Goal: Task Accomplishment & Management: Use online tool/utility

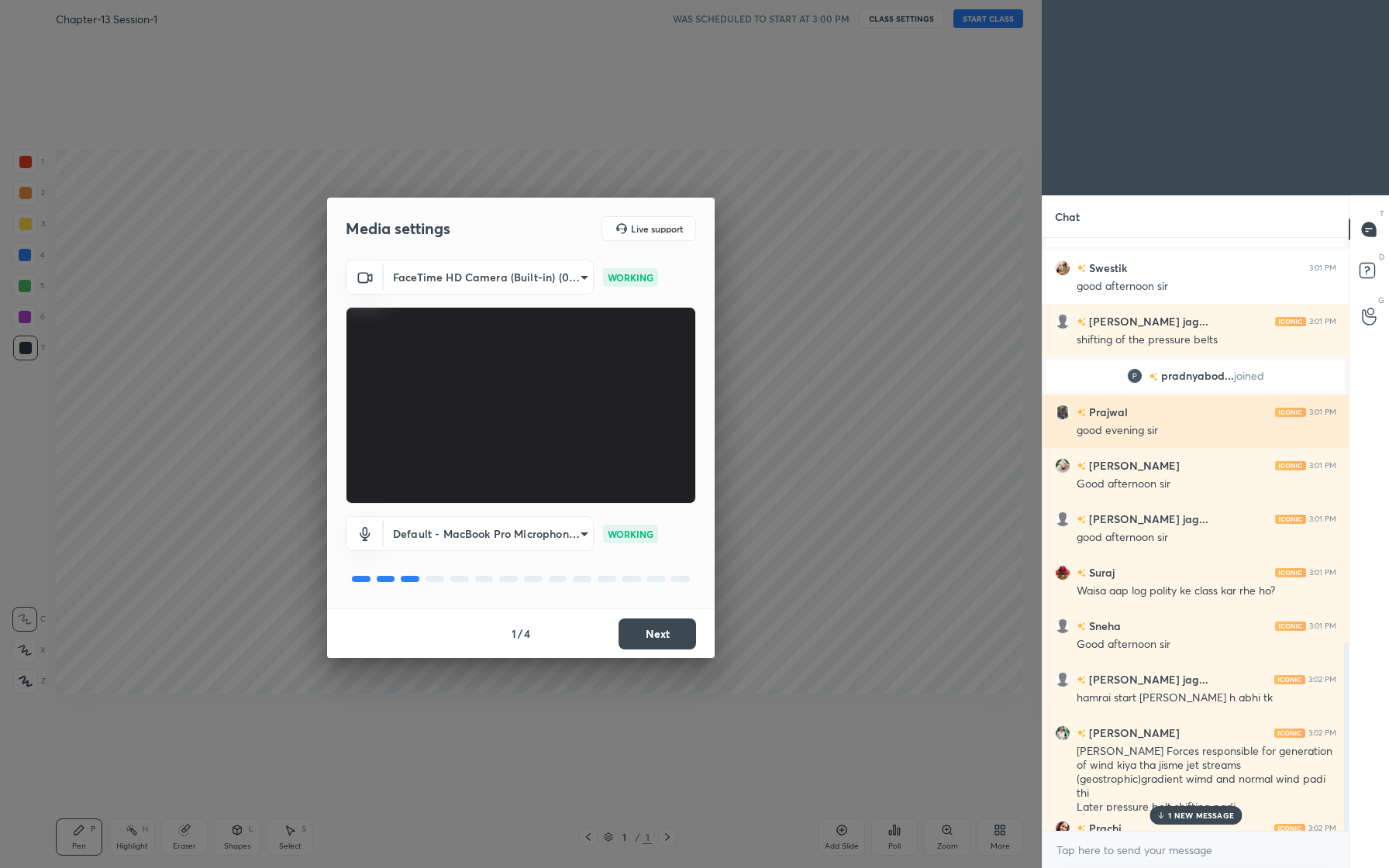
scroll to position [1426, 0]
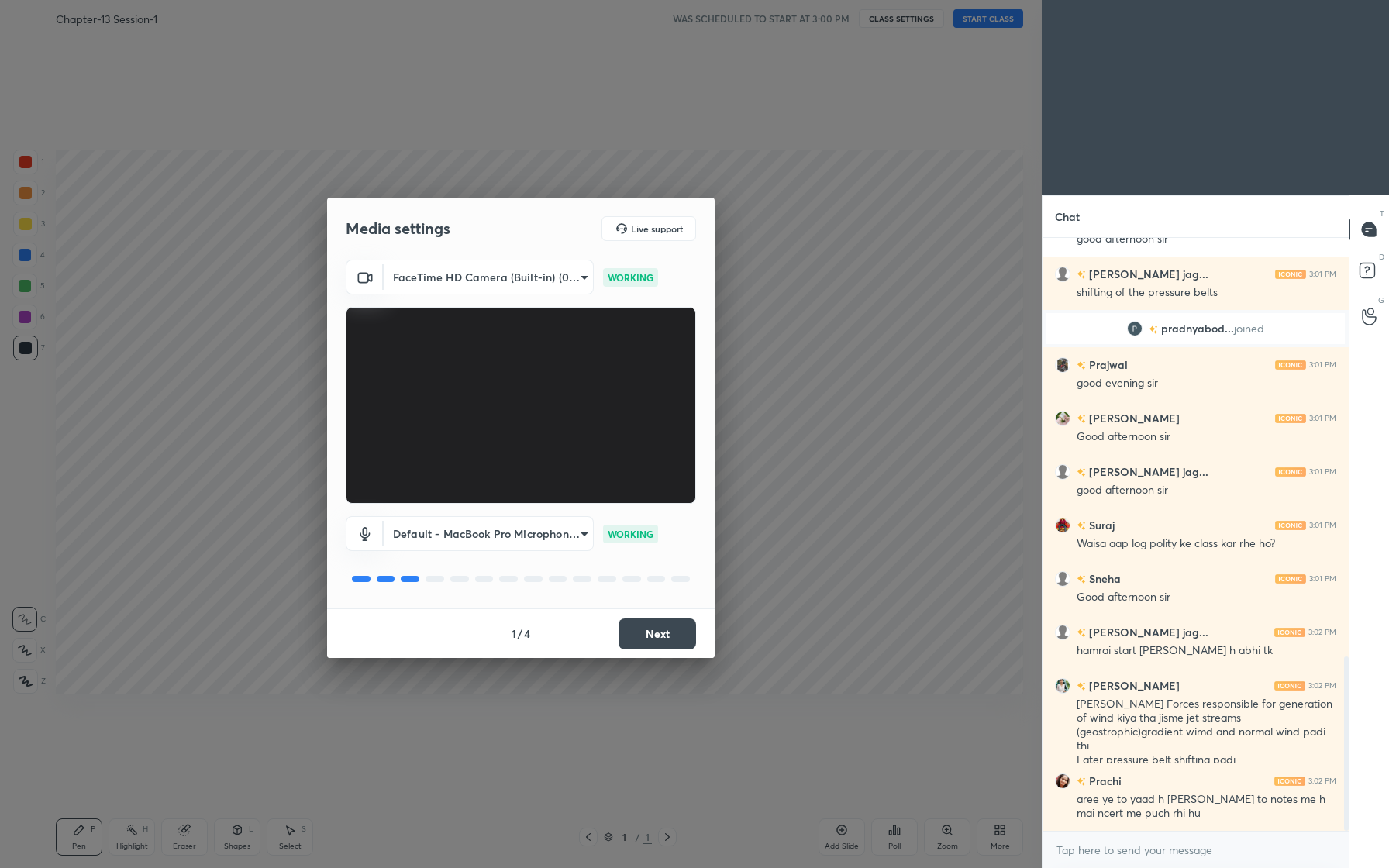
click at [573, 530] on body "1 2 3 4 5 6 7 C X Z C X Z E E Erase all H H Chapter-13 Session-1 WAS SCHEDULED …" at bounding box center [694, 434] width 1389 height 868
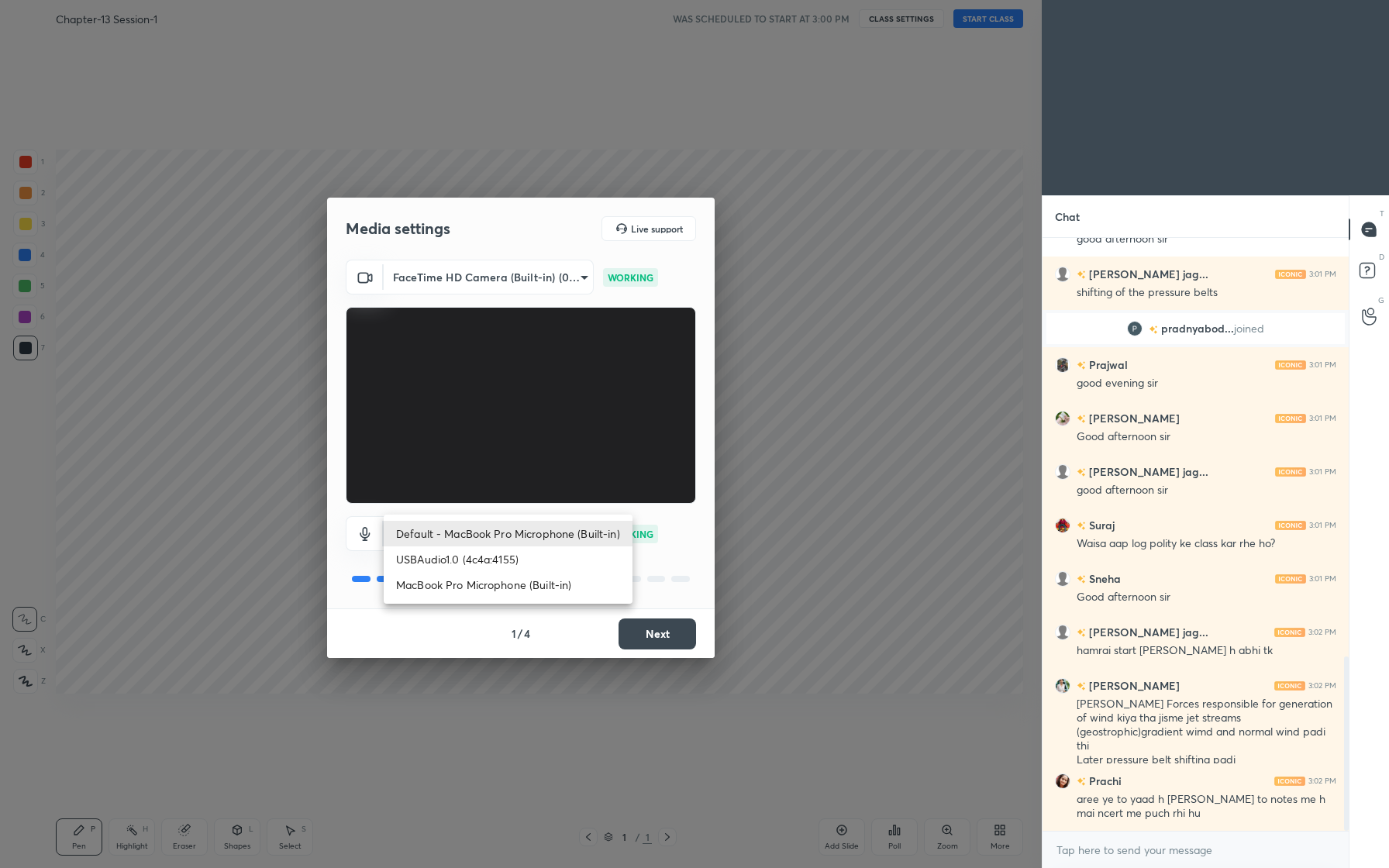
click at [494, 564] on li "USBAudio1.0 (4c4a:4155)" at bounding box center [508, 559] width 249 height 26
type input "fe77802c1116251c58ea4f0703343607ba17ab22deed9febceeeea0e0b195c41"
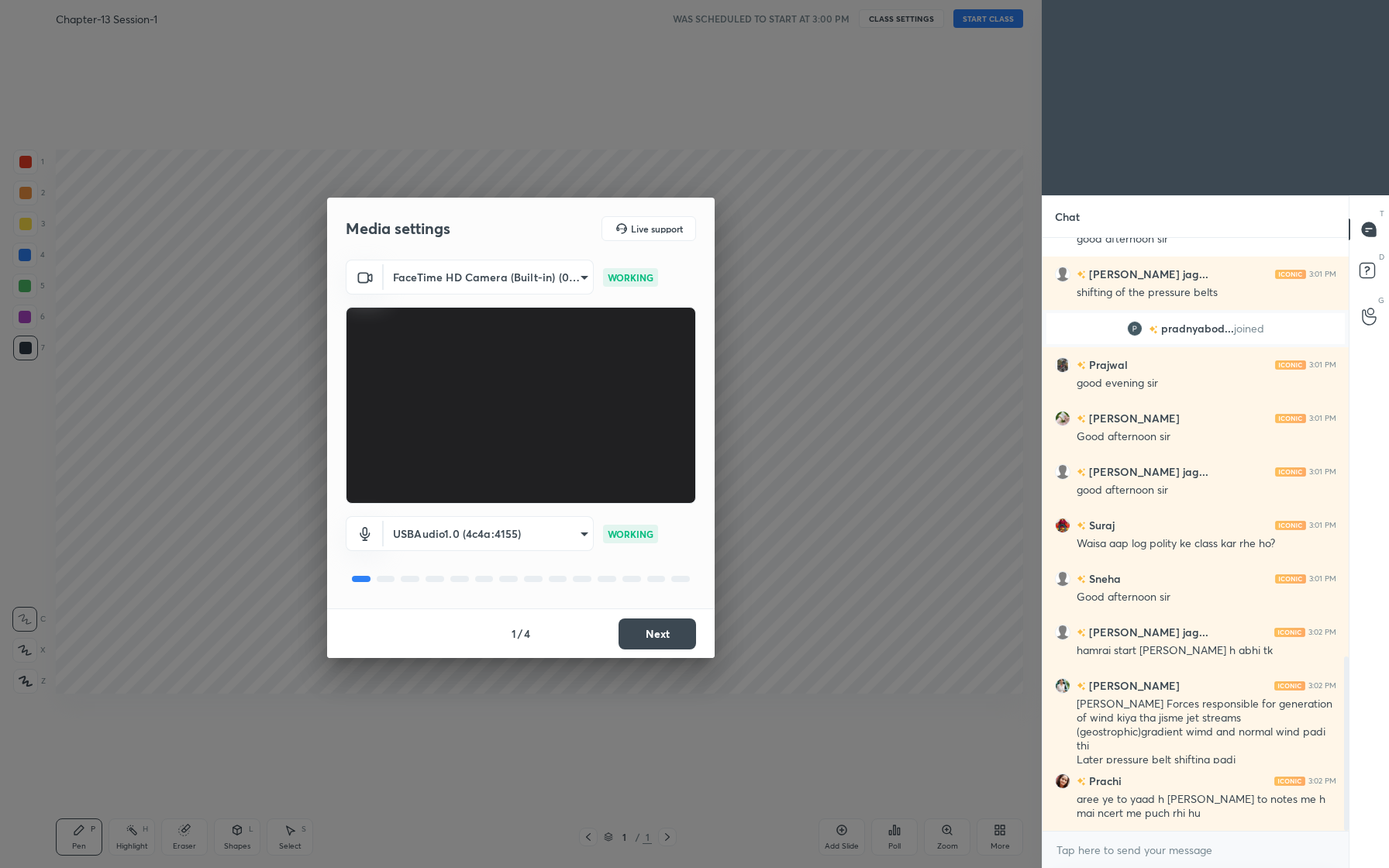
click at [668, 635] on button "Next" at bounding box center [657, 634] width 77 height 31
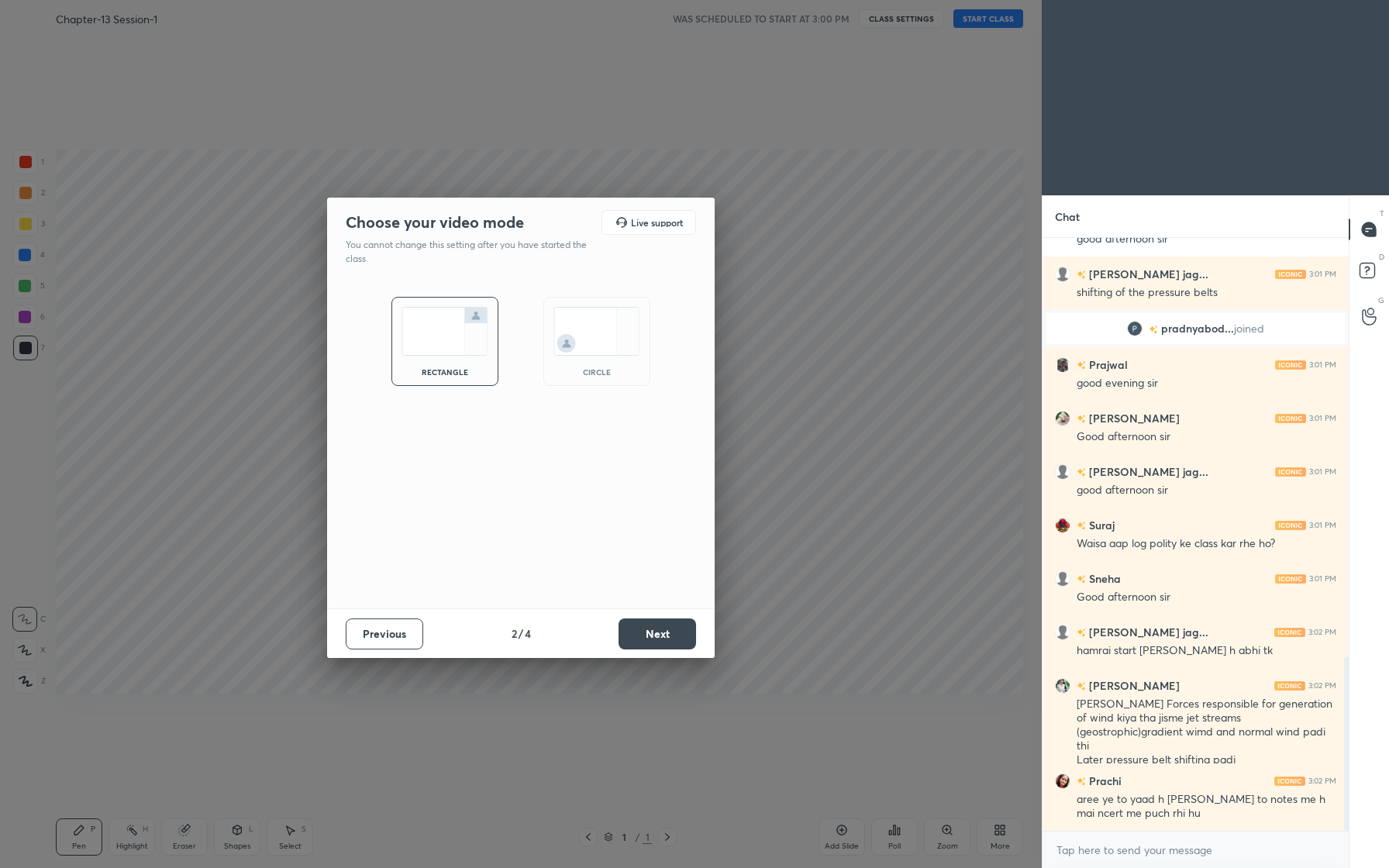
click at [668, 635] on button "Next" at bounding box center [657, 634] width 77 height 31
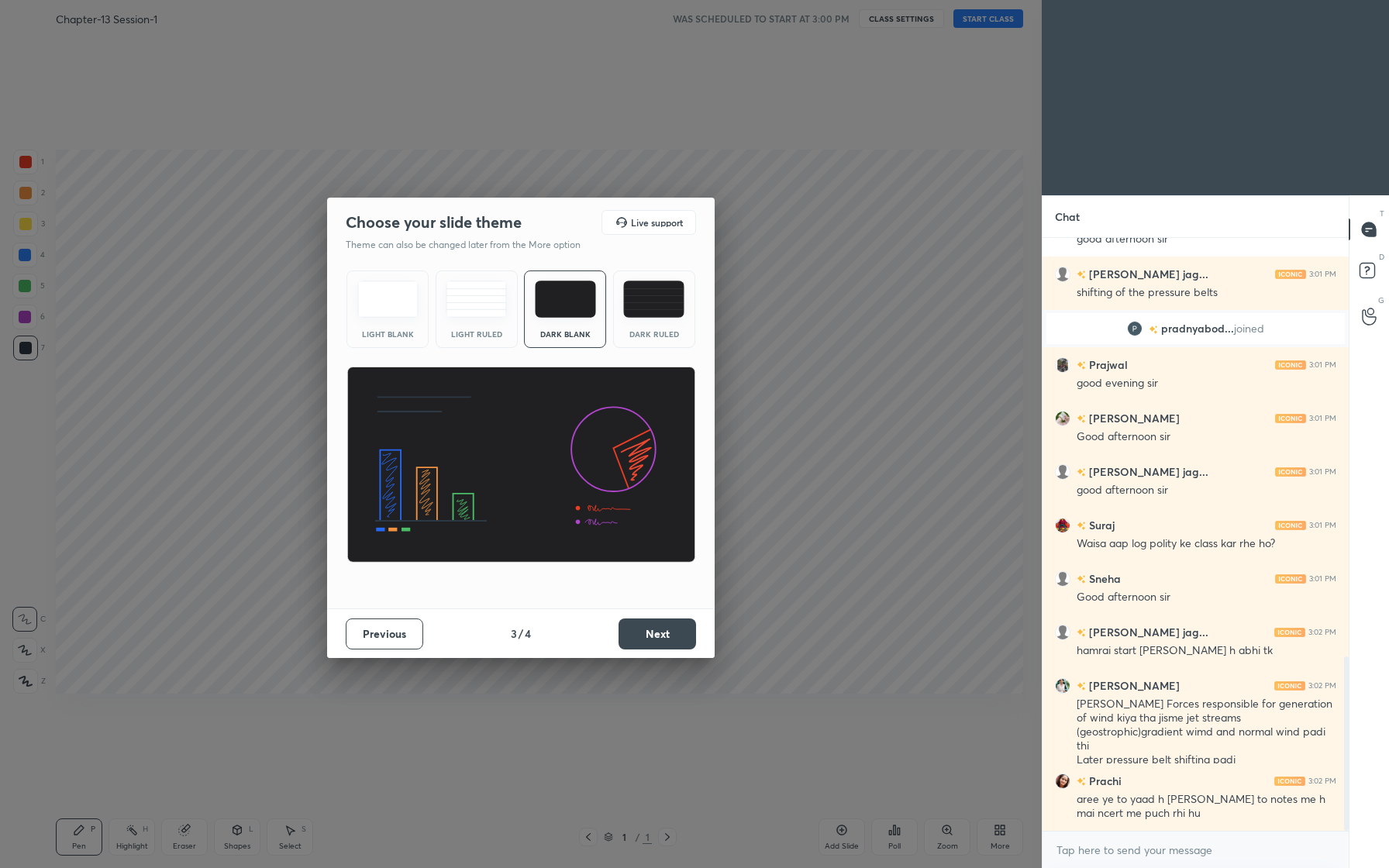
click at [668, 635] on button "Next" at bounding box center [657, 634] width 77 height 31
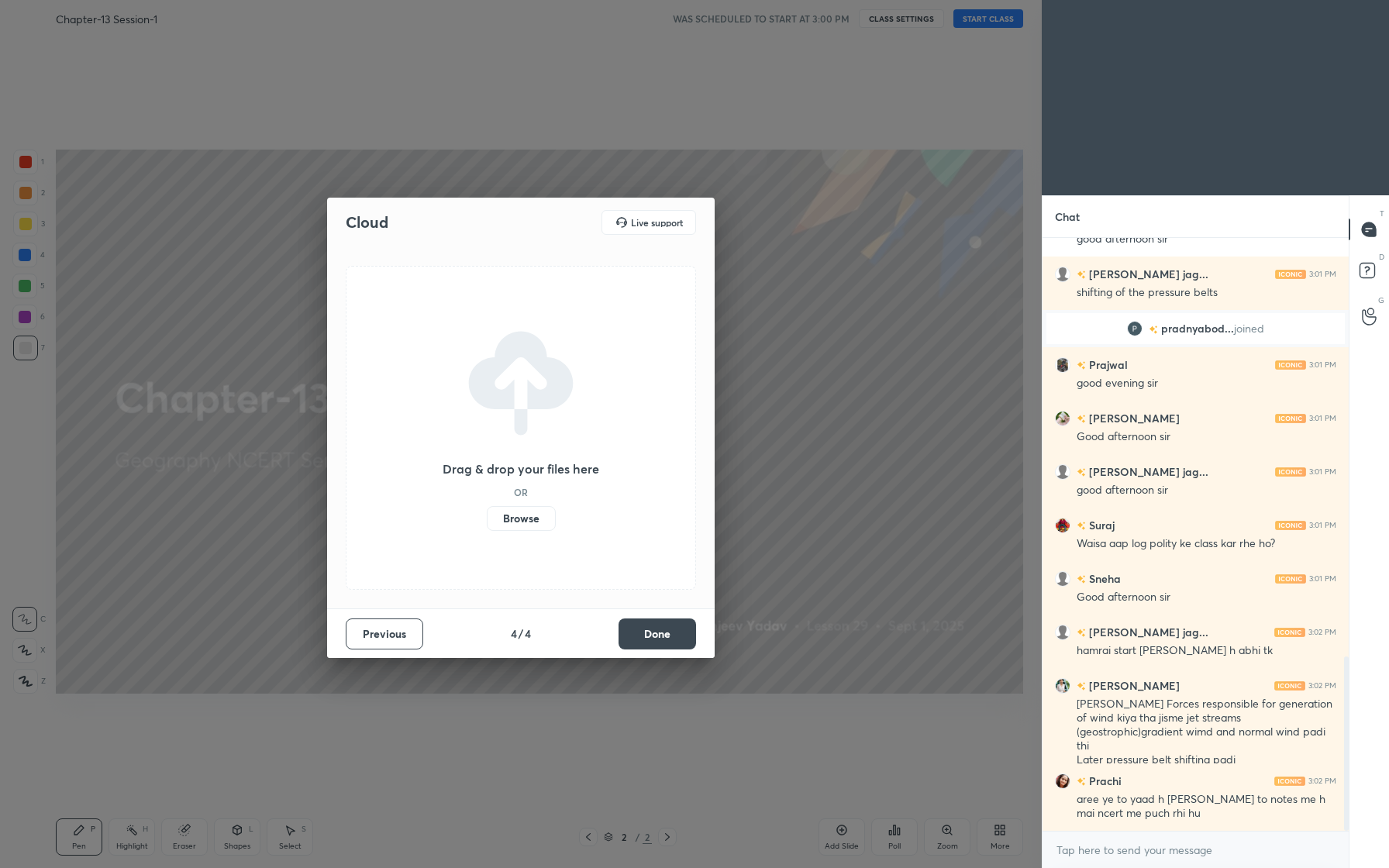
click at [534, 520] on label "Browse" at bounding box center [521, 518] width 69 height 25
click at [487, 520] on input "Browse" at bounding box center [487, 518] width 0 height 25
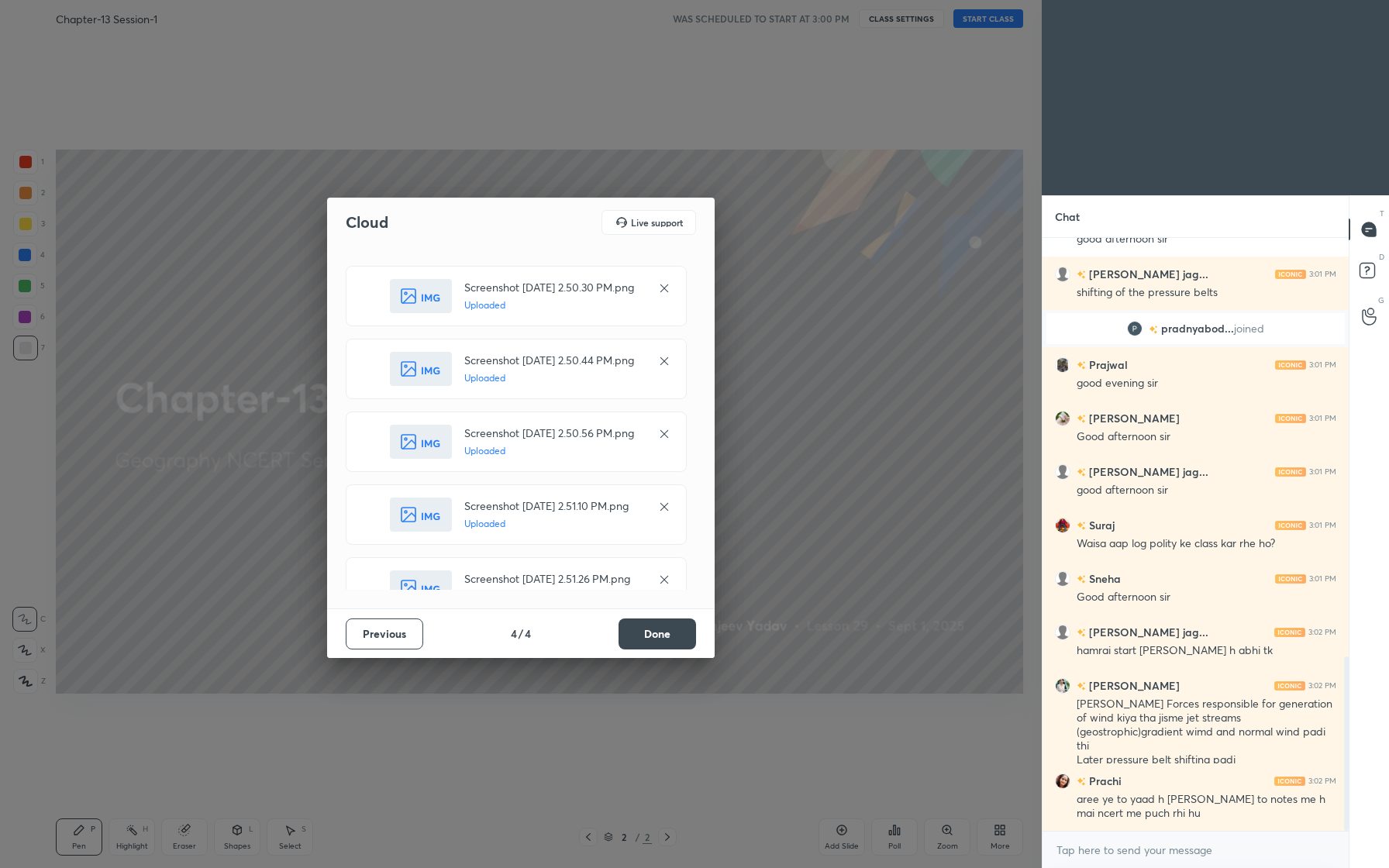
click at [663, 633] on button "Done" at bounding box center [657, 634] width 77 height 31
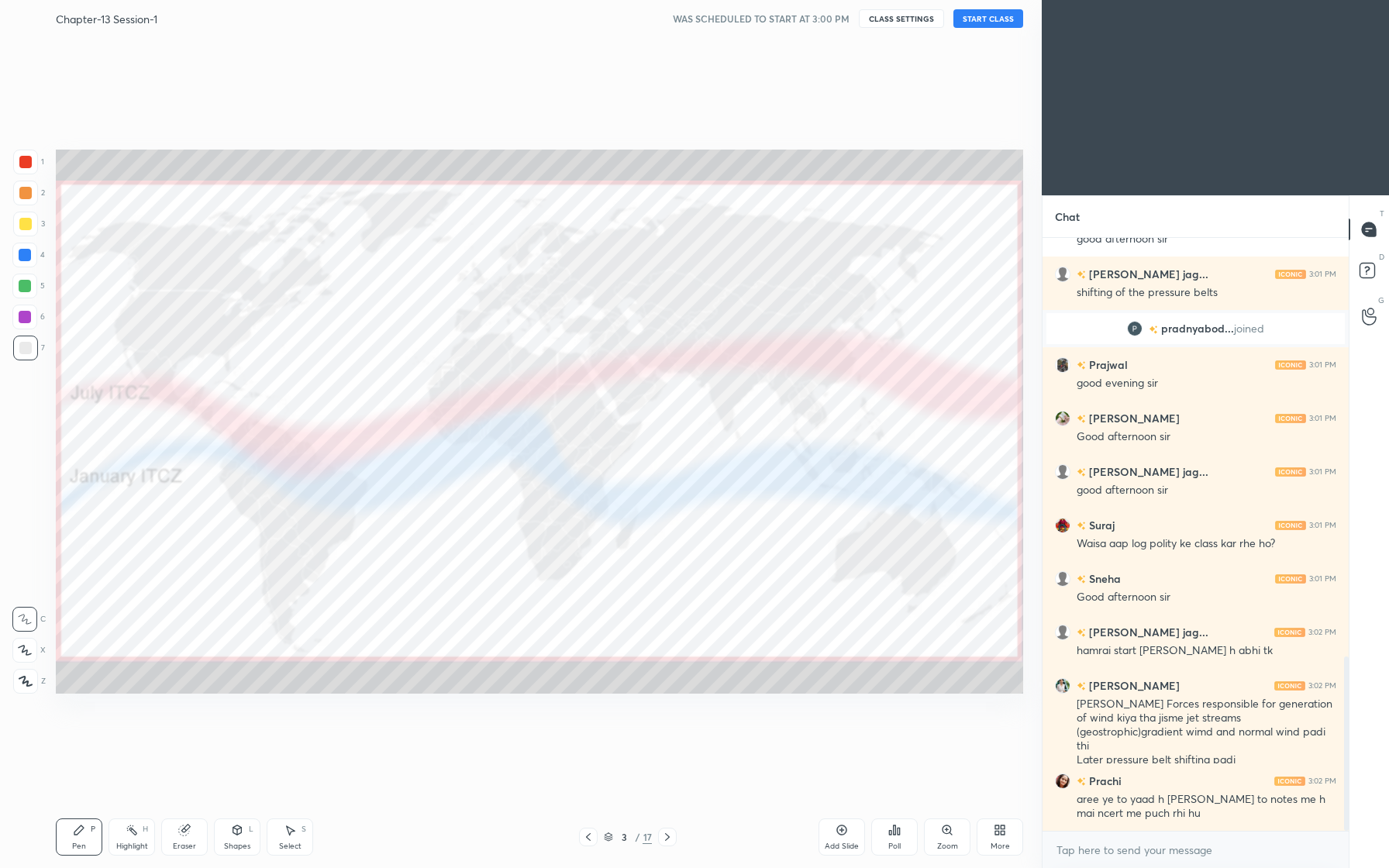
scroll to position [1463, 0]
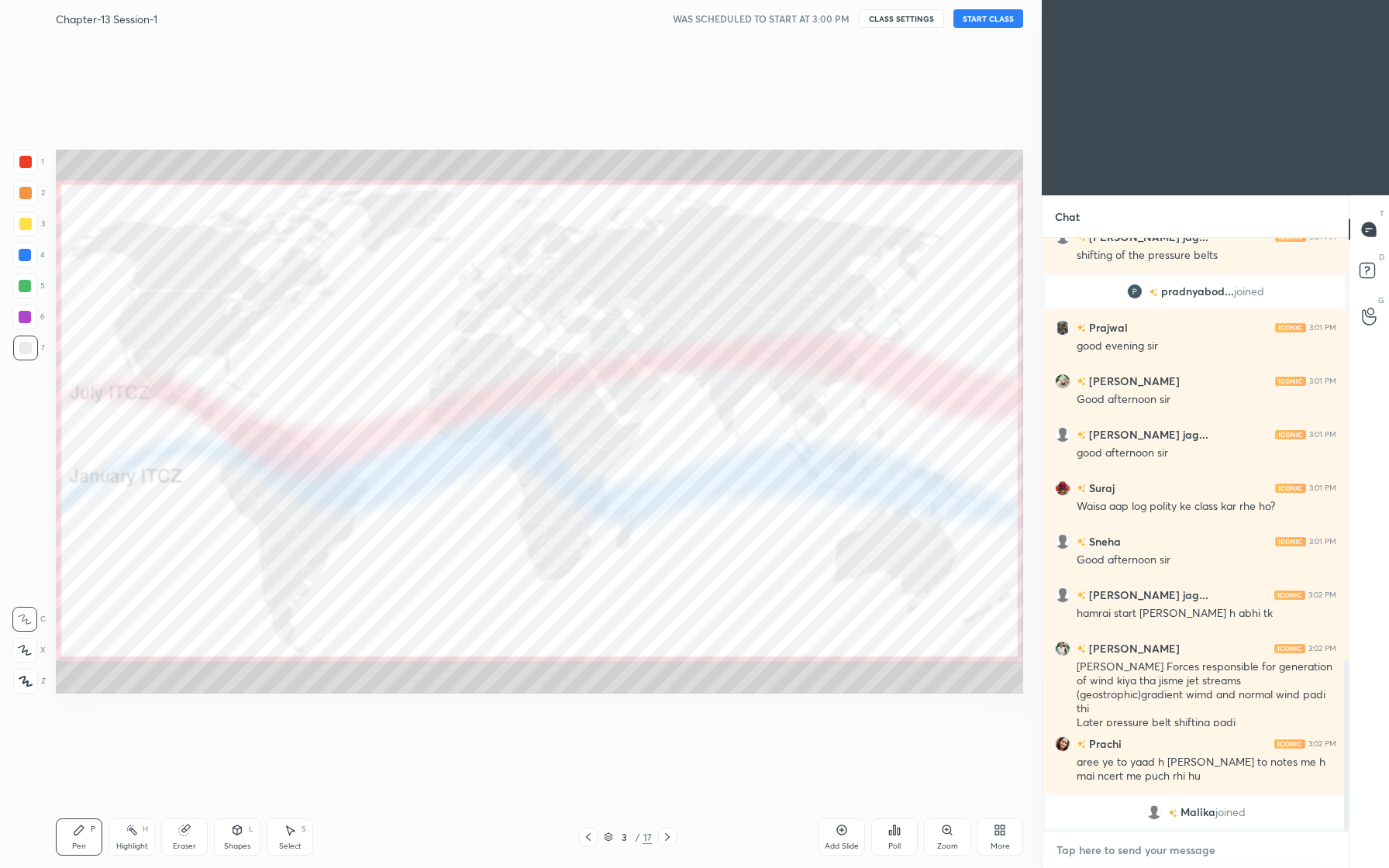
type textarea "x"
click at [1202, 842] on textarea at bounding box center [1195, 850] width 281 height 25
type textarea "H"
type textarea "x"
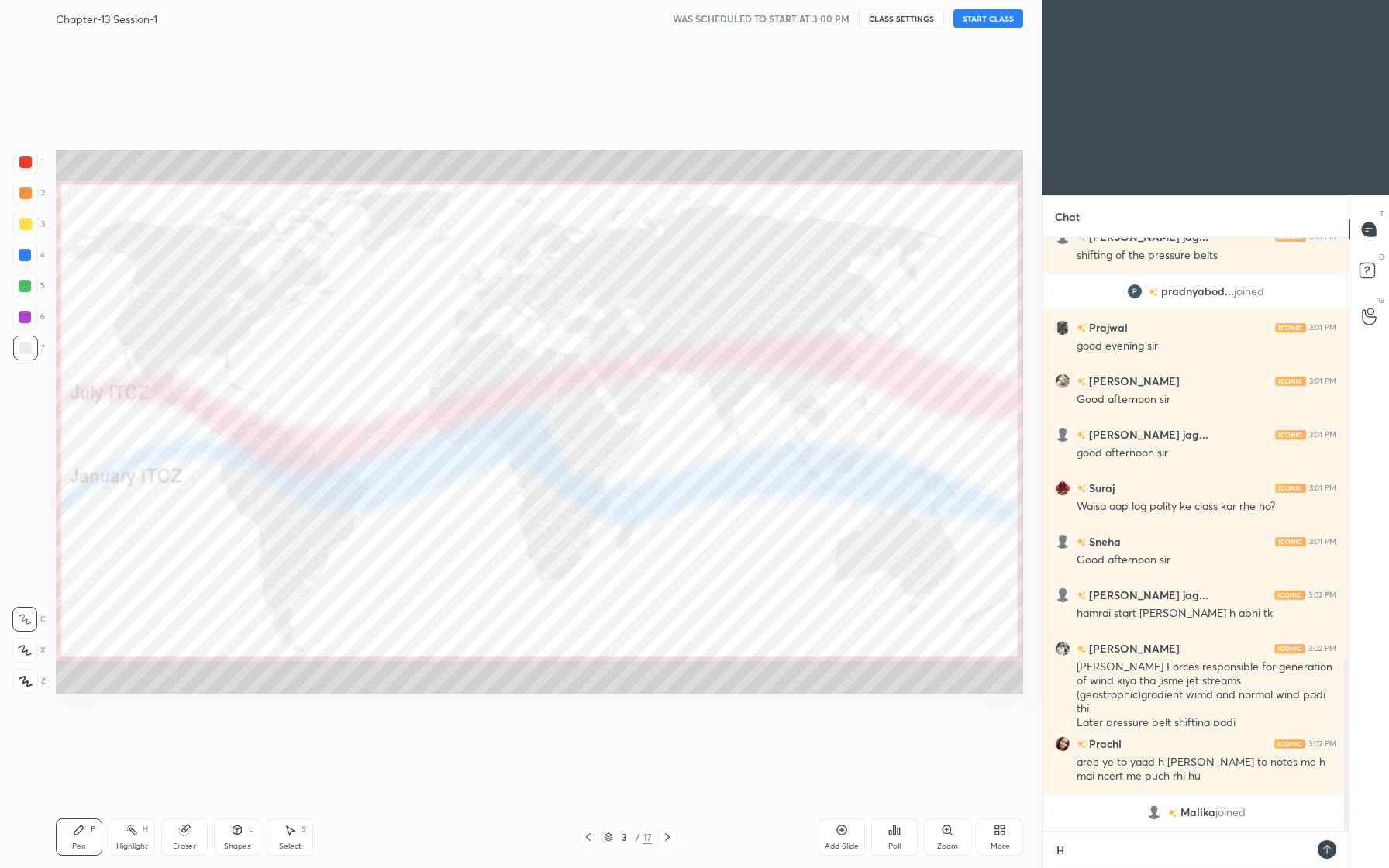
type textarea "He"
type textarea "x"
type textarea "Hel"
type textarea "x"
type textarea "Hell"
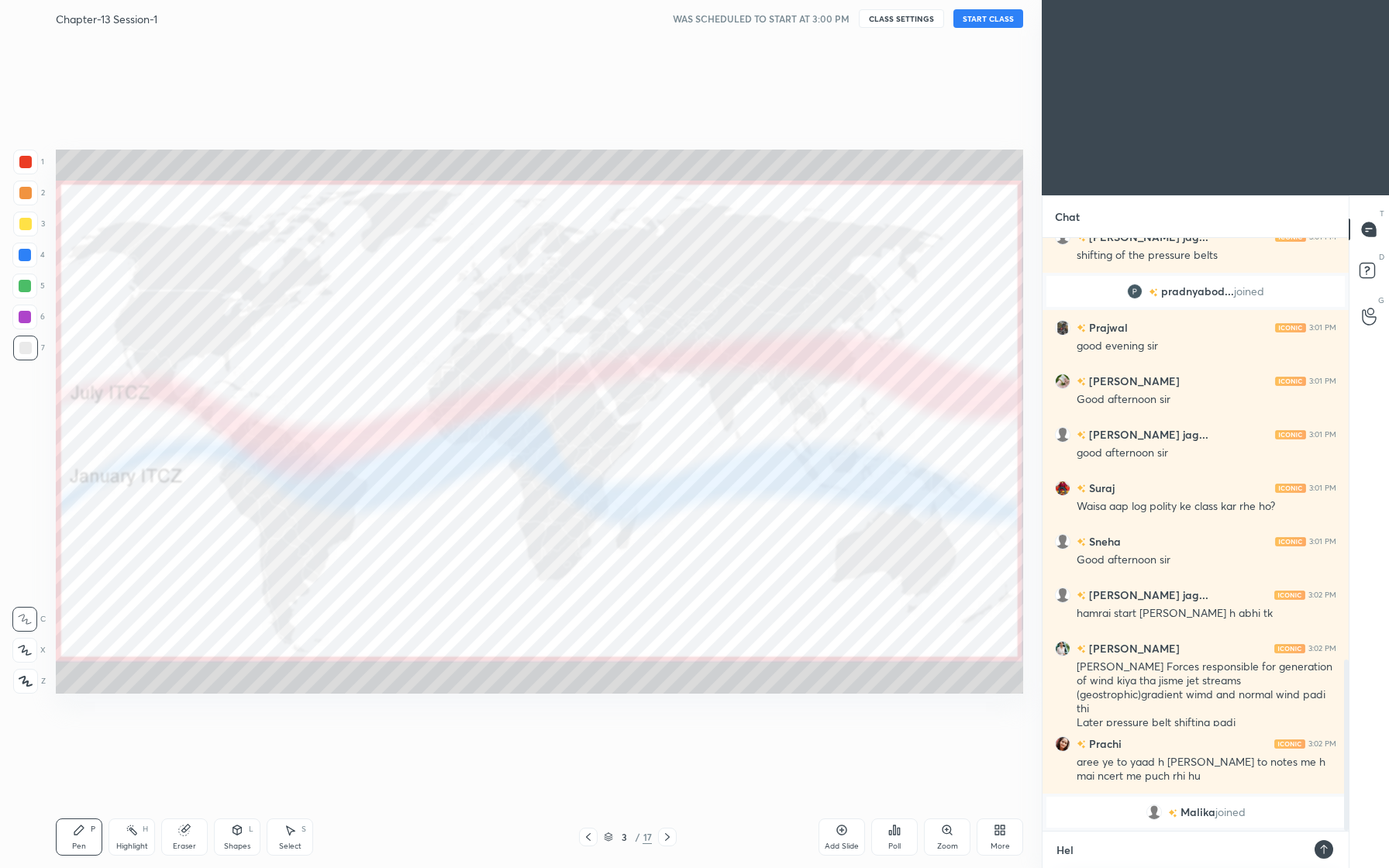
type textarea "x"
type textarea "Hello"
type textarea "x"
type textarea "Hello"
type textarea "x"
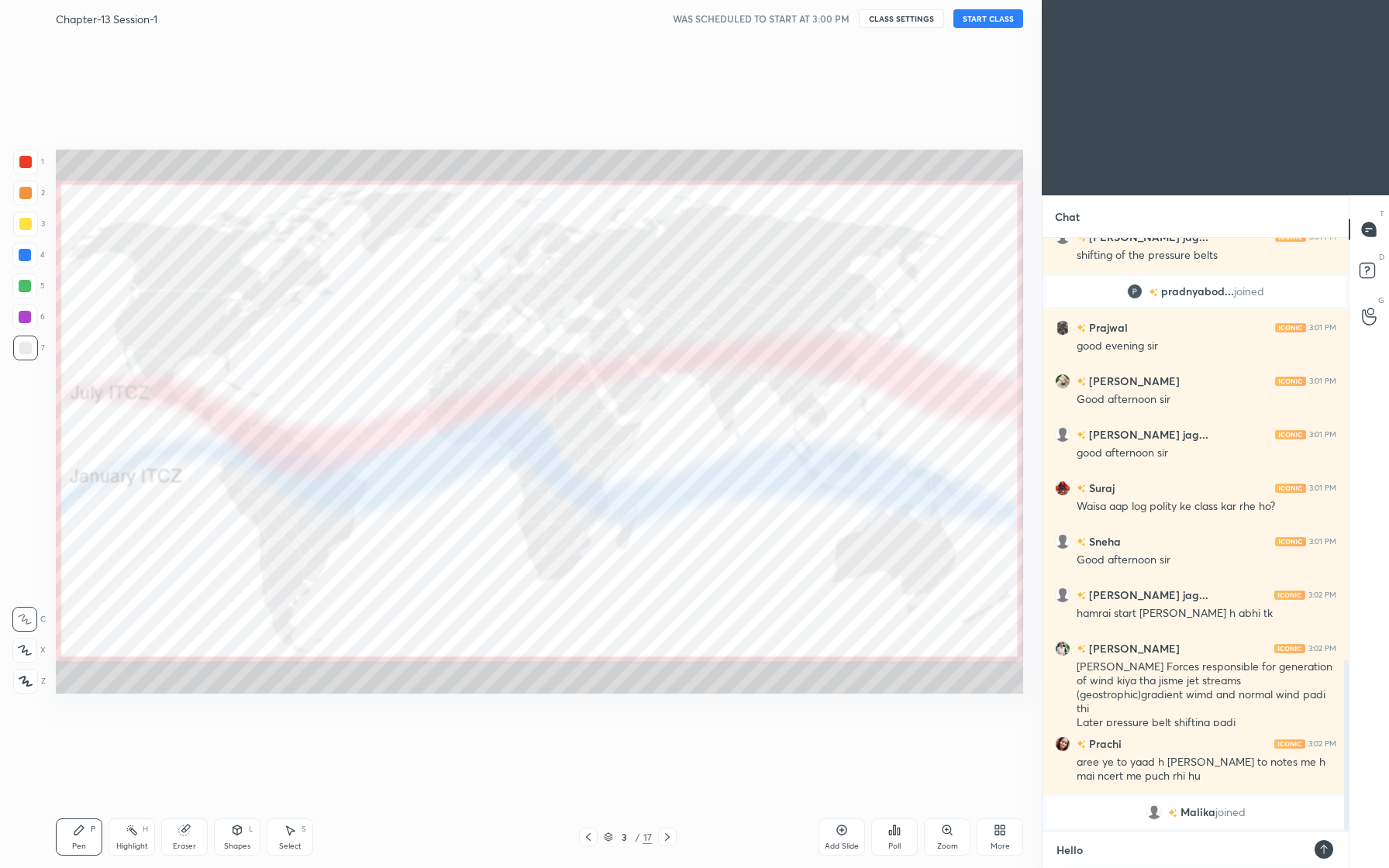
type textarea "Hello F"
type textarea "x"
type textarea "Hello Fr"
type textarea "x"
type textarea "Hello Fre"
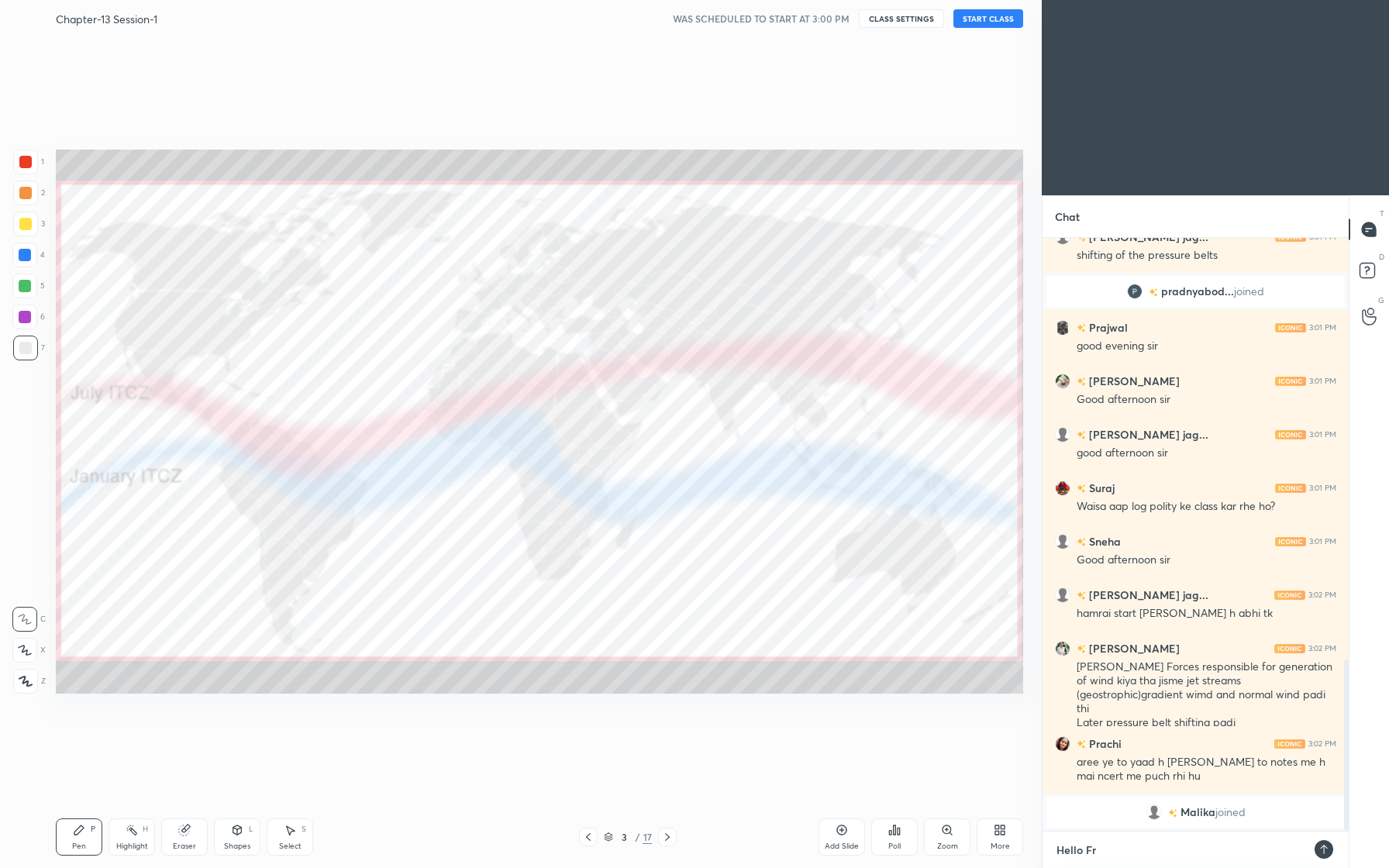
type textarea "x"
type textarea "Hello Fr"
type textarea "x"
type textarea "Hello Fri"
type textarea "x"
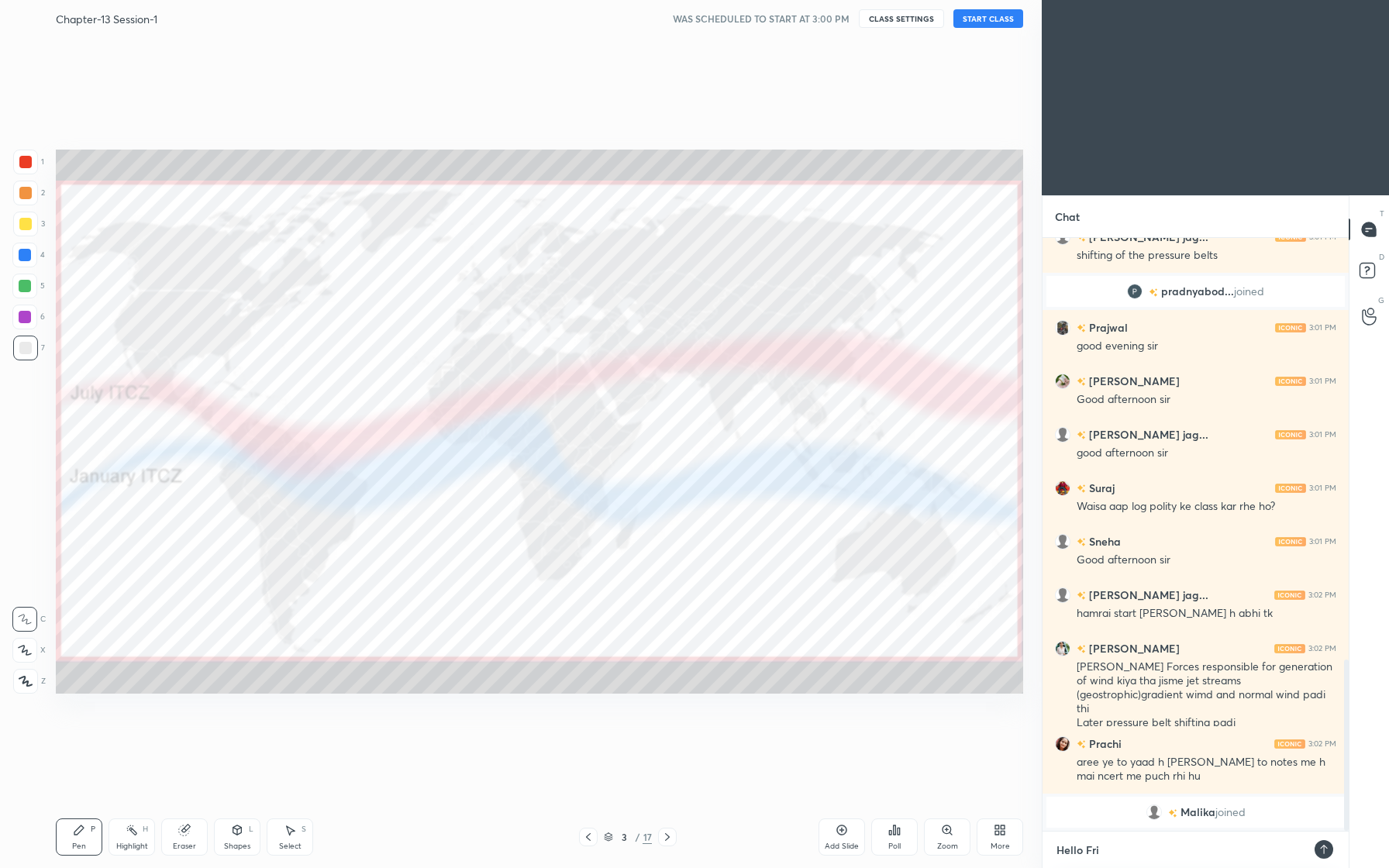
type textarea "Hello Frir"
type textarea "x"
type textarea "Hello Frirn"
type textarea "x"
type textarea "Hello Frirnd"
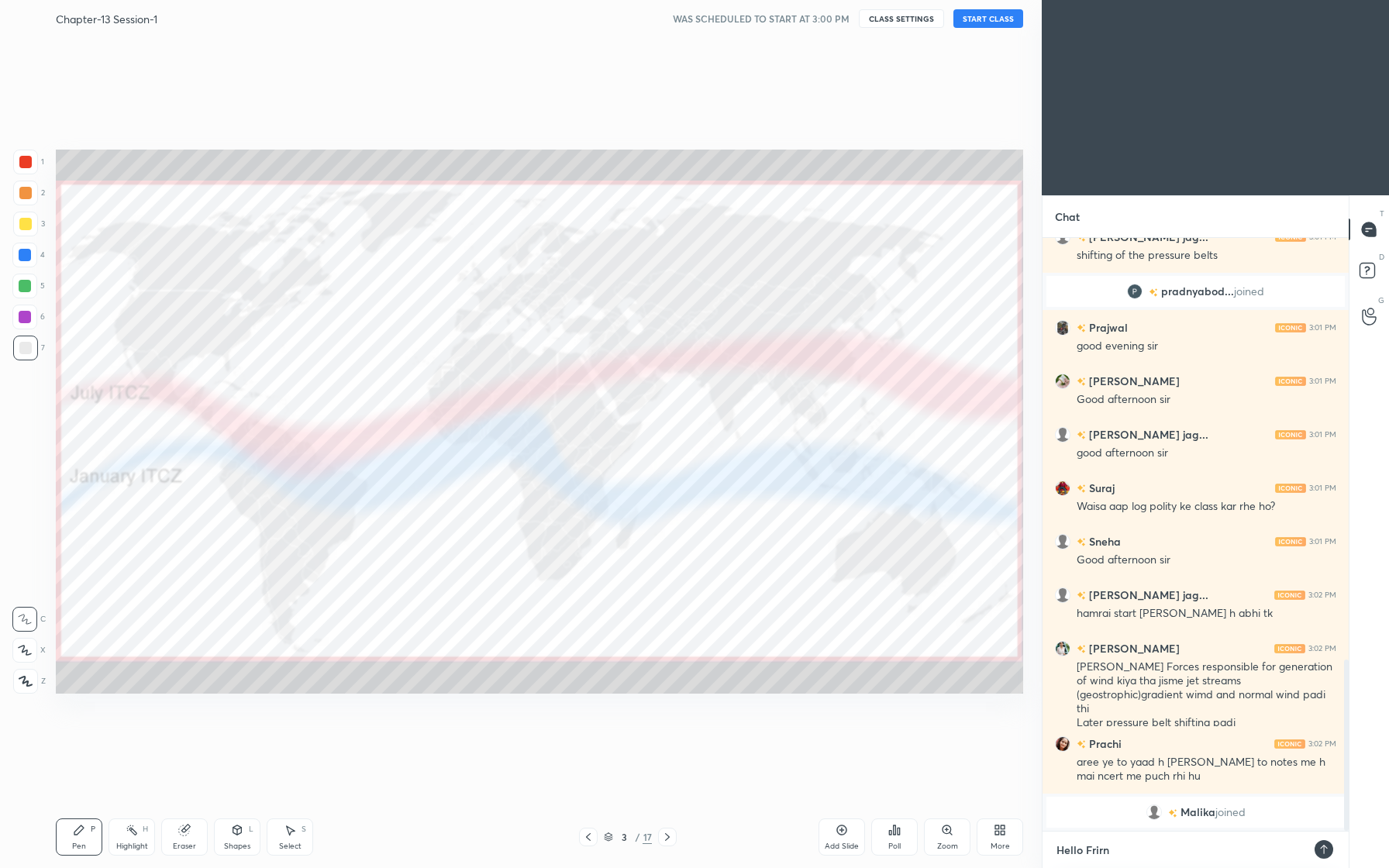
type textarea "x"
type textarea "Hello Frirnds"
type textarea "x"
type textarea "Hello Frinds"
type textarea "x"
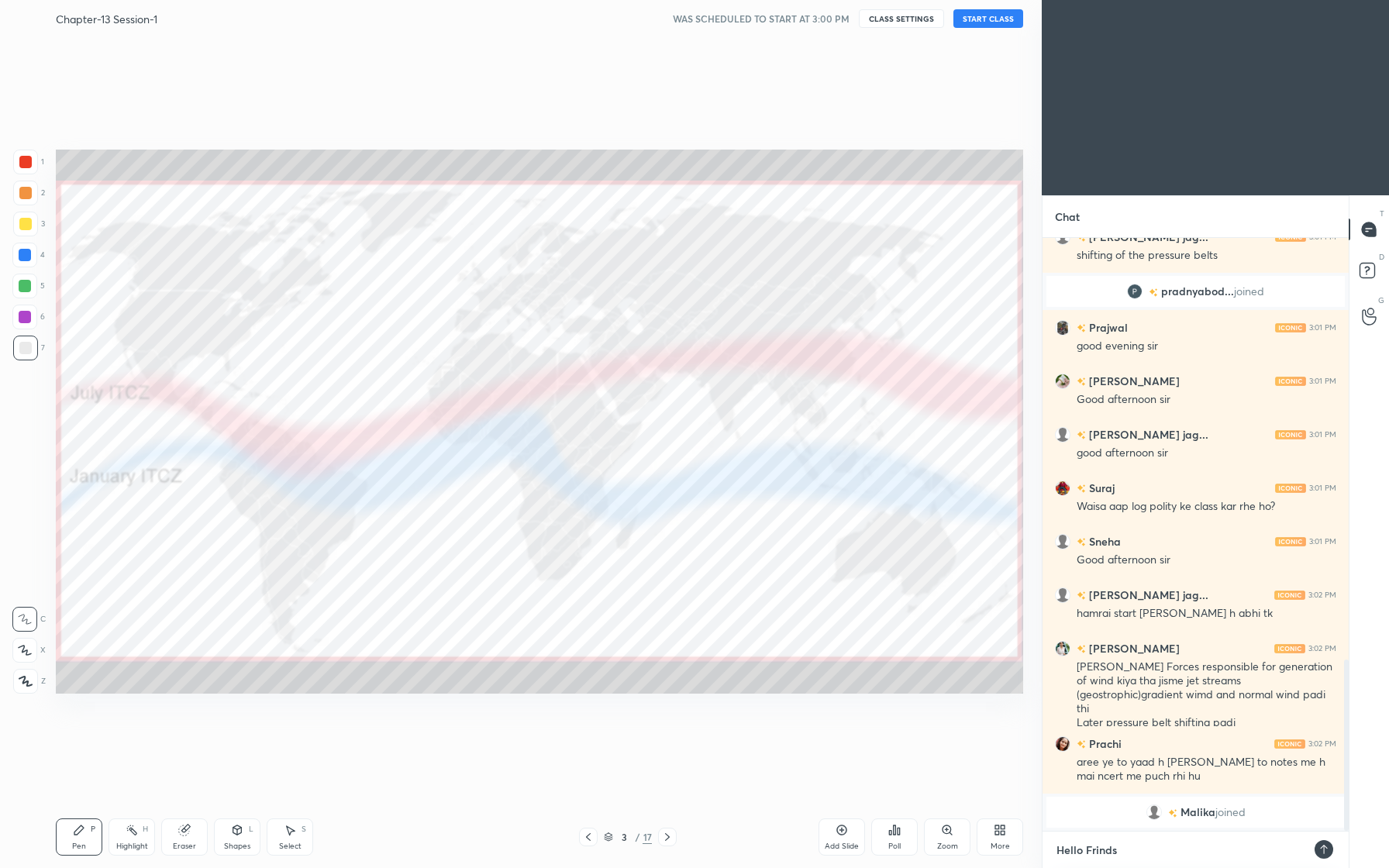
type textarea "Hello Friends"
type textarea "x"
click at [1192, 850] on textarea "Hello Friends" at bounding box center [1180, 850] width 250 height 25
type textarea "Hello Friends."
type textarea "x"
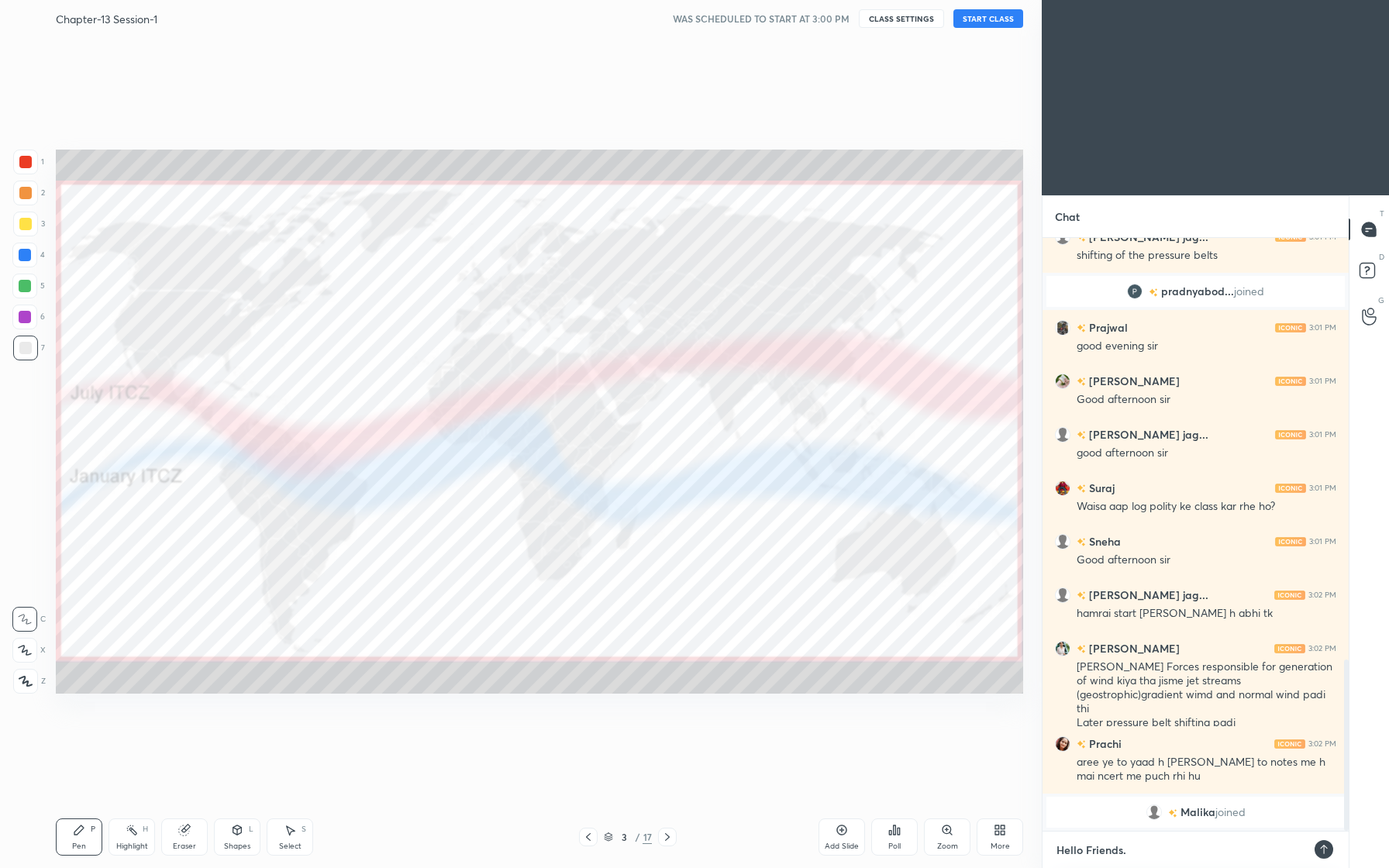
type textarea "x"
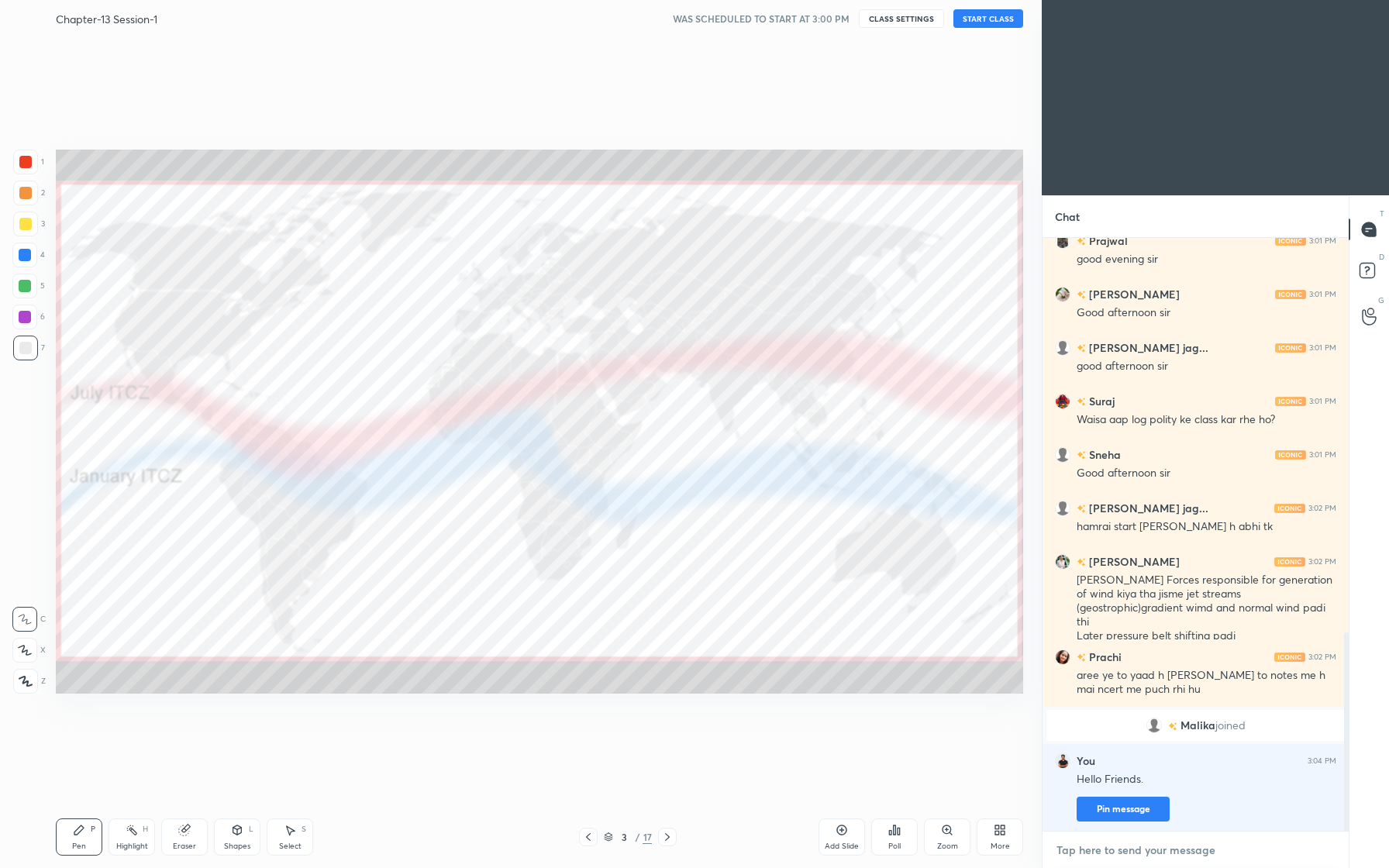
scroll to position [1176, 0]
type textarea "W"
type textarea "x"
type textarea "We"
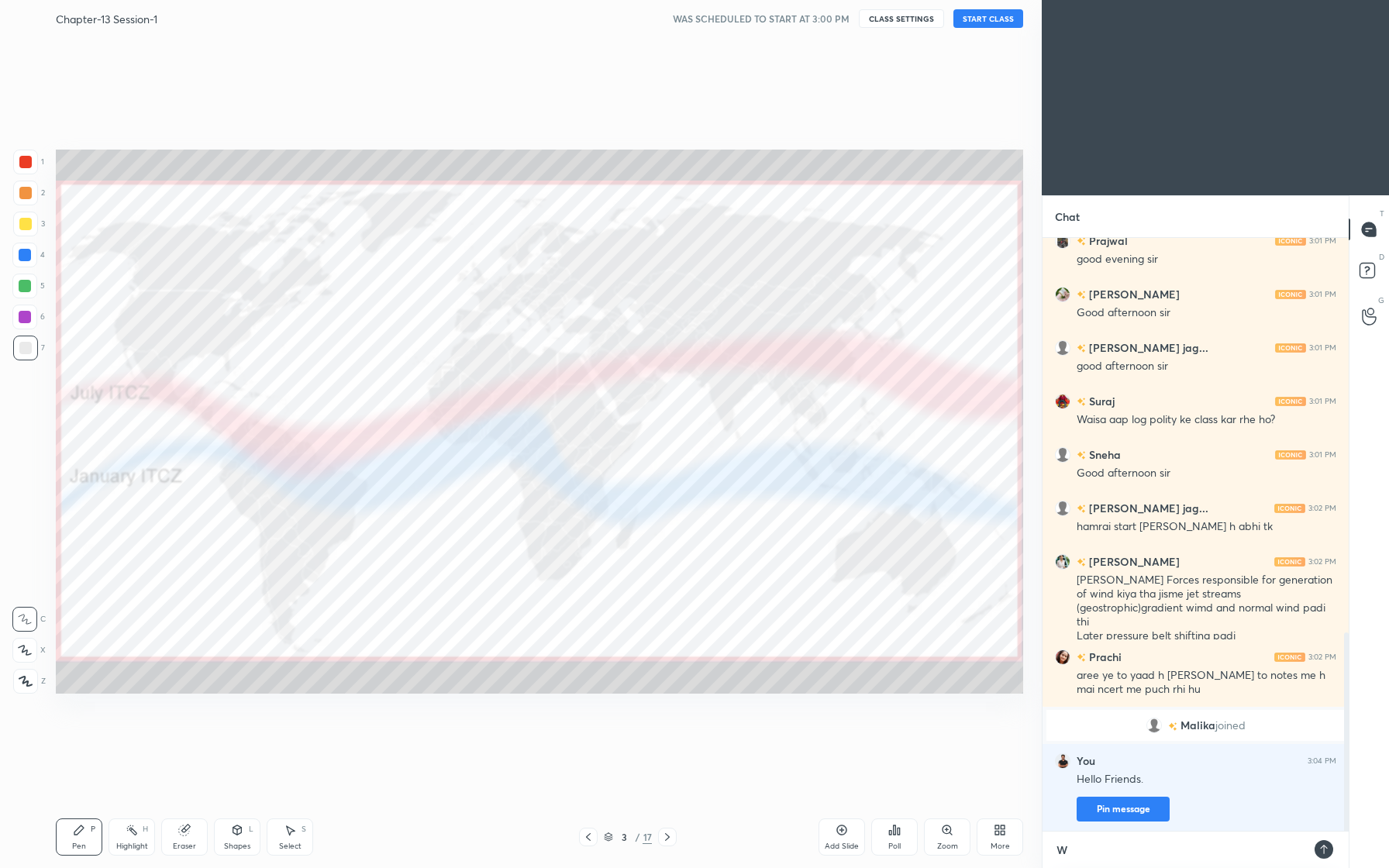
type textarea "x"
type textarea "Wel"
type textarea "x"
type textarea "Welc"
type textarea "x"
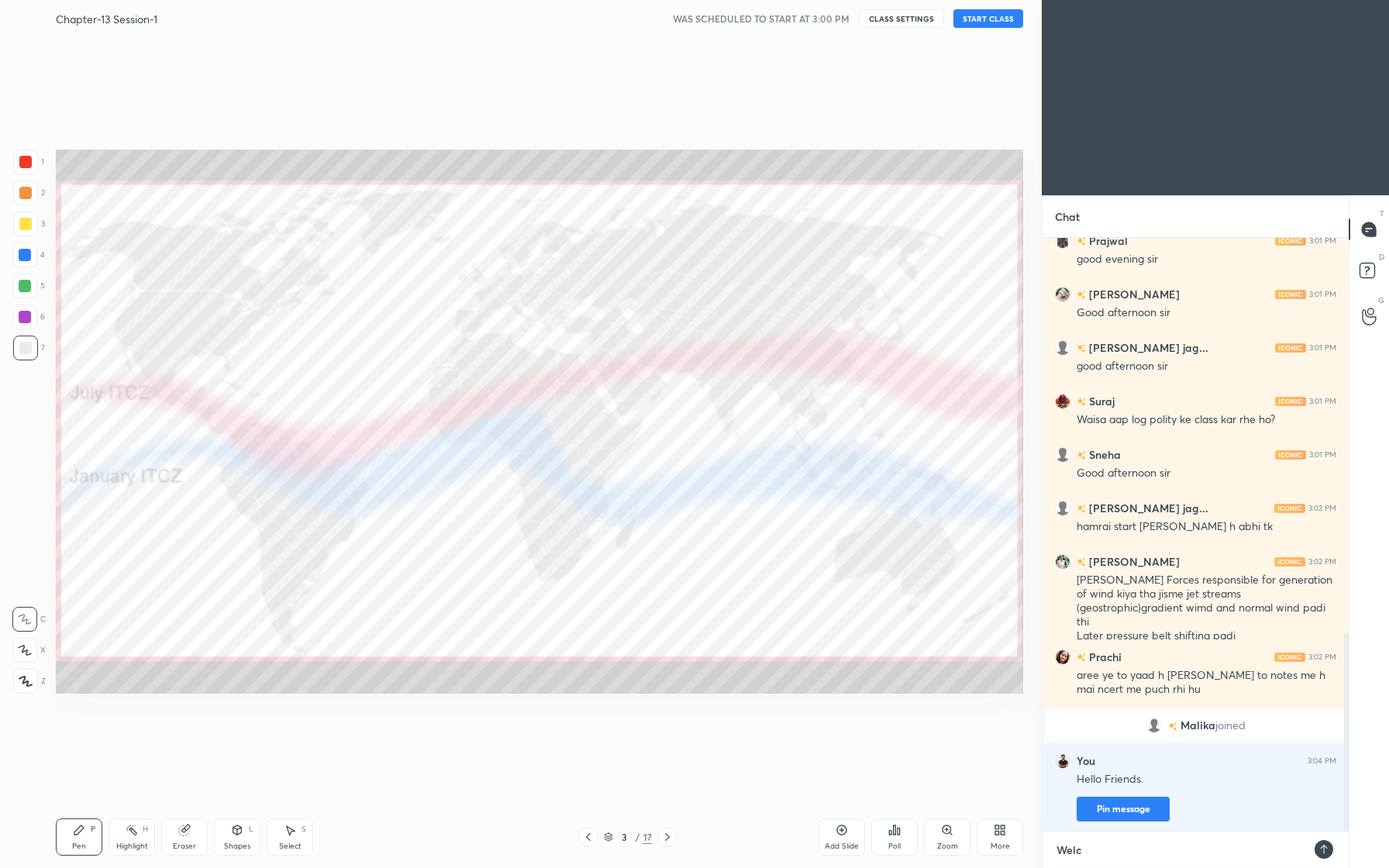
type textarea "Welco"
type textarea "x"
type textarea "Welcom"
type textarea "x"
type textarea "Welcome"
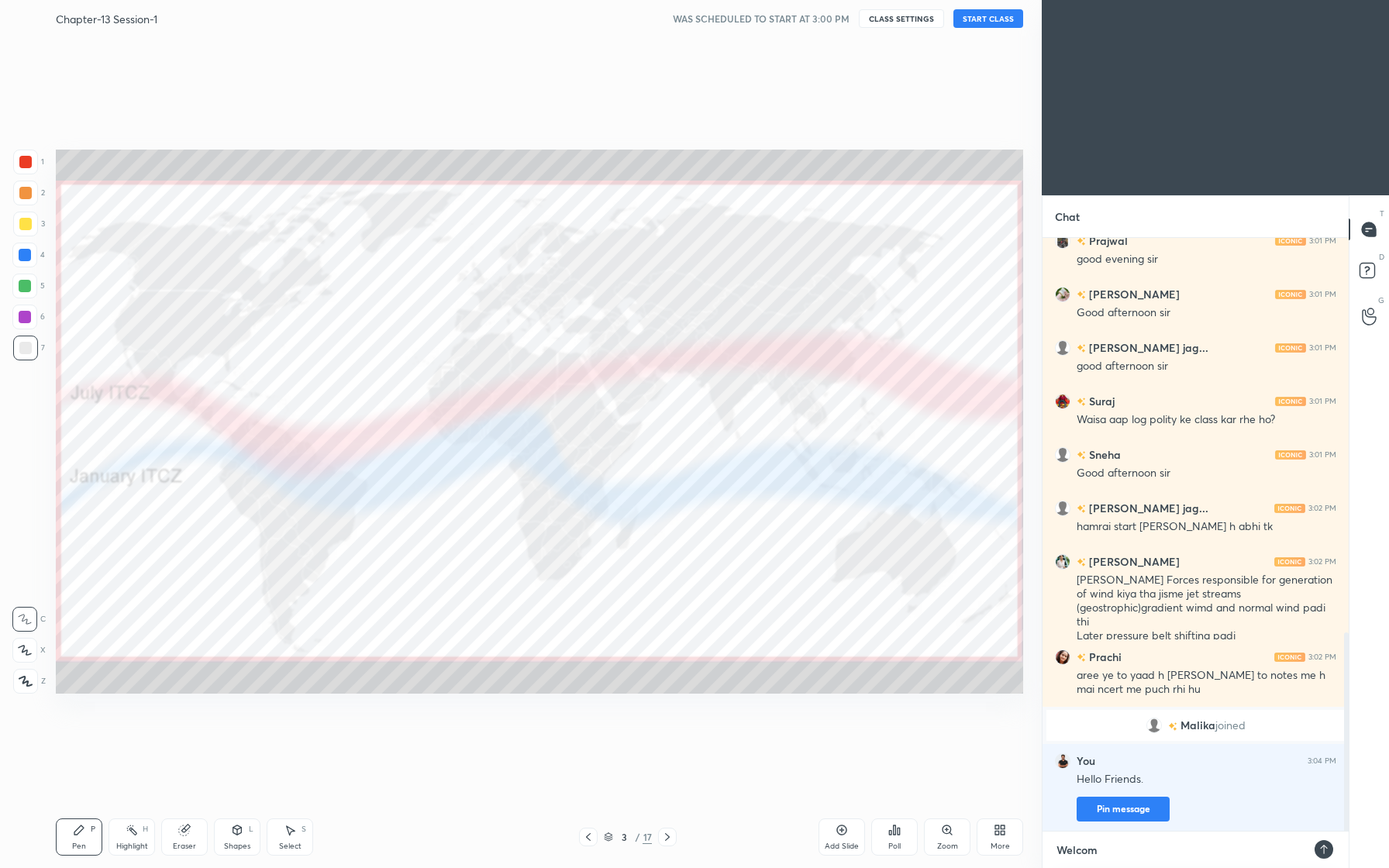
type textarea "x"
type textarea "Welcome."
type textarea "x"
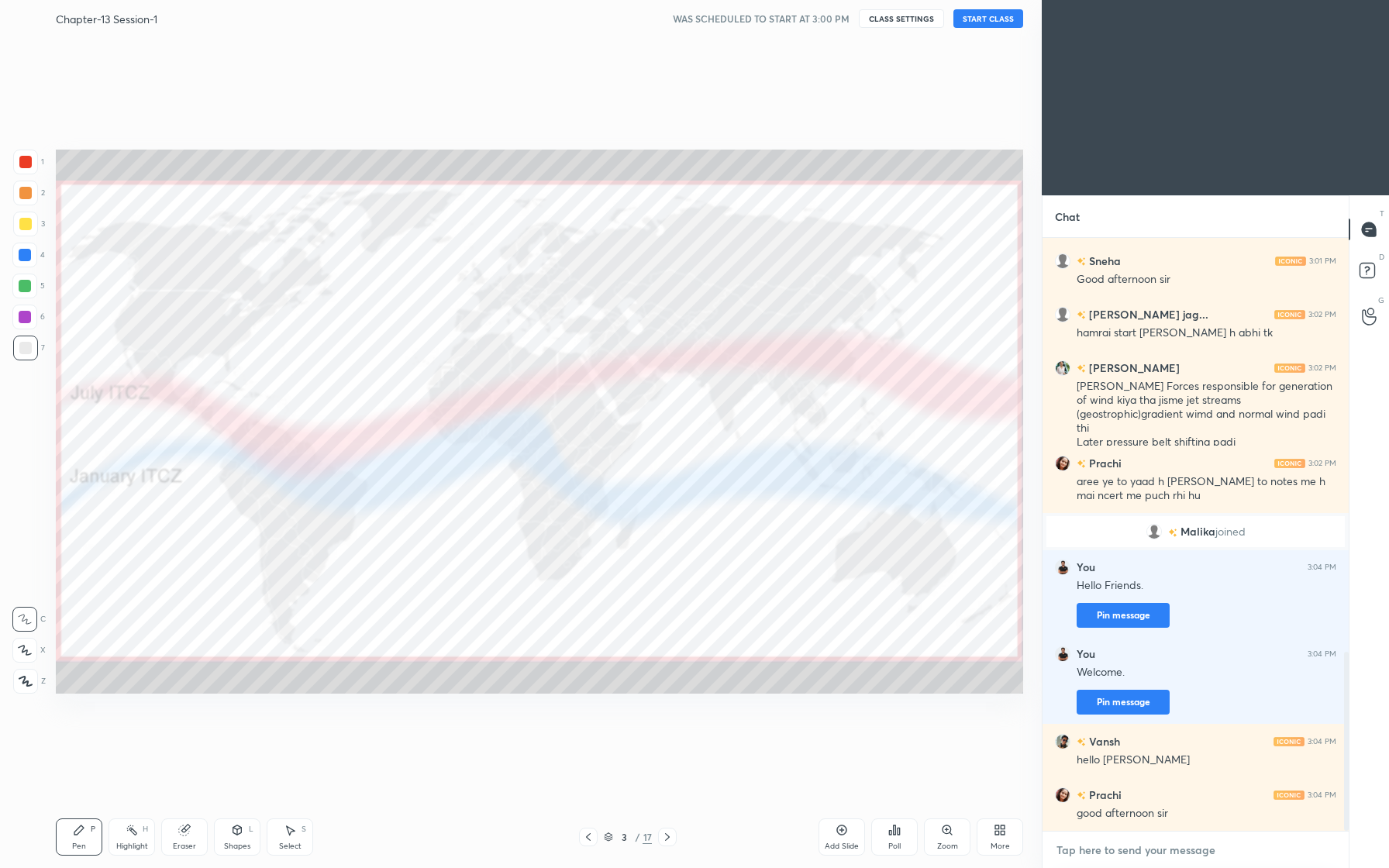
scroll to position [1423, 0]
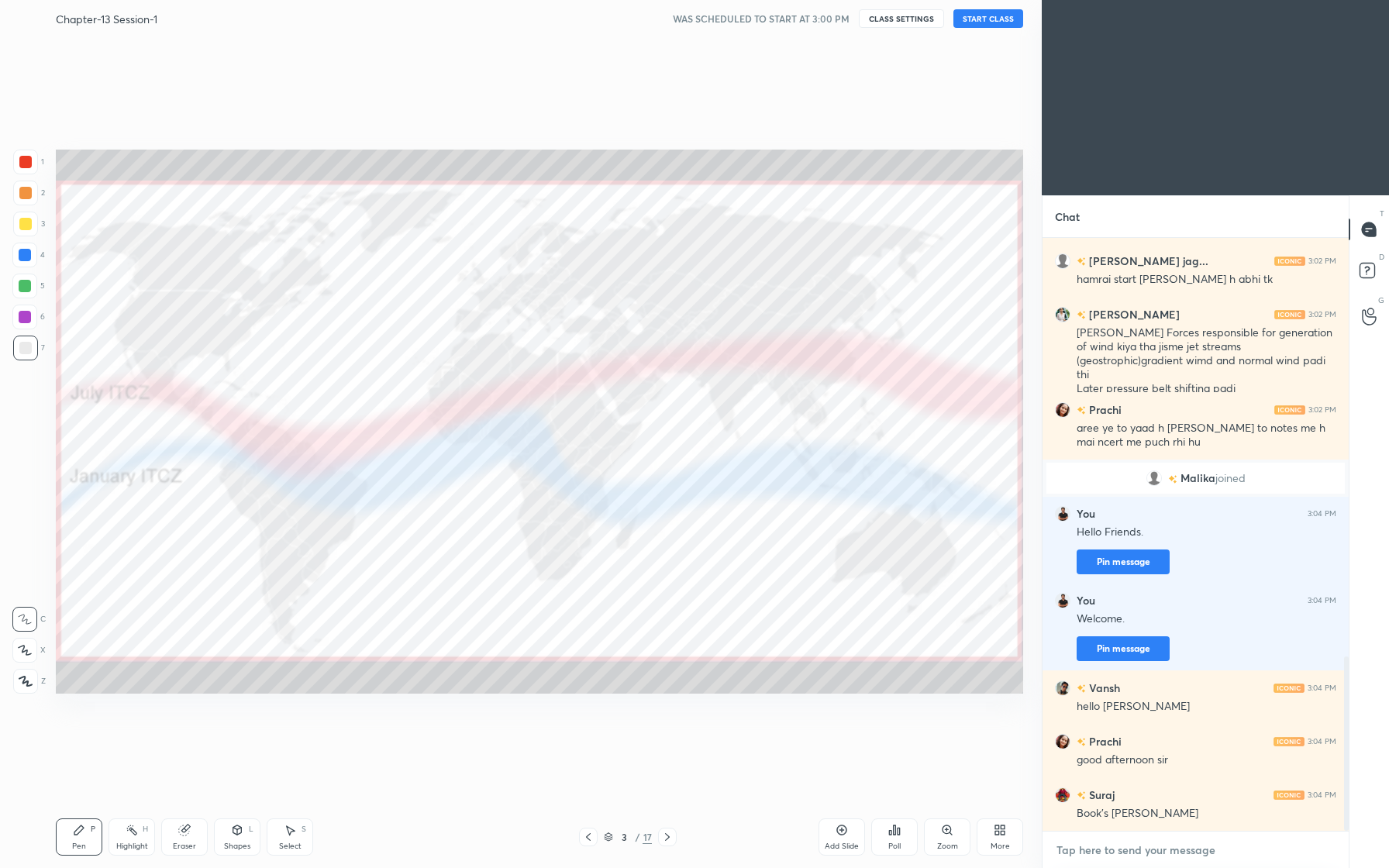
type textarea "G"
type textarea "x"
type textarea "Go"
type textarea "x"
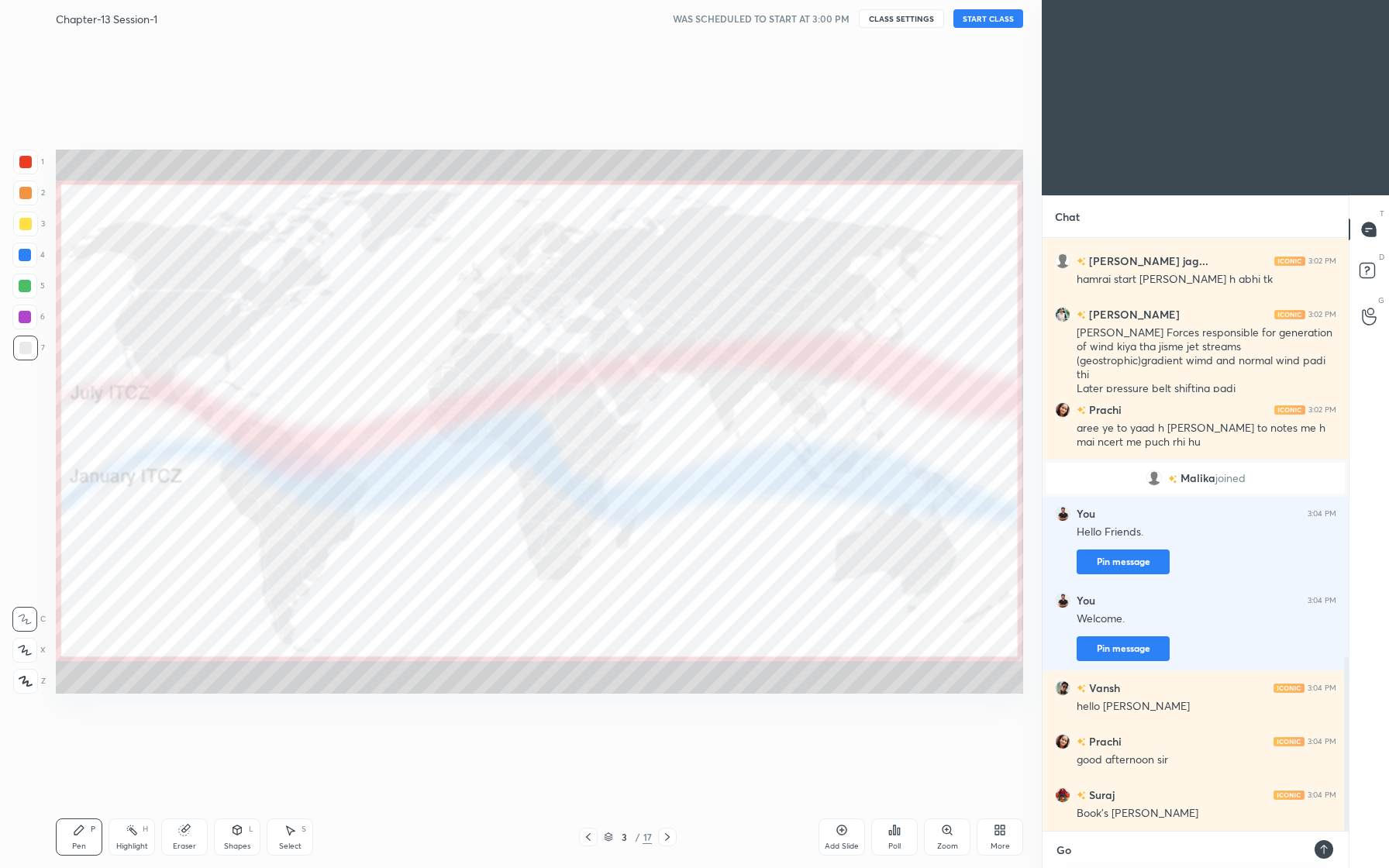
scroll to position [474, 301]
type textarea "Goo"
type textarea "x"
type textarea "Good"
type textarea "x"
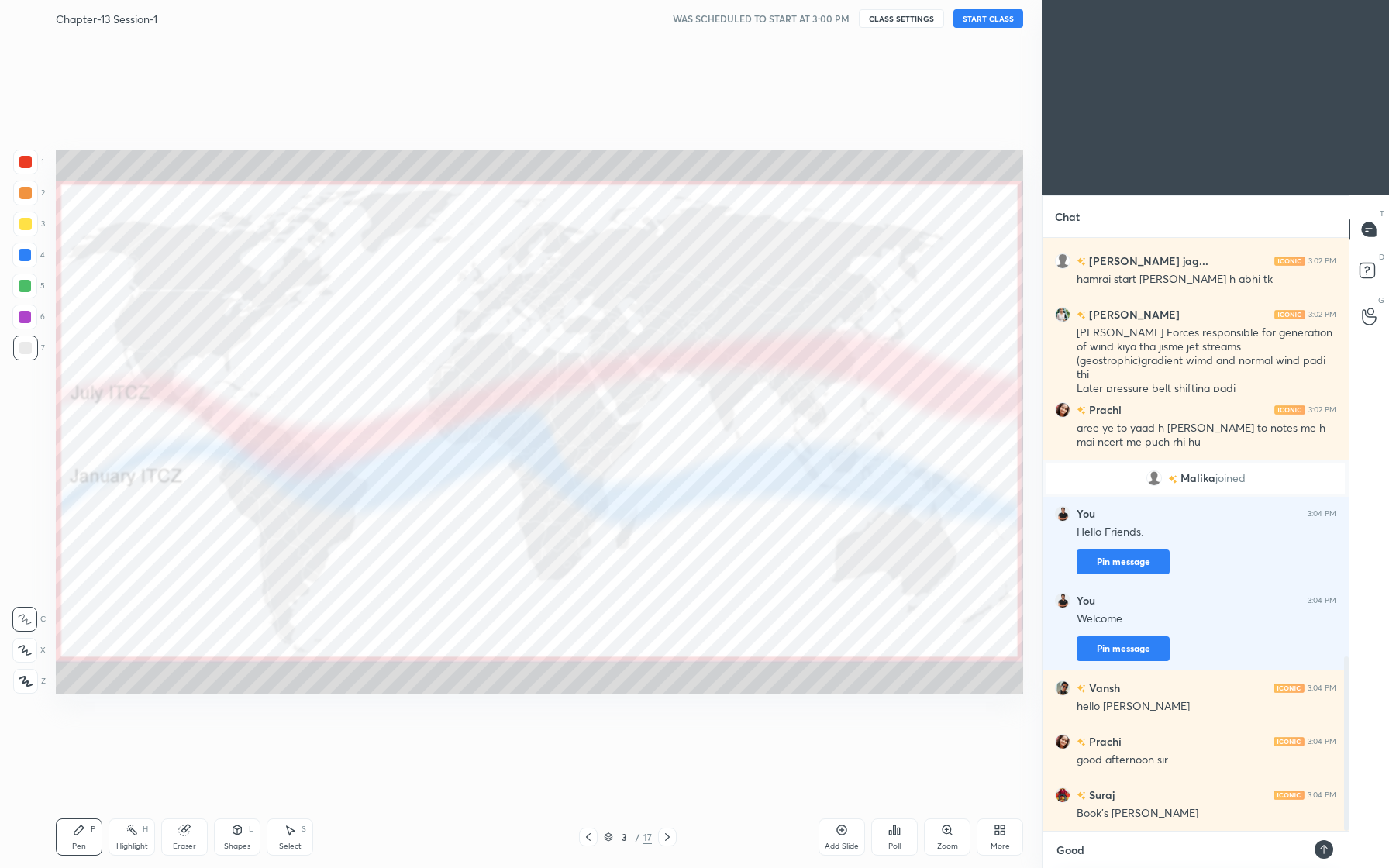
type textarea "Good"
type textarea "x"
type textarea "Good A"
type textarea "x"
type textarea "Good Af"
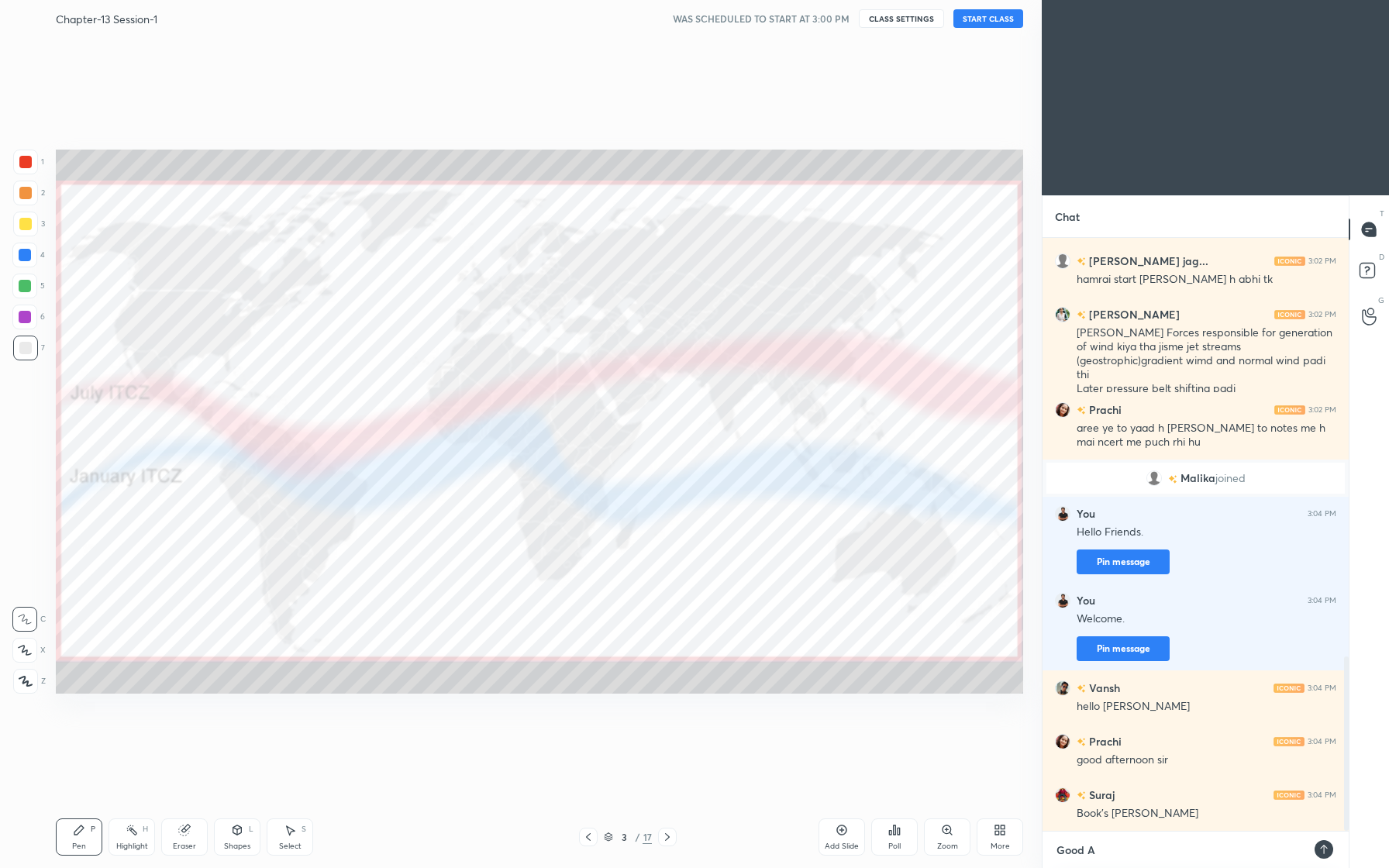
type textarea "x"
type textarea "Good Aft"
type textarea "x"
type textarea "Good Afte"
type textarea "x"
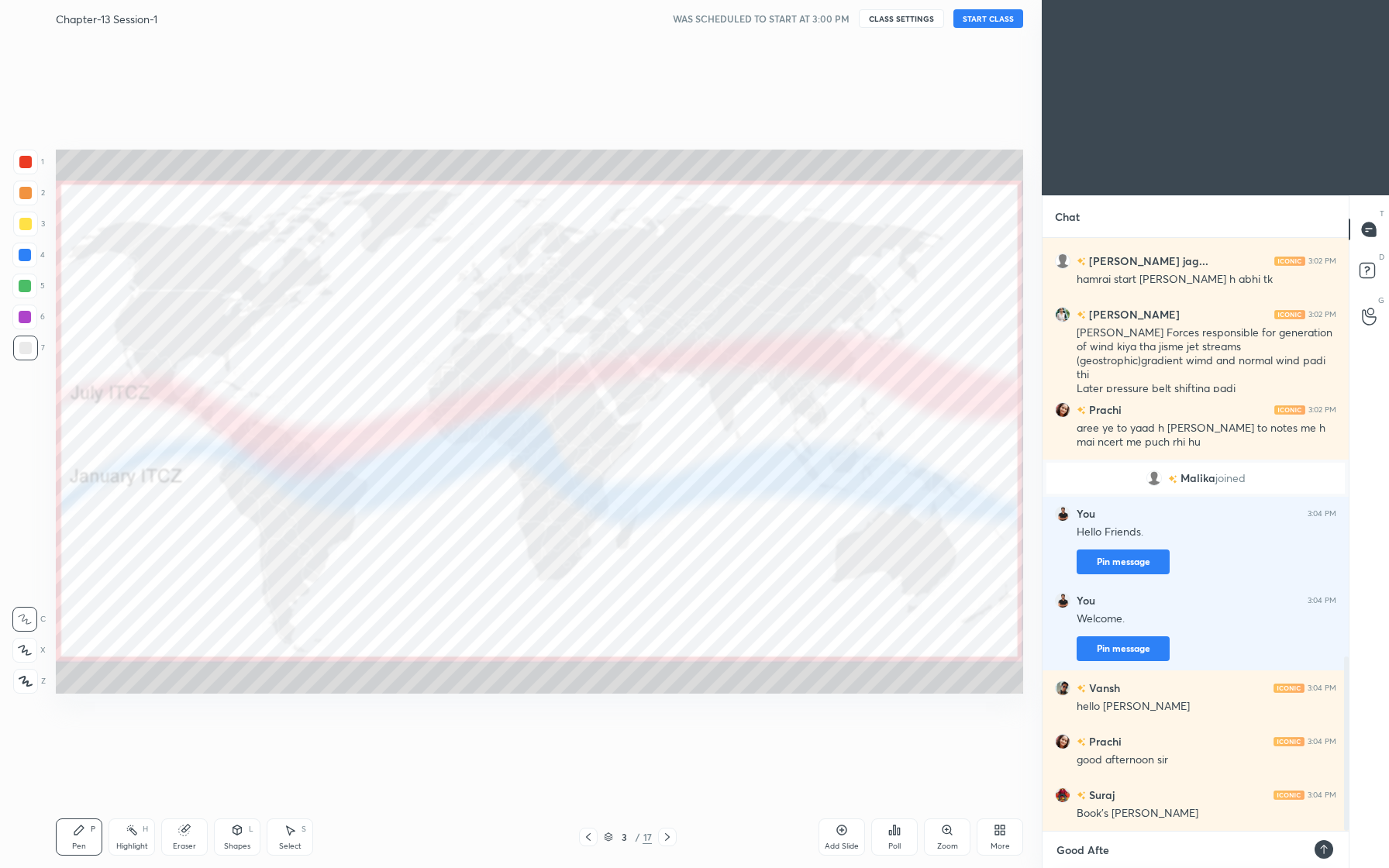
type textarea "Good After"
type textarea "x"
type textarea "Good Aftern"
type textarea "x"
type textarea "Good Afterno"
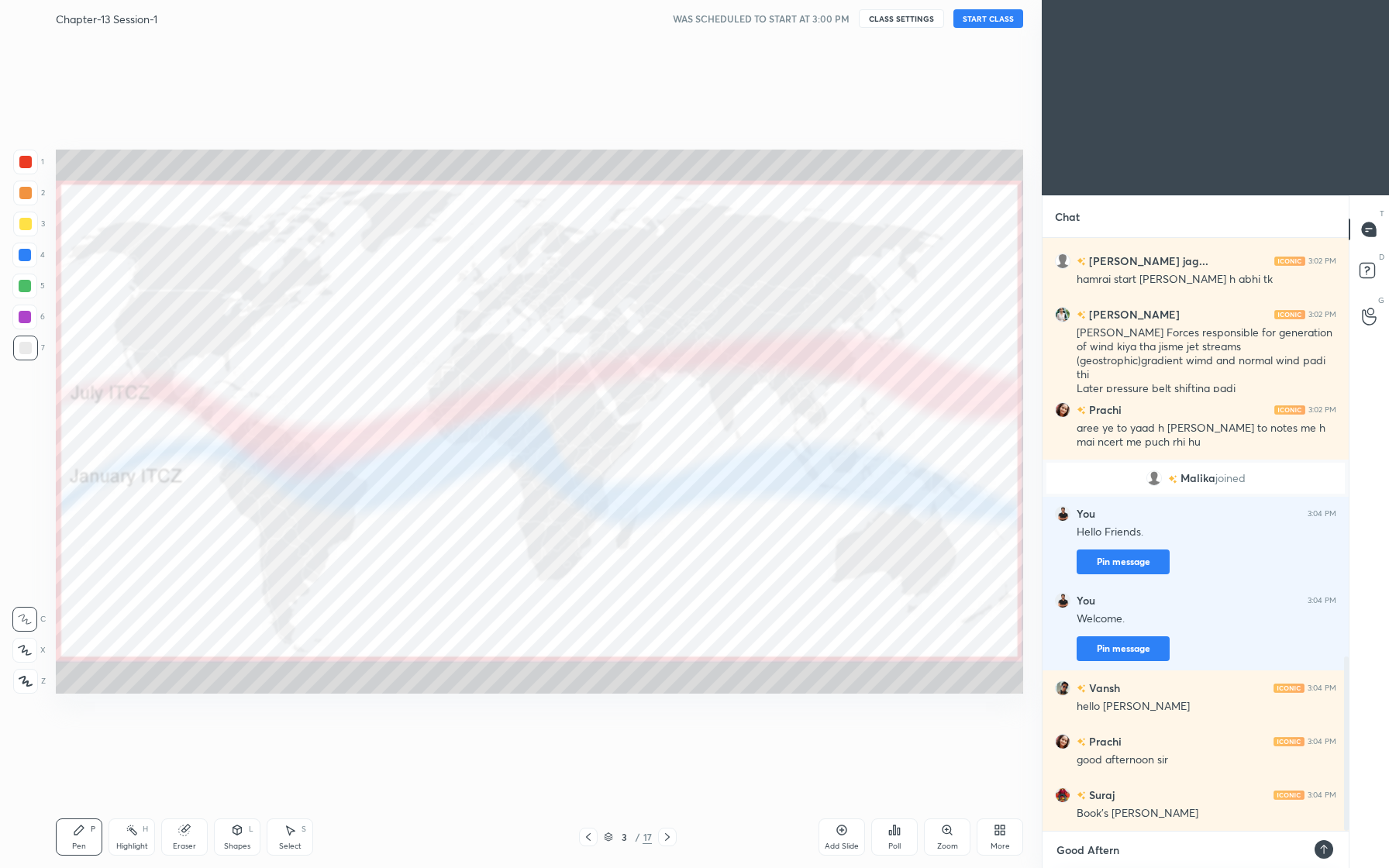
type textarea "x"
type textarea "Good Afternoo"
type textarea "x"
type textarea "Good Afternoon"
type textarea "x"
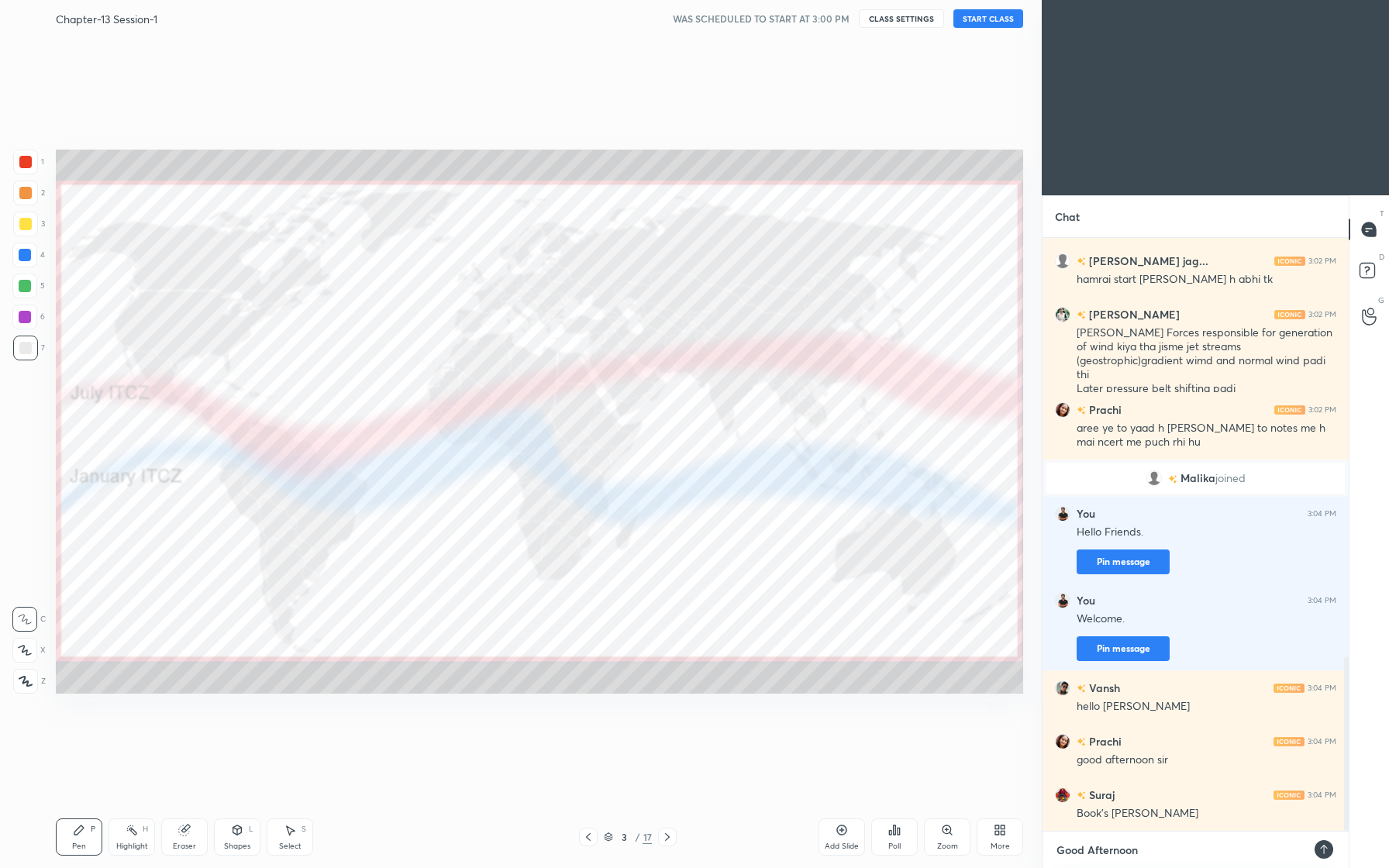
scroll to position [1460, 0]
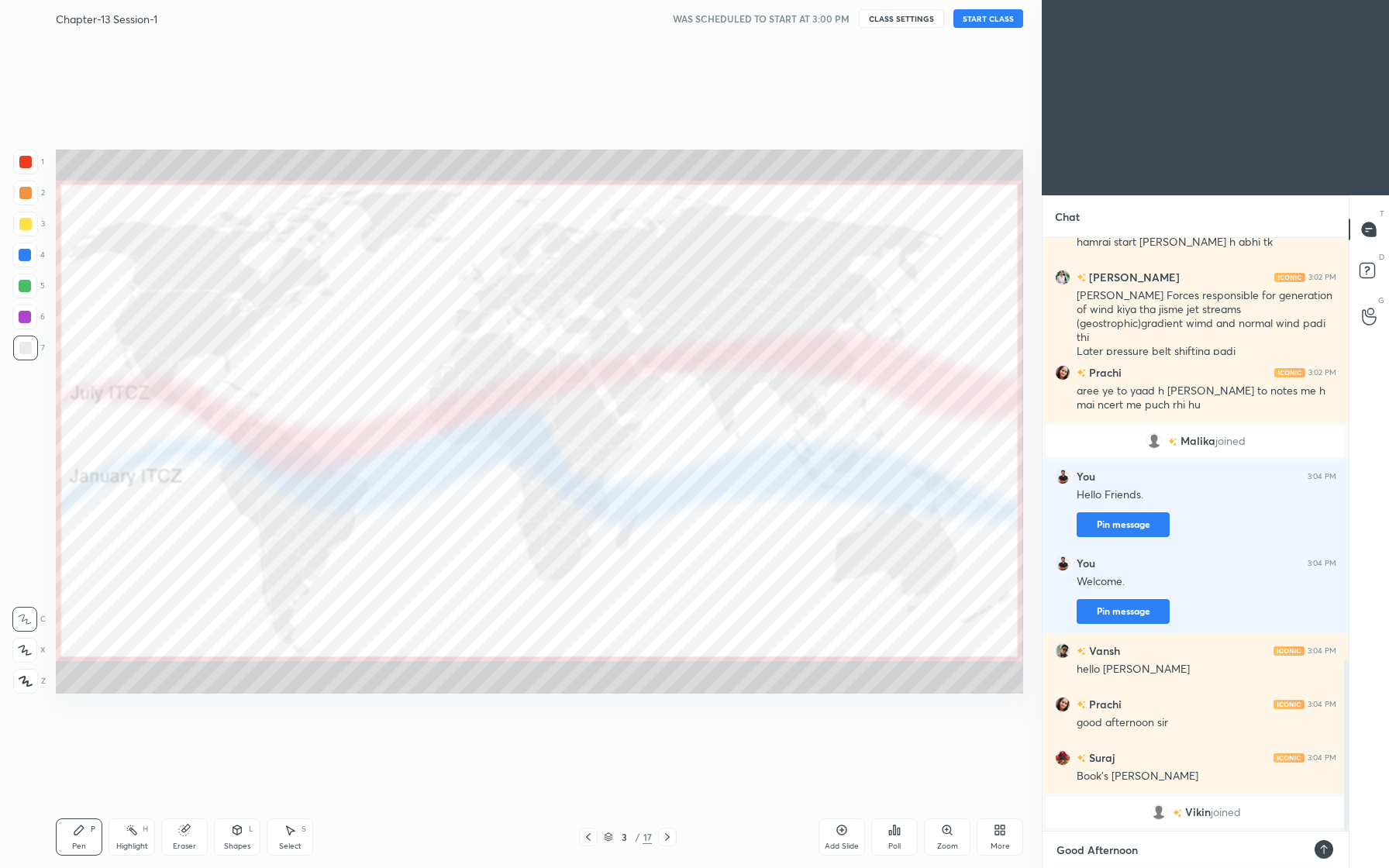
type textarea "Good Afternoon."
type textarea "x"
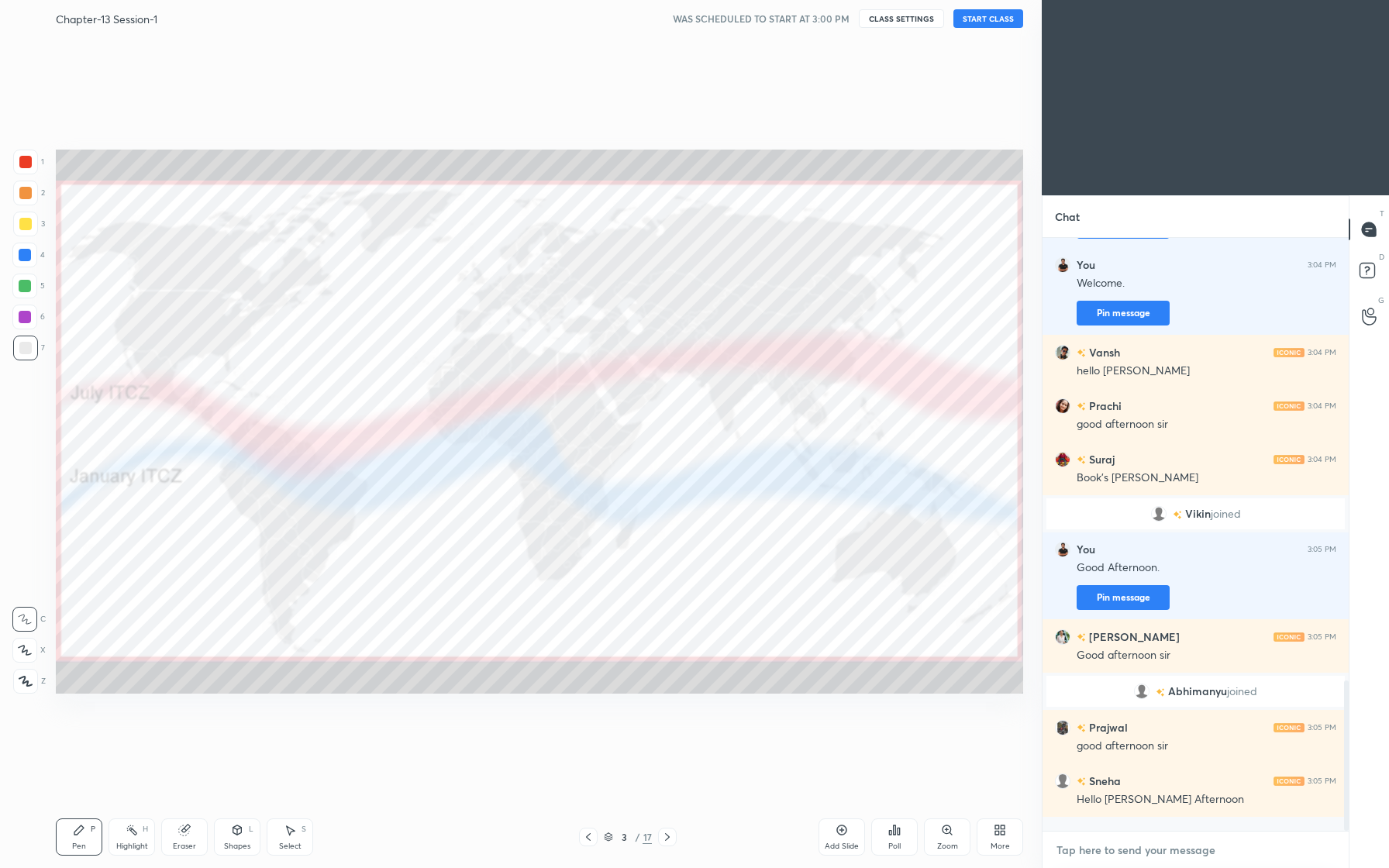
scroll to position [1743, 0]
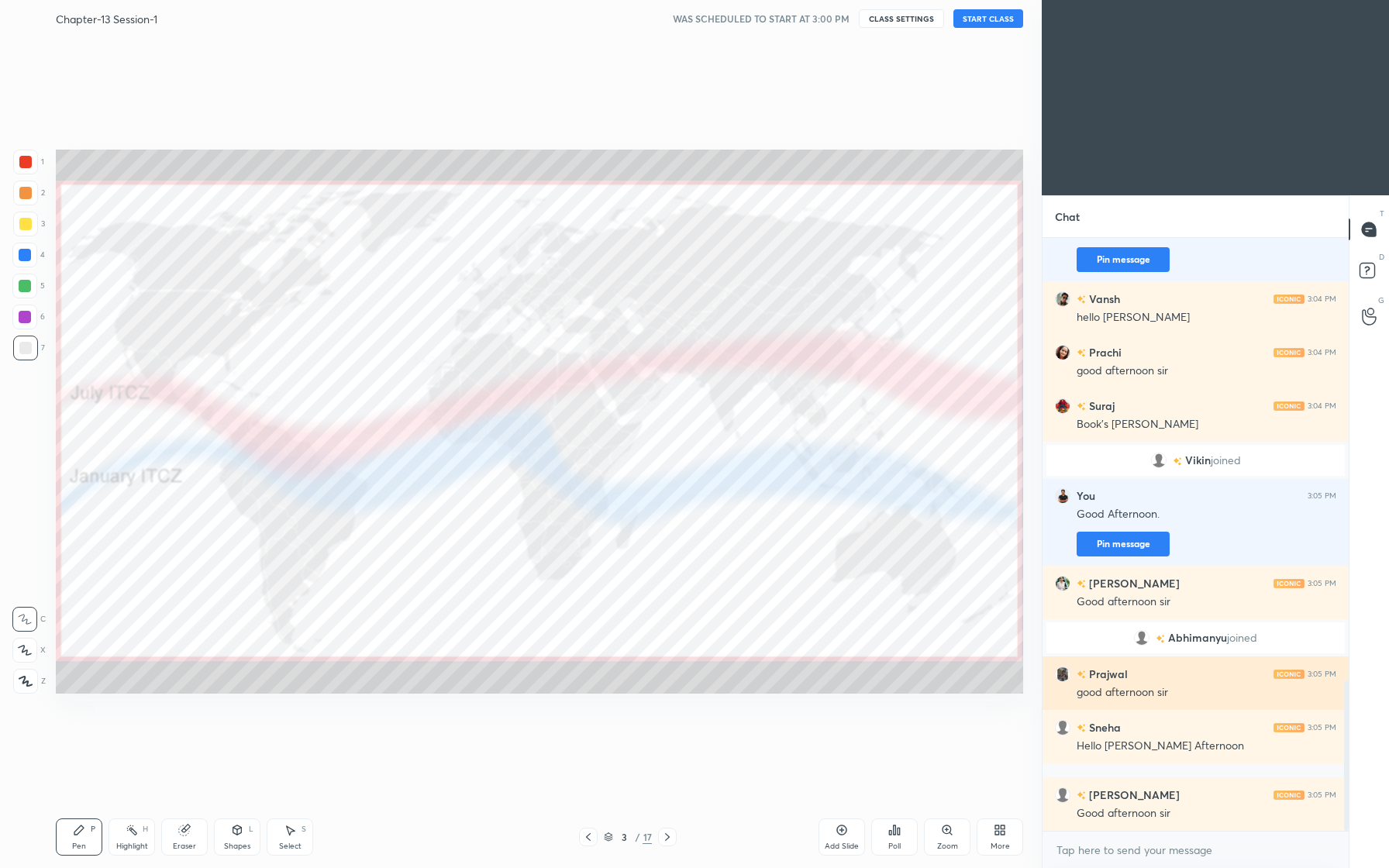
click at [1064, 673] on img "grid" at bounding box center [1062, 674] width 15 height 15
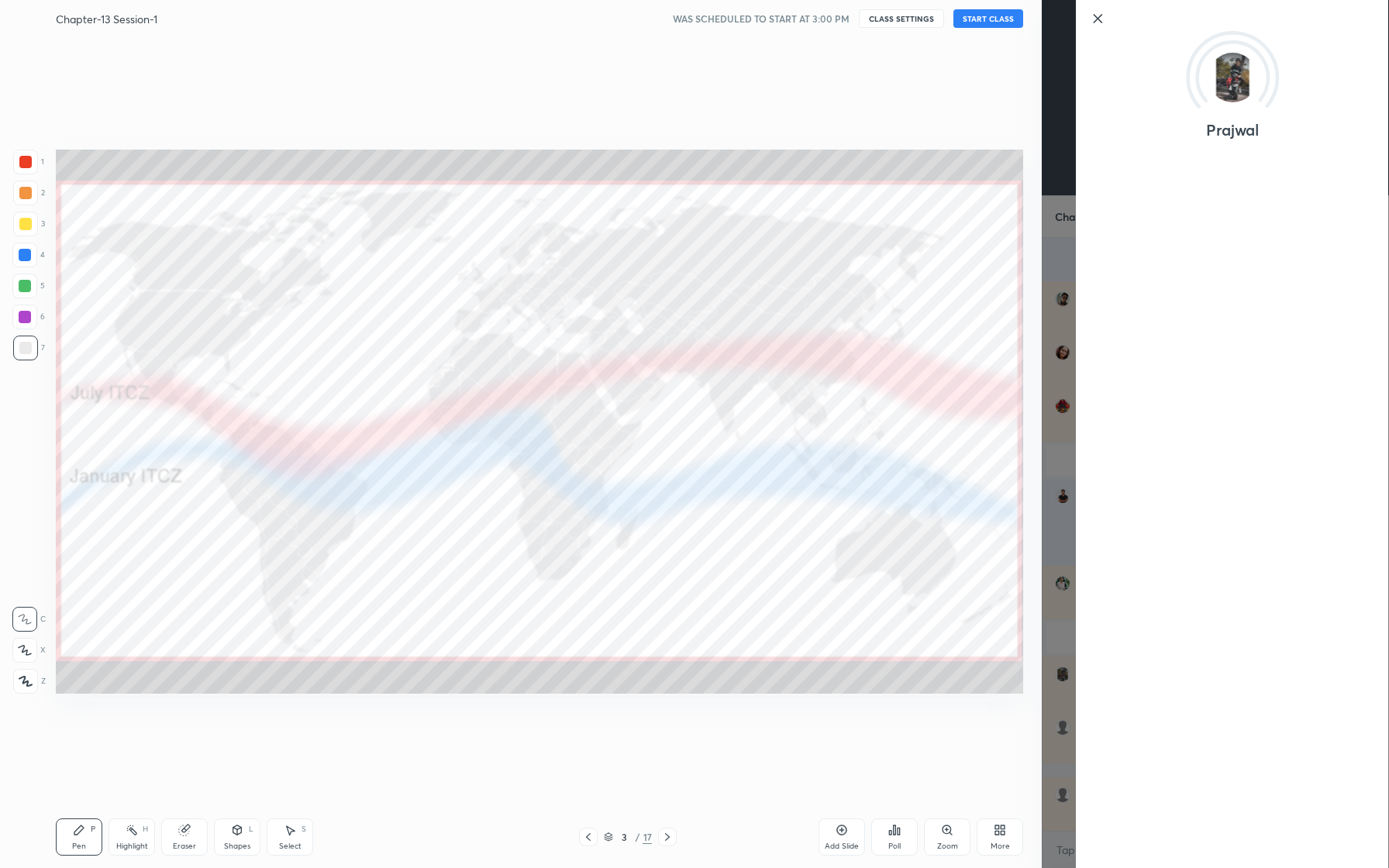
click at [1096, 20] on icon at bounding box center [1098, 18] width 8 height 8
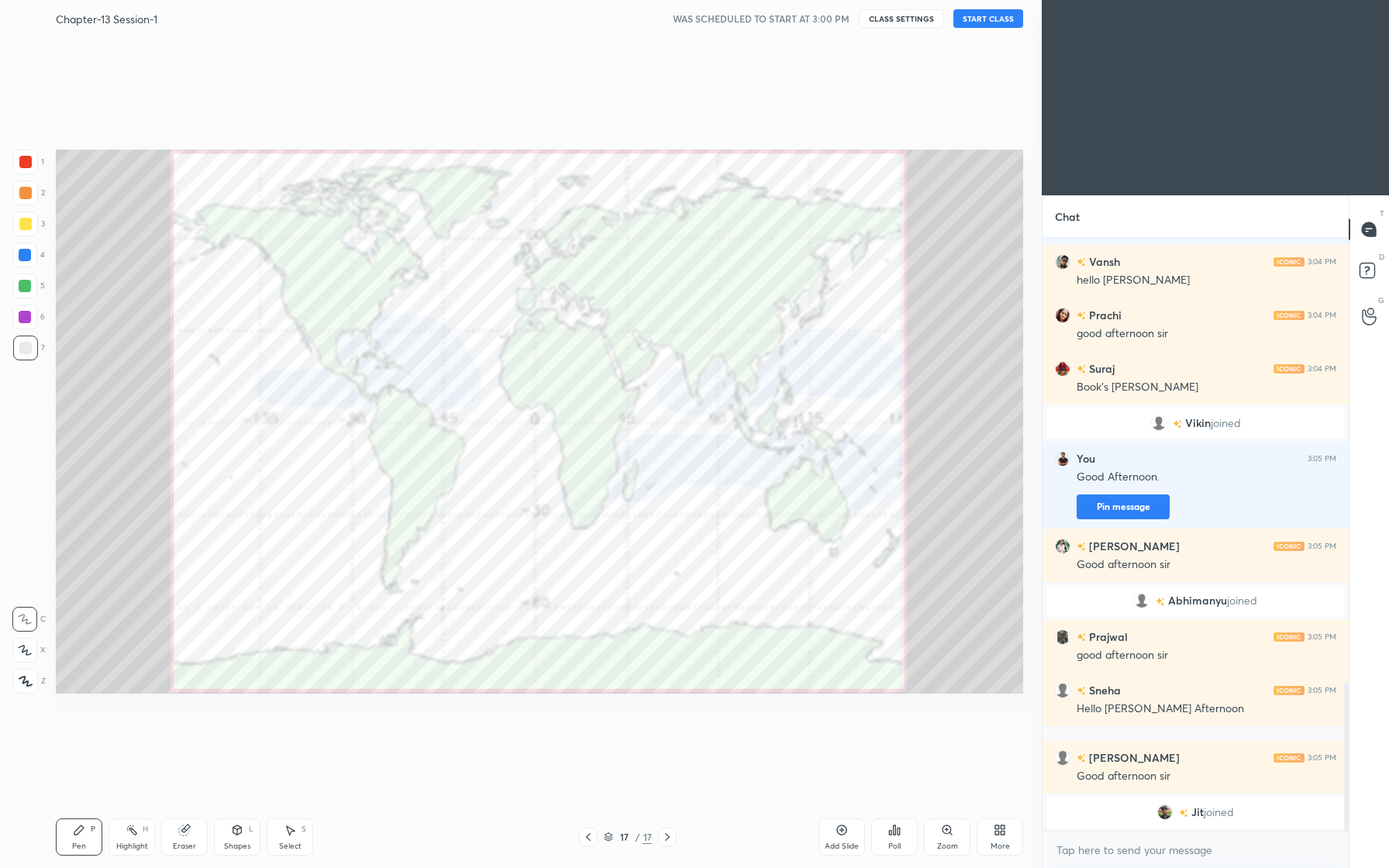
scroll to position [1800, 0]
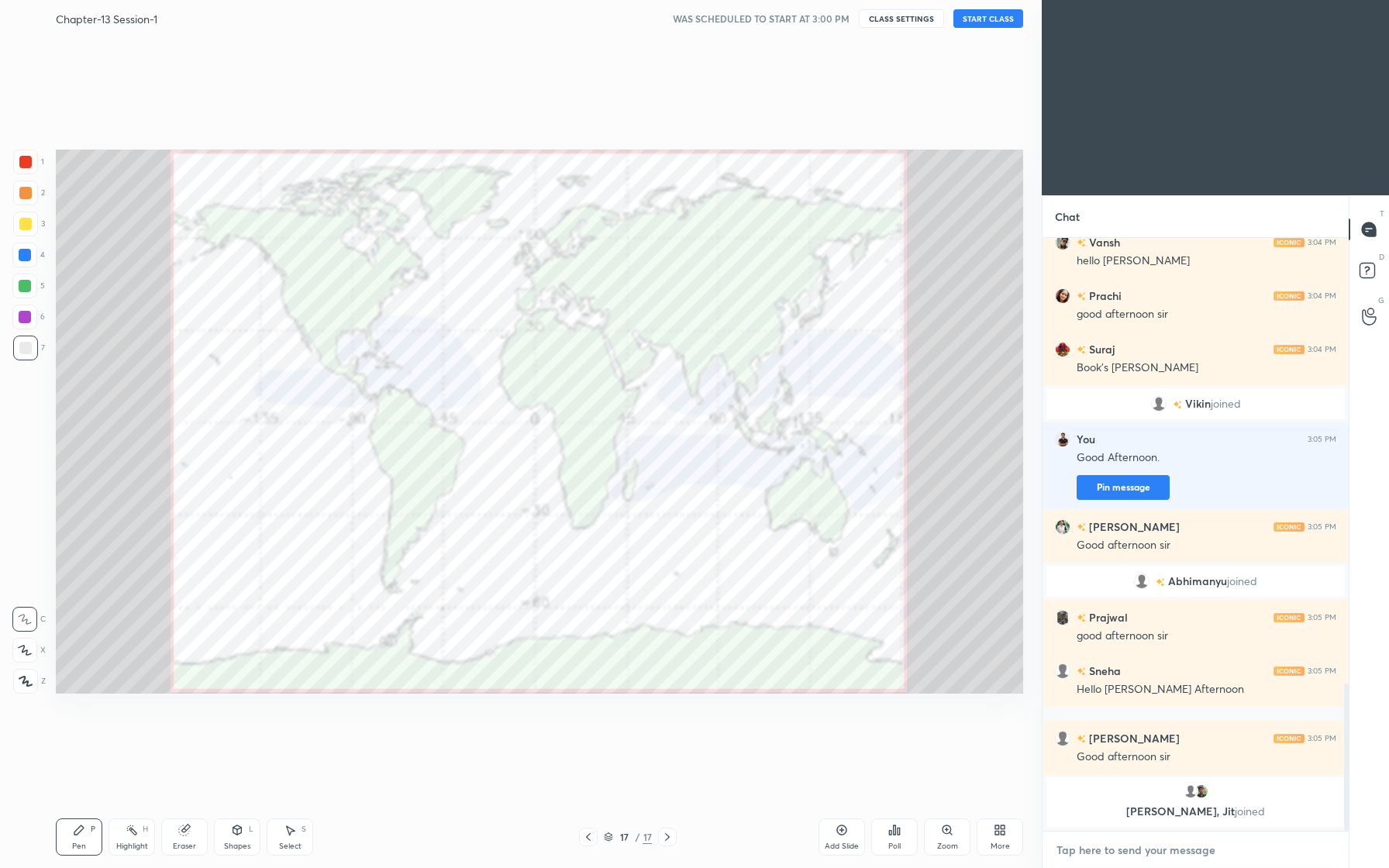
type textarea "x"
click at [1138, 847] on textarea at bounding box center [1195, 850] width 281 height 25
type textarea "S"
type textarea "x"
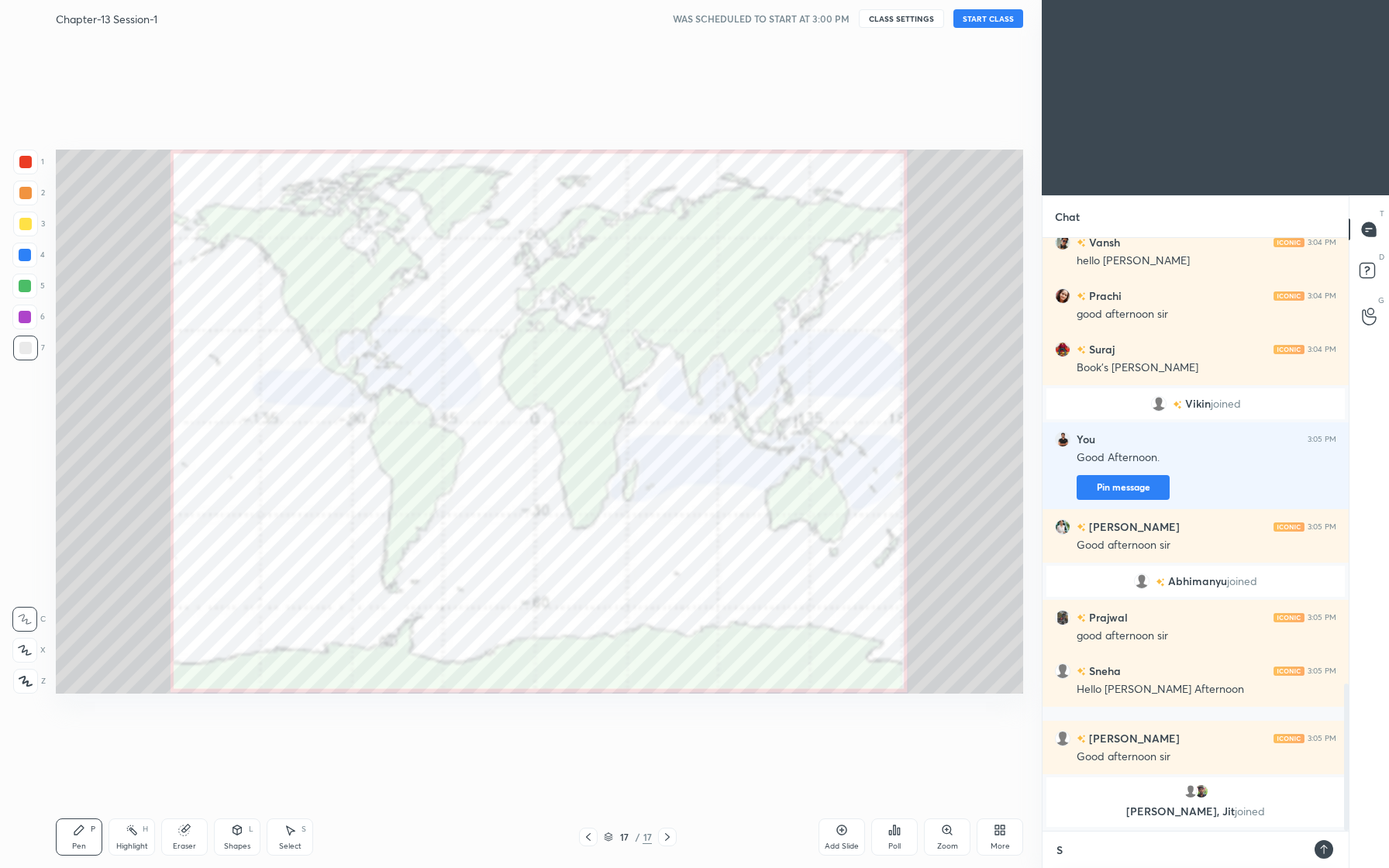
type textarea "Sh"
type textarea "x"
type textarea "Sha"
type textarea "x"
type textarea "Shal"
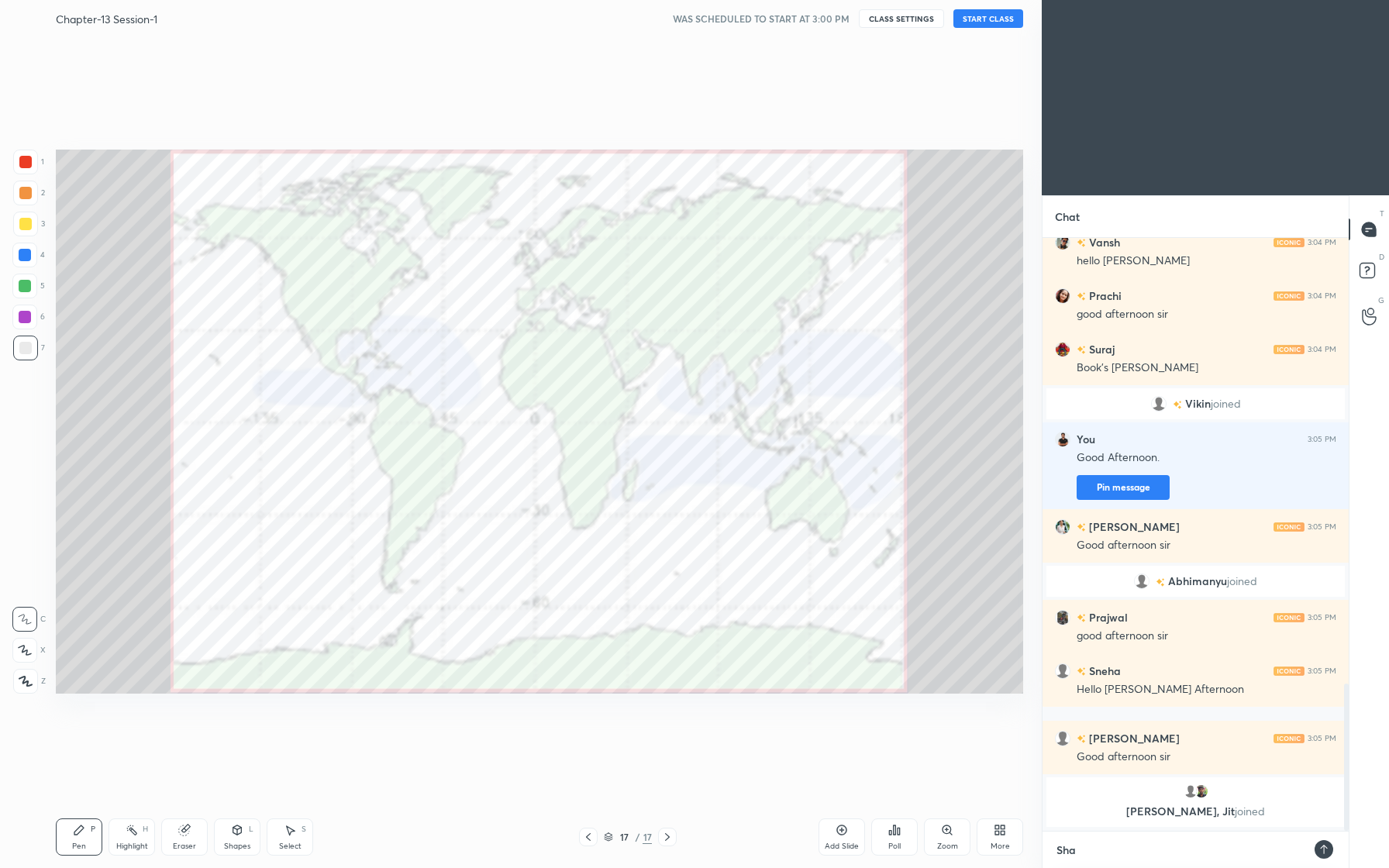
type textarea "x"
type textarea "Shall"
type textarea "x"
type textarea "Shall"
type textarea "x"
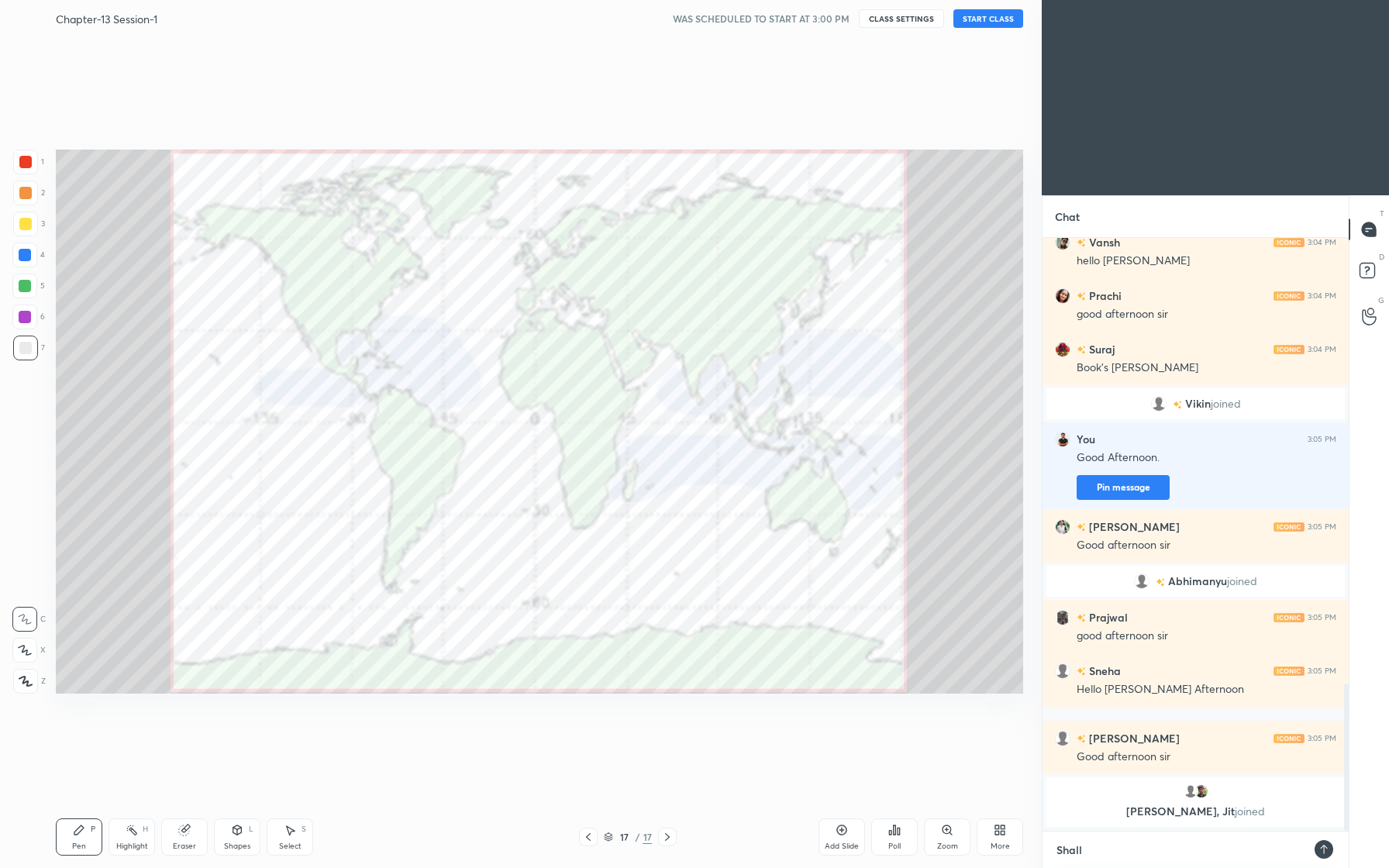
type textarea "Shall w"
type textarea "x"
type textarea "Shall we"
type textarea "x"
type textarea "Shall we"
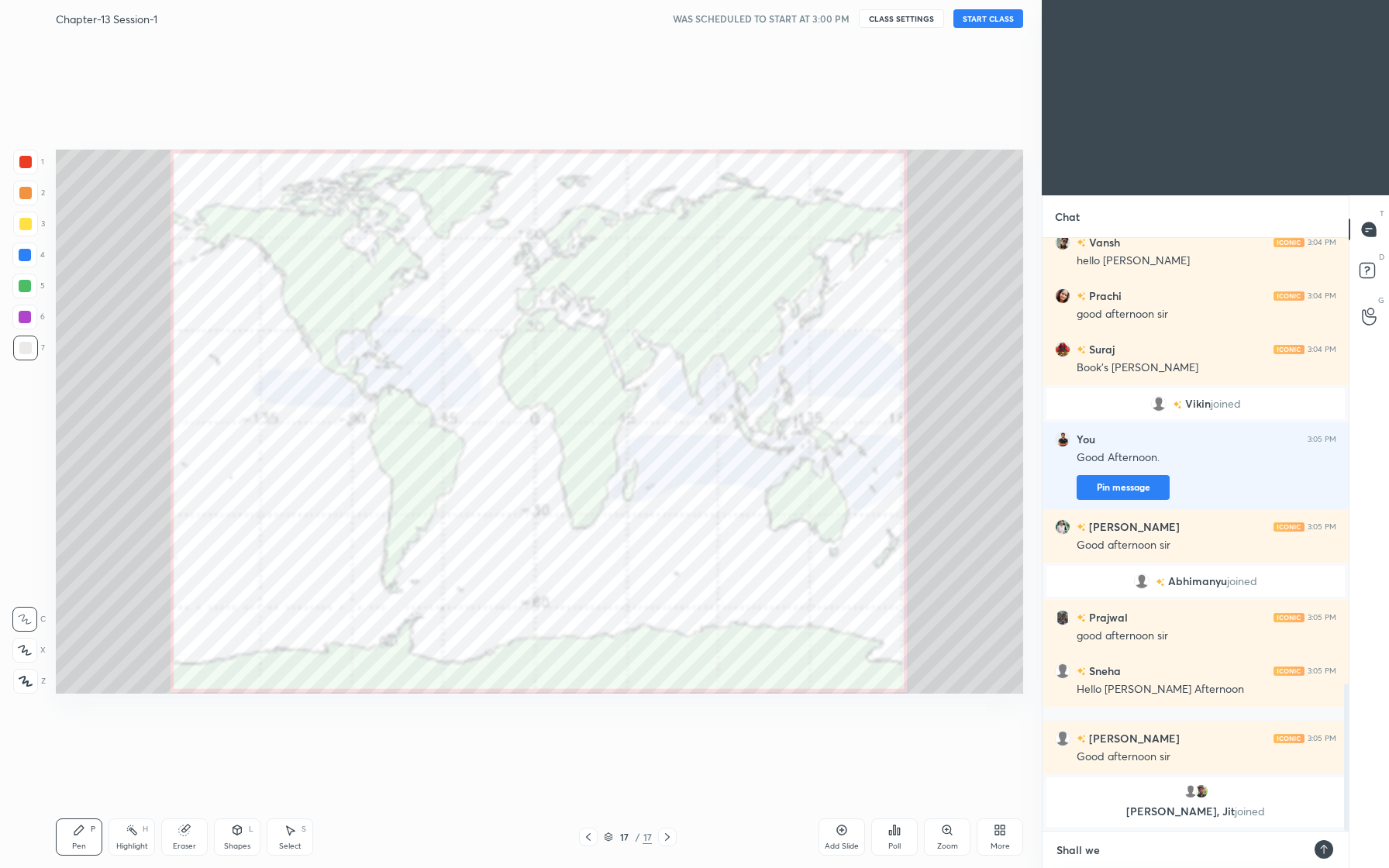
type textarea "x"
type textarea "Shall we s"
type textarea "x"
type textarea "Shall we st"
type textarea "x"
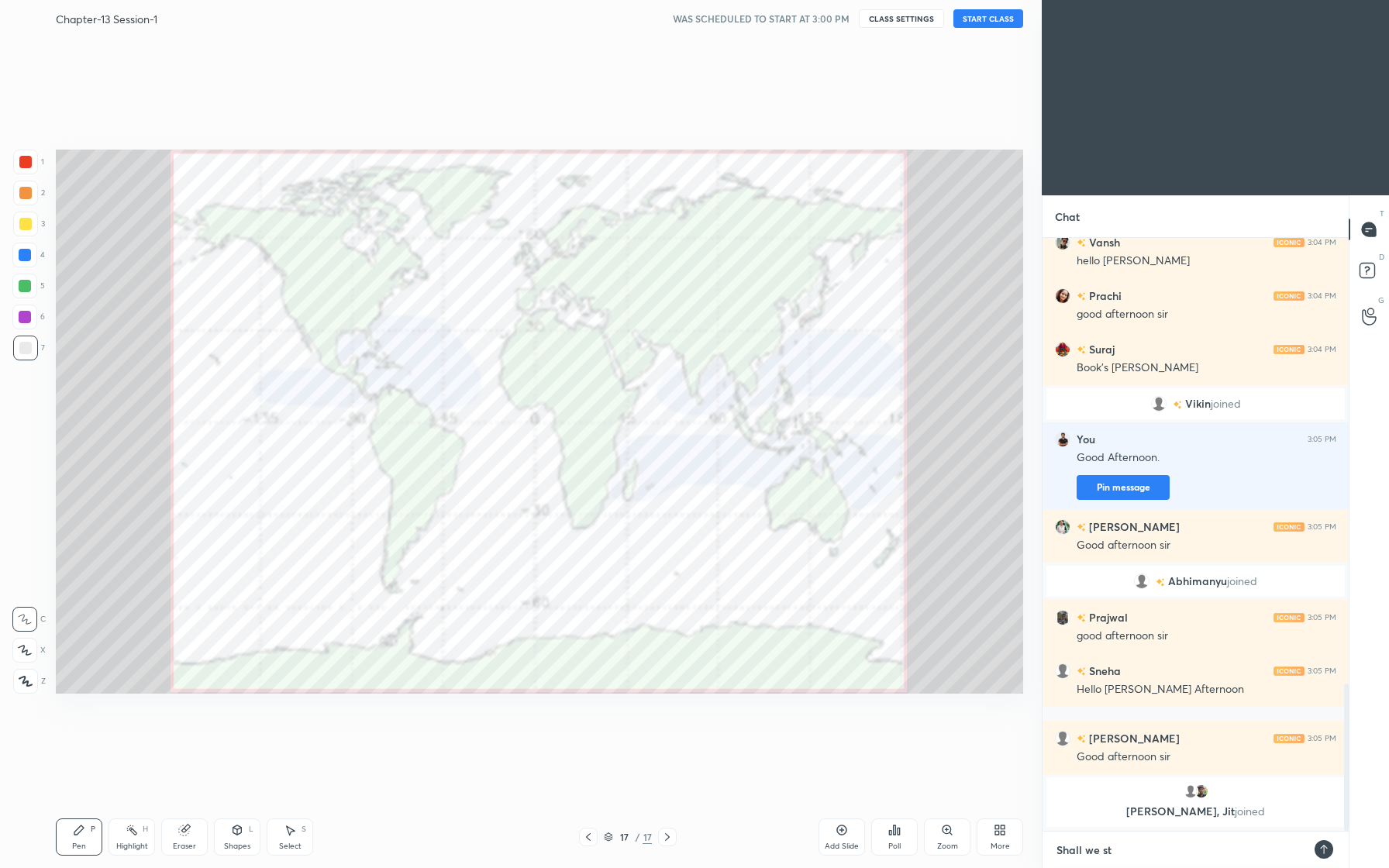
type textarea "Shall we sta"
type textarea "x"
type textarea "Shall we star"
type textarea "x"
type textarea "Shall we start"
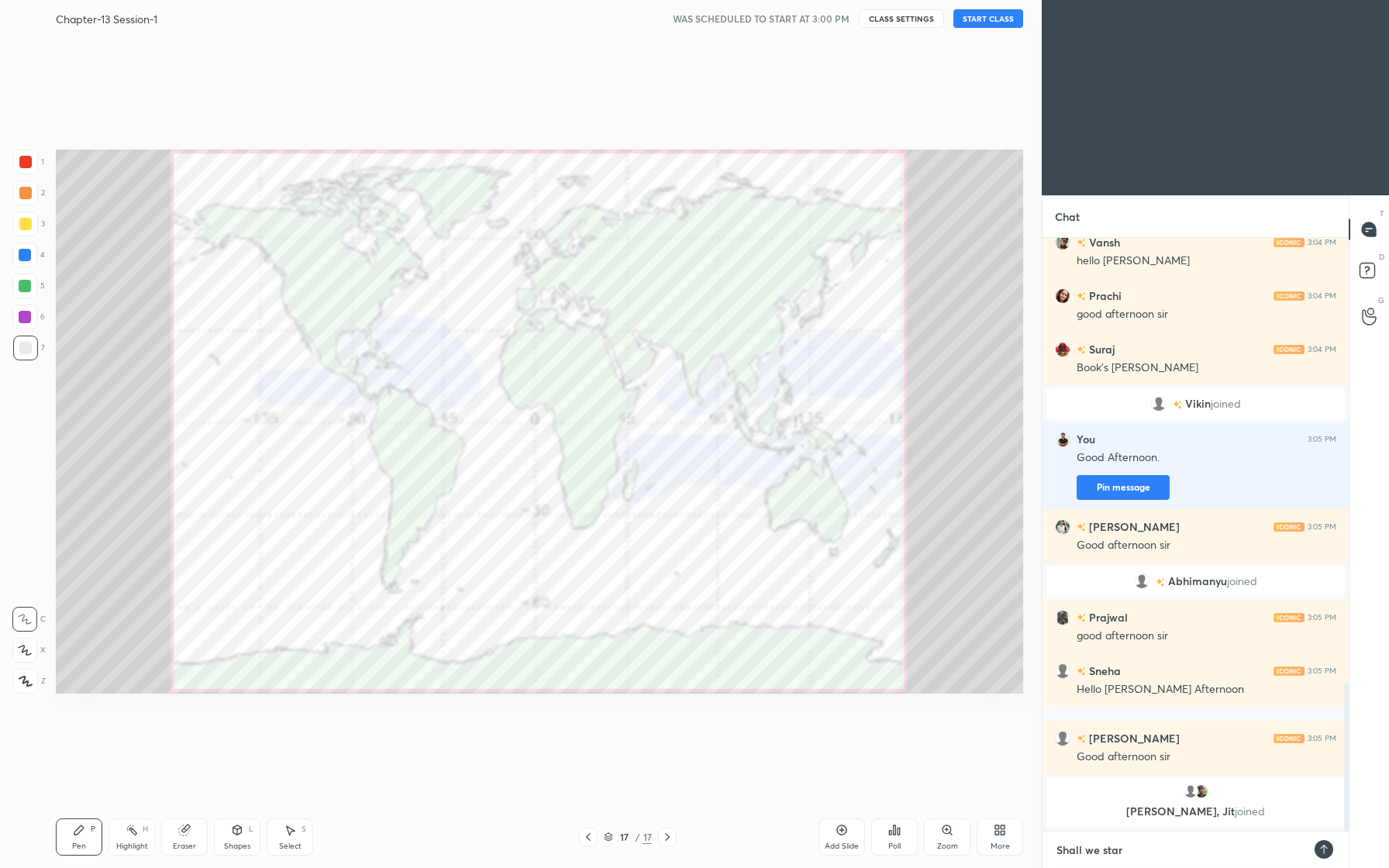
type textarea "x"
type textarea "Shall we start."
type textarea "x"
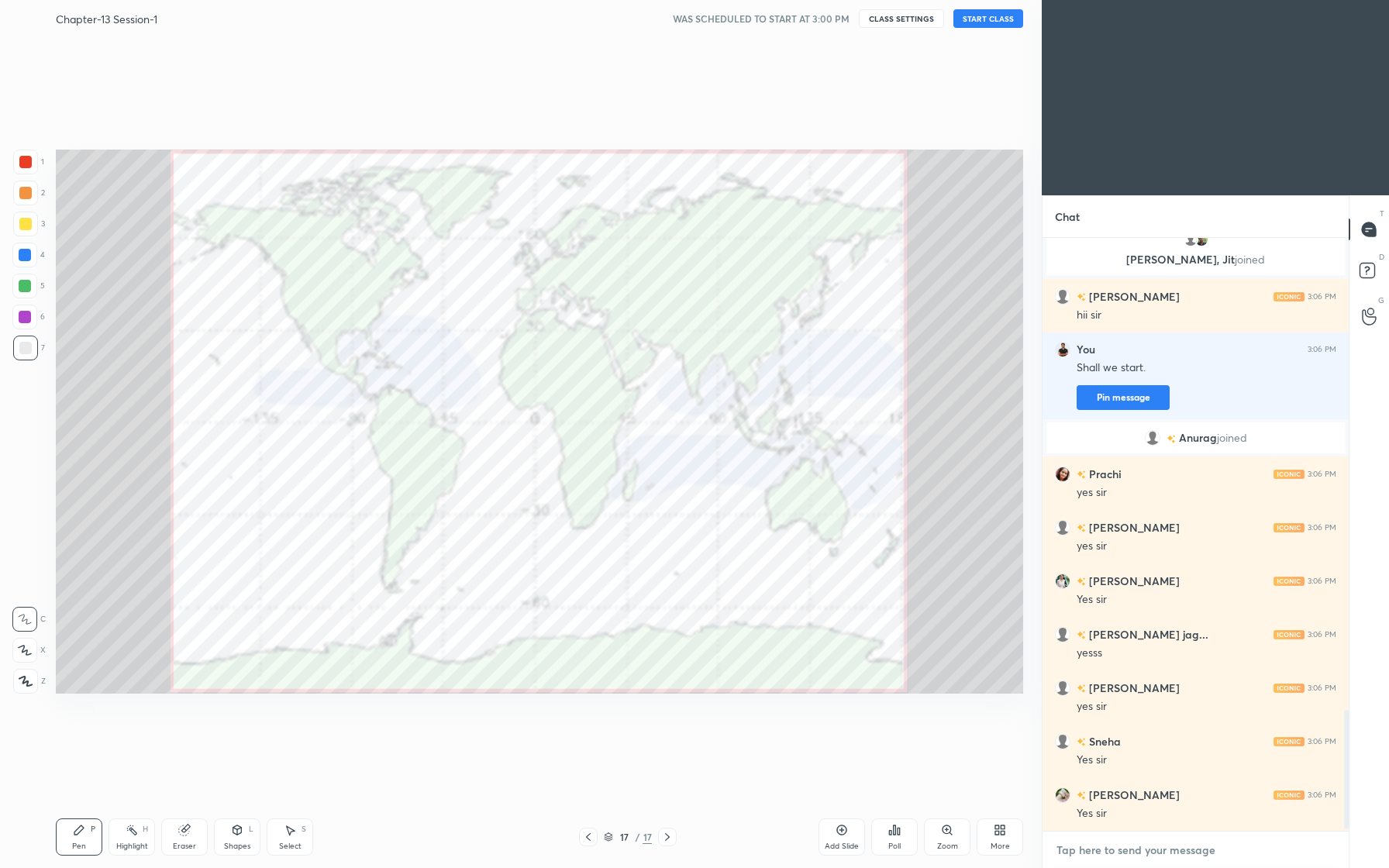
scroll to position [2359, 0]
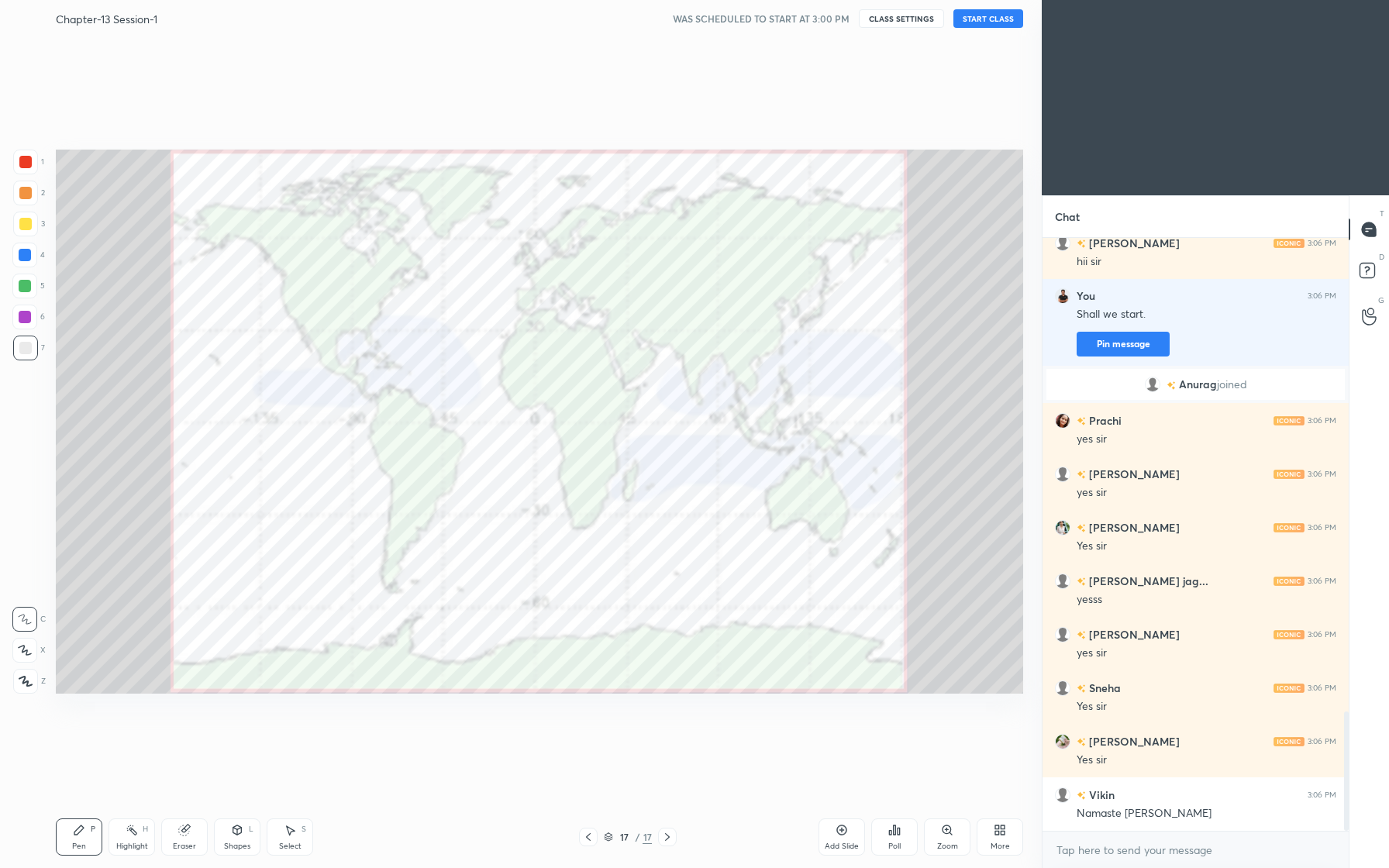
click at [994, 21] on button "START CLASS" at bounding box center [989, 18] width 70 height 18
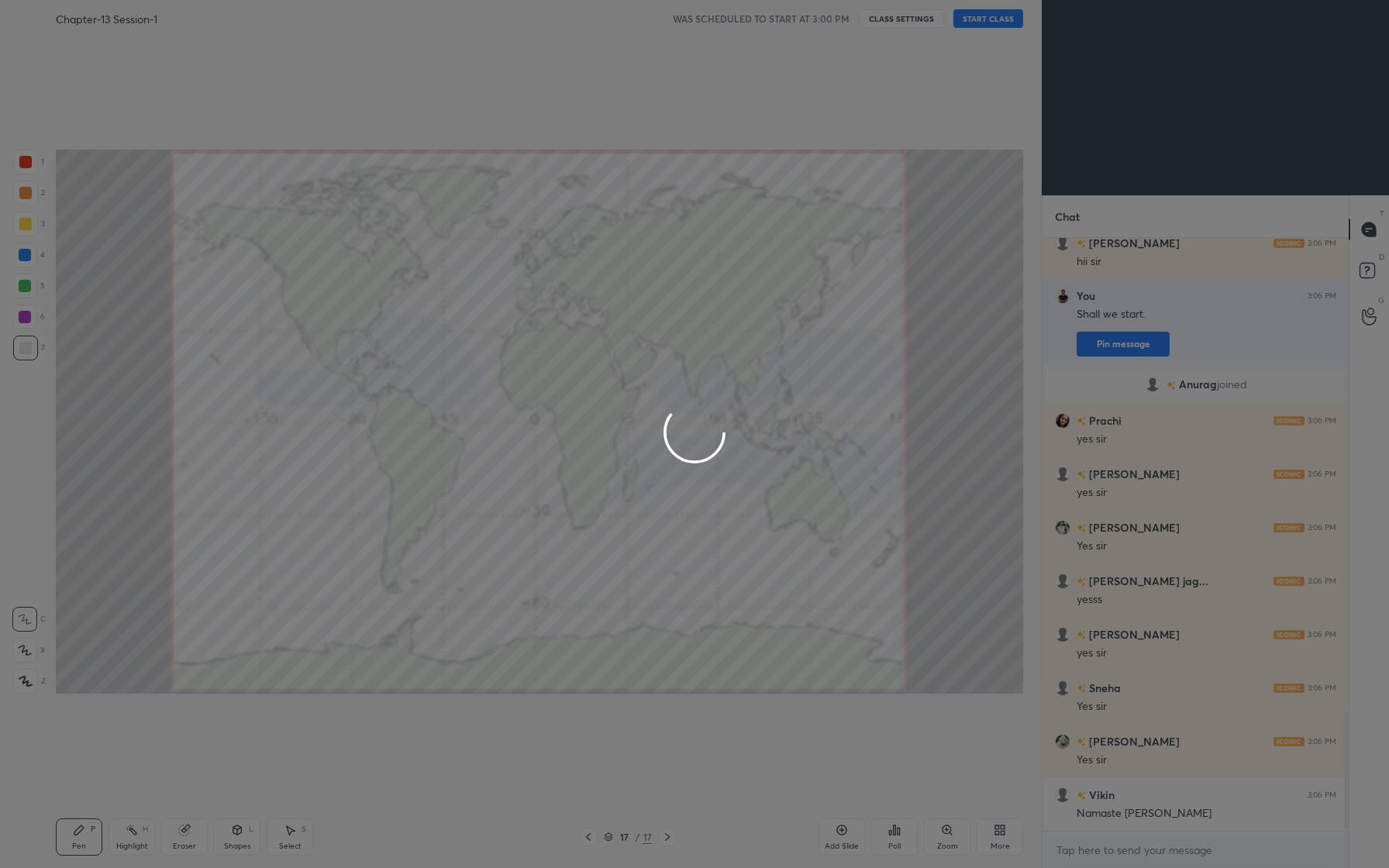
scroll to position [2413, 0]
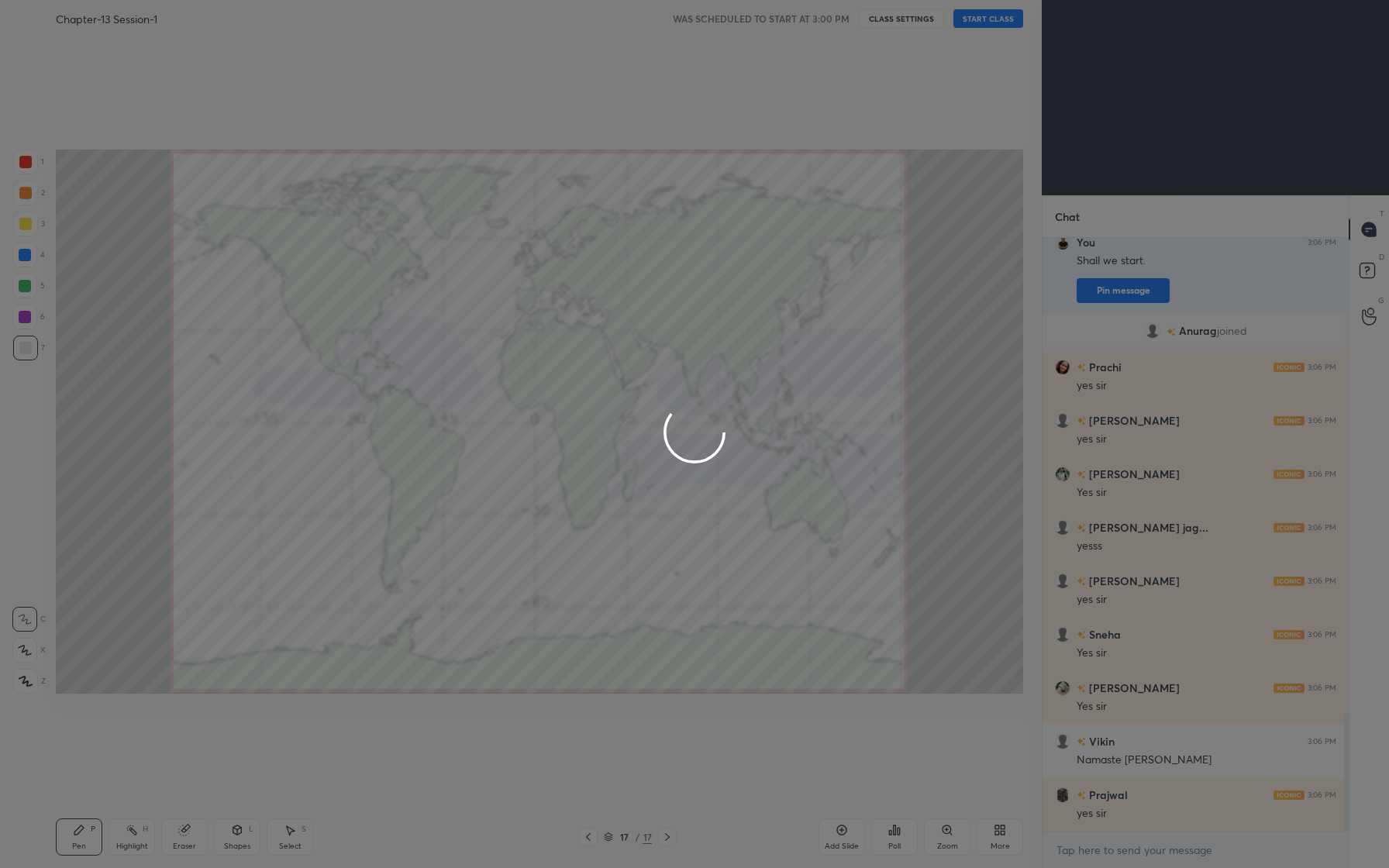
type textarea "x"
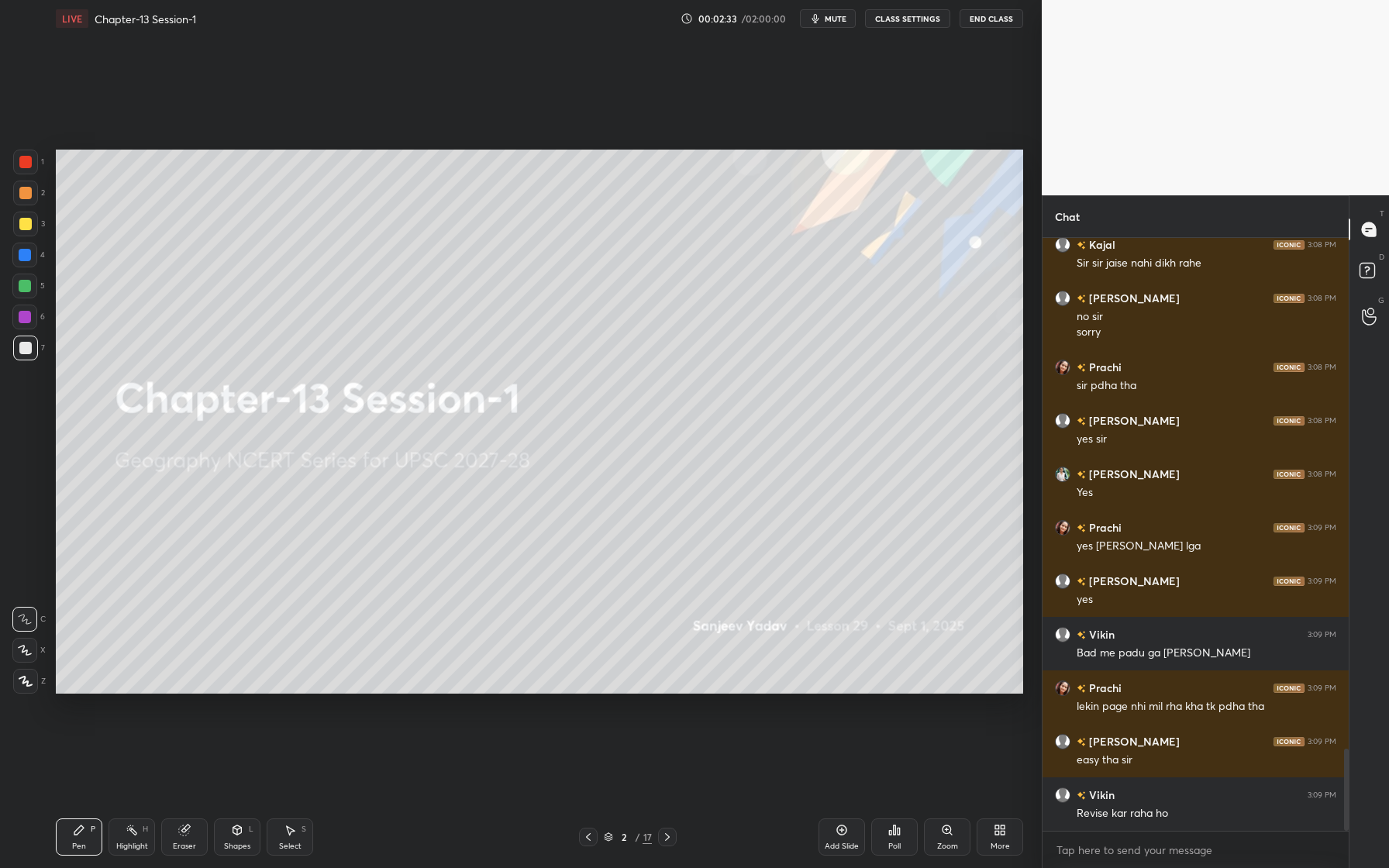
scroll to position [3724, 0]
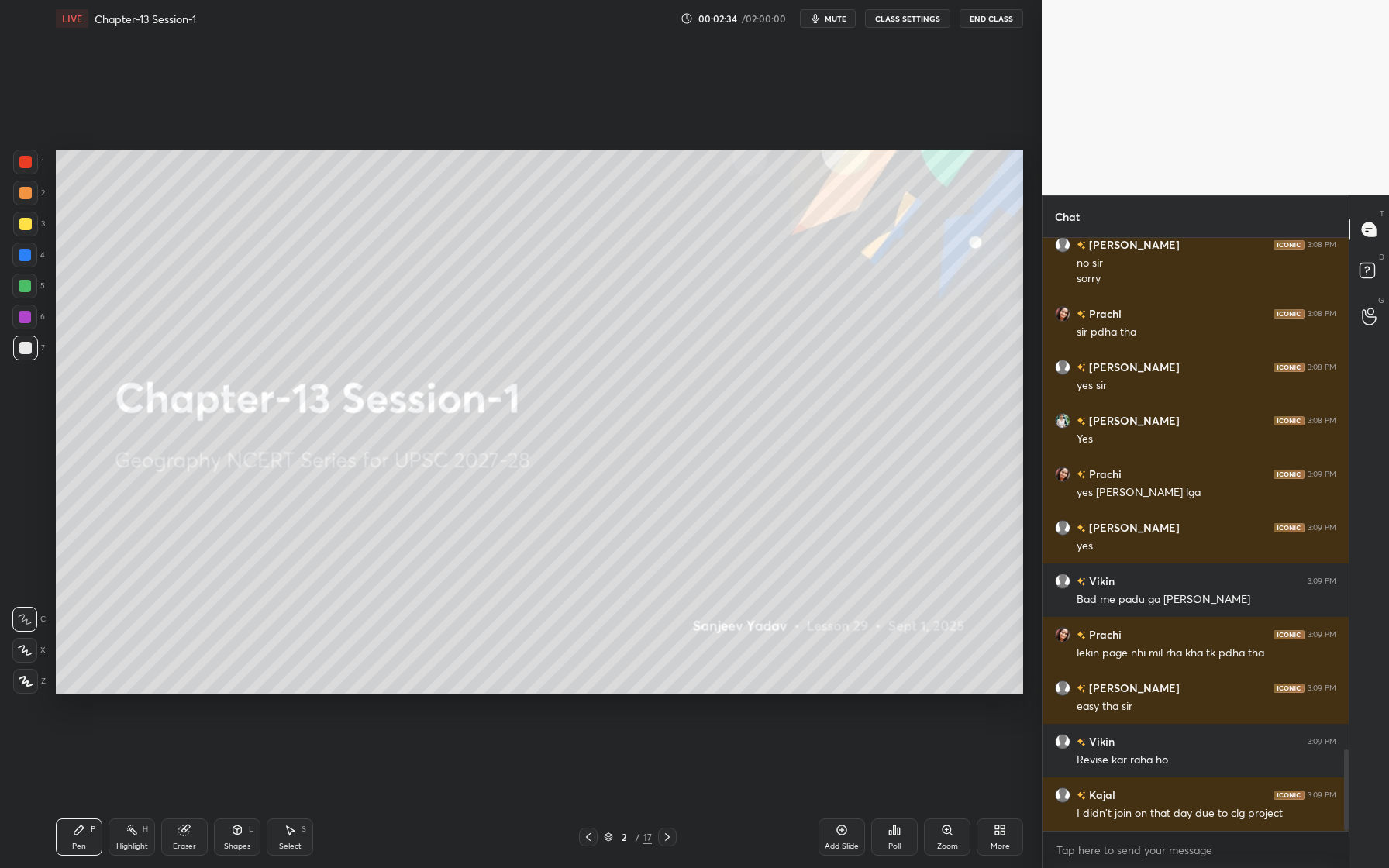
click at [30, 167] on div at bounding box center [26, 162] width 25 height 25
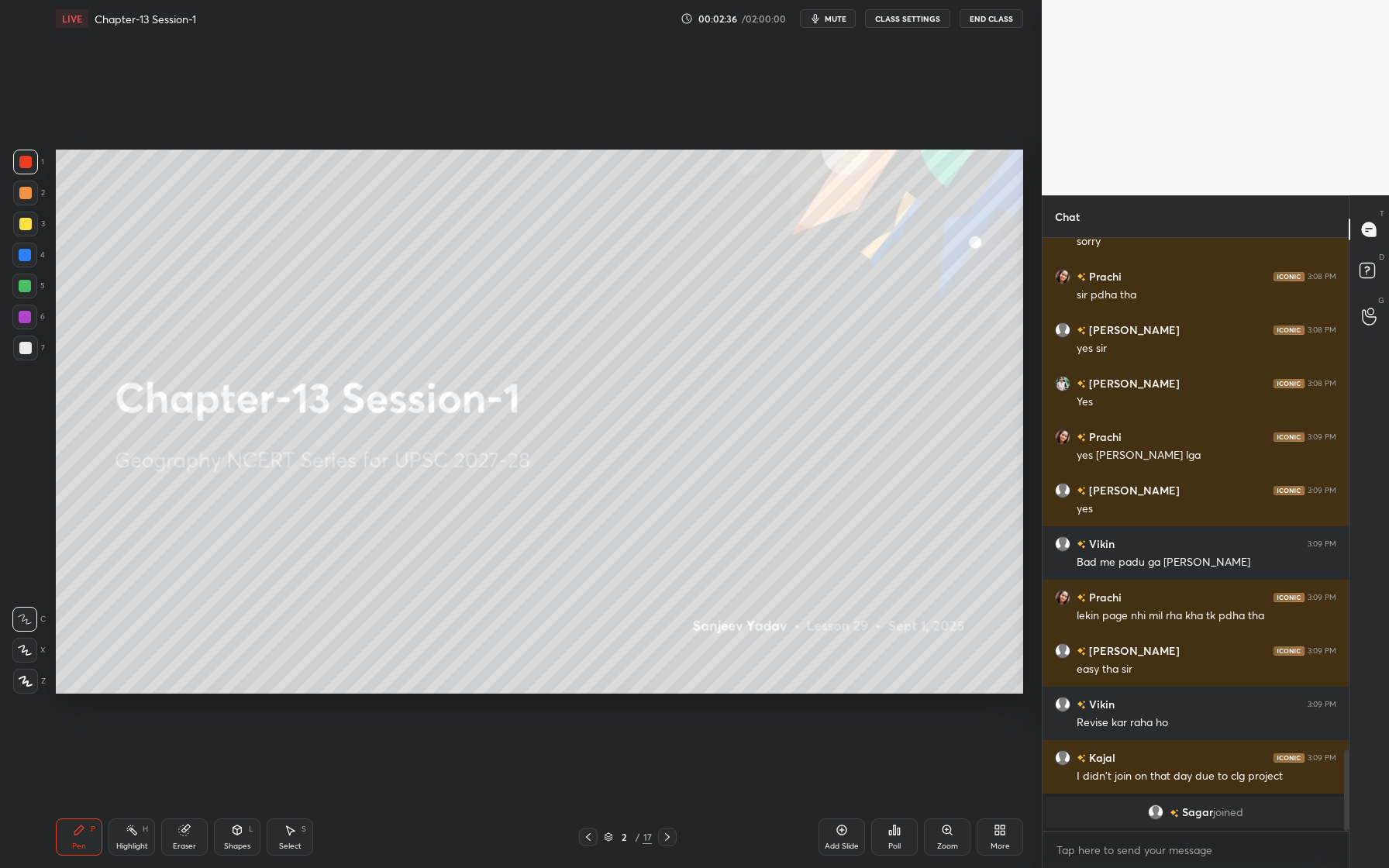
drag, startPoint x: 26, startPoint y: 650, endPoint x: 16, endPoint y: 646, distance: 10.8
click at [22, 649] on icon at bounding box center [25, 650] width 14 height 11
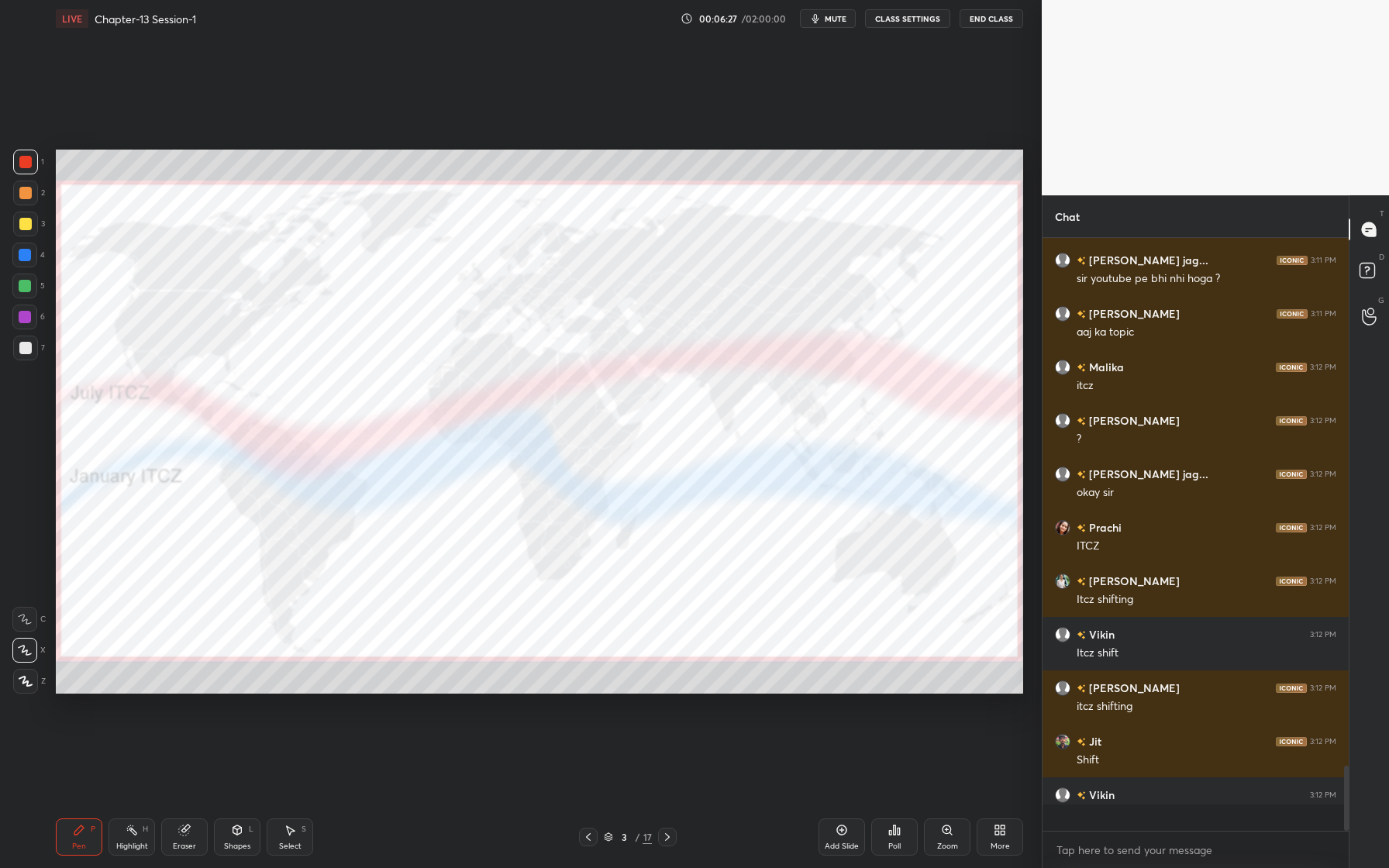
scroll to position [4790, 0]
click at [20, 257] on div at bounding box center [25, 255] width 13 height 13
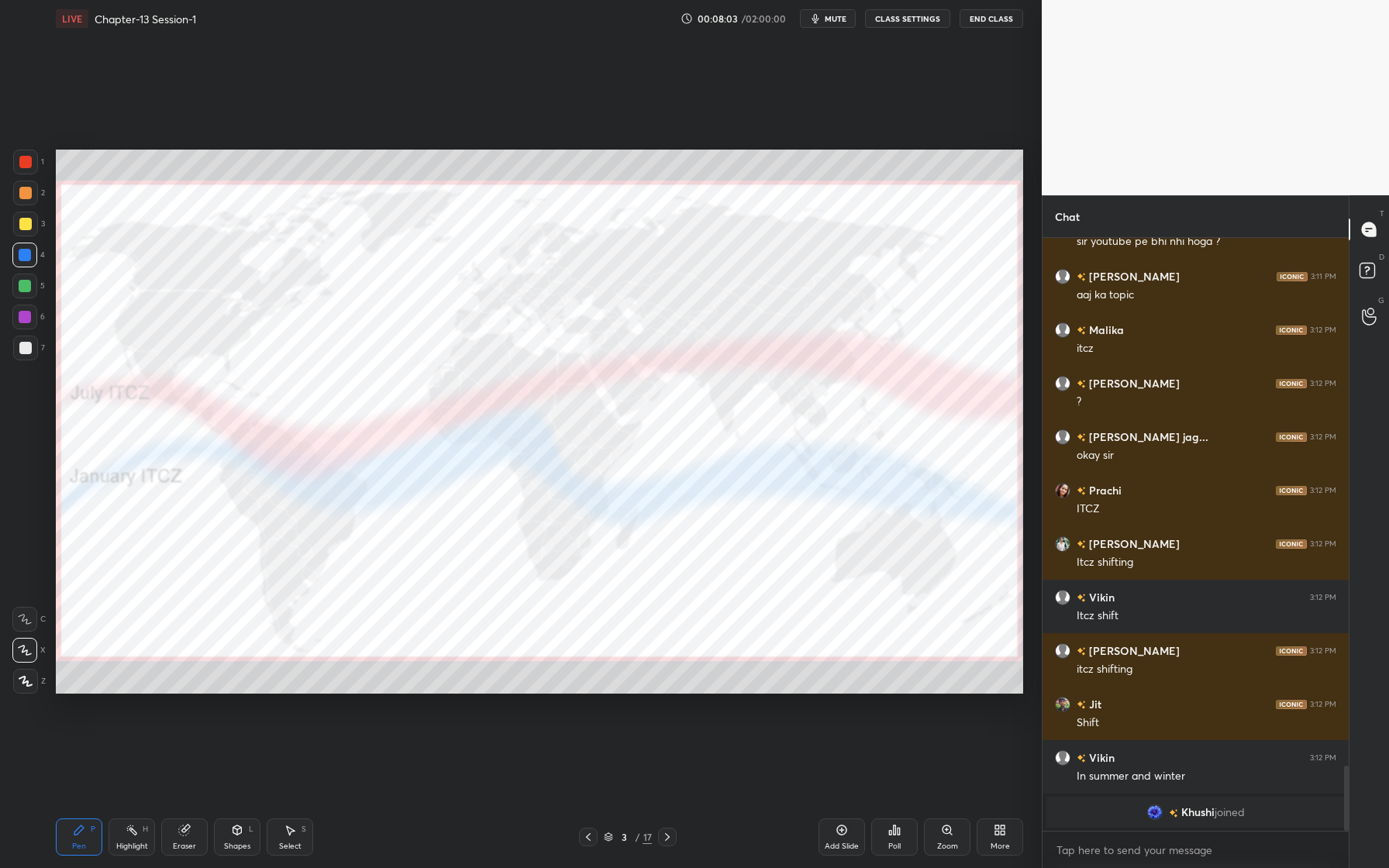
click at [33, 166] on div at bounding box center [26, 162] width 25 height 25
drag, startPoint x: 23, startPoint y: 258, endPoint x: 49, endPoint y: 253, distance: 26.5
click at [26, 257] on div at bounding box center [25, 255] width 13 height 13
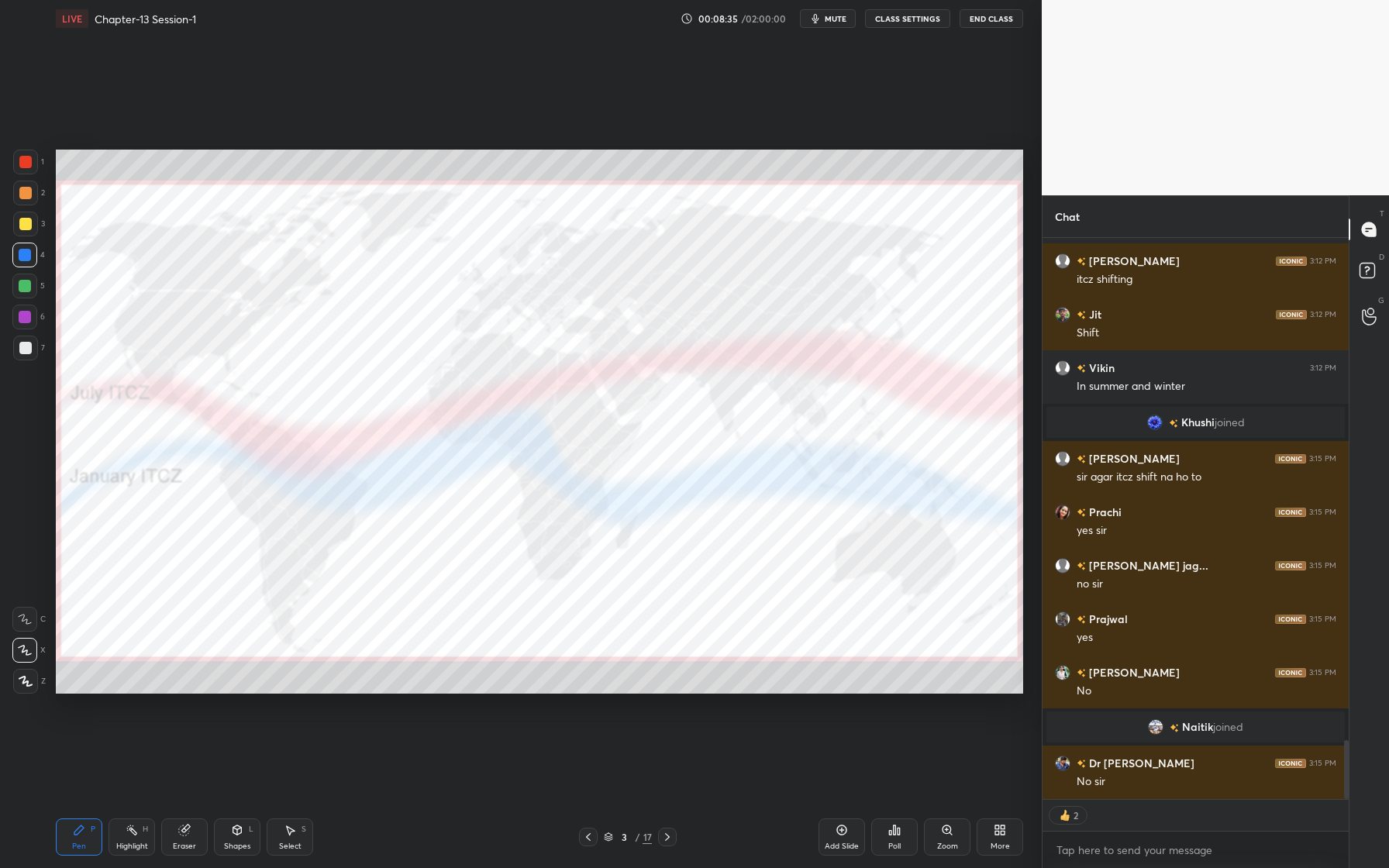
scroll to position [4812, 0]
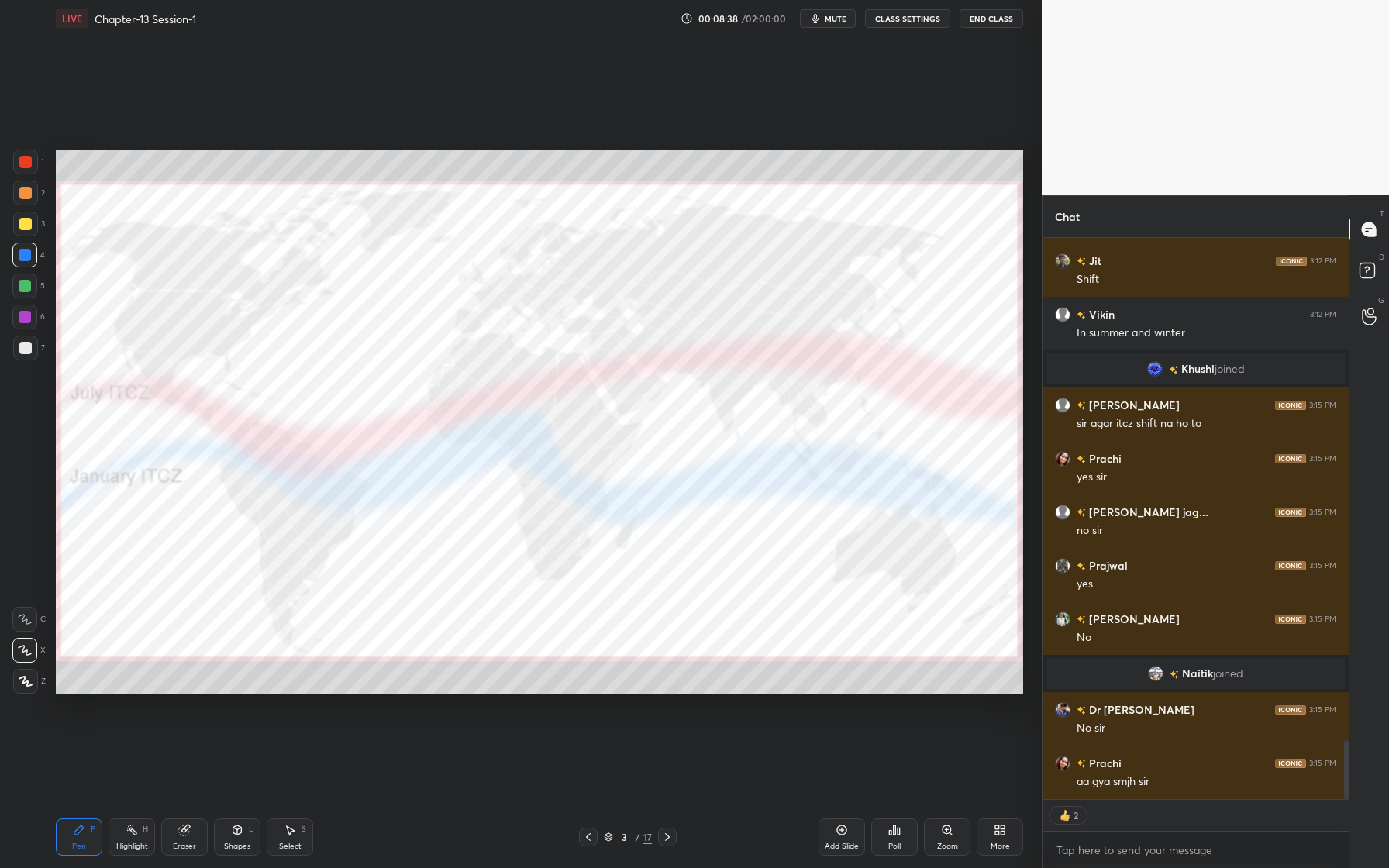
click at [195, 831] on div "Eraser" at bounding box center [184, 837] width 46 height 37
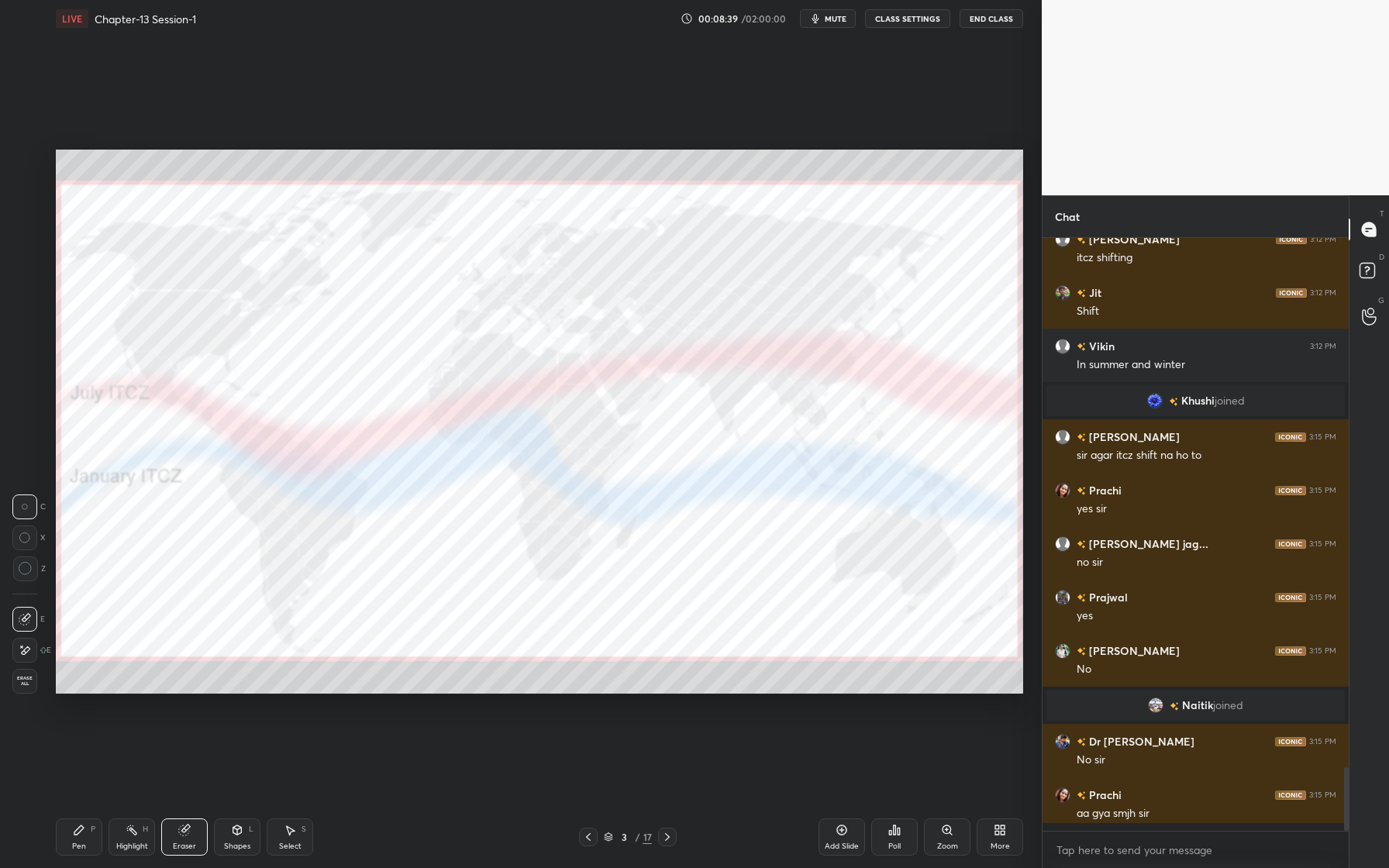
scroll to position [4780, 0]
click at [29, 685] on span "Erase all" at bounding box center [25, 681] width 23 height 11
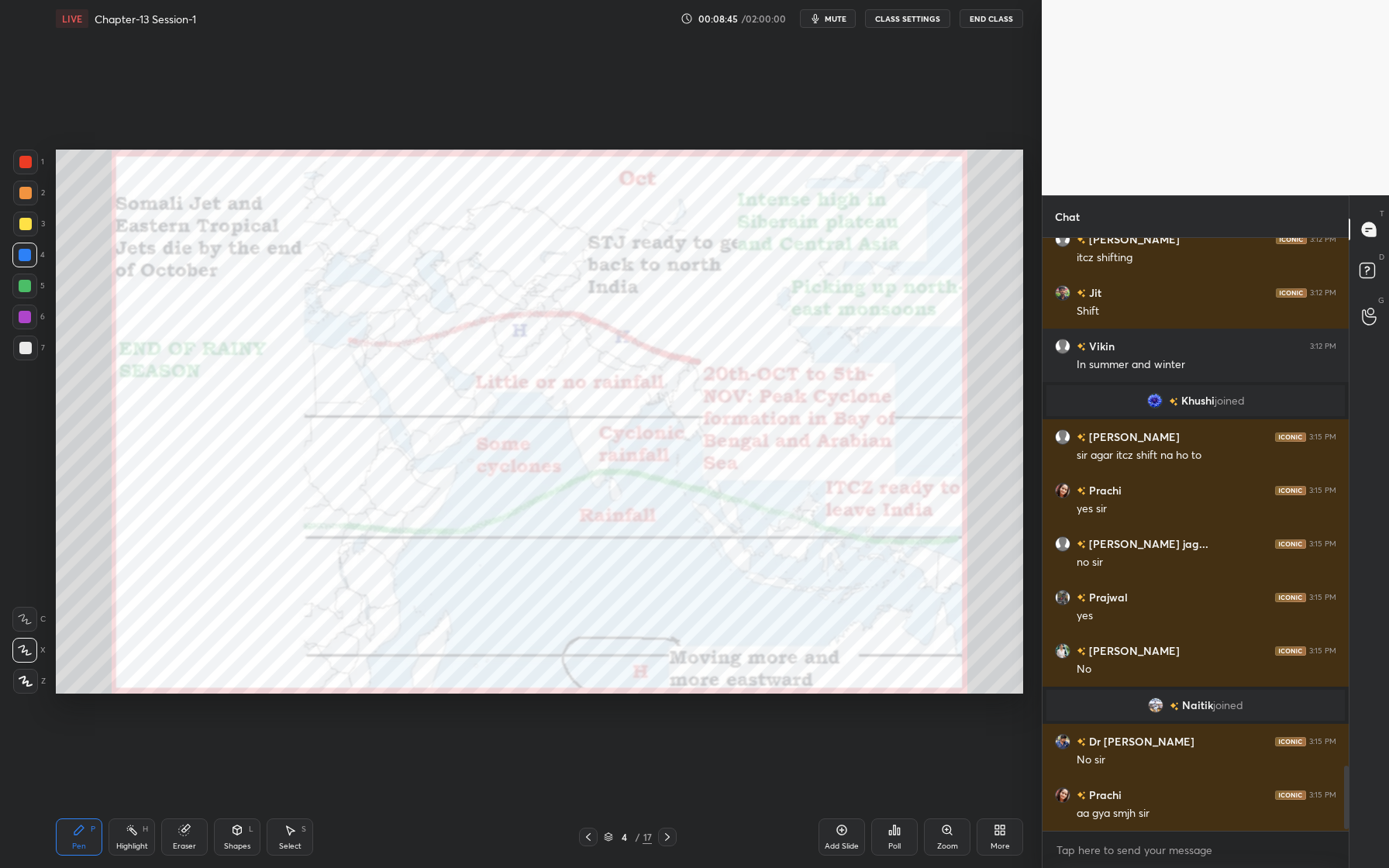
drag, startPoint x: 31, startPoint y: 163, endPoint x: 32, endPoint y: 171, distance: 8.1
click at [30, 163] on div at bounding box center [26, 162] width 13 height 13
click at [188, 842] on div "Eraser" at bounding box center [184, 846] width 23 height 8
click at [30, 688] on div "Erase all" at bounding box center [25, 681] width 25 height 25
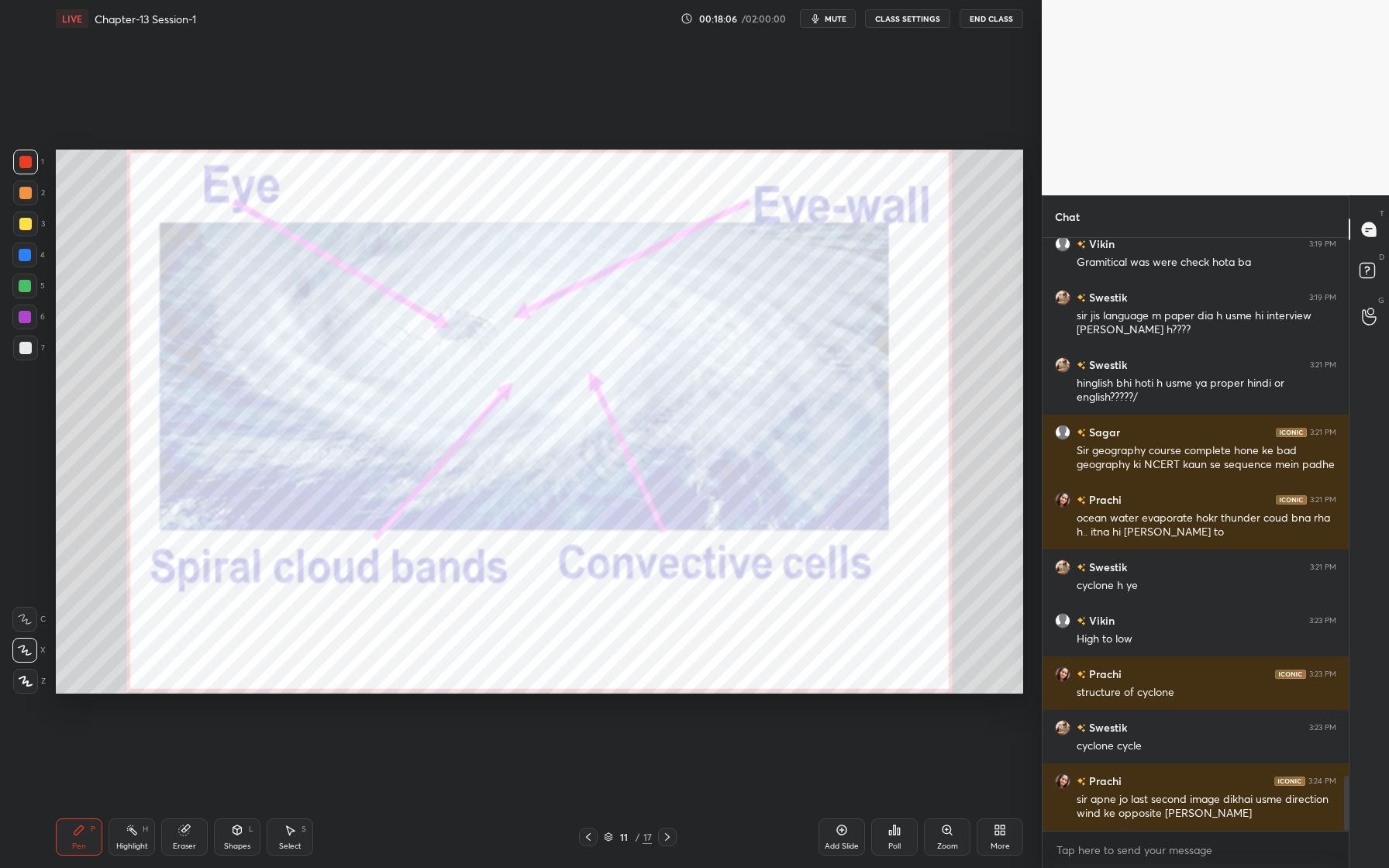
scroll to position [5902, 0]
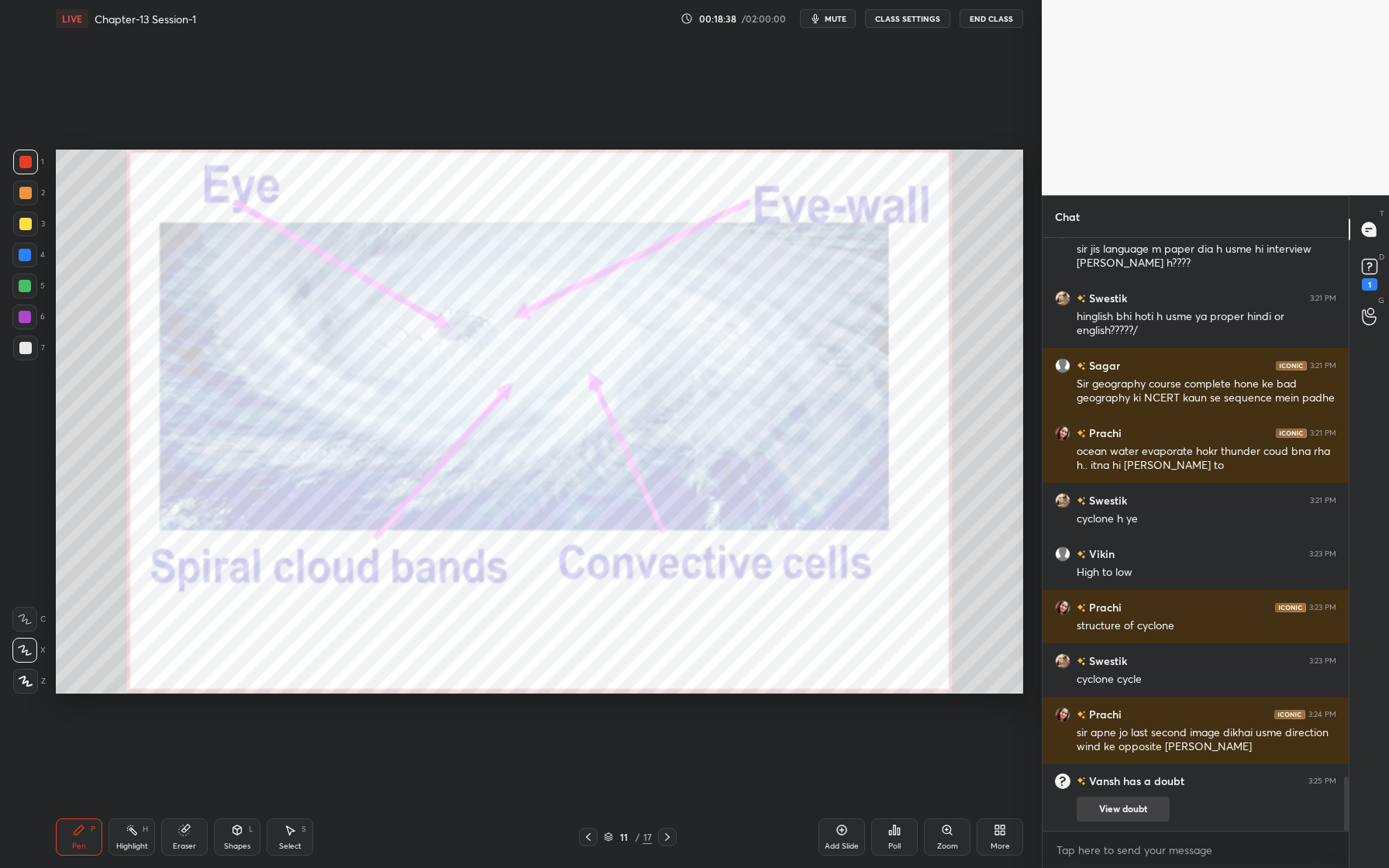
click at [1122, 814] on button "View doubt" at bounding box center [1123, 808] width 93 height 25
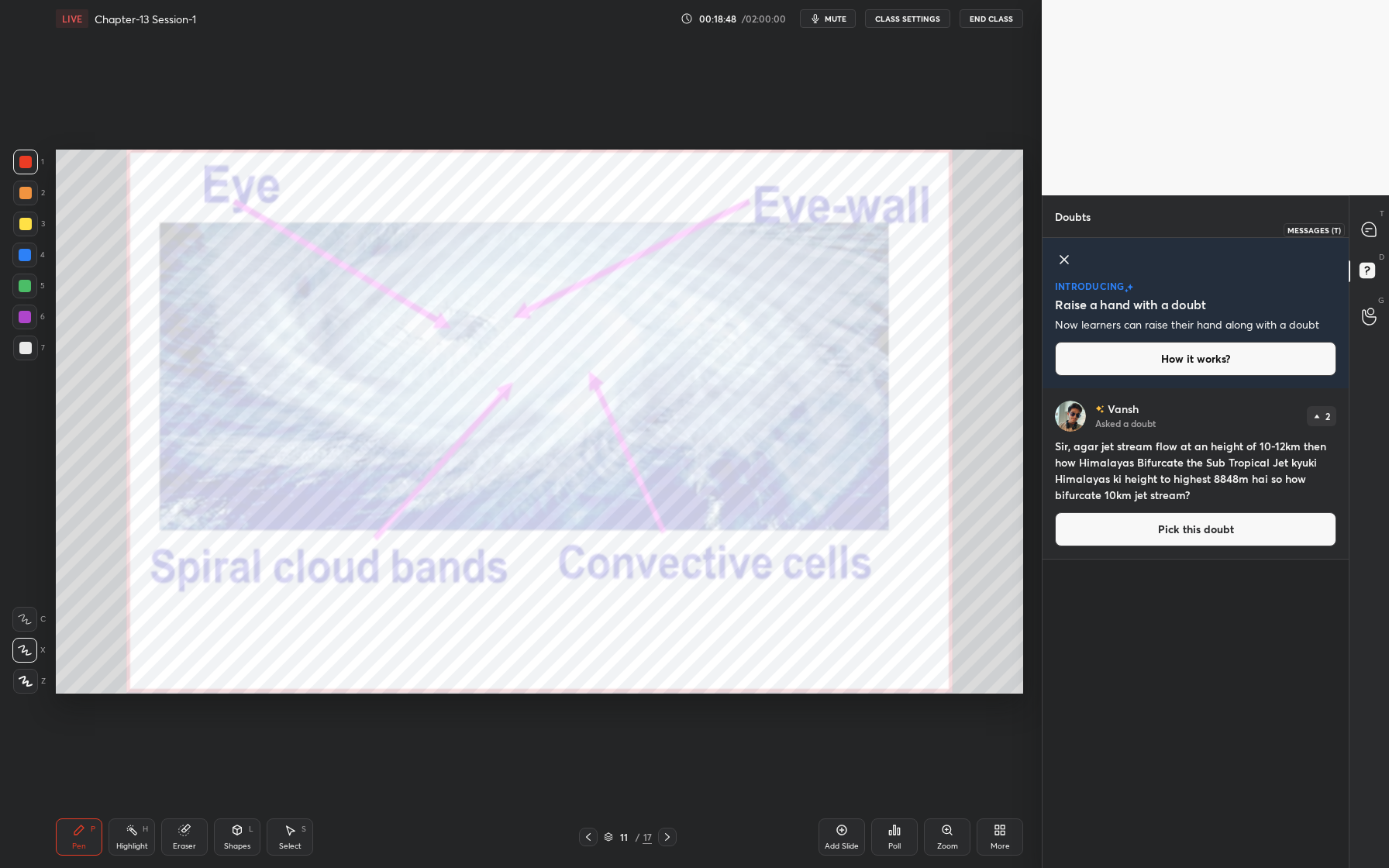
click at [1374, 231] on icon at bounding box center [1369, 230] width 14 height 14
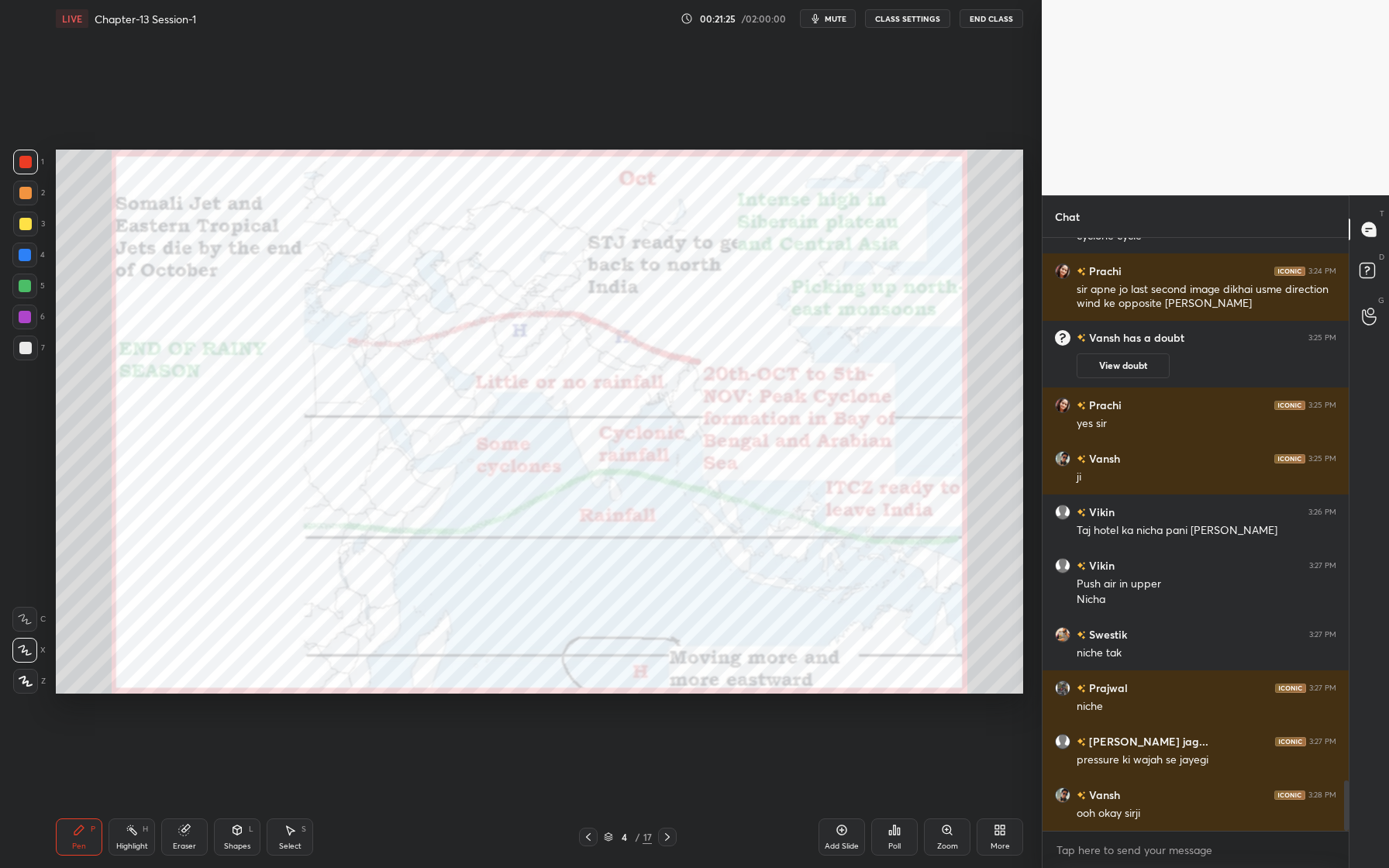
scroll to position [6451, 0]
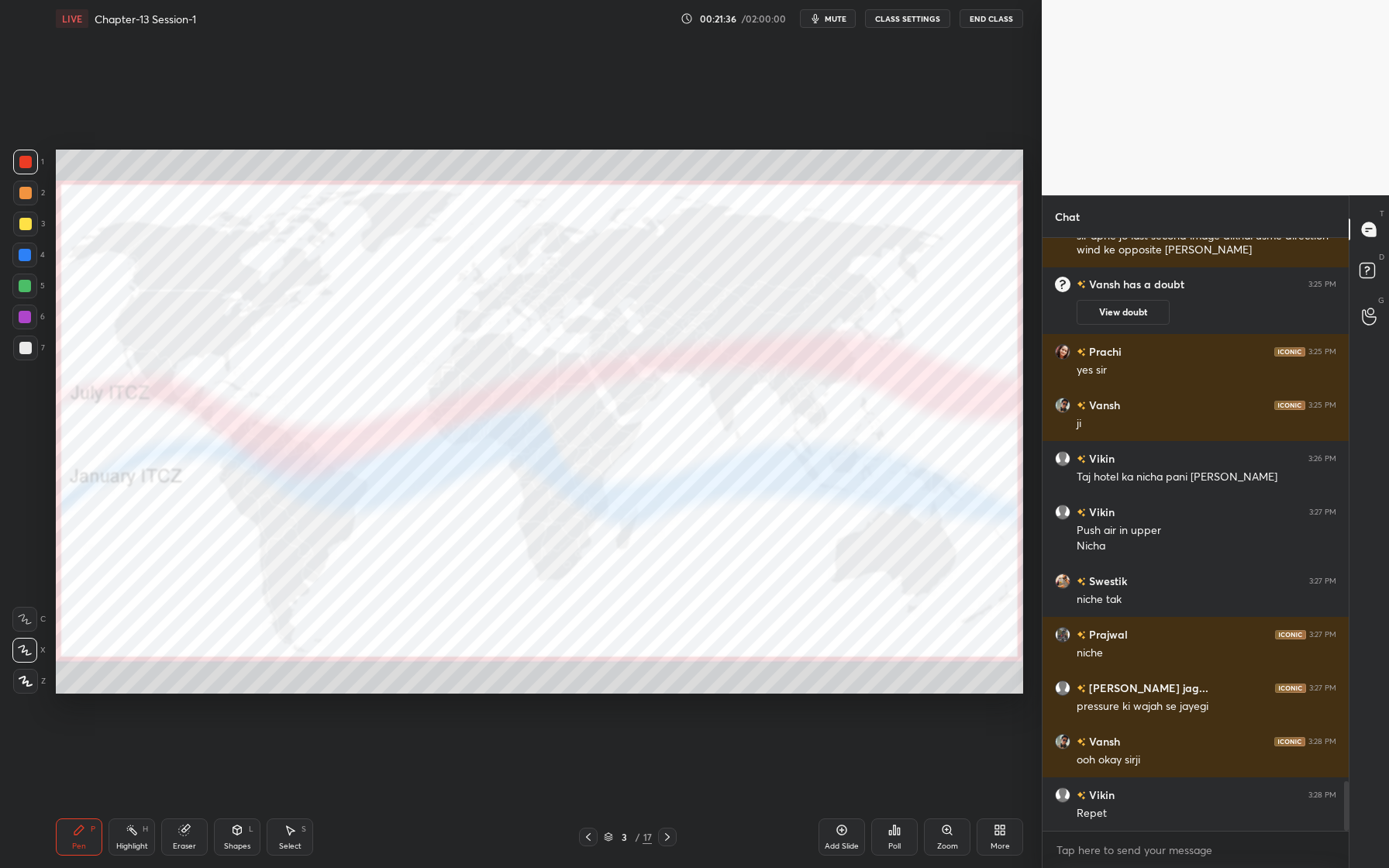
click at [29, 174] on div at bounding box center [26, 162] width 25 height 25
click at [92, 830] on div "P" at bounding box center [93, 829] width 5 height 8
click at [29, 626] on div at bounding box center [25, 619] width 25 height 25
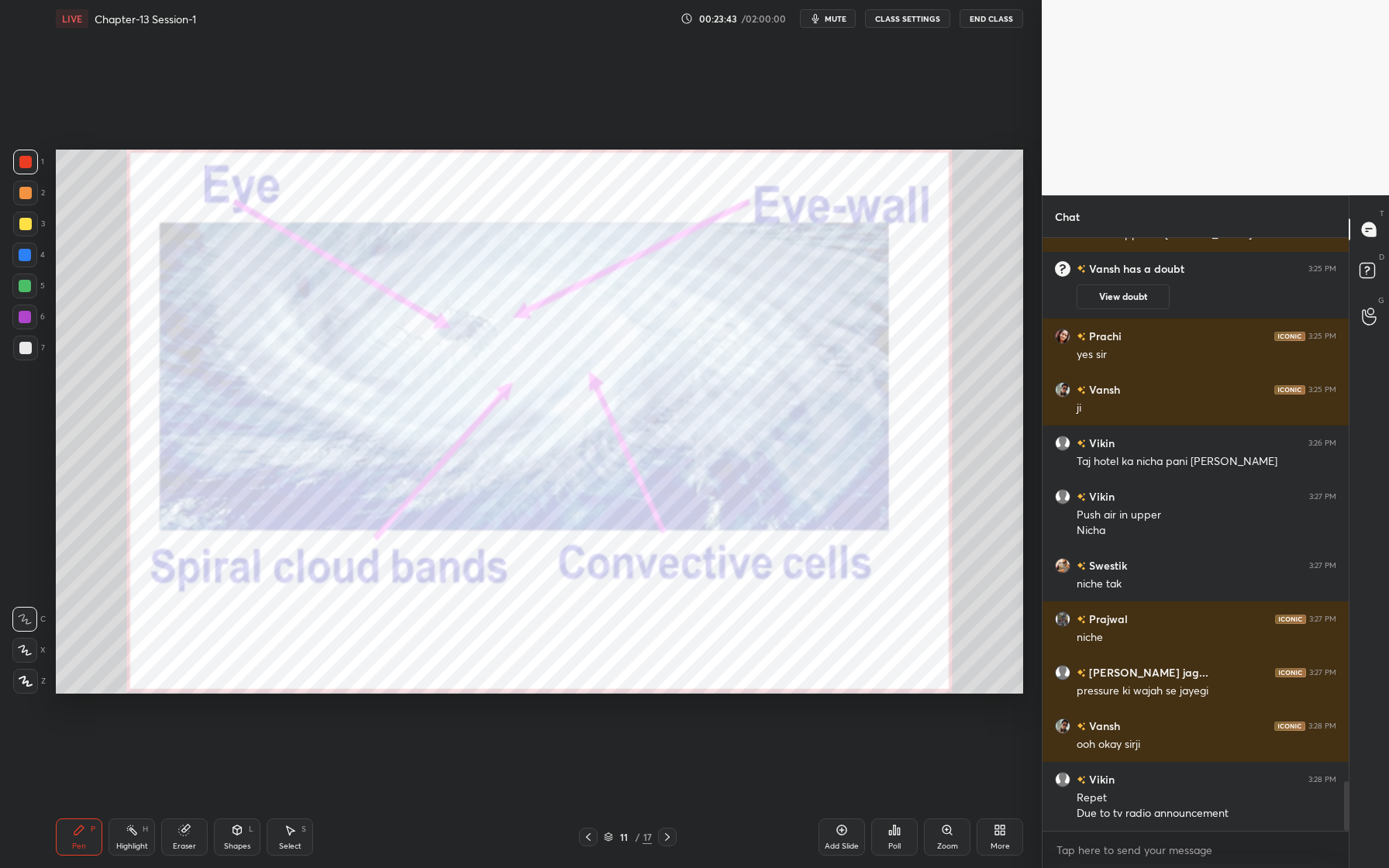
click at [193, 835] on div "Eraser" at bounding box center [184, 837] width 46 height 37
drag, startPoint x: 75, startPoint y: 837, endPoint x: 69, endPoint y: 827, distance: 11.7
click at [72, 831] on div "Pen P" at bounding box center [79, 837] width 46 height 37
drag, startPoint x: 31, startPoint y: 202, endPoint x: 47, endPoint y: 223, distance: 26.4
click at [30, 203] on div at bounding box center [26, 193] width 25 height 25
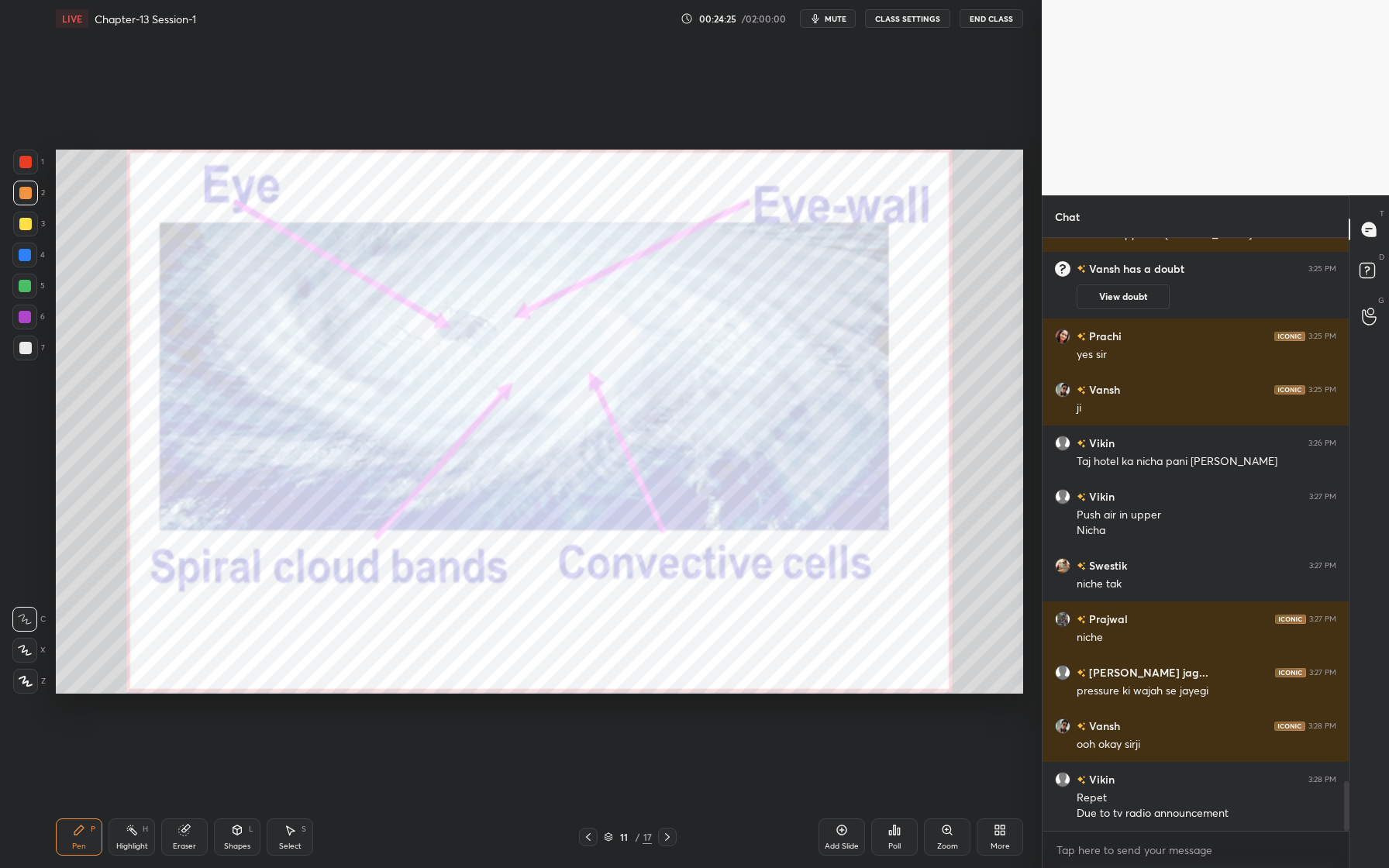
drag, startPoint x: 18, startPoint y: 682, endPoint x: 44, endPoint y: 637, distance: 52.0
click at [19, 681] on icon at bounding box center [26, 681] width 14 height 11
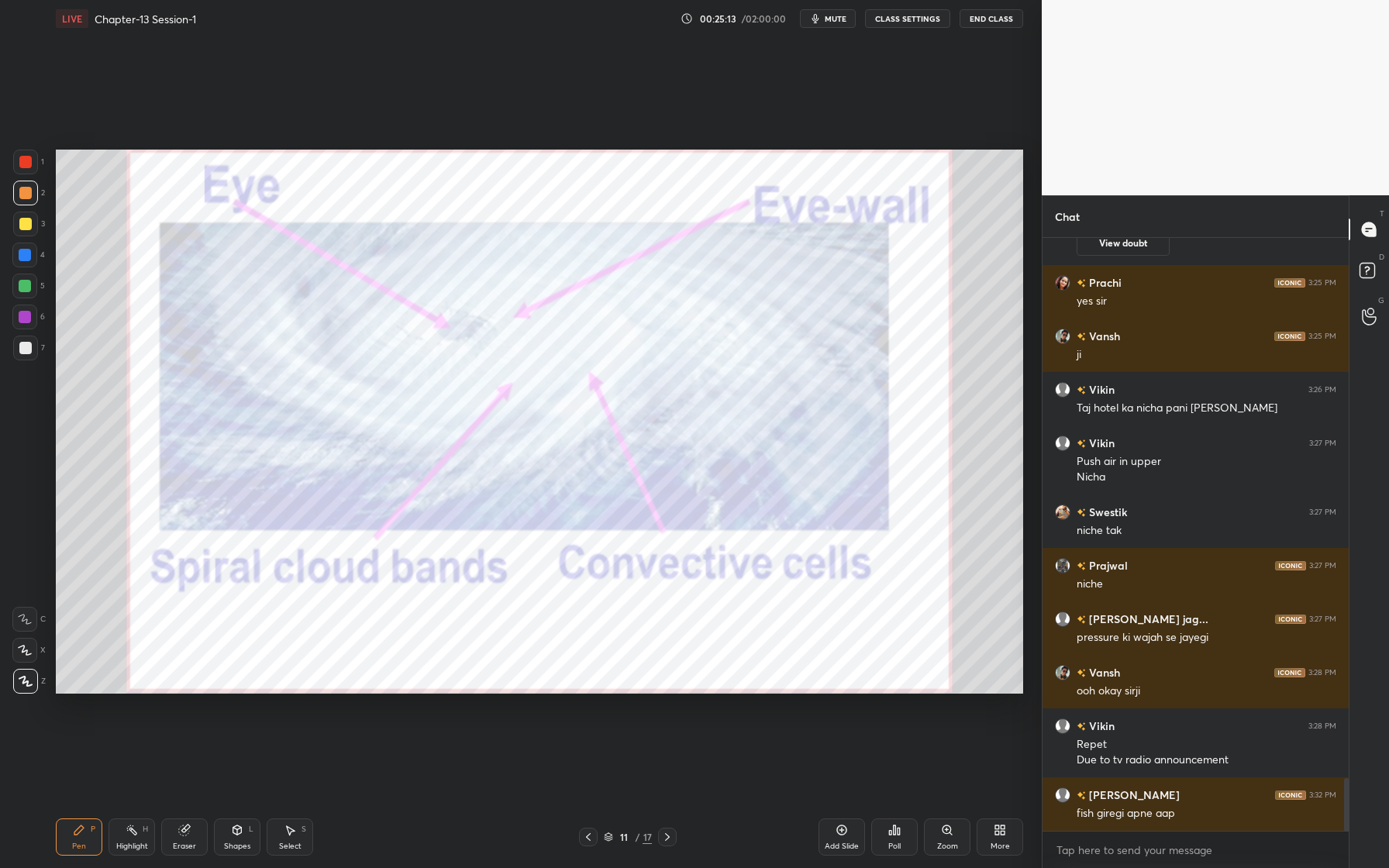
scroll to position [6105, 0]
click at [201, 841] on div "Eraser" at bounding box center [184, 837] width 46 height 37
click at [30, 678] on span "Erase all" at bounding box center [25, 681] width 23 height 11
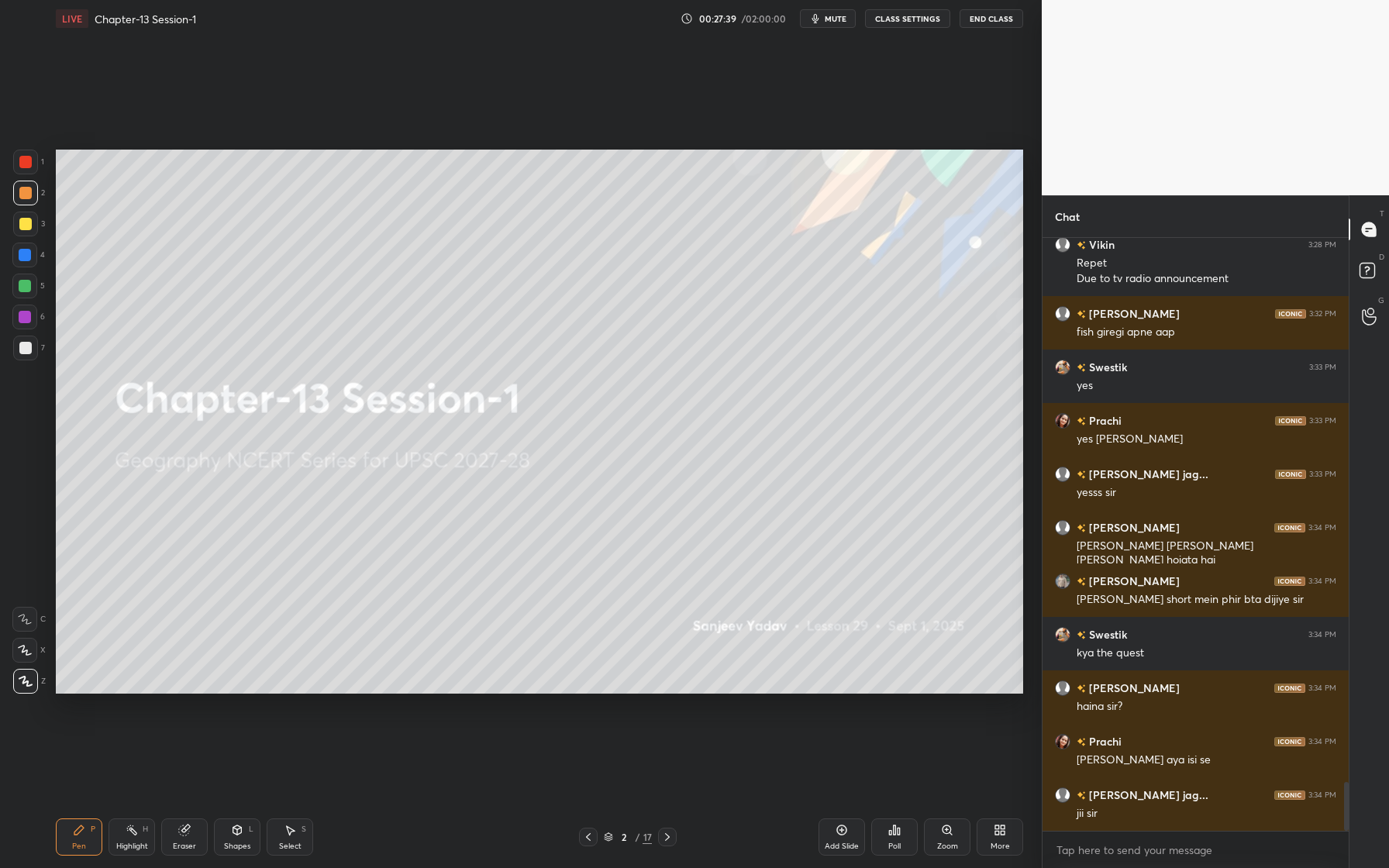
scroll to position [6624, 0]
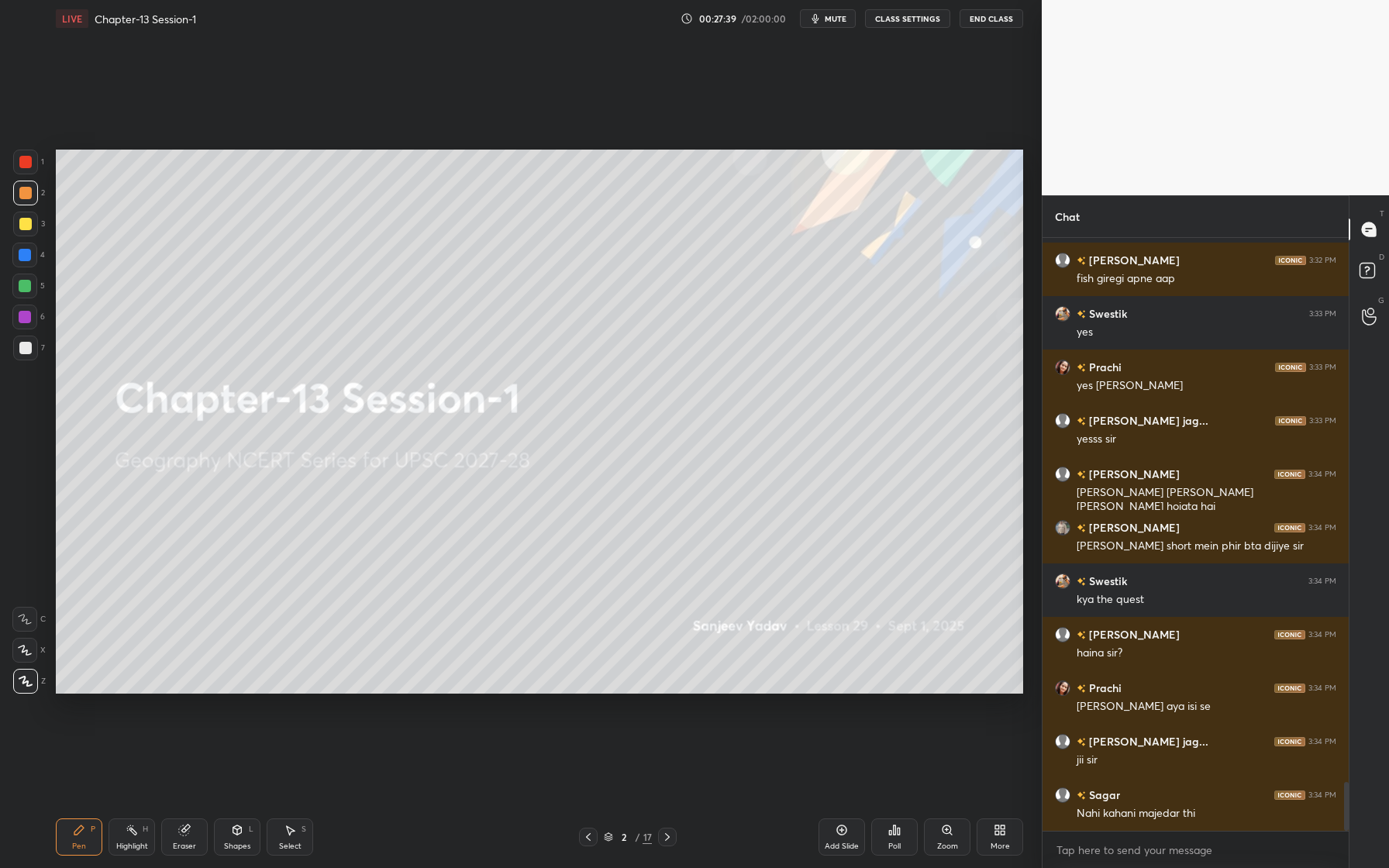
click at [832, 846] on div "Add Slide" at bounding box center [841, 846] width 34 height 8
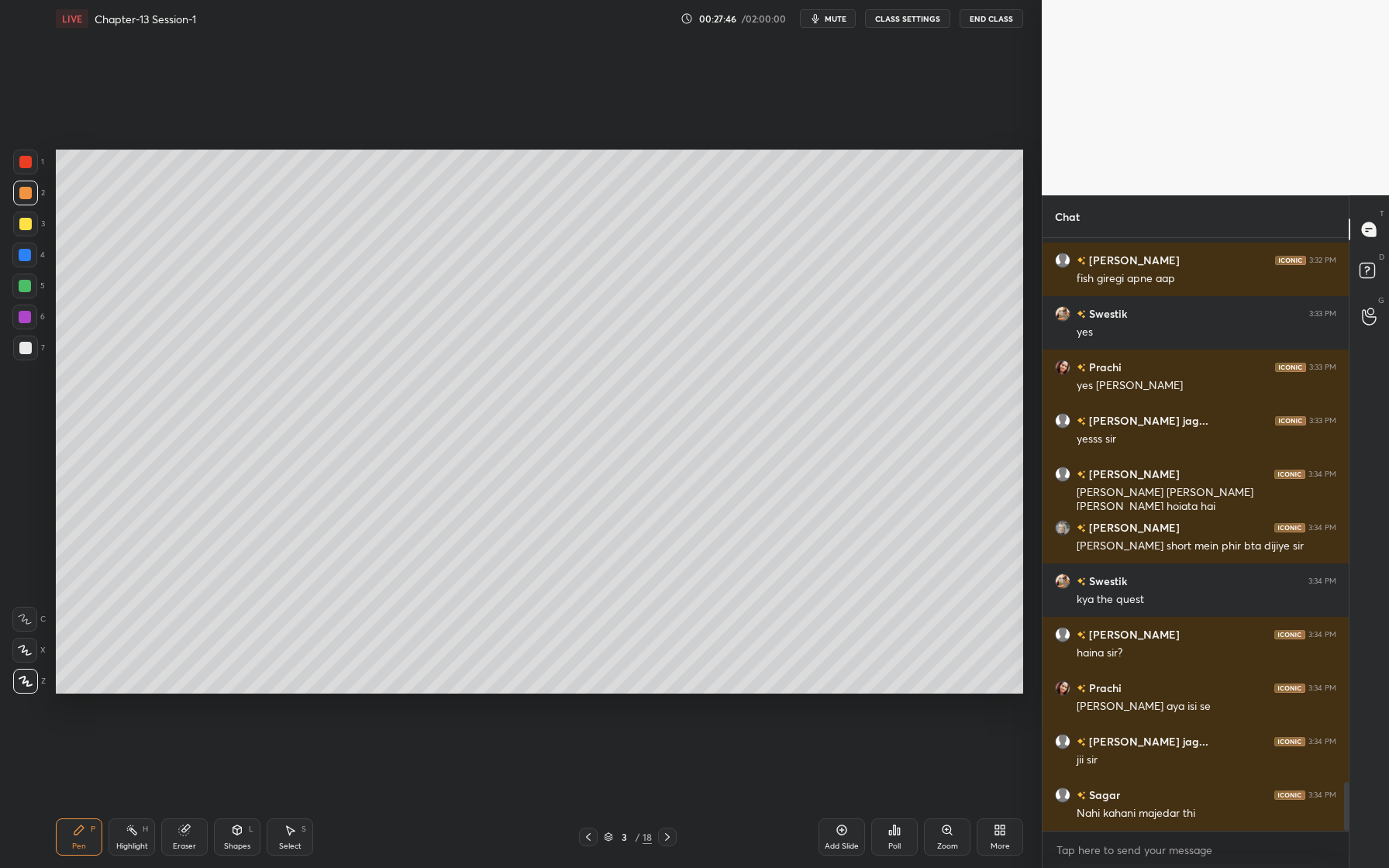
drag, startPoint x: 26, startPoint y: 224, endPoint x: 30, endPoint y: 211, distance: 13.6
click at [26, 224] on div at bounding box center [26, 224] width 13 height 13
click at [33, 195] on div at bounding box center [26, 193] width 25 height 25
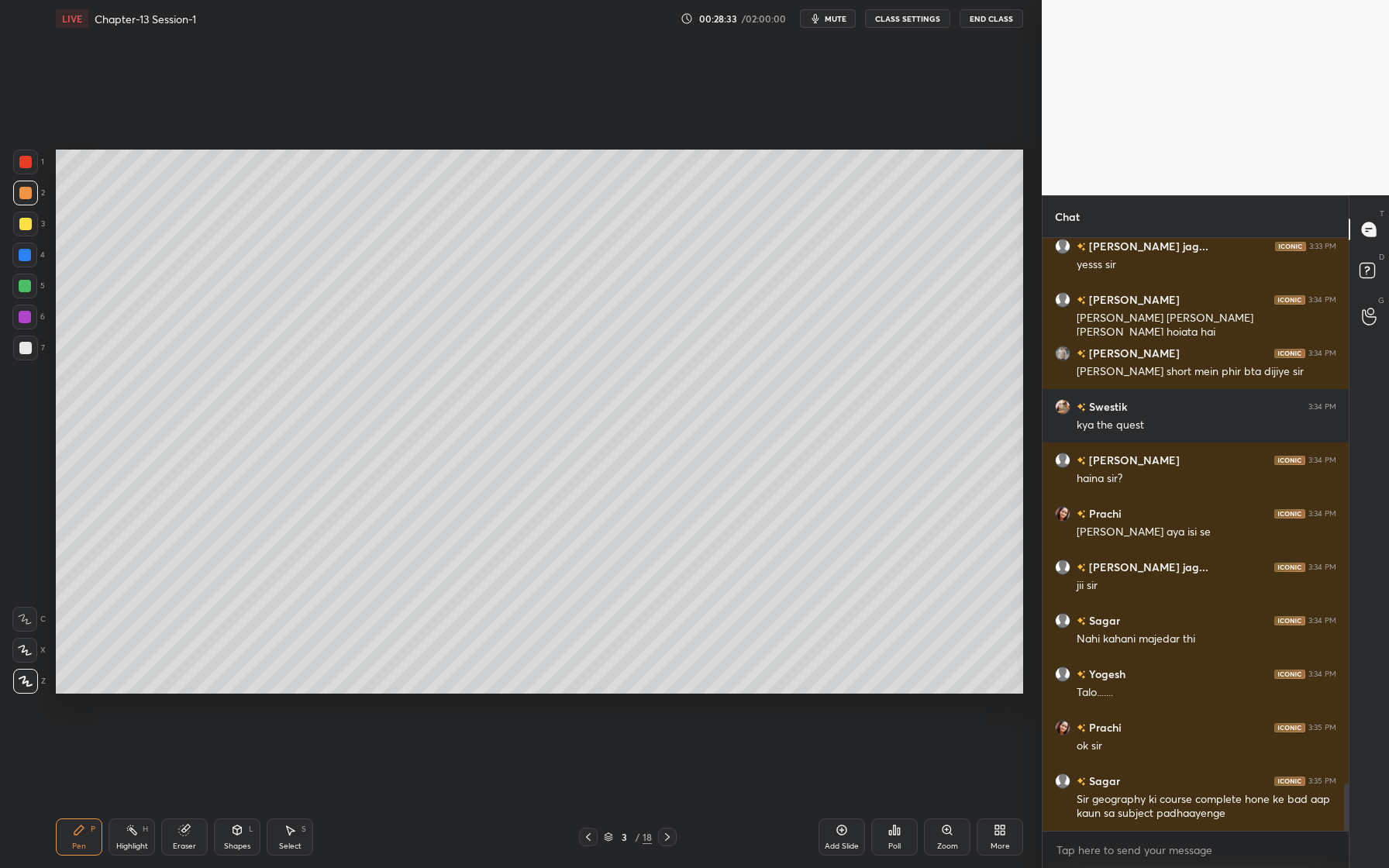
scroll to position [6852, 0]
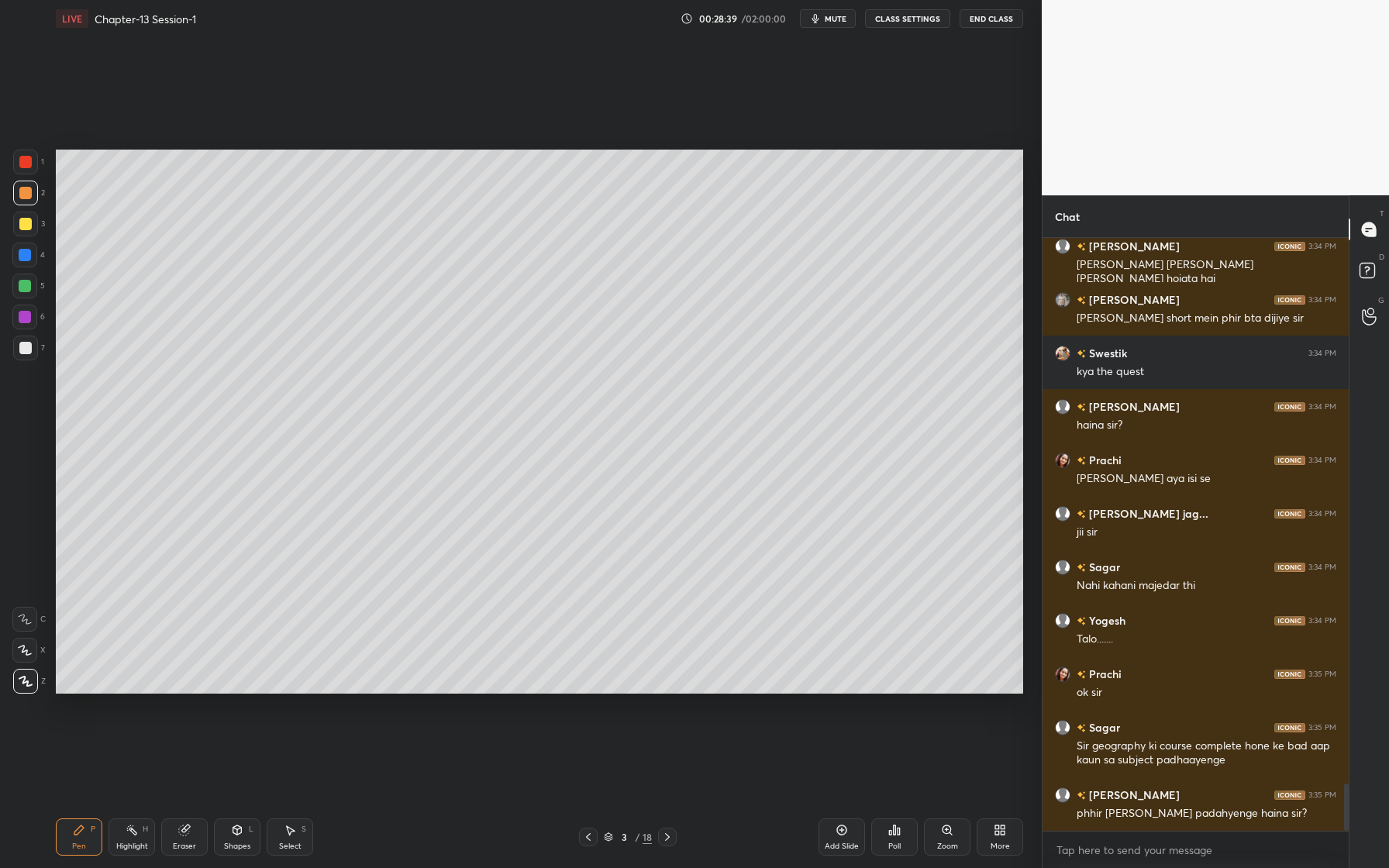
drag, startPoint x: 30, startPoint y: 257, endPoint x: 21, endPoint y: 269, distance: 15.0
click at [30, 257] on div at bounding box center [25, 255] width 13 height 13
click at [25, 647] on icon at bounding box center [25, 650] width 14 height 11
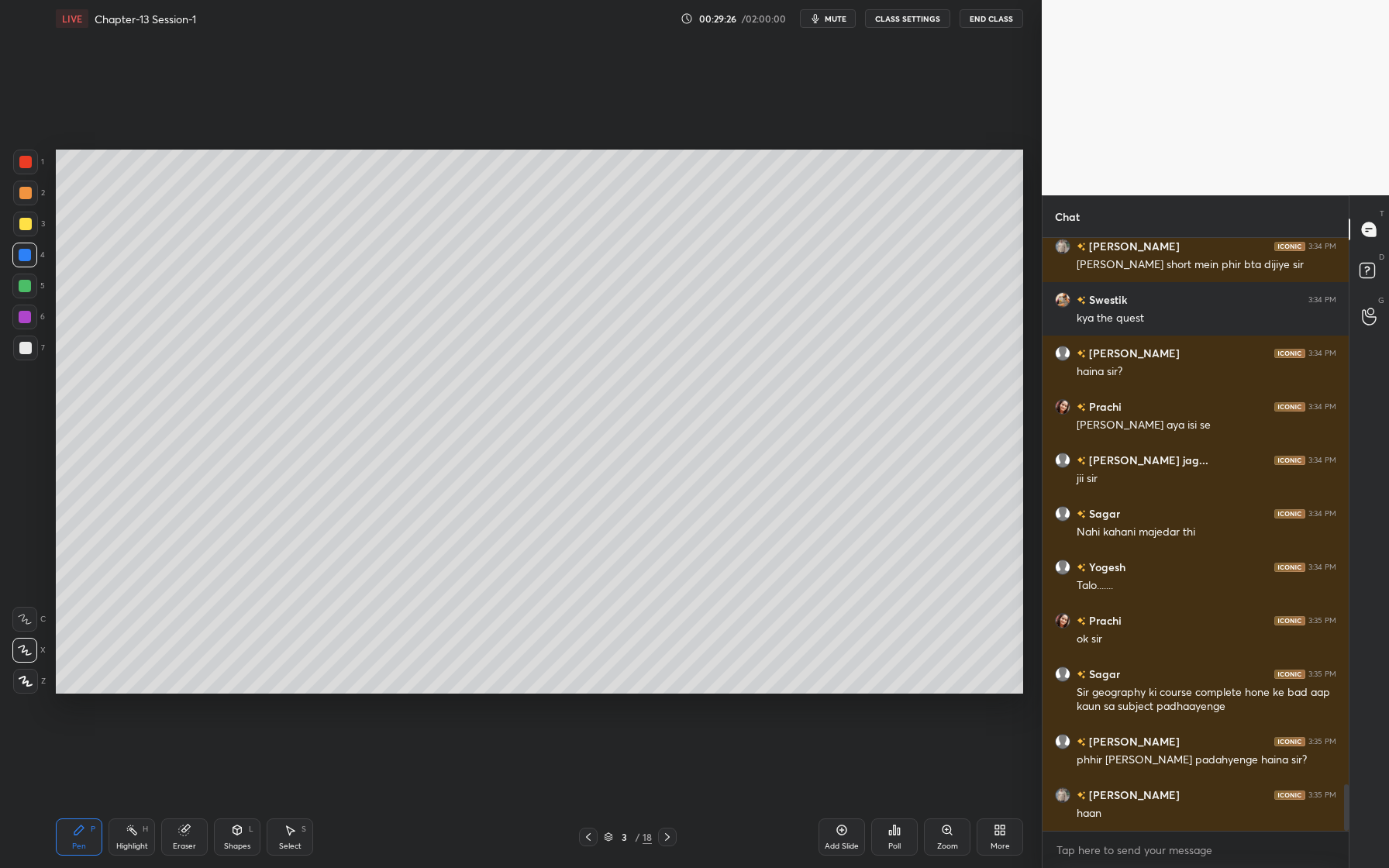
click at [26, 352] on div at bounding box center [26, 348] width 13 height 13
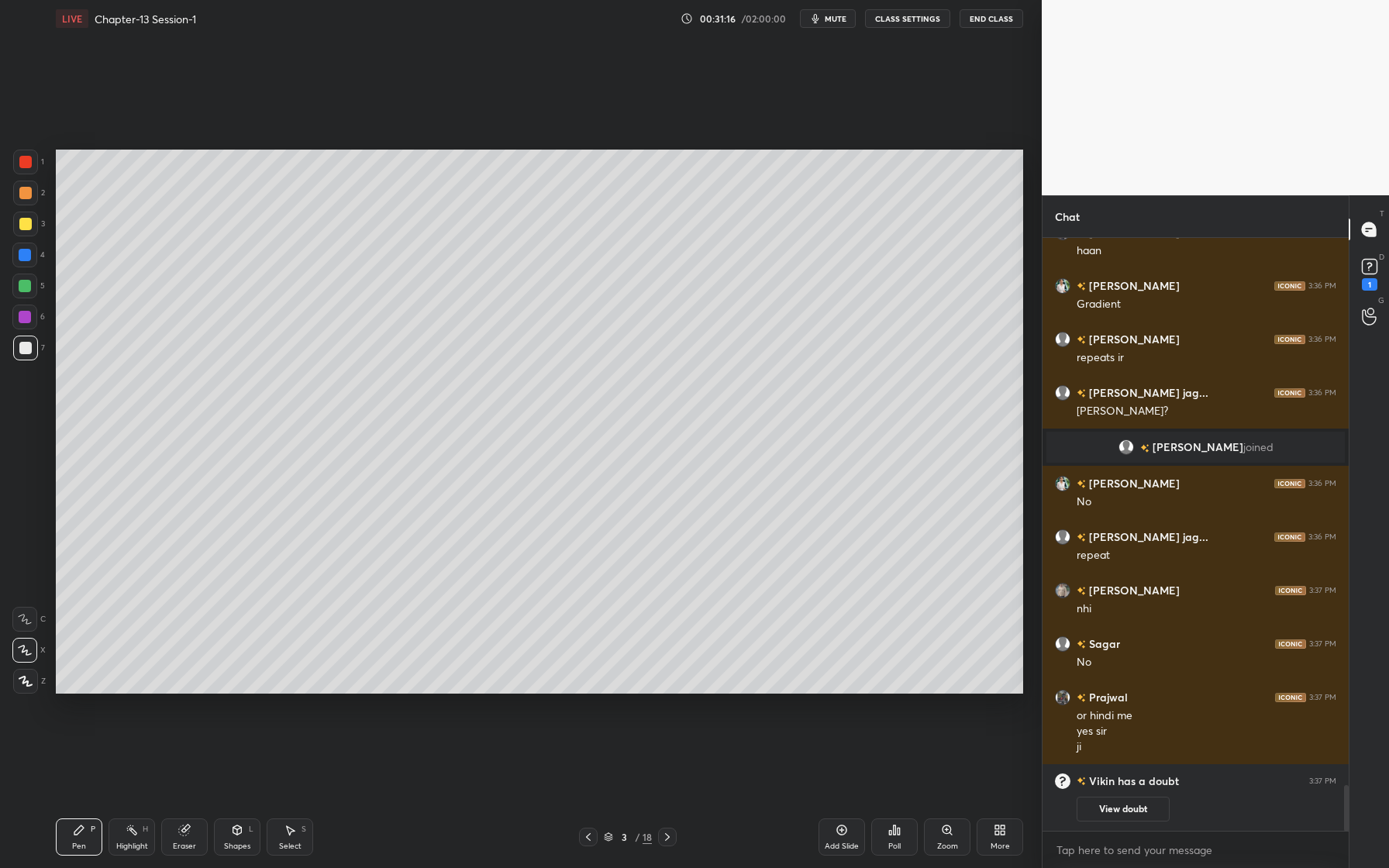
scroll to position [7009, 0]
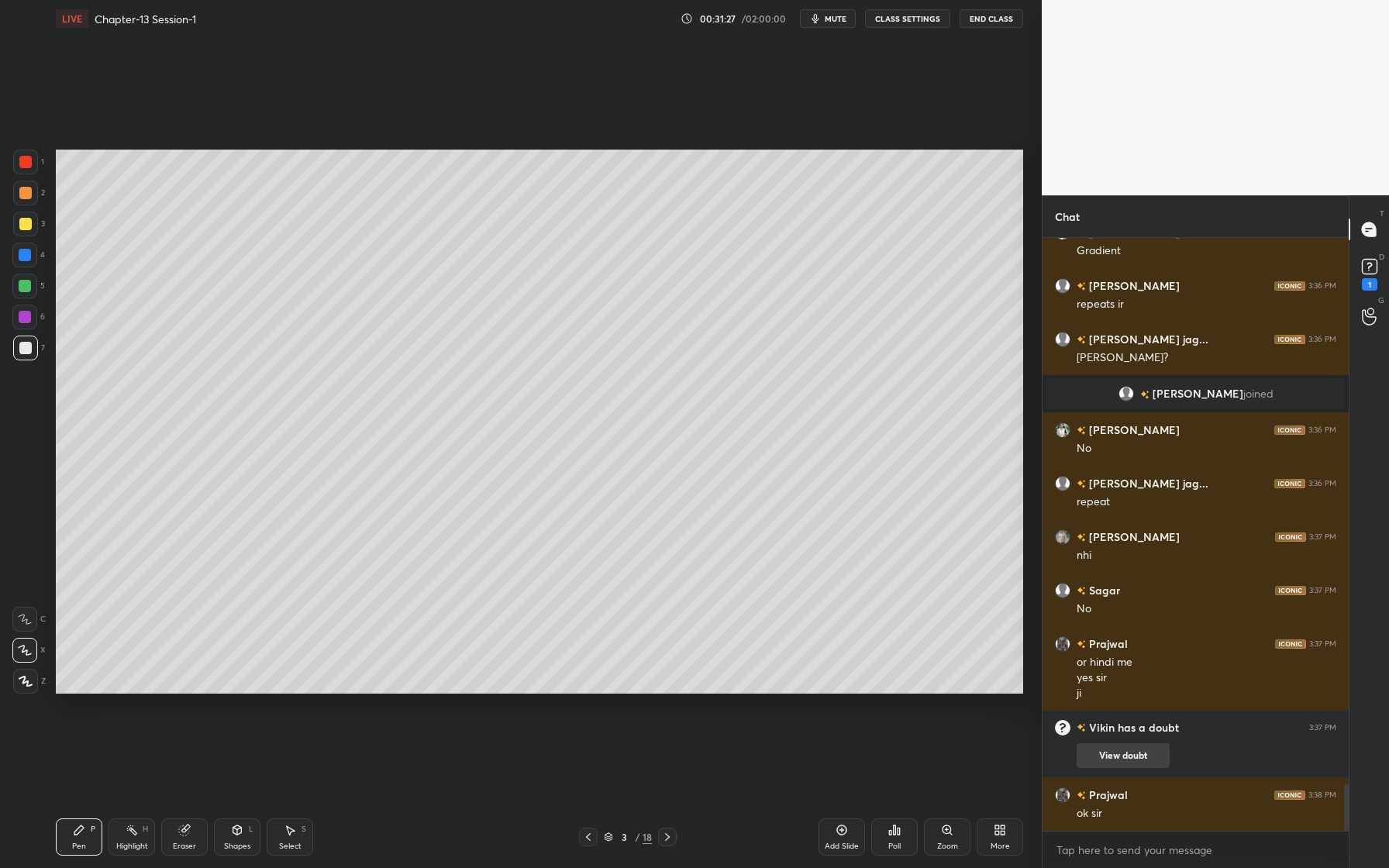
click at [1136, 761] on button "View doubt" at bounding box center [1123, 755] width 93 height 25
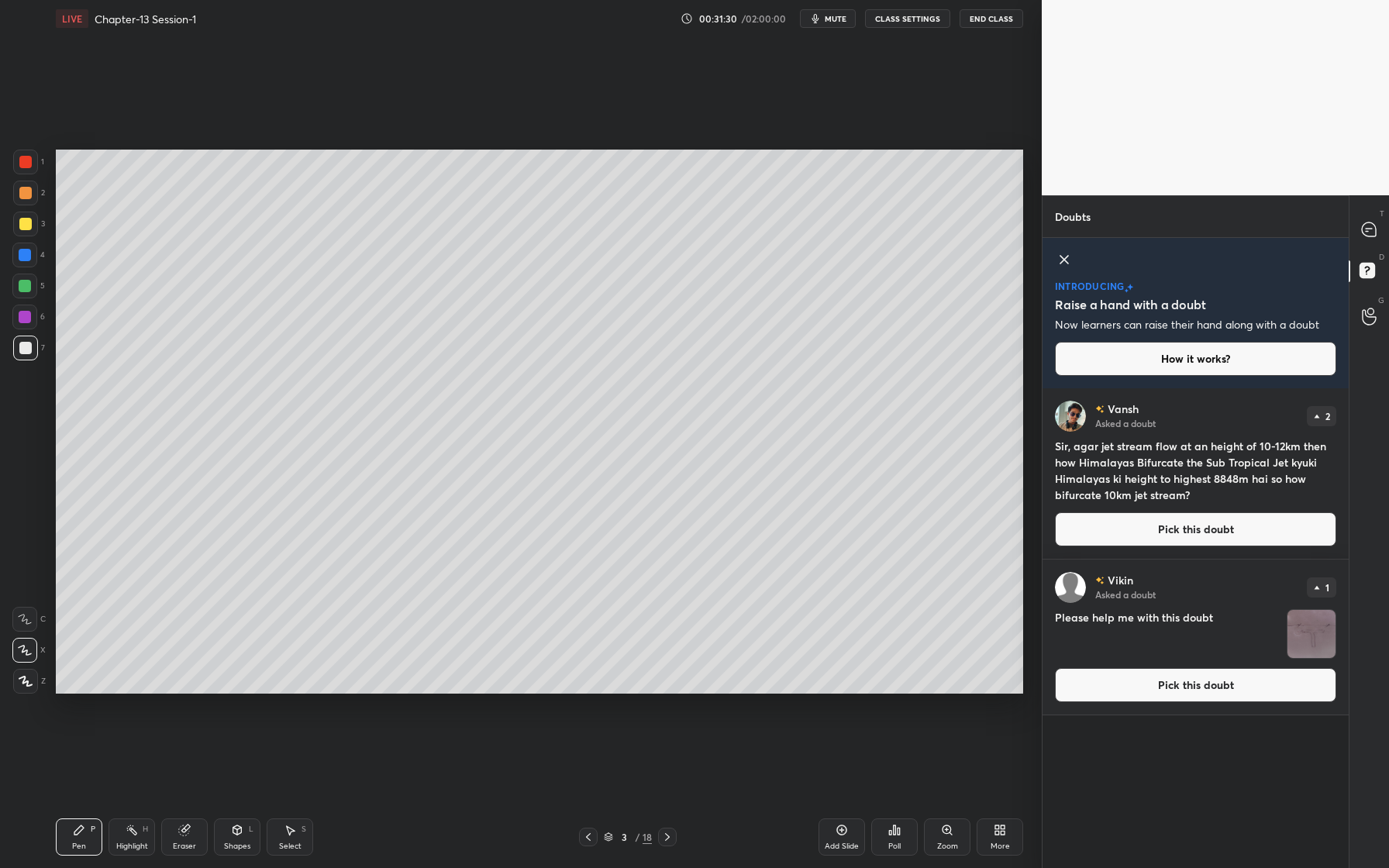
click at [1303, 626] on img "grid" at bounding box center [1312, 634] width 48 height 48
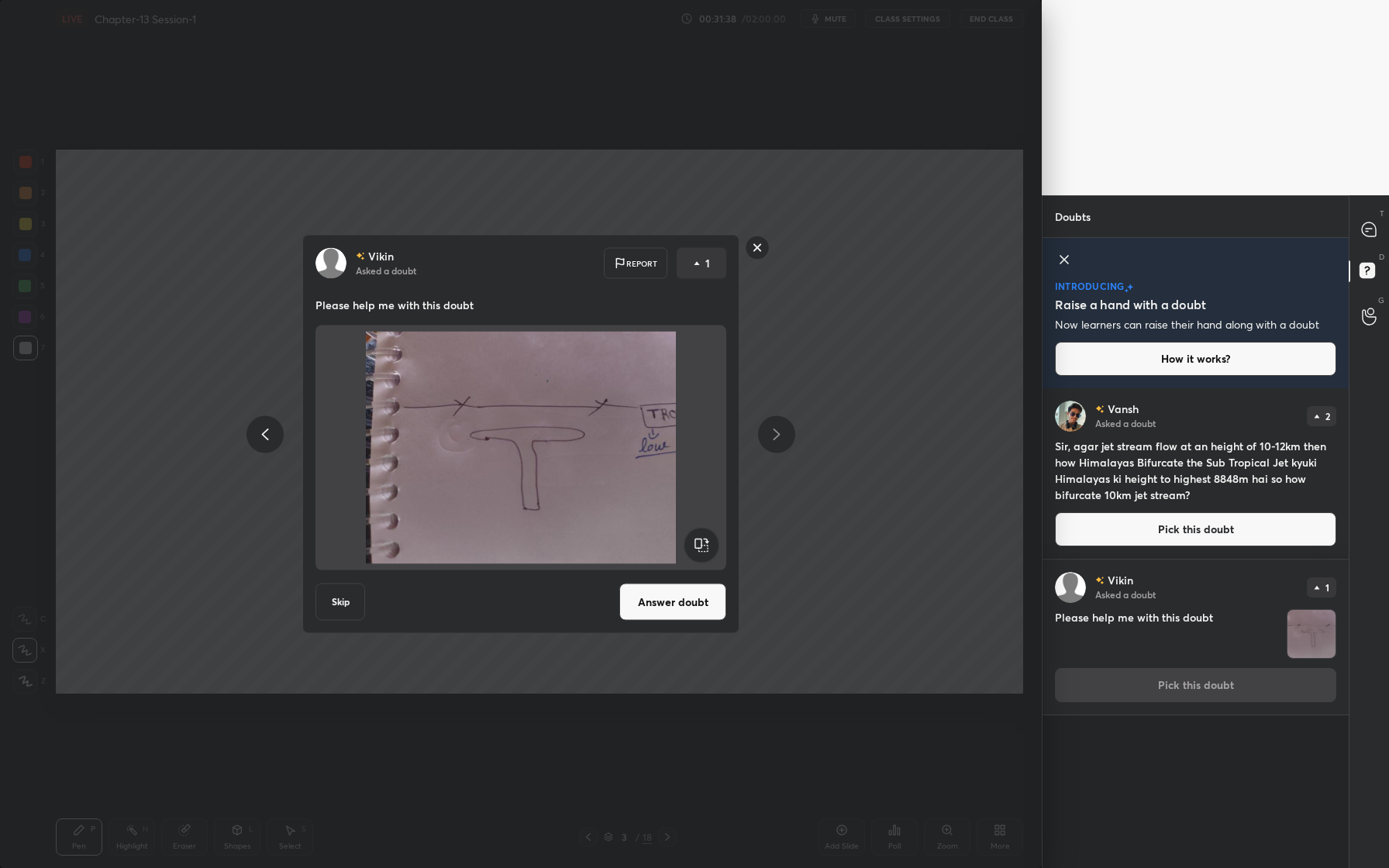
click at [754, 250] on rect at bounding box center [757, 248] width 24 height 24
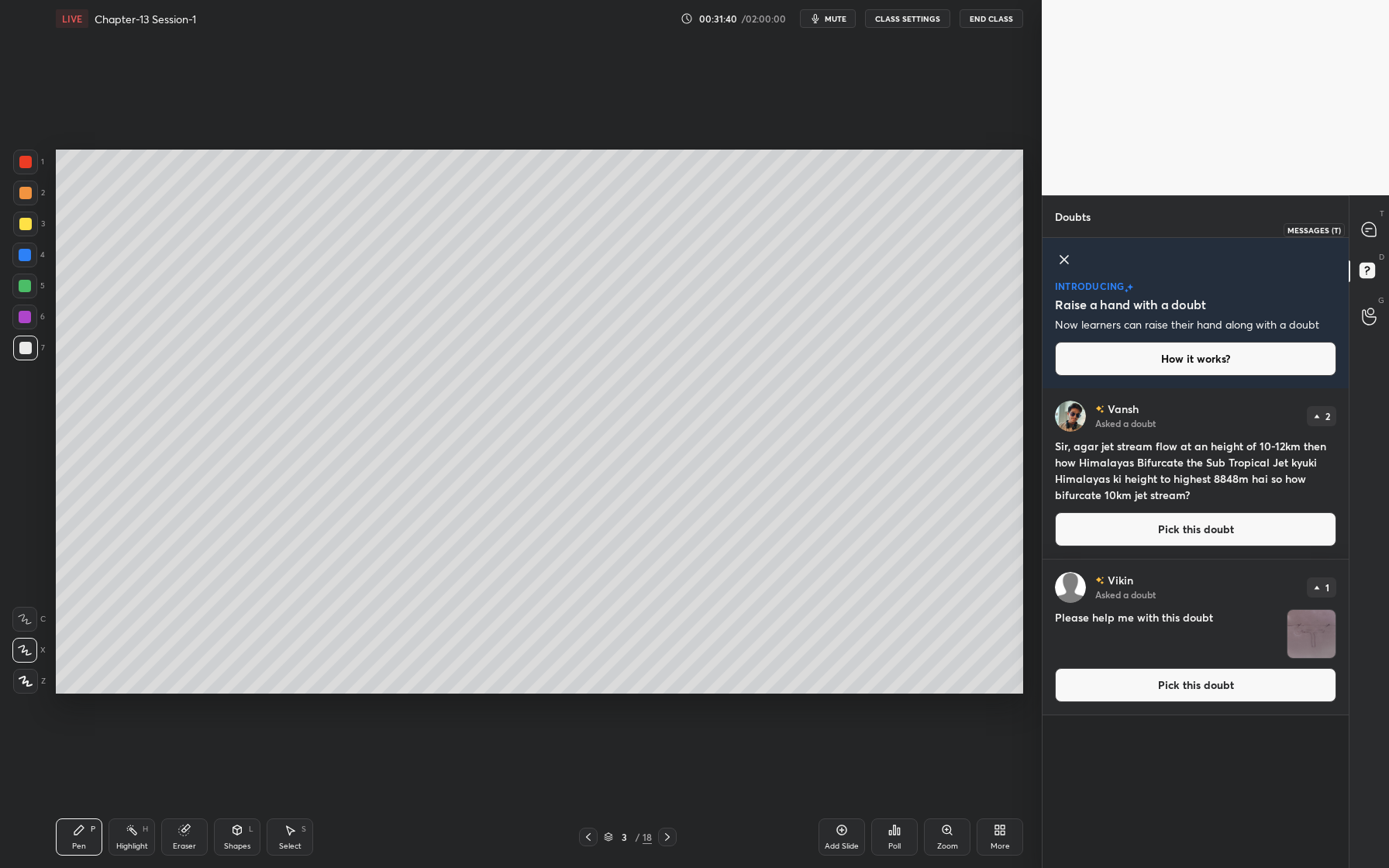
click at [1372, 228] on icon at bounding box center [1369, 230] width 14 height 14
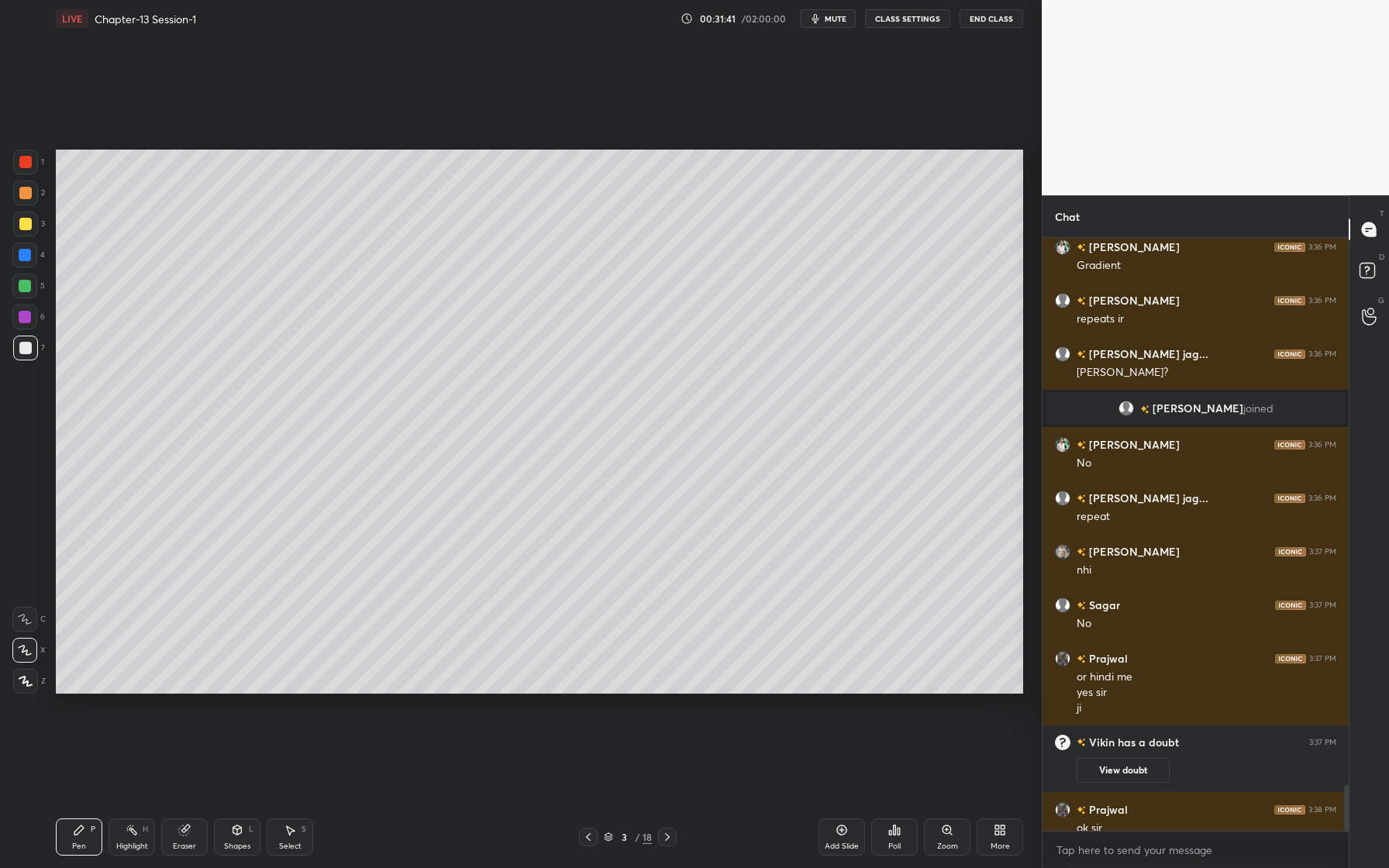
scroll to position [7515, 0]
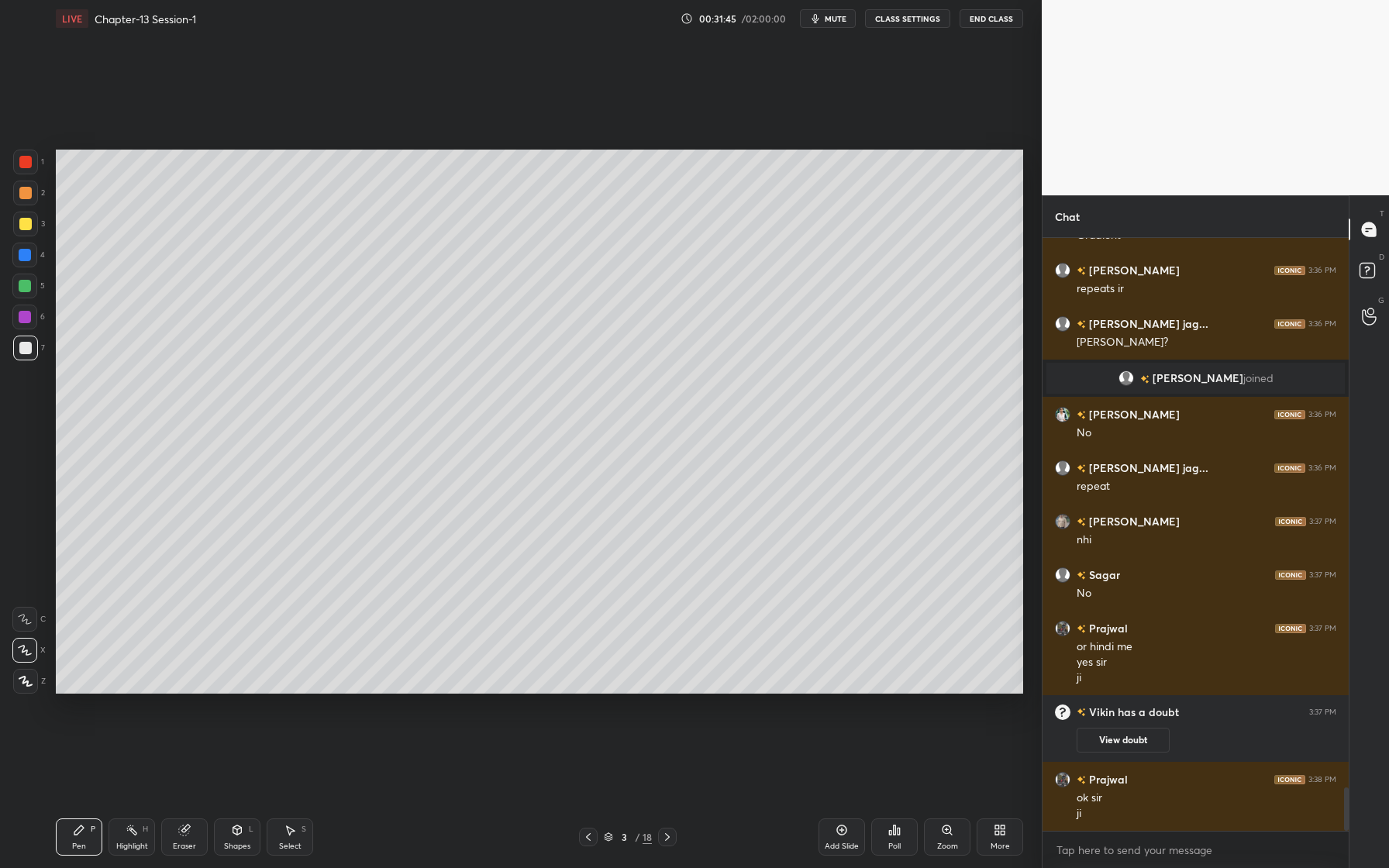
click at [19, 288] on div at bounding box center [25, 286] width 13 height 13
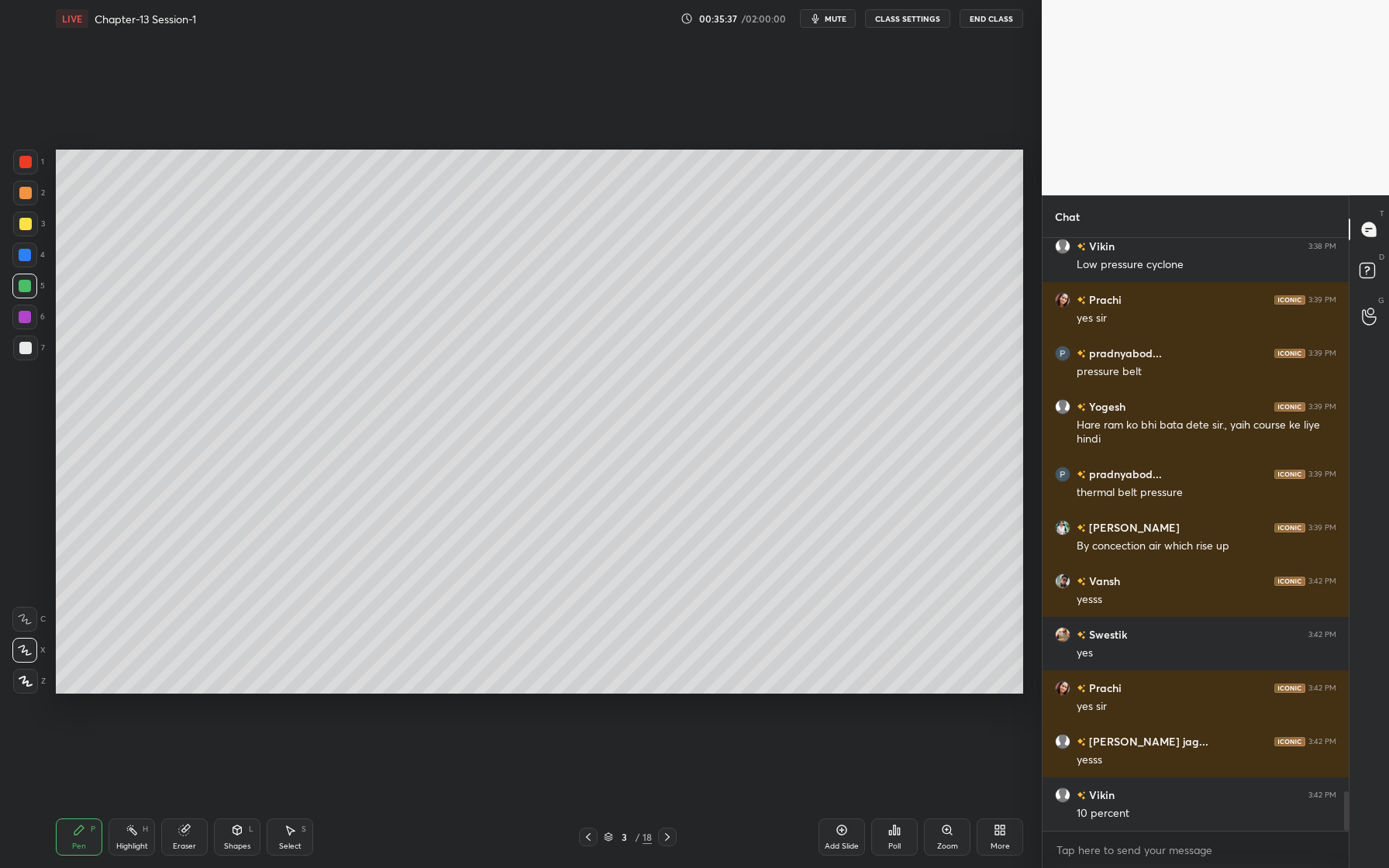
scroll to position [8225, 0]
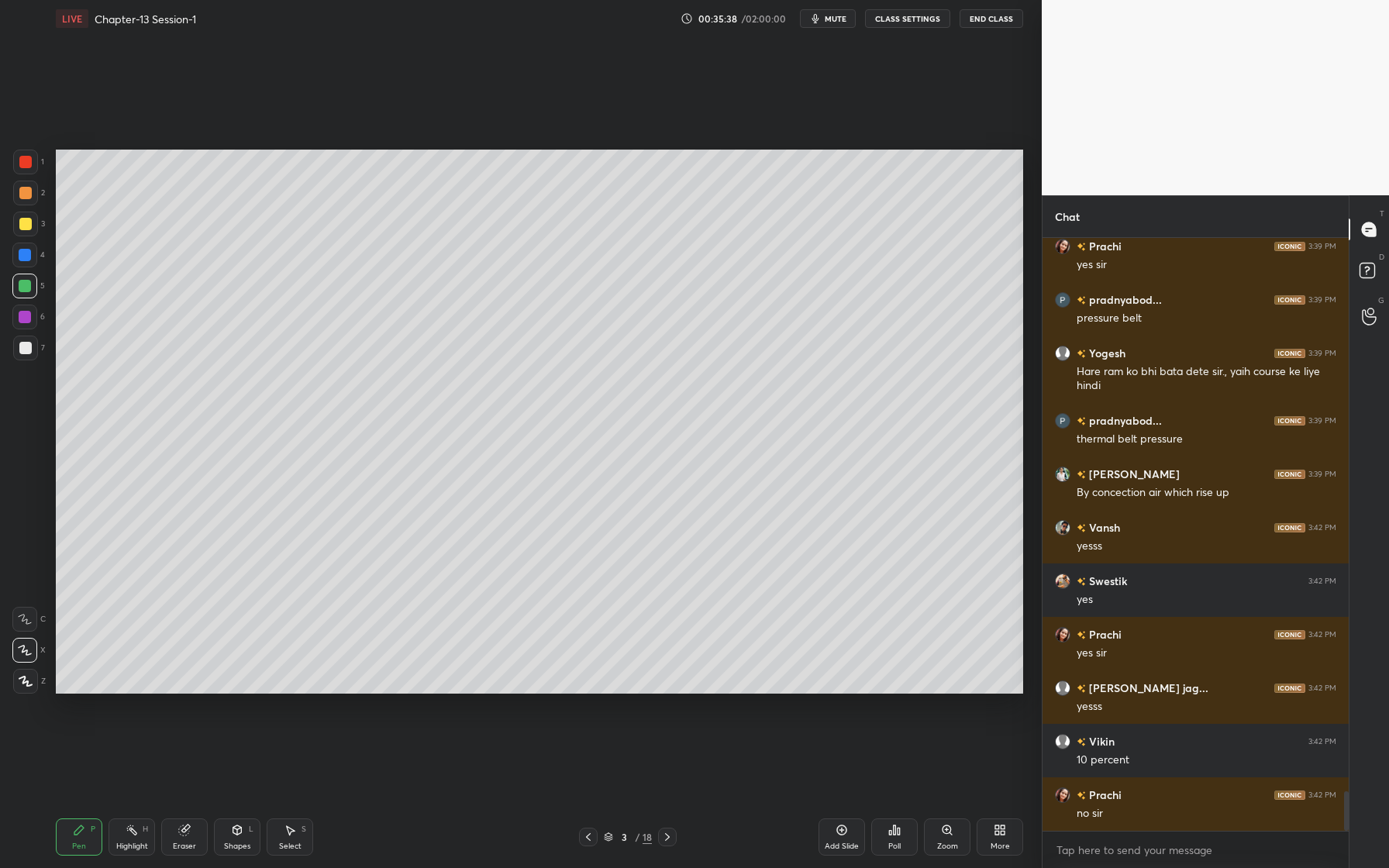
click at [26, 318] on div at bounding box center [25, 317] width 13 height 13
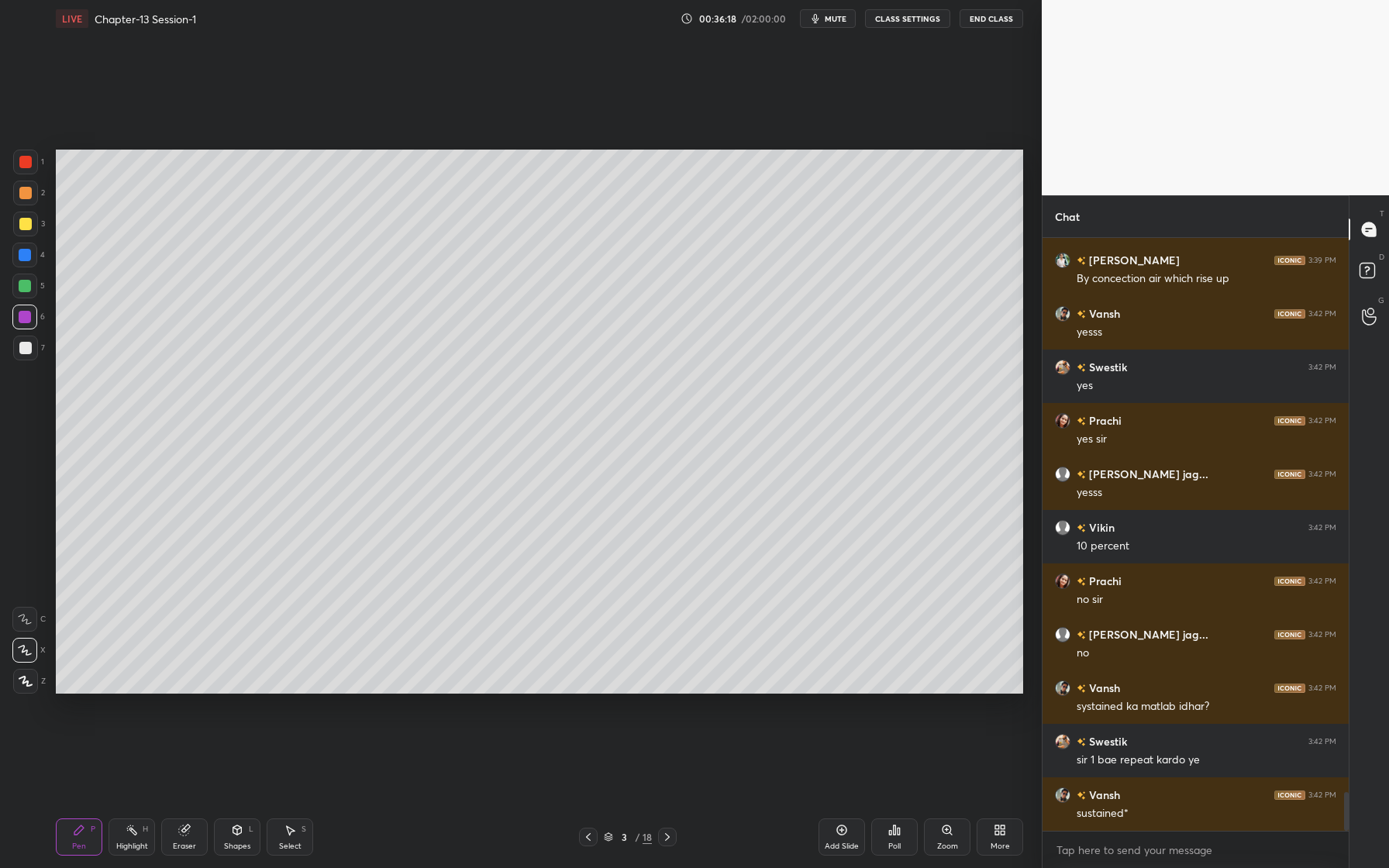
scroll to position [8506, 0]
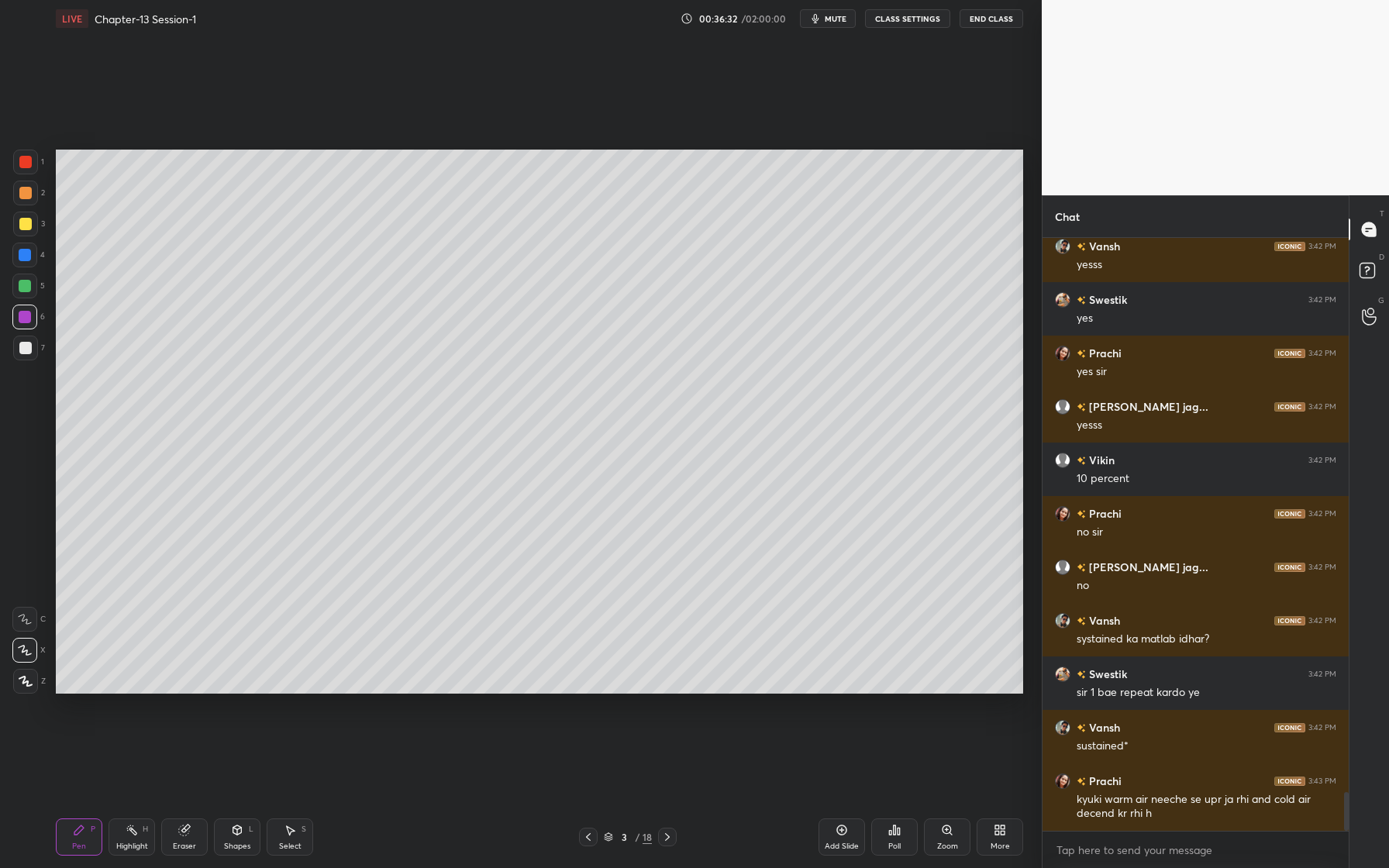
drag, startPoint x: 27, startPoint y: 352, endPoint x: 20, endPoint y: 348, distance: 8.1
click at [25, 353] on div at bounding box center [26, 348] width 13 height 13
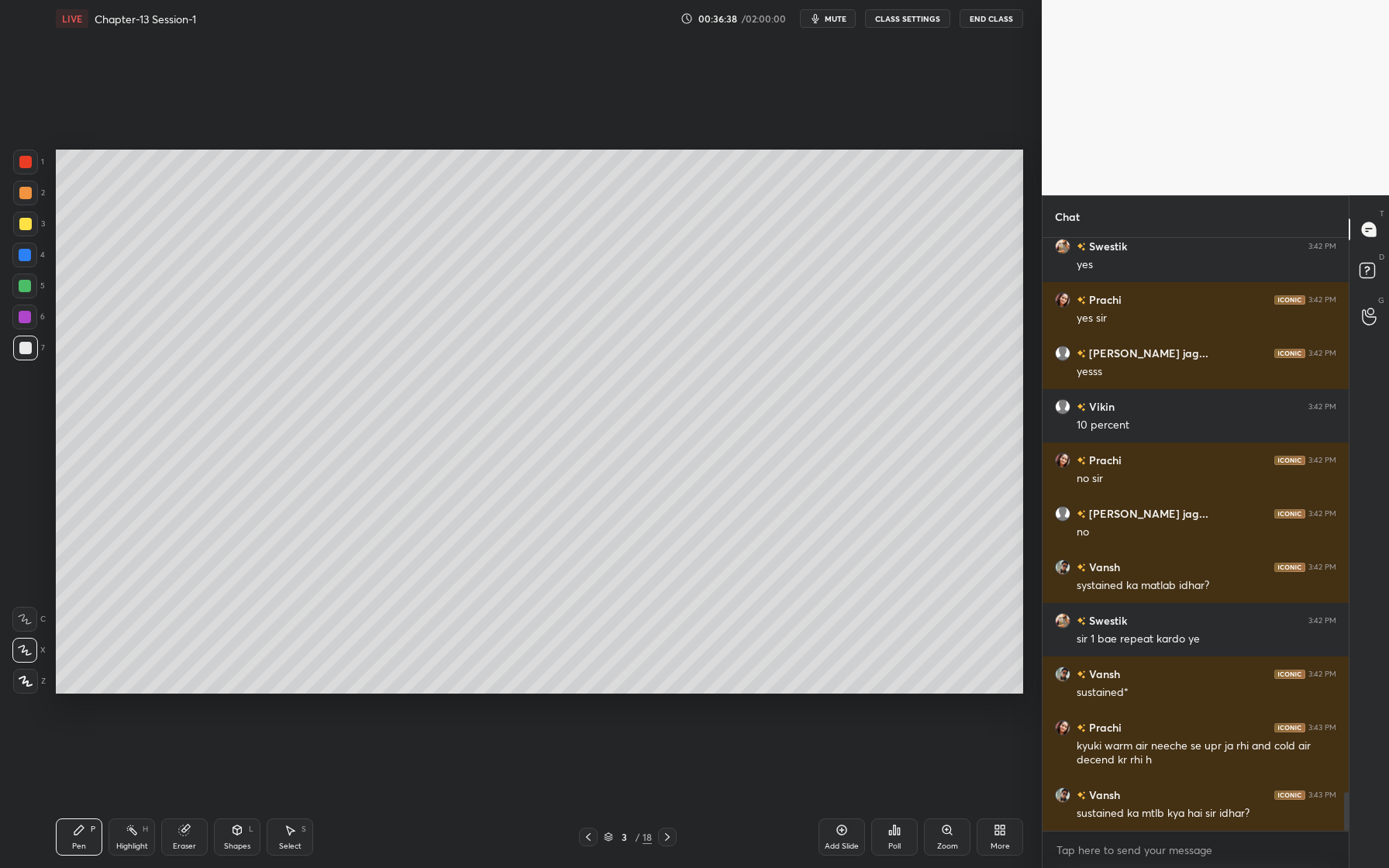
drag, startPoint x: 25, startPoint y: 320, endPoint x: 15, endPoint y: 327, distance: 12.2
click at [25, 320] on div at bounding box center [25, 317] width 13 height 13
click at [26, 256] on div at bounding box center [25, 255] width 13 height 13
click at [28, 290] on div at bounding box center [25, 286] width 13 height 13
drag, startPoint x: 29, startPoint y: 313, endPoint x: 20, endPoint y: 324, distance: 14.2
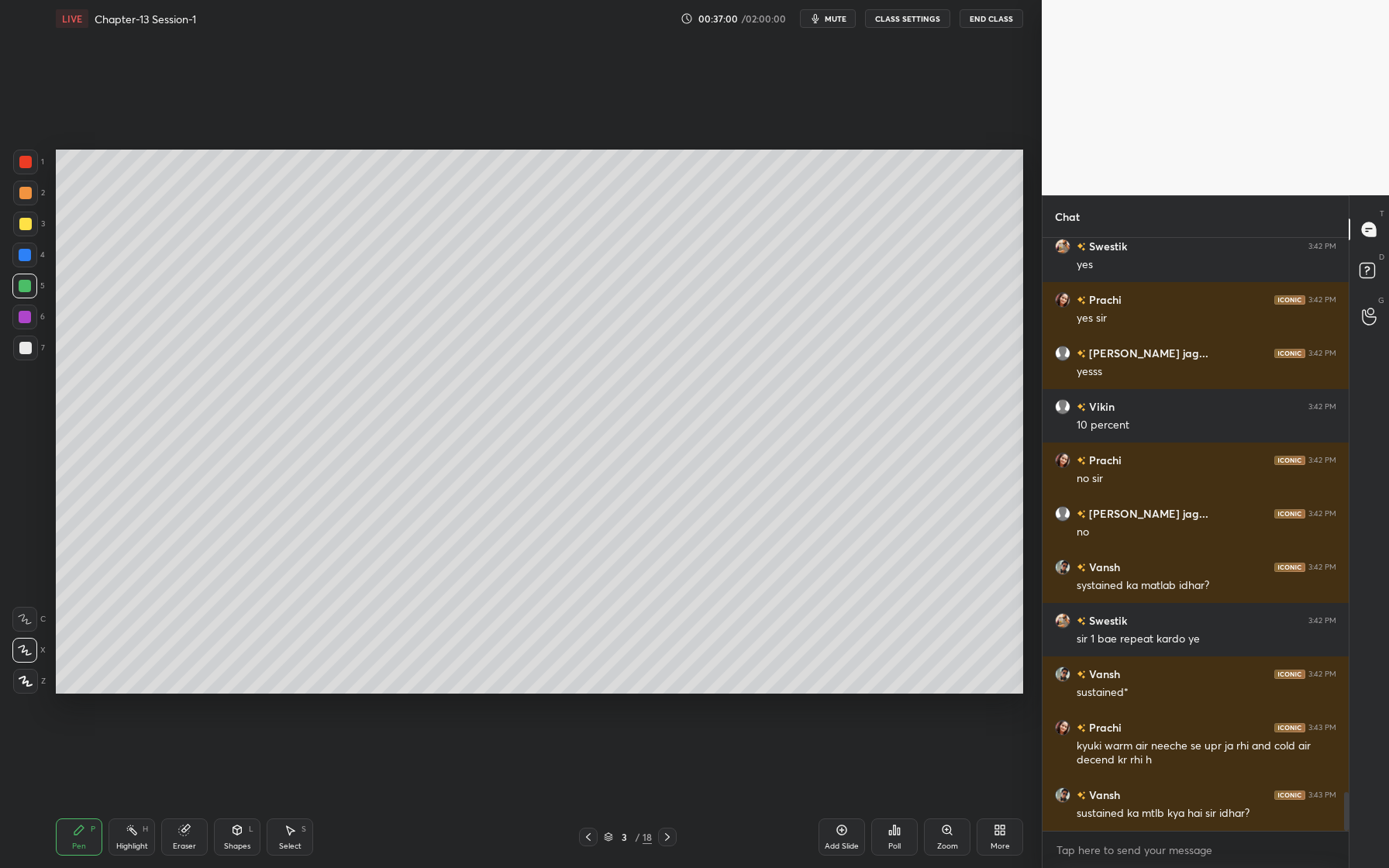
click at [27, 313] on div at bounding box center [25, 317] width 13 height 13
click at [22, 196] on div at bounding box center [26, 193] width 13 height 13
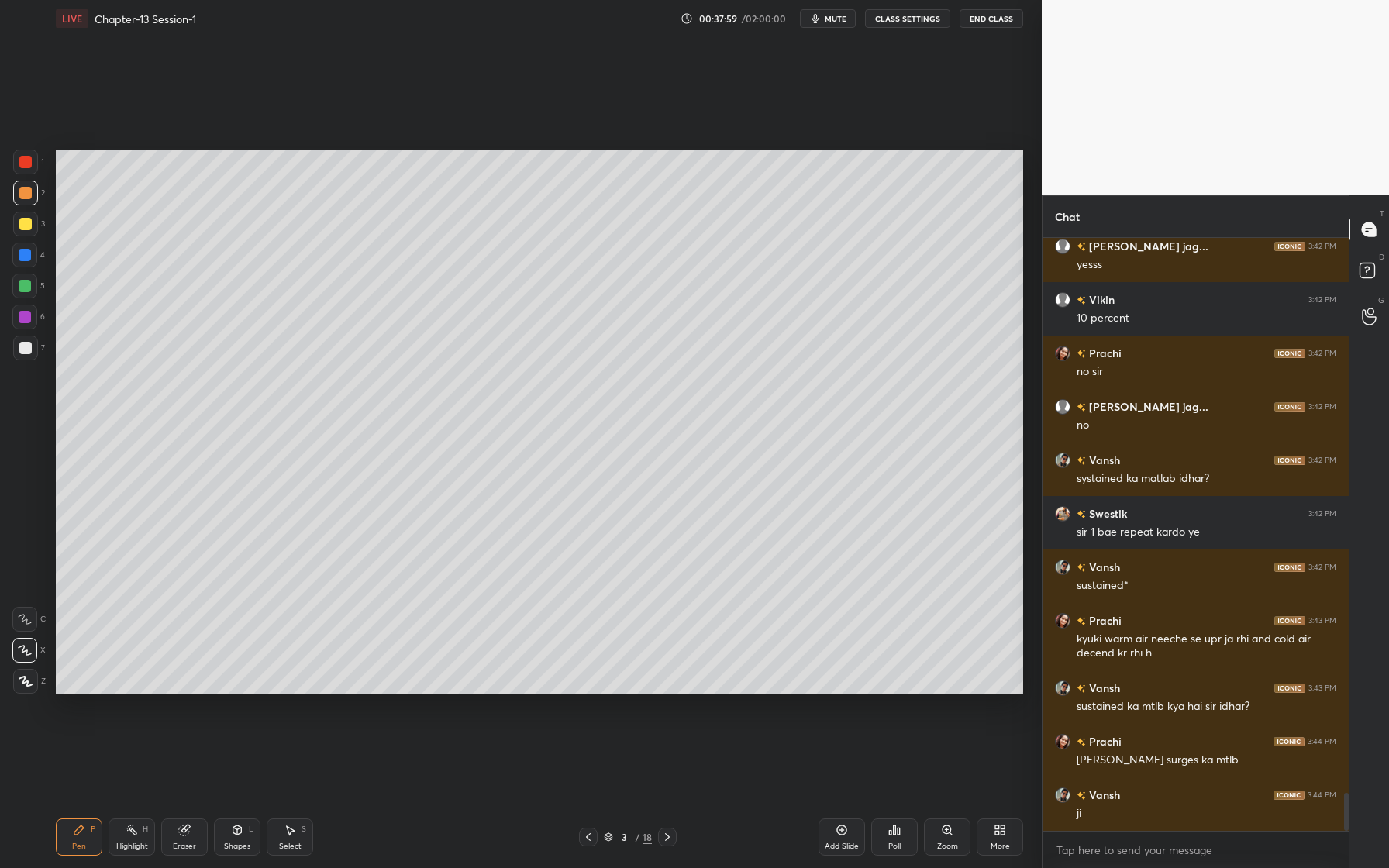
scroll to position [8720, 0]
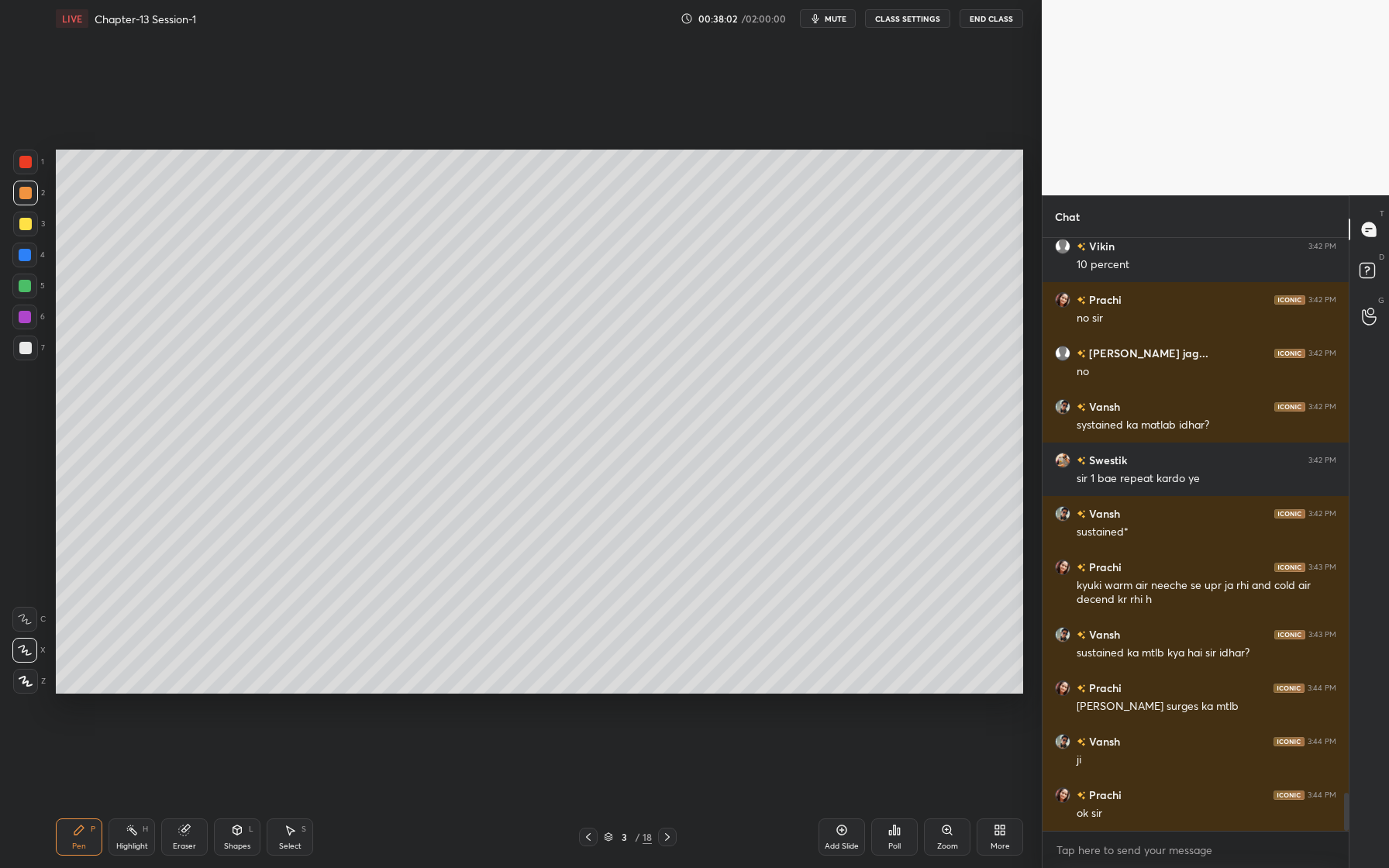
click at [41, 290] on div "5" at bounding box center [29, 285] width 33 height 25
drag, startPoint x: 26, startPoint y: 314, endPoint x: 19, endPoint y: 319, distance: 8.6
click at [26, 315] on div at bounding box center [25, 317] width 13 height 13
drag, startPoint x: 23, startPoint y: 313, endPoint x: 39, endPoint y: 261, distance: 54.4
click at [24, 312] on div at bounding box center [25, 317] width 13 height 13
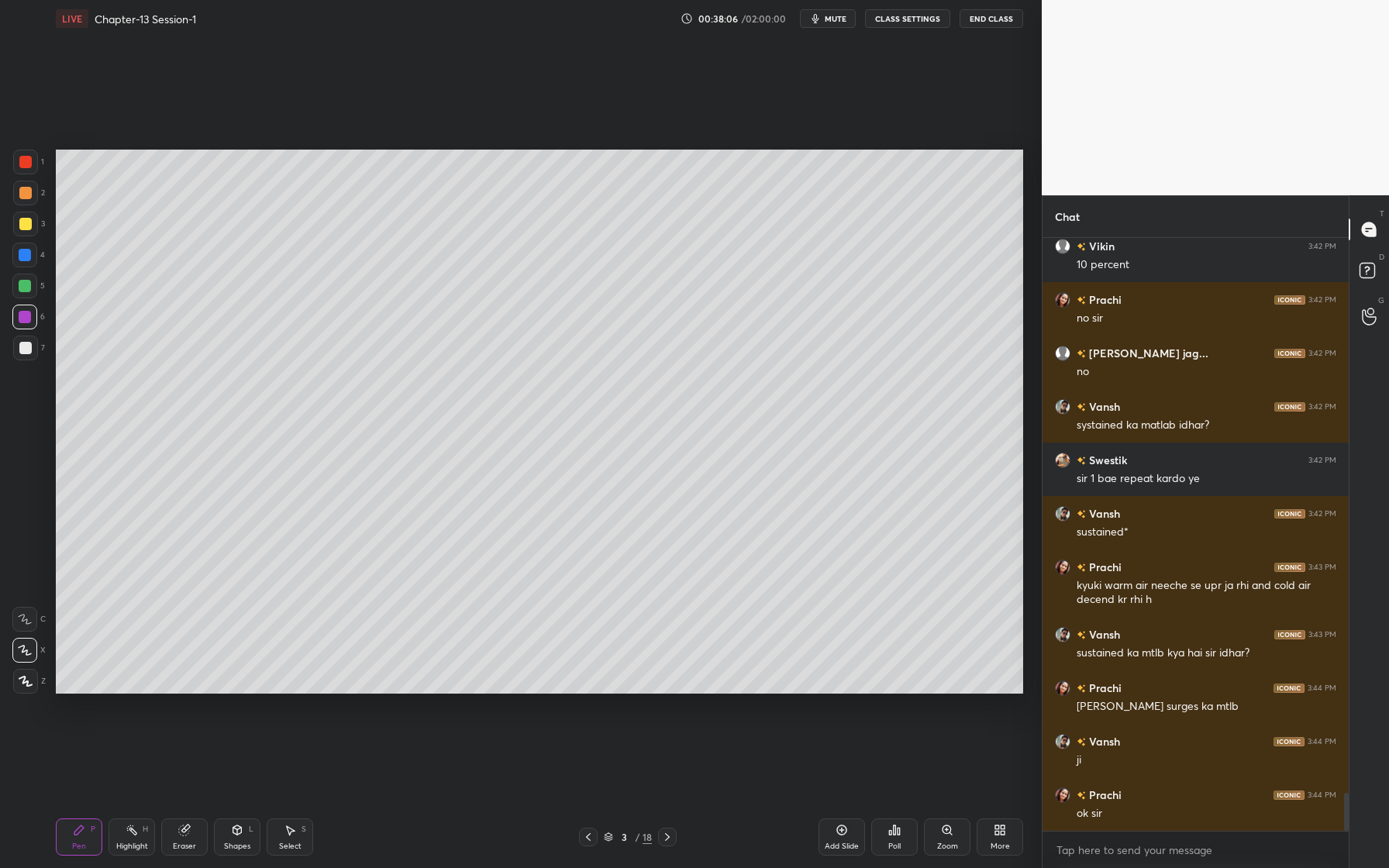
drag, startPoint x: 28, startPoint y: 227, endPoint x: 24, endPoint y: 260, distance: 33.2
click at [26, 229] on div at bounding box center [26, 224] width 13 height 13
click at [179, 842] on div "Eraser" at bounding box center [184, 846] width 23 height 8
click at [80, 848] on div "Pen" at bounding box center [79, 846] width 14 height 8
drag, startPoint x: 232, startPoint y: 832, endPoint x: 197, endPoint y: 841, distance: 36.1
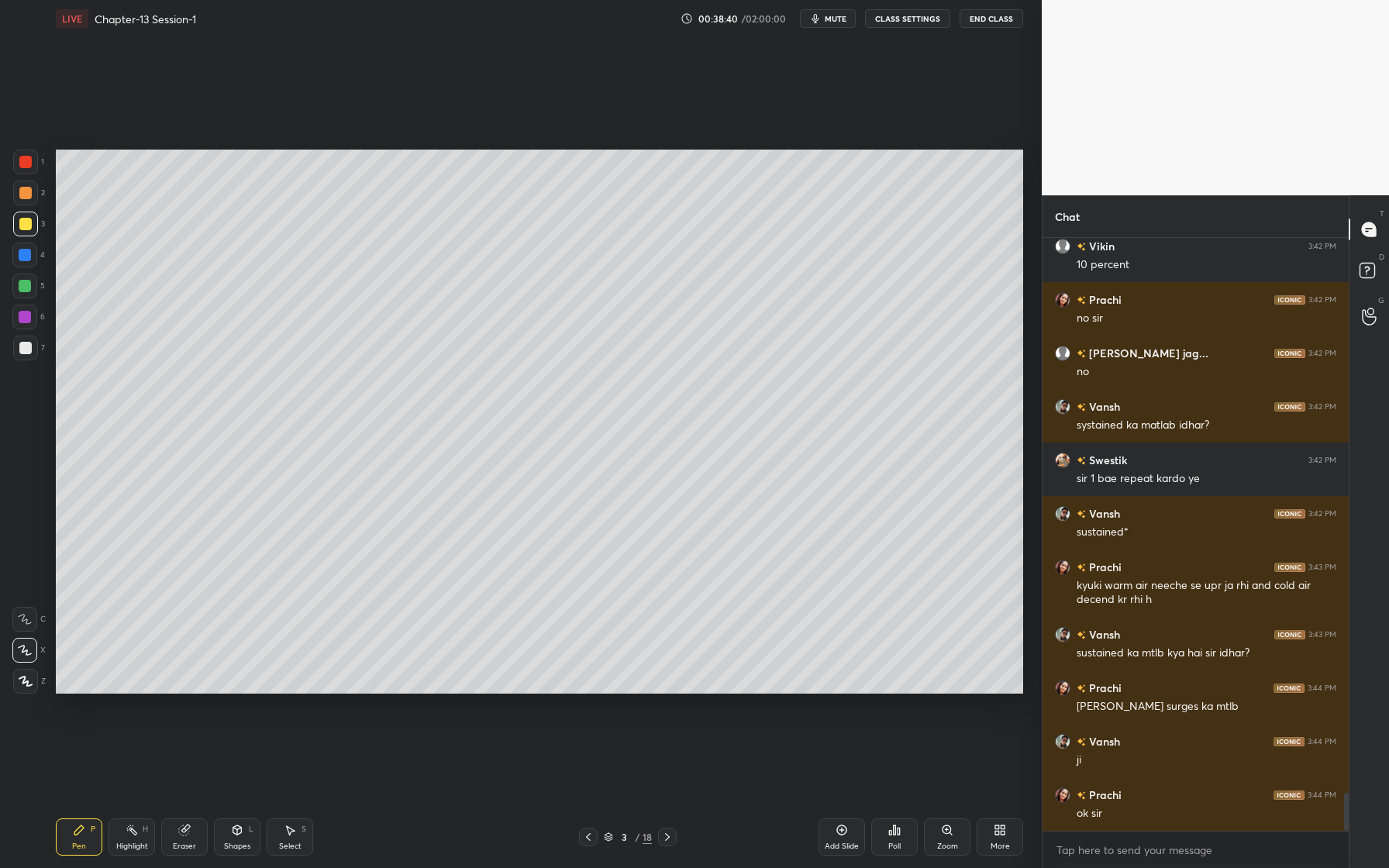
click at [232, 832] on icon at bounding box center [238, 831] width 13 height 13
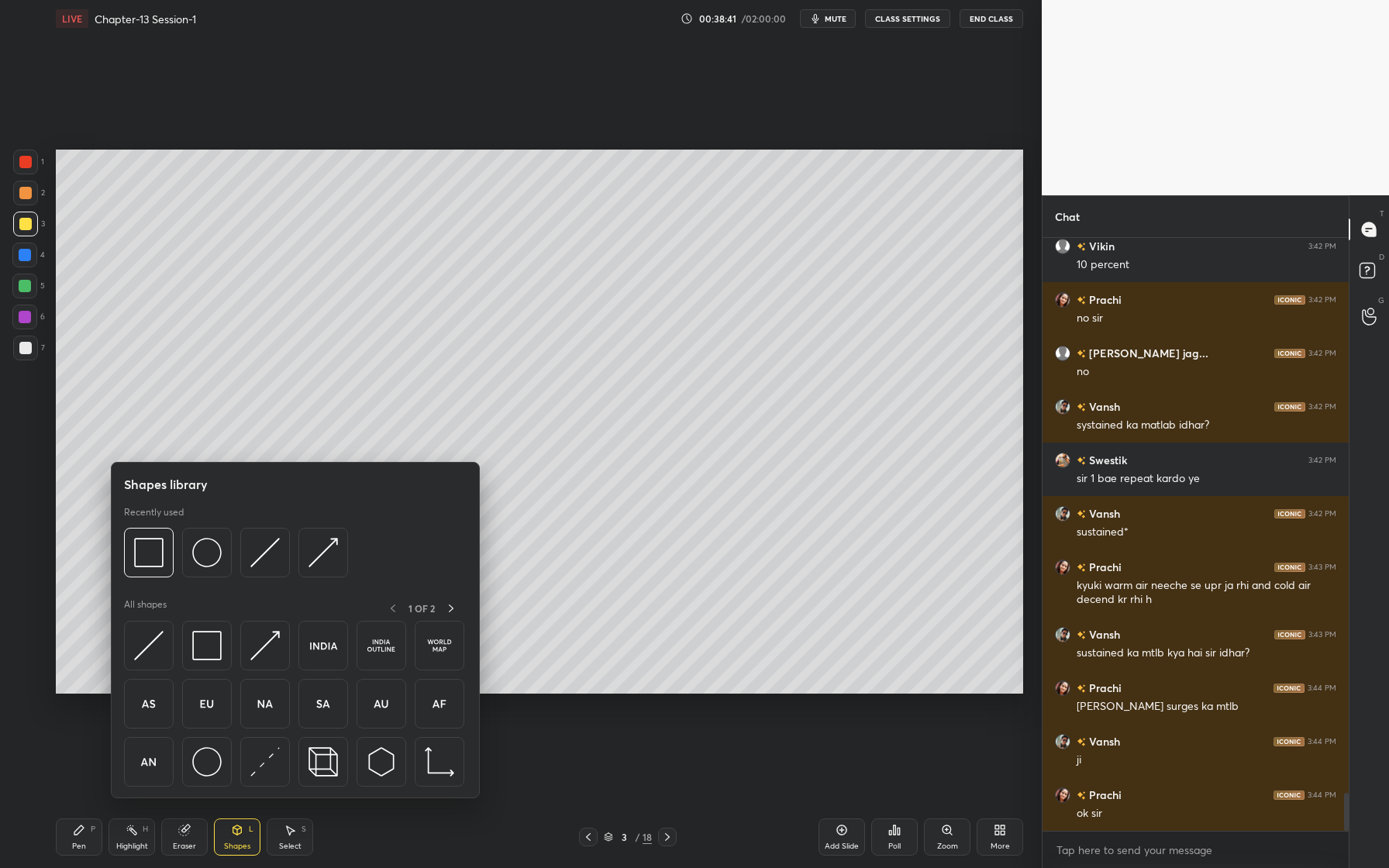
click at [183, 835] on icon at bounding box center [185, 831] width 13 height 13
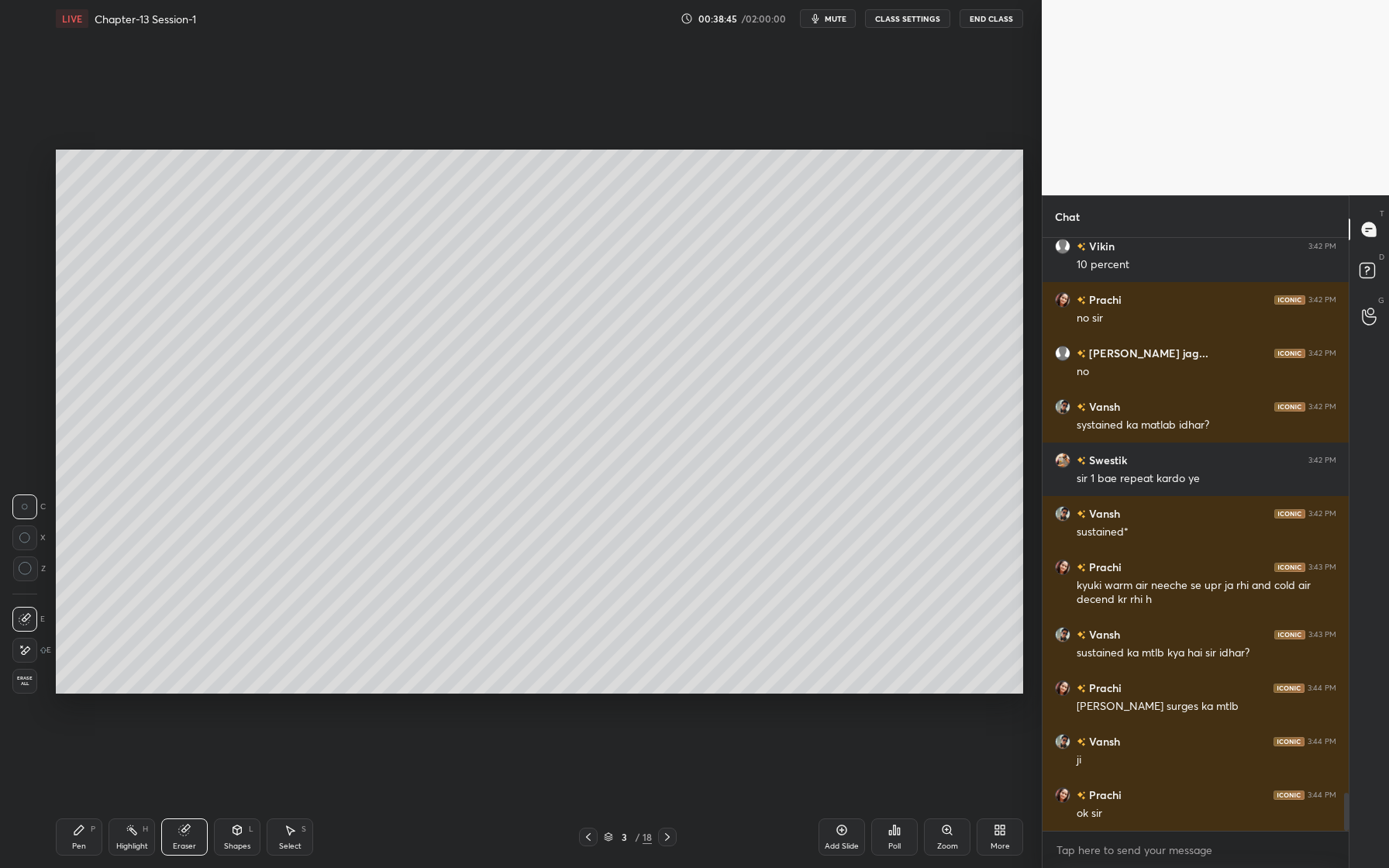
click at [61, 851] on div "Pen P" at bounding box center [79, 837] width 46 height 37
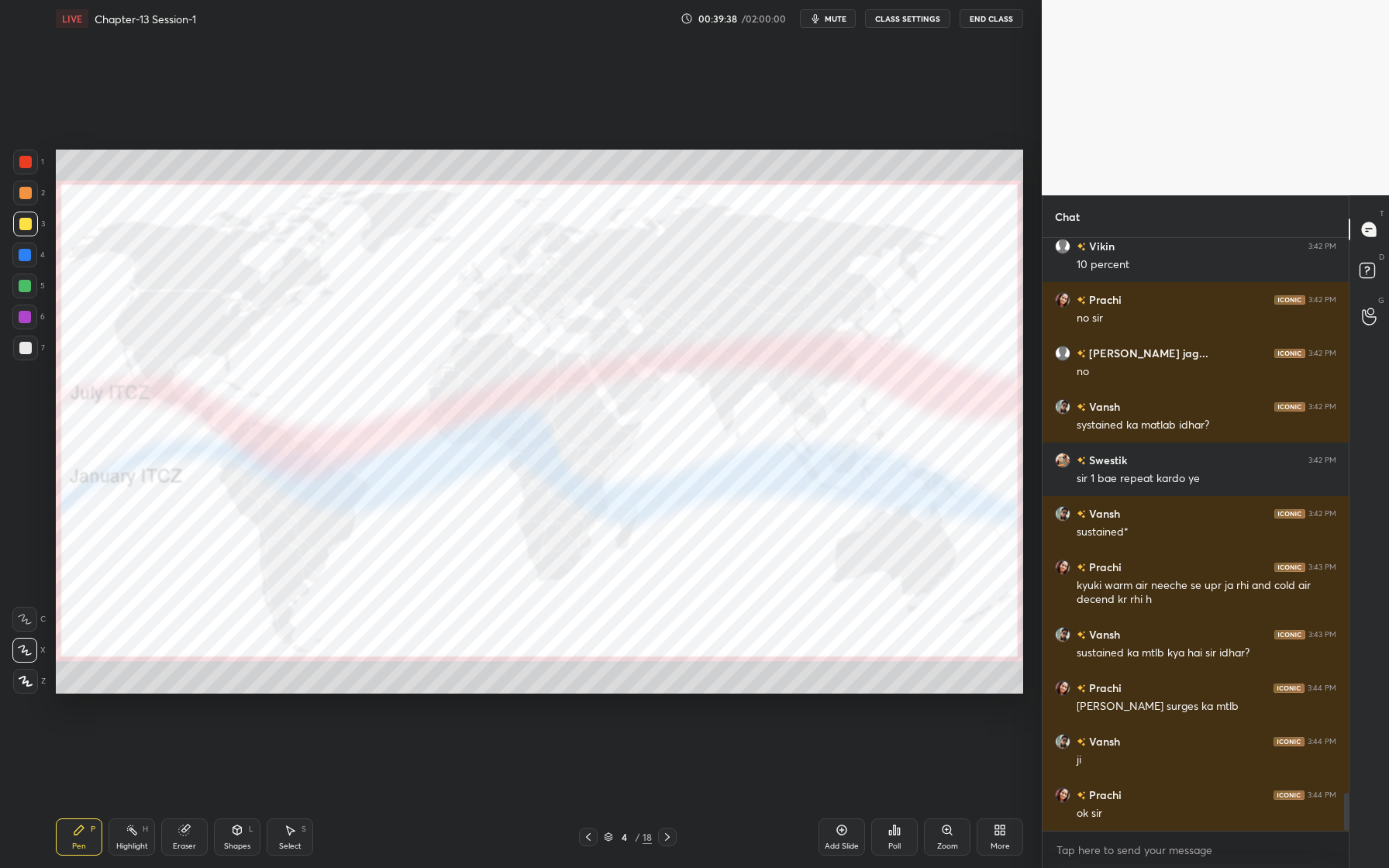
click at [199, 839] on div "Eraser" at bounding box center [184, 837] width 46 height 37
click at [26, 647] on icon at bounding box center [25, 650] width 13 height 14
click at [26, 681] on span "Erase all" at bounding box center [25, 681] width 23 height 11
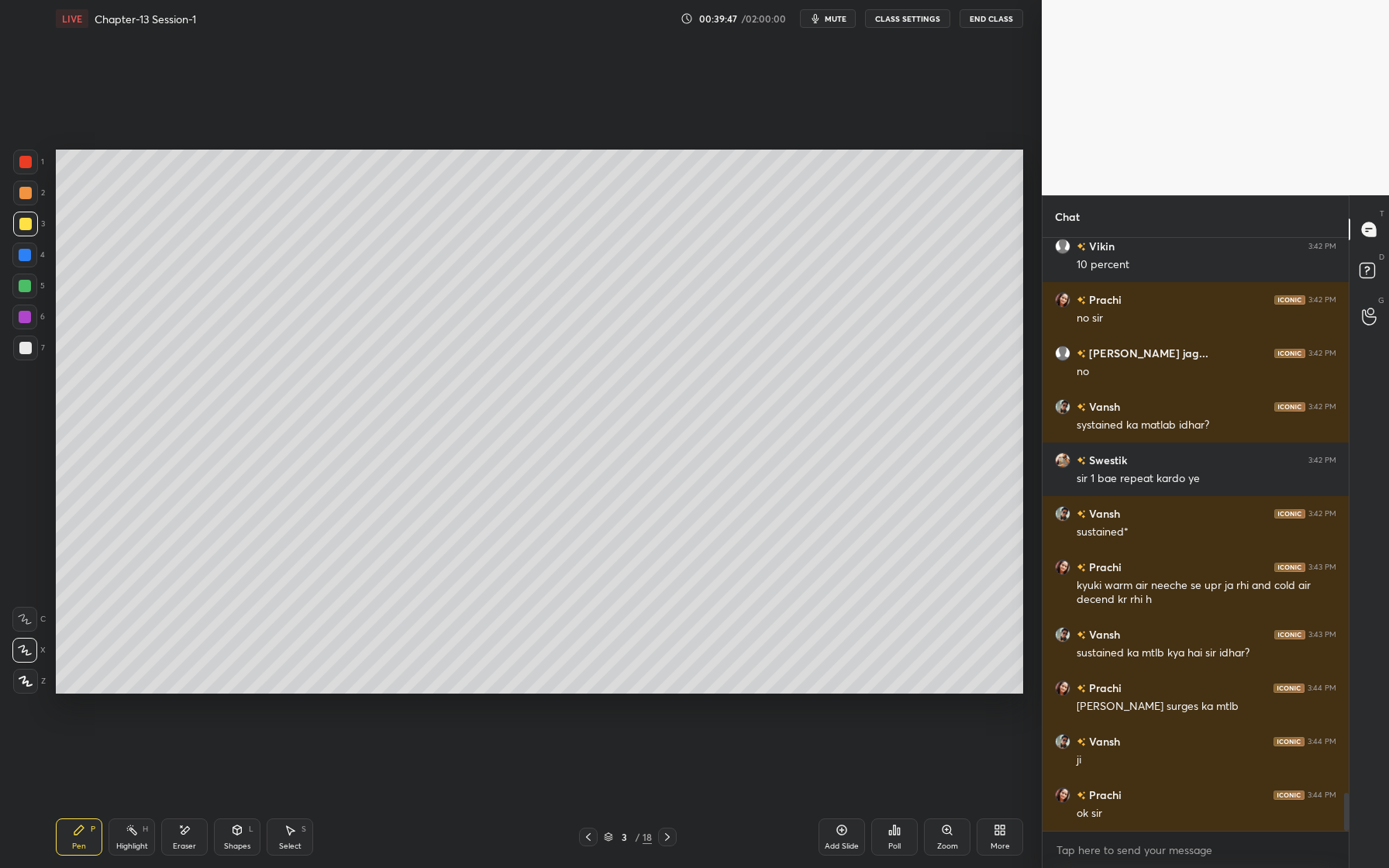
click at [839, 837] on div "Add Slide" at bounding box center [842, 837] width 46 height 37
click at [18, 261] on div at bounding box center [25, 254] width 25 height 25
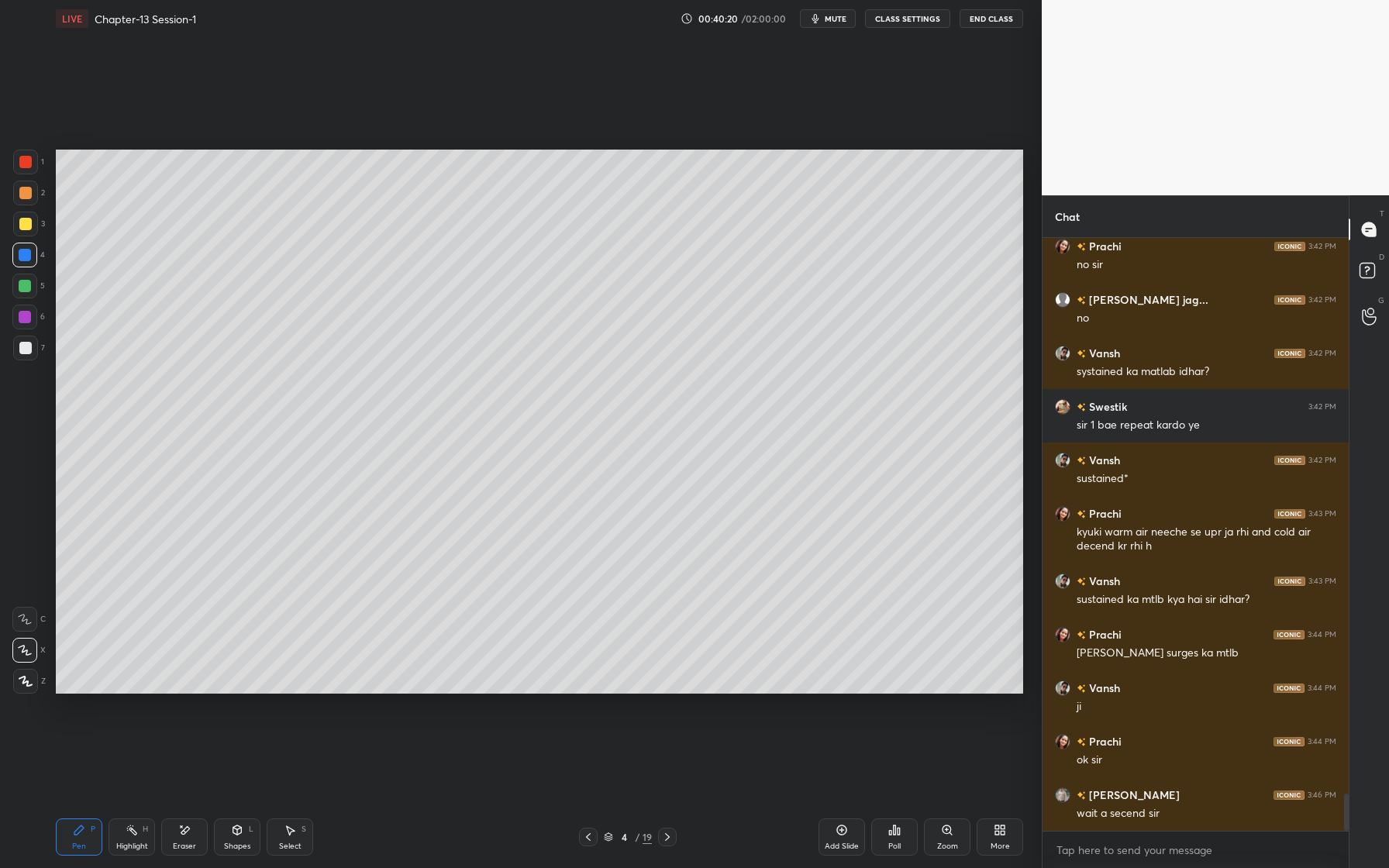
scroll to position [8827, 0]
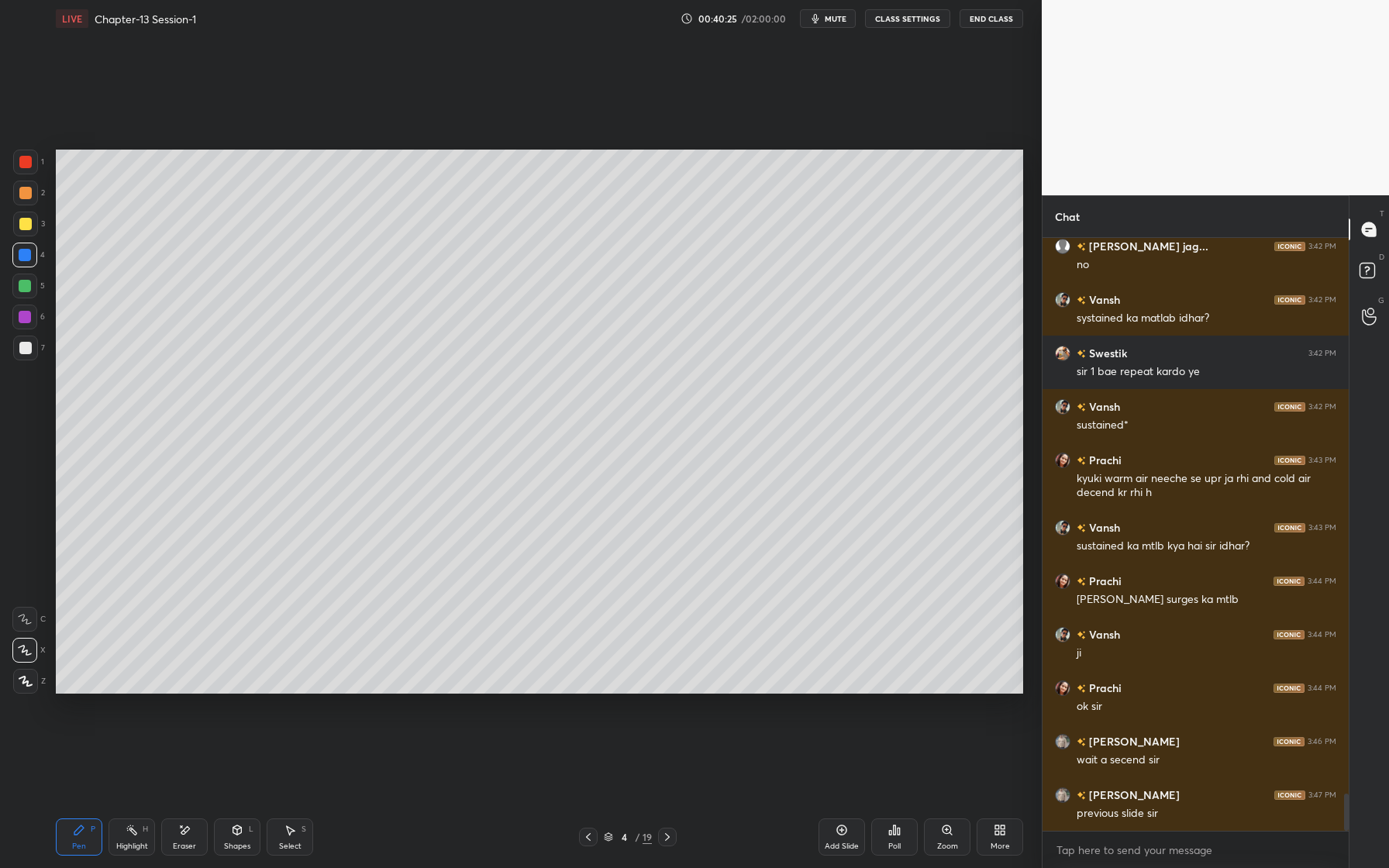
click at [197, 834] on div "Eraser" at bounding box center [184, 837] width 46 height 37
drag, startPoint x: 85, startPoint y: 841, endPoint x: 89, endPoint y: 817, distance: 24.3
click at [85, 842] on div "Pen" at bounding box center [79, 846] width 14 height 8
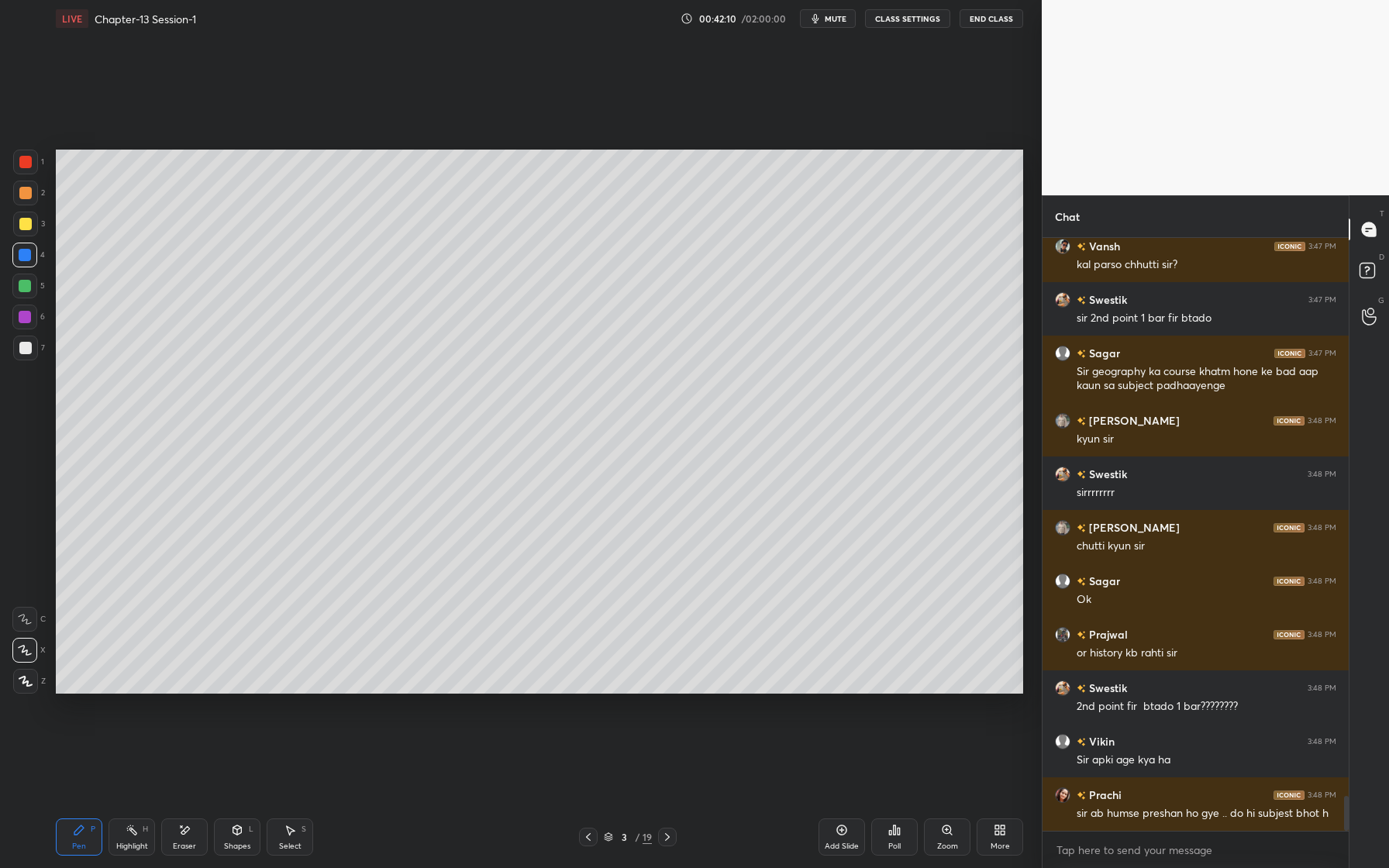
scroll to position [9483, 0]
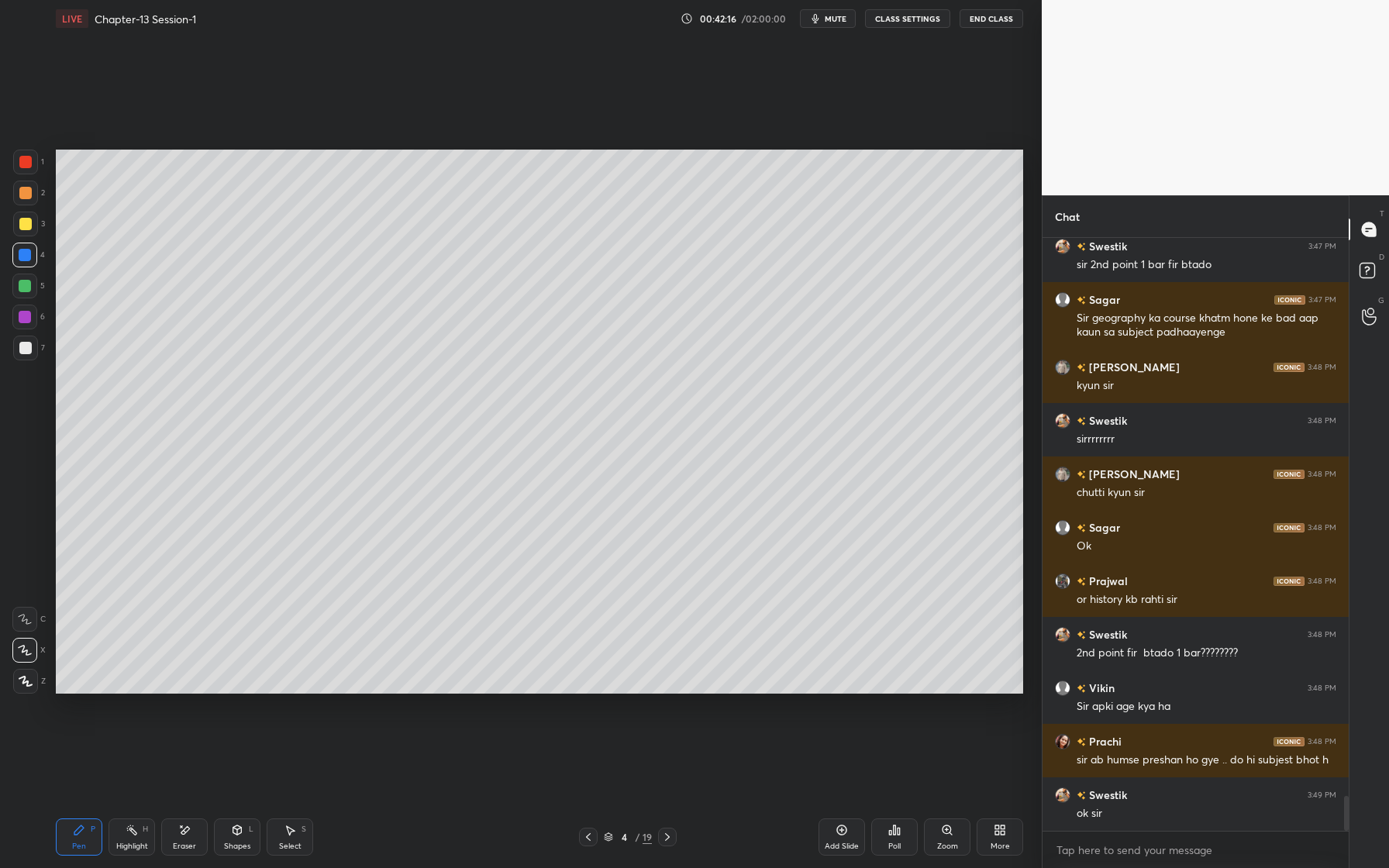
click at [26, 291] on div at bounding box center [25, 286] width 13 height 13
click at [175, 845] on div "Eraser" at bounding box center [184, 846] width 23 height 8
click at [88, 839] on div "Pen P" at bounding box center [79, 837] width 46 height 37
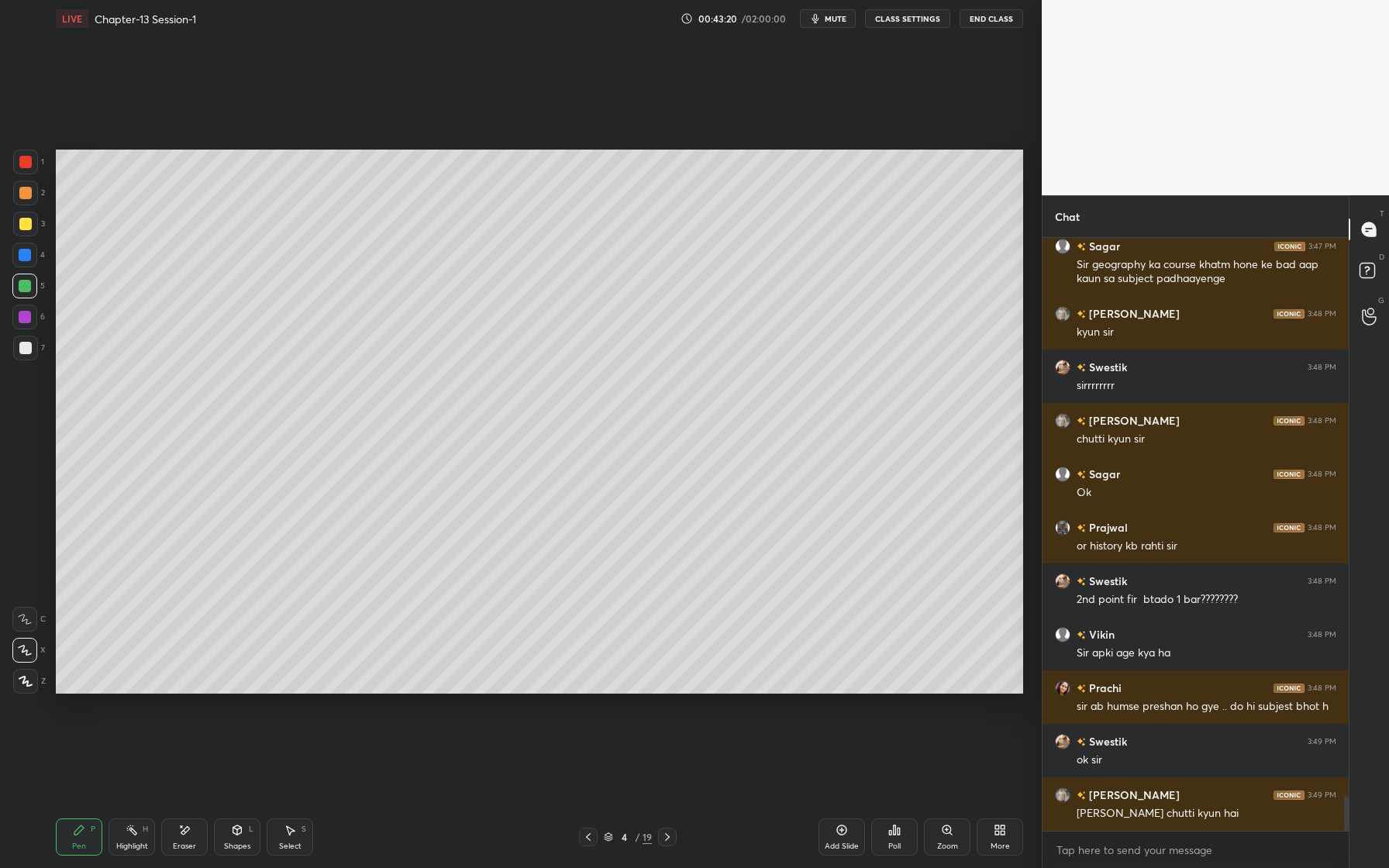
drag, startPoint x: 25, startPoint y: 316, endPoint x: 20, endPoint y: 324, distance: 9.4
click at [24, 316] on div at bounding box center [25, 317] width 13 height 13
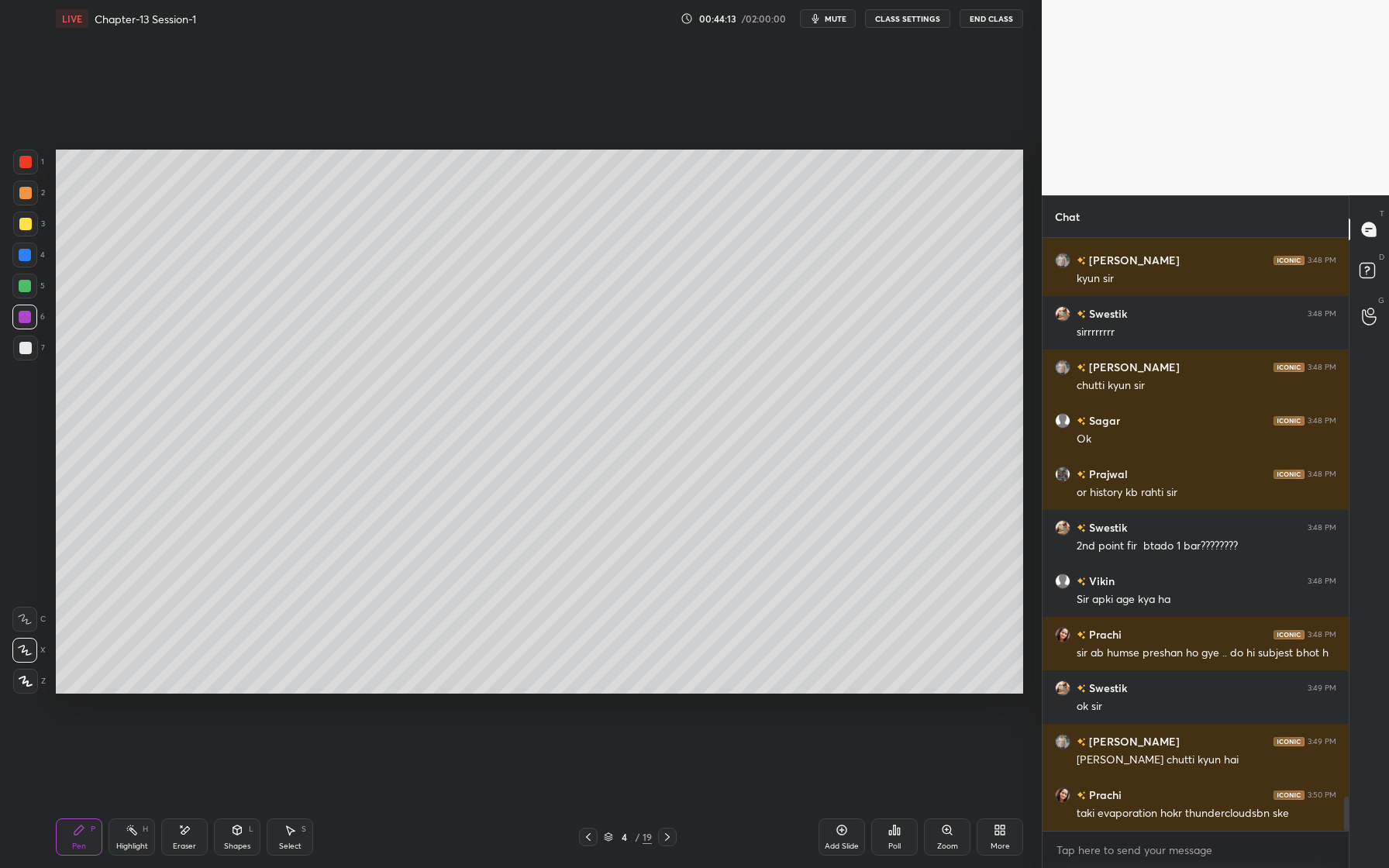
scroll to position [9643, 0]
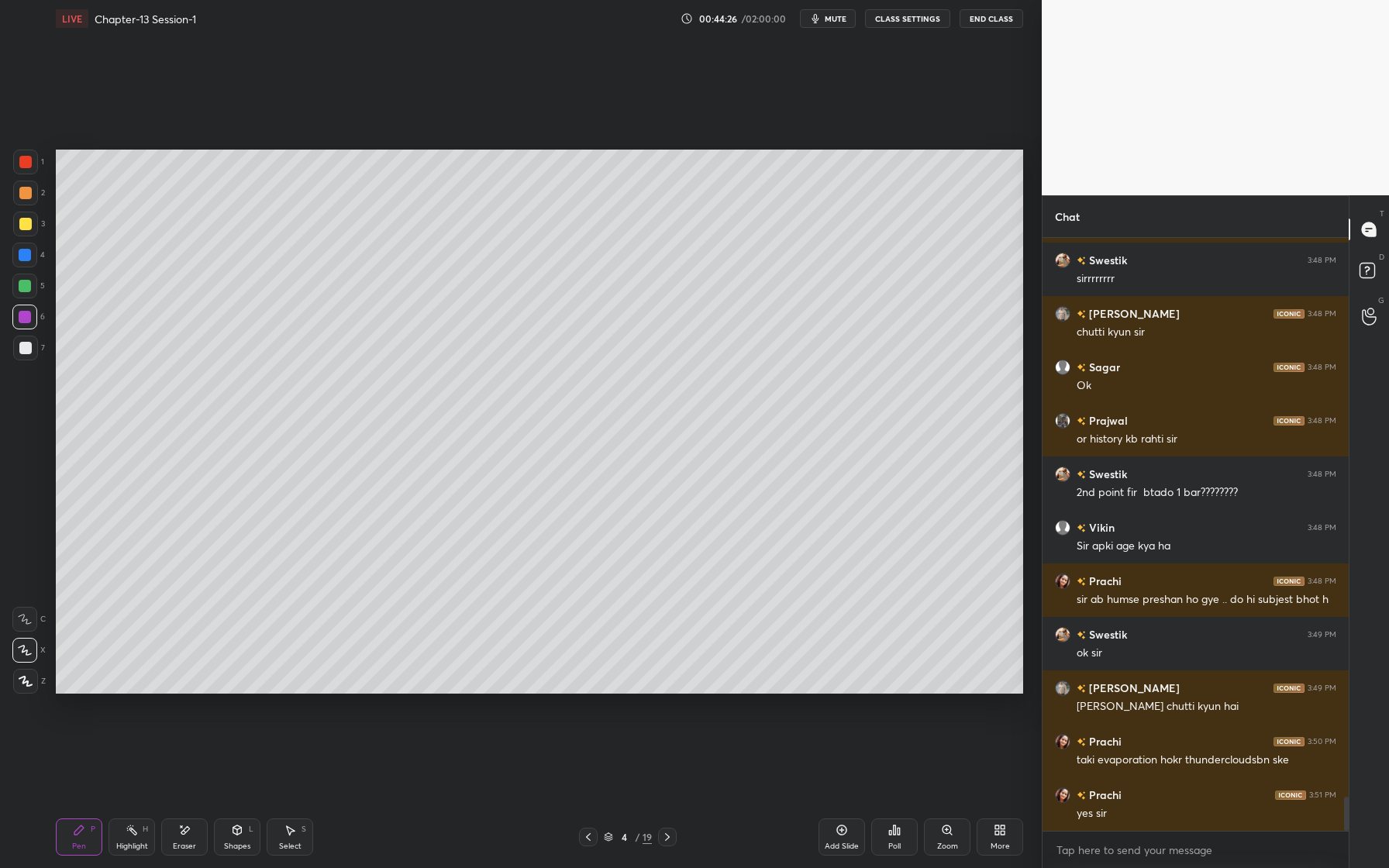
drag, startPoint x: 25, startPoint y: 349, endPoint x: 42, endPoint y: 319, distance: 34.5
click at [20, 349] on div at bounding box center [26, 348] width 13 height 13
drag, startPoint x: 27, startPoint y: 189, endPoint x: 18, endPoint y: 191, distance: 9.2
click at [27, 190] on div at bounding box center [26, 193] width 13 height 13
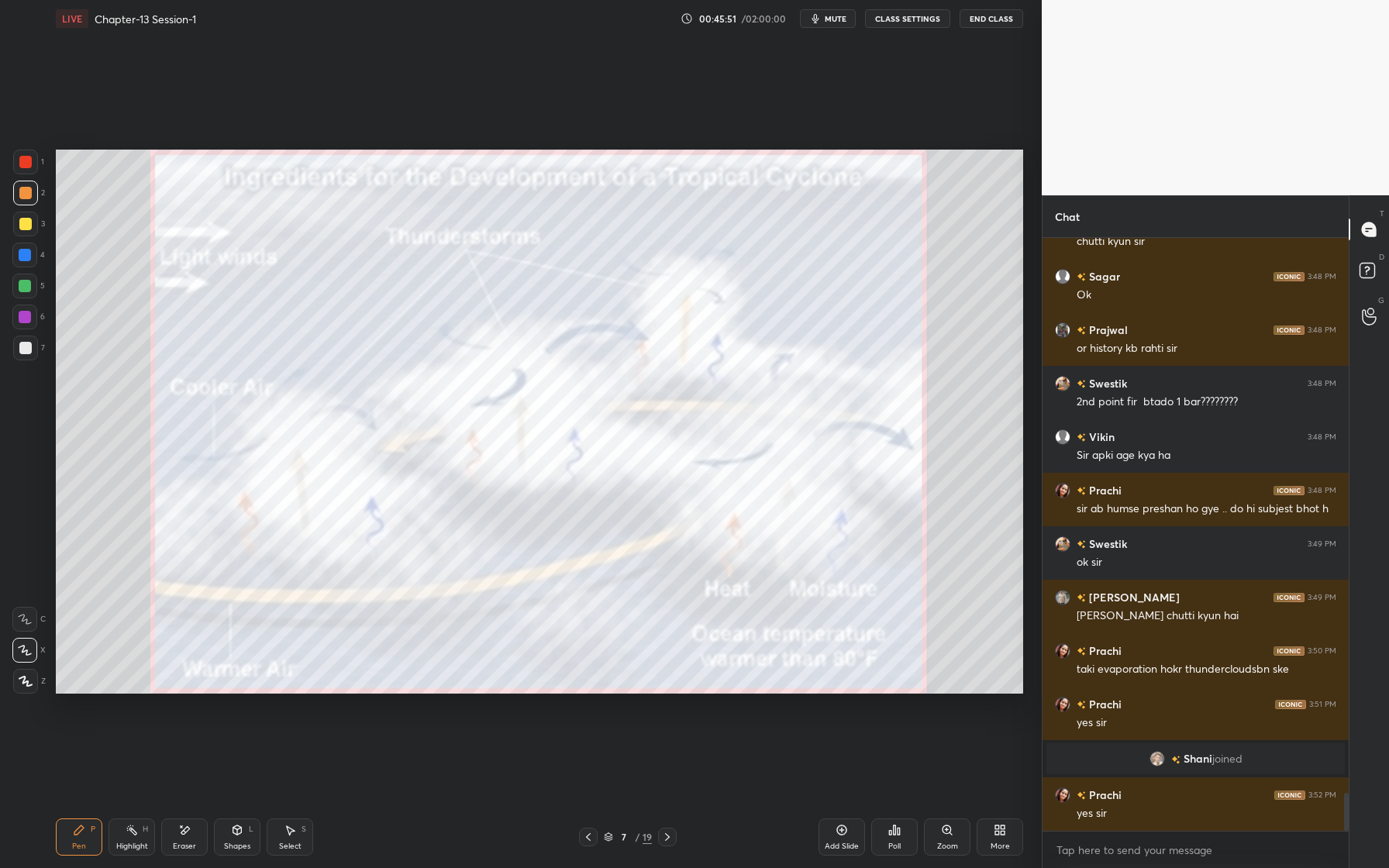
scroll to position [8583, 0]
drag, startPoint x: 31, startPoint y: 169, endPoint x: 47, endPoint y: 169, distance: 16.0
click at [32, 173] on div at bounding box center [26, 162] width 25 height 25
click at [183, 854] on div "Eraser" at bounding box center [184, 837] width 46 height 37
click at [18, 681] on span "Erase all" at bounding box center [25, 681] width 23 height 11
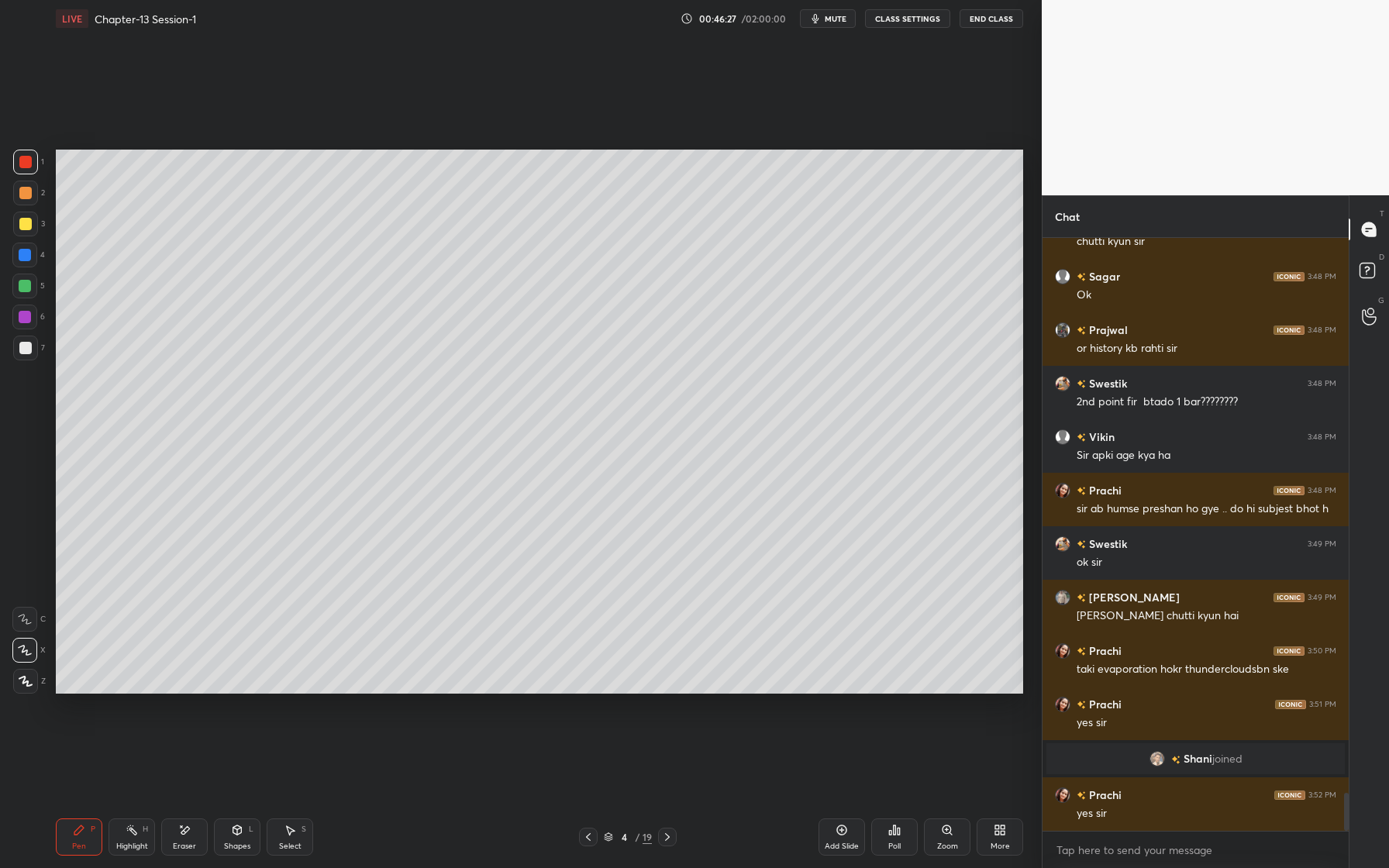
click at [27, 224] on div at bounding box center [26, 224] width 13 height 13
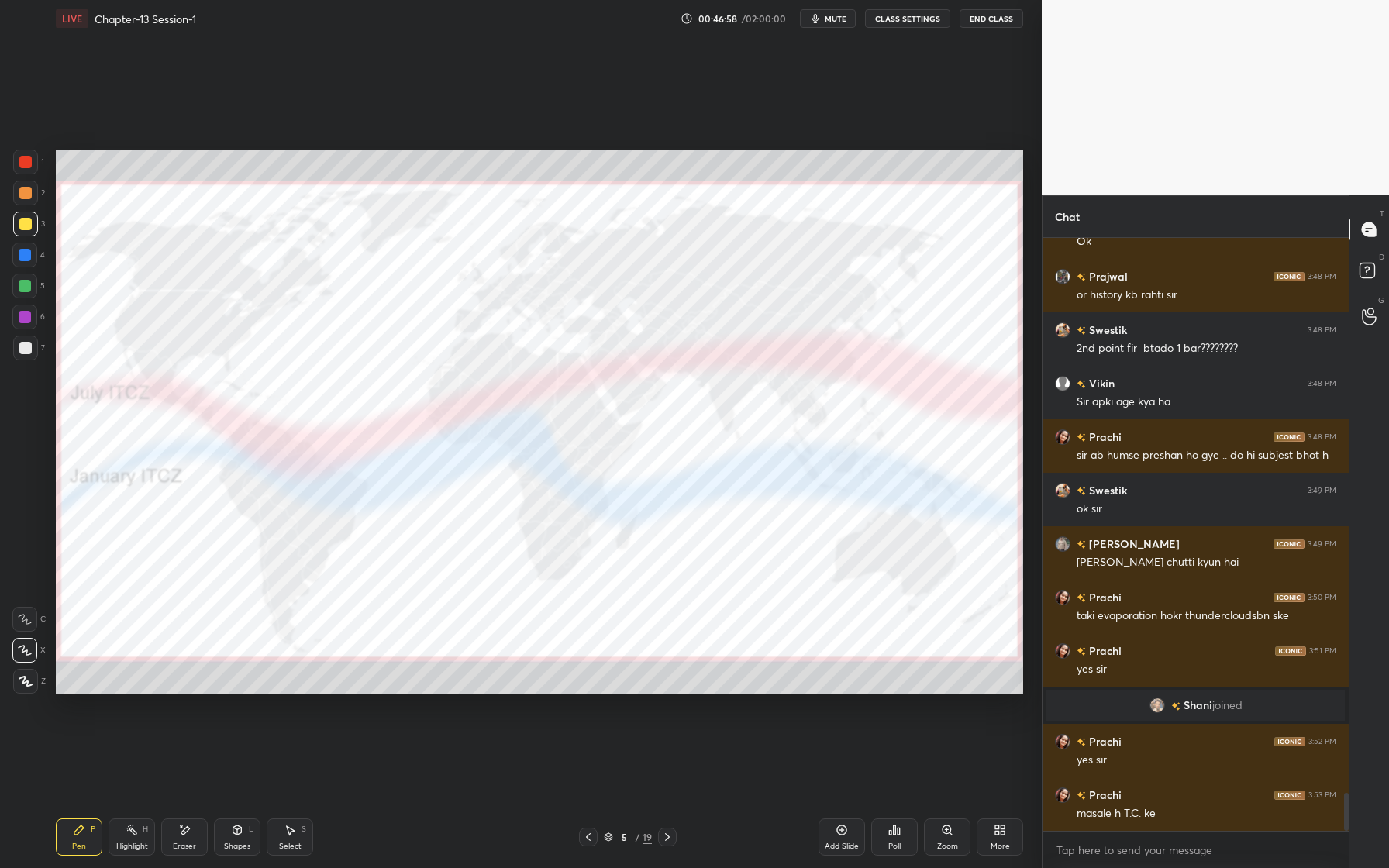
drag, startPoint x: 26, startPoint y: 168, endPoint x: 42, endPoint y: 181, distance: 20.6
click at [26, 169] on div at bounding box center [26, 162] width 25 height 25
click at [26, 263] on div at bounding box center [25, 254] width 25 height 25
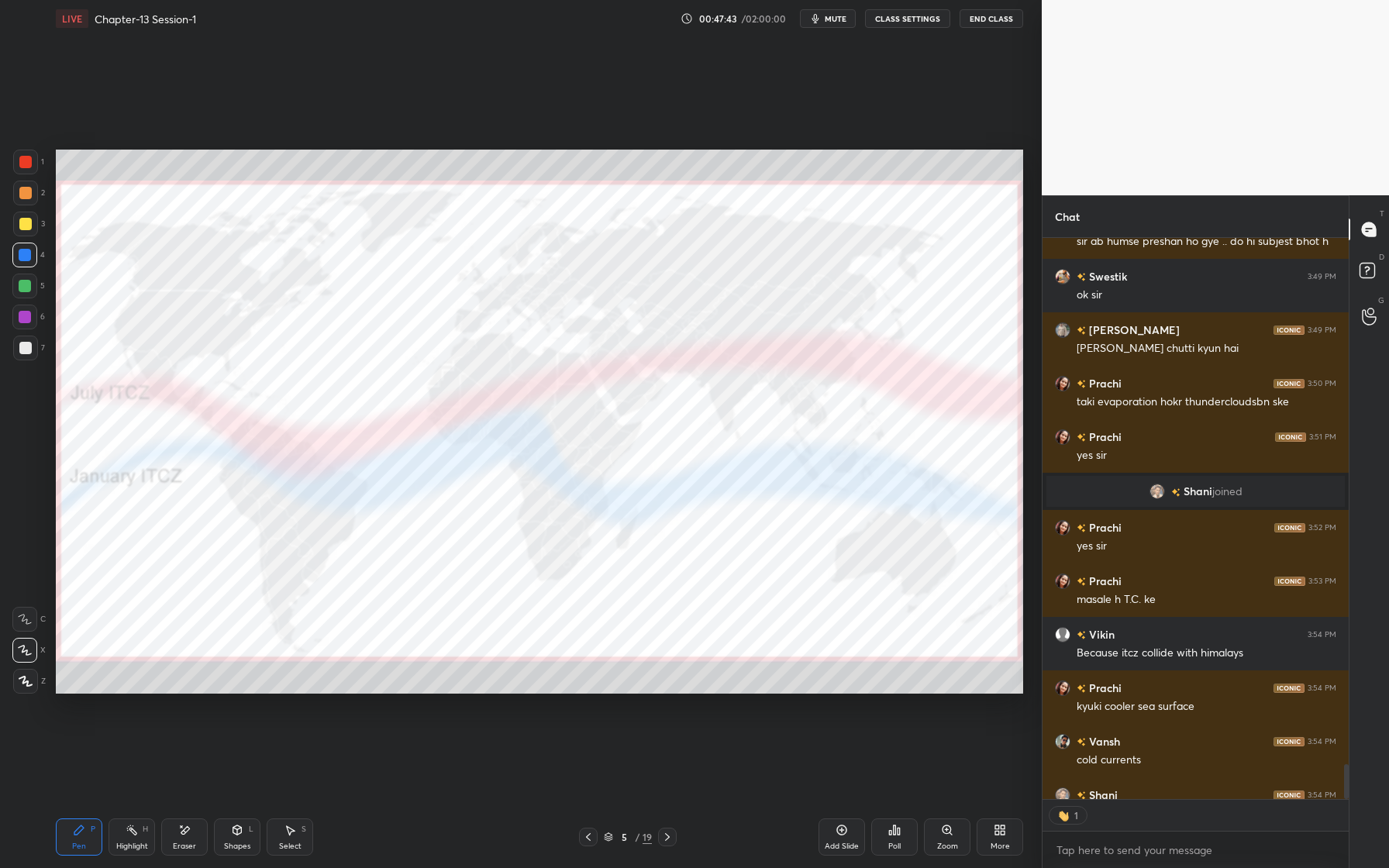
scroll to position [6, 6]
drag, startPoint x: 18, startPoint y: 222, endPoint x: 11, endPoint y: 225, distance: 7.6
click at [16, 222] on div at bounding box center [26, 223] width 25 height 25
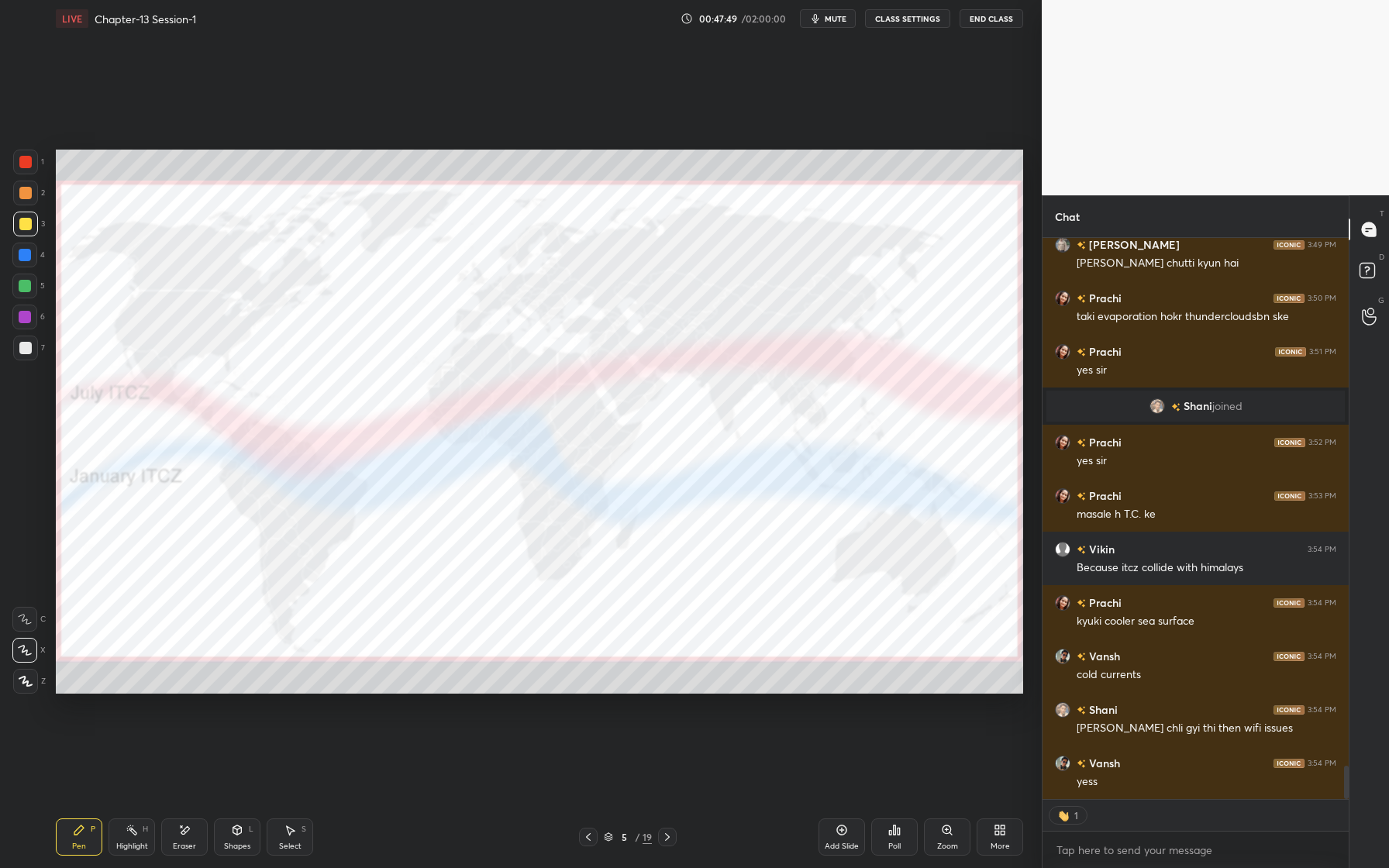
scroll to position [8988, 0]
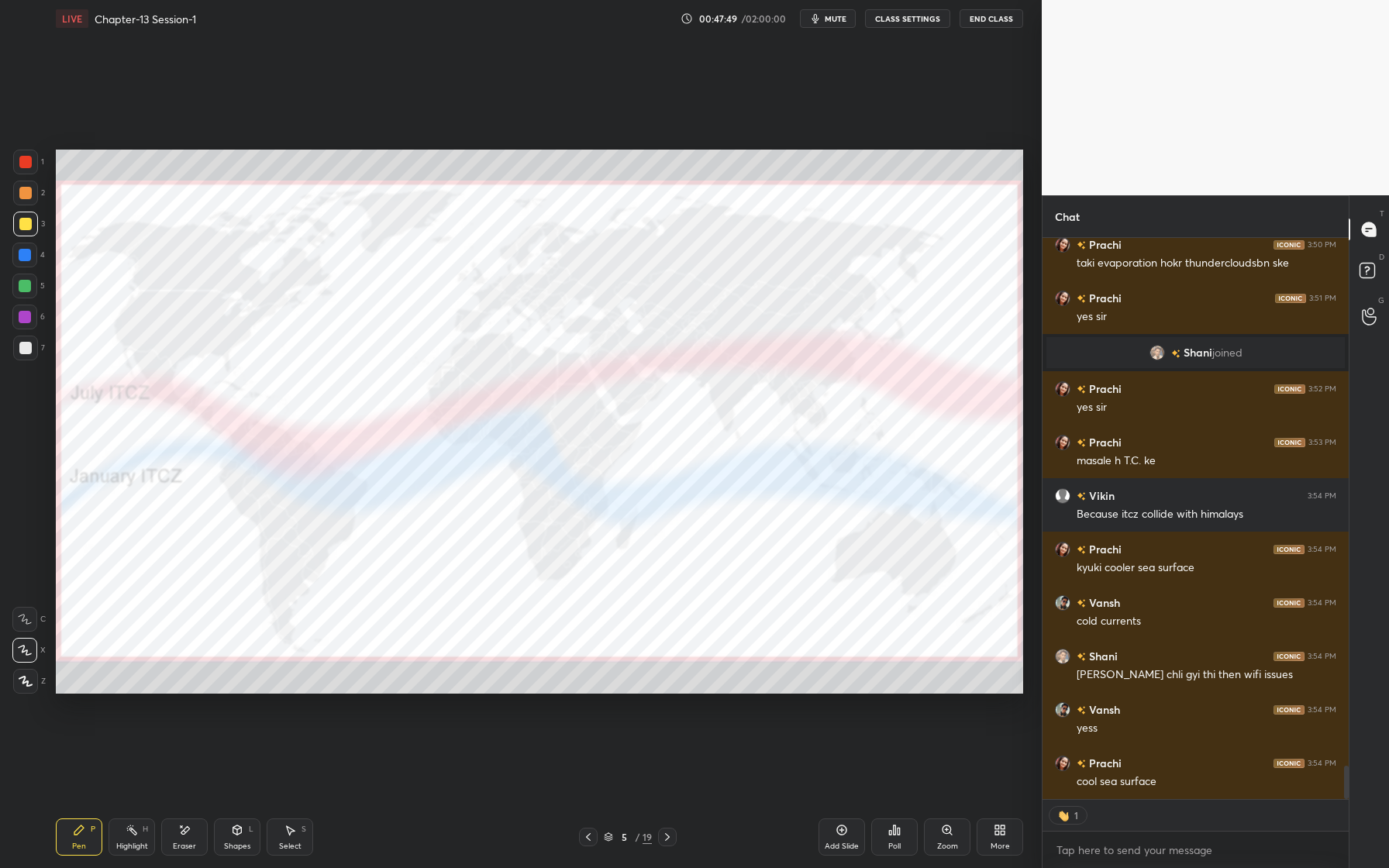
drag, startPoint x: 25, startPoint y: 256, endPoint x: 11, endPoint y: 329, distance: 74.3
click at [27, 257] on div at bounding box center [25, 255] width 13 height 13
click at [19, 654] on icon at bounding box center [25, 650] width 14 height 11
click at [36, 677] on div at bounding box center [26, 681] width 25 height 25
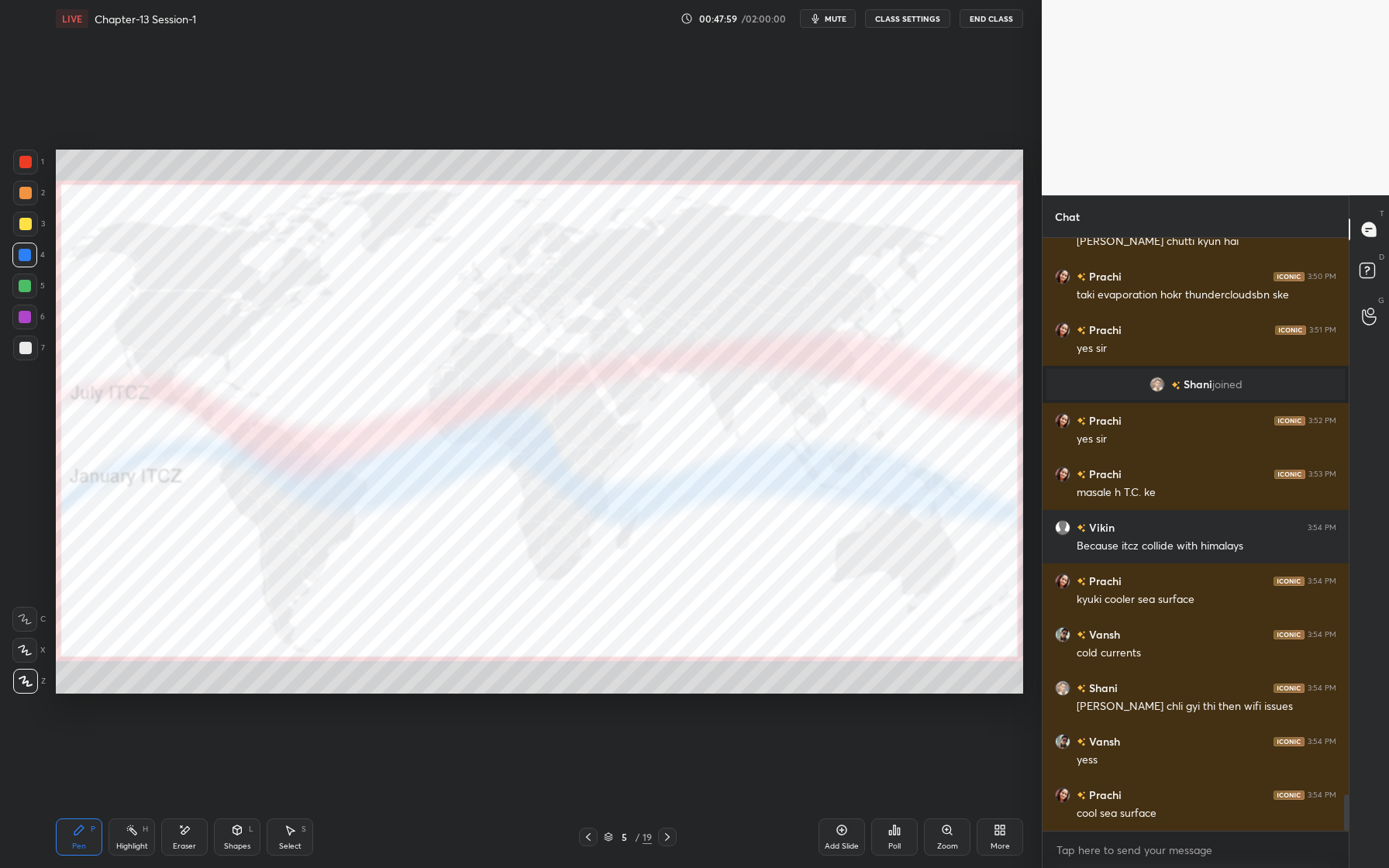
scroll to position [9010, 0]
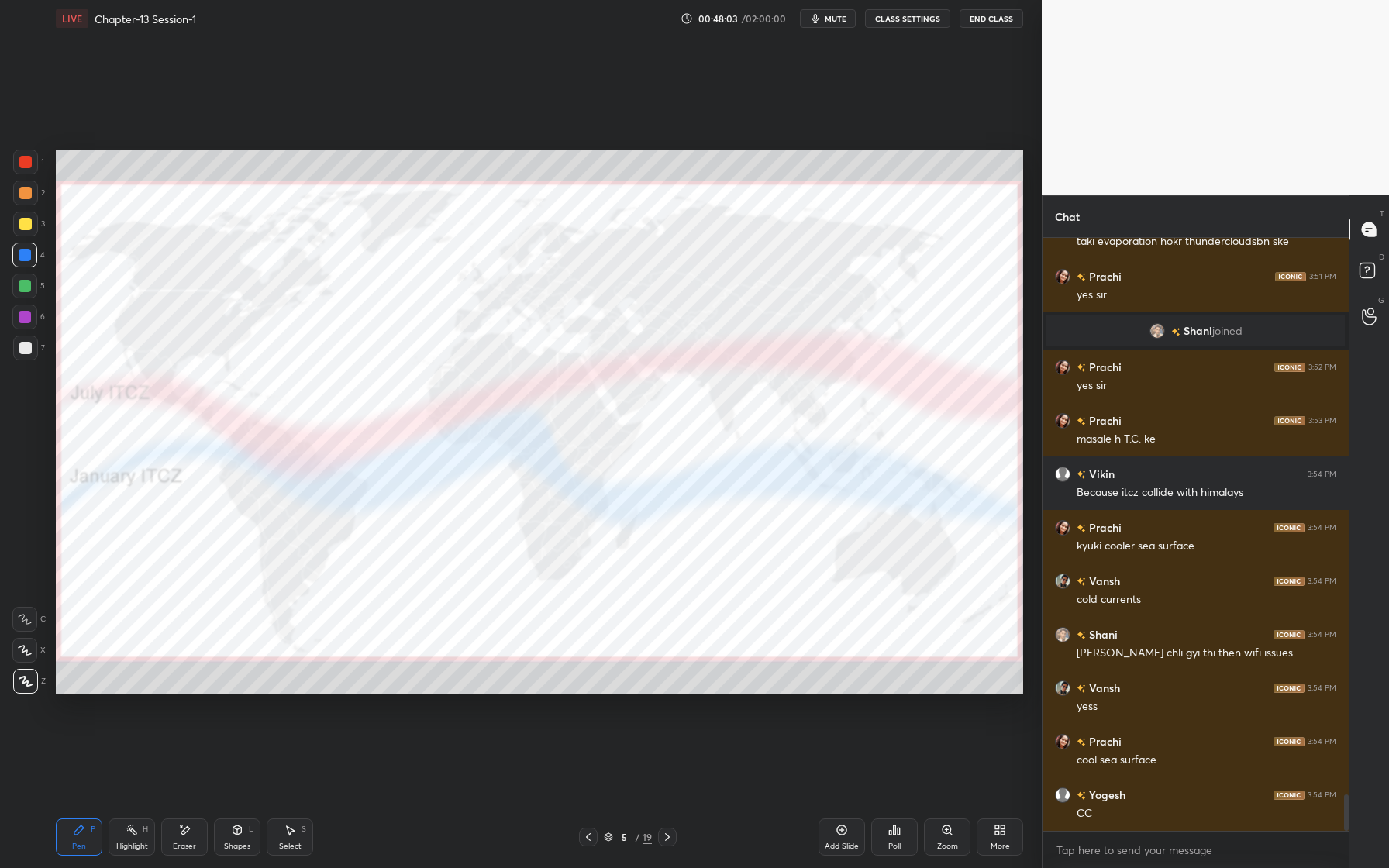
click at [187, 849] on div "Eraser" at bounding box center [184, 846] width 23 height 8
click at [26, 682] on span "Erase all" at bounding box center [25, 681] width 23 height 11
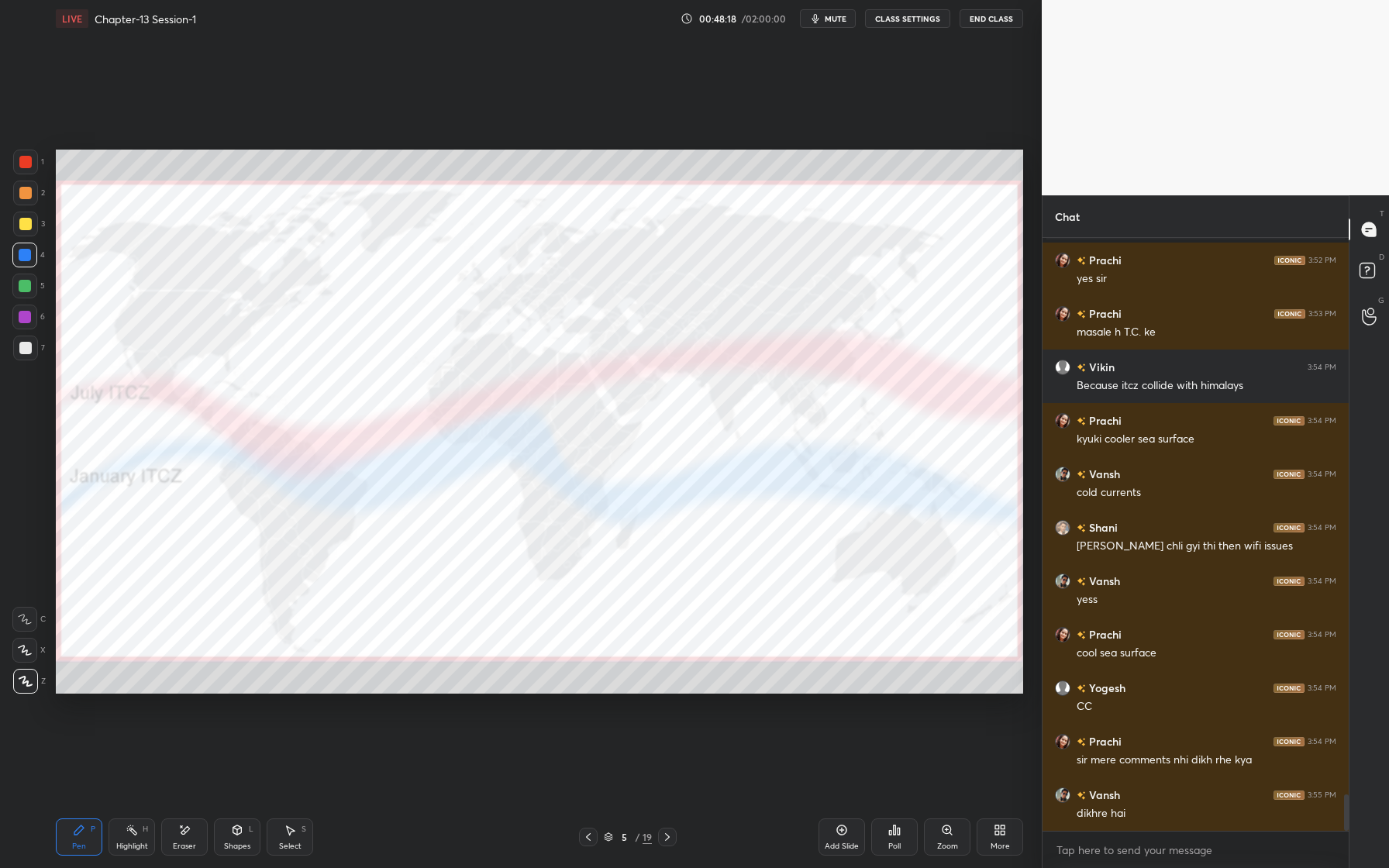
scroll to position [9171, 0]
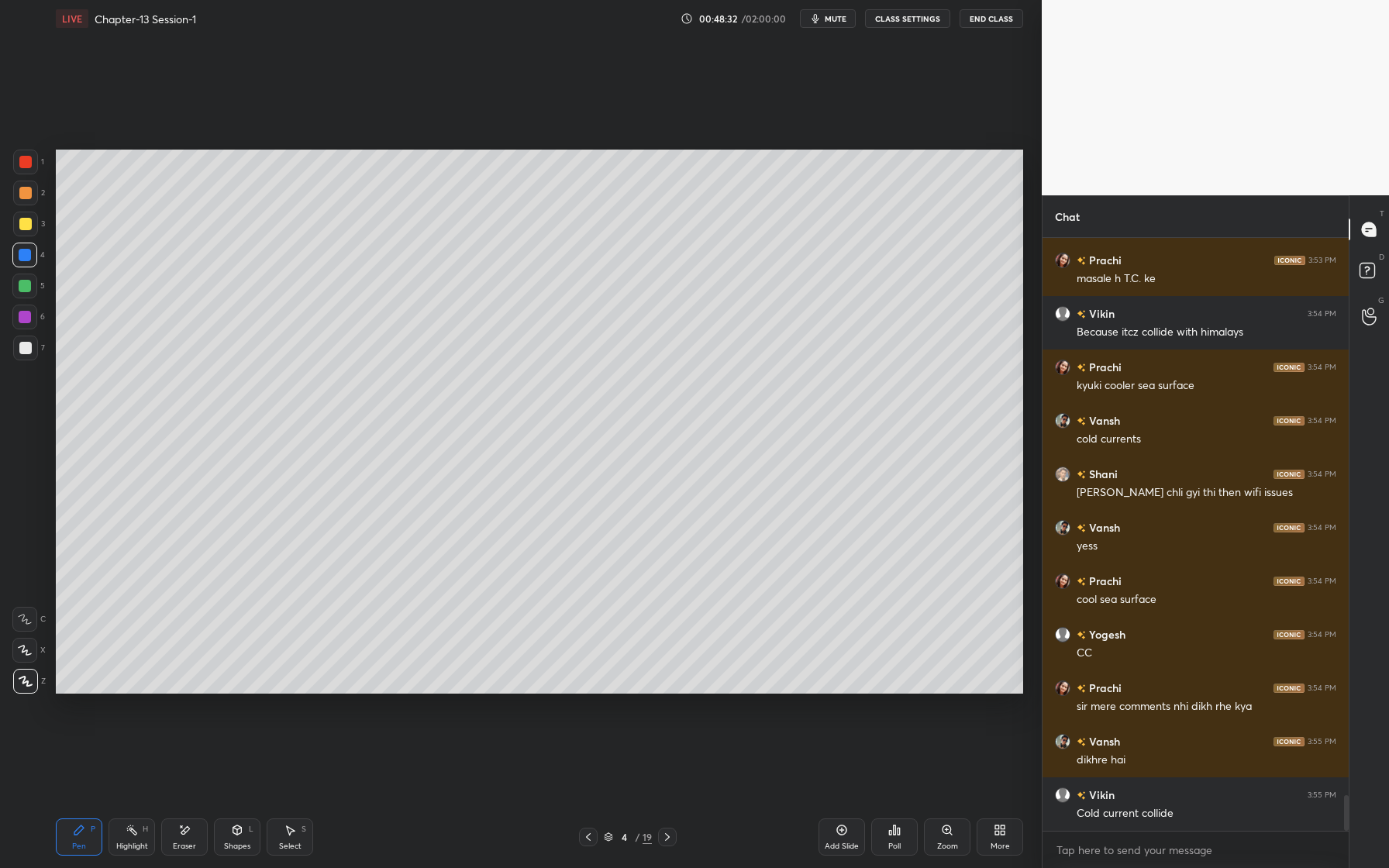
click at [26, 230] on div at bounding box center [26, 224] width 13 height 13
drag, startPoint x: 32, startPoint y: 645, endPoint x: 43, endPoint y: 646, distance: 11.0
click at [30, 648] on div at bounding box center [25, 650] width 25 height 25
drag, startPoint x: 41, startPoint y: 351, endPoint x: 30, endPoint y: 363, distance: 16.3
click at [41, 352] on div "7" at bounding box center [30, 348] width 32 height 25
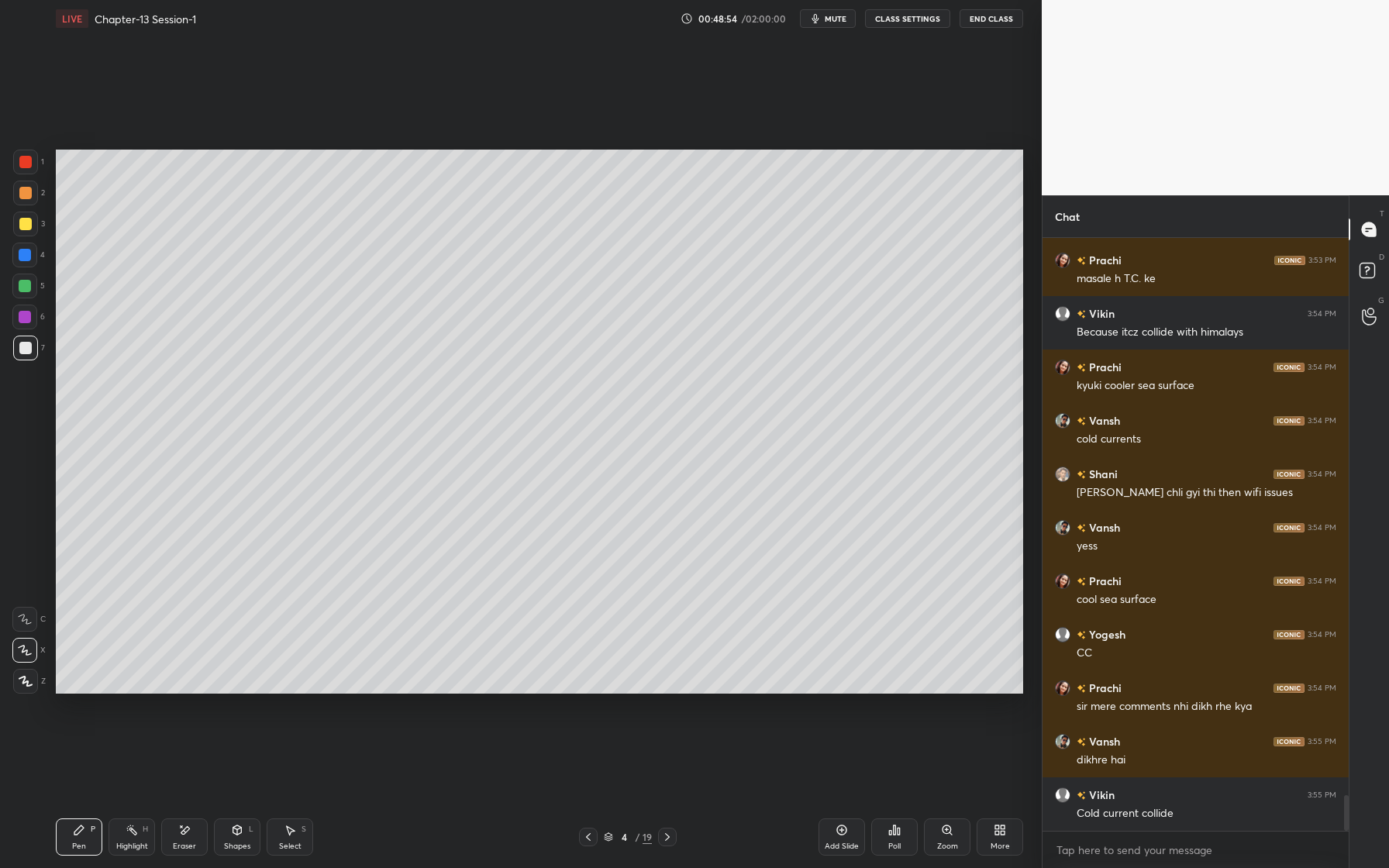
drag, startPoint x: 27, startPoint y: 255, endPoint x: 45, endPoint y: 265, distance: 20.6
click at [27, 255] on div at bounding box center [25, 255] width 13 height 13
click at [31, 320] on div at bounding box center [25, 316] width 25 height 25
click at [192, 824] on div "Eraser" at bounding box center [184, 837] width 46 height 37
click at [89, 835] on div "Pen P" at bounding box center [79, 837] width 46 height 37
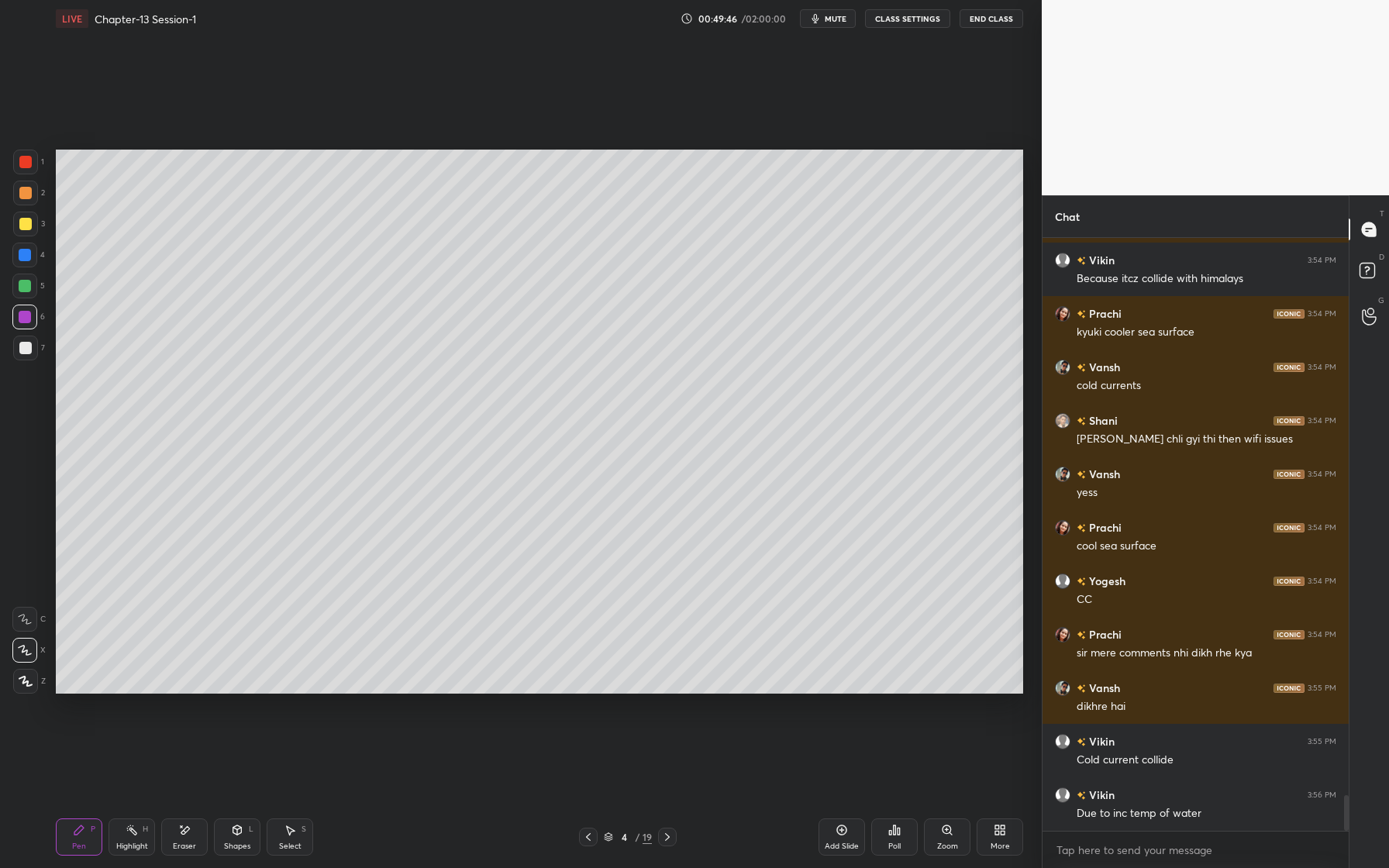
scroll to position [9291, 0]
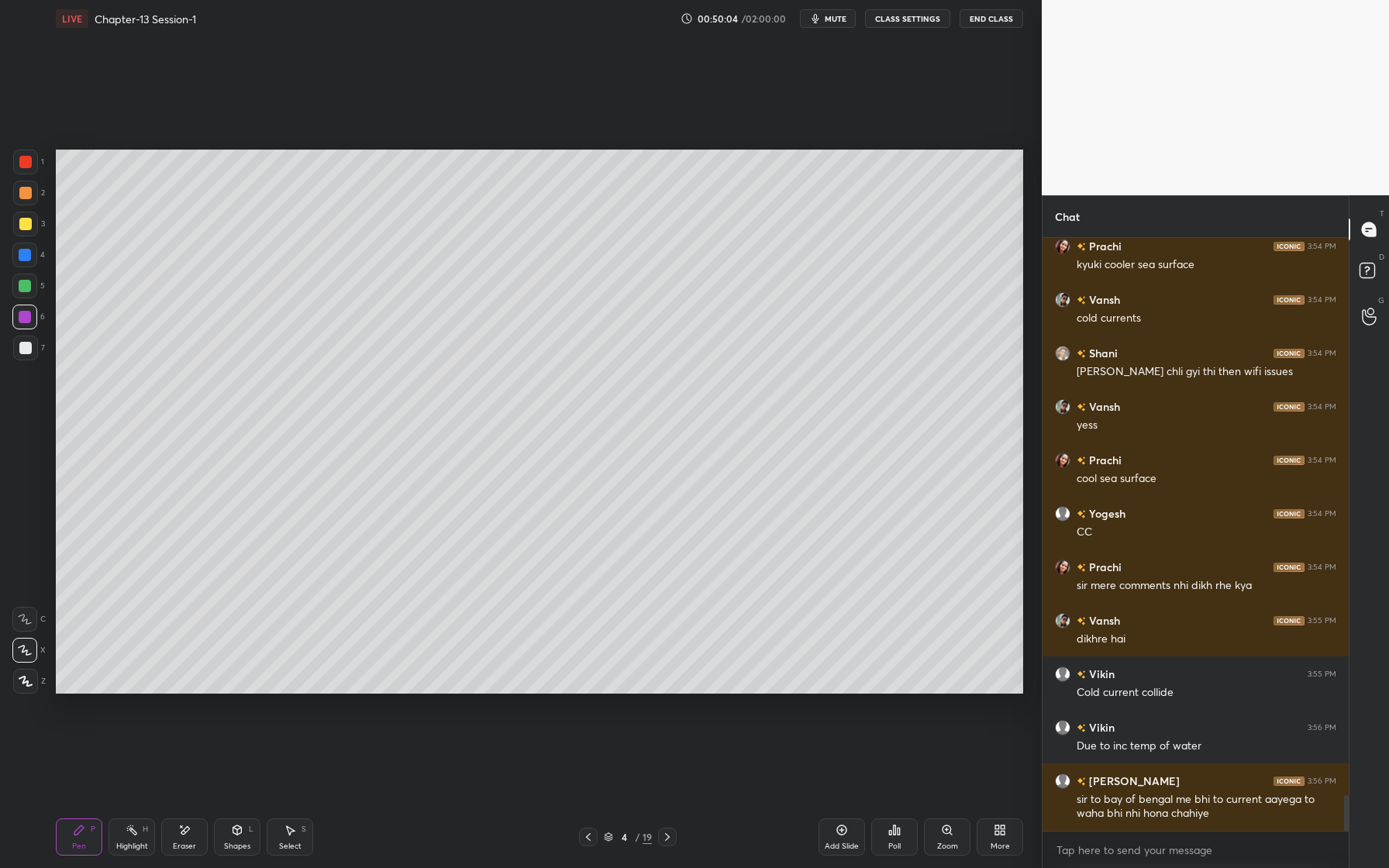
click at [33, 198] on div at bounding box center [26, 193] width 25 height 25
click at [33, 193] on div at bounding box center [26, 193] width 25 height 25
drag, startPoint x: 26, startPoint y: 316, endPoint x: 16, endPoint y: 319, distance: 10.4
click at [24, 316] on div at bounding box center [25, 317] width 13 height 13
click at [26, 348] on div at bounding box center [26, 348] width 13 height 13
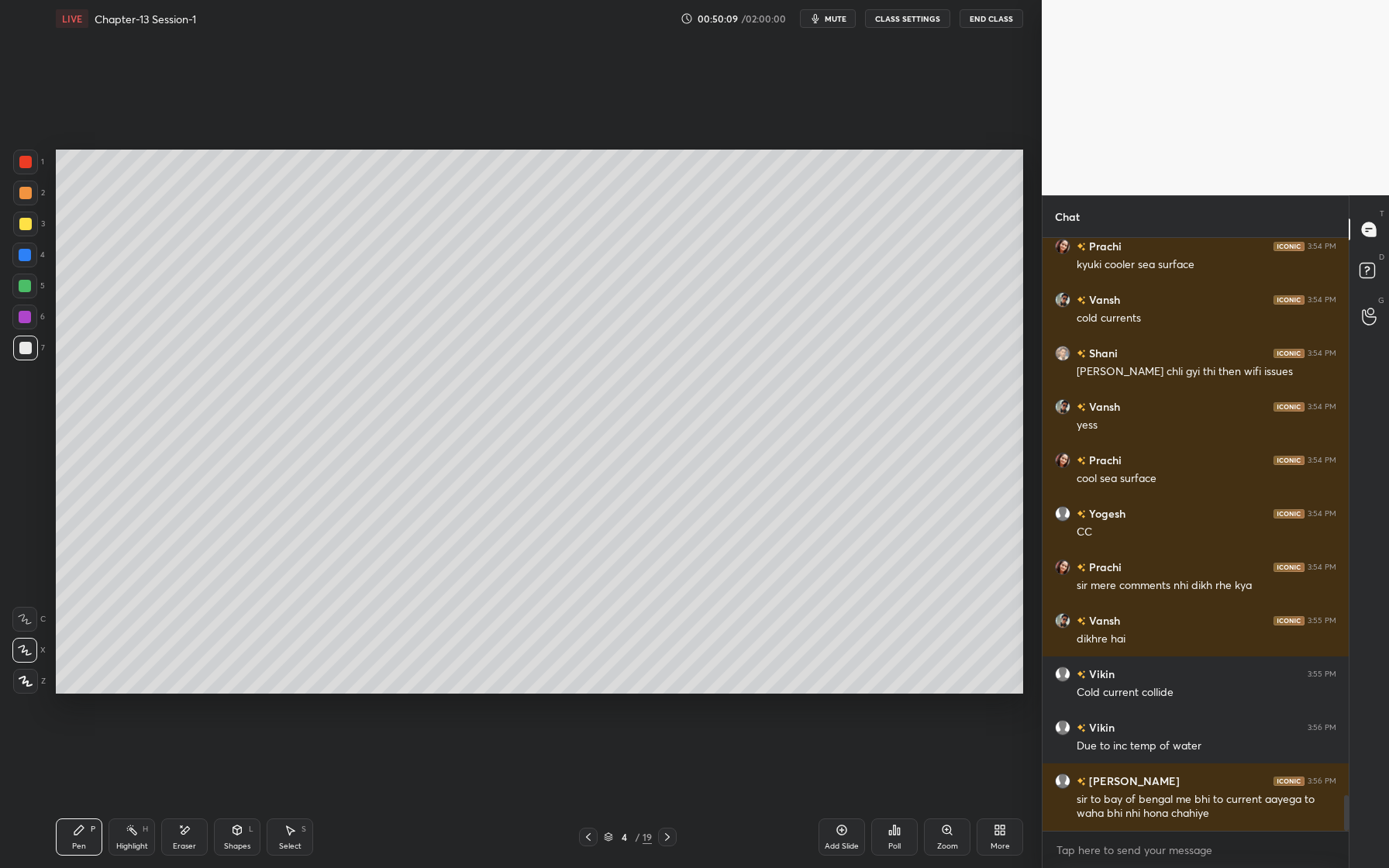
click at [34, 167] on div at bounding box center [26, 162] width 25 height 25
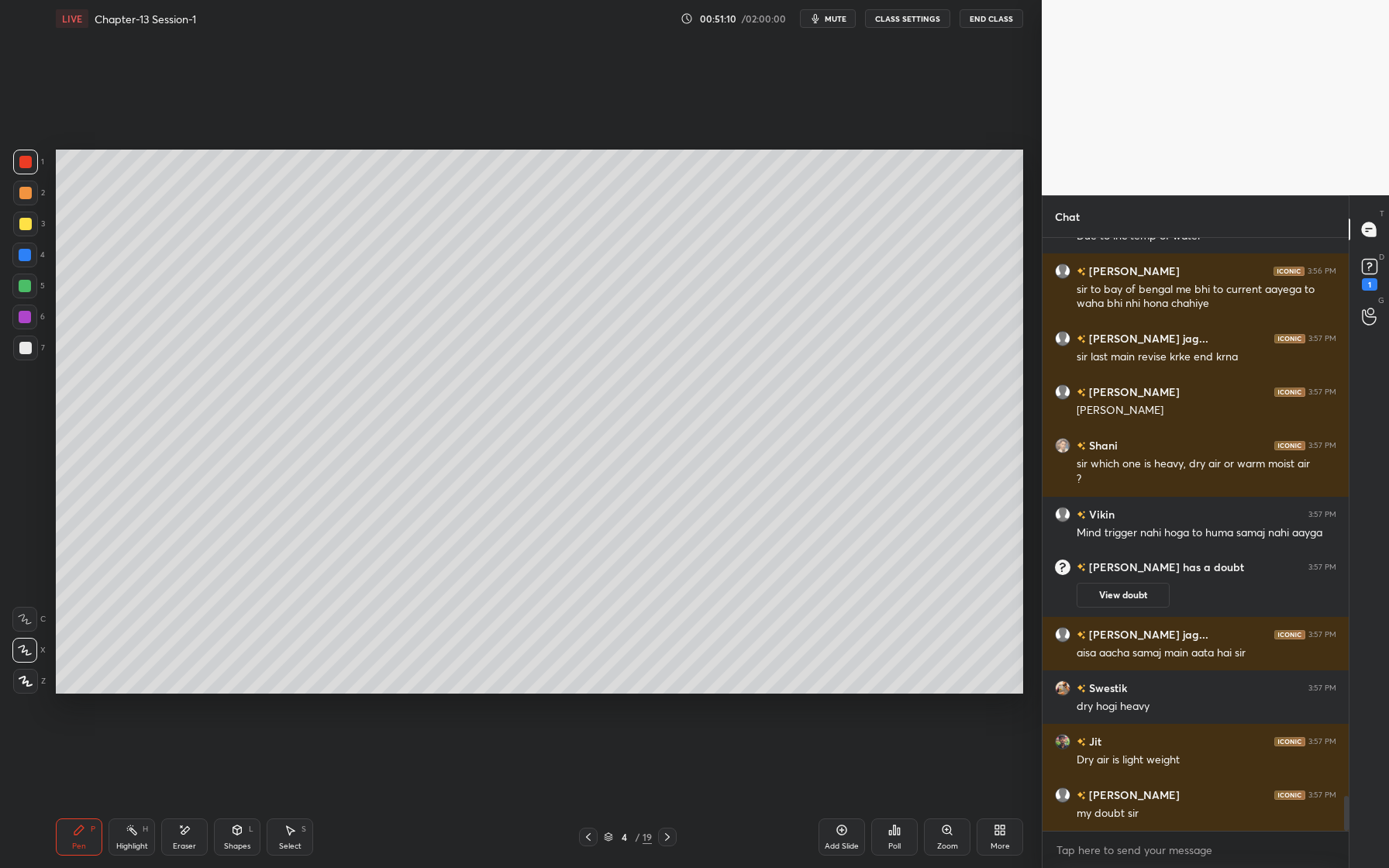
scroll to position [9518, 0]
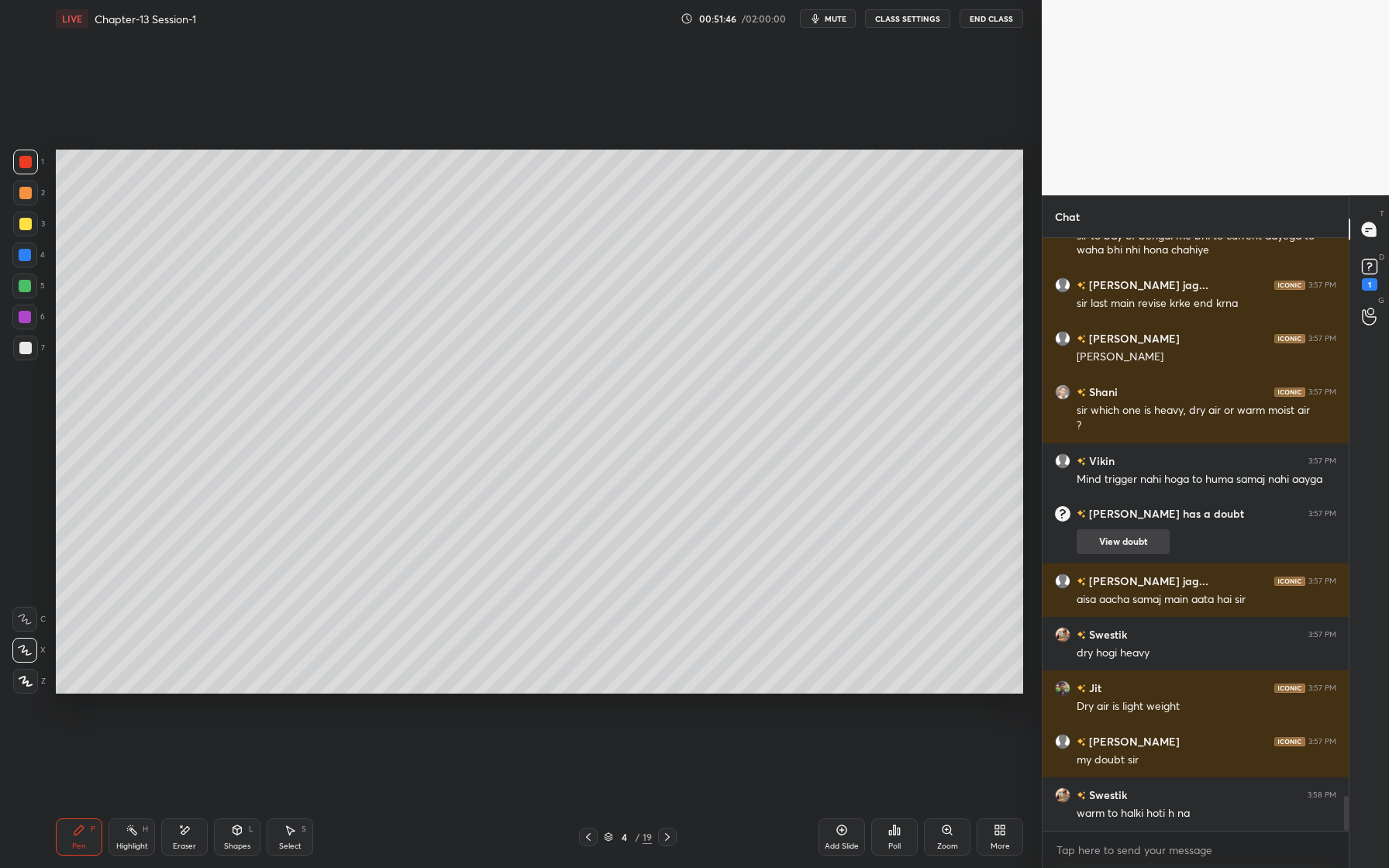
click at [1131, 541] on button "View doubt" at bounding box center [1123, 541] width 93 height 25
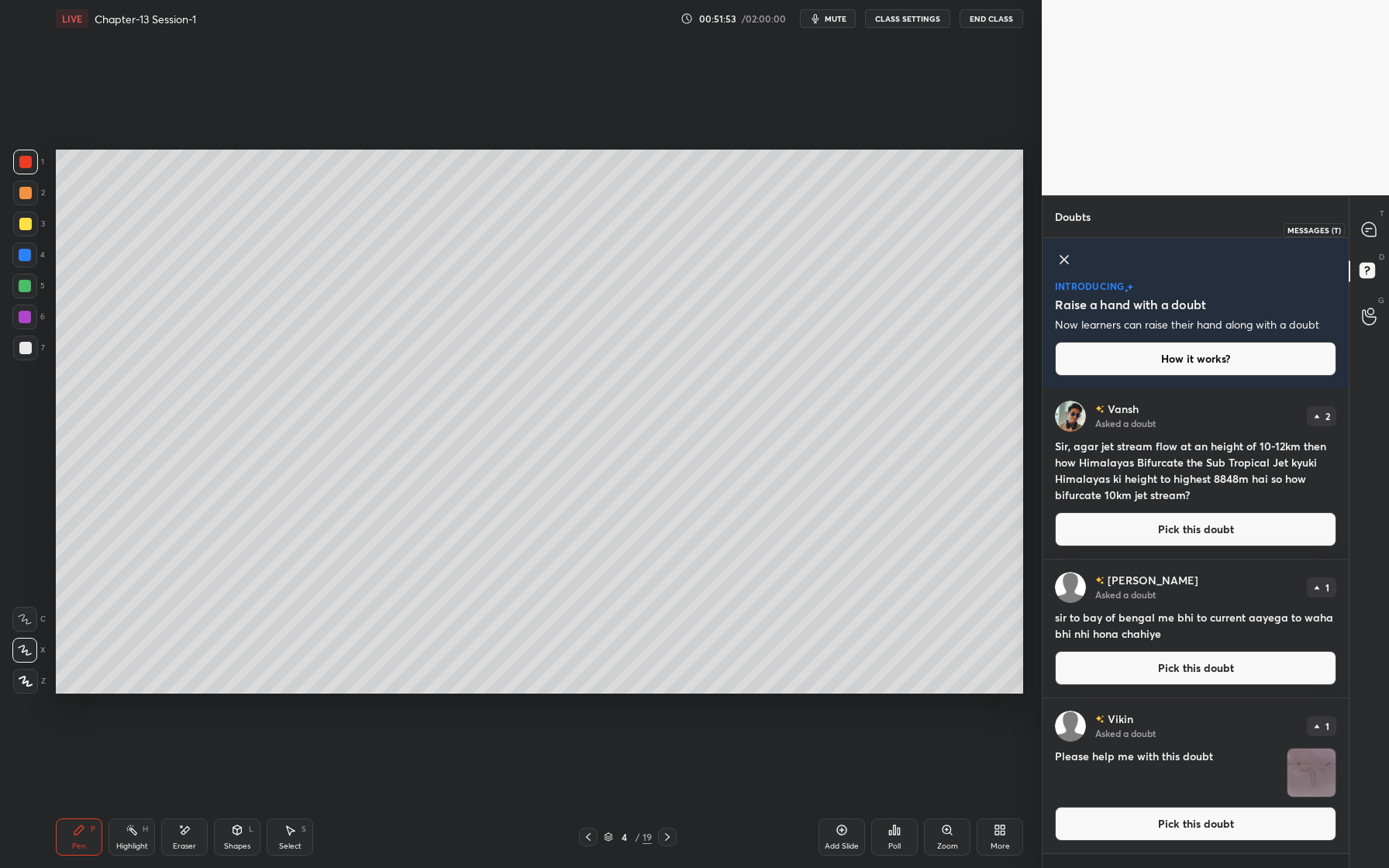
click at [1365, 229] on icon at bounding box center [1369, 230] width 14 height 14
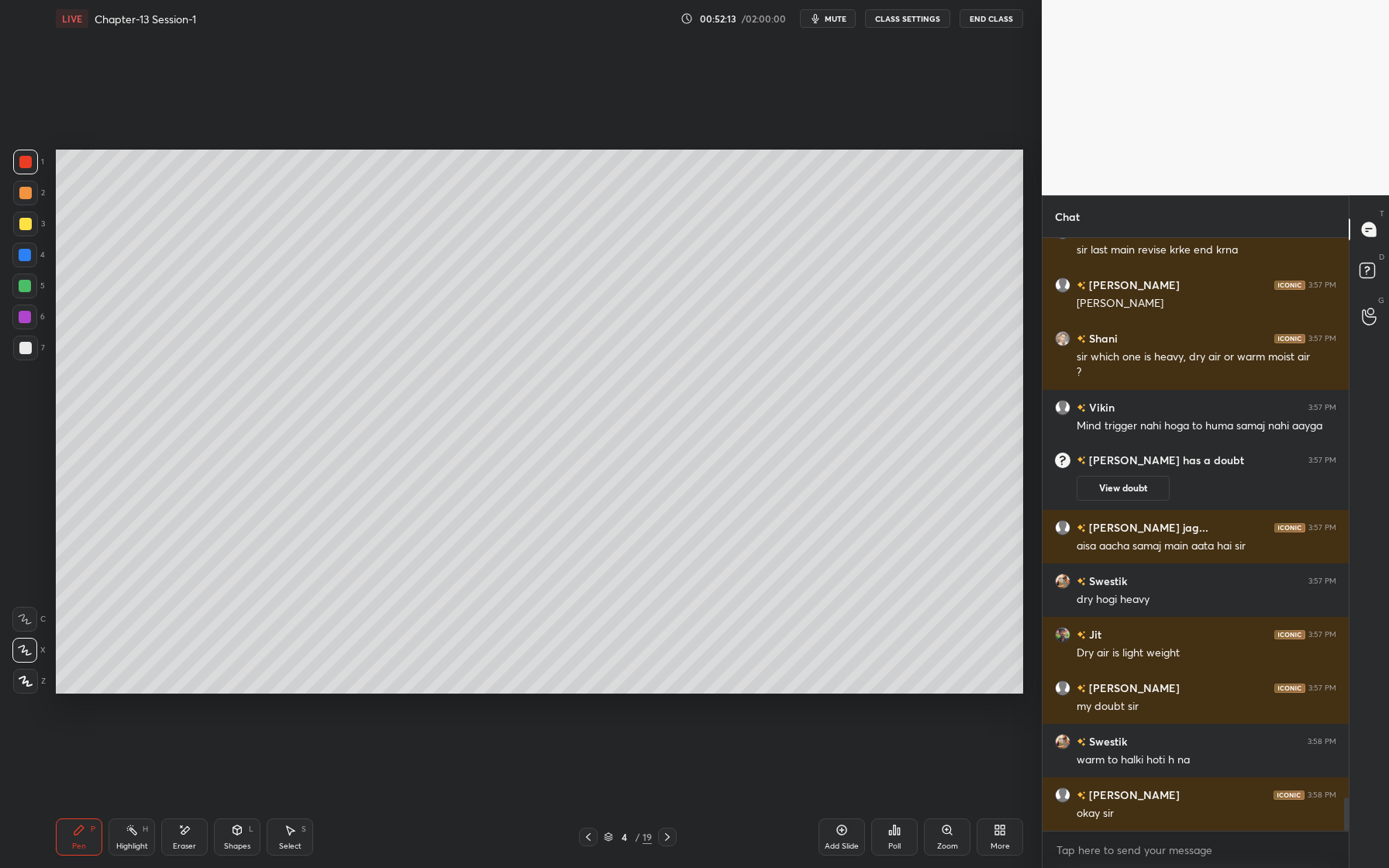
scroll to position [10129, 0]
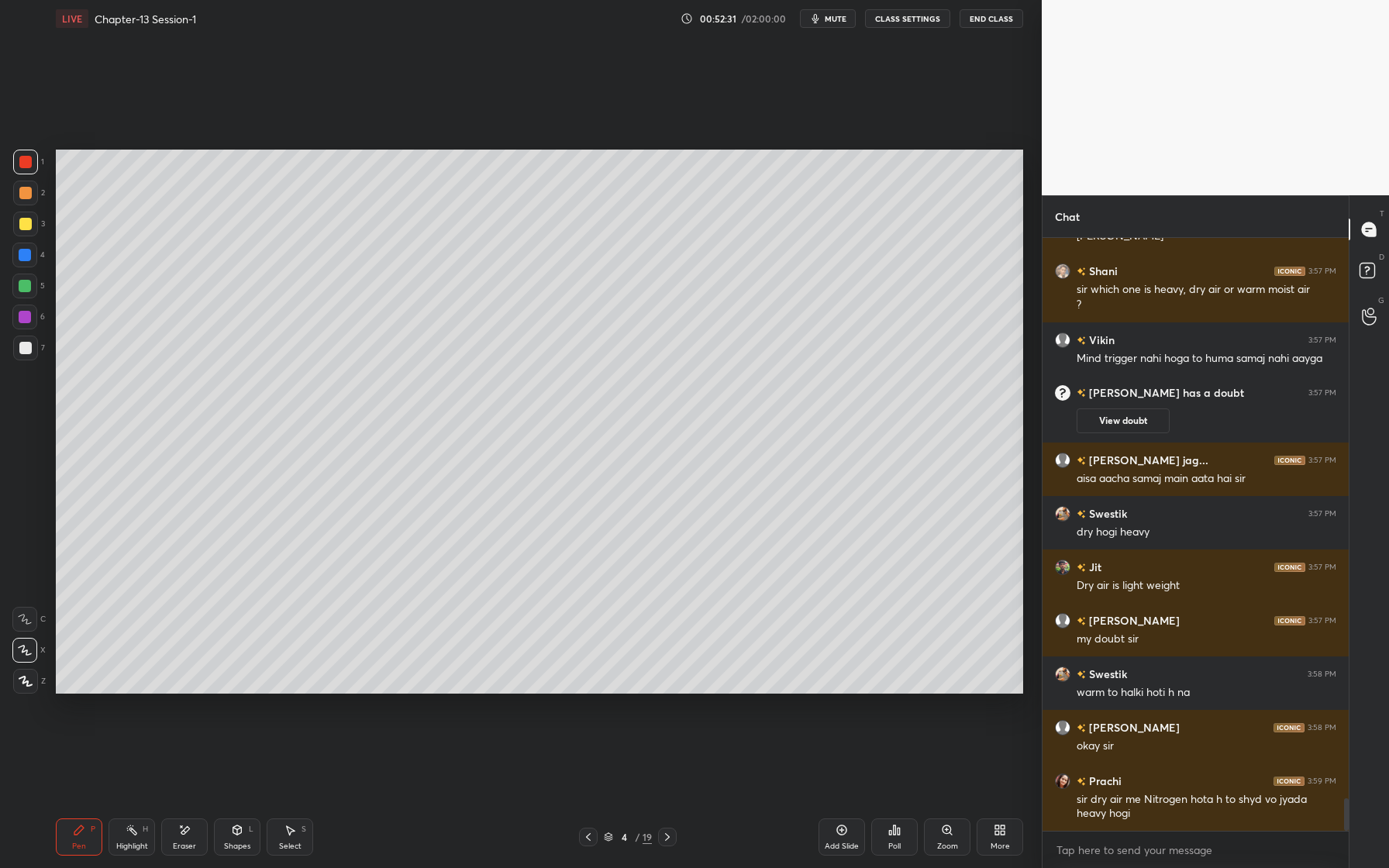
click at [33, 161] on div at bounding box center [26, 162] width 25 height 25
click at [28, 163] on div at bounding box center [26, 162] width 13 height 13
click at [191, 844] on div "Eraser" at bounding box center [184, 846] width 23 height 8
click at [81, 837] on div "Pen P" at bounding box center [79, 837] width 46 height 37
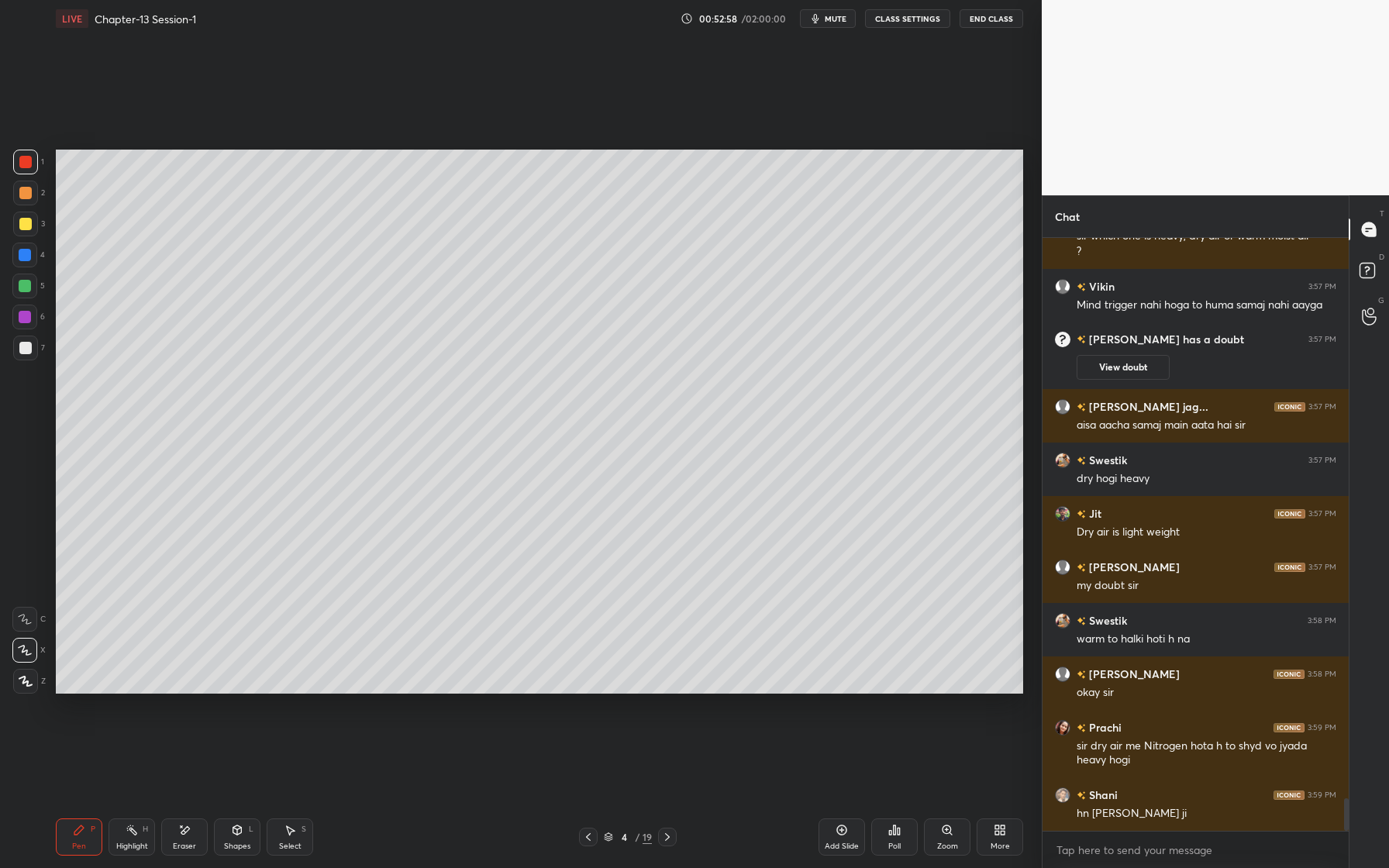
click at [30, 344] on div at bounding box center [26, 348] width 13 height 13
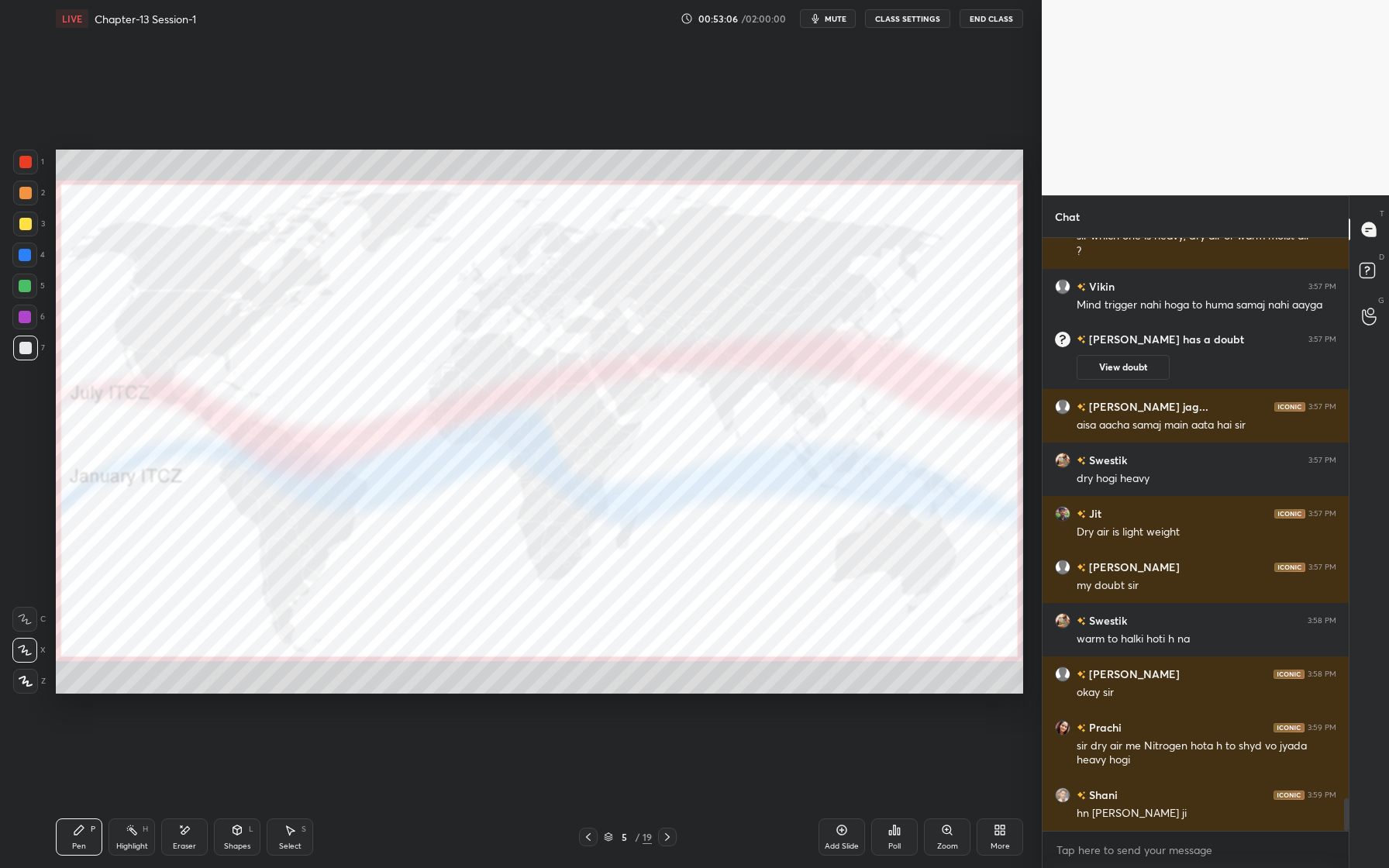
click at [31, 160] on div at bounding box center [26, 162] width 13 height 13
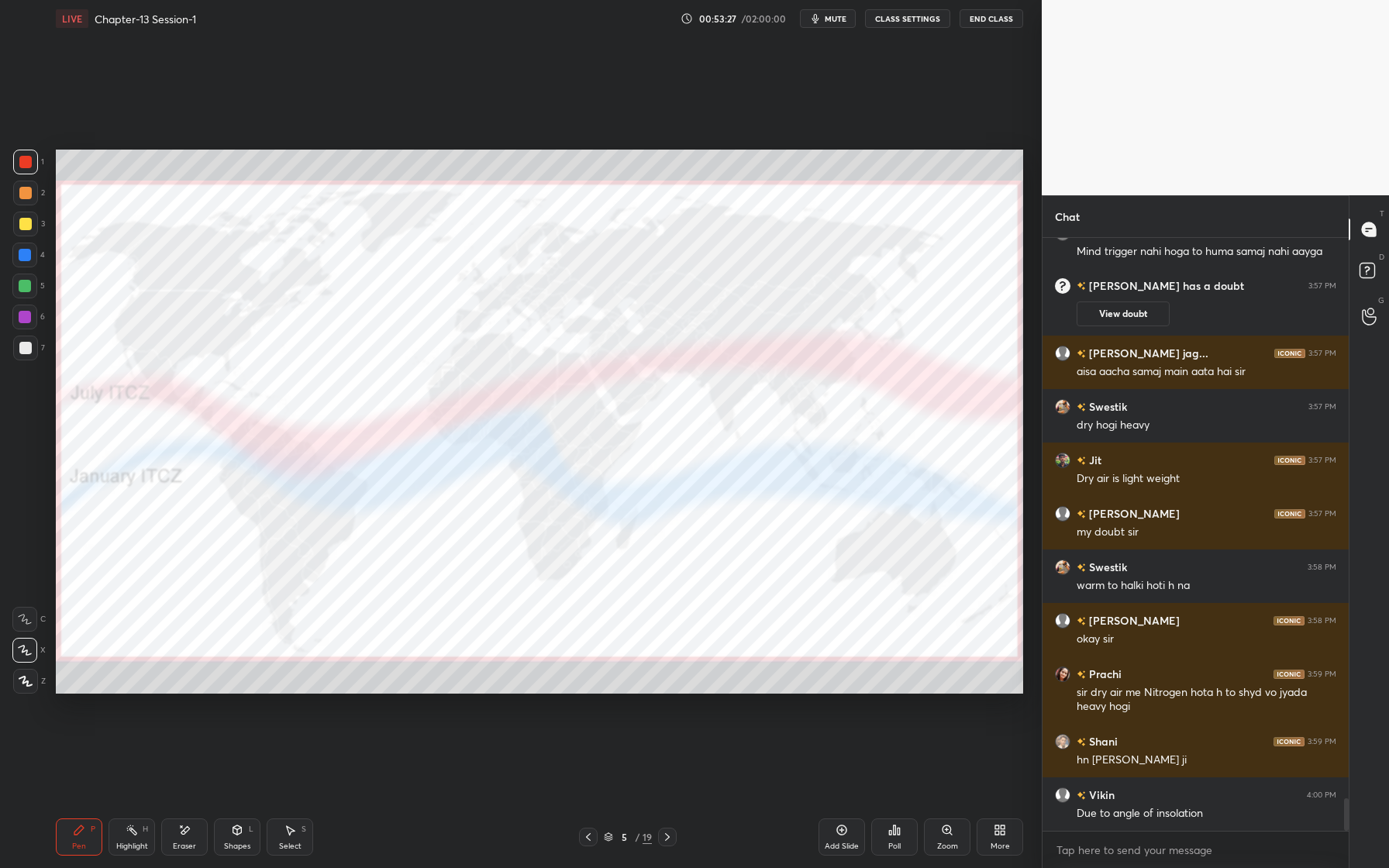
click at [183, 839] on div "Eraser" at bounding box center [184, 837] width 46 height 37
click at [23, 674] on div "Erase all" at bounding box center [25, 681] width 25 height 25
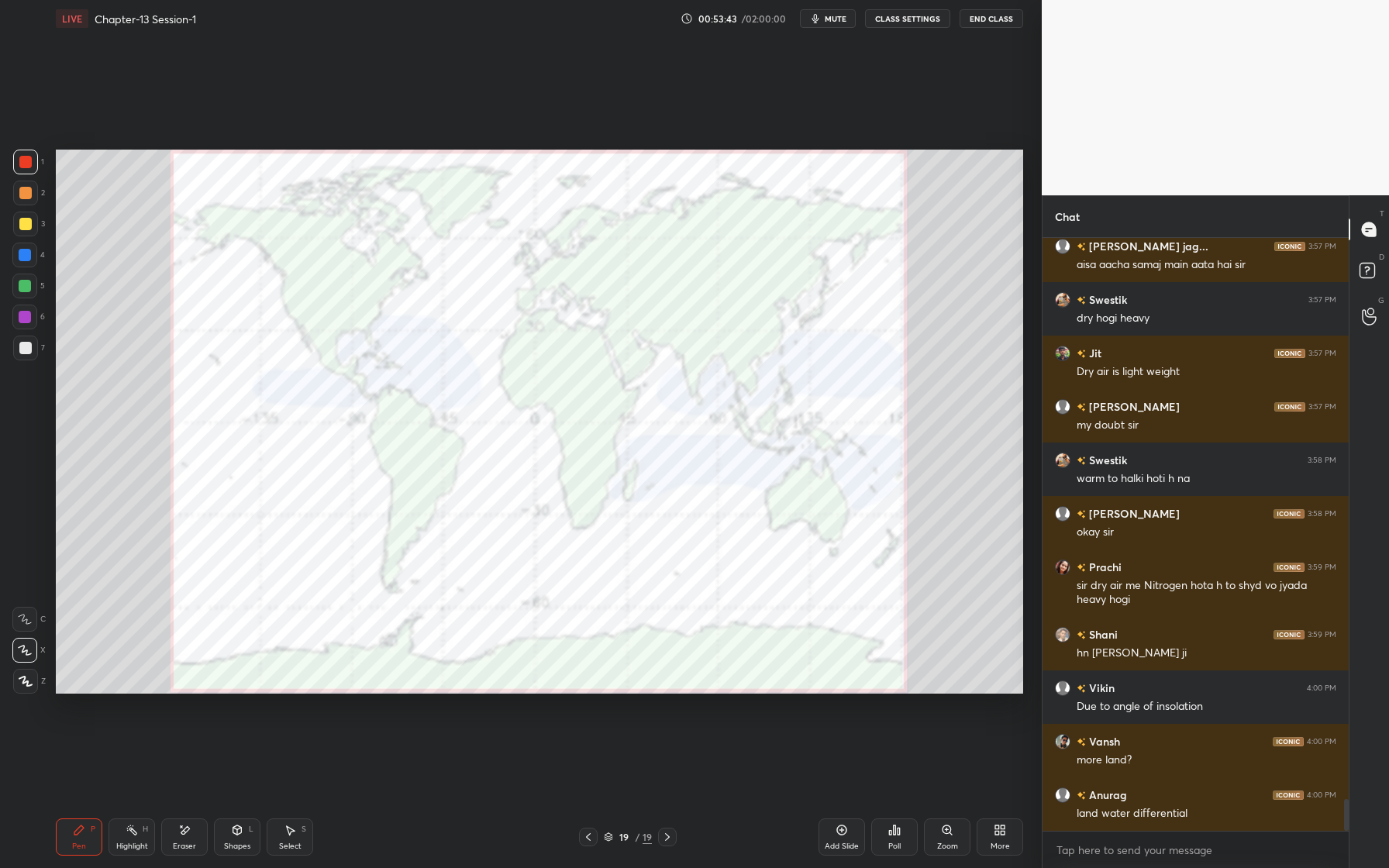
scroll to position [10397, 0]
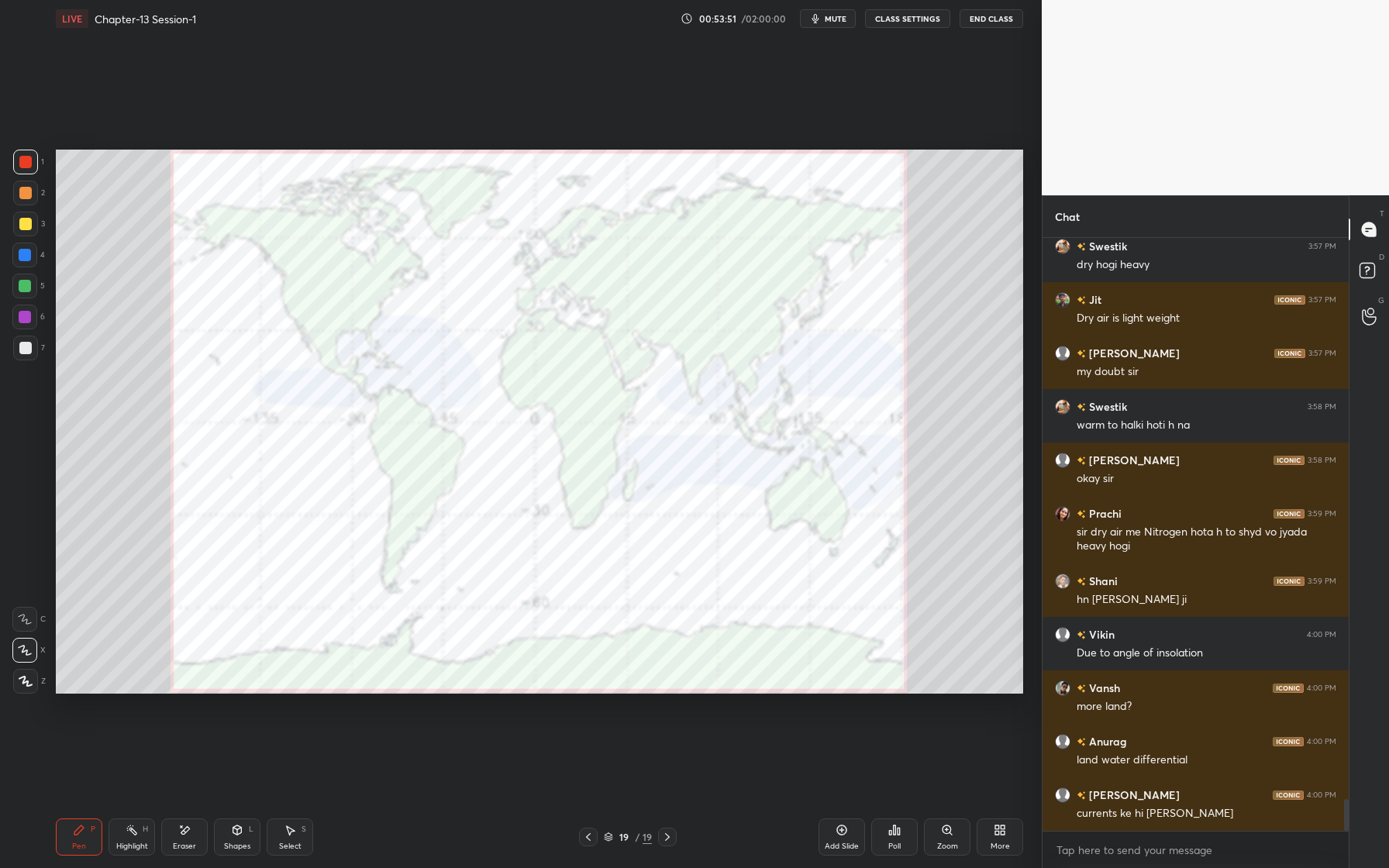
drag, startPoint x: 185, startPoint y: 831, endPoint x: 179, endPoint y: 824, distance: 9.2
click at [185, 831] on icon at bounding box center [186, 830] width 9 height 8
click at [30, 679] on span "Erase all" at bounding box center [25, 681] width 23 height 11
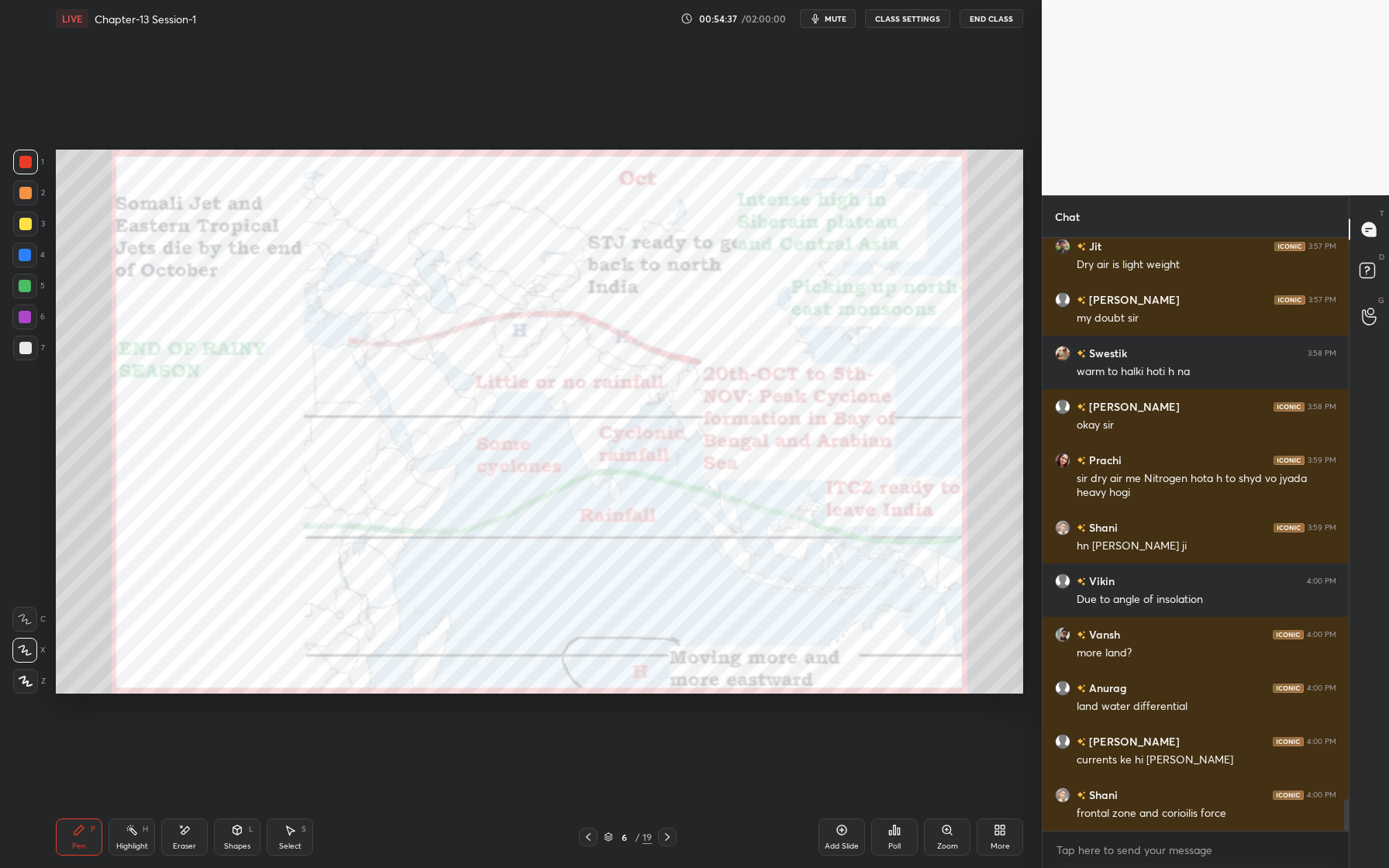
click at [185, 826] on icon at bounding box center [185, 831] width 13 height 14
click at [30, 684] on span "Erase all" at bounding box center [25, 681] width 23 height 11
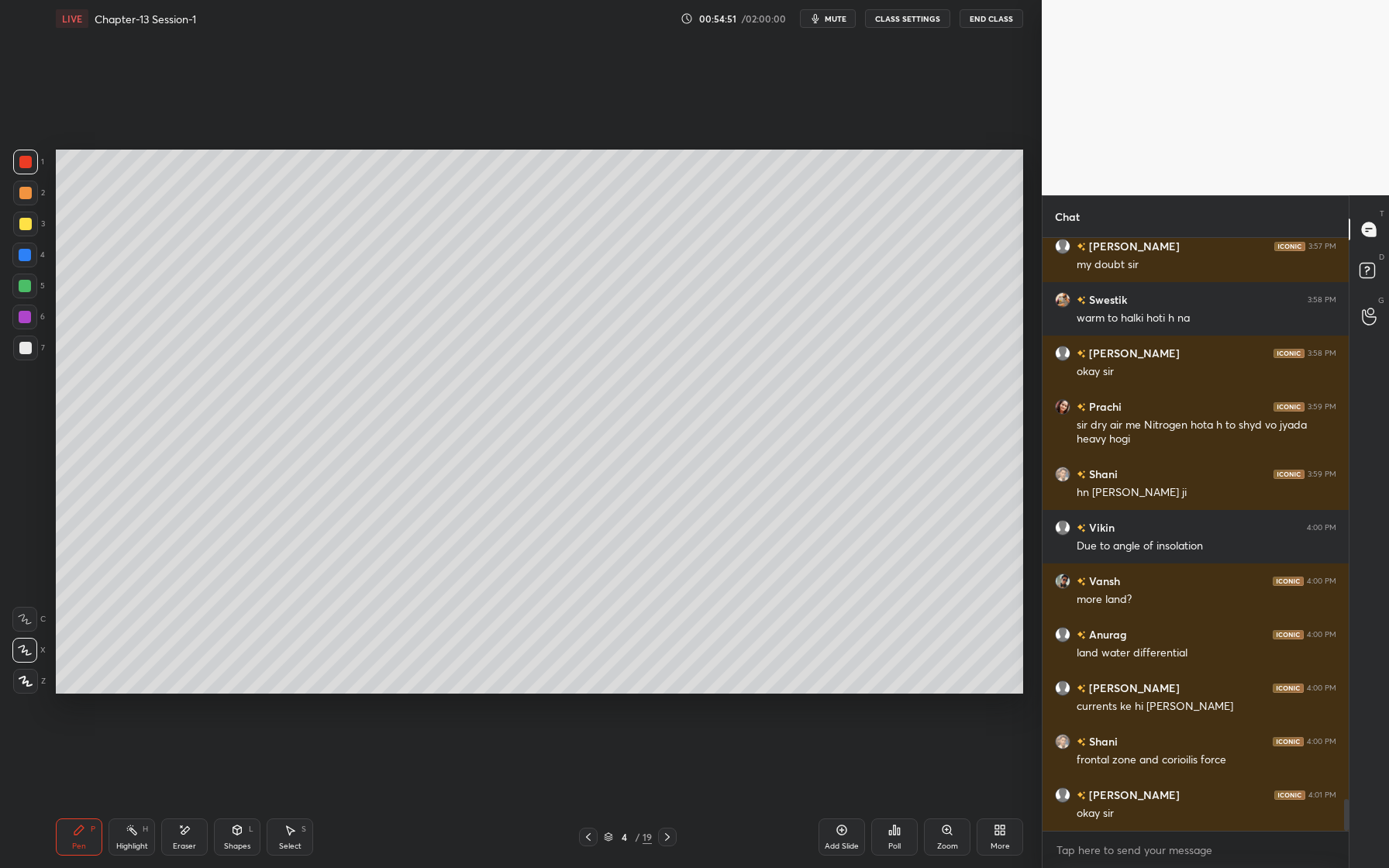
scroll to position [10557, 0]
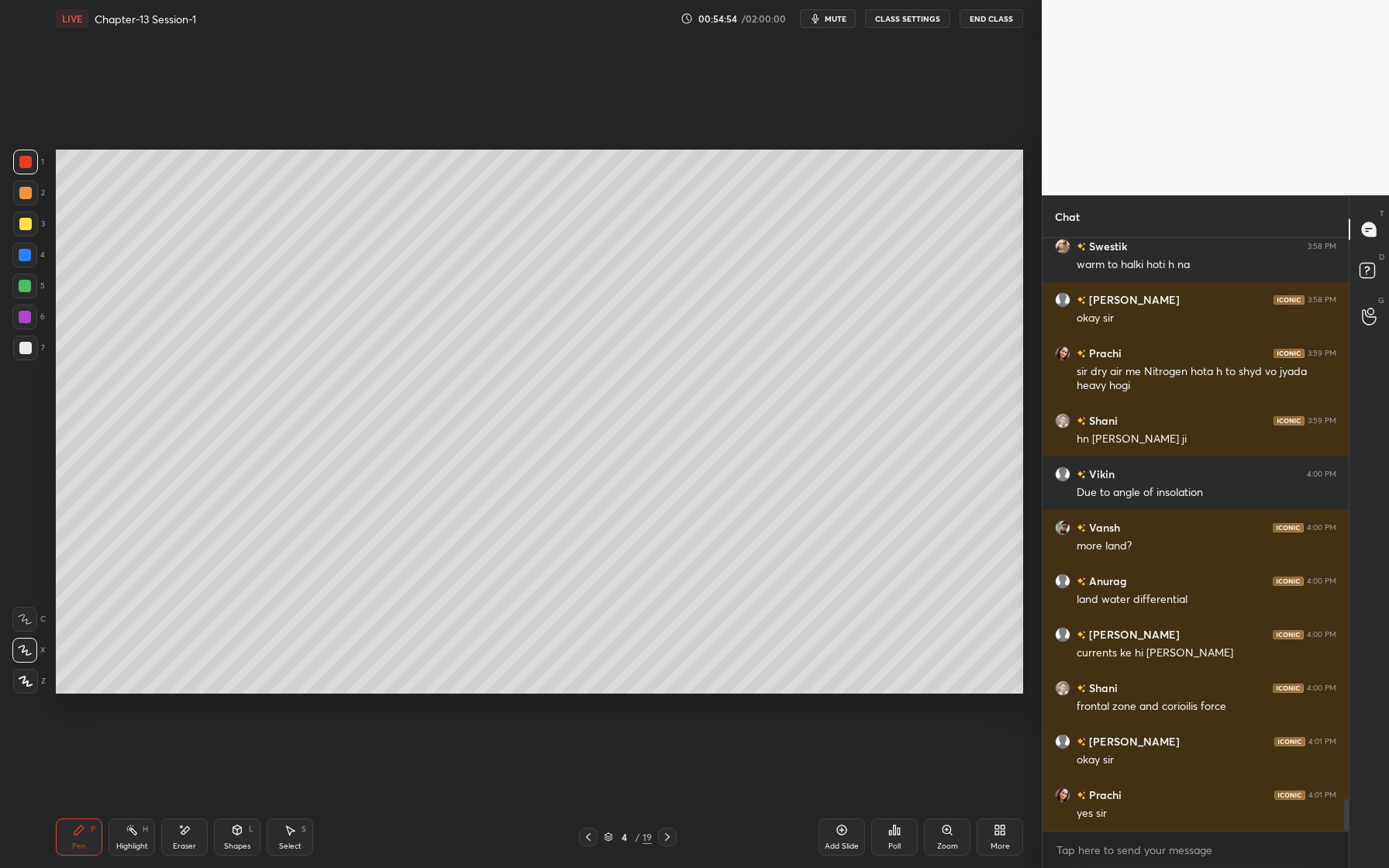
click at [30, 195] on div at bounding box center [26, 193] width 13 height 13
click at [22, 156] on div at bounding box center [26, 162] width 13 height 13
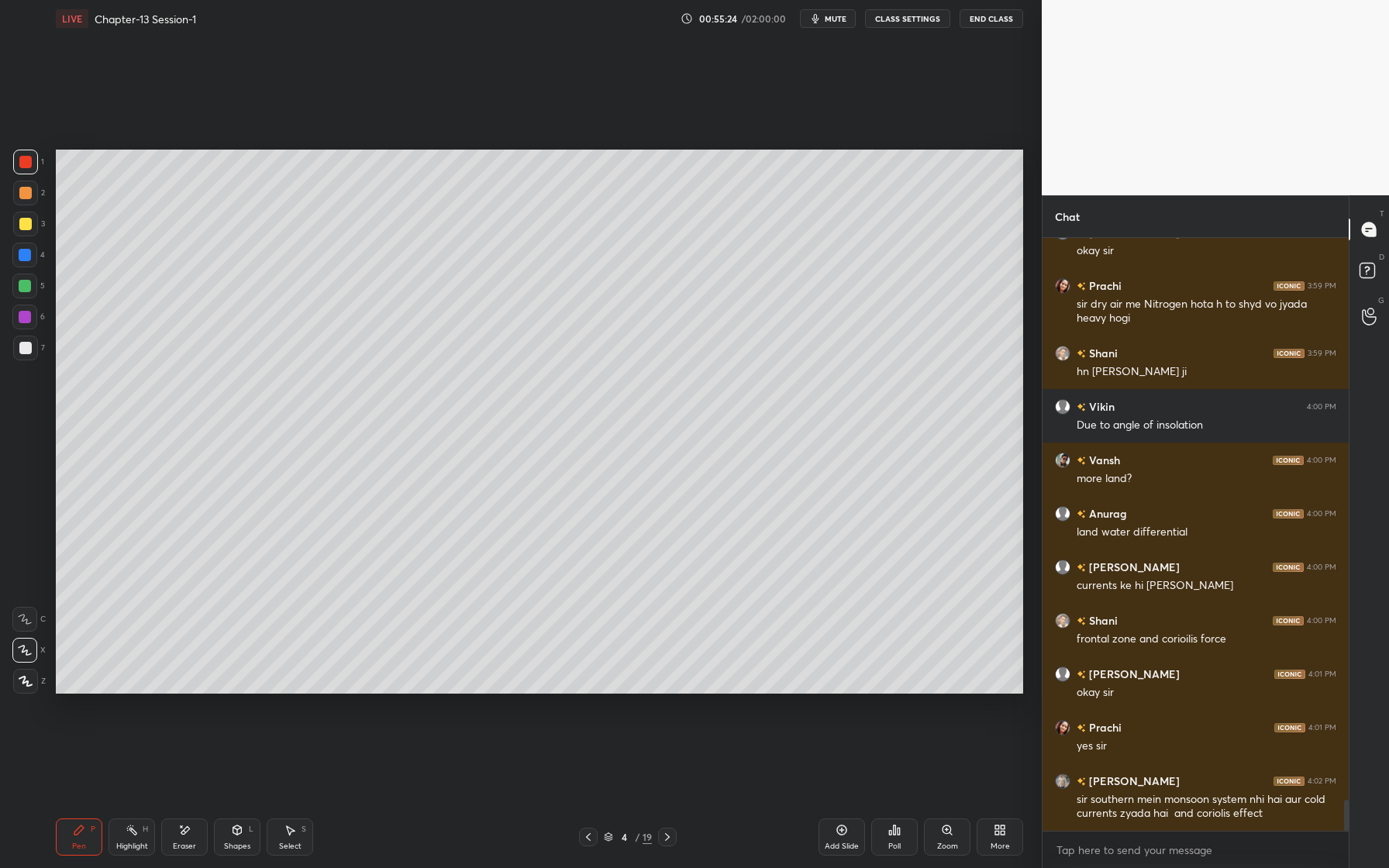
scroll to position [10678, 0]
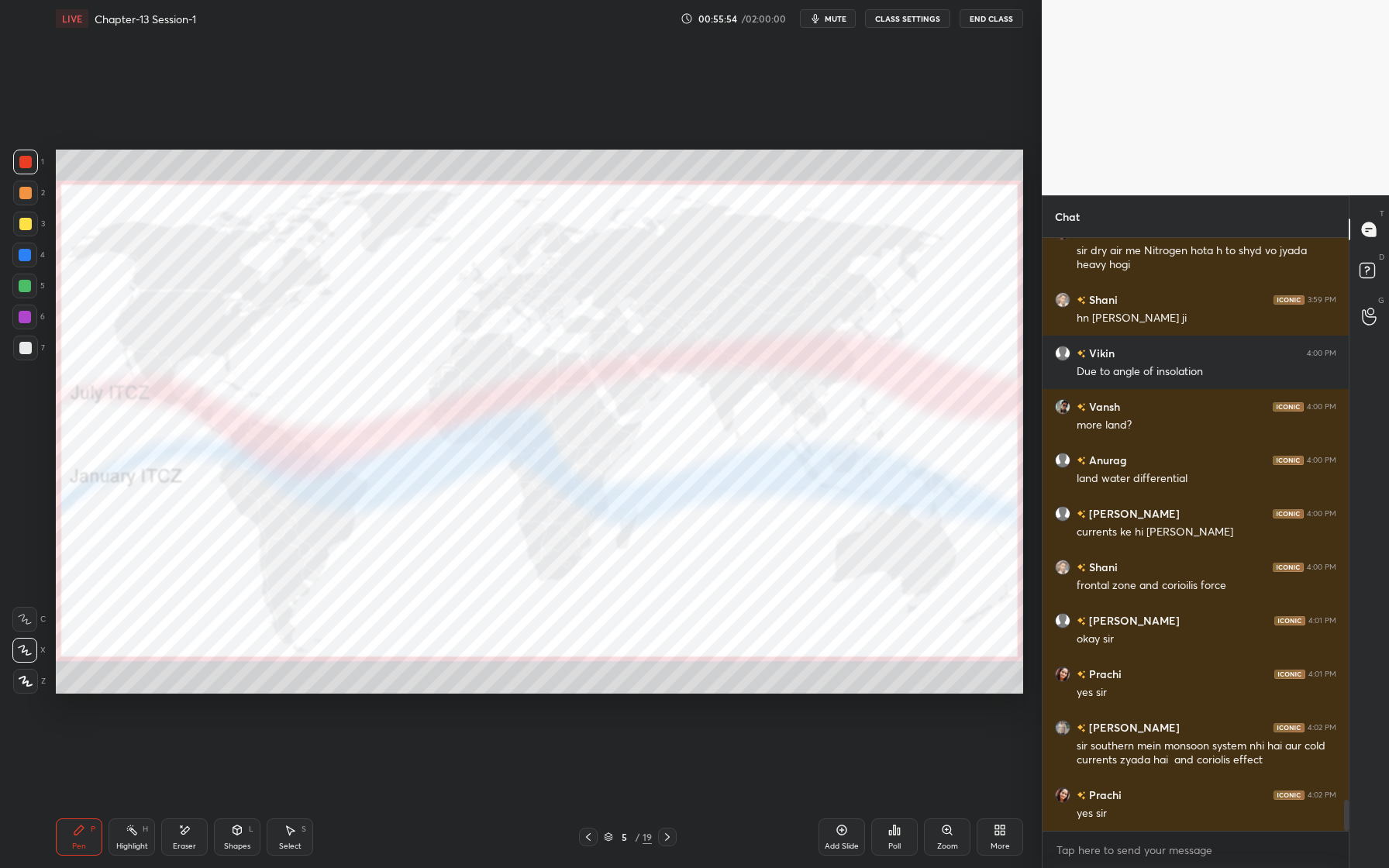
click at [24, 182] on div "1 2 3 4 5 6 7" at bounding box center [29, 258] width 33 height 217
drag, startPoint x: 177, startPoint y: 844, endPoint x: 174, endPoint y: 820, distance: 24.2
click at [174, 844] on div "Eraser" at bounding box center [184, 846] width 23 height 8
click at [32, 681] on span "Erase all" at bounding box center [25, 681] width 23 height 11
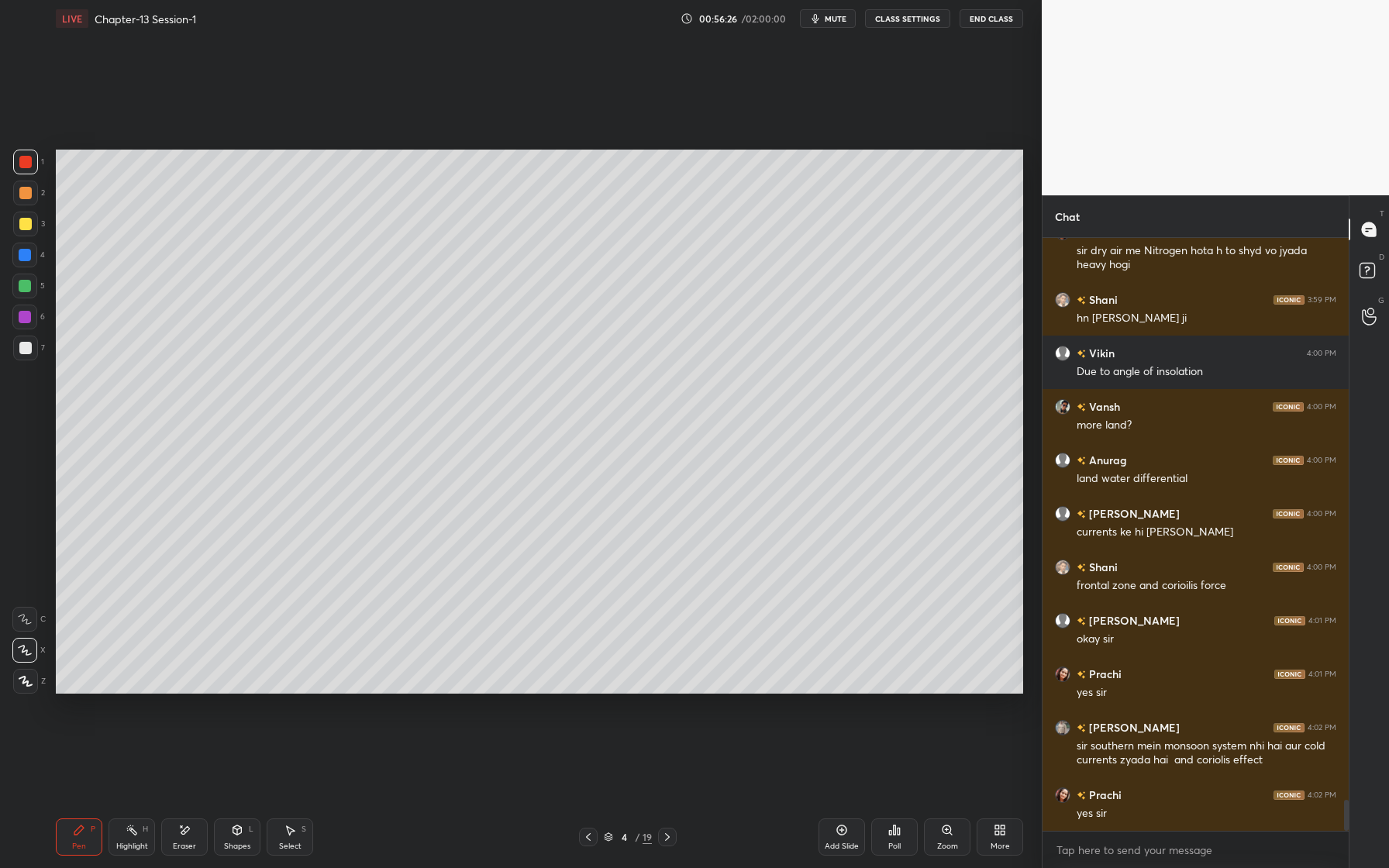
click at [22, 289] on div at bounding box center [25, 286] width 13 height 13
click at [29, 347] on div at bounding box center [26, 348] width 13 height 13
click at [31, 194] on div at bounding box center [26, 193] width 13 height 13
click at [26, 195] on div at bounding box center [26, 193] width 13 height 13
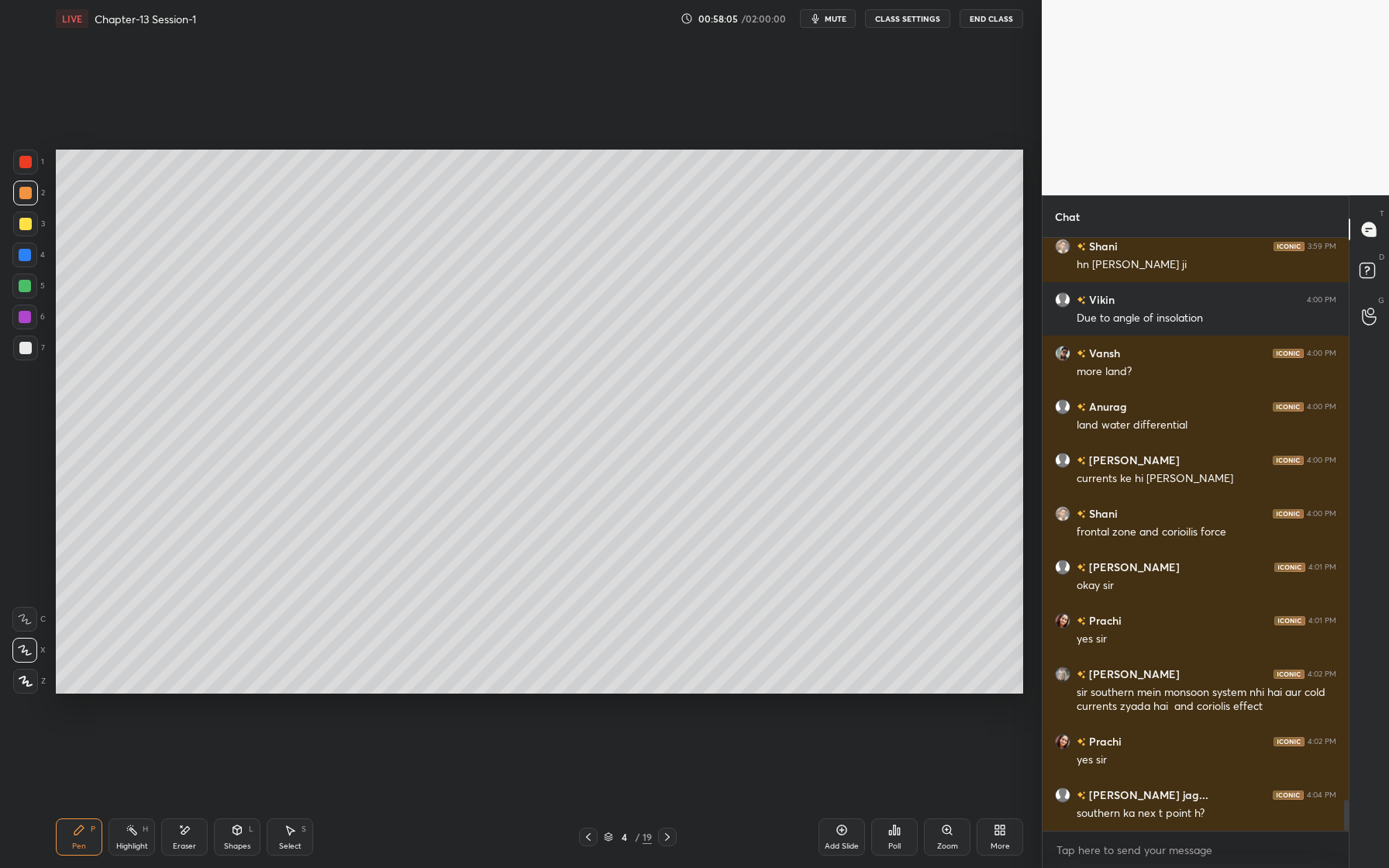
drag, startPoint x: 843, startPoint y: 817, endPoint x: 841, endPoint y: 825, distance: 8.2
click at [841, 824] on div "Add Slide Poll Zoom More" at bounding box center [921, 837] width 205 height 87
click at [842, 831] on icon at bounding box center [842, 831] width 13 height 13
click at [26, 321] on div at bounding box center [25, 317] width 13 height 13
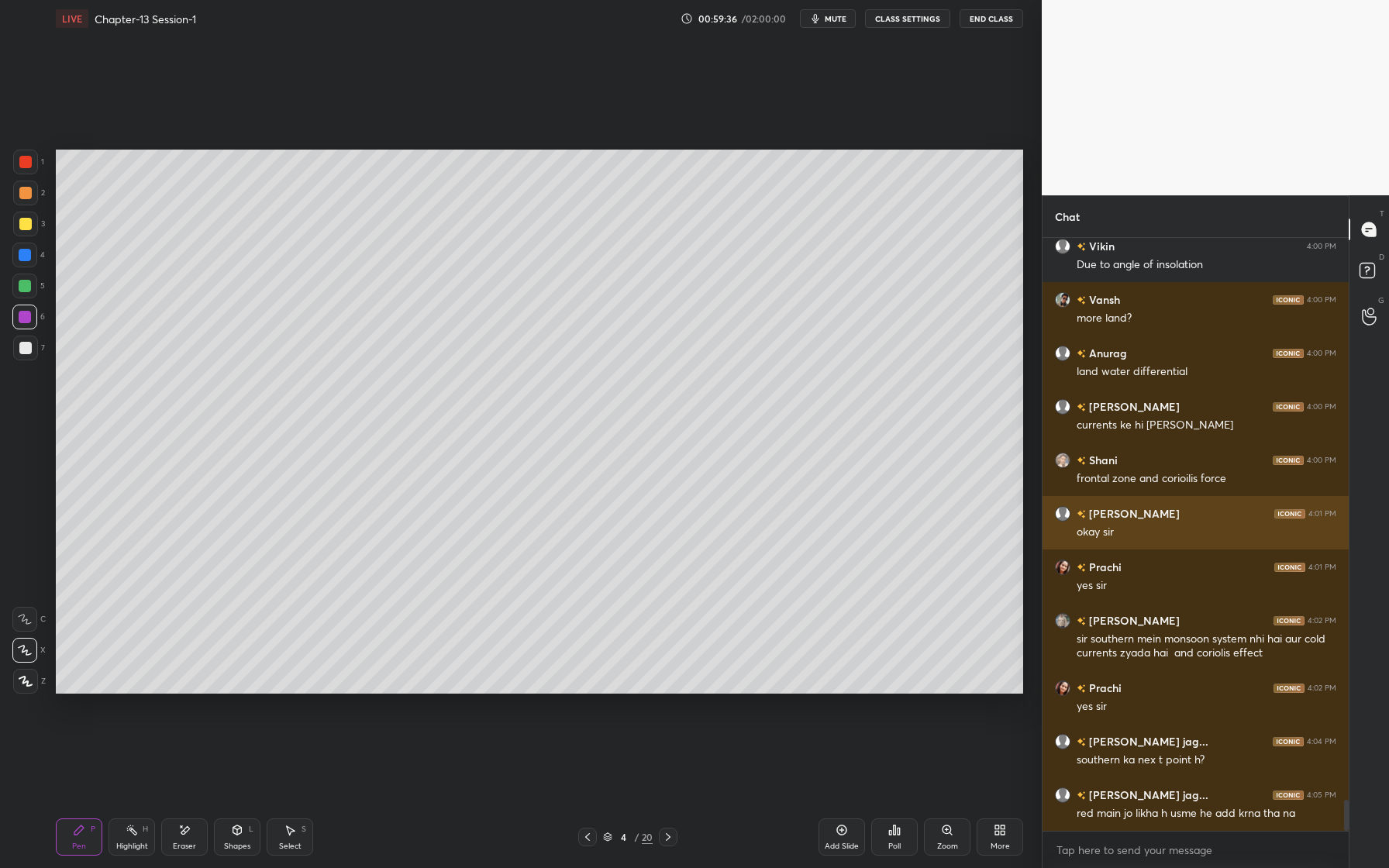
scroll to position [10838, 0]
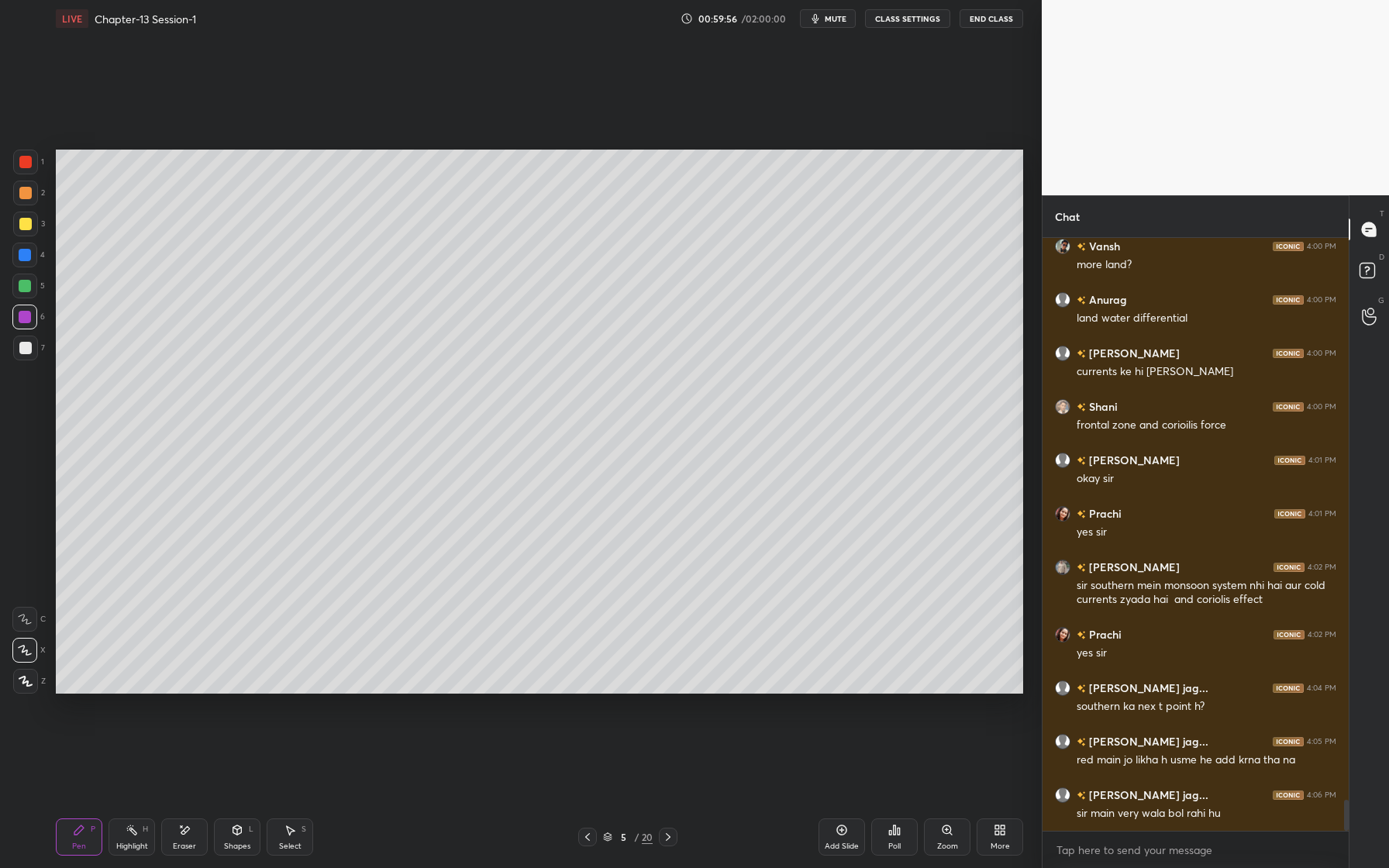
click at [32, 257] on div at bounding box center [25, 254] width 25 height 25
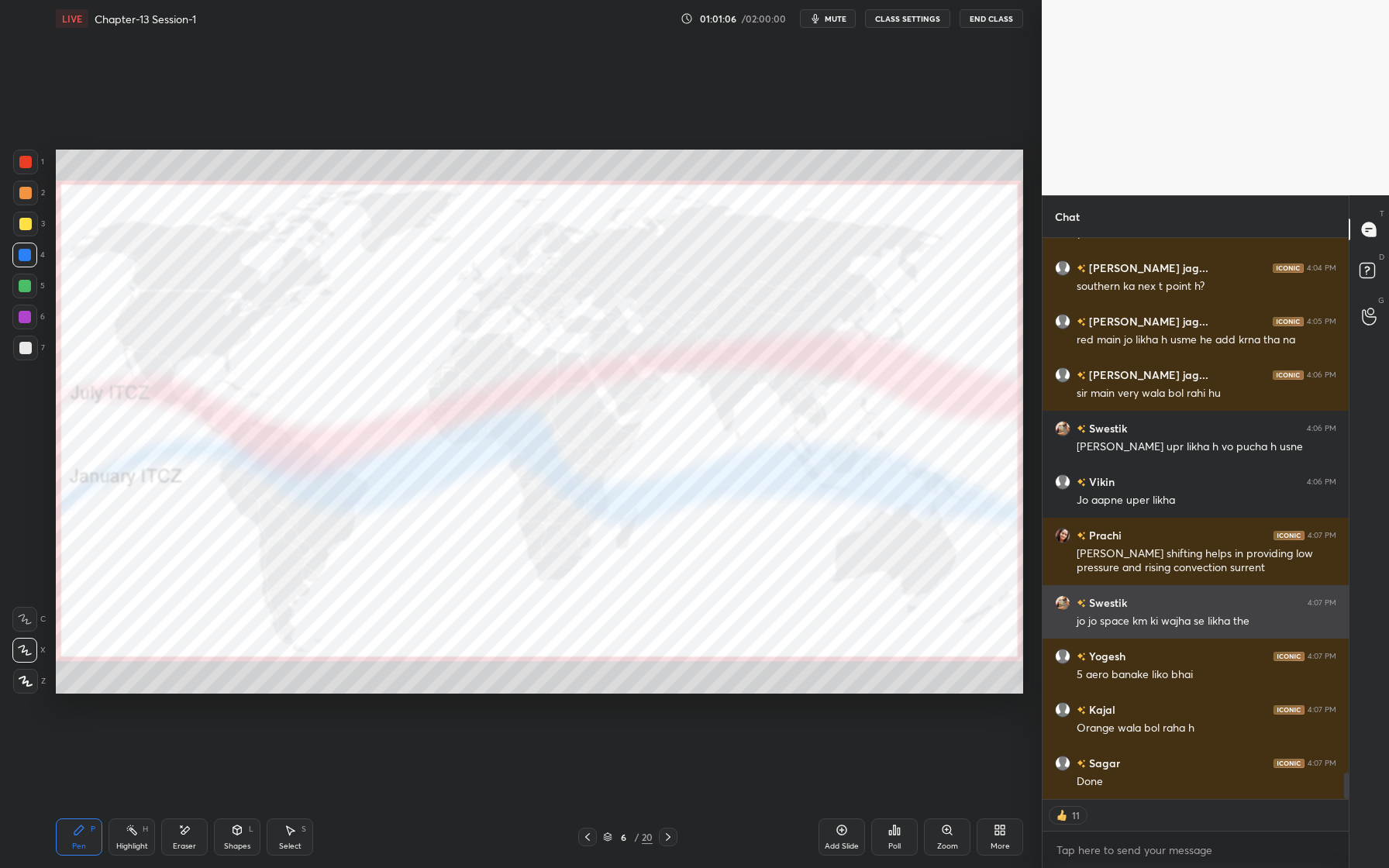
scroll to position [11326, 0]
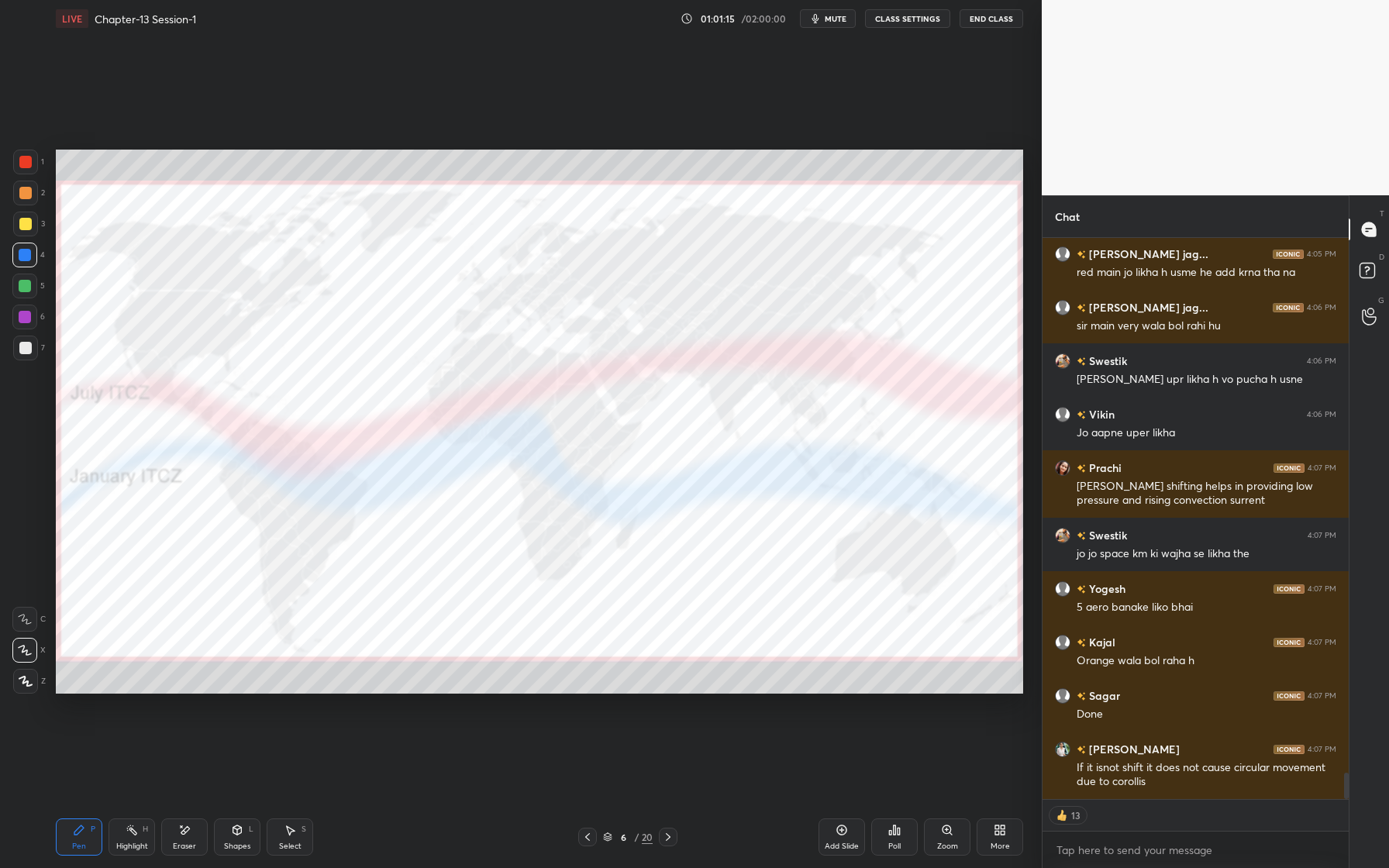
click at [23, 160] on div at bounding box center [26, 162] width 13 height 13
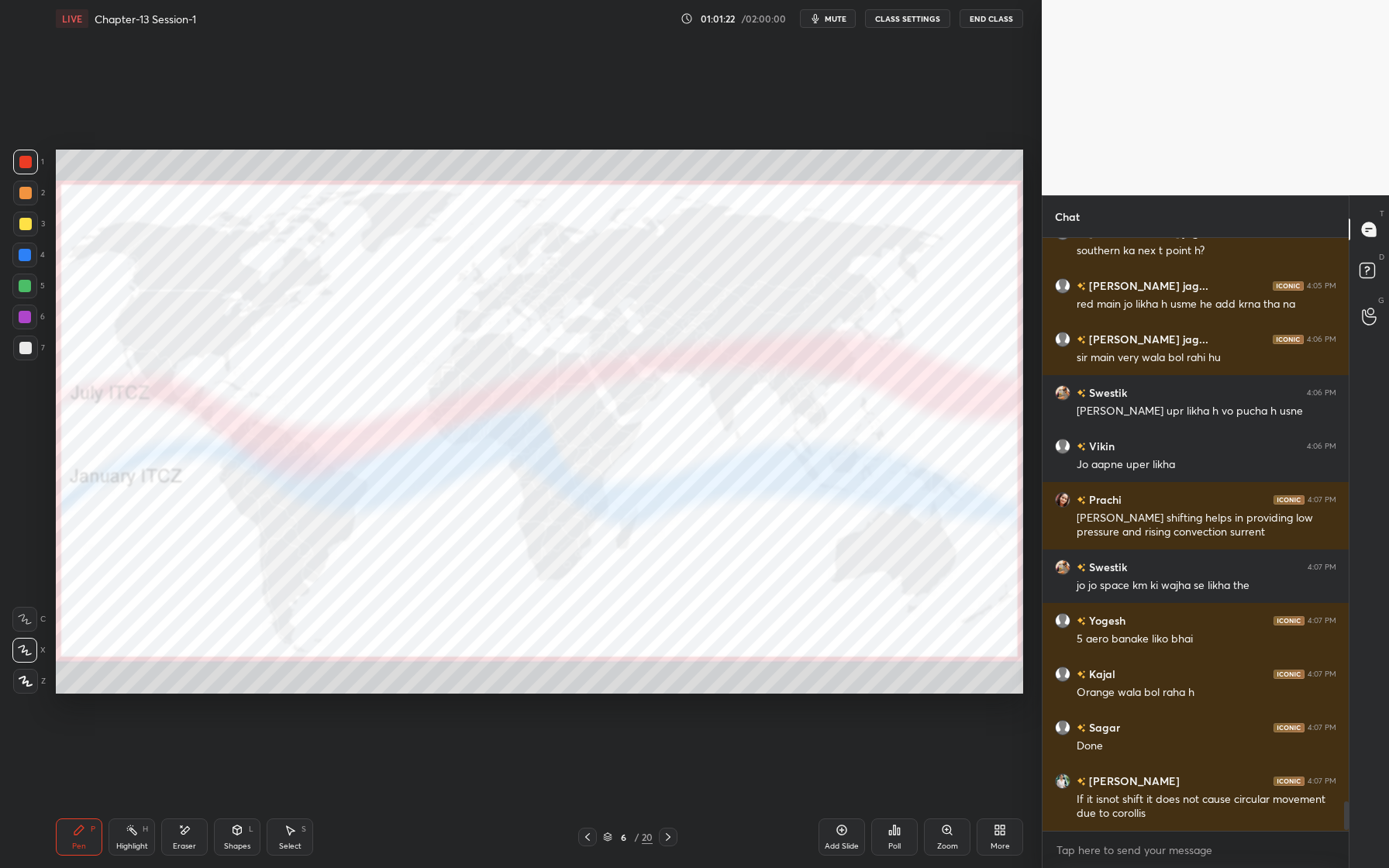
drag, startPoint x: 23, startPoint y: 295, endPoint x: 42, endPoint y: 298, distance: 19.2
click at [22, 296] on div at bounding box center [25, 285] width 25 height 25
click at [180, 844] on div "Eraser" at bounding box center [184, 846] width 23 height 8
click at [33, 690] on div "Erase all" at bounding box center [25, 681] width 25 height 25
drag, startPoint x: 183, startPoint y: 847, endPoint x: 167, endPoint y: 835, distance: 20.0
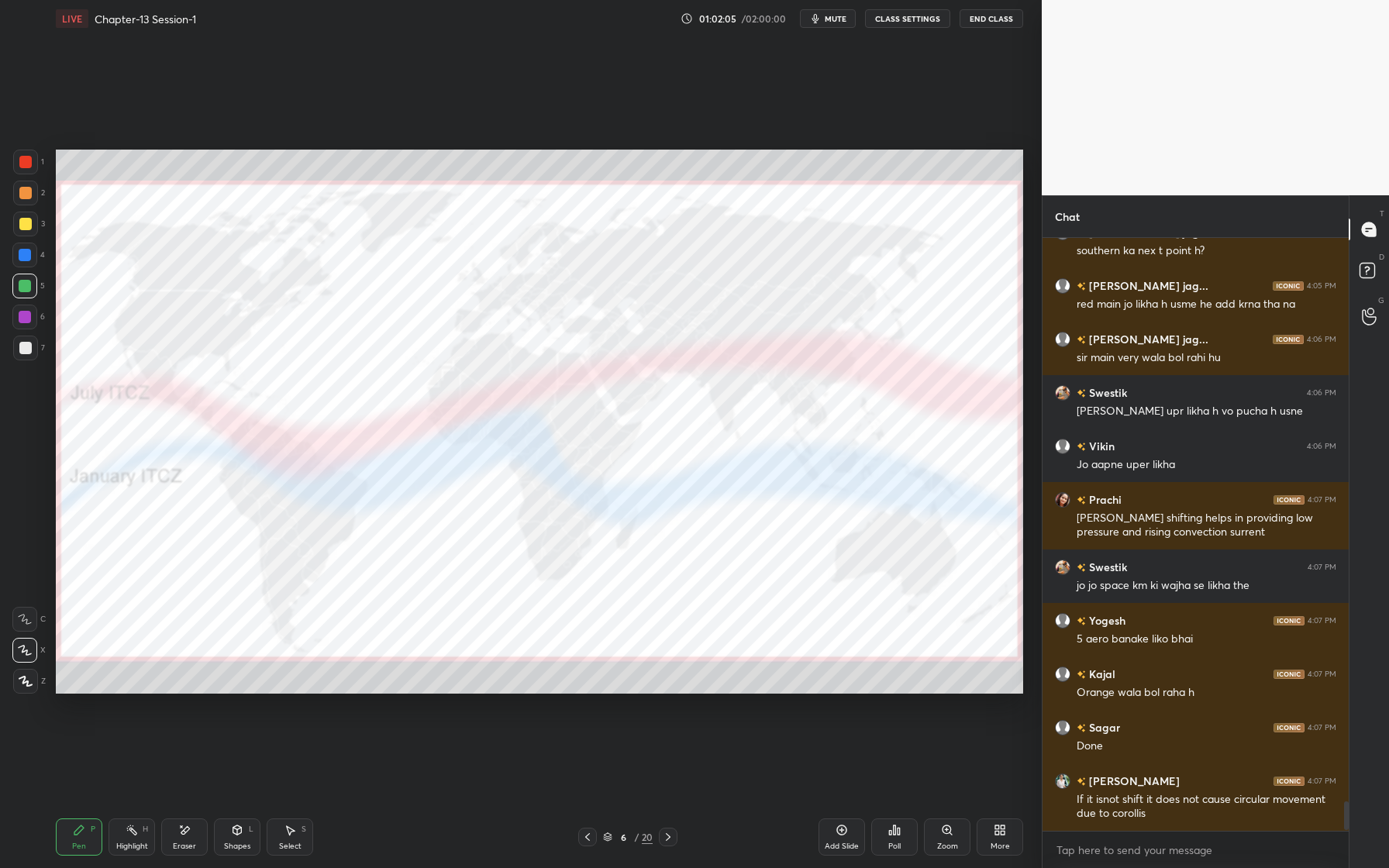
click at [182, 852] on div "Eraser" at bounding box center [184, 837] width 46 height 37
click at [31, 694] on div "1 2 3 4 5 6 7 C X Z E E Erase all H H LIVE Chapter-13 Session-1 01:02:06 / 02:0…" at bounding box center [514, 434] width 1029 height 868
click at [24, 680] on span "Erase all" at bounding box center [25, 681] width 23 height 11
drag, startPoint x: 193, startPoint y: 860, endPoint x: 161, endPoint y: 773, distance: 92.7
click at [193, 860] on div "Pen P Highlight H Eraser Shapes L Select S 6 / 20 Add Slide Poll Zoom More" at bounding box center [539, 837] width 967 height 62
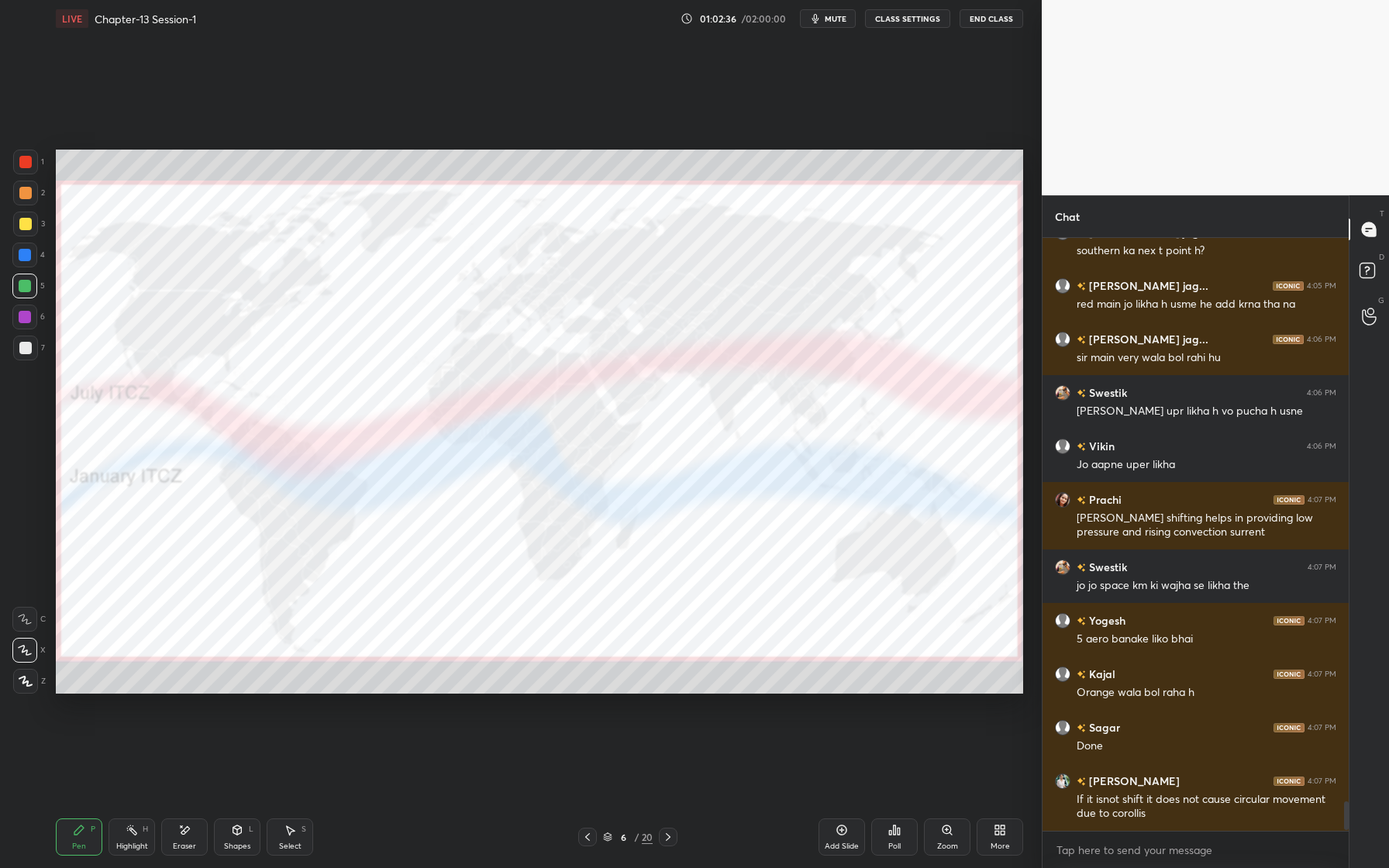
drag, startPoint x: 174, startPoint y: 830, endPoint x: 137, endPoint y: 807, distance: 43.6
click at [175, 830] on div "Eraser" at bounding box center [184, 837] width 46 height 37
click at [38, 684] on div "Erase all" at bounding box center [26, 681] width 28 height 25
click at [25, 692] on div "1 2 3 4 5 6 7 C X Z E E Erase all H H" at bounding box center [25, 422] width 49 height 544
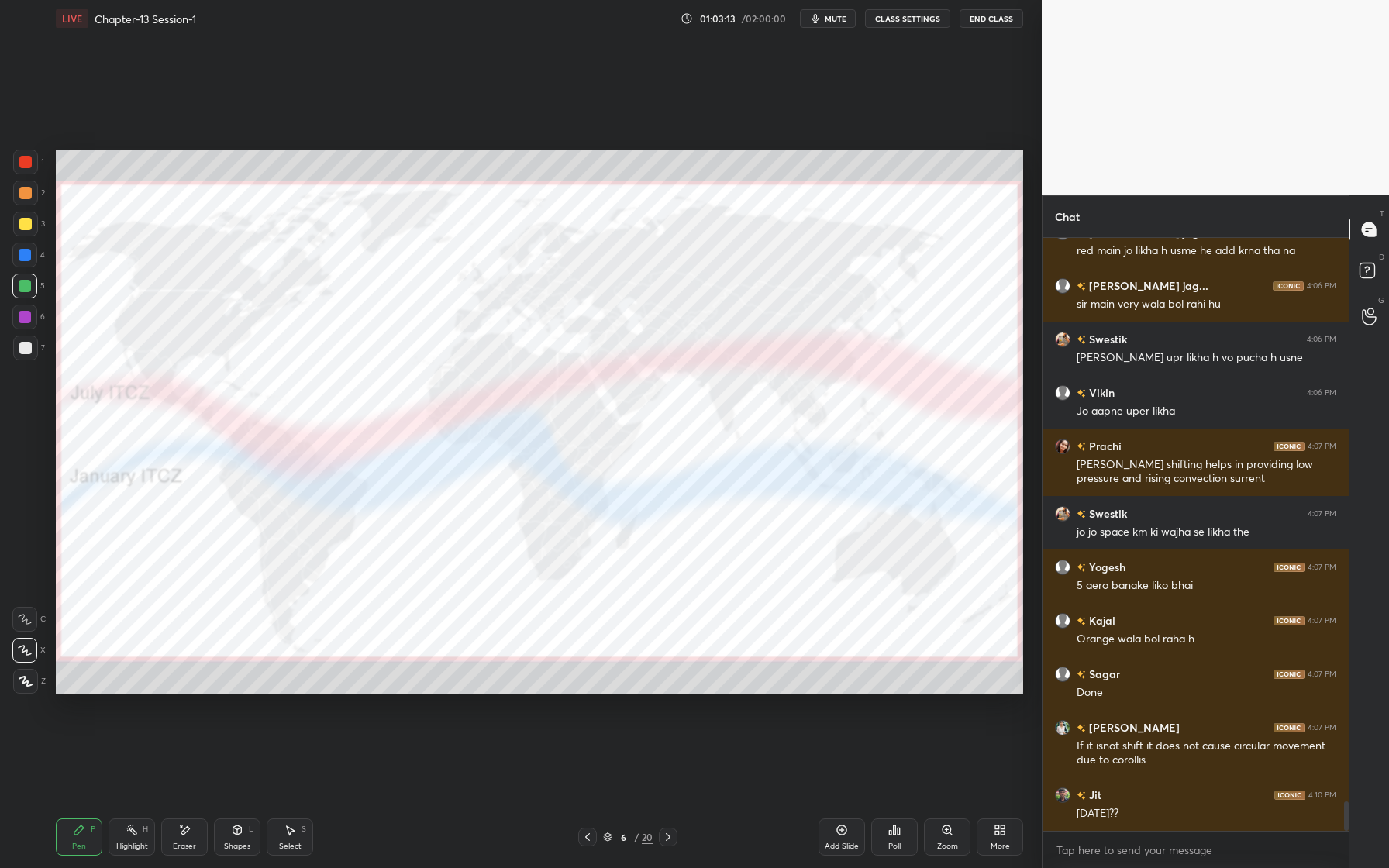
click at [183, 836] on div "Eraser" at bounding box center [184, 837] width 46 height 37
click at [18, 687] on div "Erase all" at bounding box center [25, 681] width 25 height 25
click at [33, 156] on div at bounding box center [26, 162] width 25 height 25
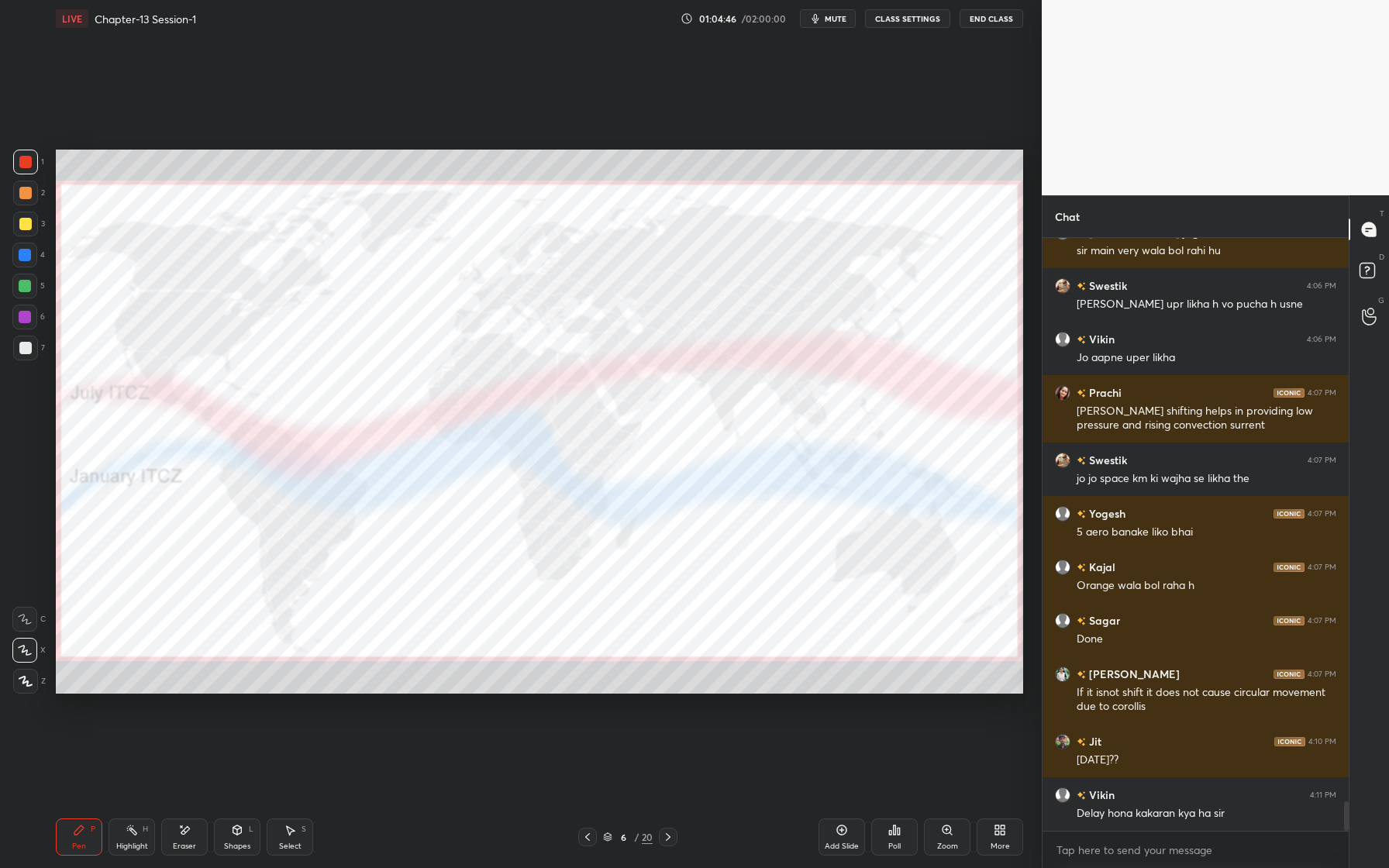
click at [164, 834] on div "Eraser" at bounding box center [184, 837] width 46 height 37
click at [26, 683] on span "Erase all" at bounding box center [25, 681] width 23 height 11
drag, startPoint x: 16, startPoint y: 159, endPoint x: 32, endPoint y: 161, distance: 16.1
click at [28, 160] on div at bounding box center [26, 162] width 25 height 25
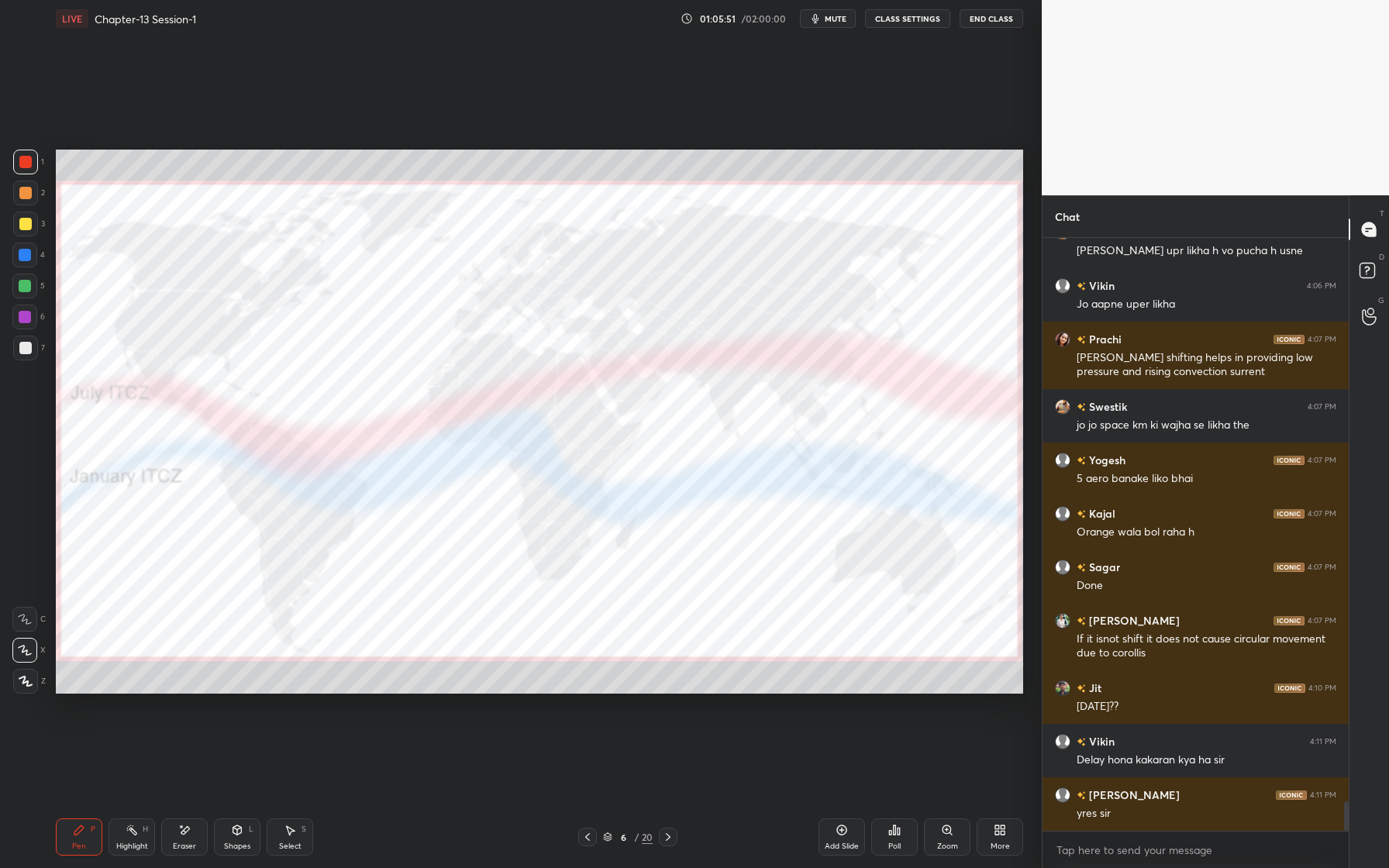
click at [203, 831] on div "Eraser" at bounding box center [184, 837] width 46 height 37
click at [23, 682] on span "Erase all" at bounding box center [25, 681] width 23 height 11
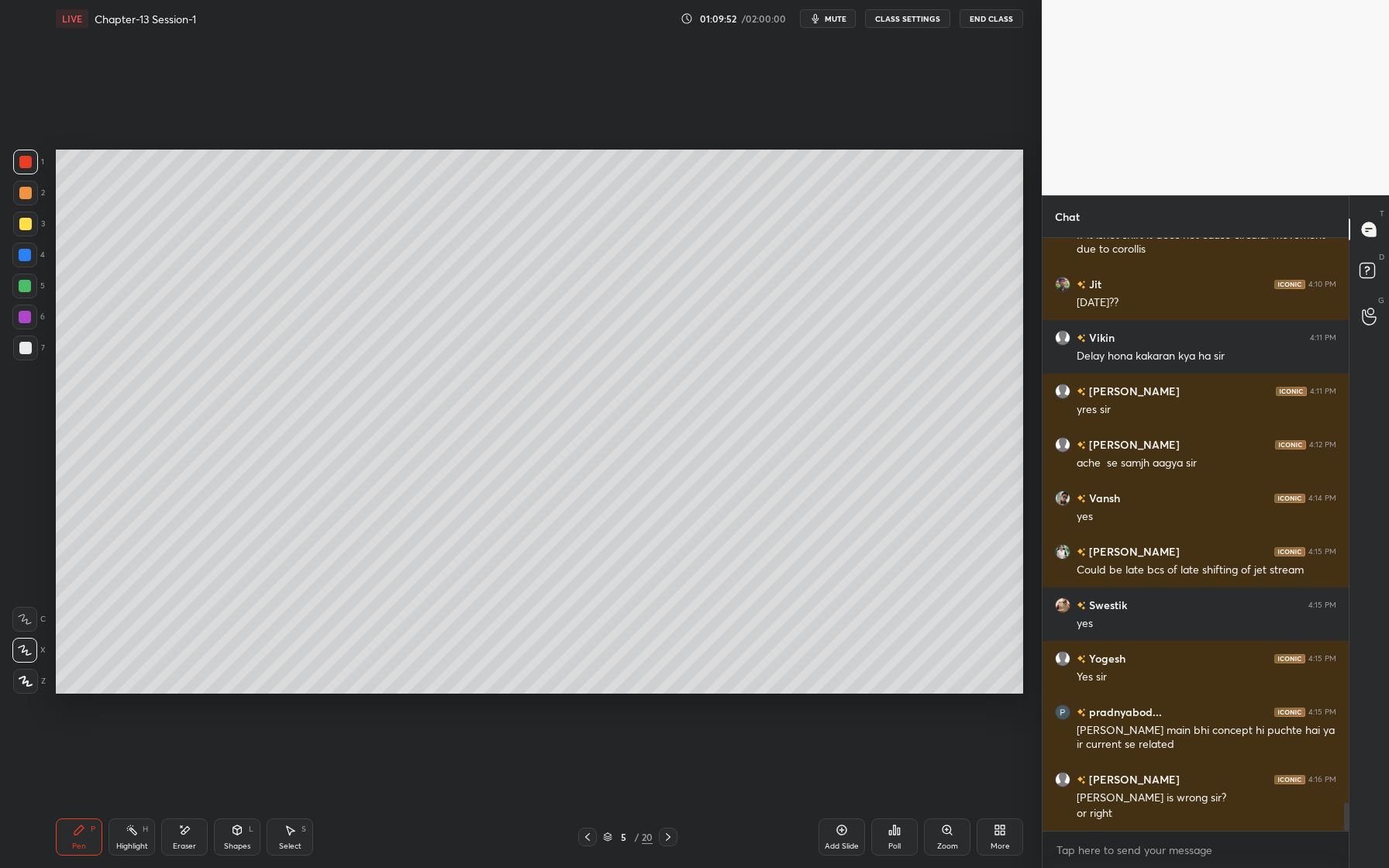
scroll to position [11912, 0]
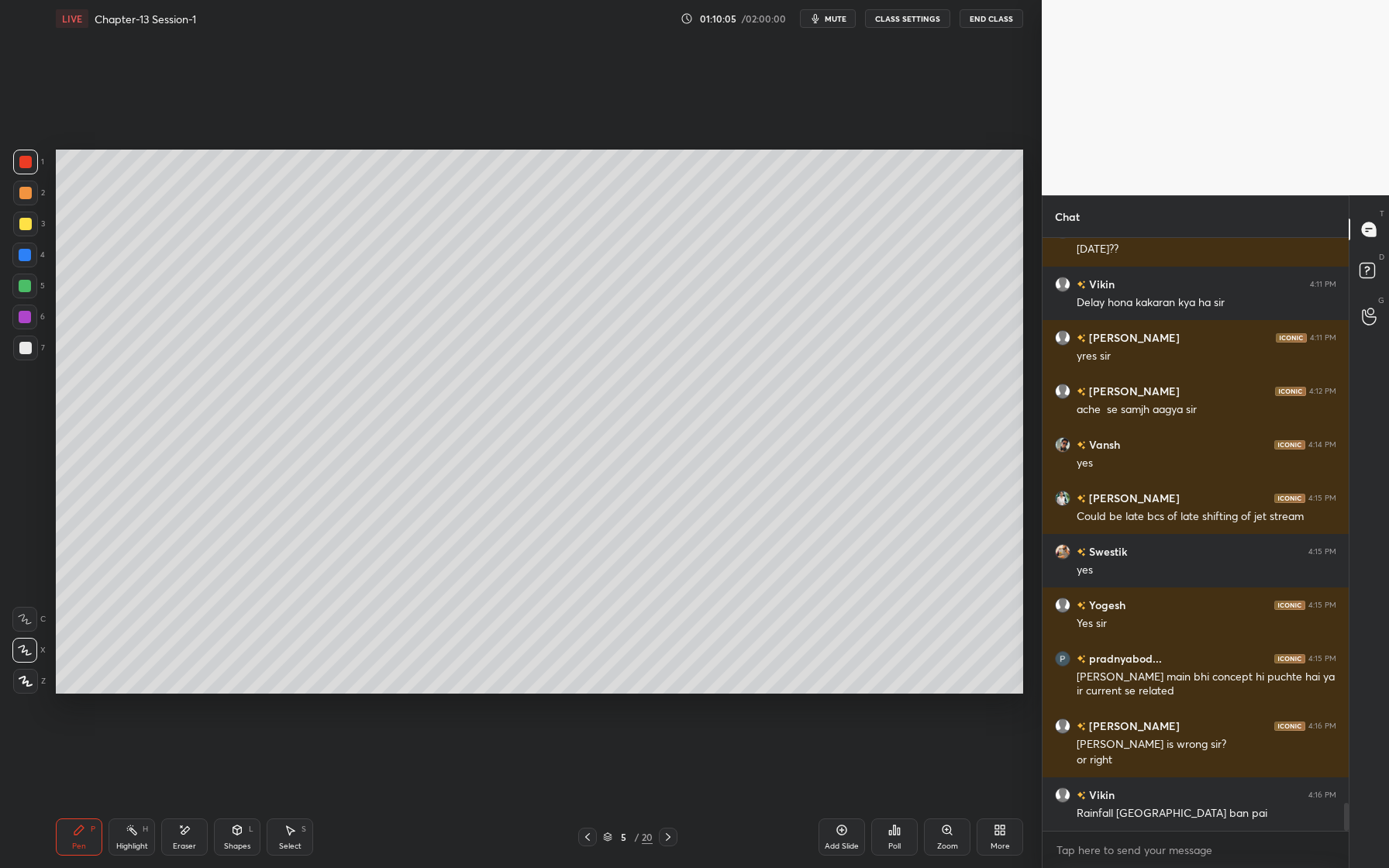
click at [26, 328] on div at bounding box center [25, 316] width 25 height 25
click at [190, 842] on div "Eraser" at bounding box center [184, 846] width 23 height 8
drag, startPoint x: 69, startPoint y: 847, endPoint x: 71, endPoint y: 827, distance: 20.1
click at [69, 847] on div "Pen P" at bounding box center [79, 837] width 46 height 37
click at [32, 288] on div at bounding box center [25, 285] width 25 height 25
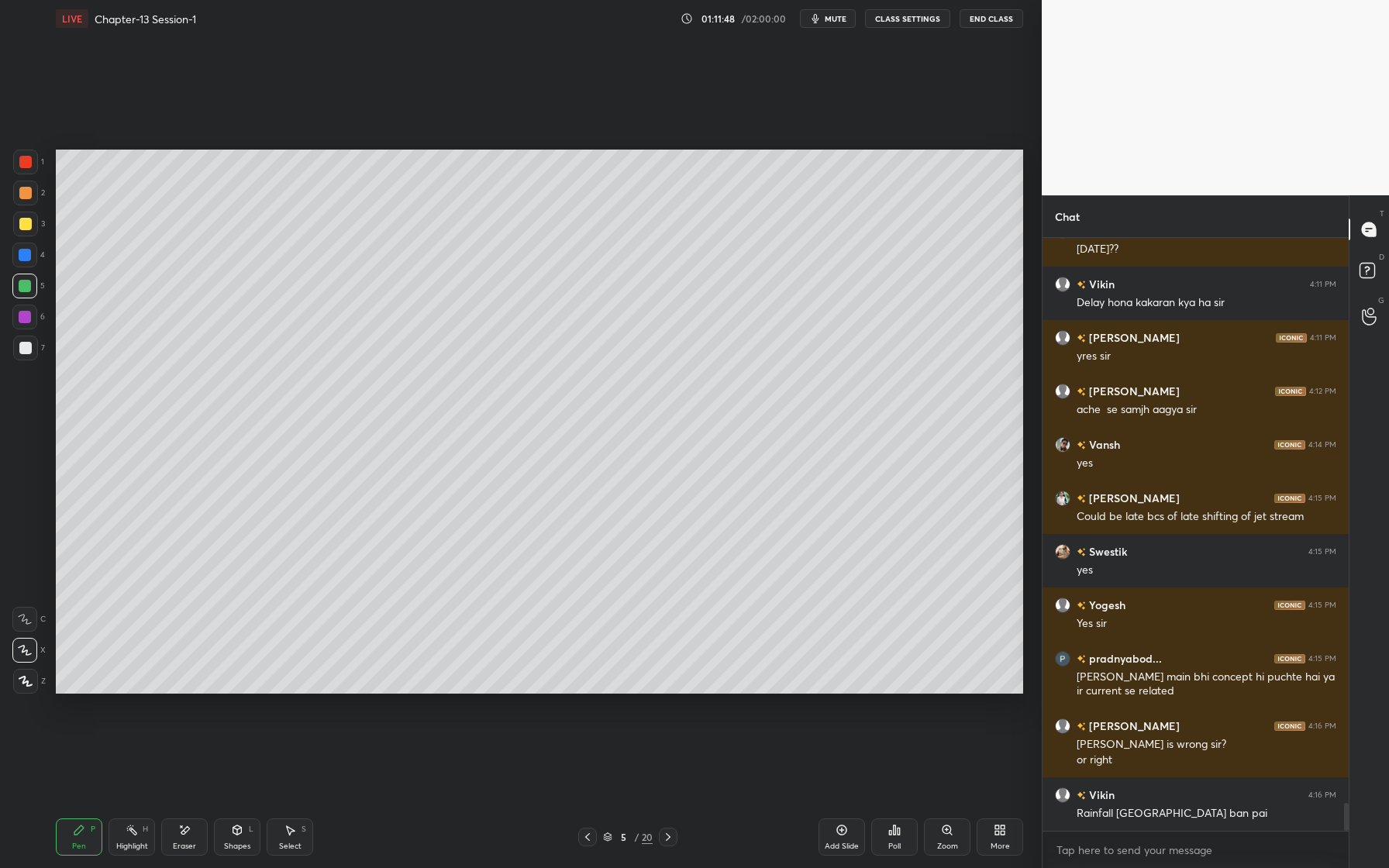
click at [29, 229] on div at bounding box center [26, 224] width 13 height 13
click at [31, 347] on div at bounding box center [26, 348] width 25 height 25
click at [27, 199] on div at bounding box center [26, 193] width 25 height 25
drag, startPoint x: 21, startPoint y: 159, endPoint x: 34, endPoint y: 166, distance: 14.8
click at [21, 159] on div at bounding box center [26, 162] width 13 height 13
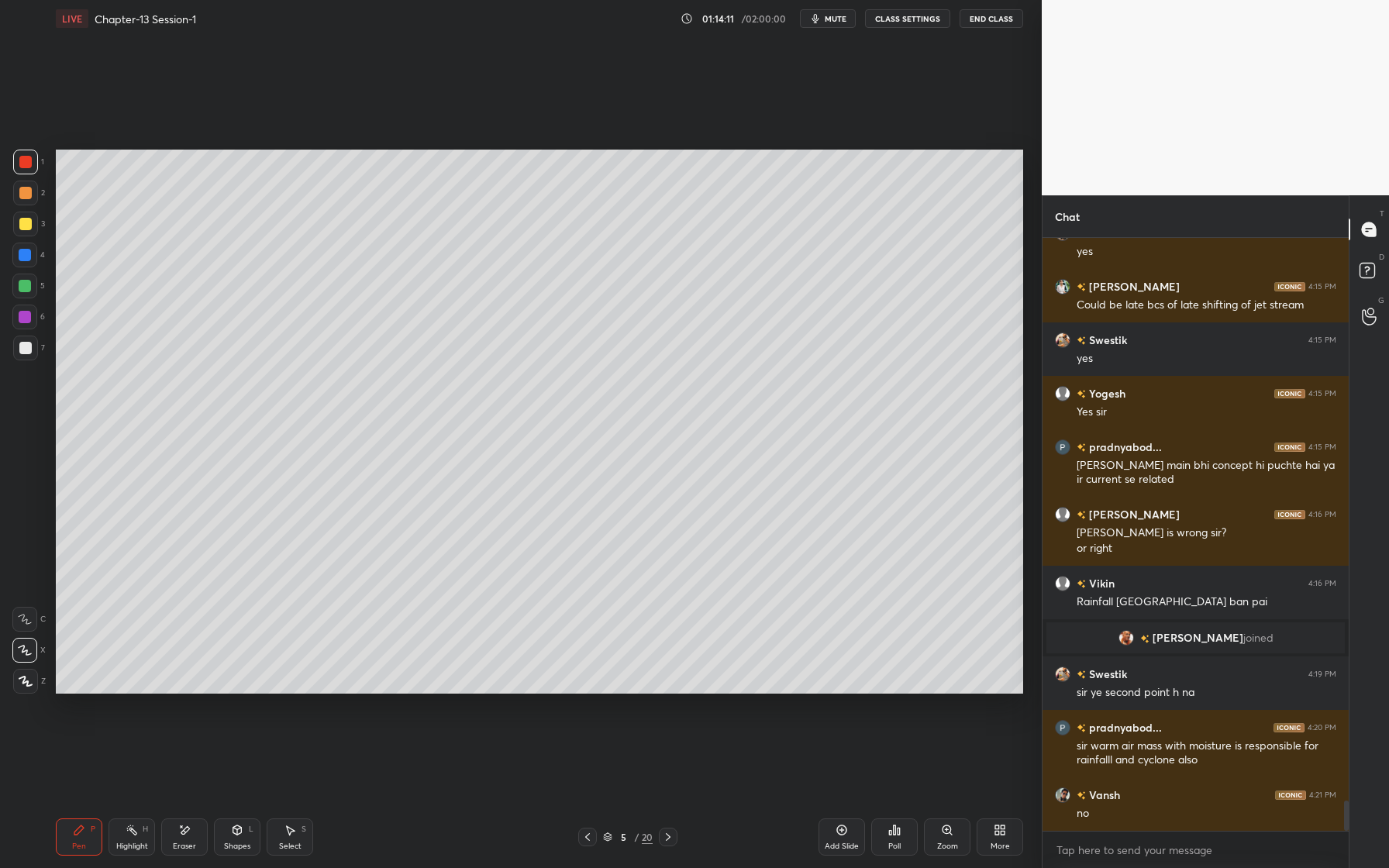
scroll to position [11058, 0]
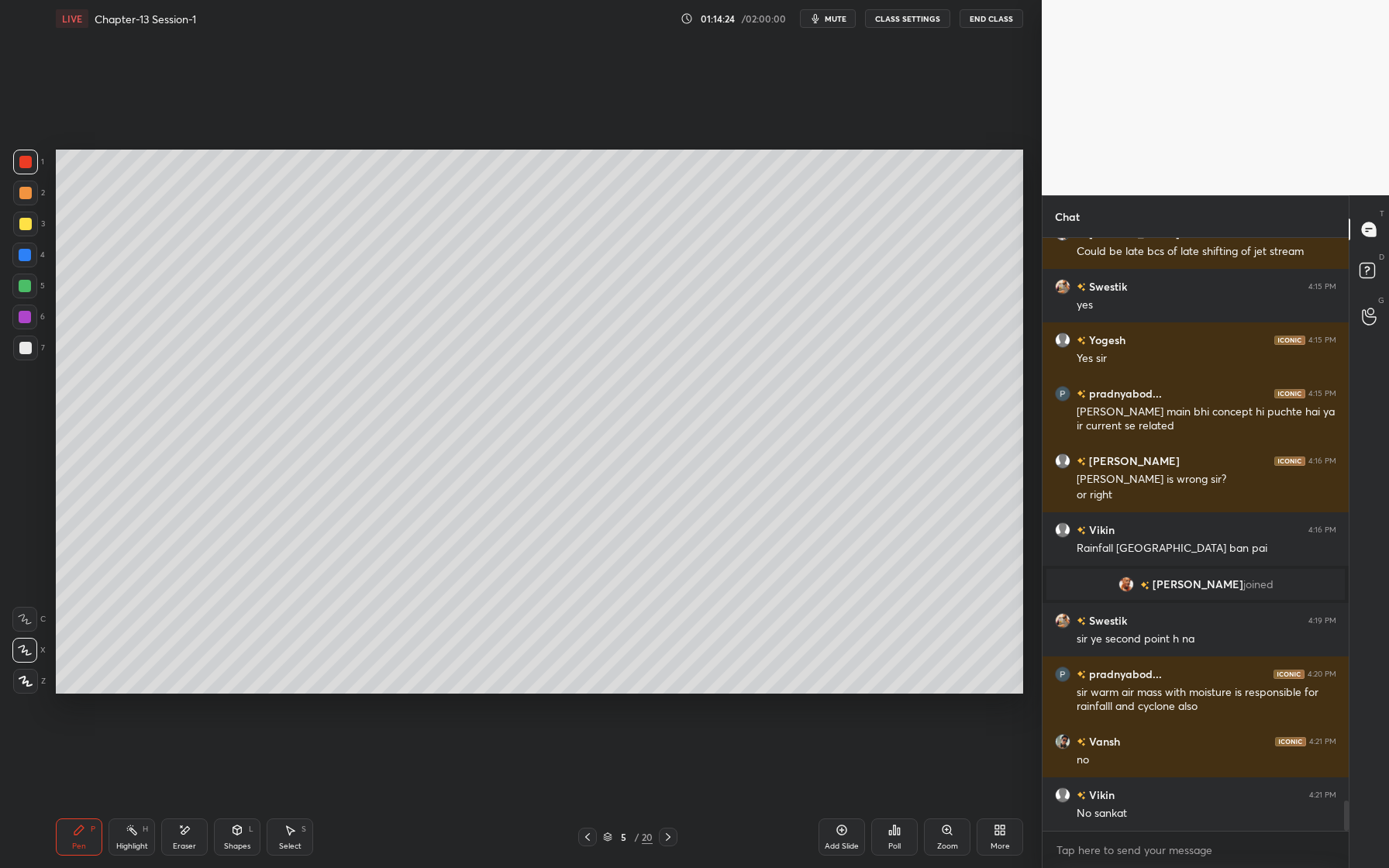
click at [33, 161] on div at bounding box center [26, 162] width 25 height 25
click at [30, 257] on div at bounding box center [25, 255] width 13 height 13
drag, startPoint x: 240, startPoint y: 842, endPoint x: 241, endPoint y: 823, distance: 19.0
click at [240, 842] on div "Shapes" at bounding box center [237, 846] width 26 height 8
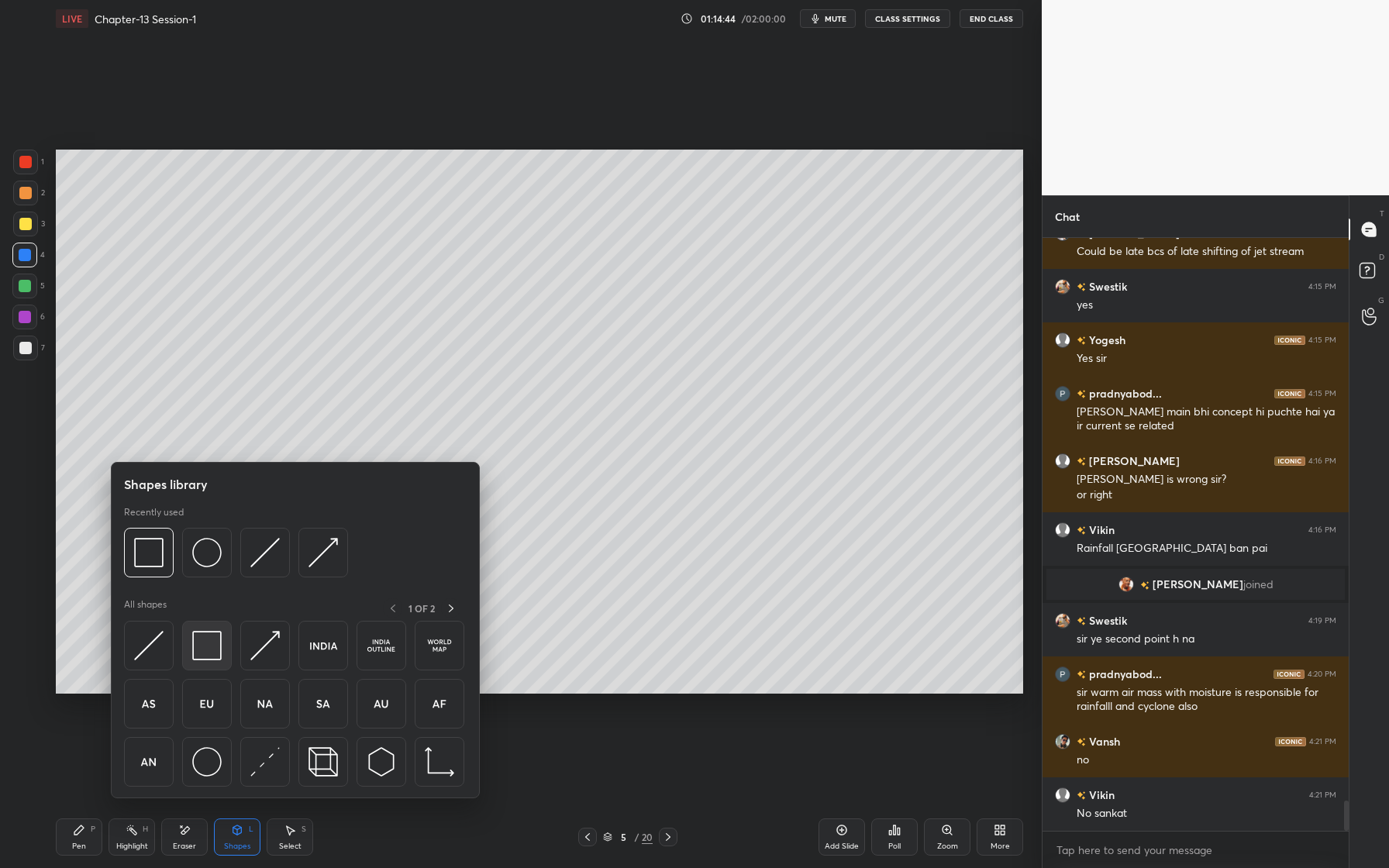
click at [221, 661] on div at bounding box center [207, 646] width 49 height 49
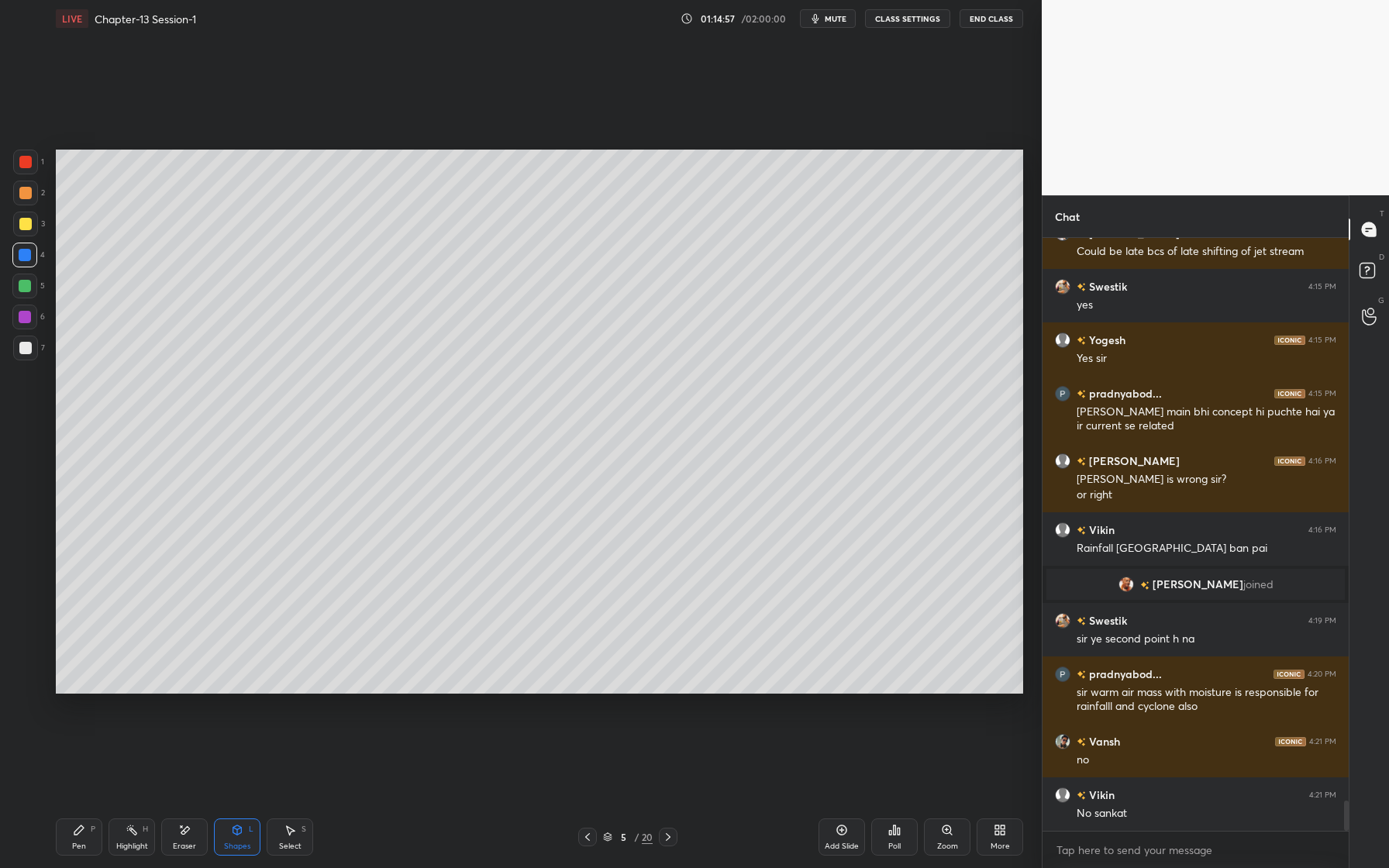
drag, startPoint x: 181, startPoint y: 838, endPoint x: 177, endPoint y: 815, distance: 23.3
click at [180, 835] on div "Eraser" at bounding box center [184, 837] width 46 height 37
click at [90, 833] on div "Pen P" at bounding box center [79, 837] width 46 height 37
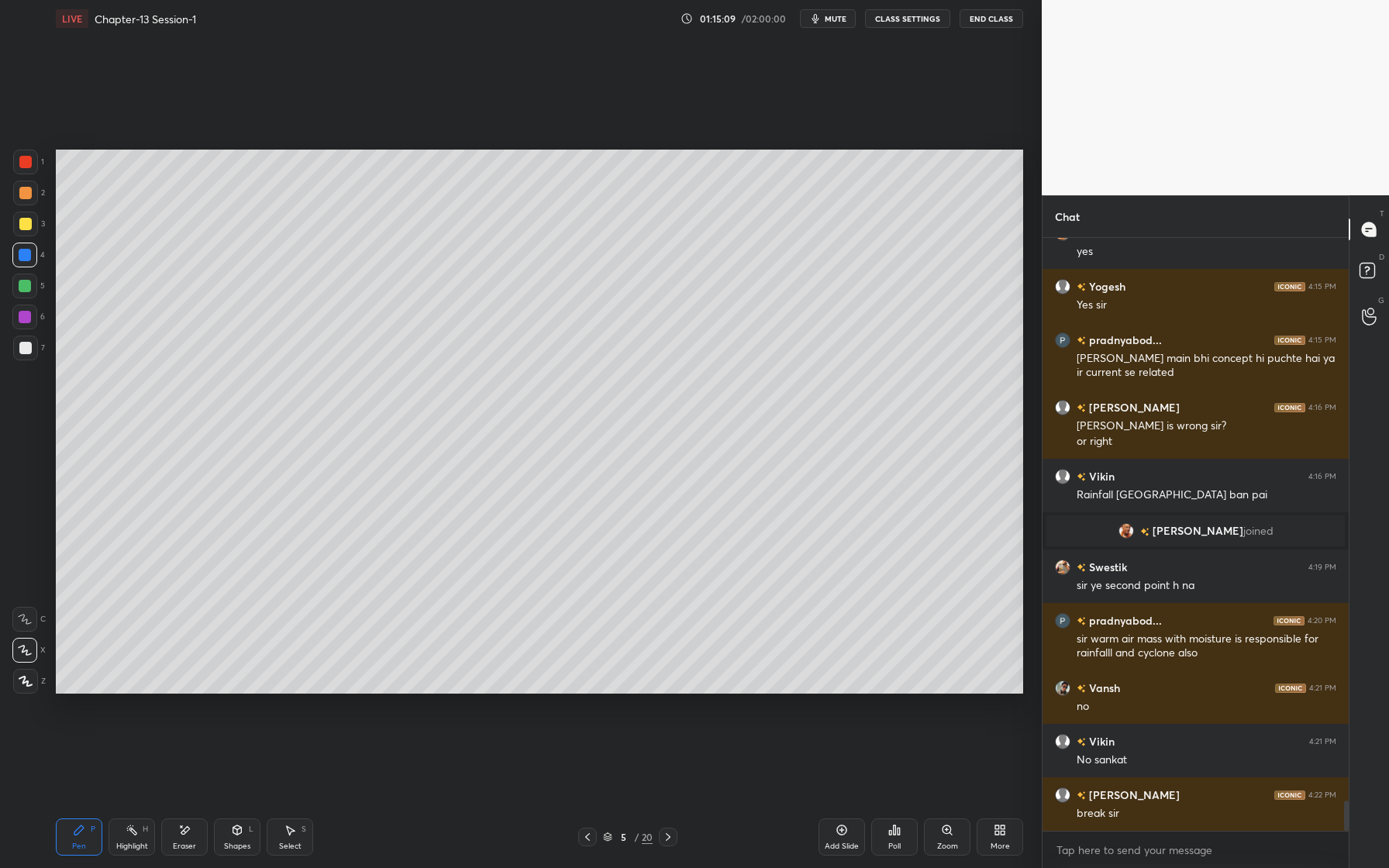
click at [14, 230] on div at bounding box center [26, 223] width 25 height 25
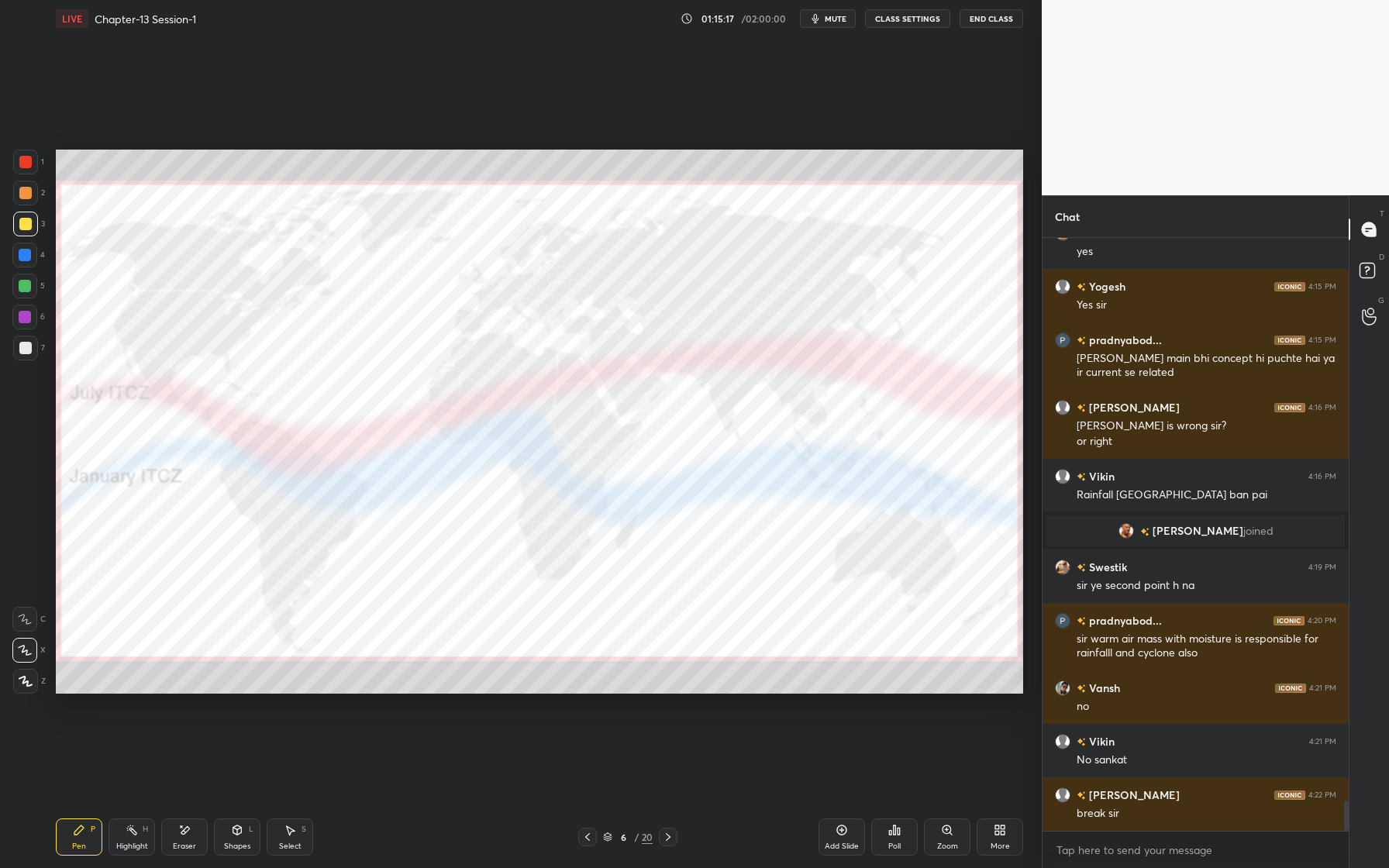
drag, startPoint x: 27, startPoint y: 161, endPoint x: 39, endPoint y: 164, distance: 12.4
click at [28, 163] on div at bounding box center [26, 162] width 13 height 13
click at [21, 193] on div at bounding box center [26, 193] width 13 height 13
click at [25, 162] on div at bounding box center [26, 162] width 13 height 13
drag, startPoint x: 23, startPoint y: 285, endPoint x: 14, endPoint y: 285, distance: 9.0
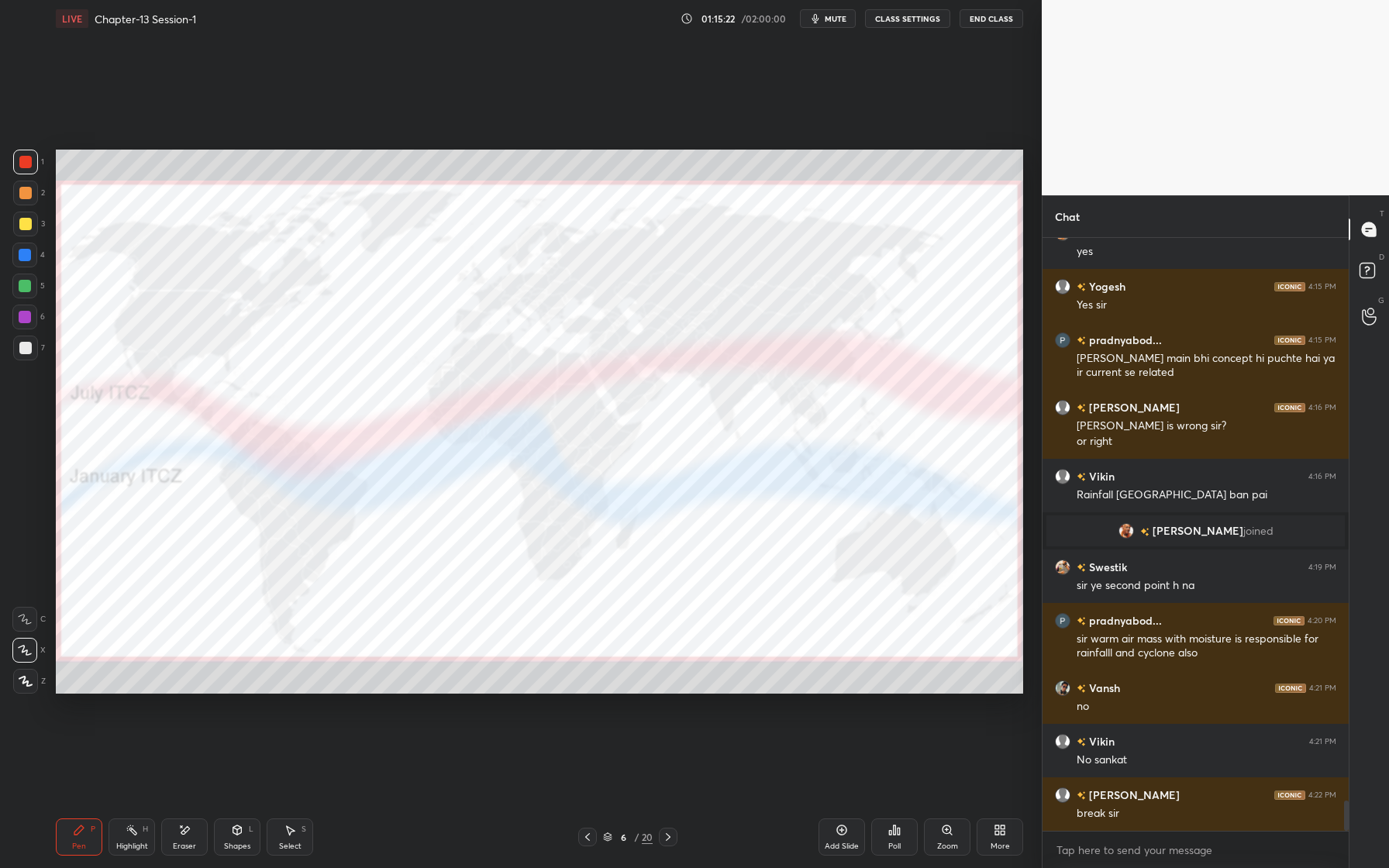
click at [18, 285] on div at bounding box center [25, 286] width 13 height 13
drag, startPoint x: 35, startPoint y: 318, endPoint x: 38, endPoint y: 325, distance: 7.6
click at [33, 319] on div at bounding box center [25, 316] width 25 height 25
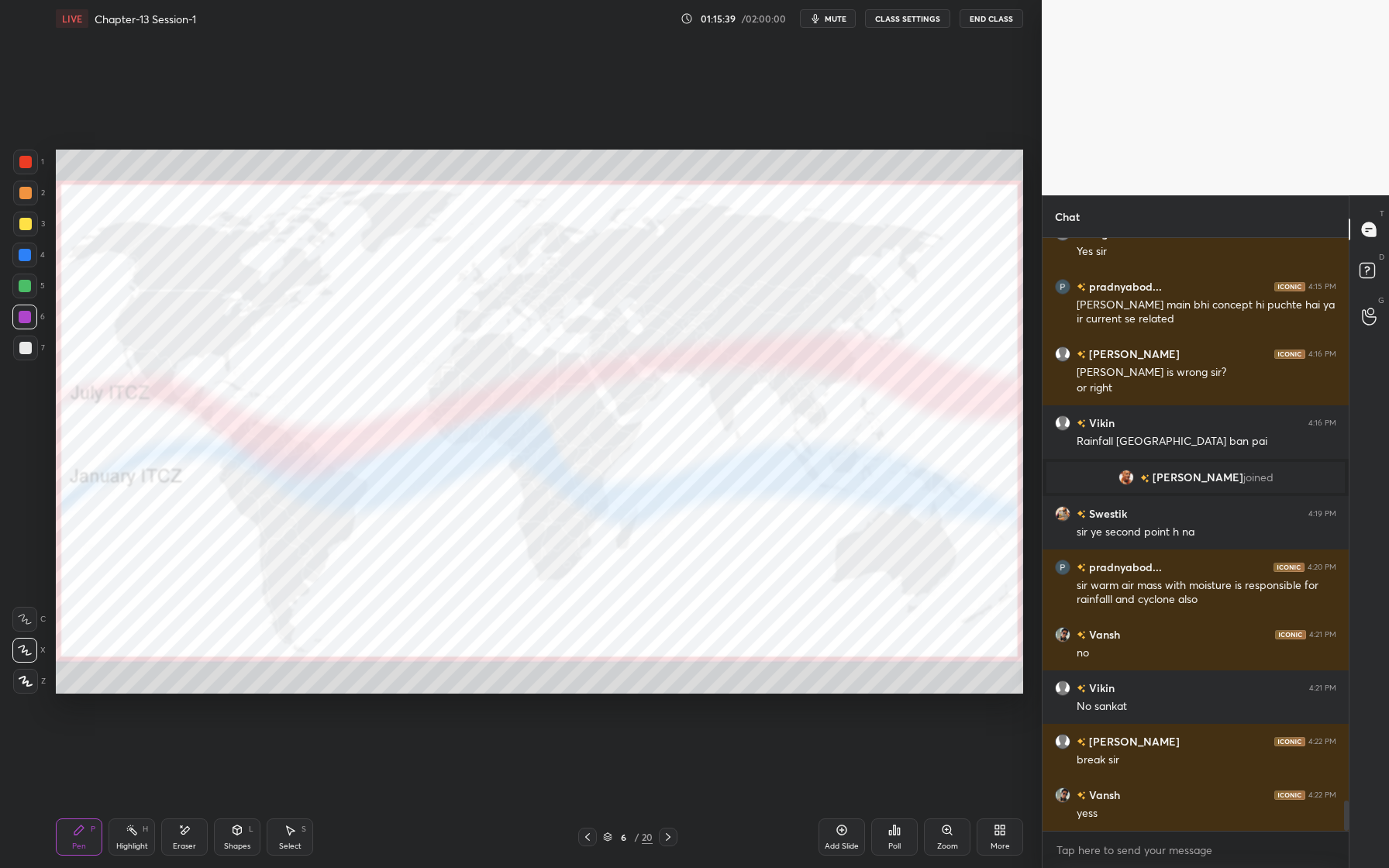
click at [187, 836] on div "Eraser" at bounding box center [184, 837] width 46 height 37
click at [22, 678] on span "Erase all" at bounding box center [25, 681] width 23 height 11
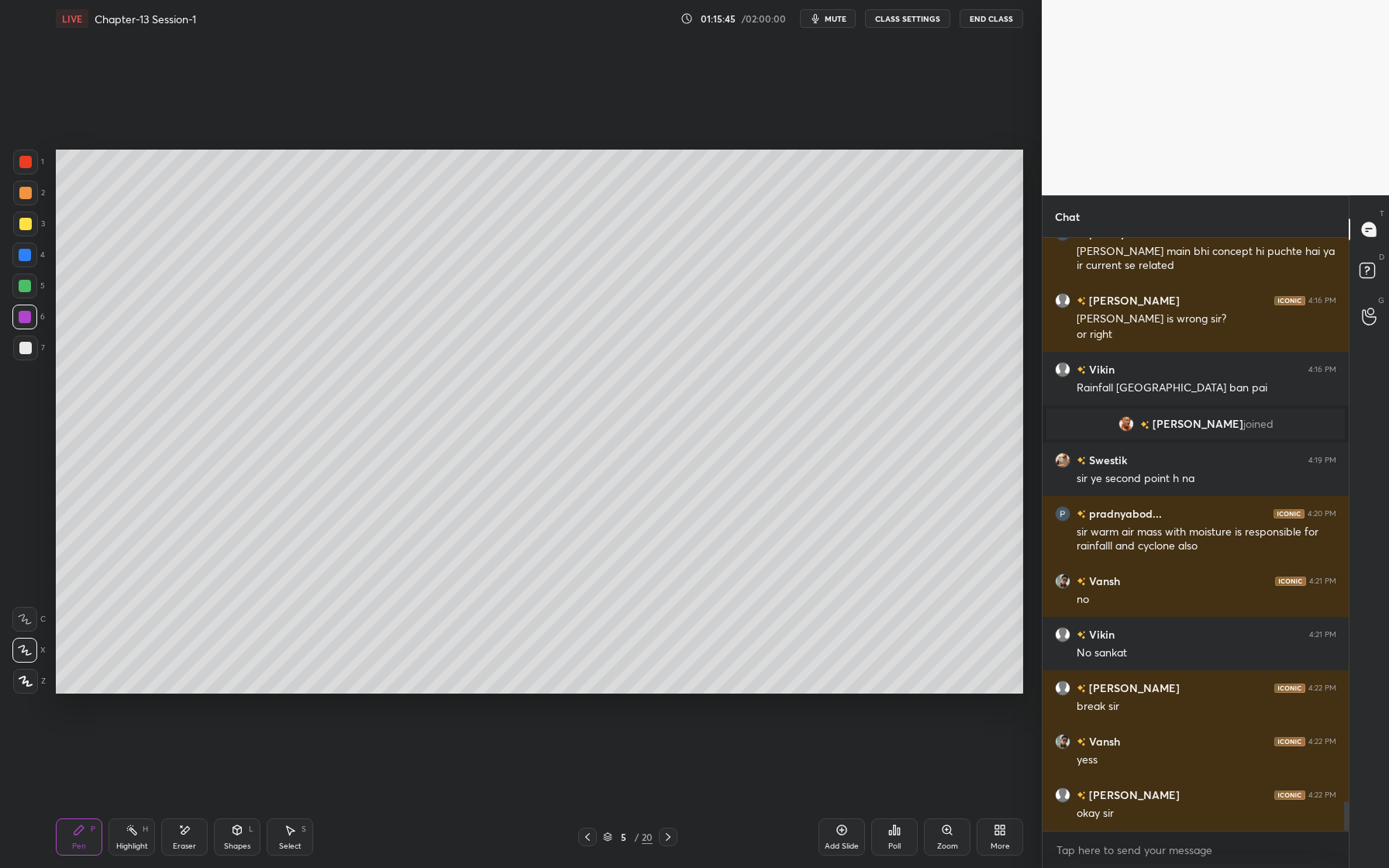
scroll to position [11272, 0]
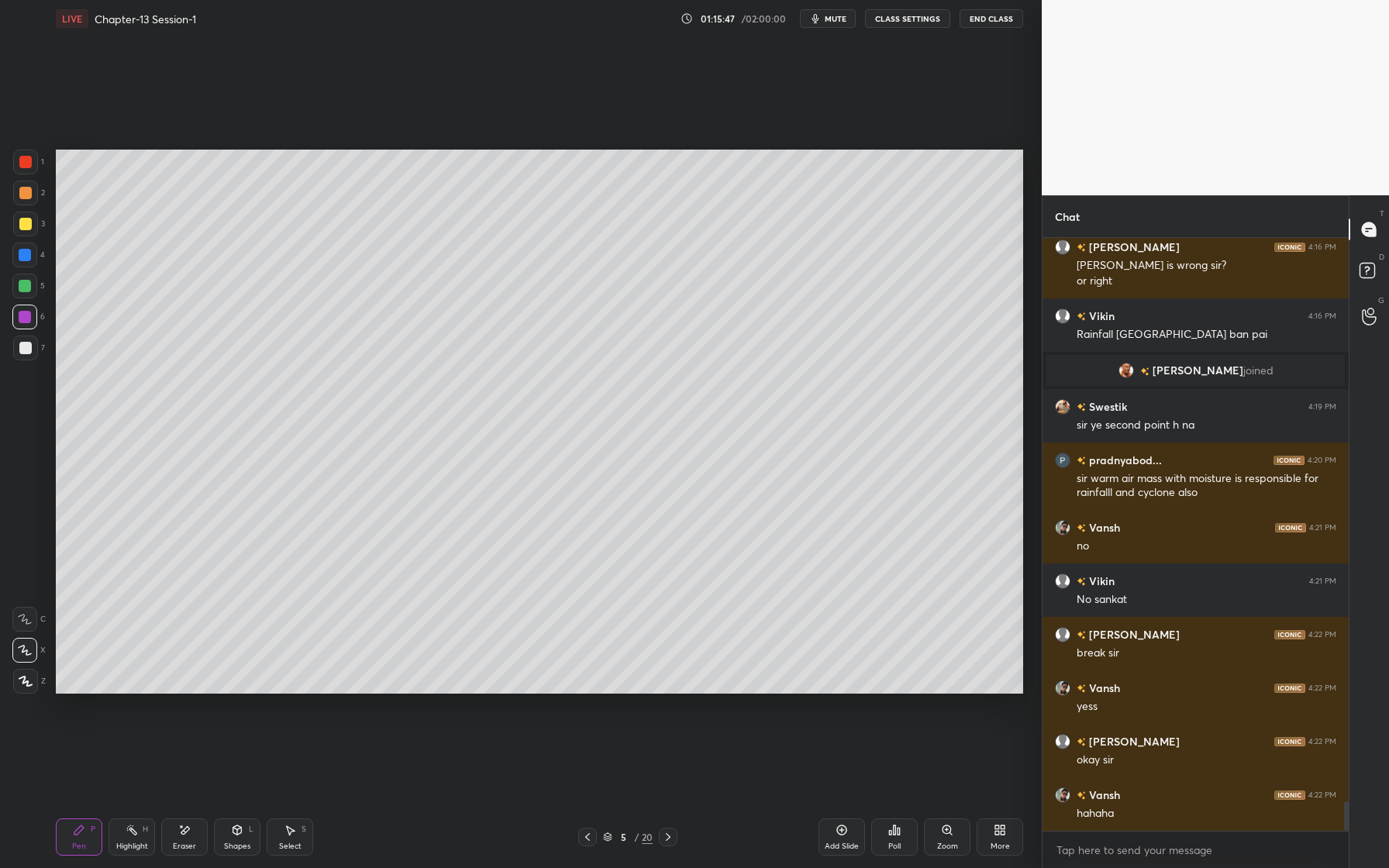
click at [844, 833] on icon at bounding box center [842, 830] width 10 height 10
drag, startPoint x: 27, startPoint y: 198, endPoint x: 46, endPoint y: 207, distance: 21.0
click at [30, 198] on div at bounding box center [26, 193] width 25 height 25
click at [26, 255] on div at bounding box center [25, 255] width 13 height 13
click at [32, 317] on div at bounding box center [25, 316] width 25 height 25
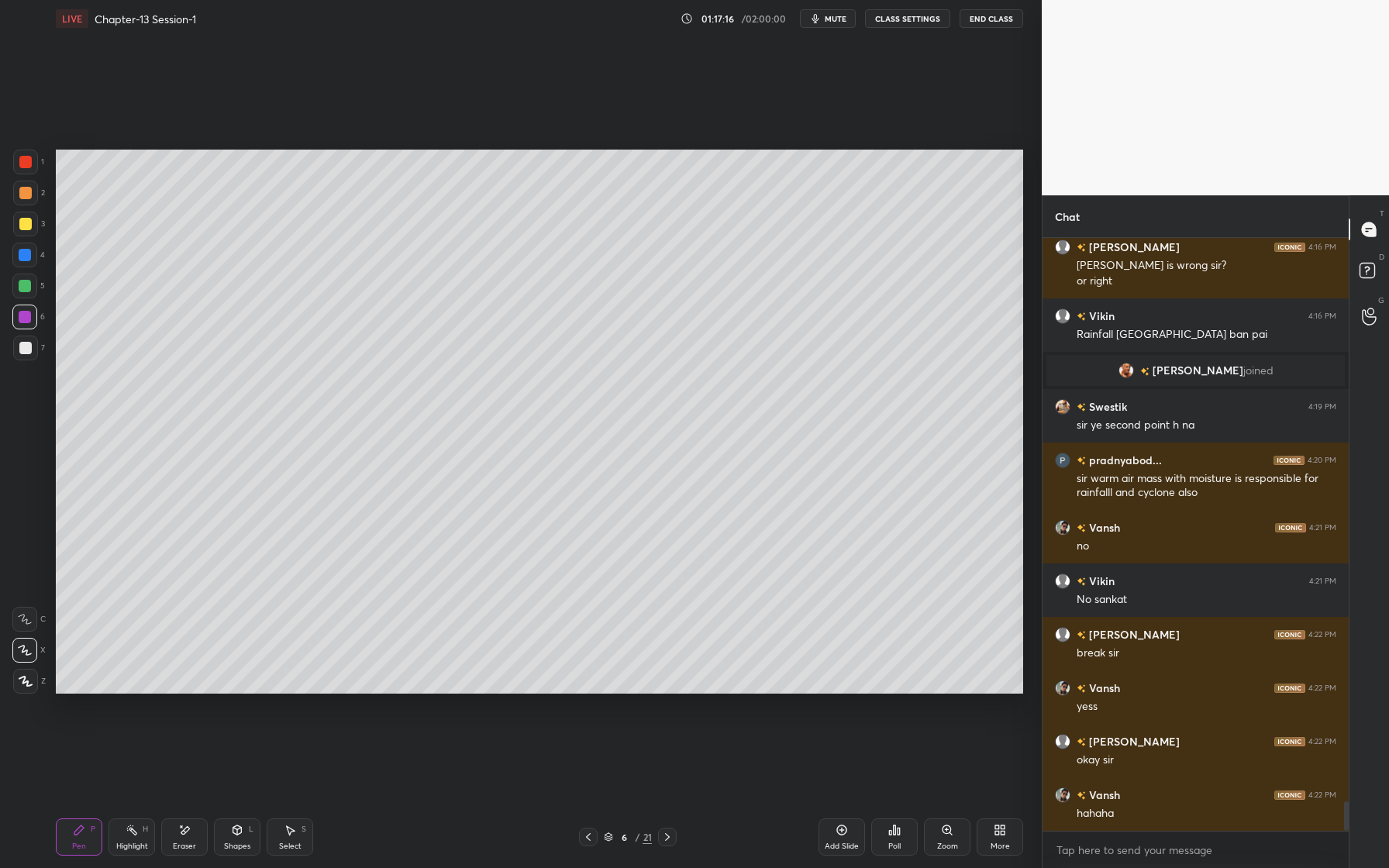
scroll to position [11325, 0]
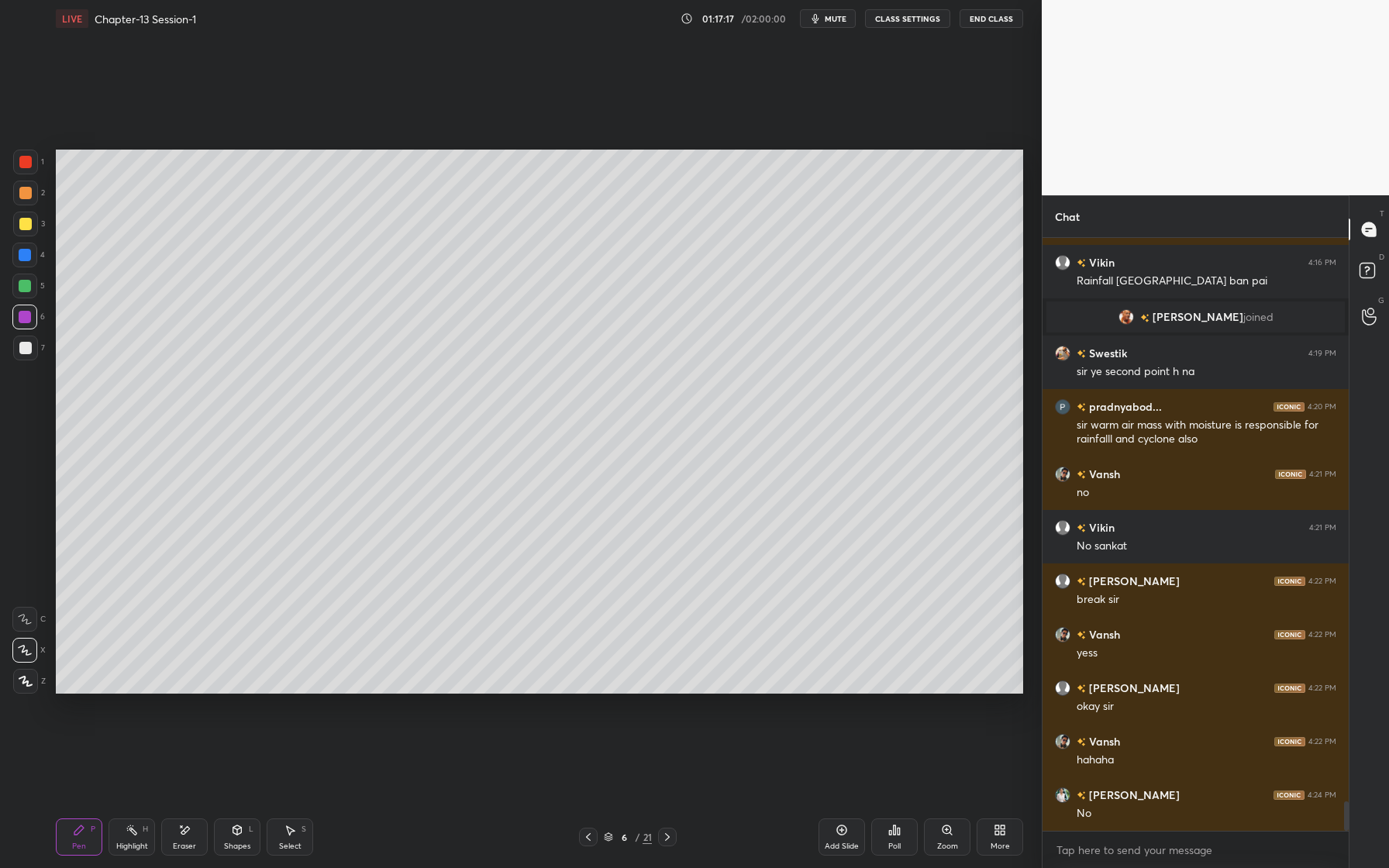
click at [32, 228] on div at bounding box center [26, 223] width 25 height 25
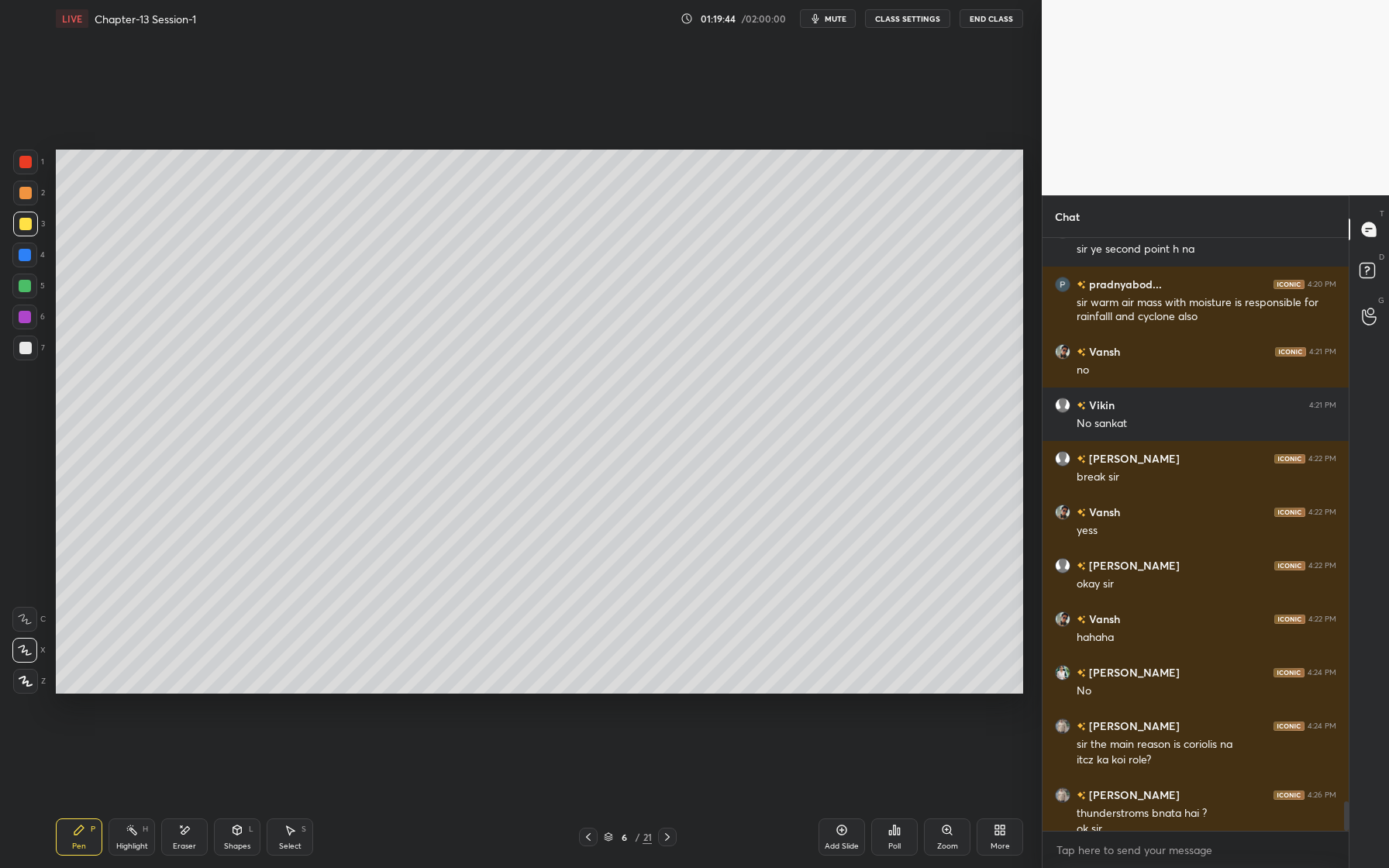
scroll to position [11463, 0]
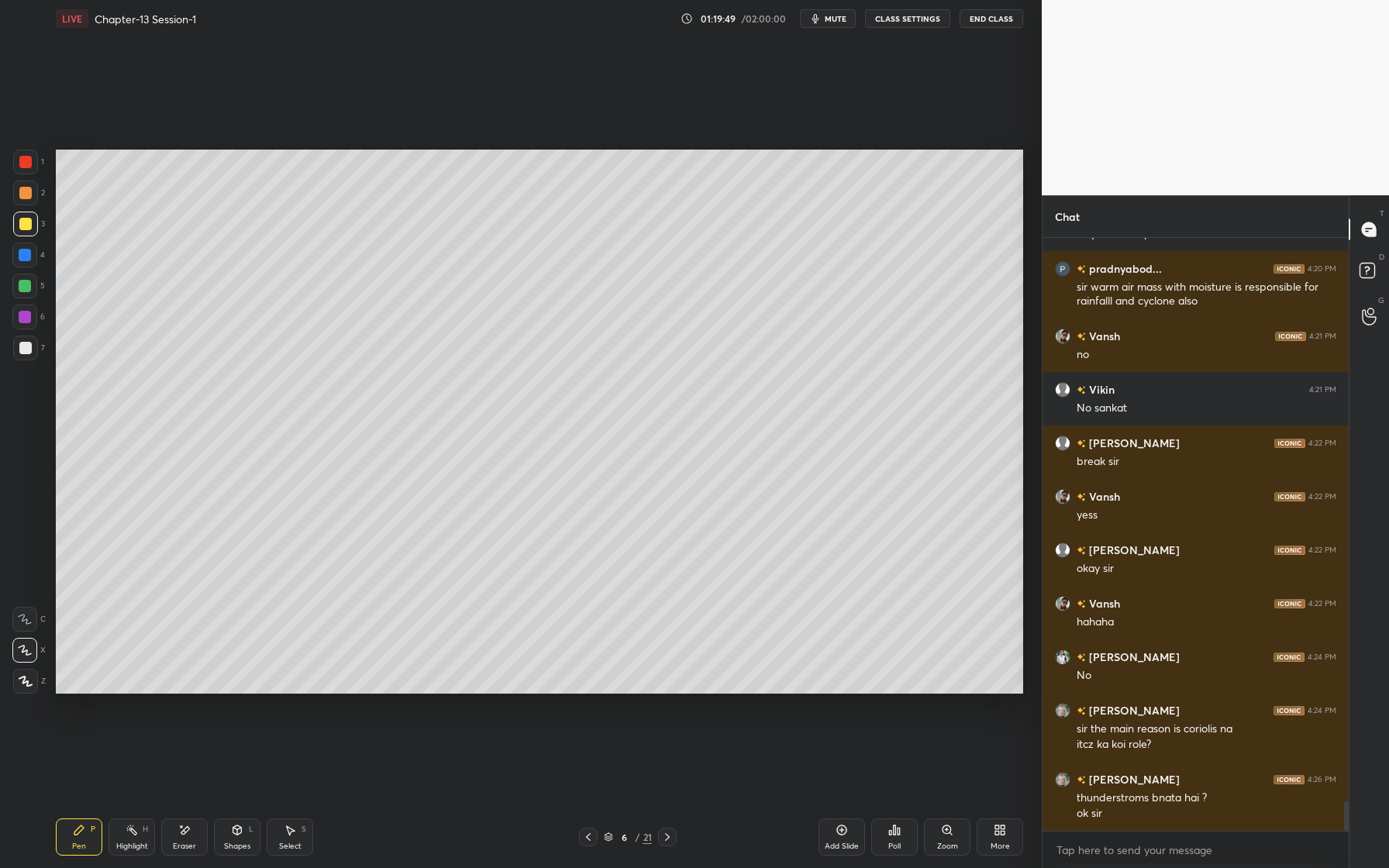
drag, startPoint x: 26, startPoint y: 255, endPoint x: 30, endPoint y: 272, distance: 17.5
click at [24, 259] on div at bounding box center [25, 255] width 13 height 13
click at [24, 348] on div at bounding box center [26, 348] width 13 height 13
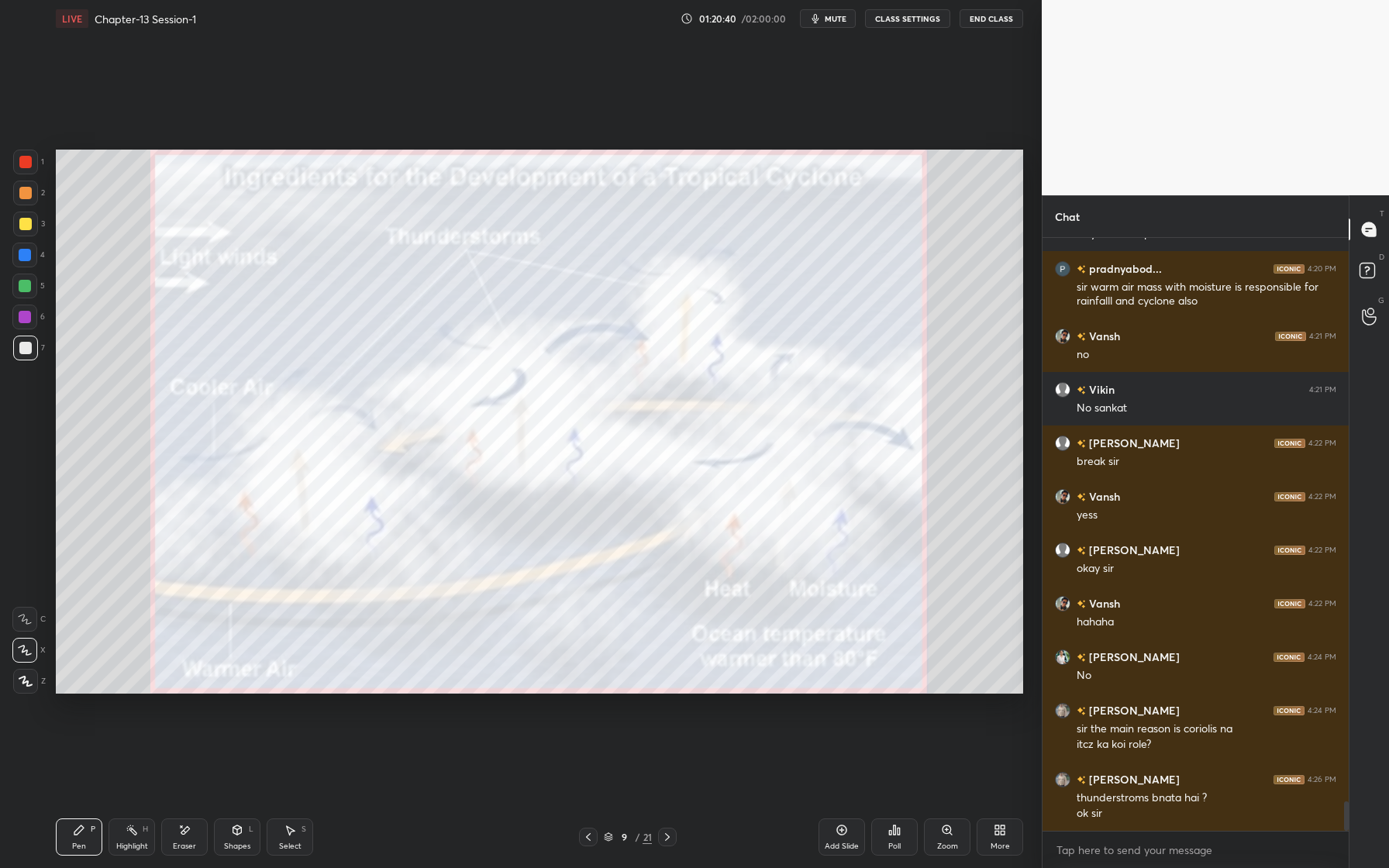
drag, startPoint x: 23, startPoint y: 233, endPoint x: 34, endPoint y: 255, distance: 24.6
click at [22, 236] on div at bounding box center [26, 223] width 25 height 25
click at [26, 167] on div at bounding box center [26, 162] width 13 height 13
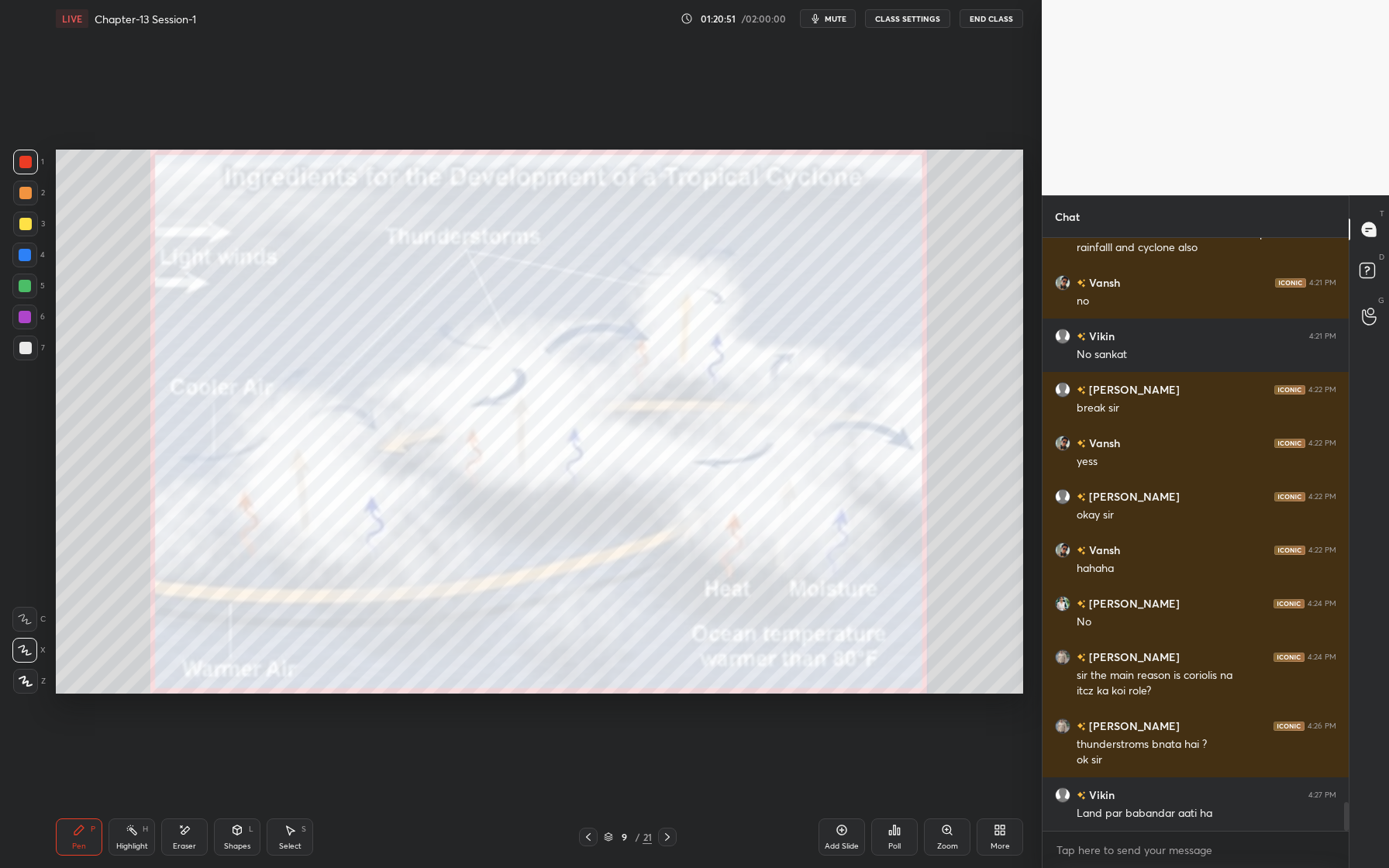
scroll to position [11570, 0]
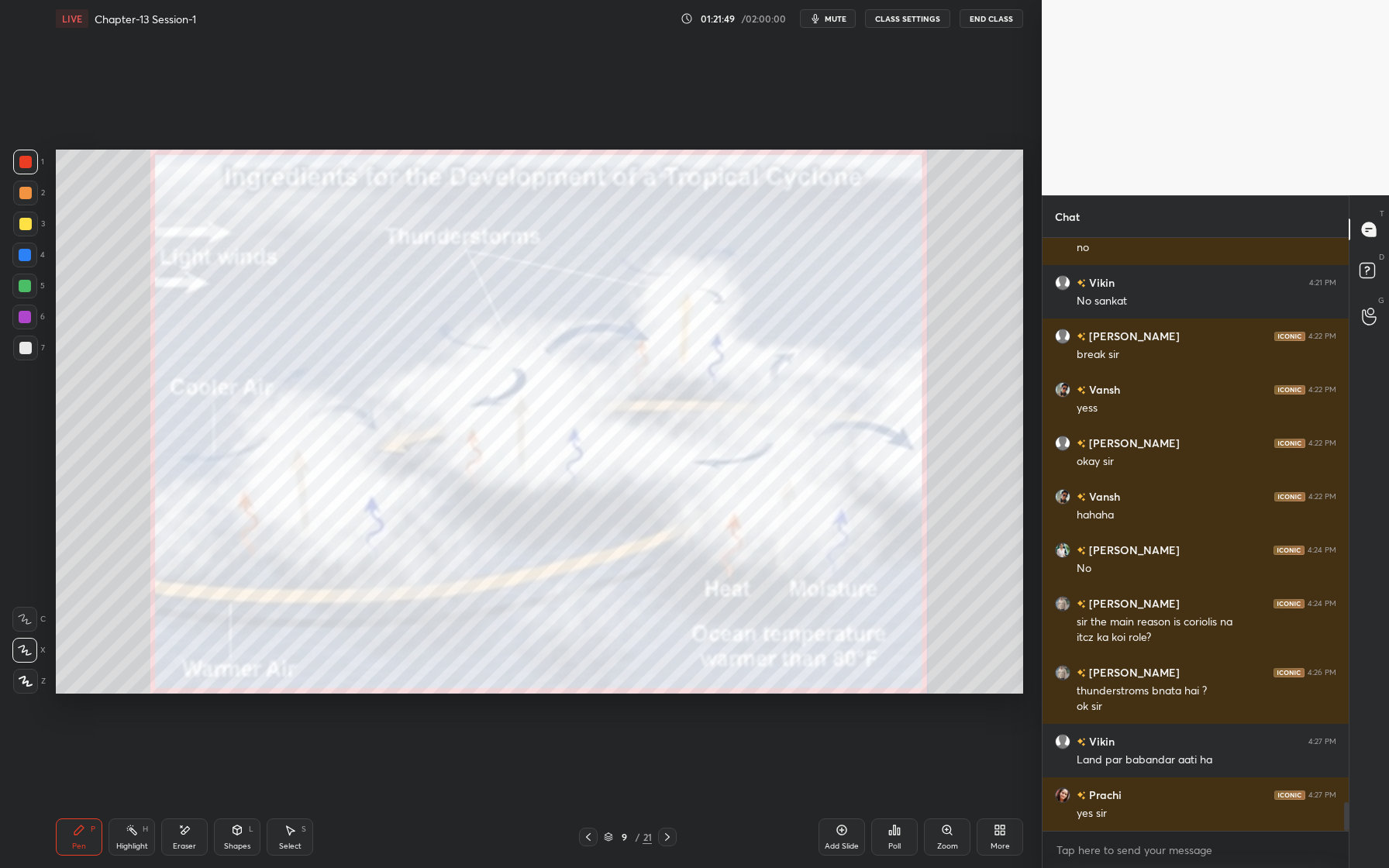
click at [191, 838] on div "Eraser" at bounding box center [184, 837] width 46 height 37
click at [26, 689] on div "Erase all" at bounding box center [25, 681] width 25 height 25
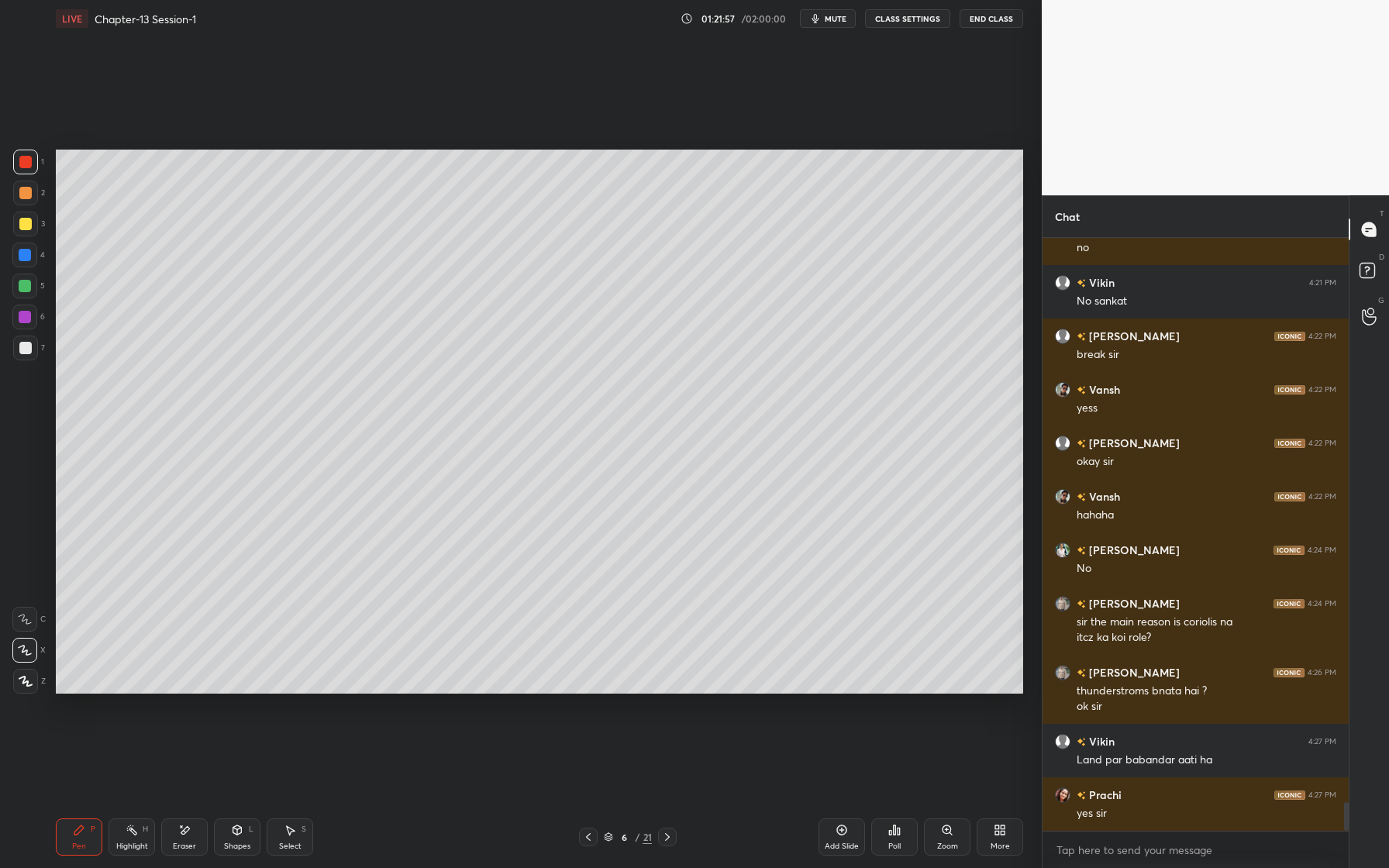
click at [24, 315] on div at bounding box center [25, 317] width 13 height 13
click at [28, 260] on div at bounding box center [25, 255] width 13 height 13
click at [30, 289] on div at bounding box center [25, 286] width 13 height 13
click at [179, 840] on div "Eraser" at bounding box center [184, 837] width 46 height 37
click at [87, 837] on div "Pen P" at bounding box center [79, 837] width 46 height 37
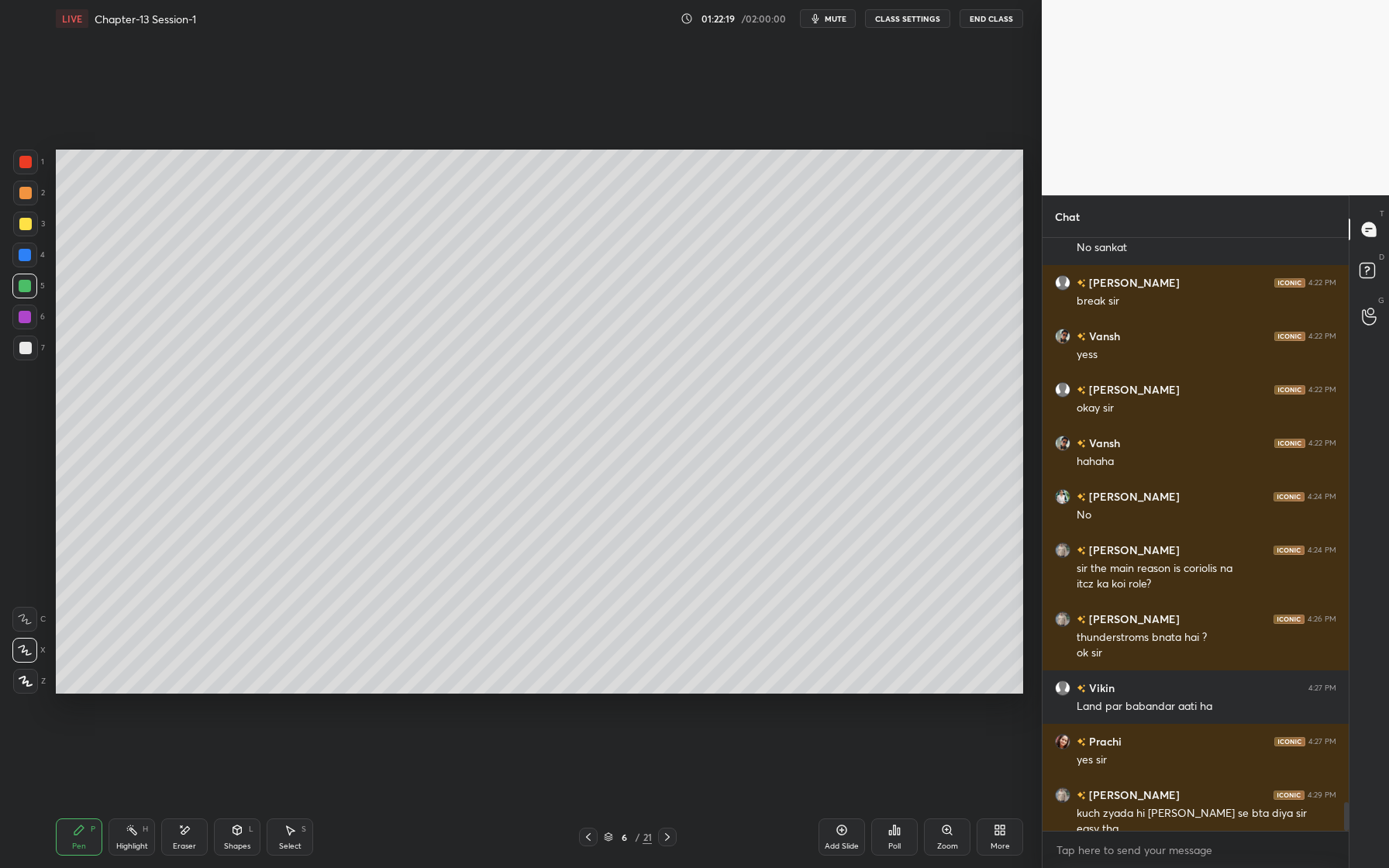
scroll to position [11639, 0]
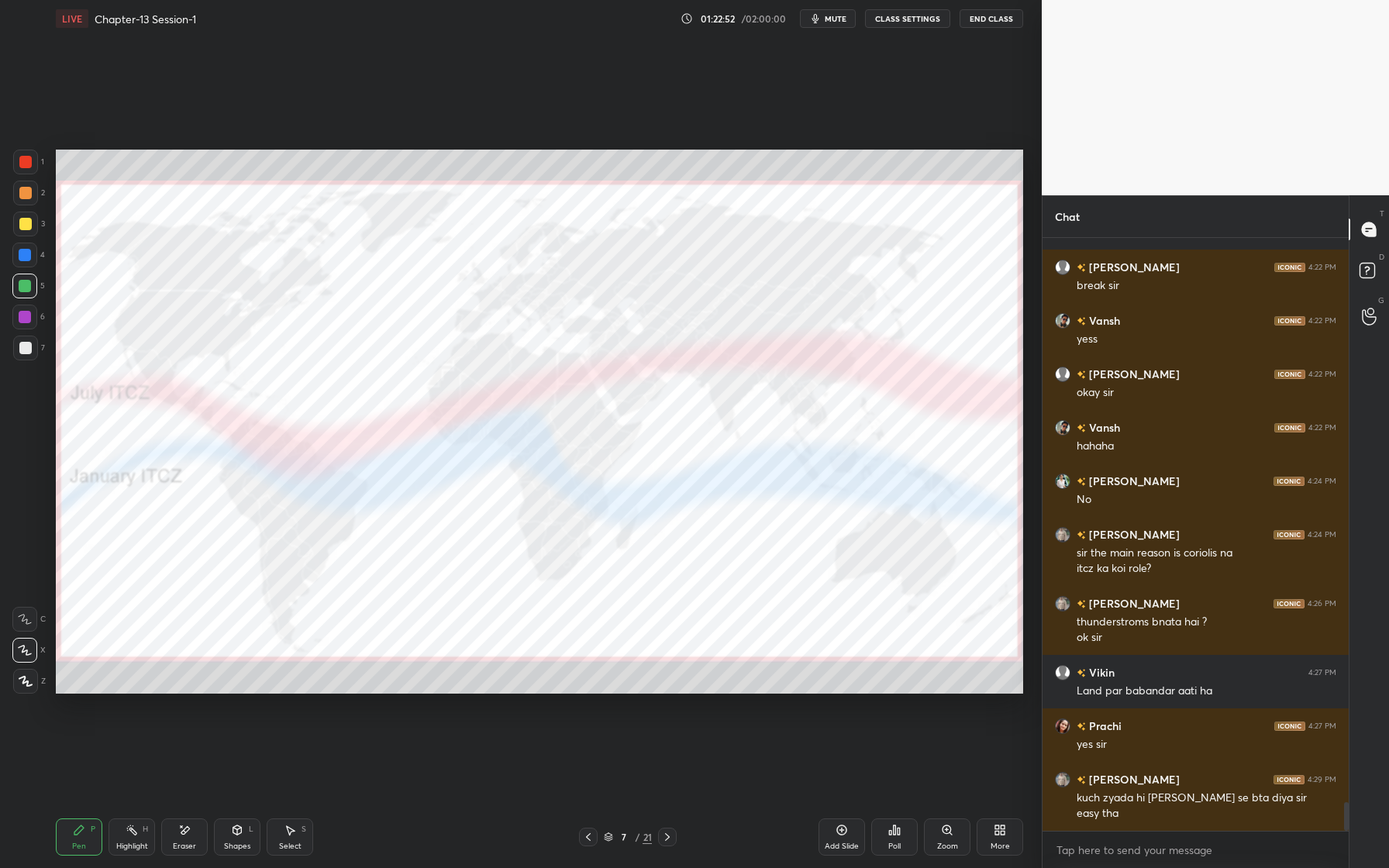
drag, startPoint x: 37, startPoint y: 161, endPoint x: 32, endPoint y: 170, distance: 10.3
click at [36, 162] on div "1" at bounding box center [29, 162] width 31 height 25
click at [181, 850] on div "Eraser" at bounding box center [184, 846] width 23 height 8
click at [28, 680] on span "Erase all" at bounding box center [25, 681] width 23 height 11
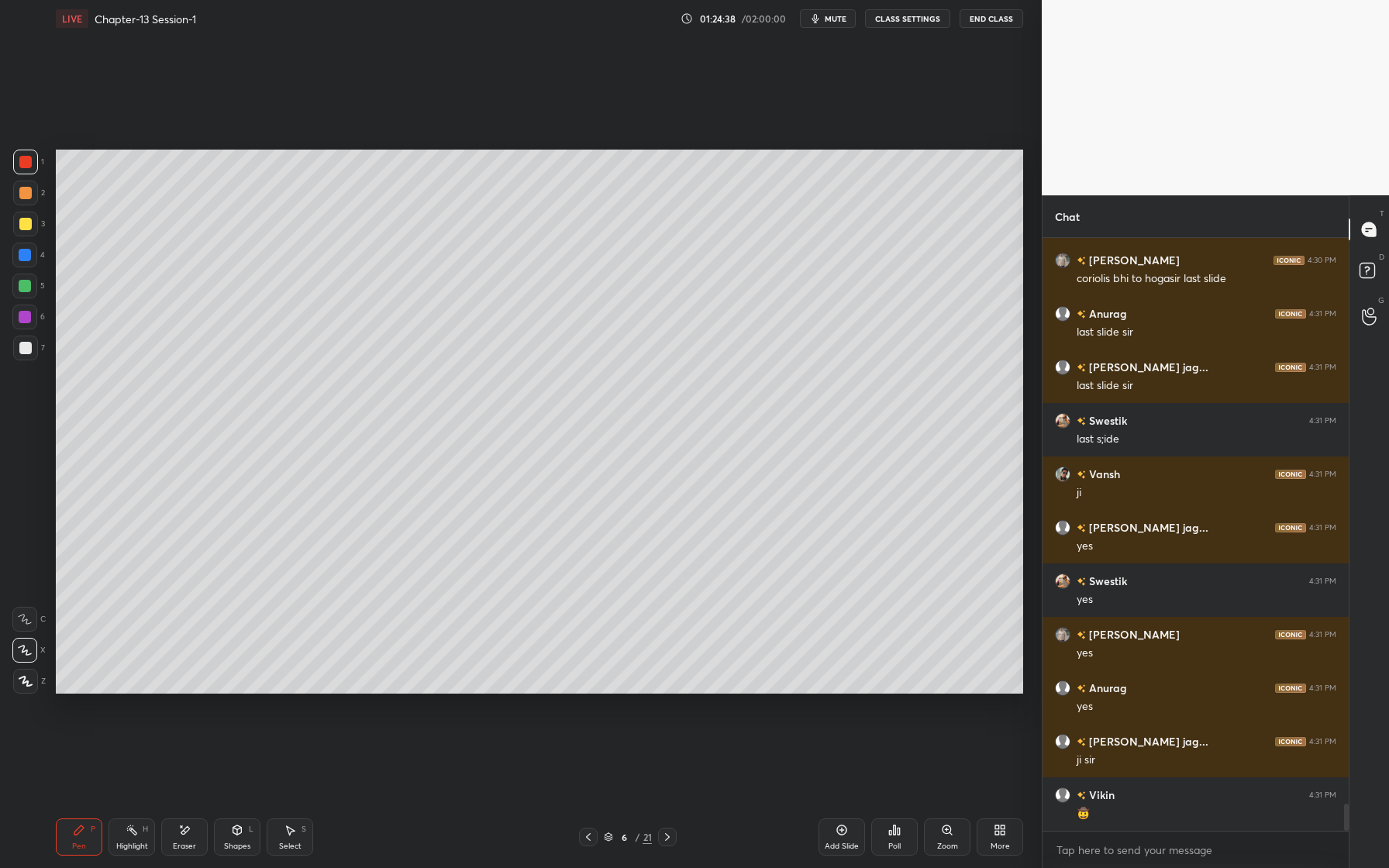
scroll to position [12602, 0]
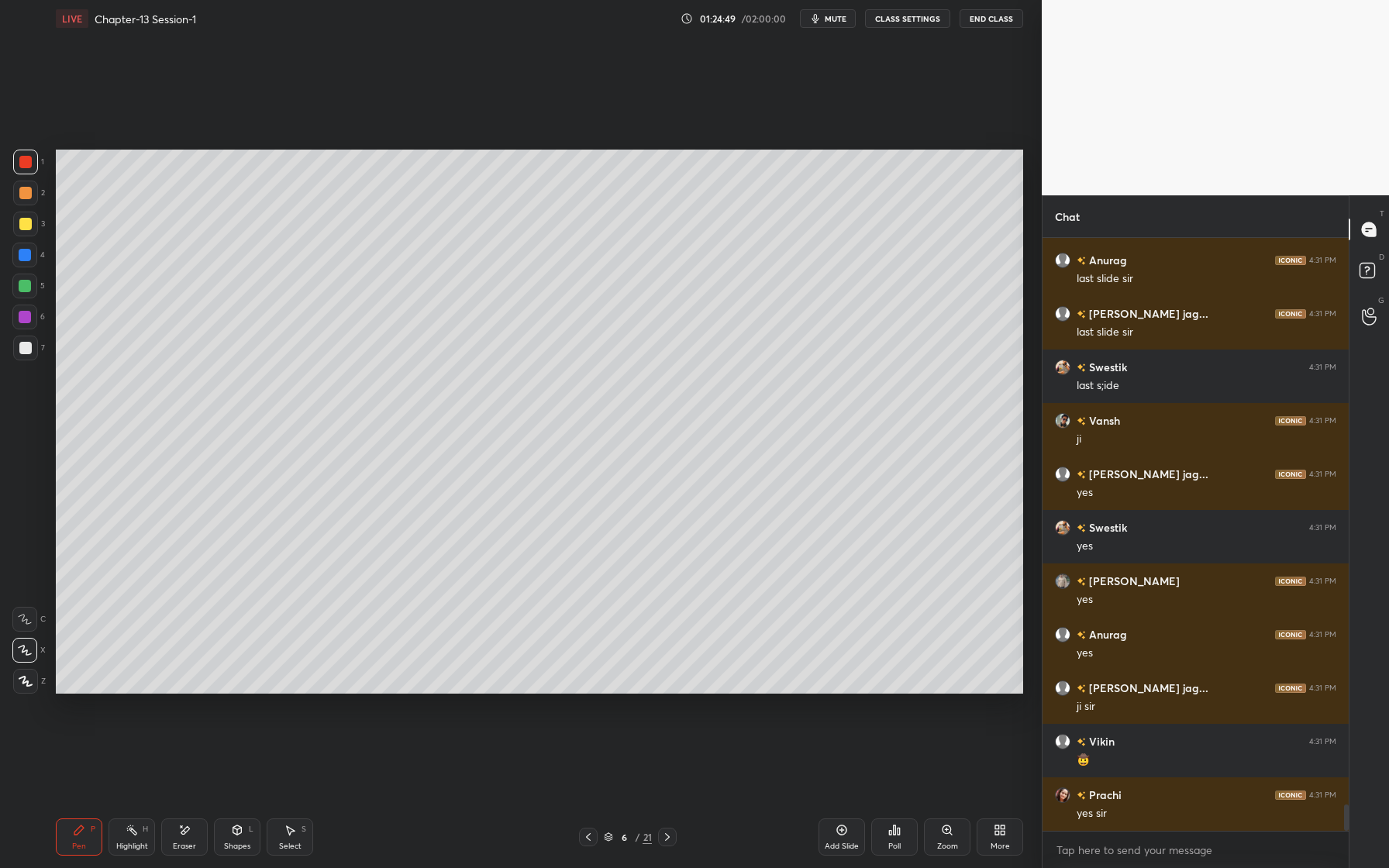
click at [840, 21] on span "mute" at bounding box center [835, 19] width 22 height 11
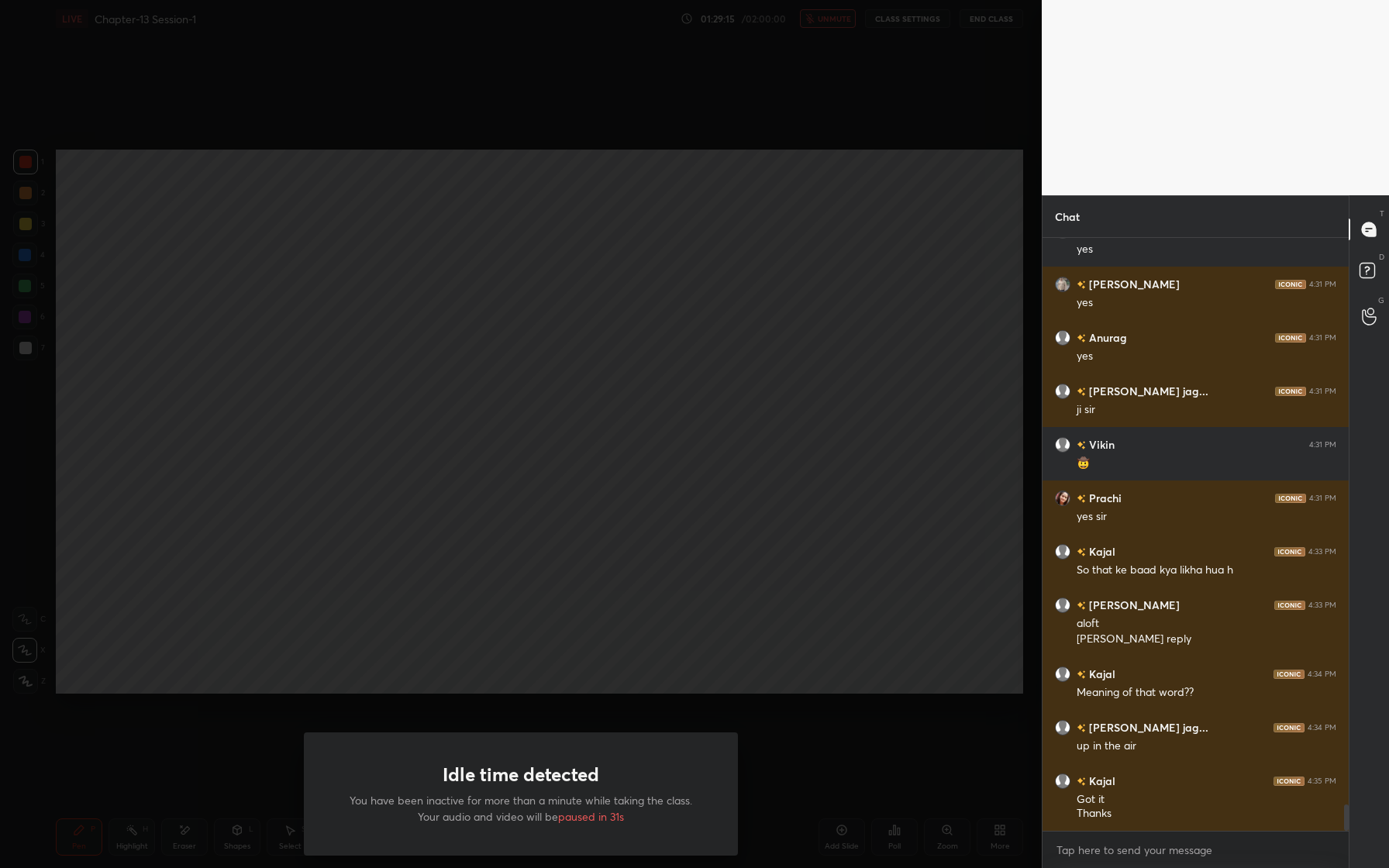
scroll to position [12936, 0]
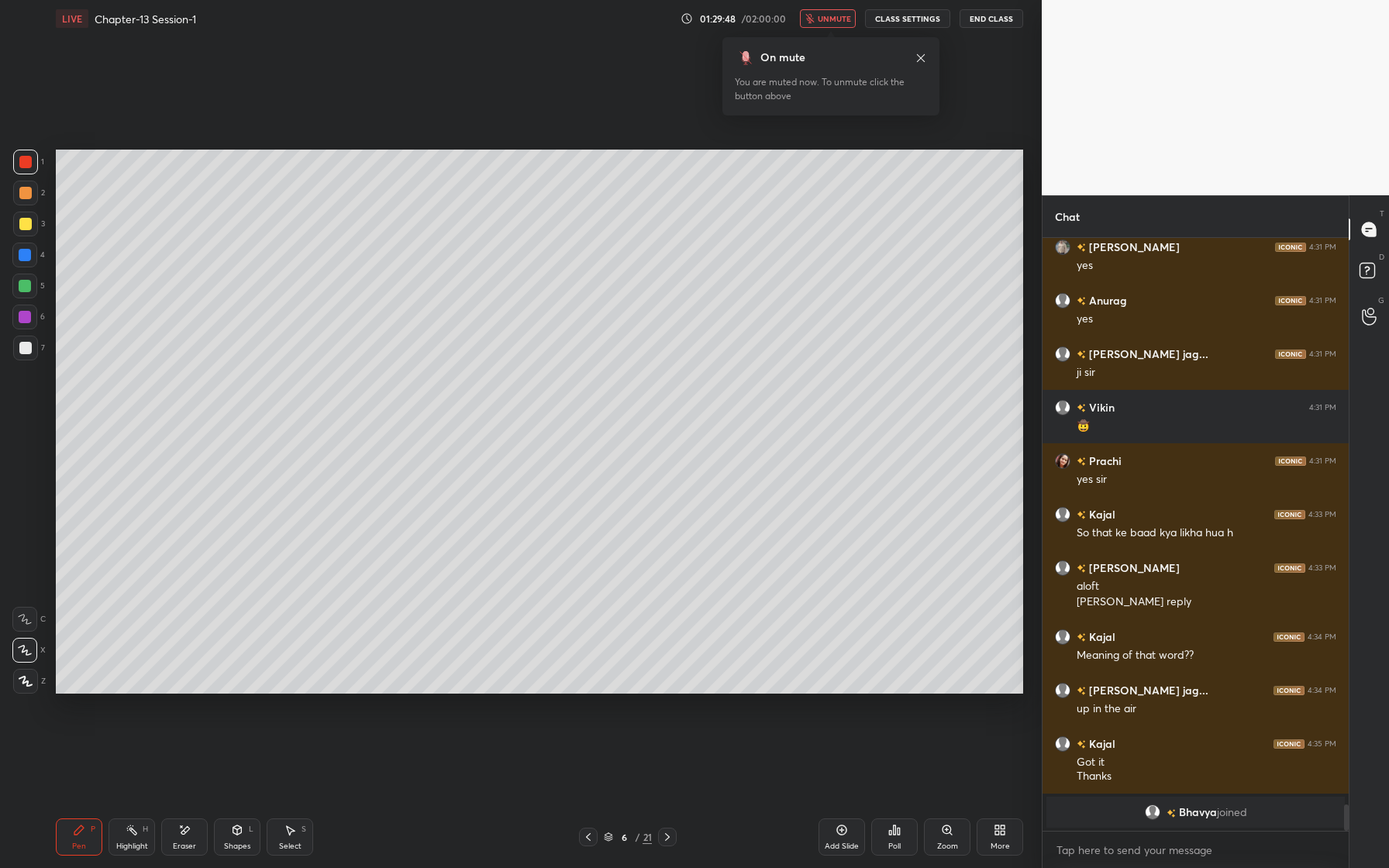
click at [923, 65] on div "On mute" at bounding box center [831, 57] width 192 height 16
click at [923, 55] on icon at bounding box center [921, 58] width 13 height 13
click at [826, 28] on div "LIVE Chapter-13 Session-1 01:29:51 / 02:00:00 unmute CLASS SETTINGS End Class" at bounding box center [539, 18] width 967 height 37
click at [831, 21] on span "unmute" at bounding box center [835, 19] width 33 height 11
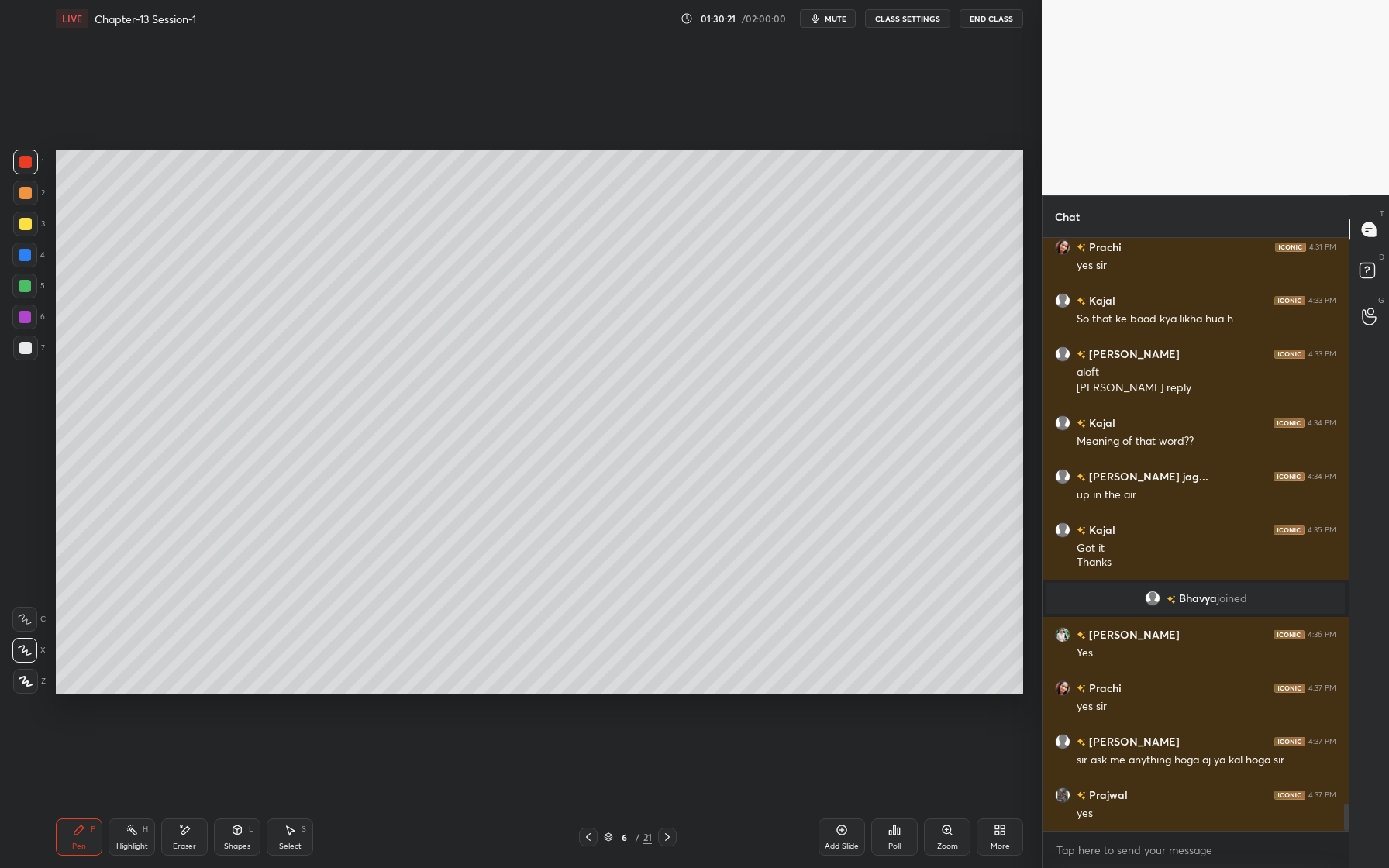
scroll to position [12542, 0]
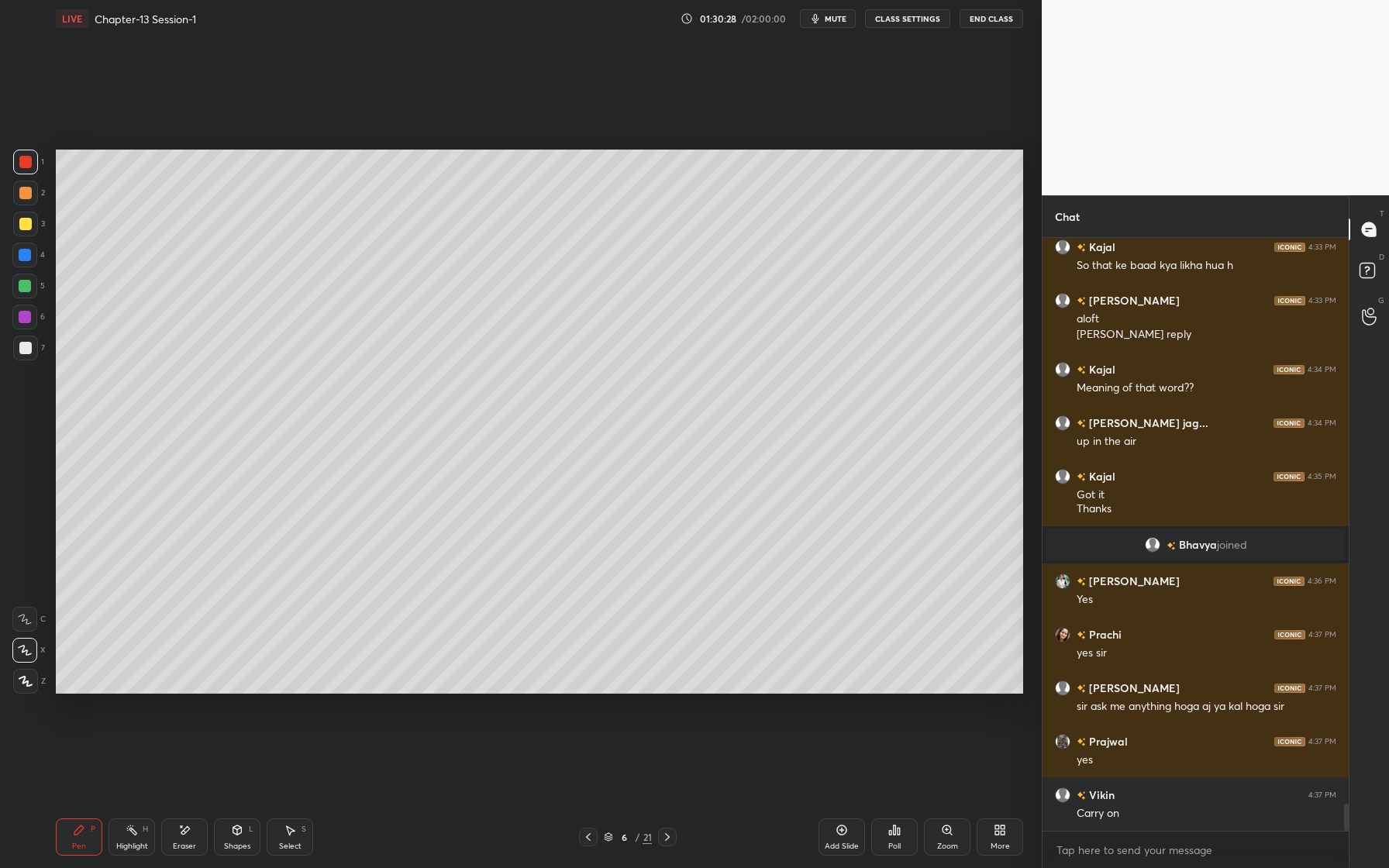
click at [30, 287] on div at bounding box center [25, 286] width 13 height 13
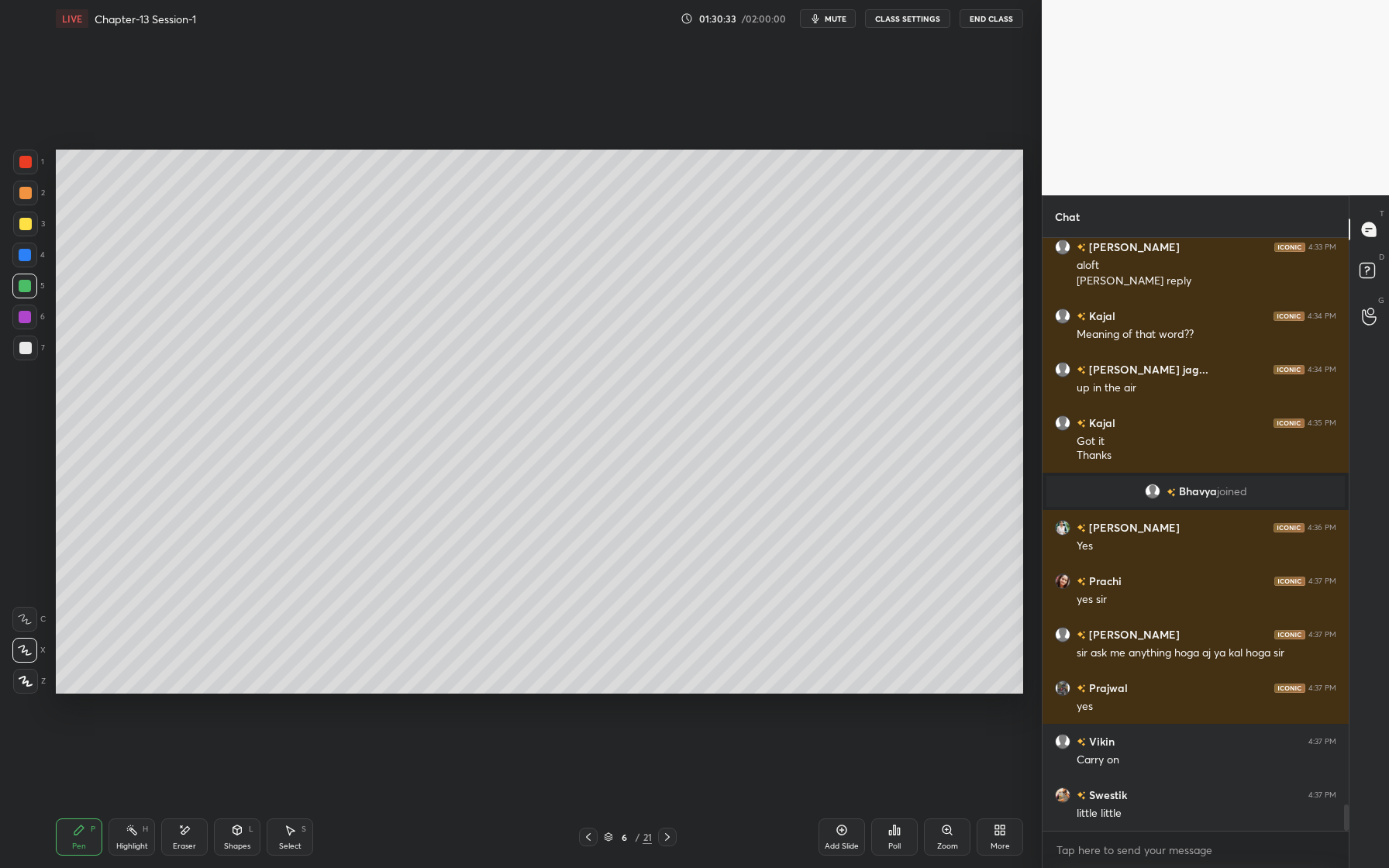
scroll to position [12649, 0]
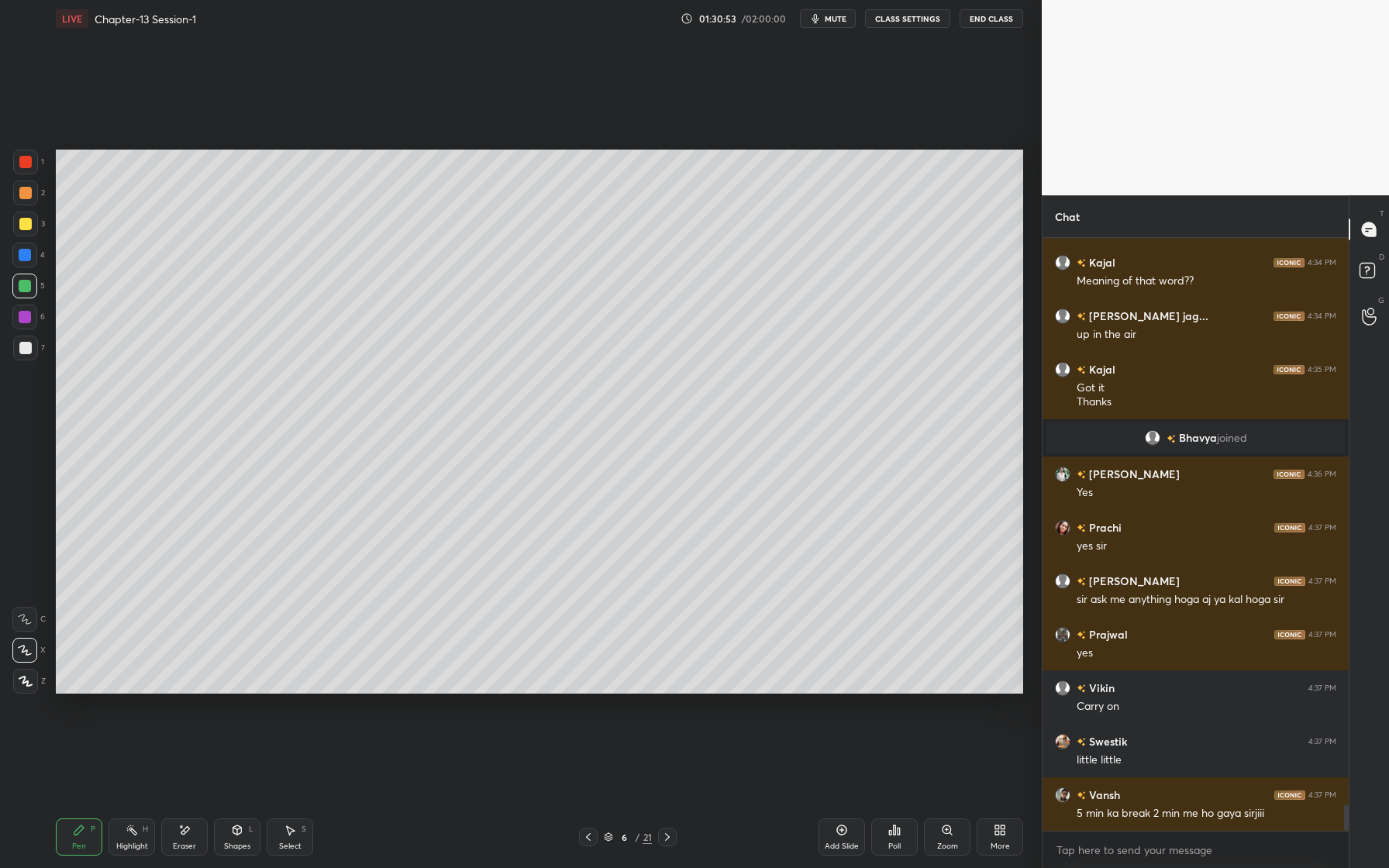
click at [848, 838] on div "Add Slide" at bounding box center [842, 837] width 46 height 37
drag, startPoint x: 30, startPoint y: 194, endPoint x: 46, endPoint y: 197, distance: 16.3
click at [31, 192] on div at bounding box center [26, 193] width 25 height 25
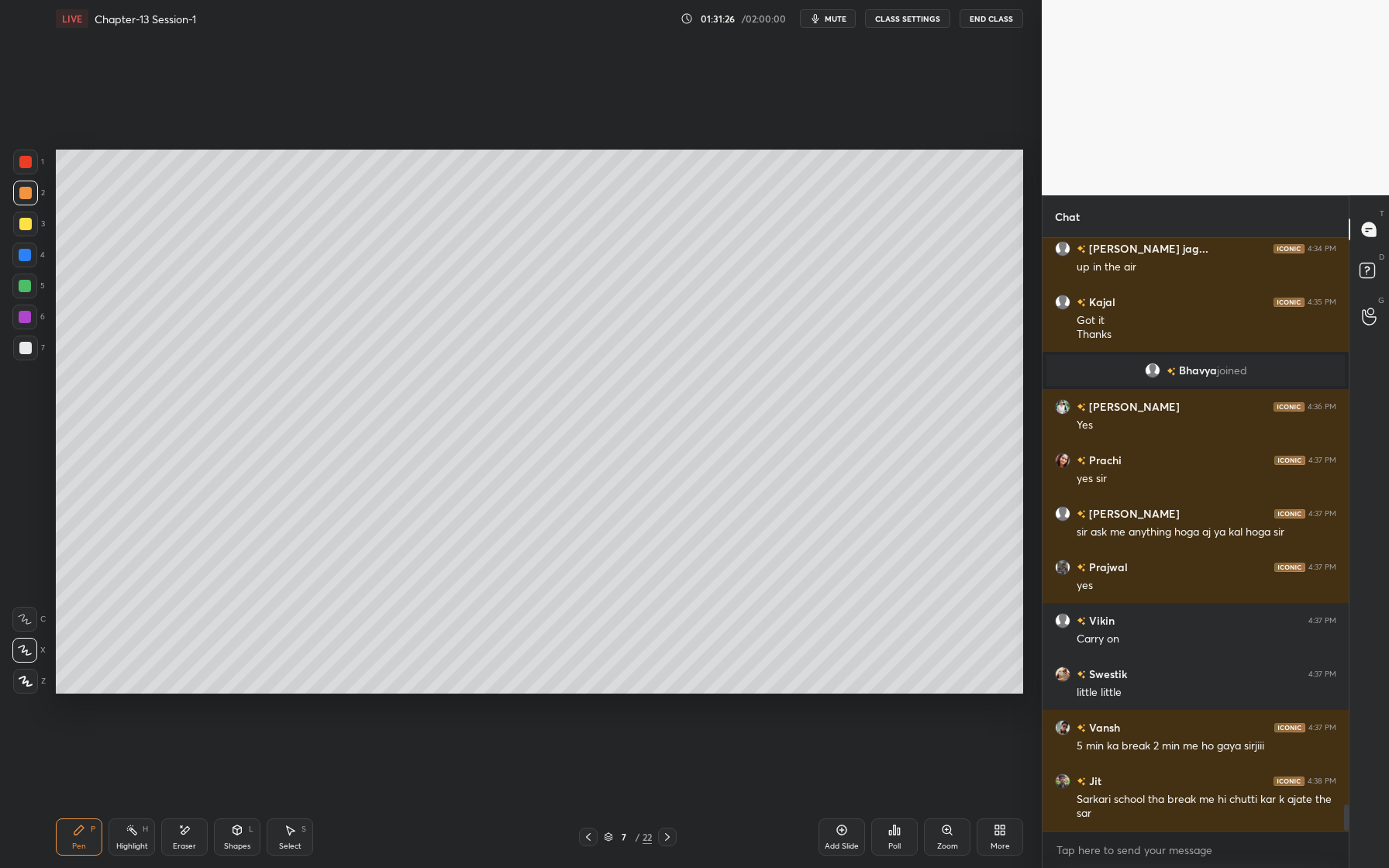
click at [26, 256] on div at bounding box center [25, 255] width 13 height 13
click at [22, 289] on div at bounding box center [25, 286] width 13 height 13
click at [183, 824] on icon at bounding box center [185, 831] width 13 height 14
click at [78, 831] on icon at bounding box center [79, 831] width 13 height 13
click at [33, 314] on div at bounding box center [25, 316] width 25 height 25
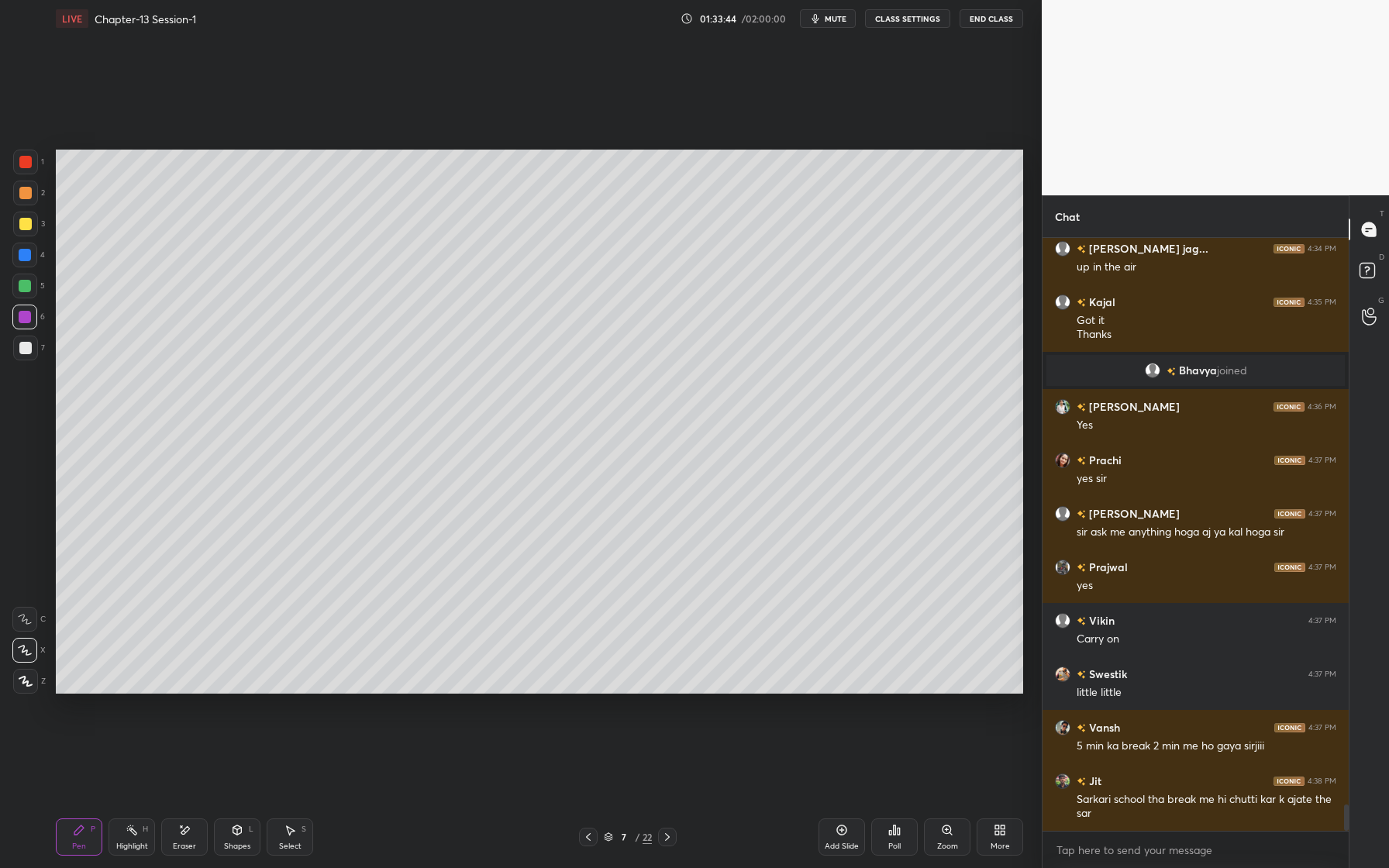
drag, startPoint x: 21, startPoint y: 316, endPoint x: 48, endPoint y: 326, distance: 28.8
click at [21, 316] on div at bounding box center [25, 317] width 13 height 13
click at [186, 832] on icon at bounding box center [185, 831] width 13 height 14
drag, startPoint x: 37, startPoint y: 679, endPoint x: 30, endPoint y: 683, distance: 8.1
click at [37, 679] on div "Erase all" at bounding box center [25, 681] width 25 height 25
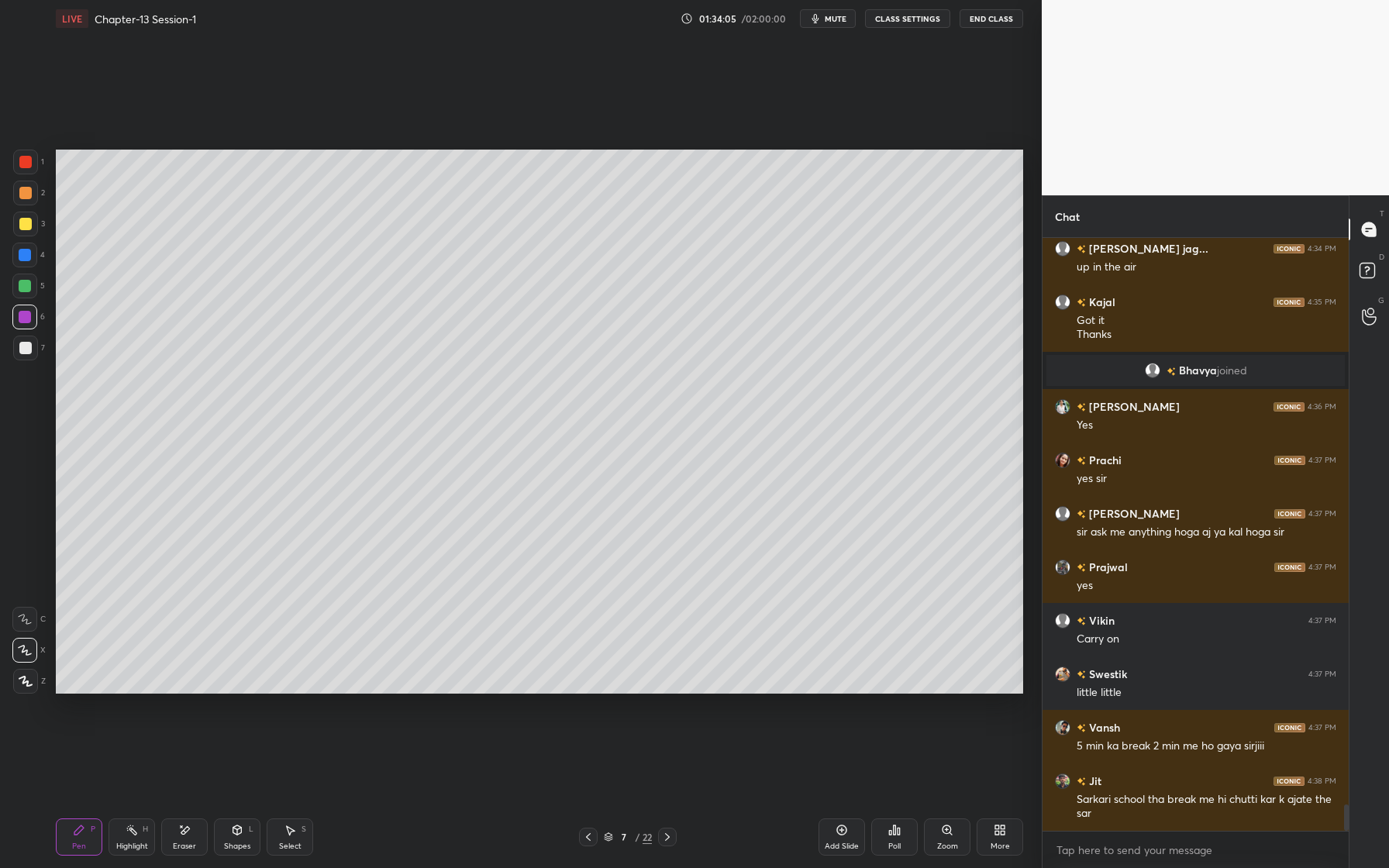
click at [17, 317] on div at bounding box center [25, 316] width 25 height 25
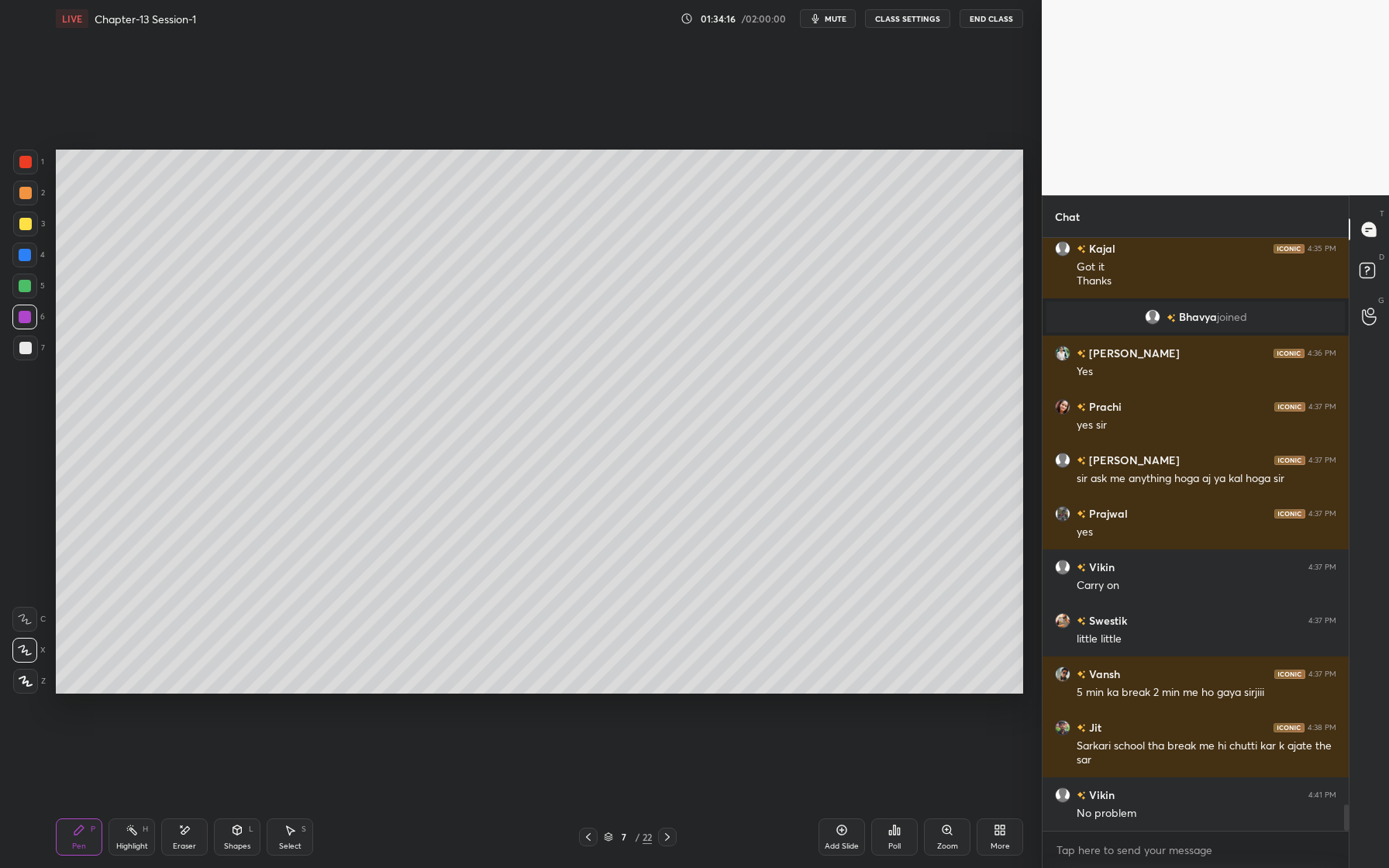
scroll to position [12823, 0]
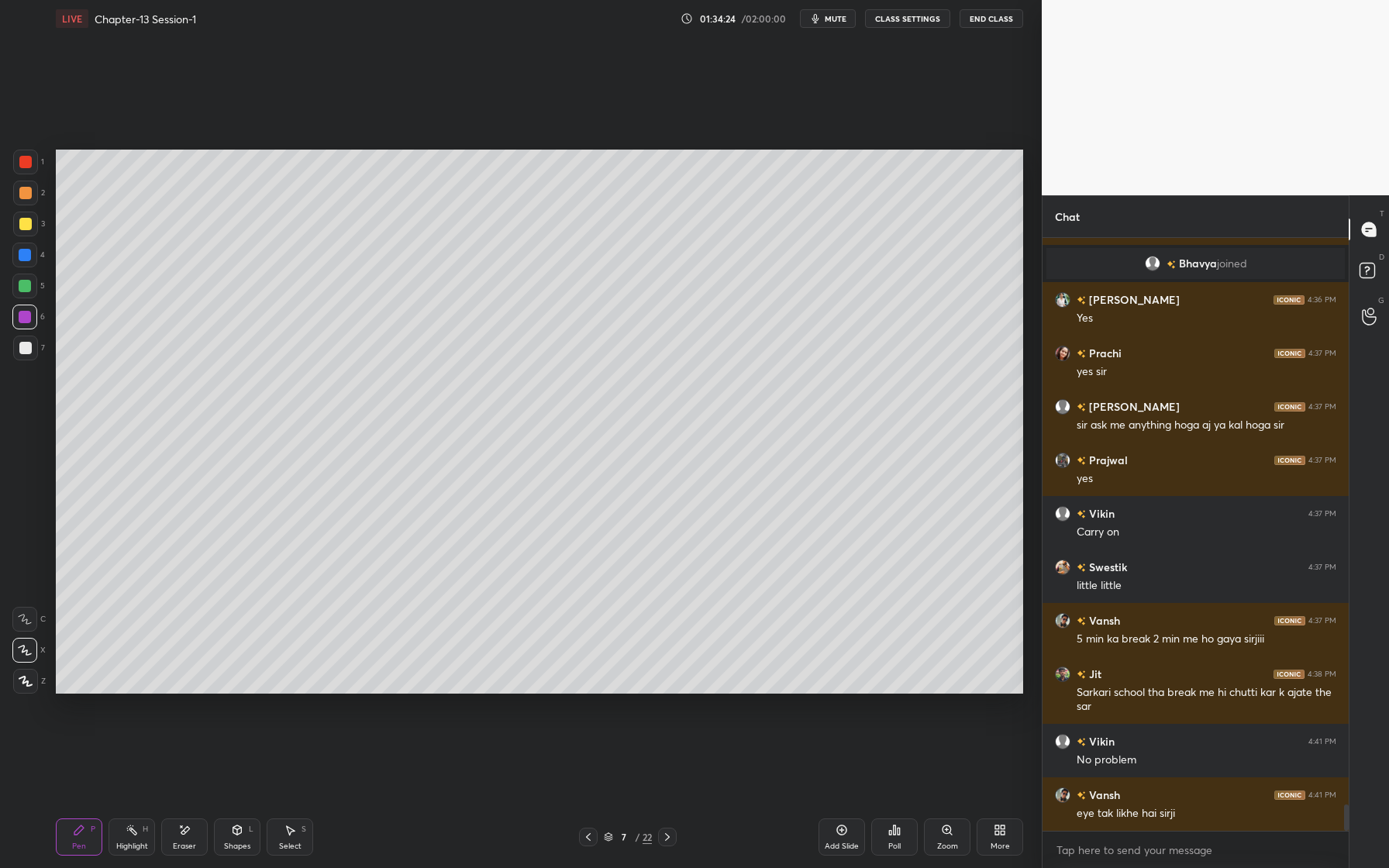
click at [28, 198] on div at bounding box center [26, 193] width 13 height 13
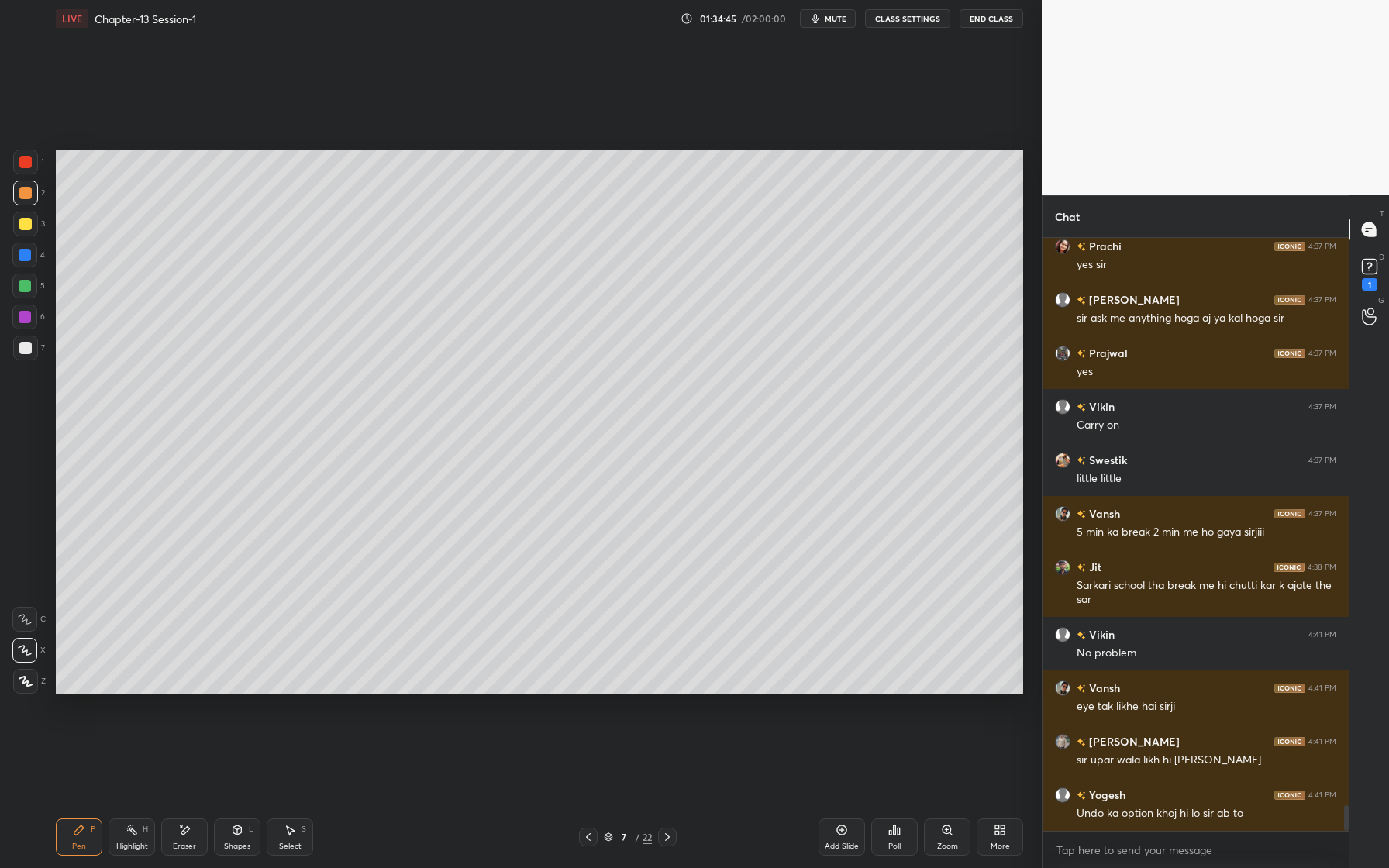
scroll to position [12997, 0]
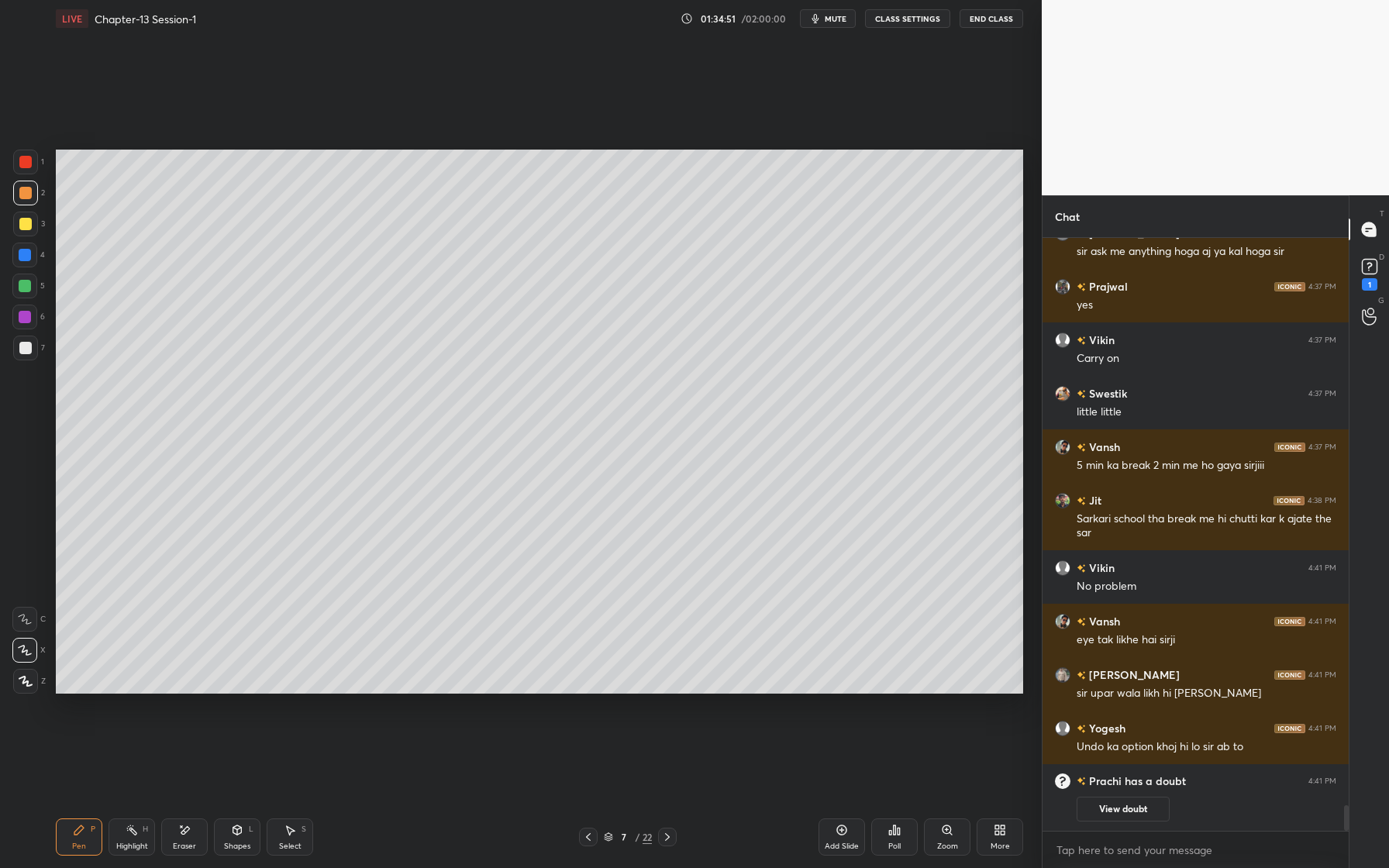
click at [30, 316] on div at bounding box center [25, 316] width 25 height 25
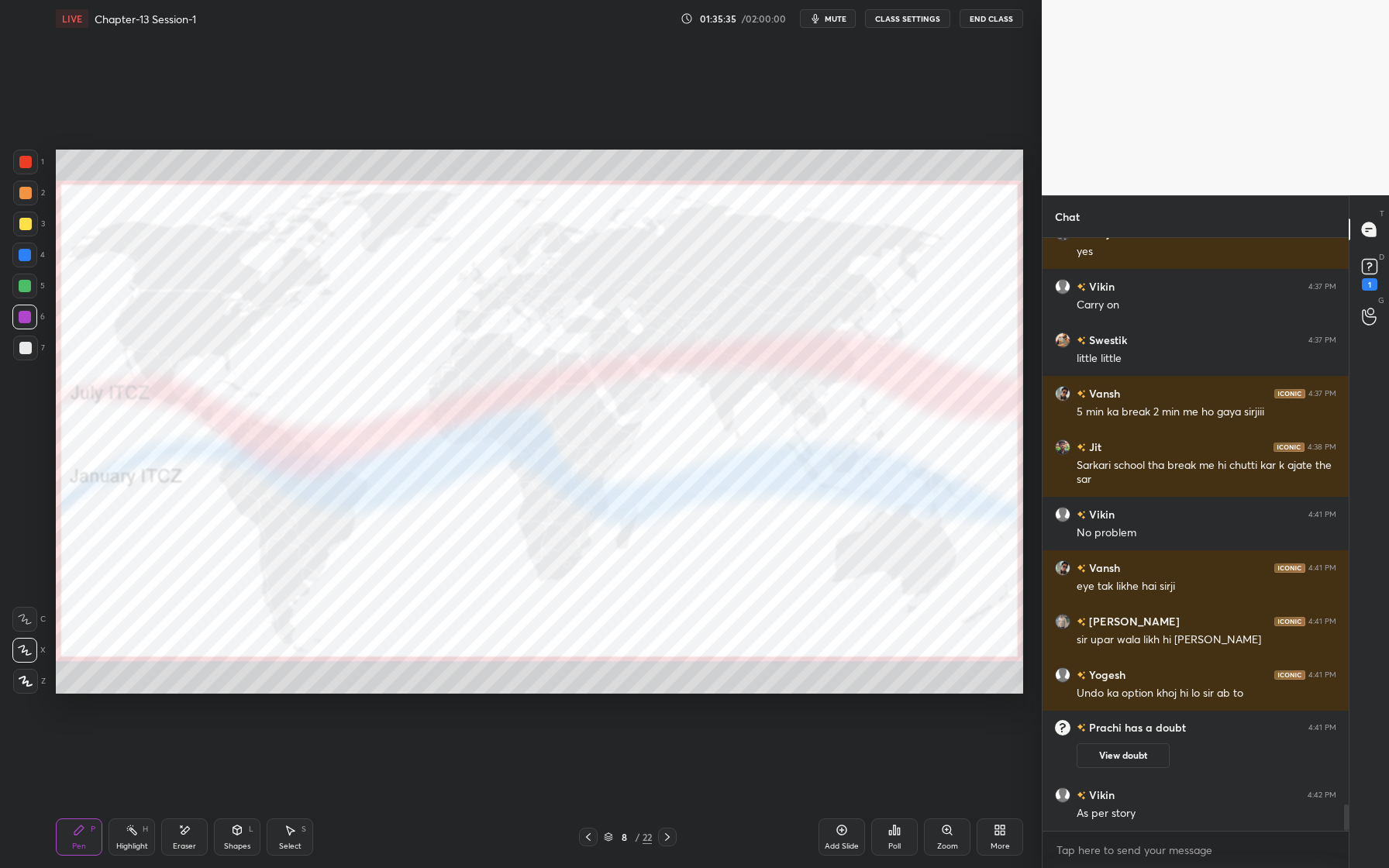
scroll to position [12926, 0]
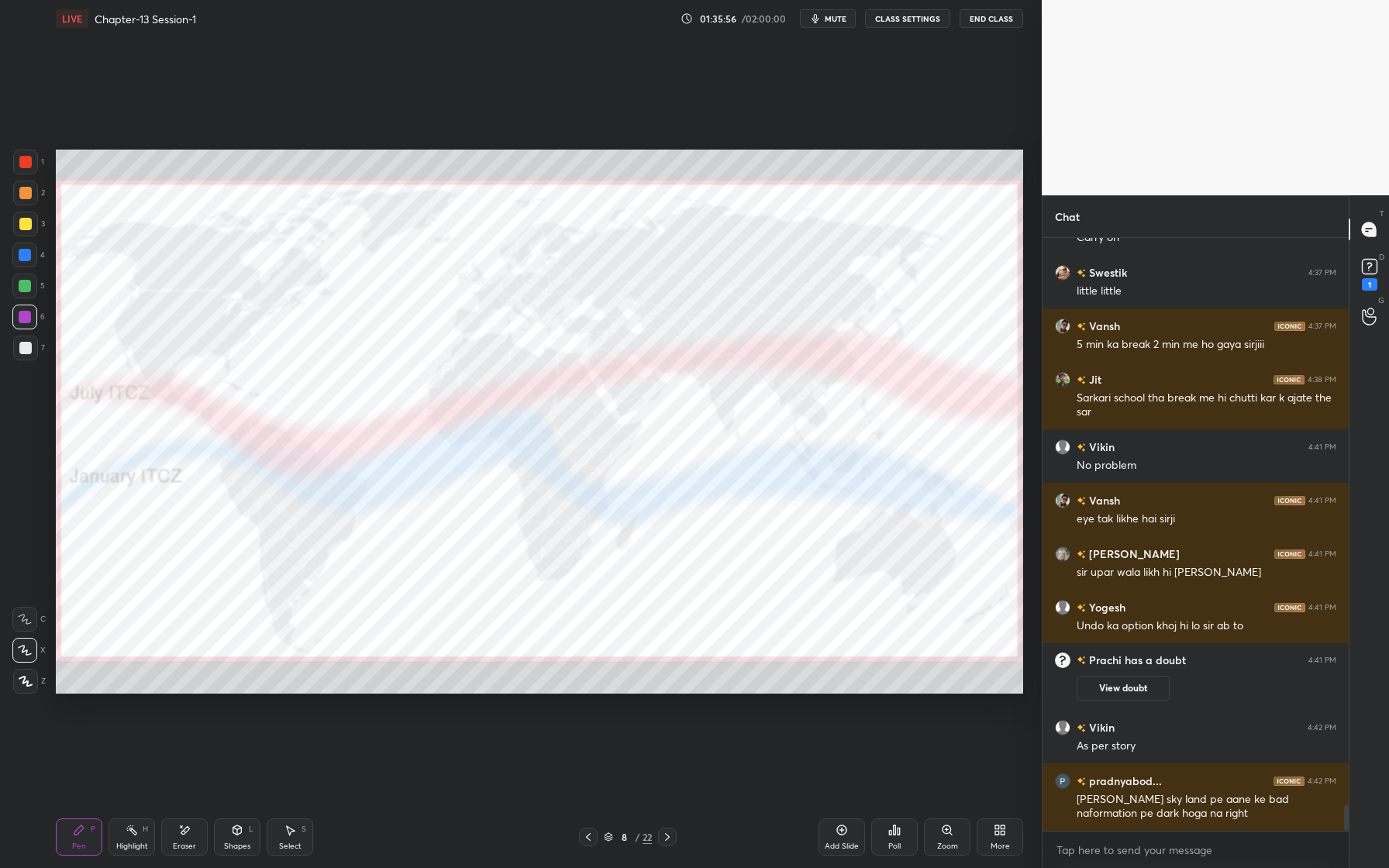
click at [182, 831] on icon at bounding box center [186, 830] width 9 height 8
click at [21, 679] on span "Erase all" at bounding box center [25, 681] width 23 height 11
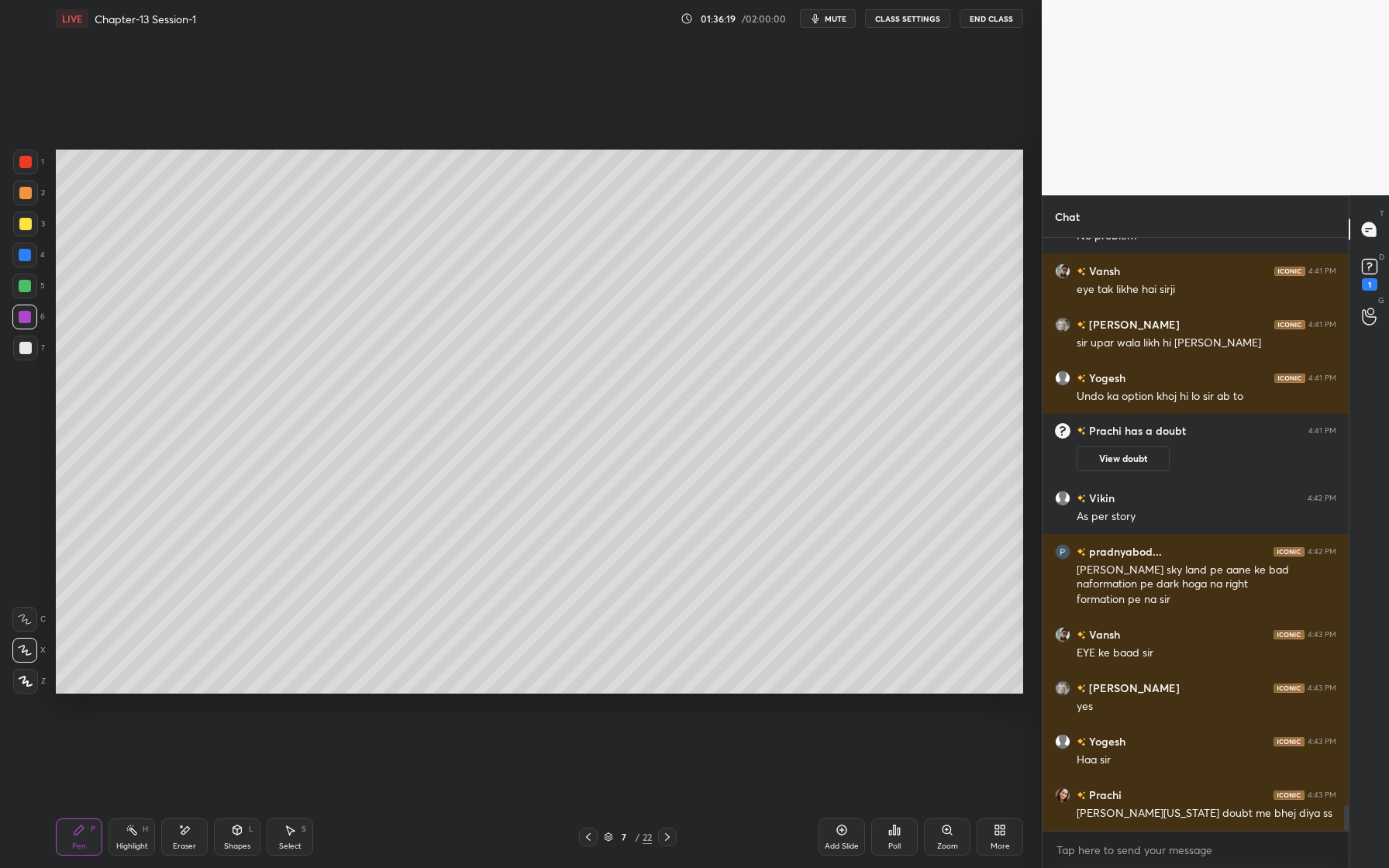
scroll to position [13209, 0]
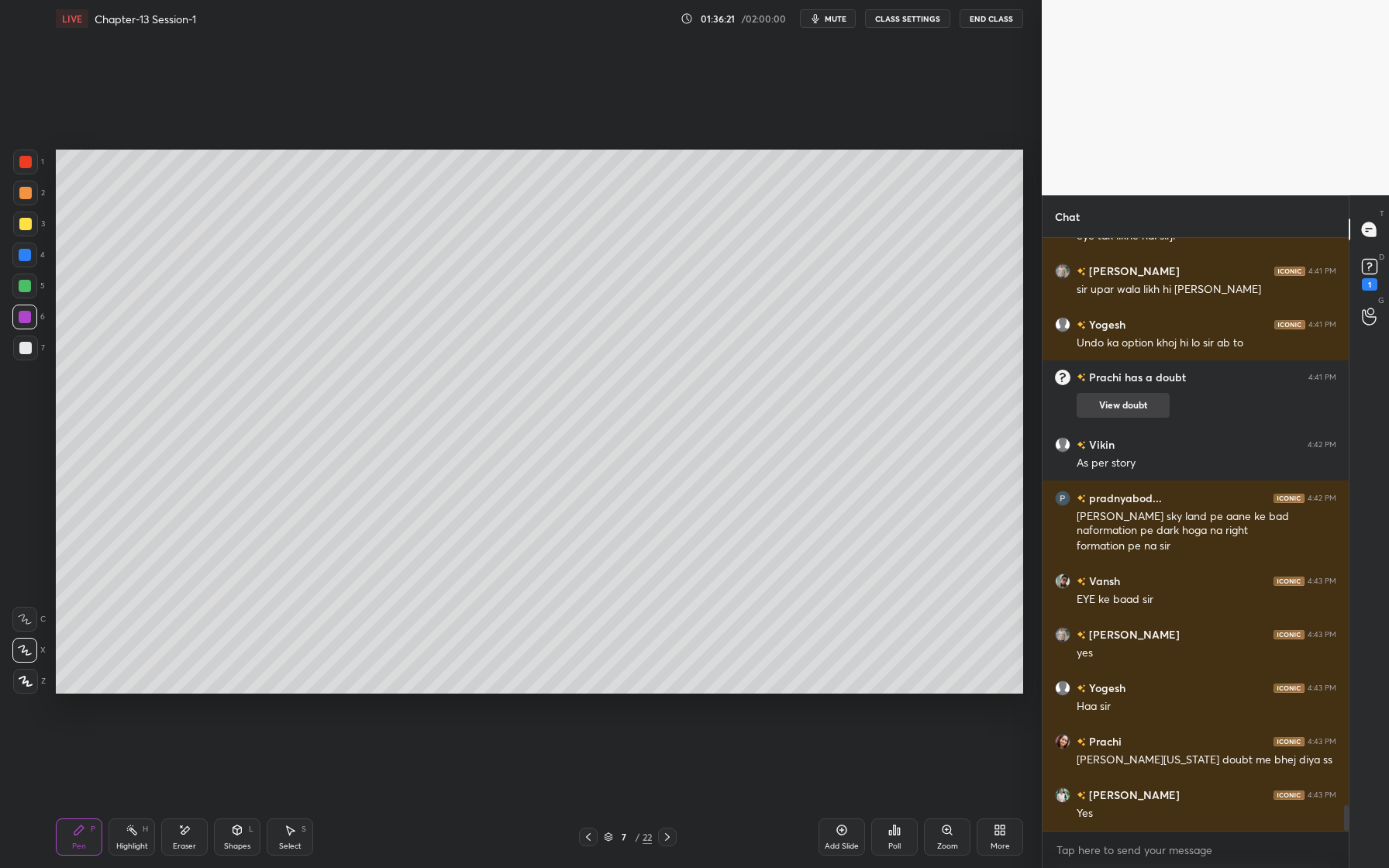
click at [1132, 407] on button "View doubt" at bounding box center [1123, 405] width 93 height 25
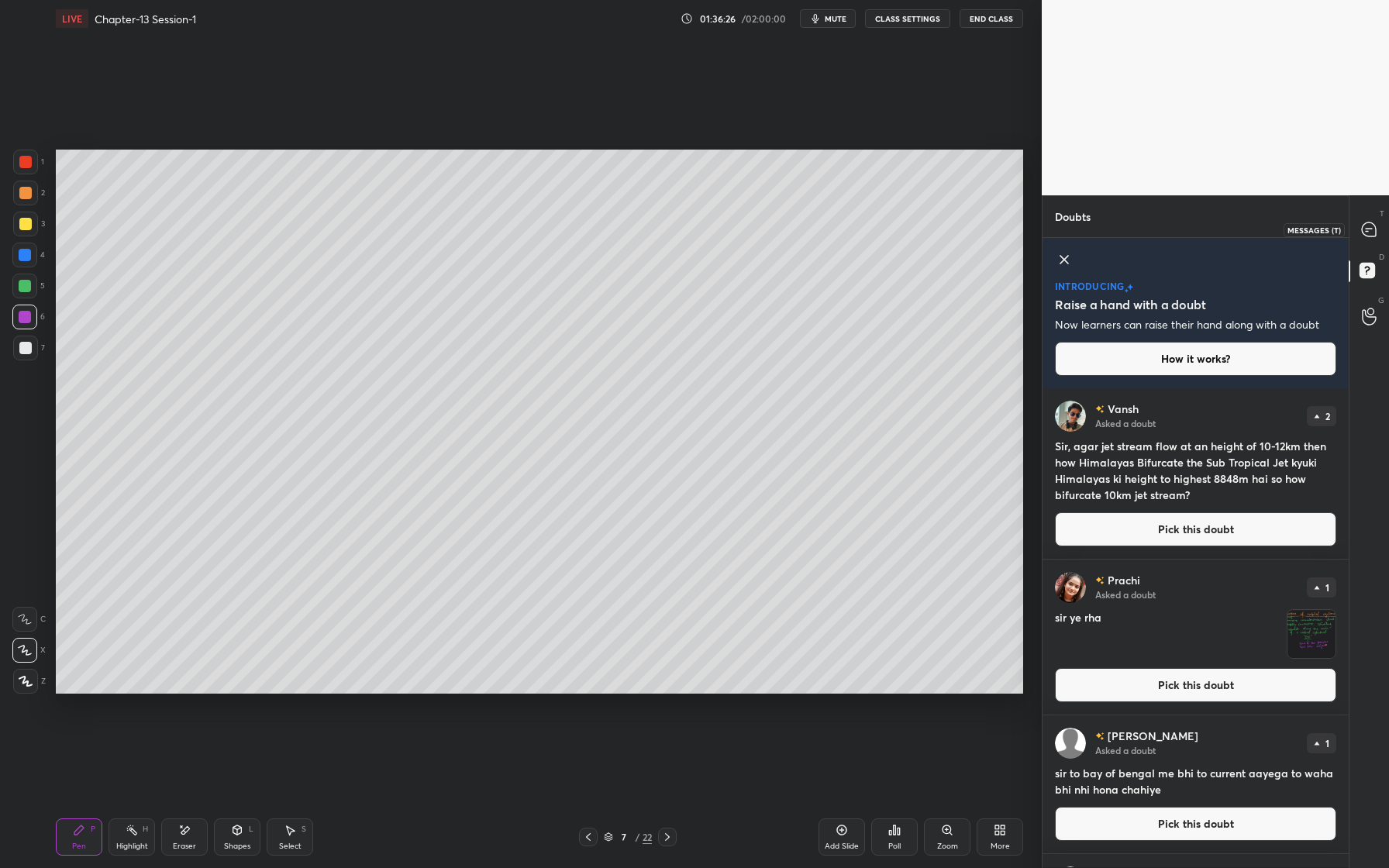
click at [1365, 234] on icon at bounding box center [1369, 230] width 14 height 14
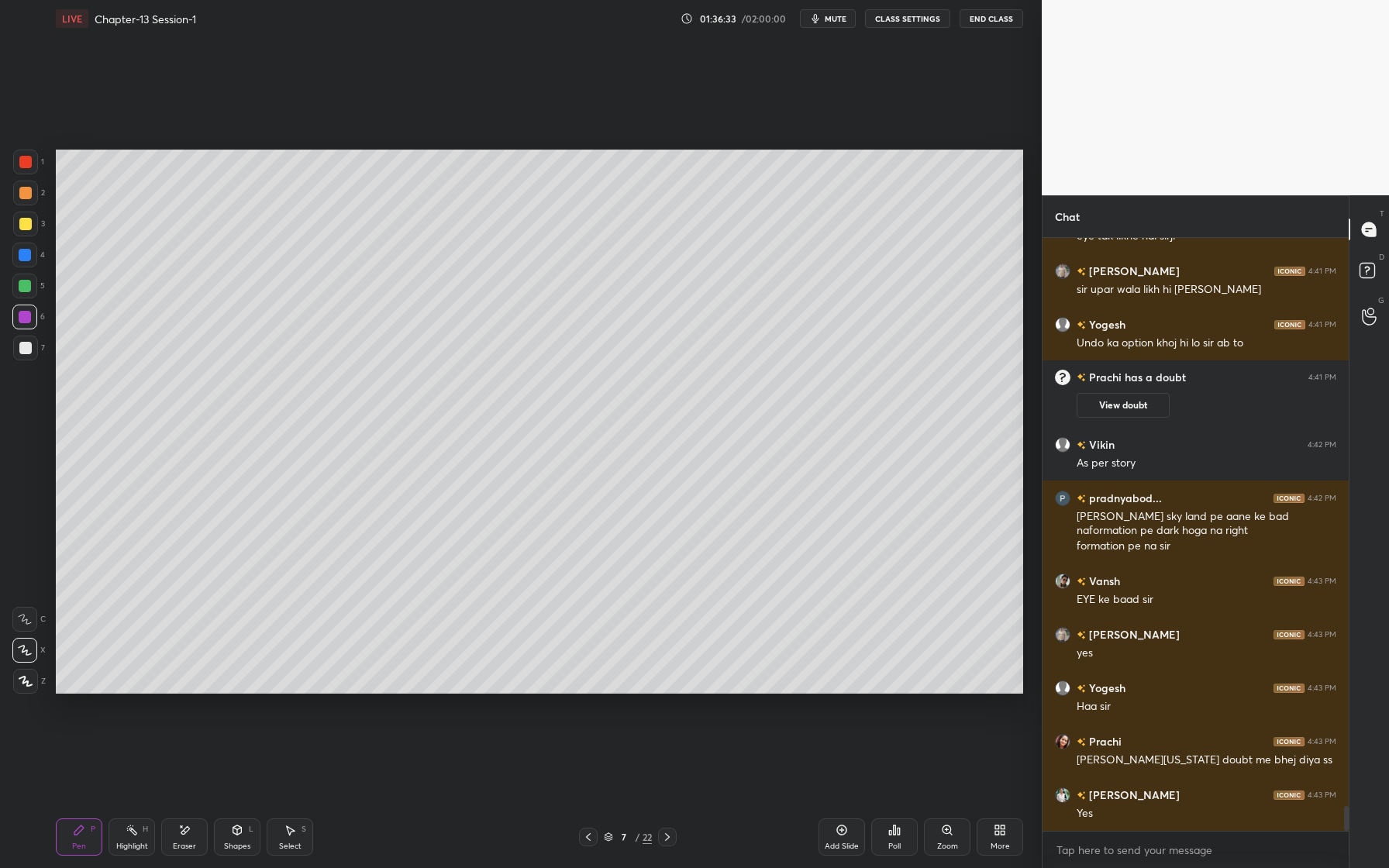
scroll to position [13753, 0]
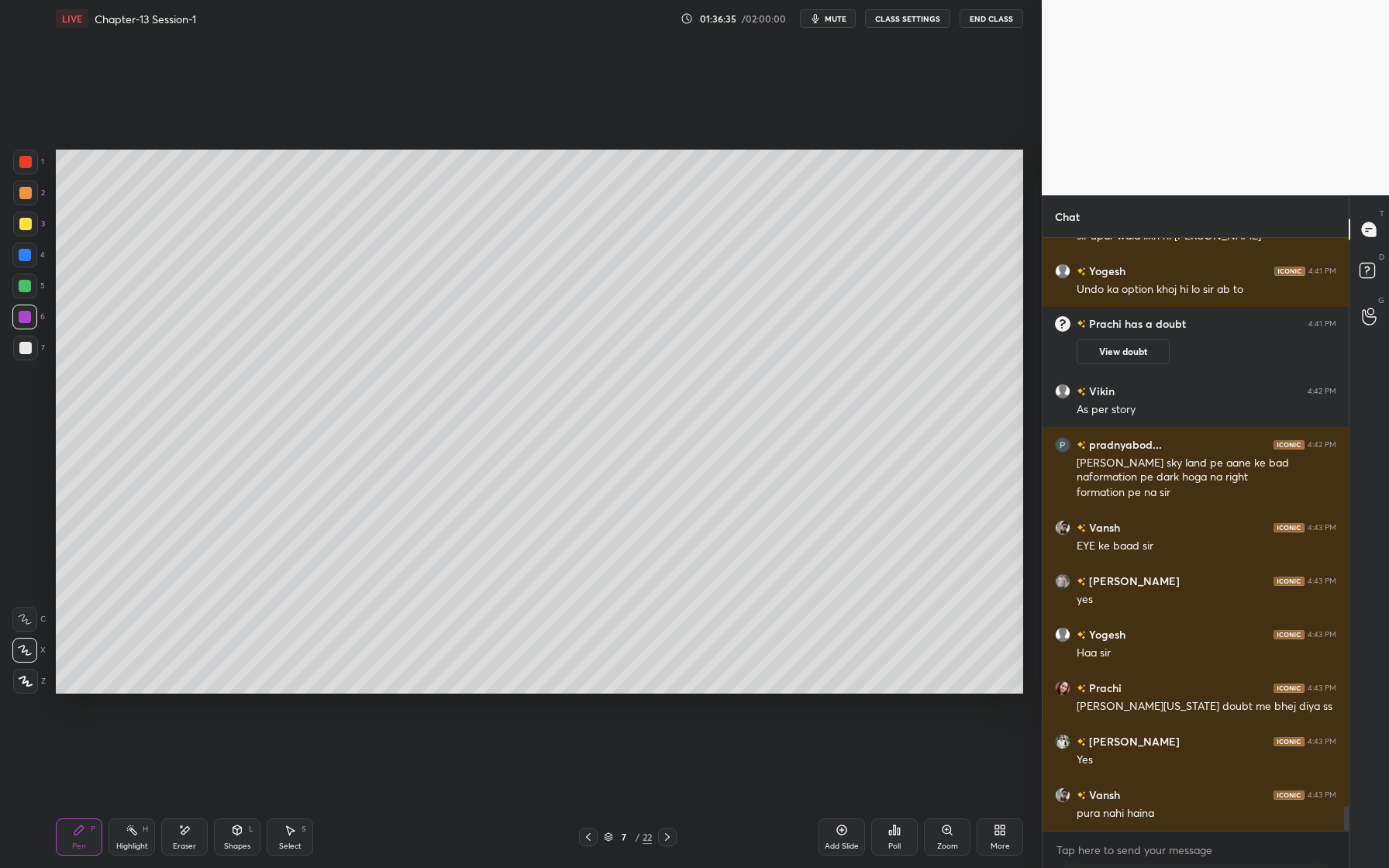
click at [25, 258] on div at bounding box center [25, 255] width 13 height 13
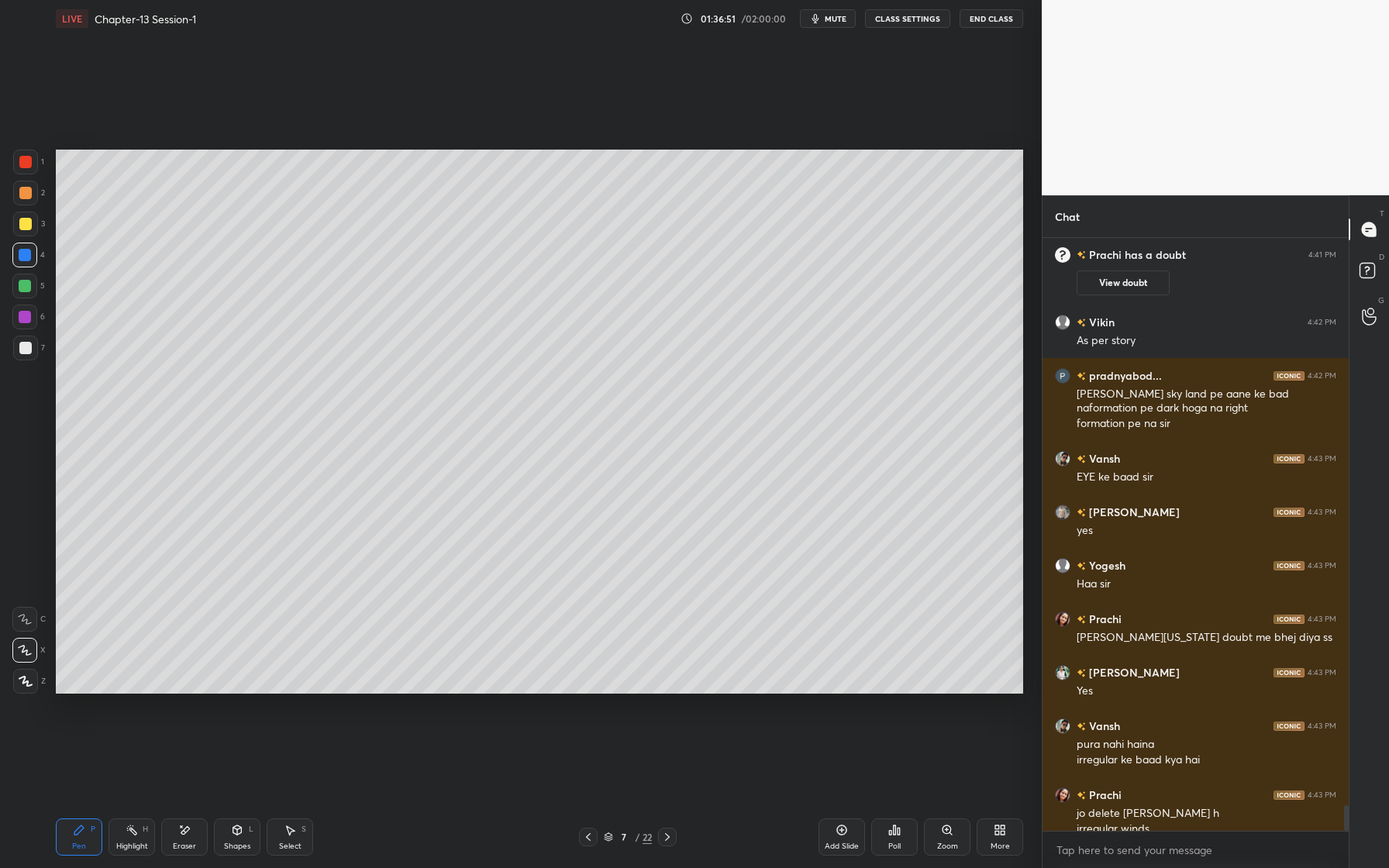
scroll to position [13185, 0]
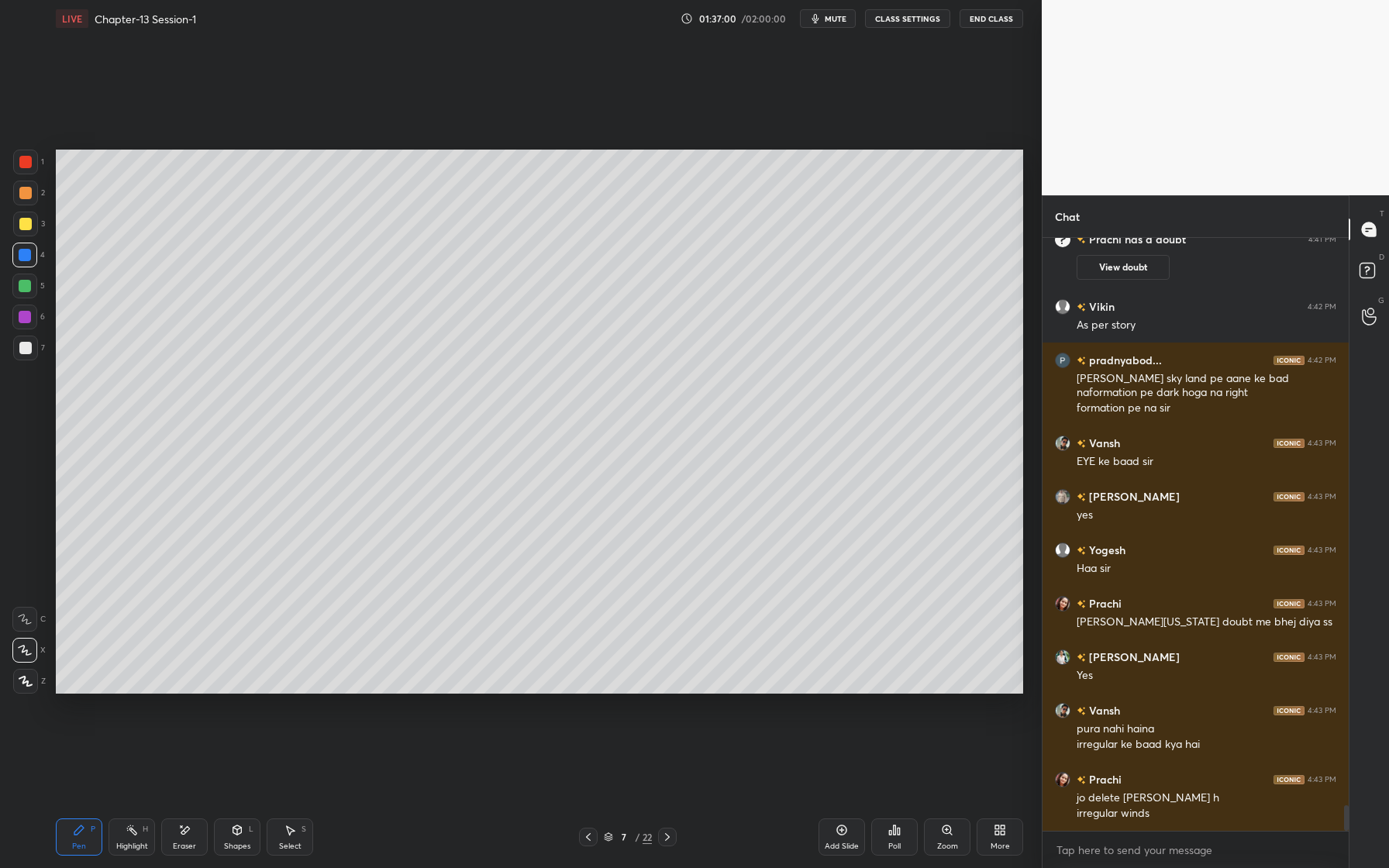
click at [30, 261] on div at bounding box center [25, 254] width 25 height 25
click at [28, 193] on div at bounding box center [26, 193] width 13 height 13
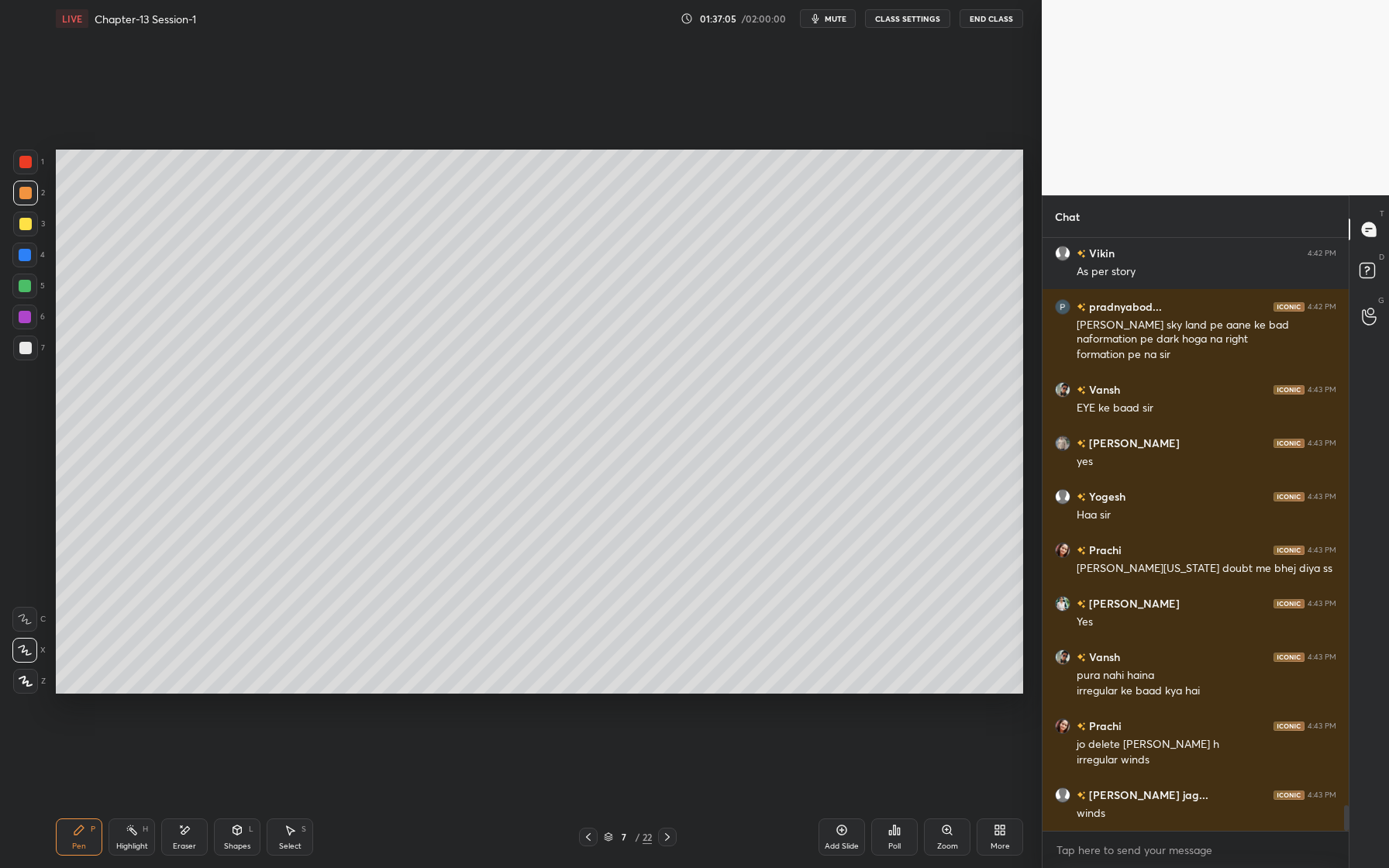
click at [28, 285] on div at bounding box center [25, 286] width 13 height 13
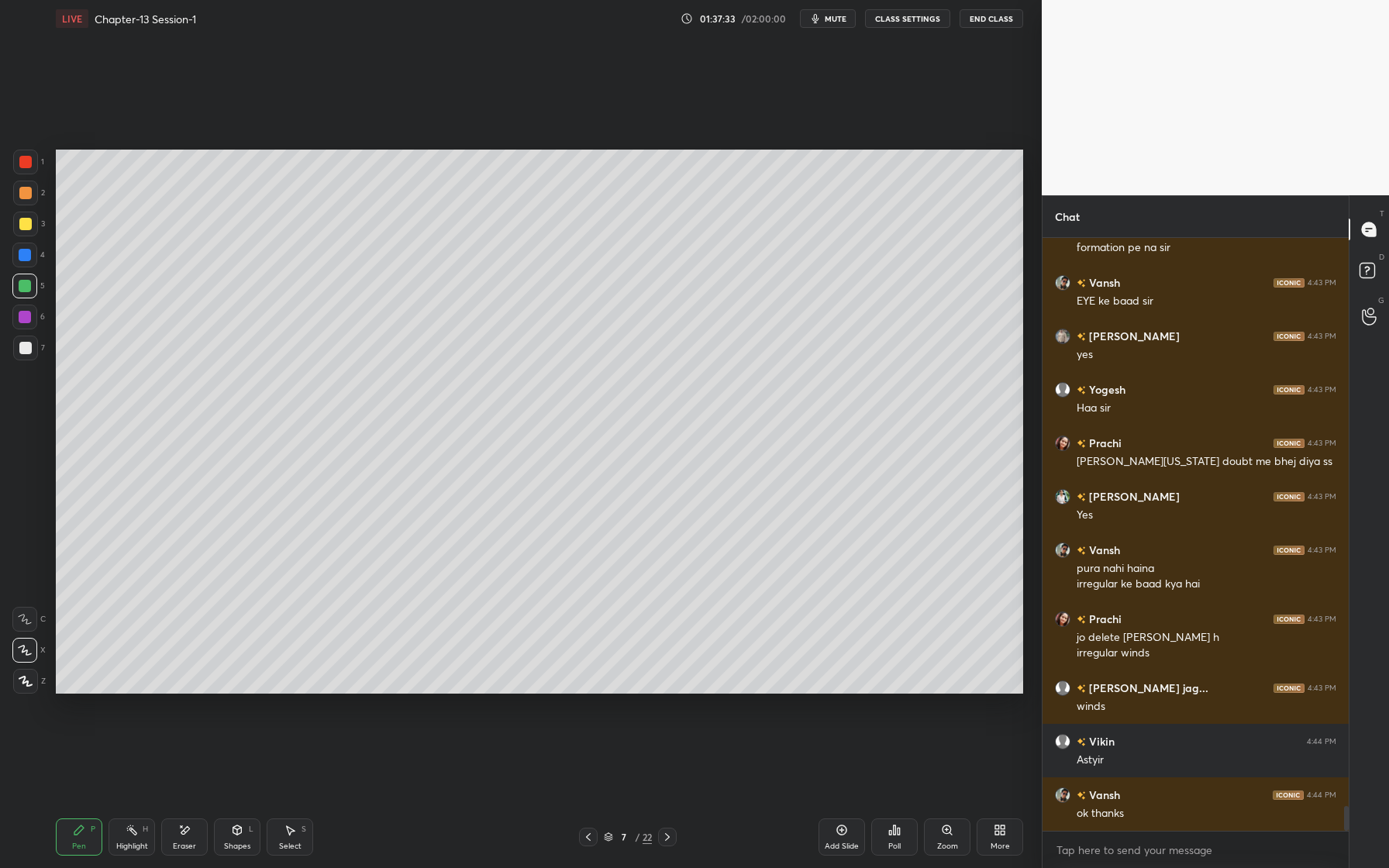
scroll to position [13399, 0]
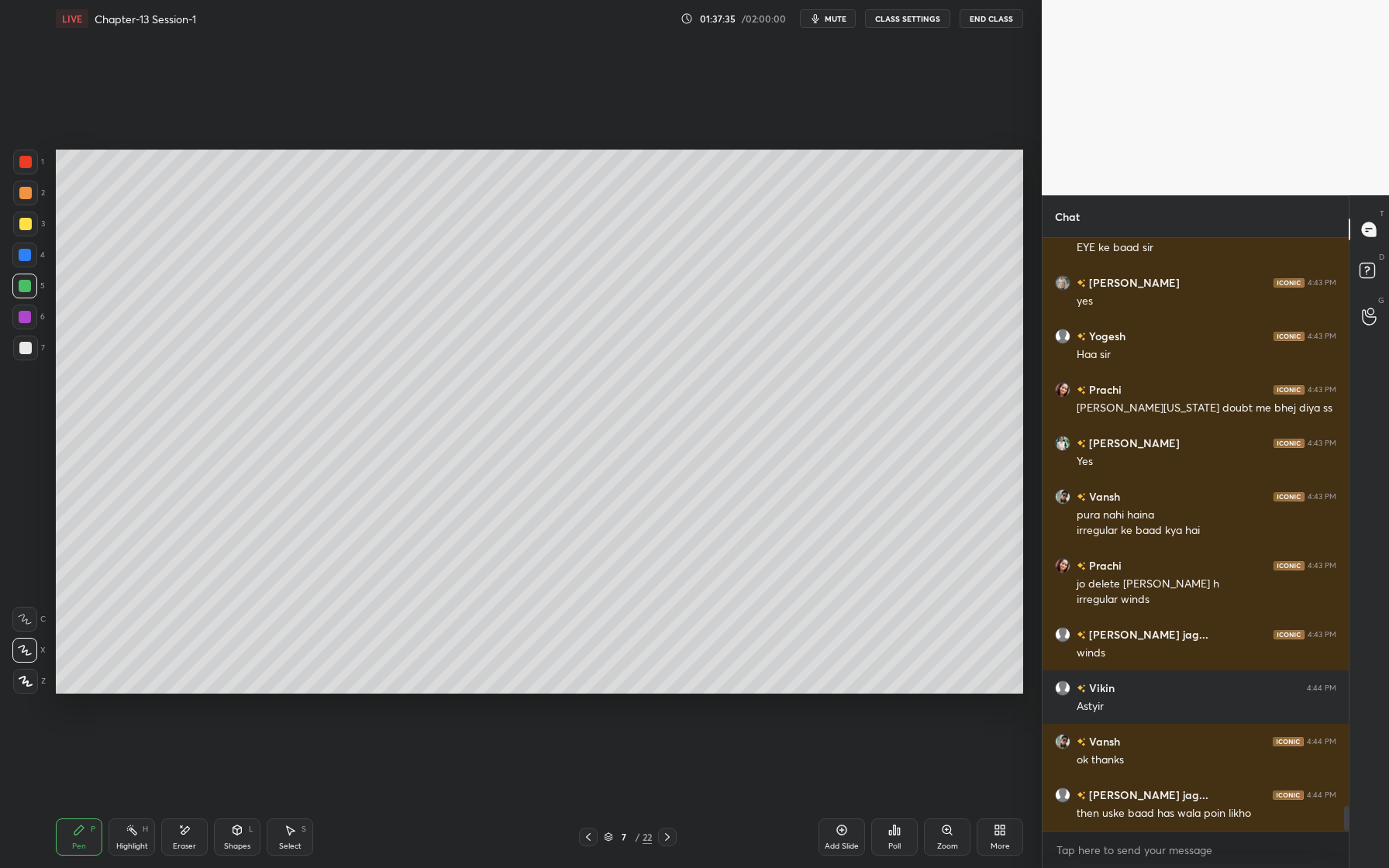
click at [28, 316] on div at bounding box center [25, 317] width 13 height 13
click at [27, 261] on div at bounding box center [25, 255] width 13 height 13
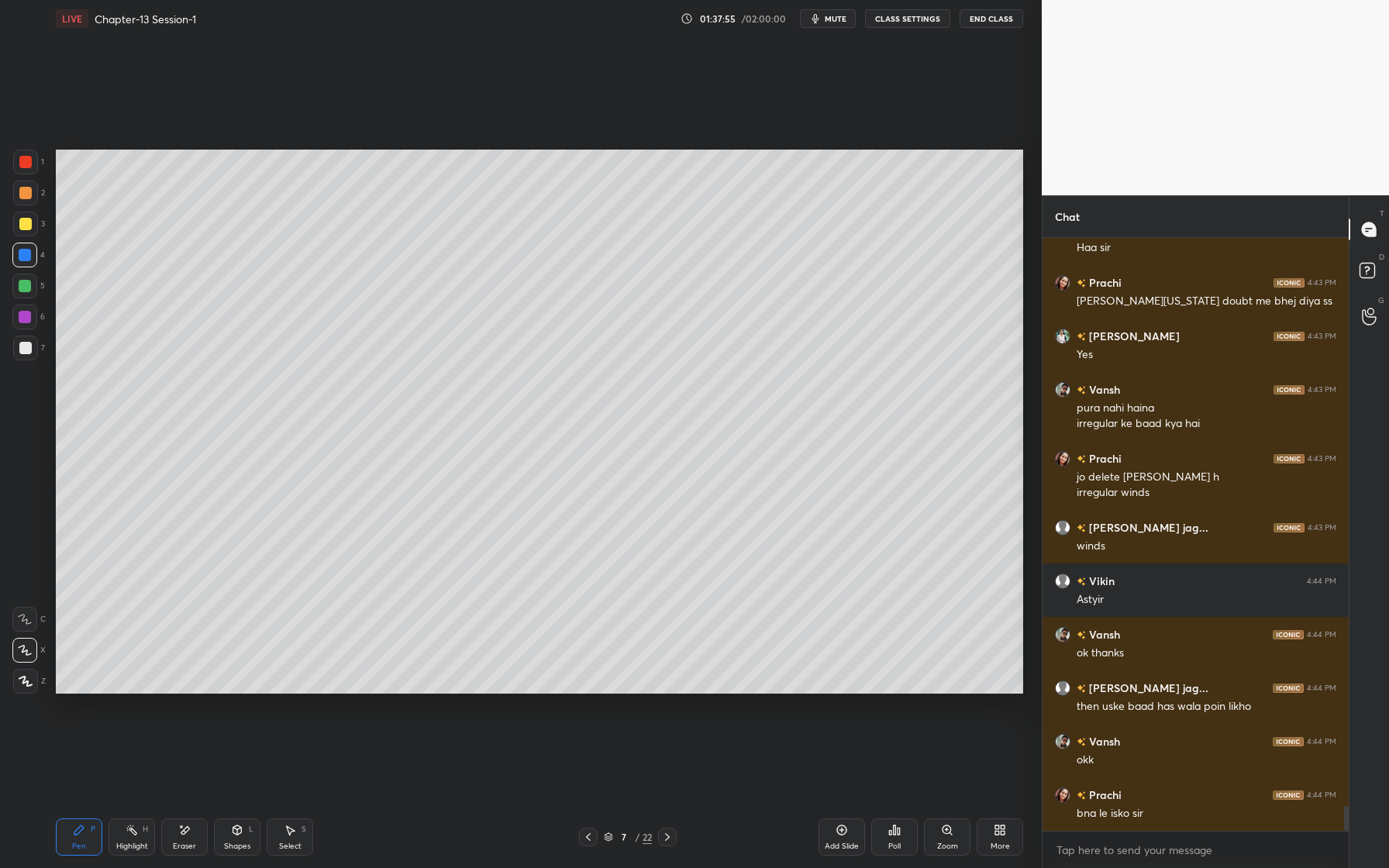
scroll to position [13560, 0]
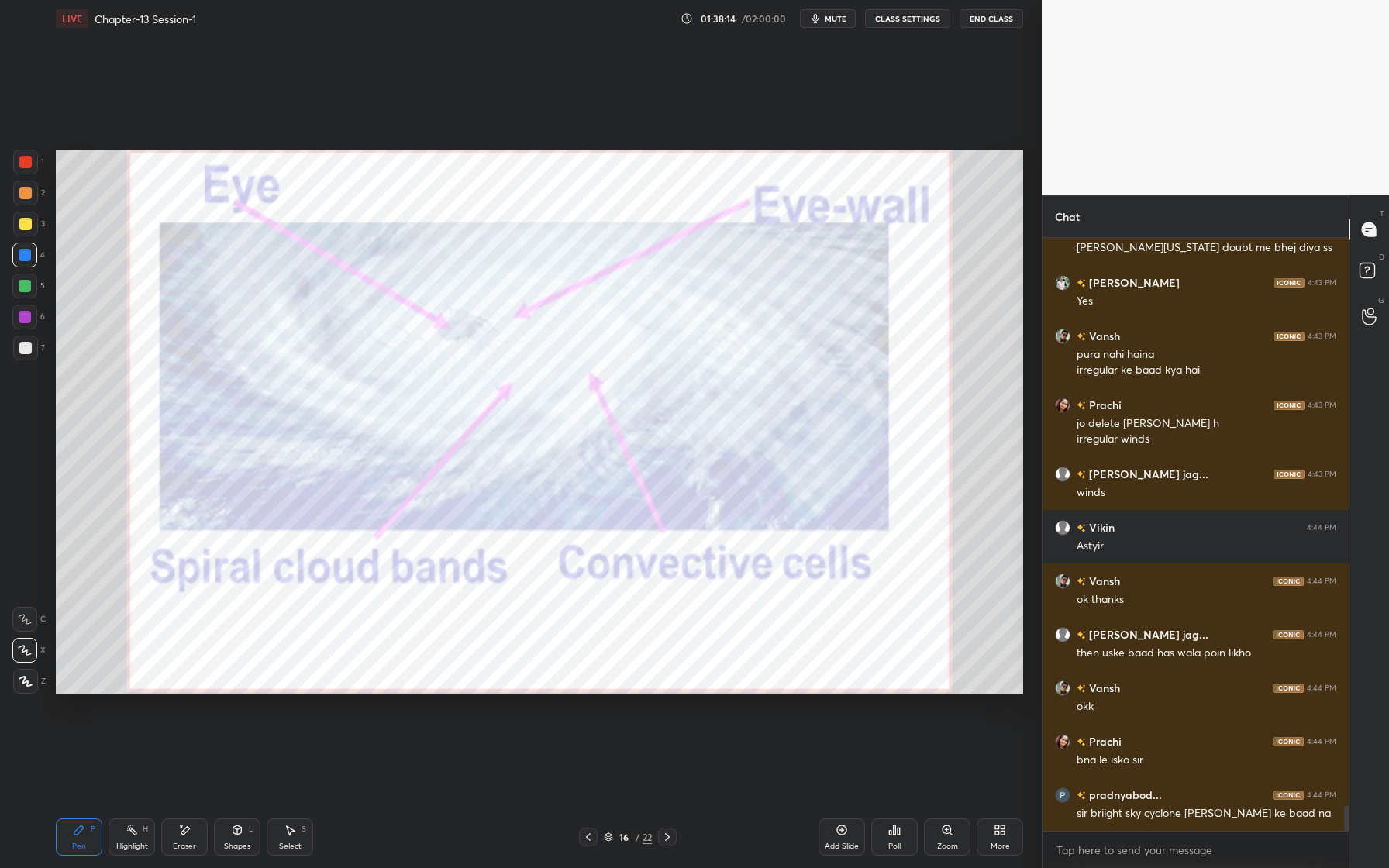
click at [25, 229] on div at bounding box center [26, 224] width 13 height 13
click at [18, 257] on div at bounding box center [25, 255] width 13 height 13
drag, startPoint x: 27, startPoint y: 228, endPoint x: 34, endPoint y: 204, distance: 25.0
click at [26, 230] on div at bounding box center [26, 224] width 13 height 13
drag, startPoint x: 26, startPoint y: 161, endPoint x: 26, endPoint y: 171, distance: 10.0
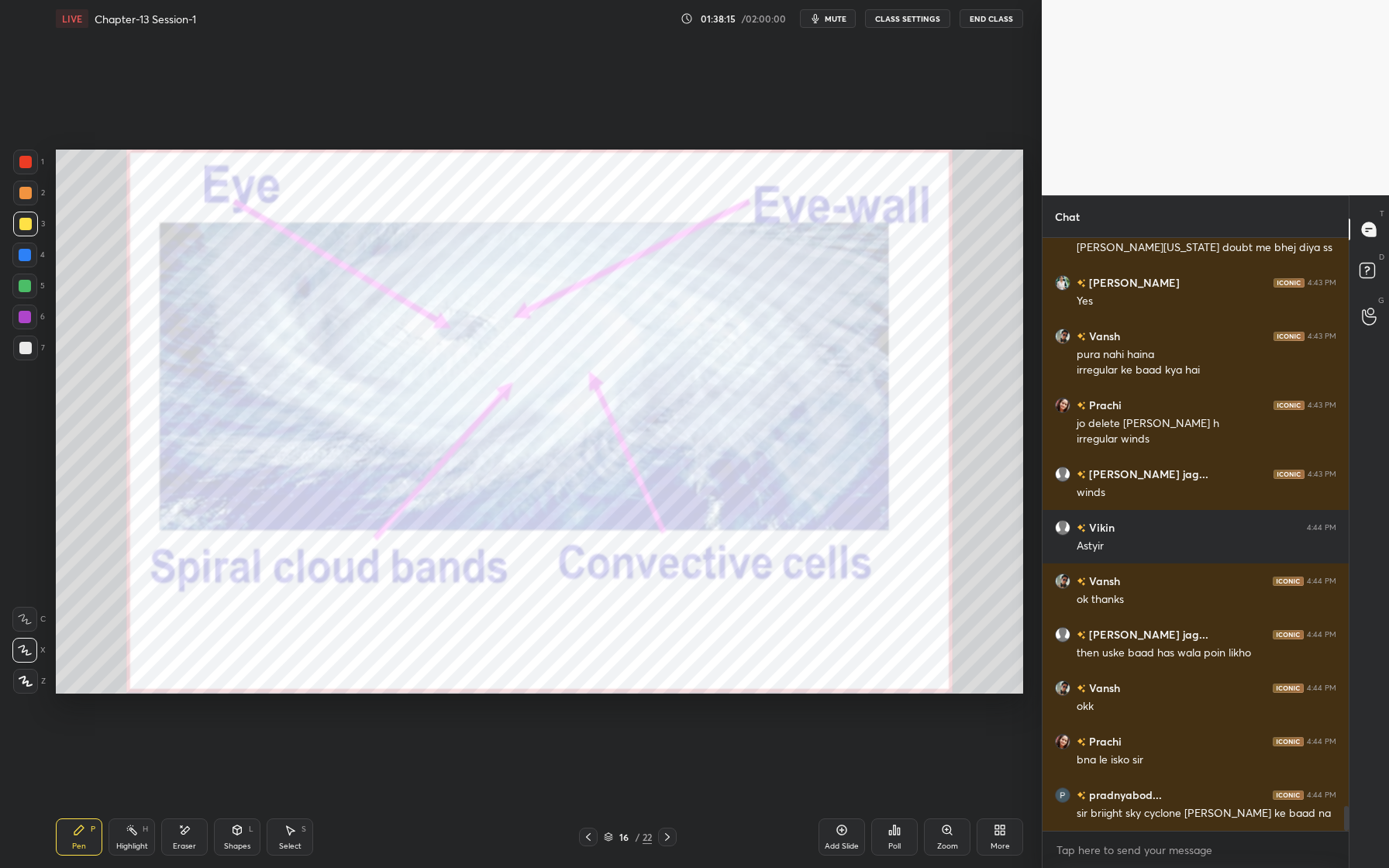
click at [27, 166] on div at bounding box center [26, 162] width 13 height 13
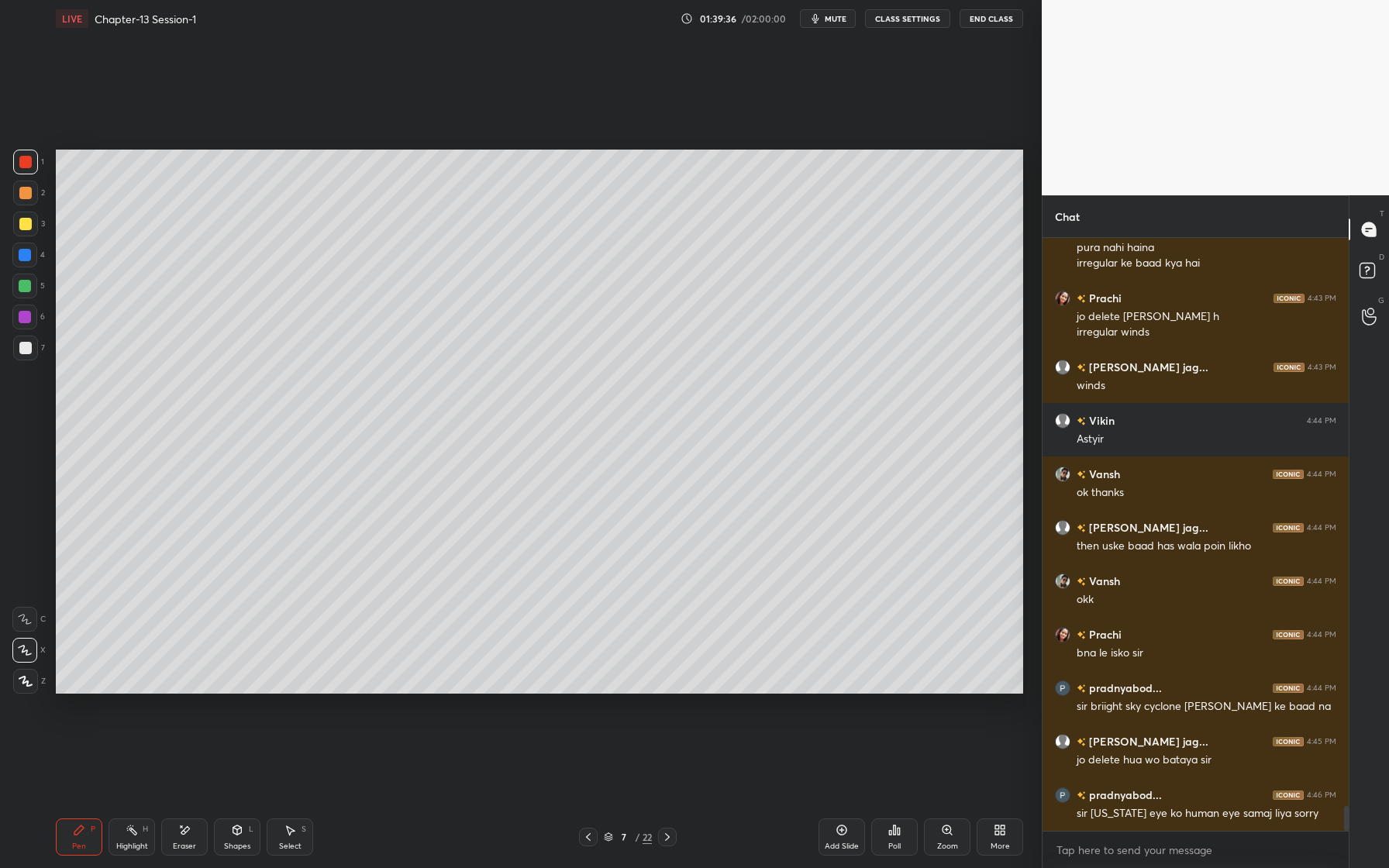
scroll to position [13720, 0]
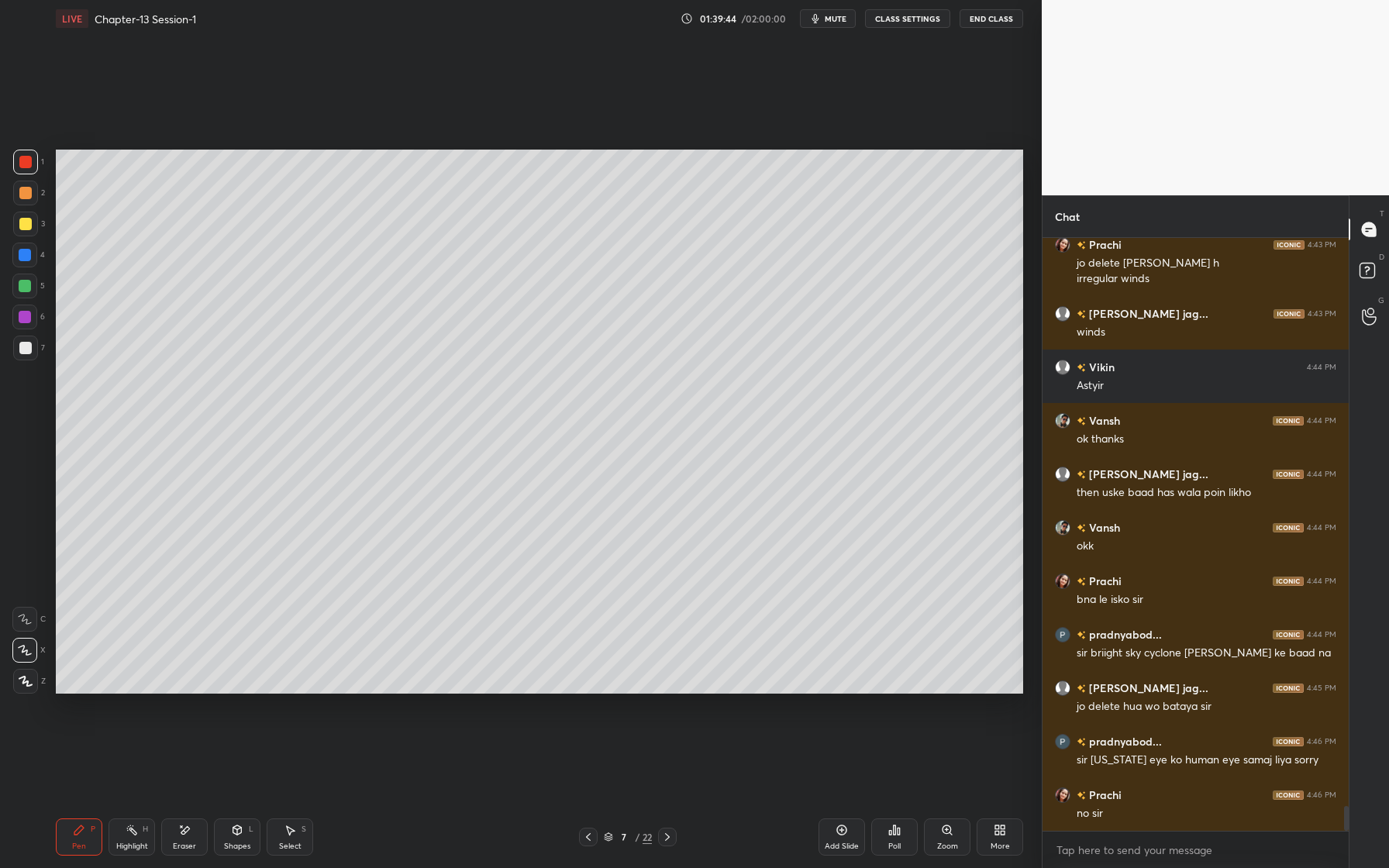
drag, startPoint x: 31, startPoint y: 168, endPoint x: 38, endPoint y: 173, distance: 8.6
click at [33, 168] on div at bounding box center [26, 162] width 25 height 25
click at [245, 832] on div "Shapes L" at bounding box center [237, 837] width 46 height 37
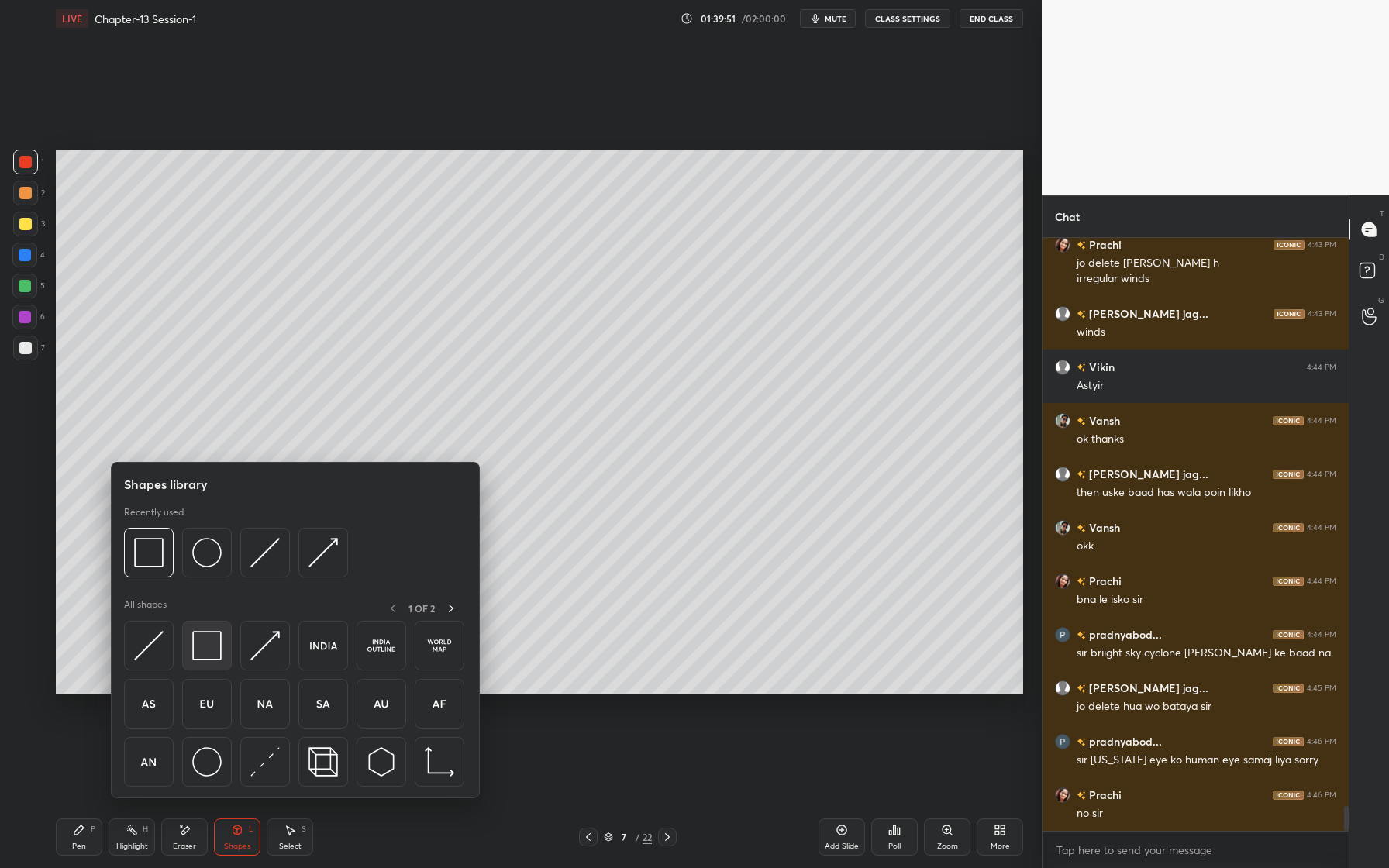
click at [217, 658] on img at bounding box center [207, 645] width 30 height 29
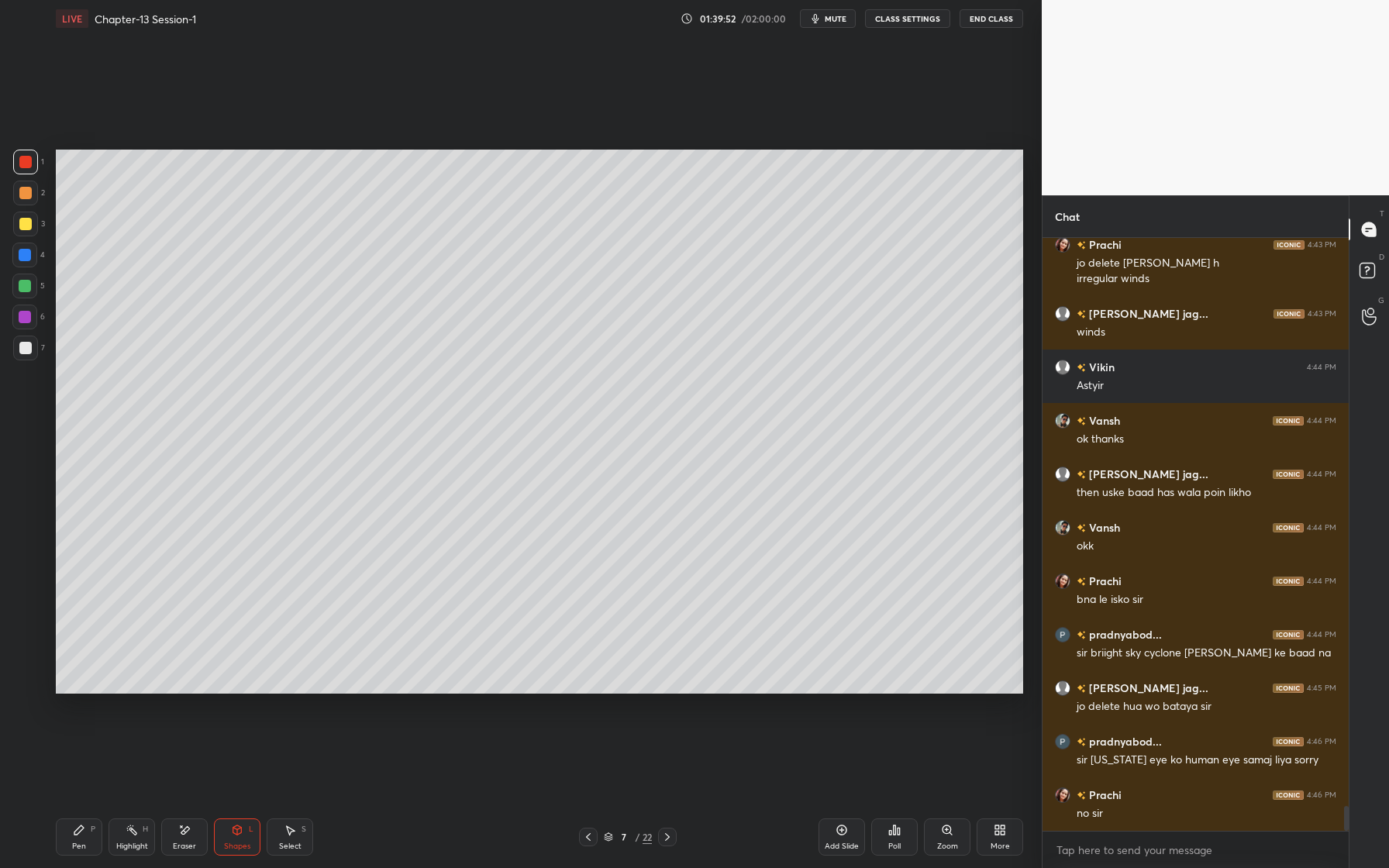
drag, startPoint x: 24, startPoint y: 343, endPoint x: 16, endPoint y: 342, distance: 8.1
click at [23, 345] on div at bounding box center [26, 348] width 13 height 13
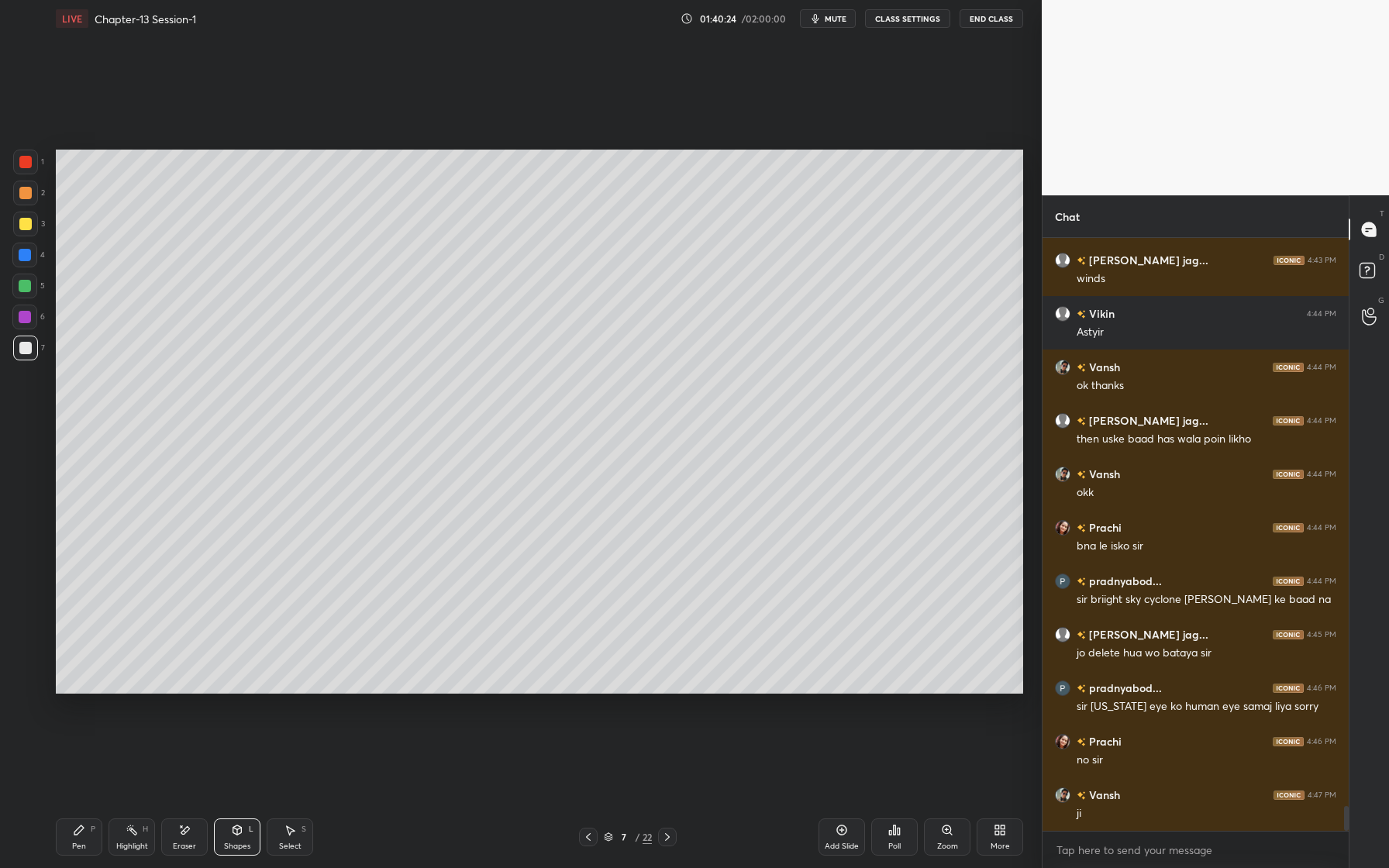
click at [842, 831] on icon at bounding box center [842, 831] width 13 height 13
click at [27, 288] on div at bounding box center [25, 286] width 13 height 13
drag, startPoint x: 30, startPoint y: 316, endPoint x: 33, endPoint y: 306, distance: 10.4
click at [29, 316] on div at bounding box center [25, 317] width 13 height 13
drag, startPoint x: 81, startPoint y: 830, endPoint x: 100, endPoint y: 771, distance: 62.0
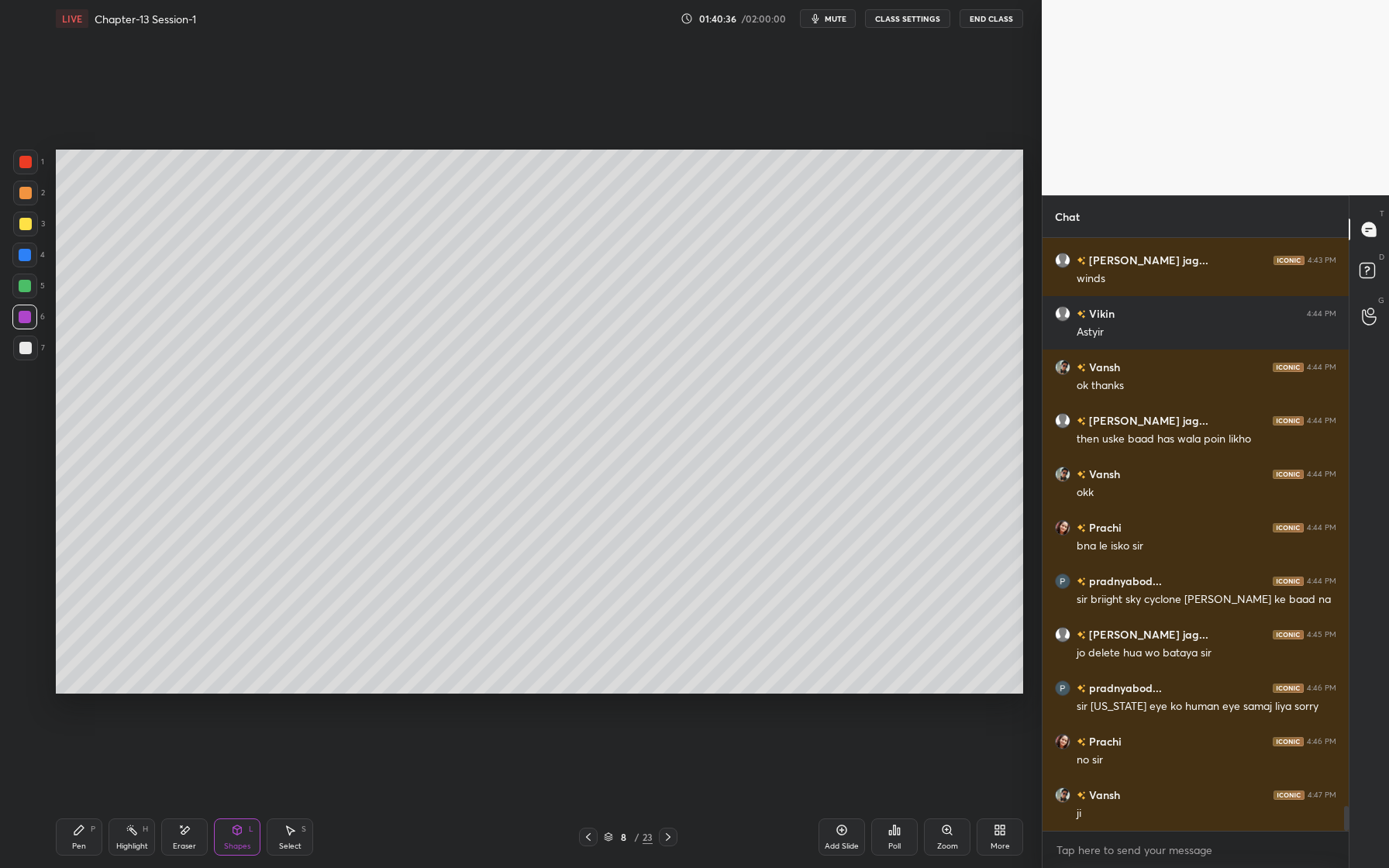
click at [82, 830] on icon at bounding box center [79, 831] width 13 height 13
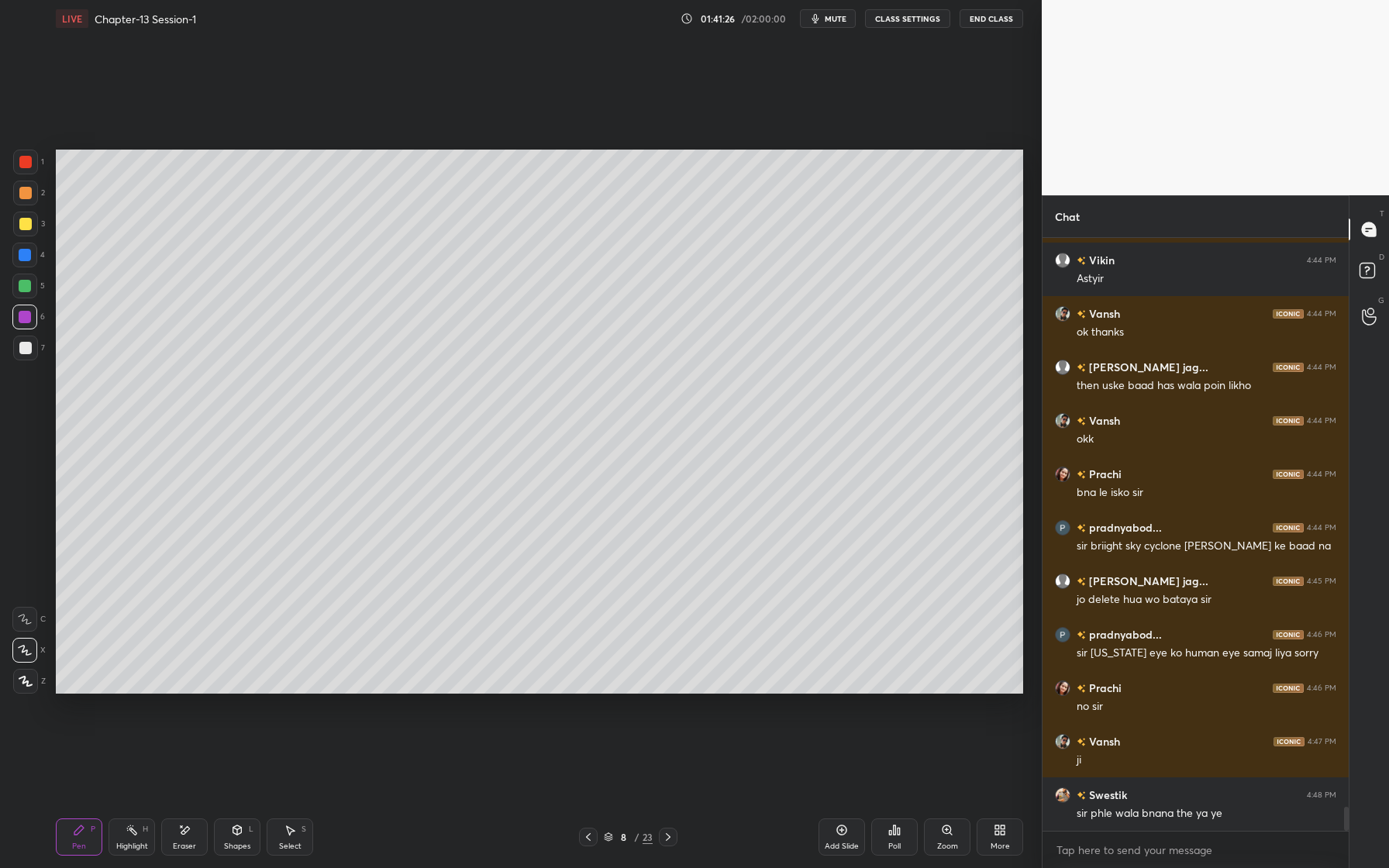
scroll to position [13894, 0]
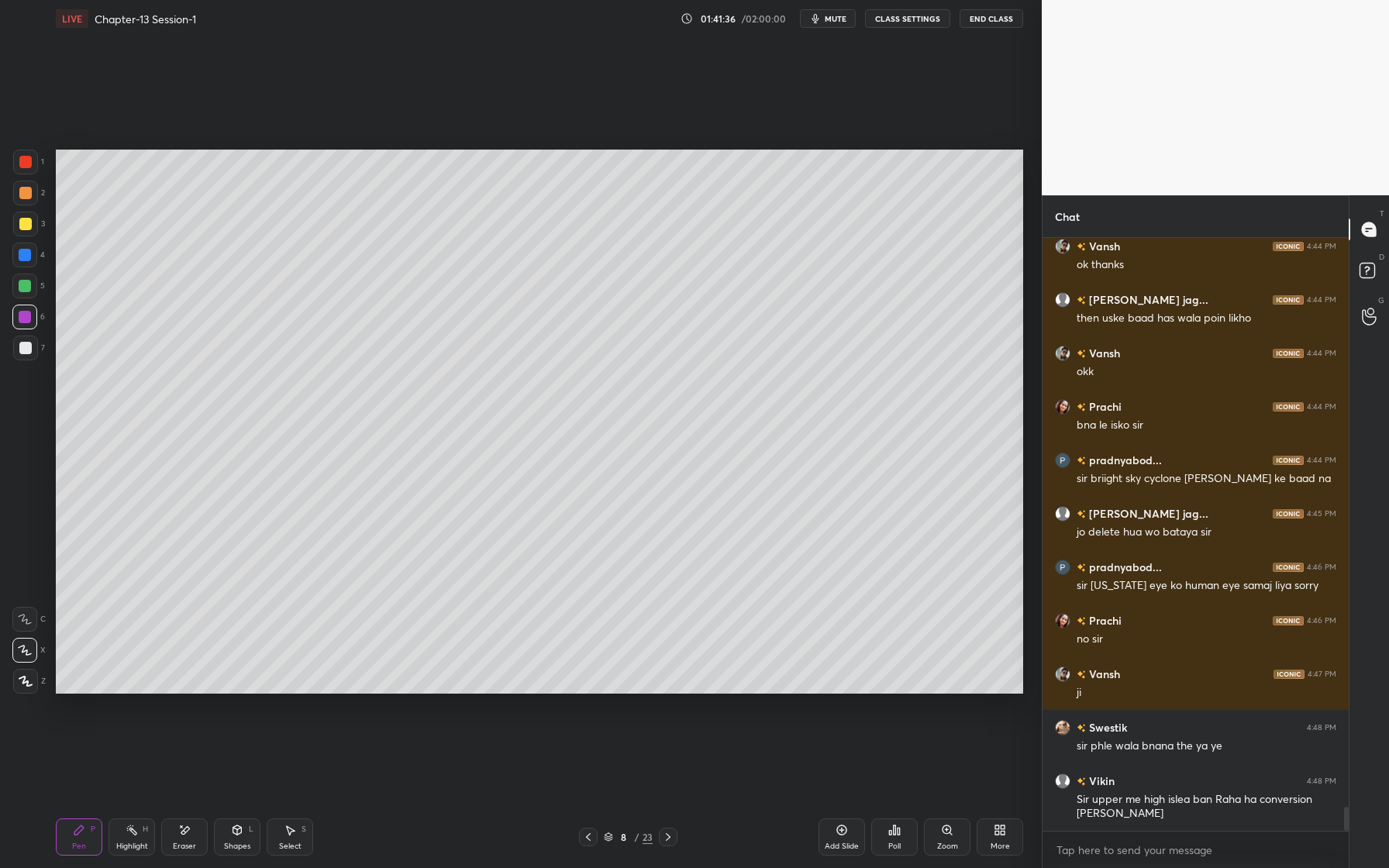
drag, startPoint x: 179, startPoint y: 838, endPoint x: 181, endPoint y: 745, distance: 93.0
click at [180, 835] on div "Eraser" at bounding box center [184, 837] width 46 height 37
click at [80, 835] on icon at bounding box center [79, 831] width 13 height 13
click at [33, 316] on div at bounding box center [25, 316] width 25 height 25
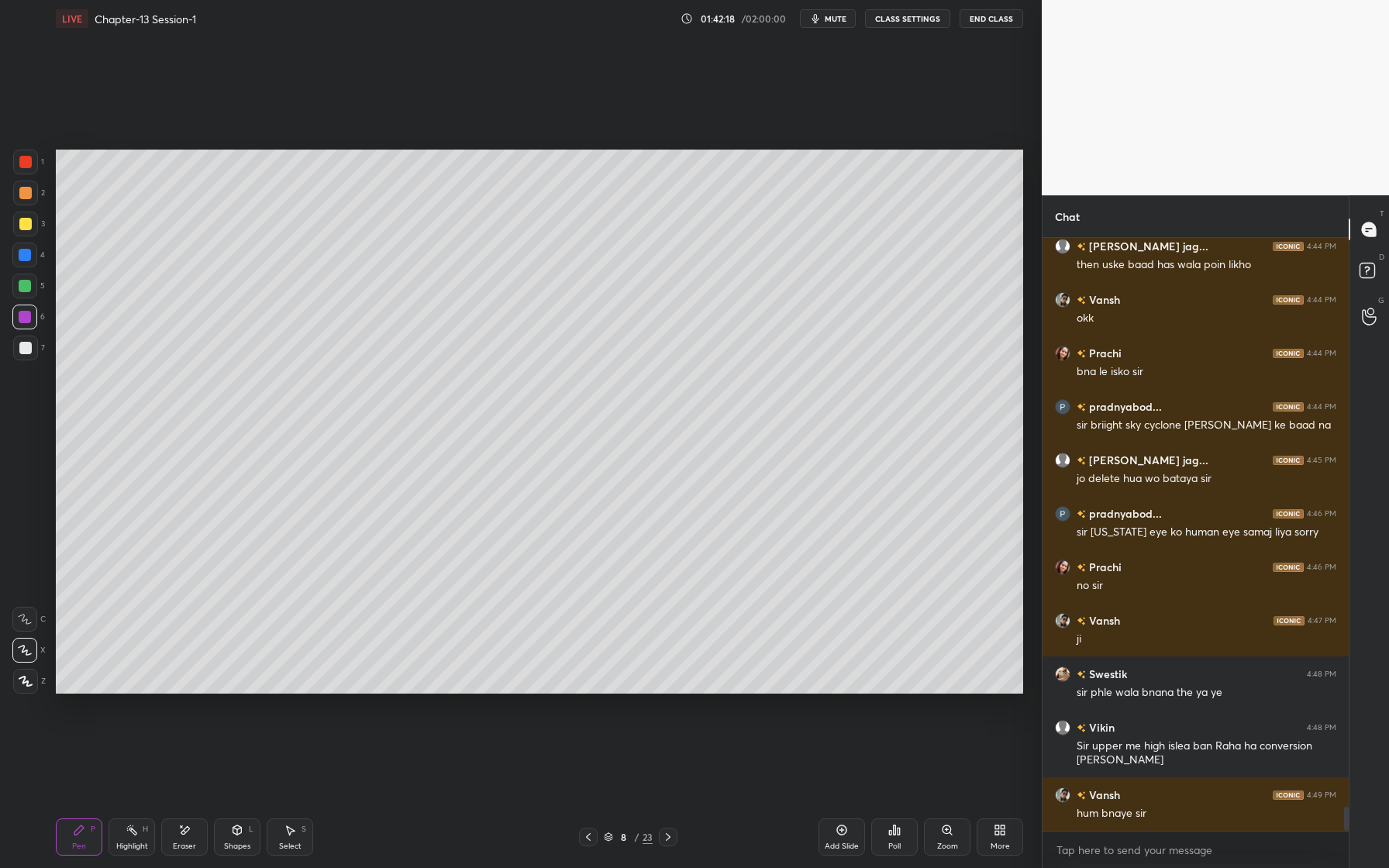
scroll to position [14001, 0]
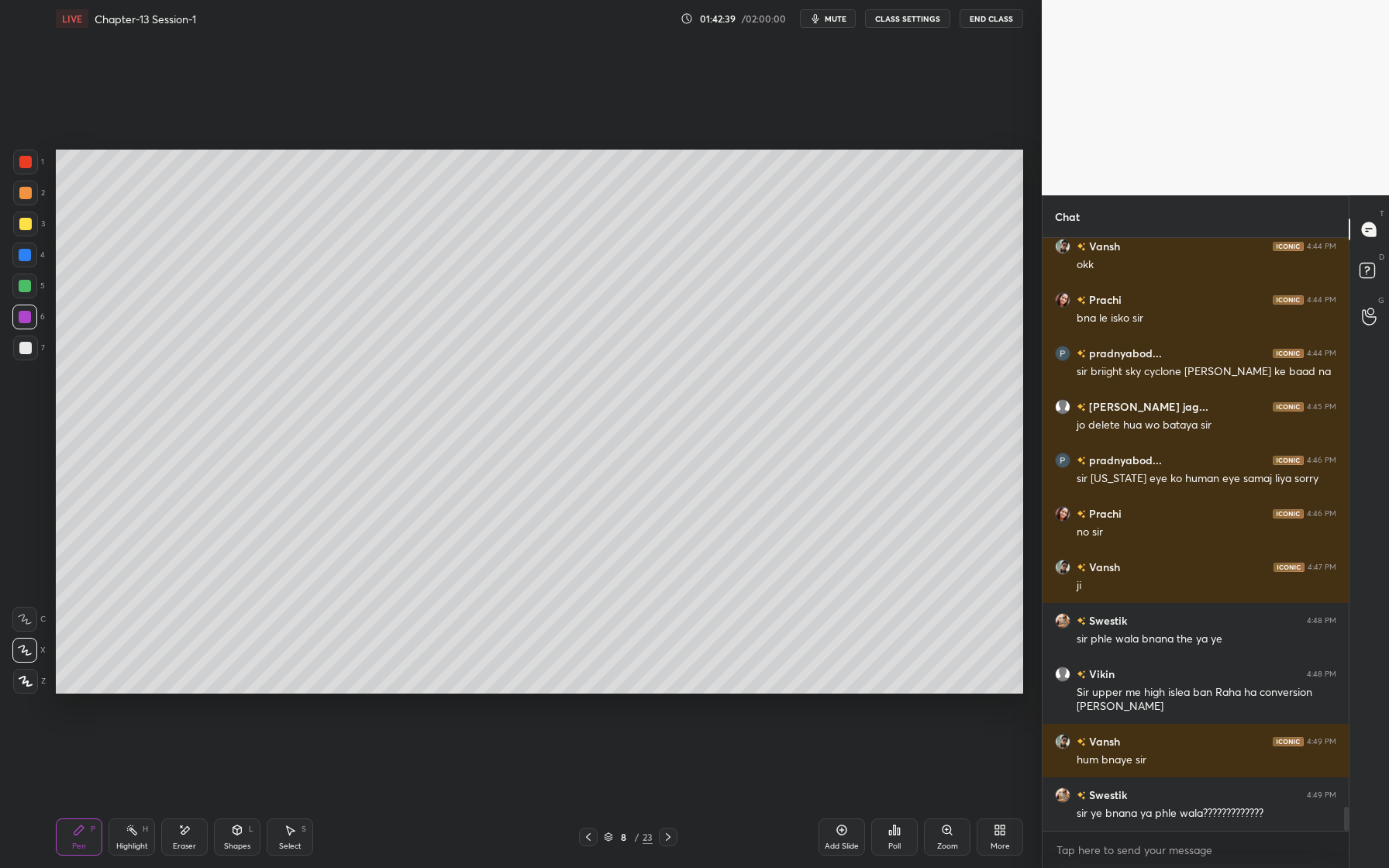
drag, startPoint x: 187, startPoint y: 838, endPoint x: 204, endPoint y: 804, distance: 38.0
click at [187, 838] on div "Eraser" at bounding box center [184, 837] width 46 height 37
click at [86, 831] on div "Pen P" at bounding box center [79, 837] width 46 height 37
click at [38, 252] on div "4" at bounding box center [29, 254] width 33 height 25
click at [29, 171] on div at bounding box center [26, 162] width 25 height 25
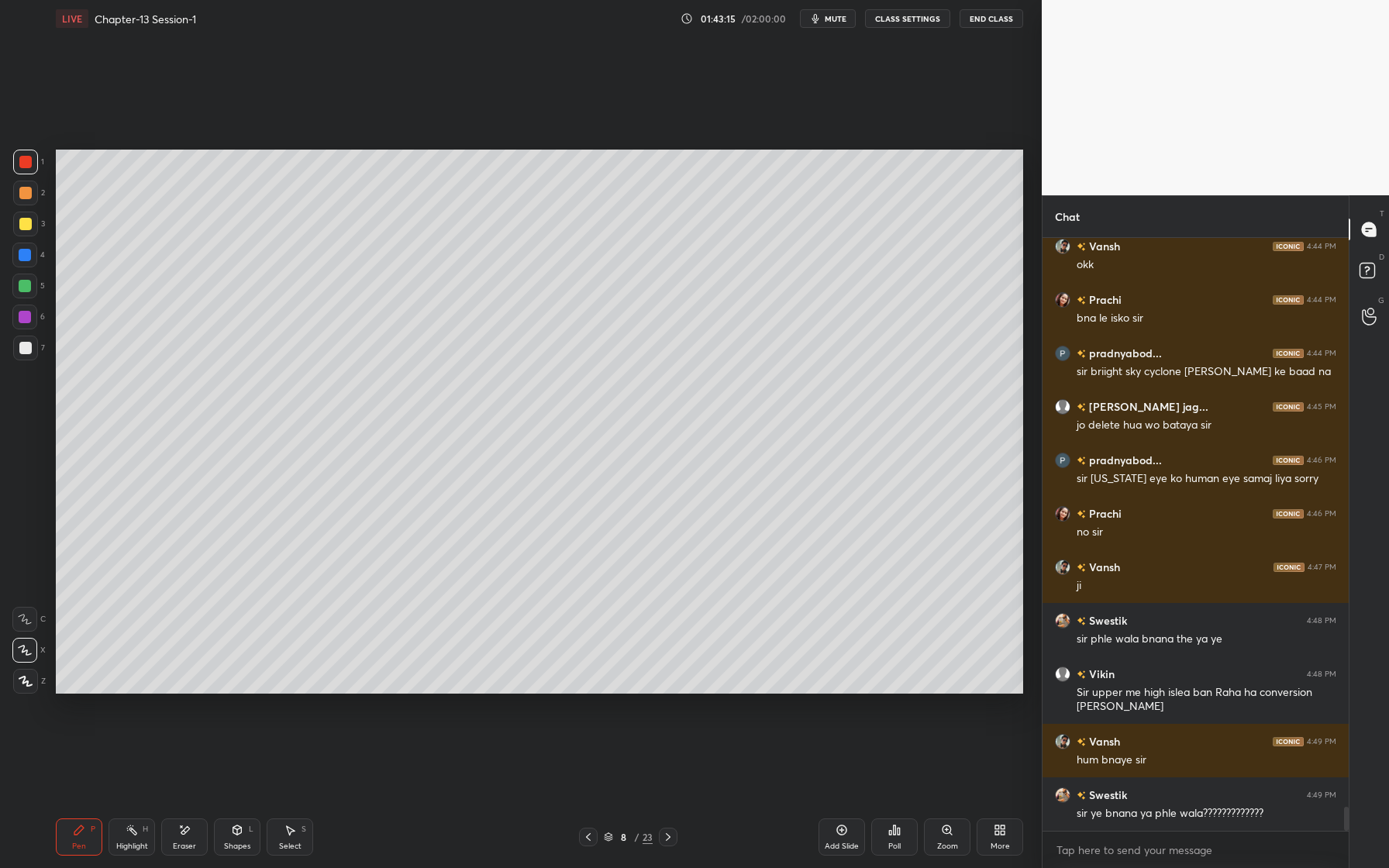
drag, startPoint x: 35, startPoint y: 272, endPoint x: 25, endPoint y: 276, distance: 10.8
click at [35, 272] on div "4" at bounding box center [29, 257] width 33 height 31
click at [26, 356] on div at bounding box center [26, 348] width 25 height 25
click at [37, 249] on div at bounding box center [25, 254] width 25 height 25
drag, startPoint x: 27, startPoint y: 252, endPoint x: 23, endPoint y: 265, distance: 13.6
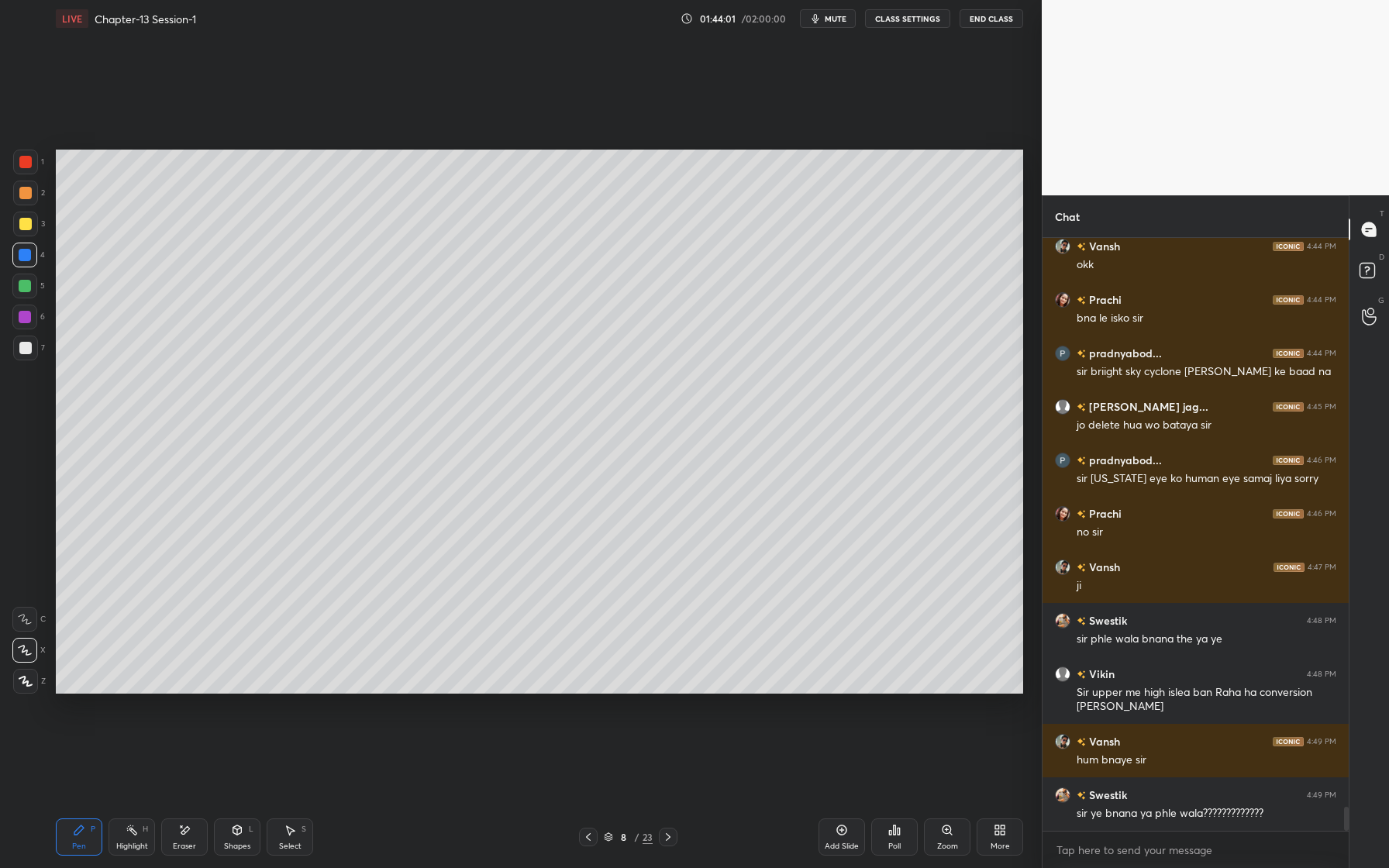
click at [27, 255] on div at bounding box center [25, 255] width 13 height 13
drag, startPoint x: 26, startPoint y: 351, endPoint x: 22, endPoint y: 328, distance: 23.3
click at [22, 352] on div at bounding box center [26, 348] width 13 height 13
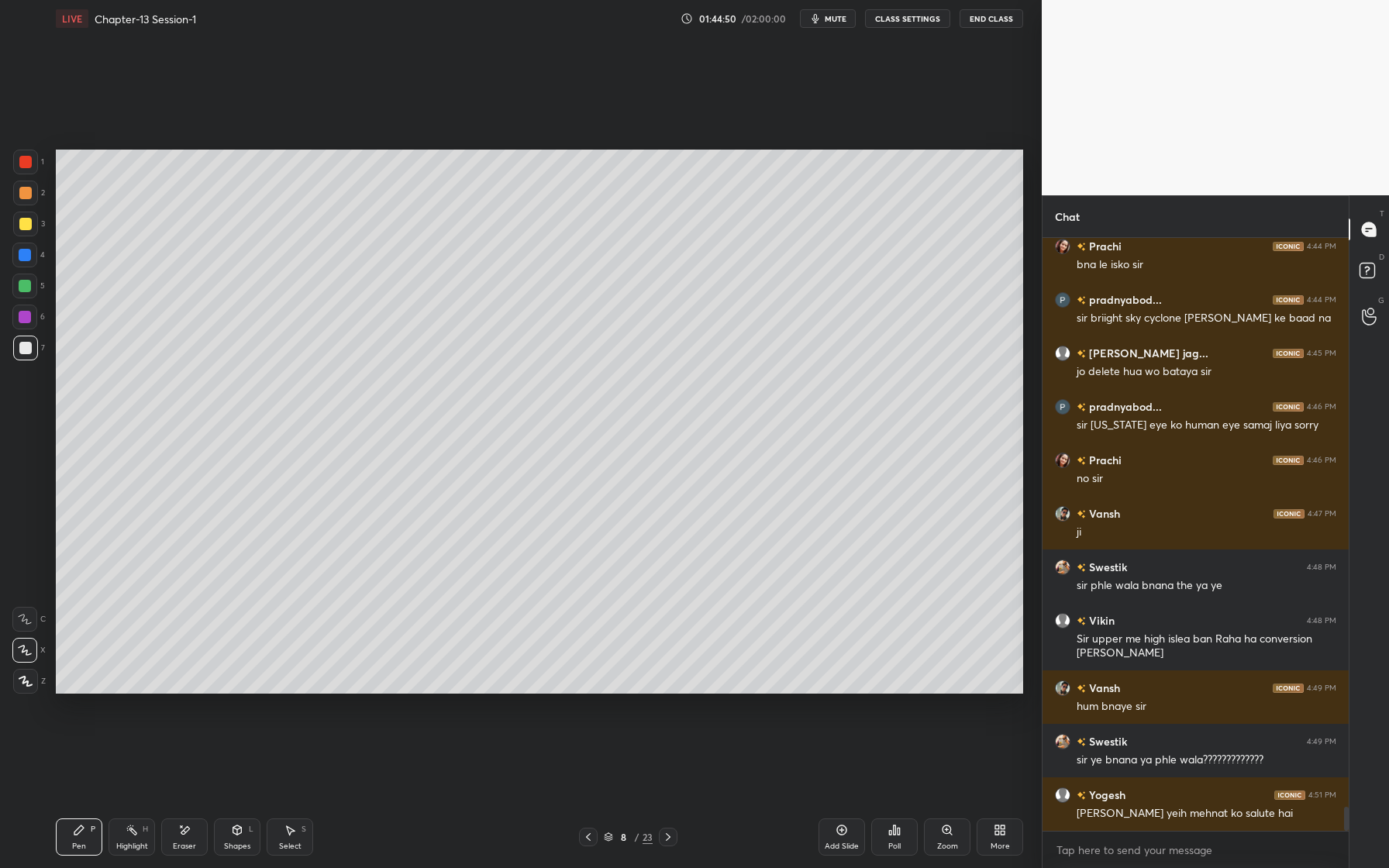
click at [29, 221] on div at bounding box center [26, 223] width 25 height 25
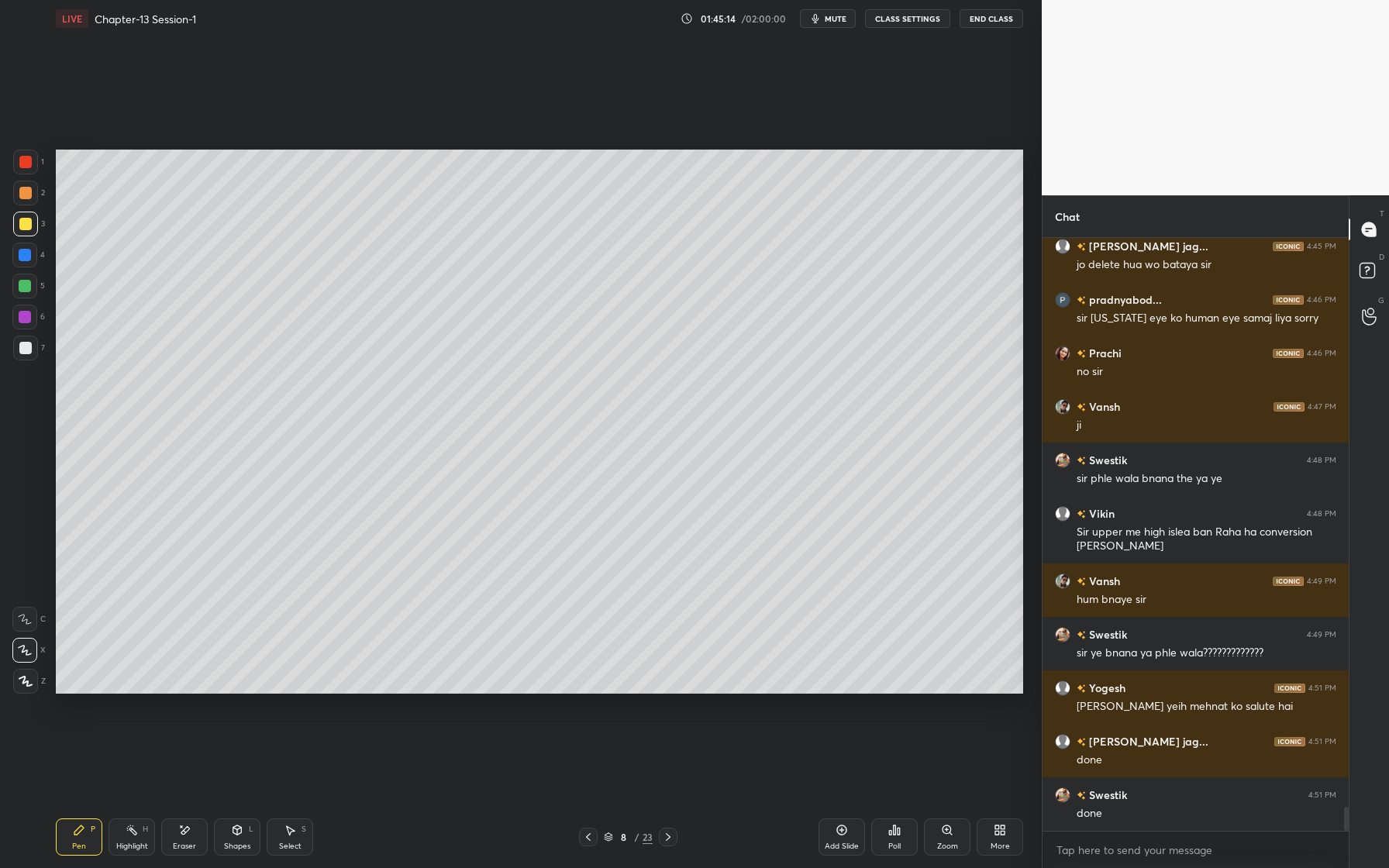
scroll to position [14229, 0]
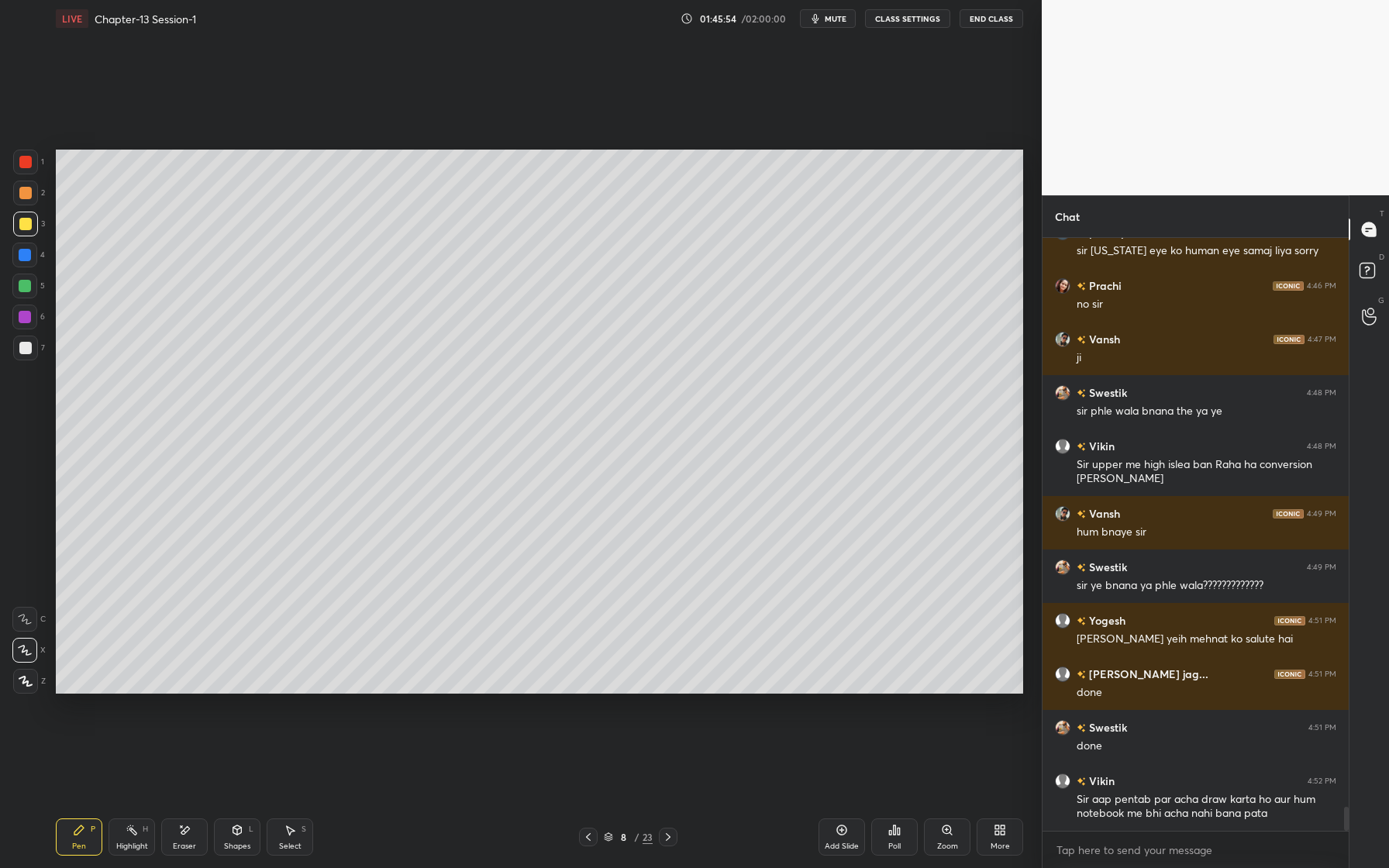
click at [26, 288] on div at bounding box center [25, 286] width 13 height 13
click at [238, 842] on div "Shapes" at bounding box center [237, 846] width 26 height 8
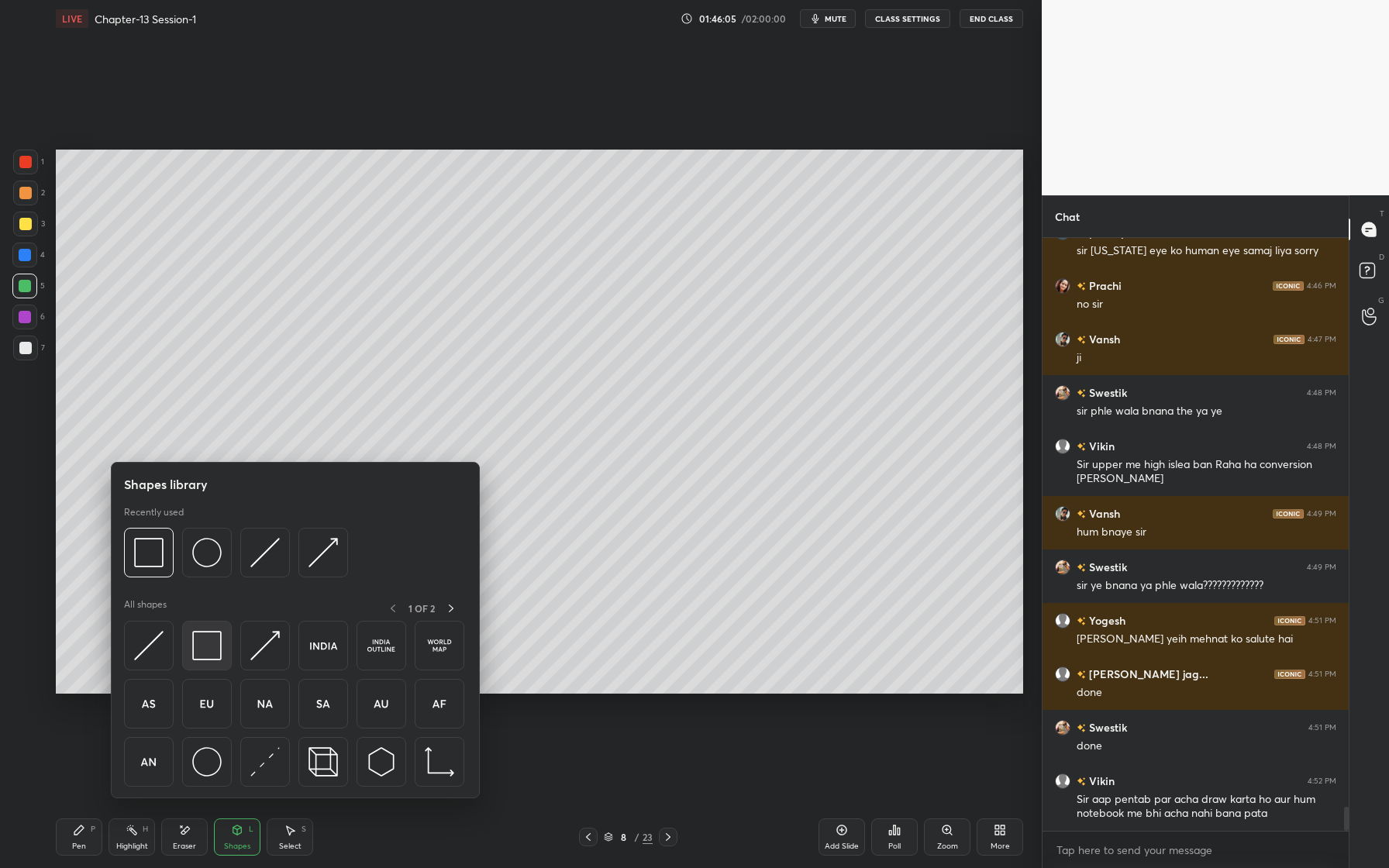
click at [219, 650] on img at bounding box center [207, 645] width 30 height 29
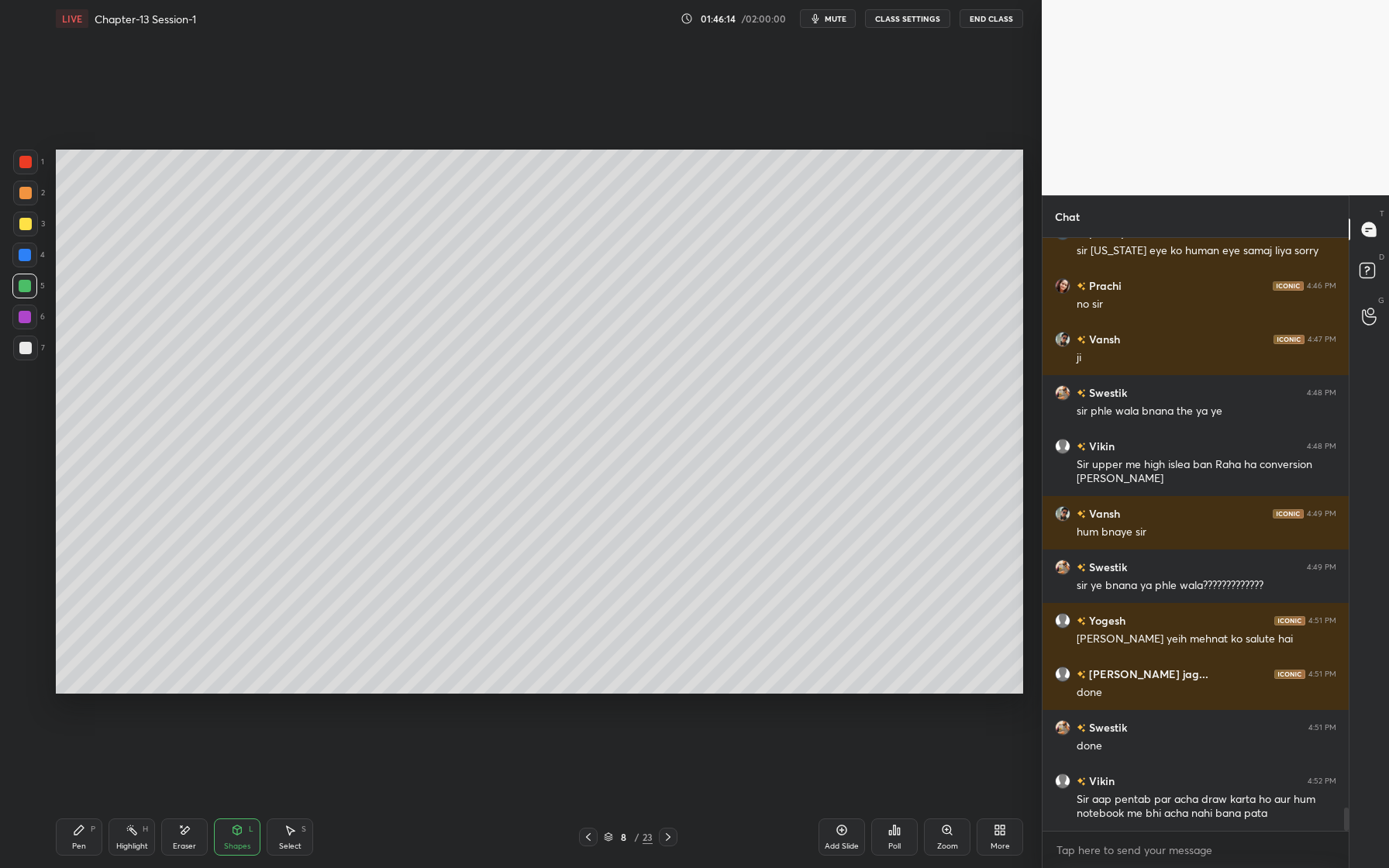
scroll to position [14283, 0]
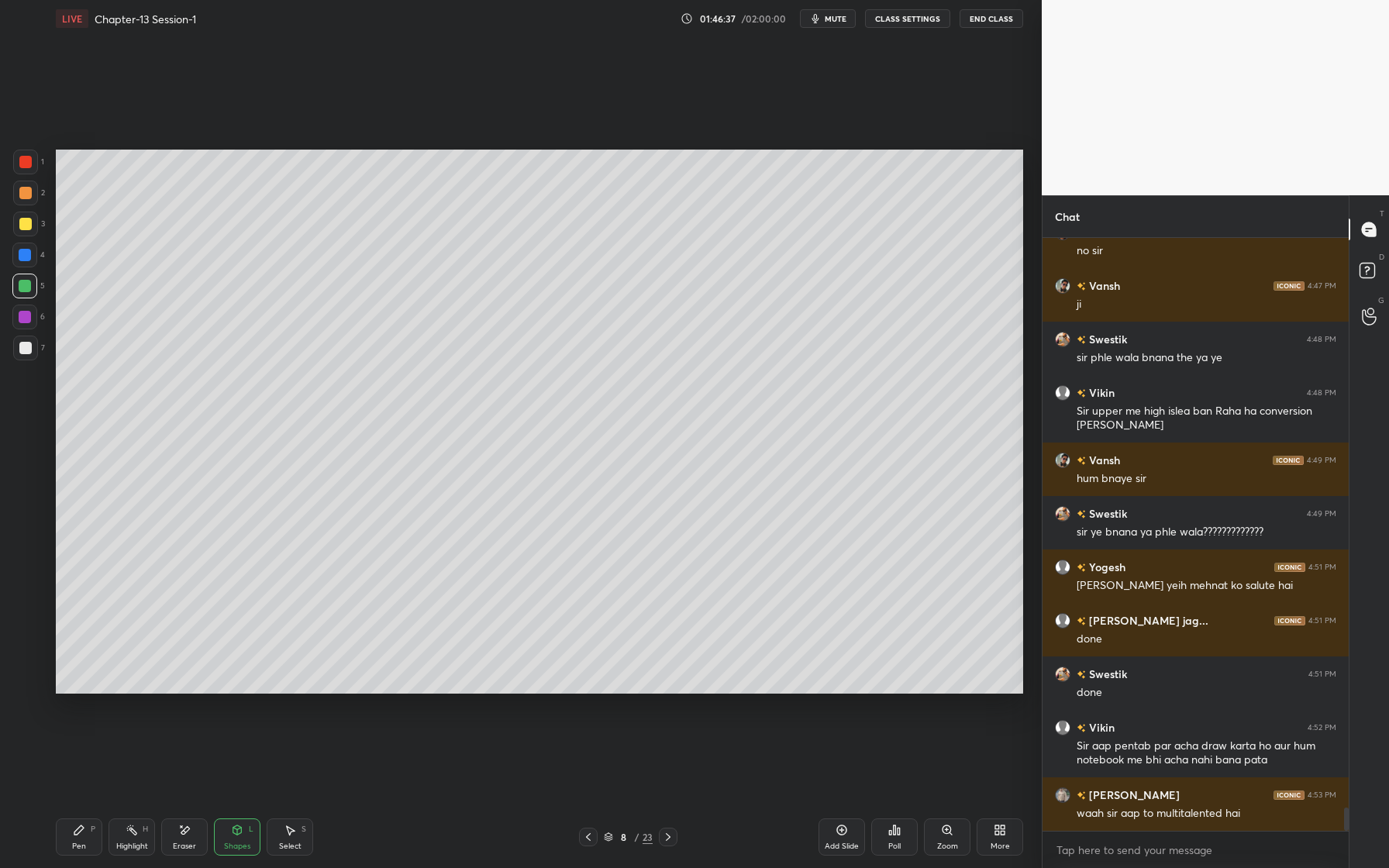
click at [28, 252] on div at bounding box center [25, 255] width 13 height 13
click at [16, 352] on div at bounding box center [26, 348] width 25 height 25
click at [64, 837] on div "Pen P" at bounding box center [79, 837] width 46 height 37
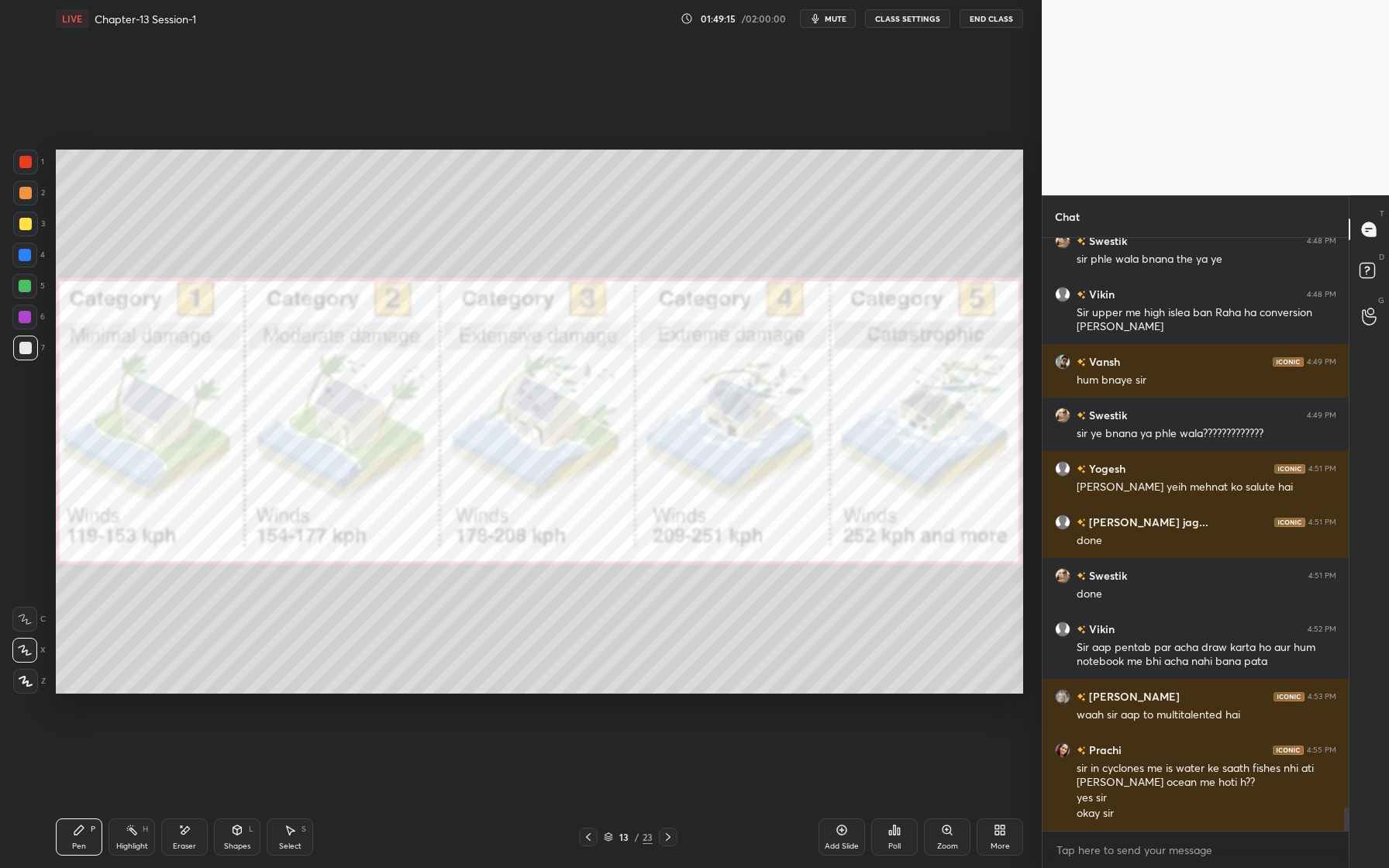
scroll to position [14434, 0]
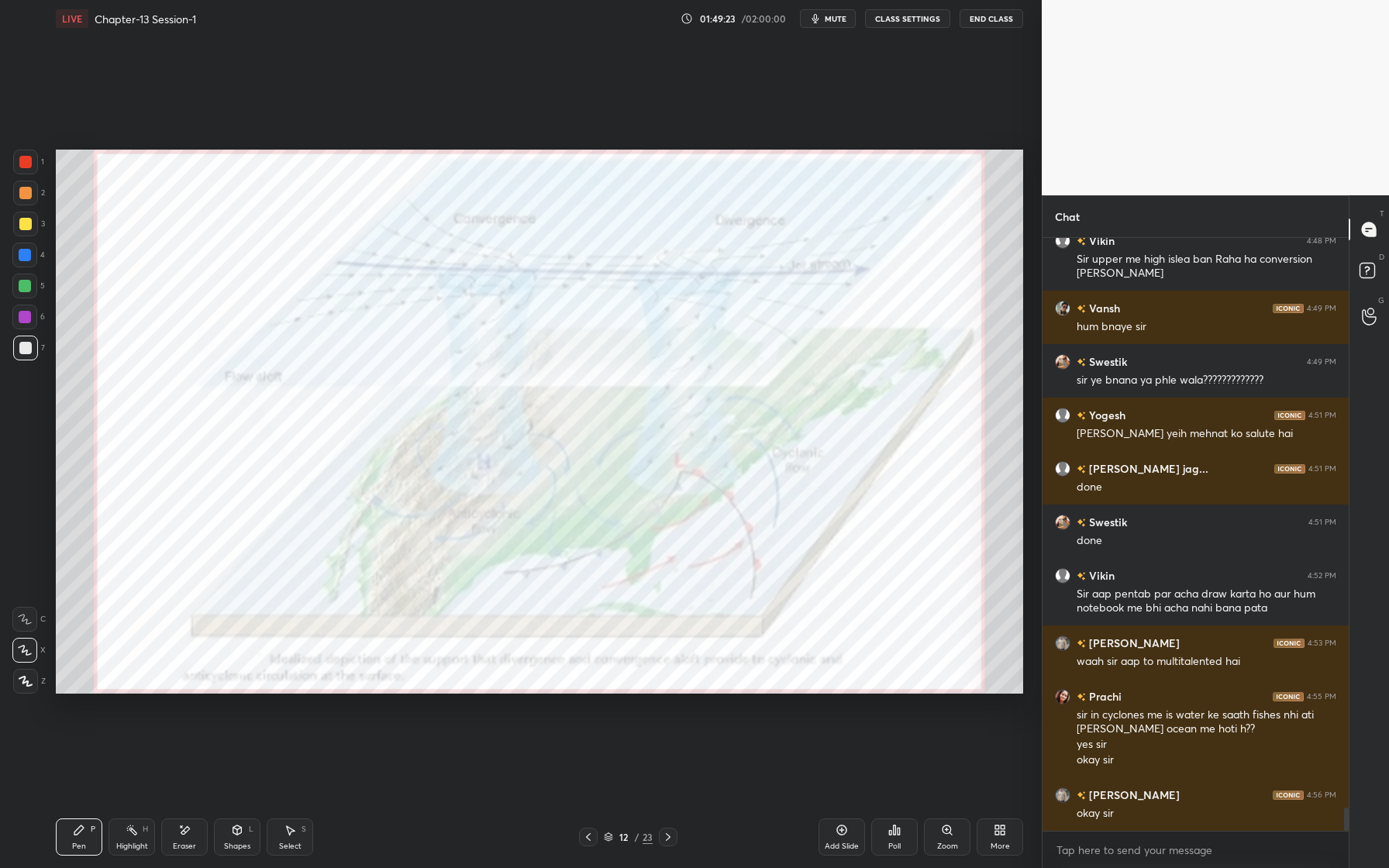
drag, startPoint x: 31, startPoint y: 166, endPoint x: 15, endPoint y: 173, distance: 17.5
click at [29, 167] on div at bounding box center [26, 162] width 13 height 13
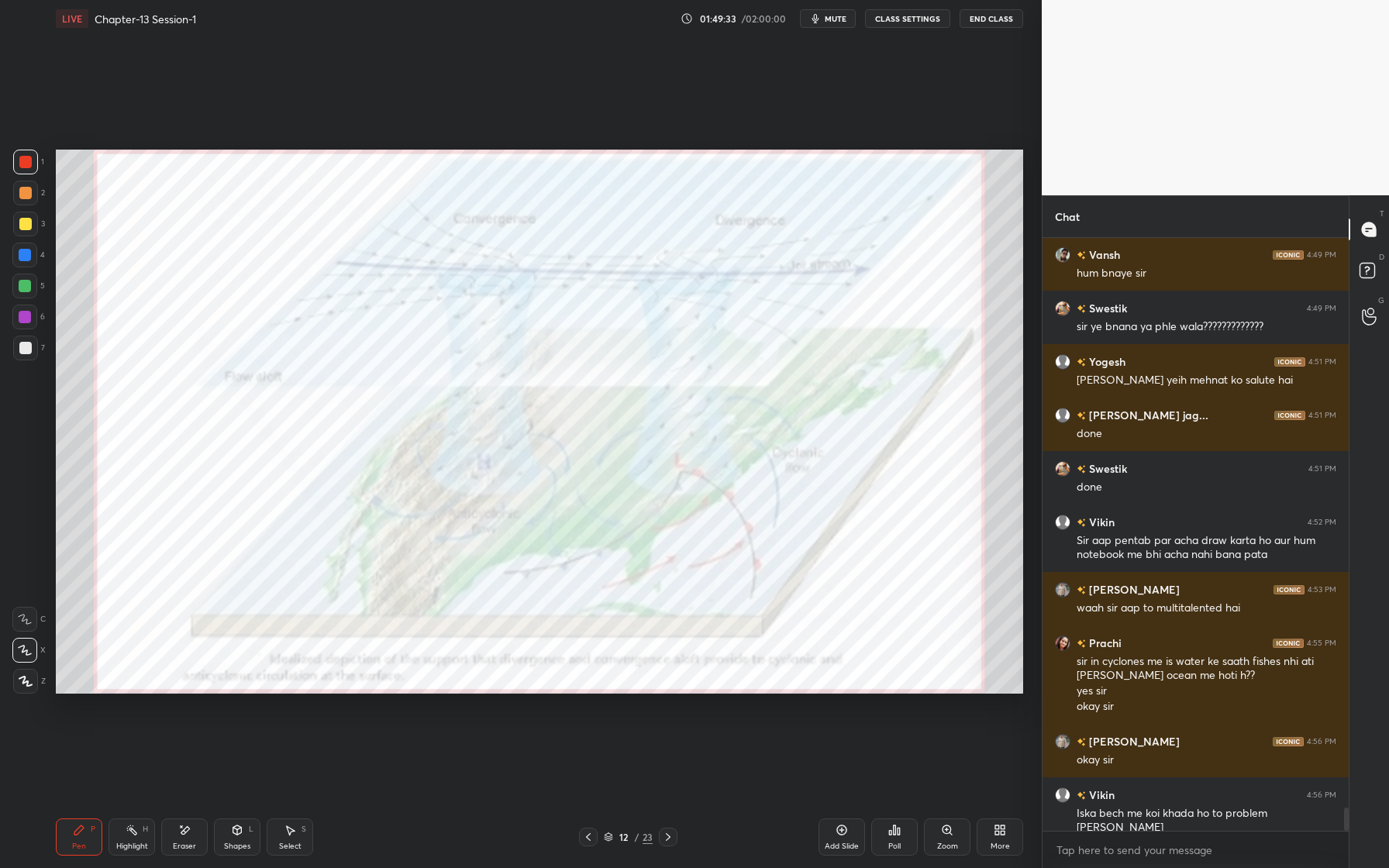
click at [189, 836] on div "Eraser" at bounding box center [184, 837] width 46 height 37
click at [16, 683] on span "Erase all" at bounding box center [25, 681] width 23 height 11
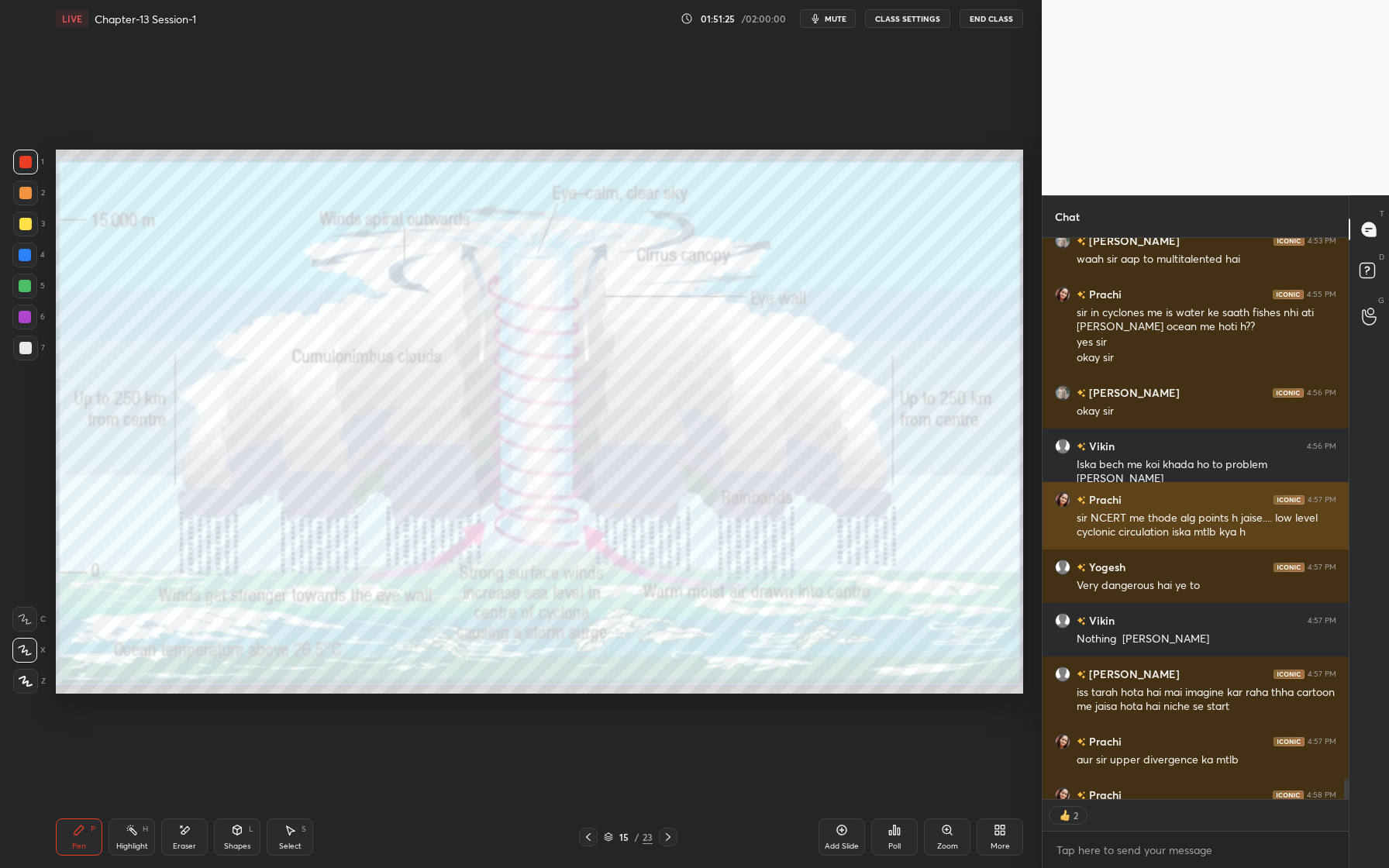
scroll to position [14868, 0]
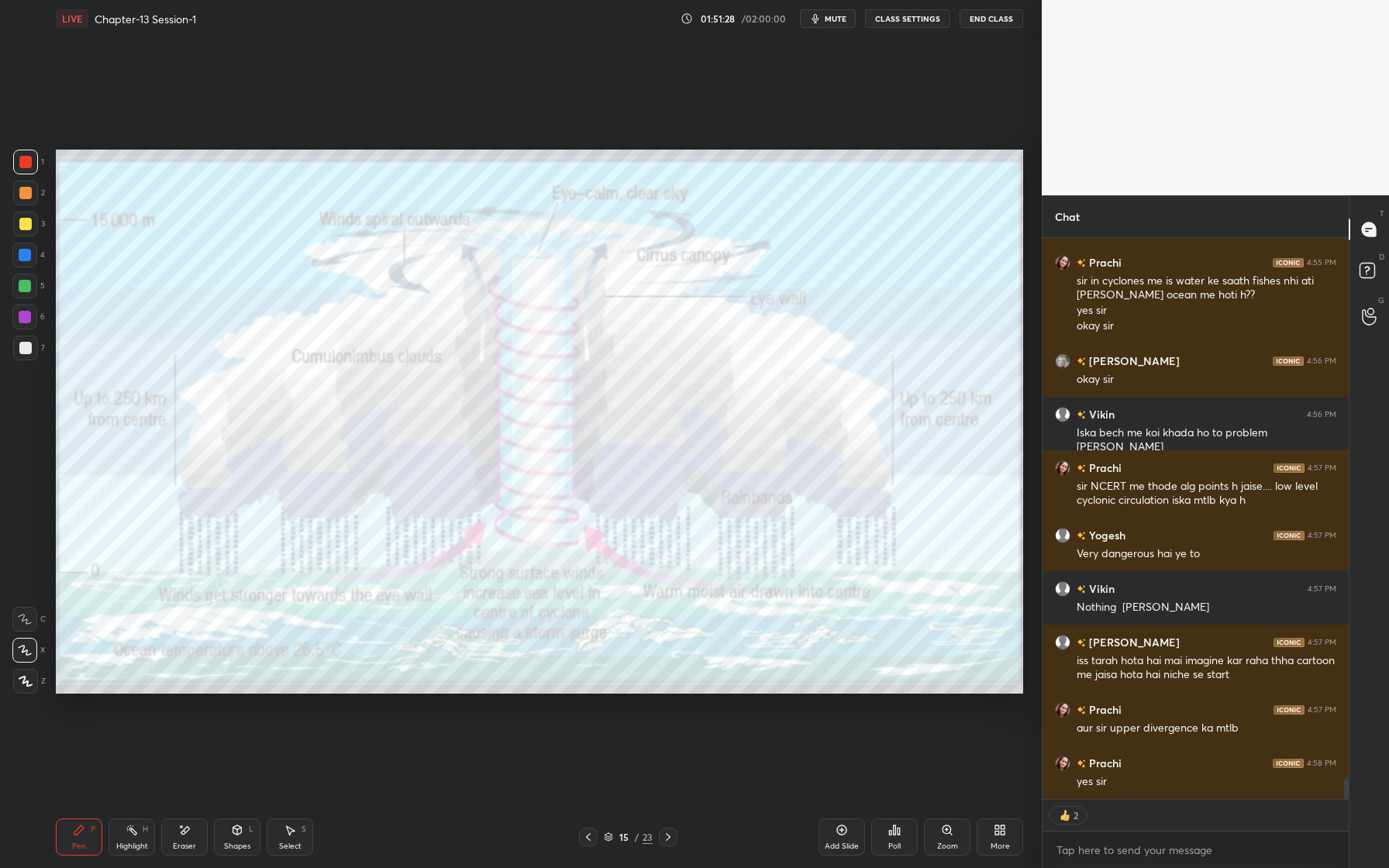
click at [186, 827] on icon at bounding box center [186, 830] width 9 height 8
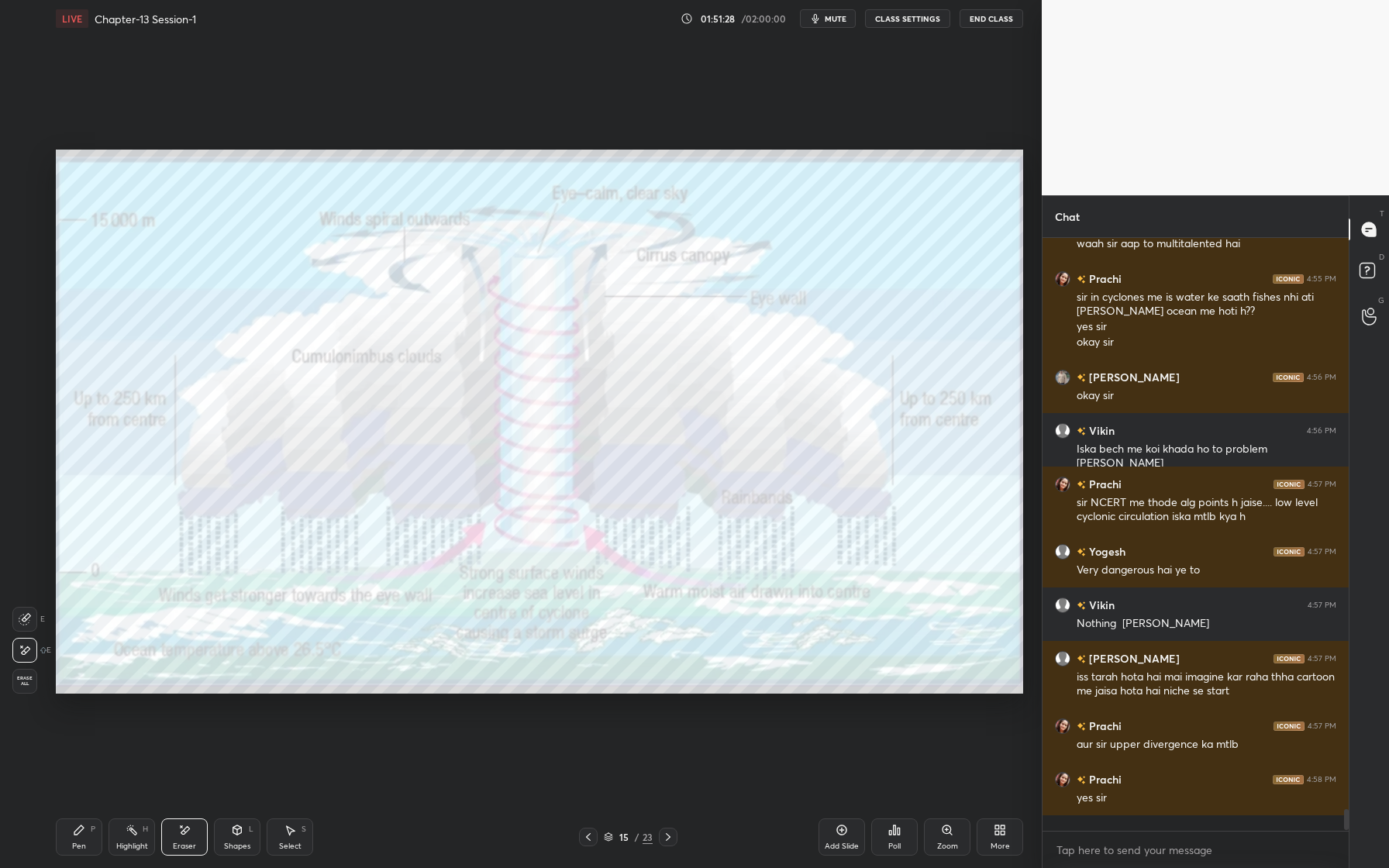
scroll to position [14837, 0]
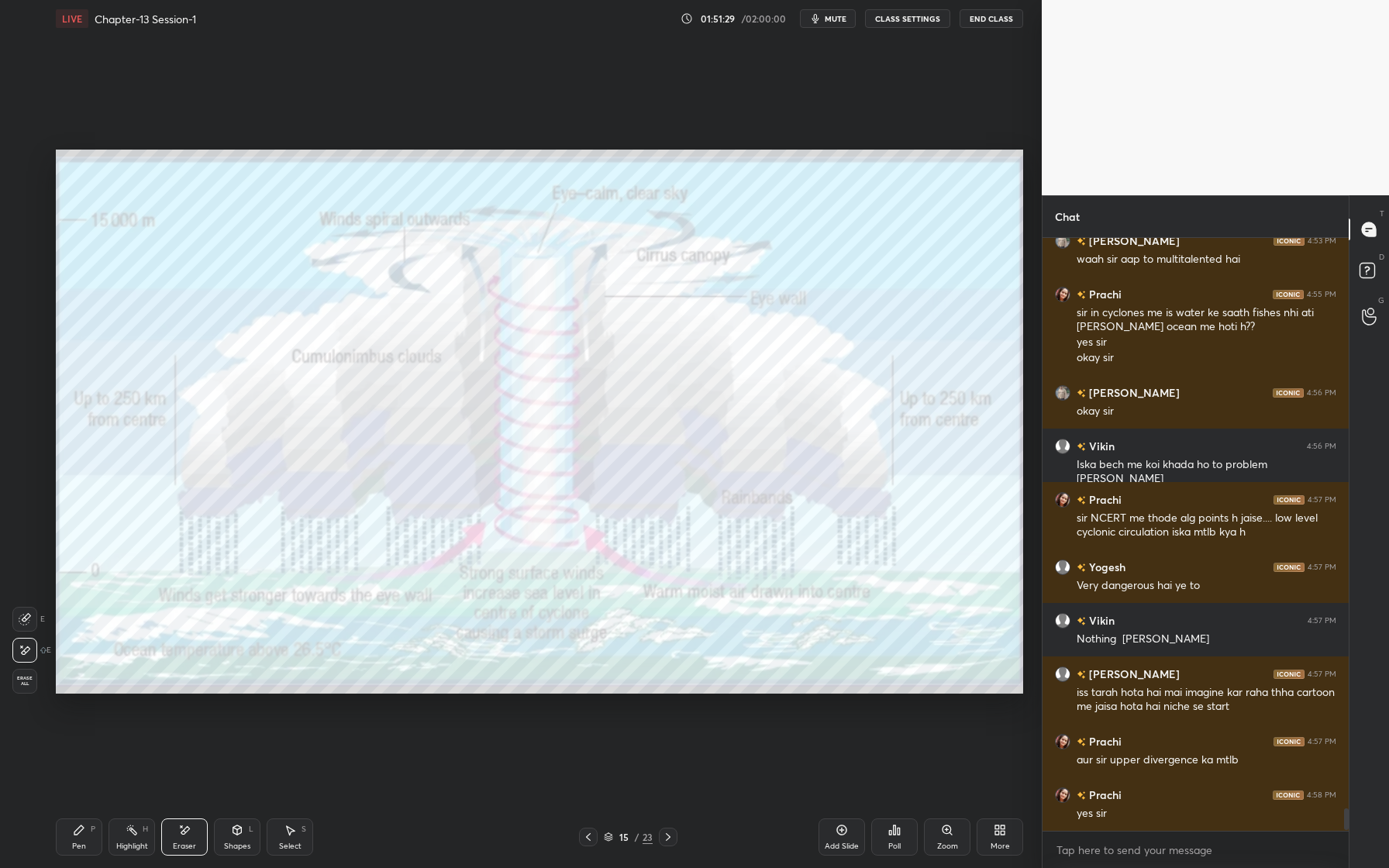
click at [26, 683] on span "Erase all" at bounding box center [25, 681] width 23 height 11
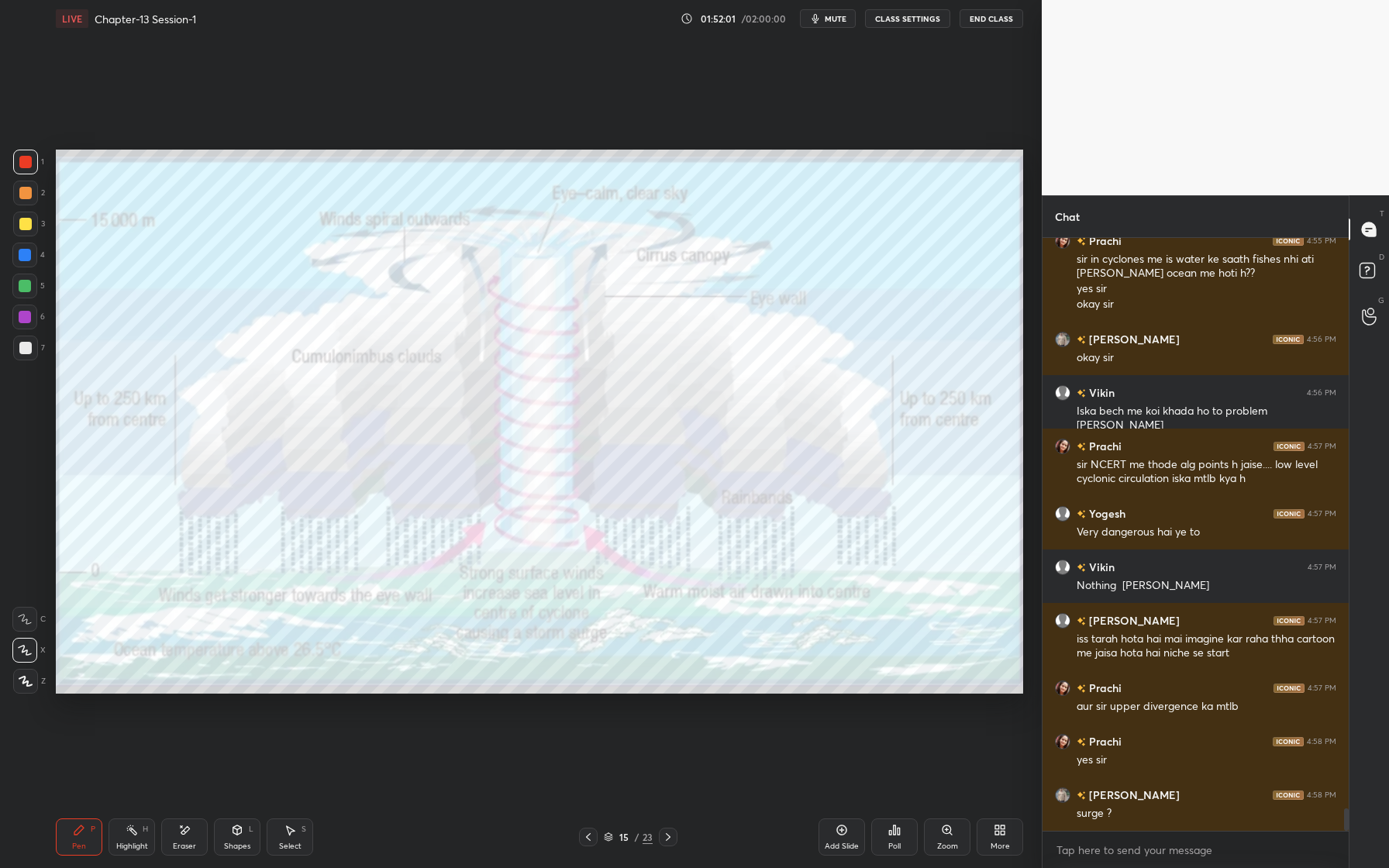
scroll to position [14958, 0]
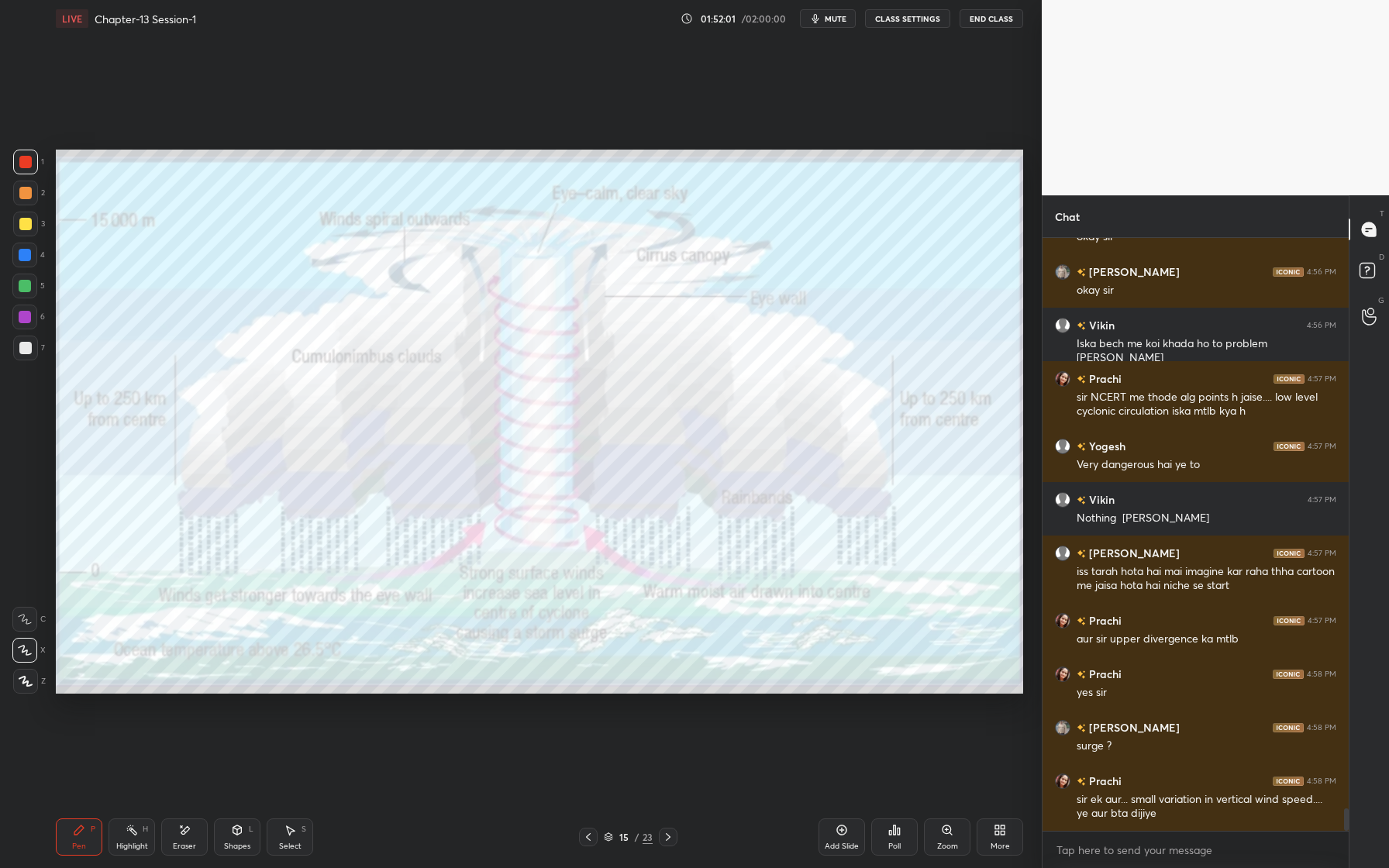
click at [182, 852] on div "Eraser" at bounding box center [184, 837] width 46 height 37
click at [30, 690] on div "Erase all" at bounding box center [25, 681] width 25 height 25
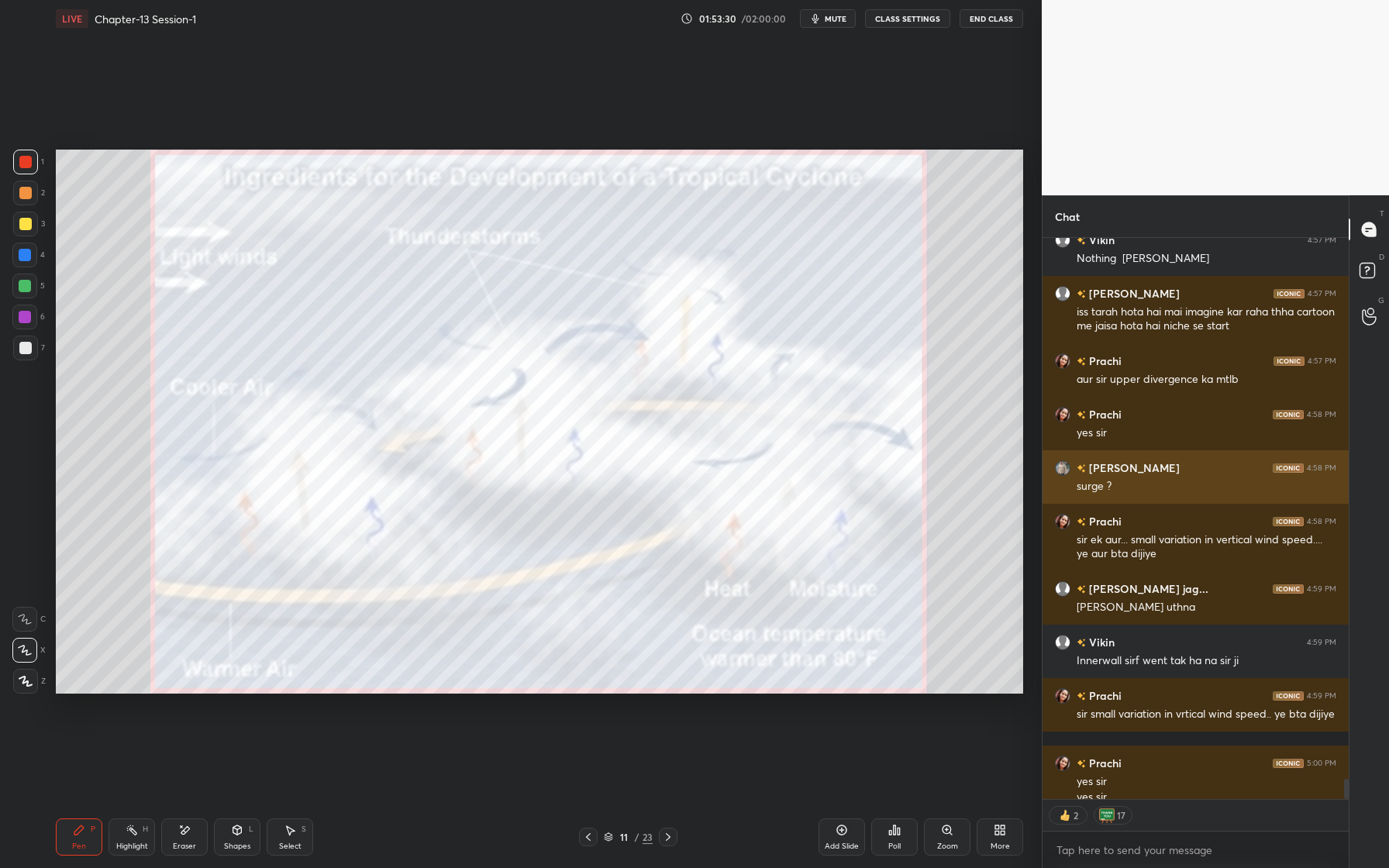
scroll to position [15233, 0]
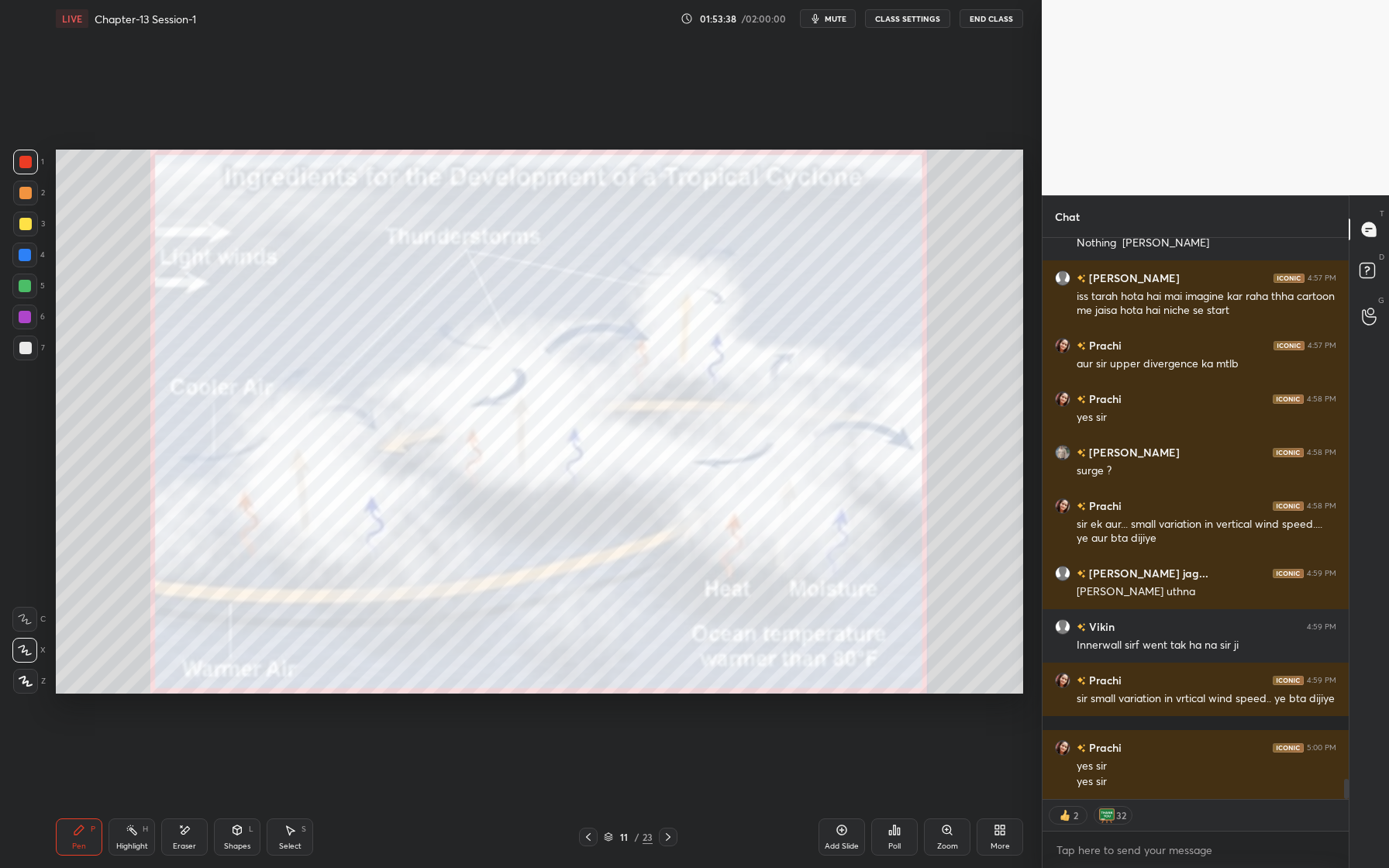
drag, startPoint x: 15, startPoint y: 257, endPoint x: 17, endPoint y: 281, distance: 24.1
click at [8, 266] on div "1 2 3 4 5 6 7 C X Z E E Erase all H H" at bounding box center [25, 422] width 49 height 544
click at [25, 258] on div at bounding box center [25, 255] width 13 height 13
click at [35, 203] on div at bounding box center [26, 193] width 25 height 25
click at [30, 238] on div "3" at bounding box center [30, 226] width 32 height 31
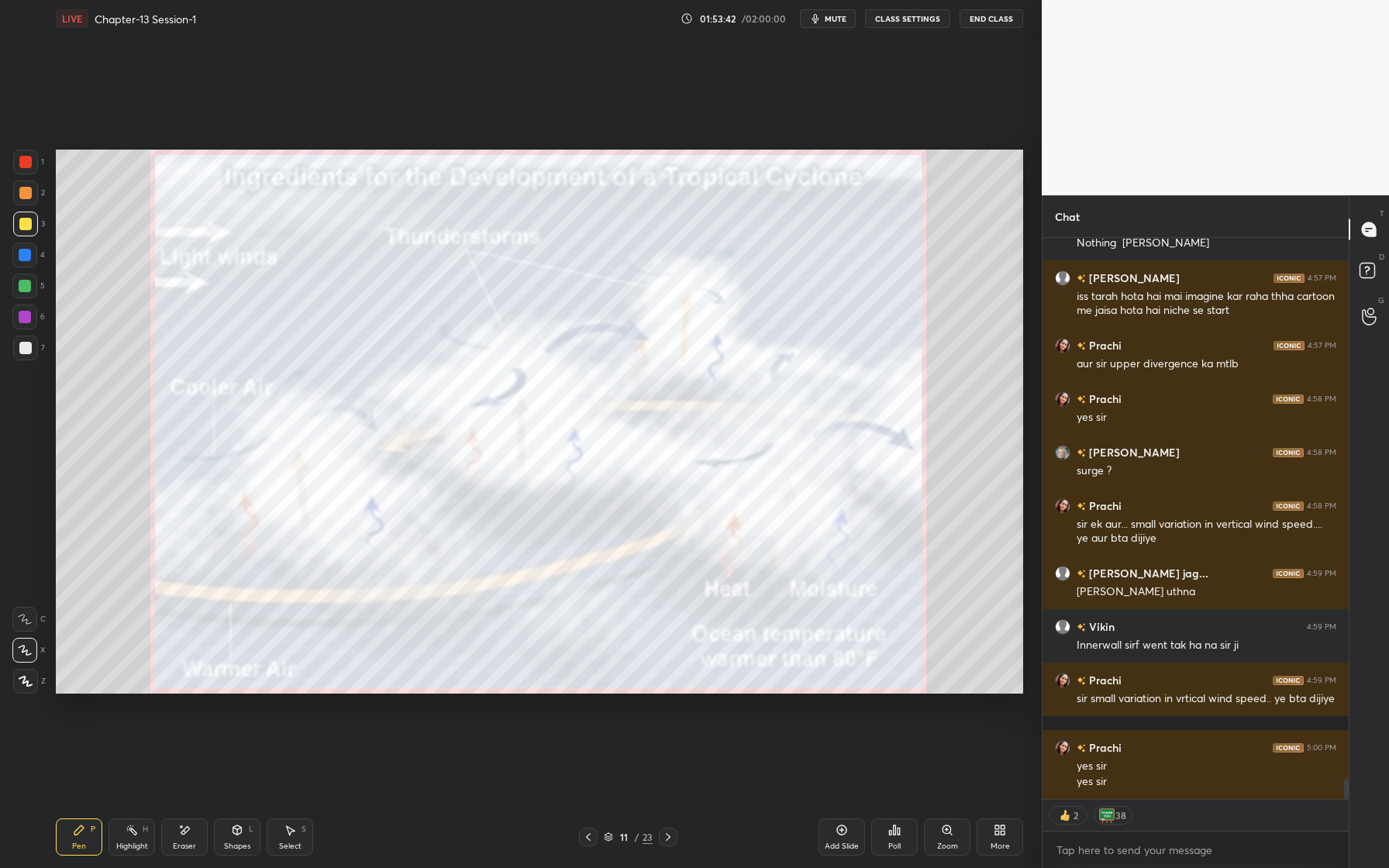
click at [22, 315] on div at bounding box center [25, 317] width 13 height 13
click at [174, 839] on div "Eraser" at bounding box center [184, 837] width 46 height 37
click at [28, 677] on span "Erase all" at bounding box center [25, 681] width 23 height 11
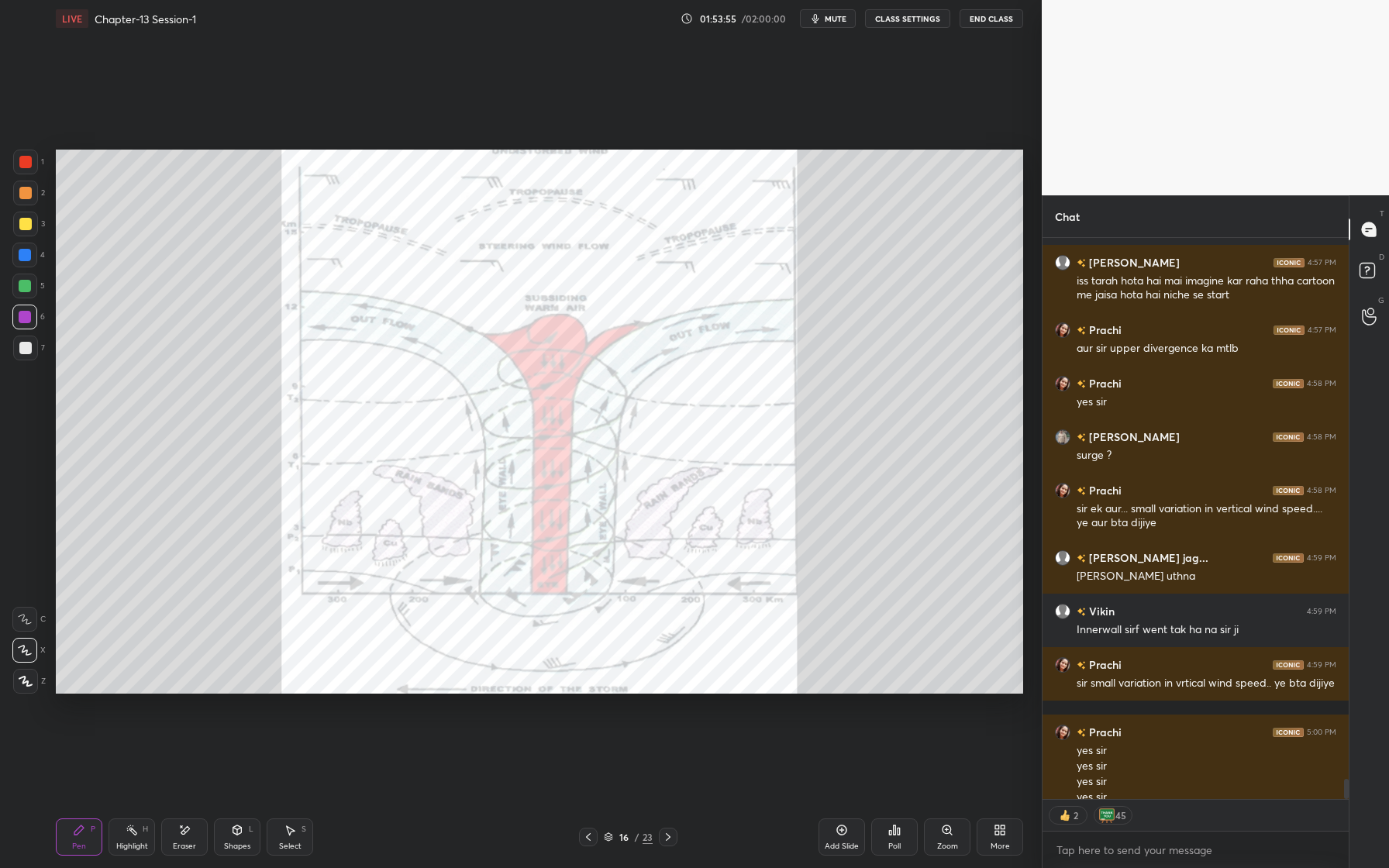
scroll to position [15264, 0]
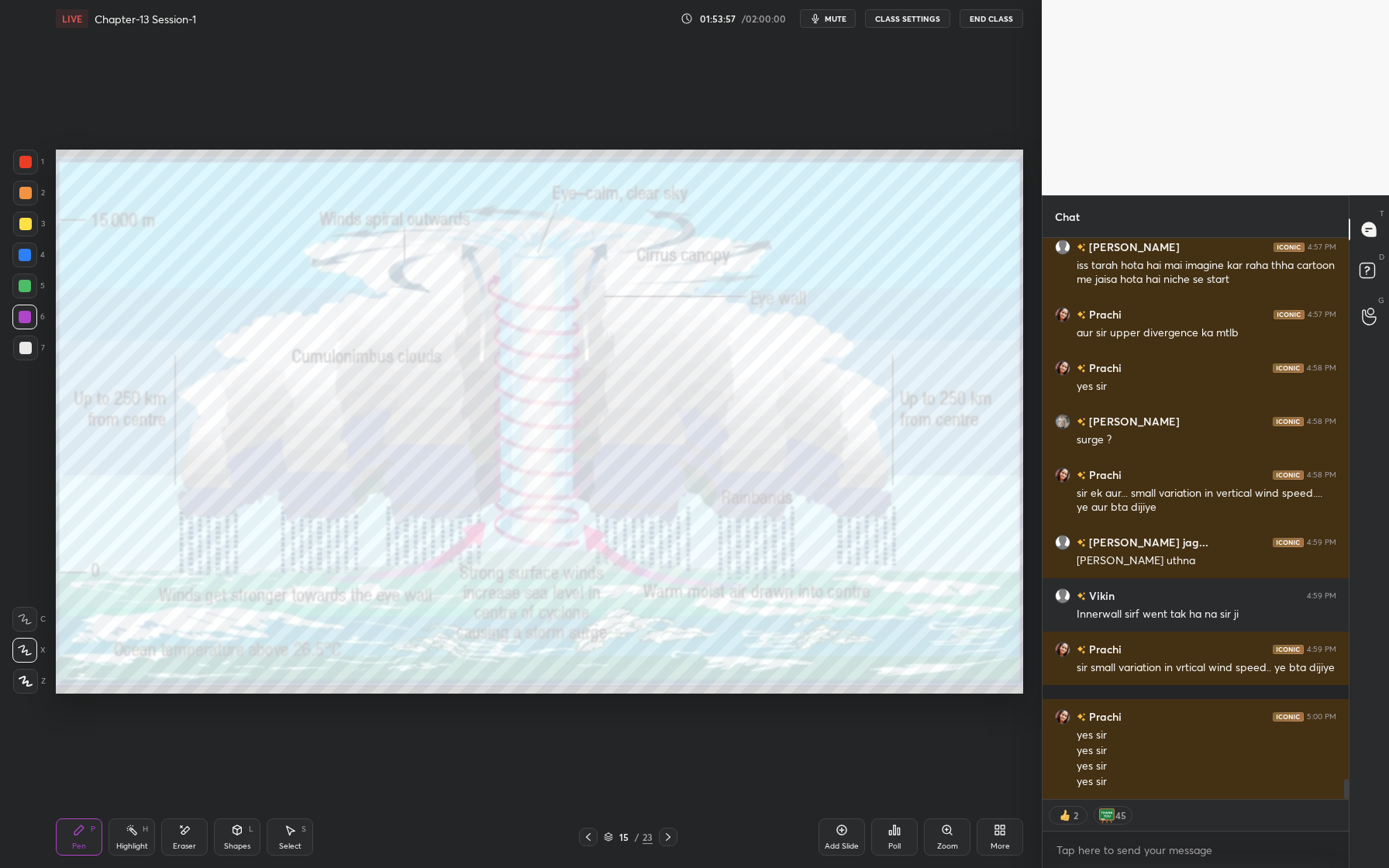
click at [187, 832] on icon at bounding box center [185, 831] width 13 height 14
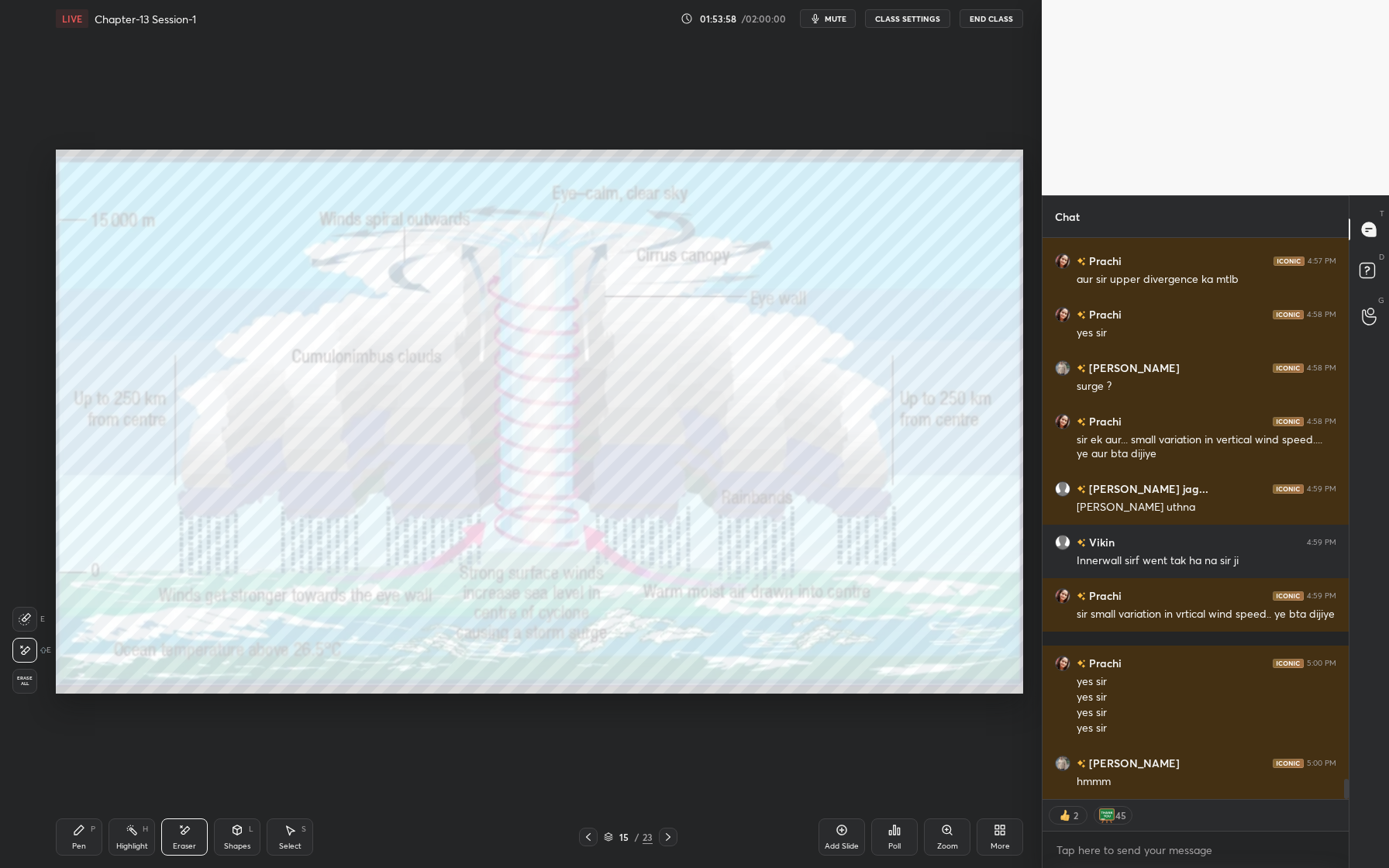
click at [22, 685] on span "Erase all" at bounding box center [25, 681] width 23 height 11
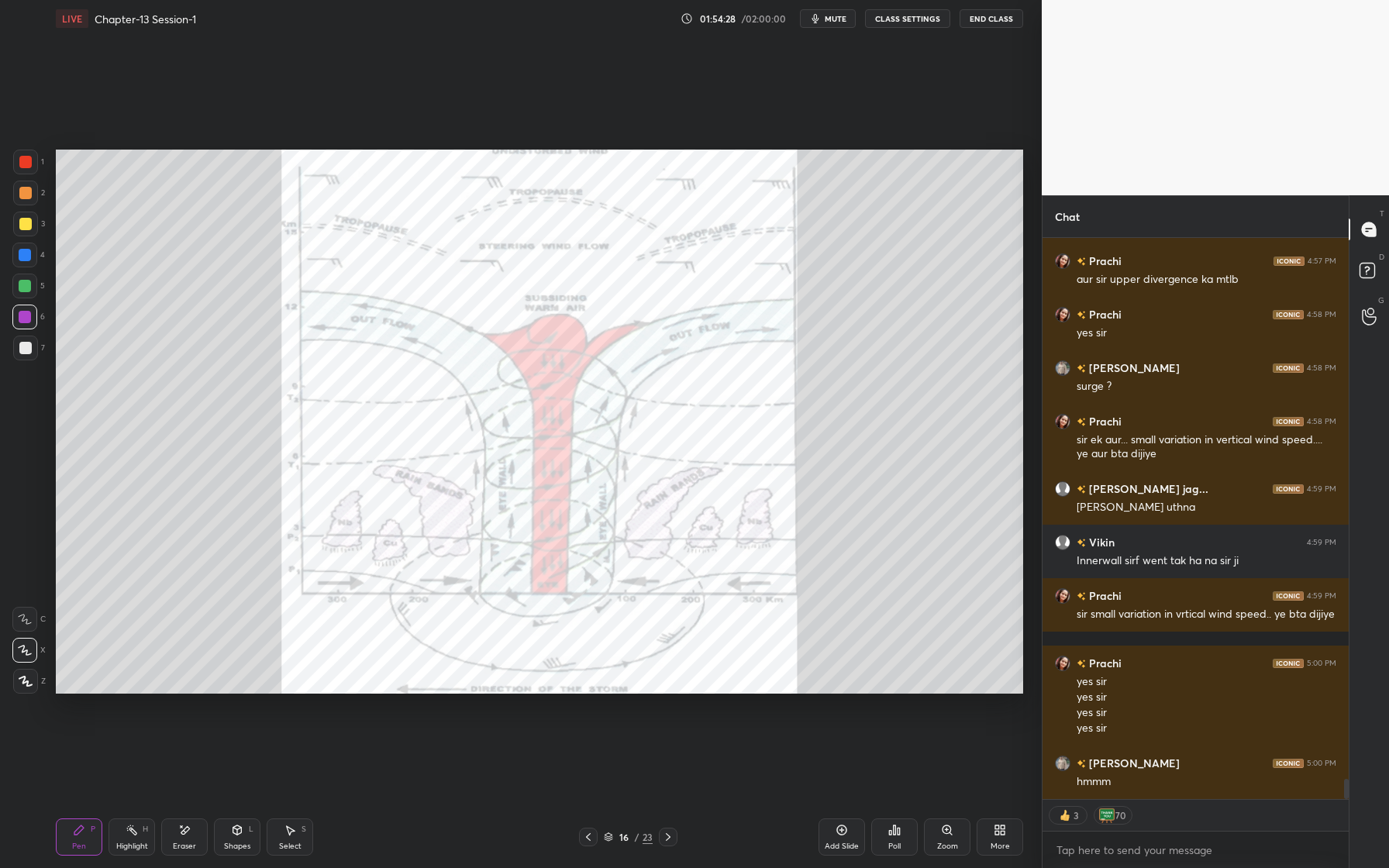
scroll to position [15371, 0]
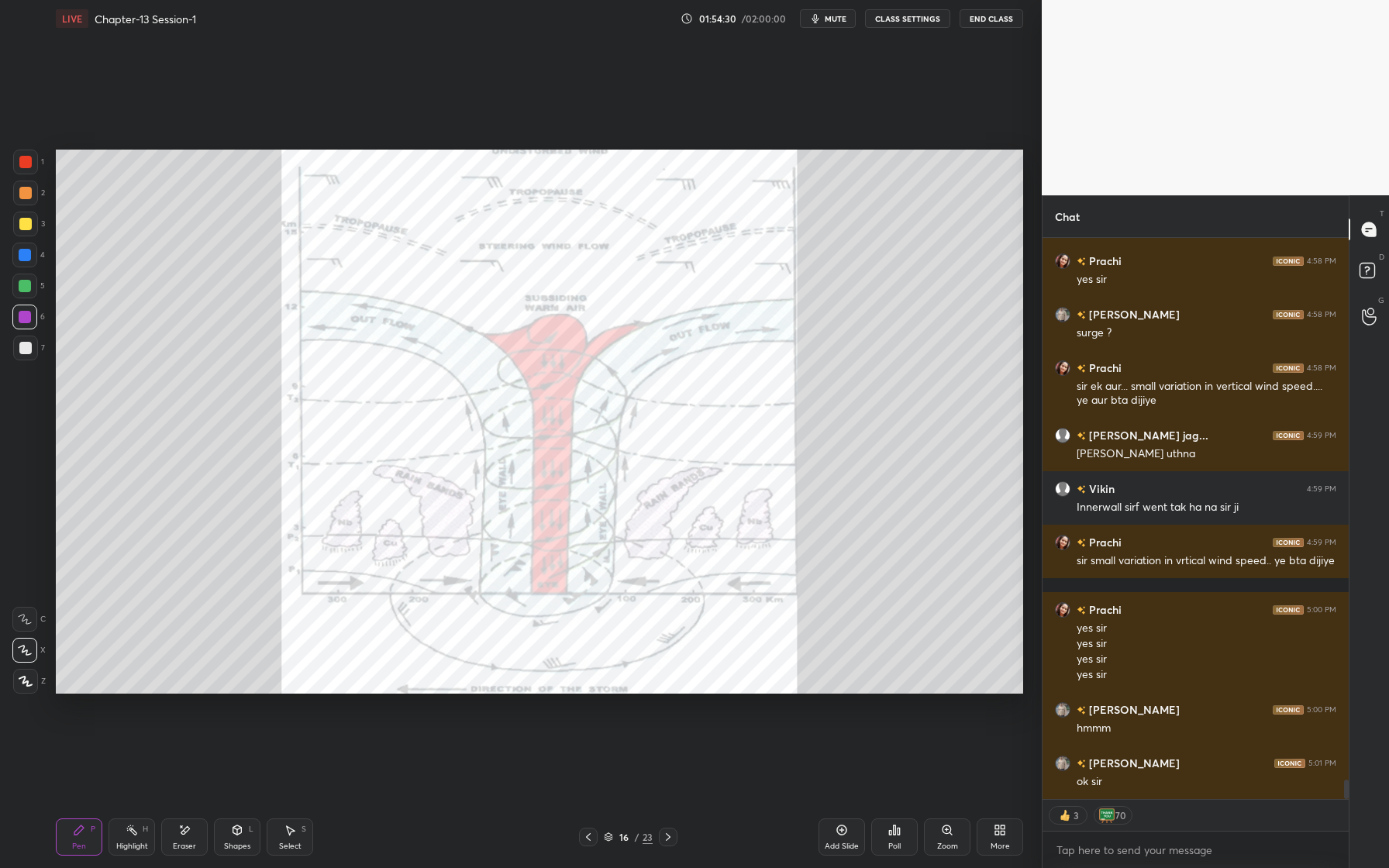
click at [298, 149] on div "Setting up your live class Poll for secs No correct answer Start poll" at bounding box center [539, 422] width 980 height 768
click at [291, 149] on div "Setting up your live class Poll for secs No correct answer Start poll" at bounding box center [539, 422] width 980 height 768
click at [35, 160] on div at bounding box center [26, 162] width 25 height 25
click at [825, 139] on div "Setting up your live class Poll for secs No correct answer Start poll" at bounding box center [539, 422] width 980 height 768
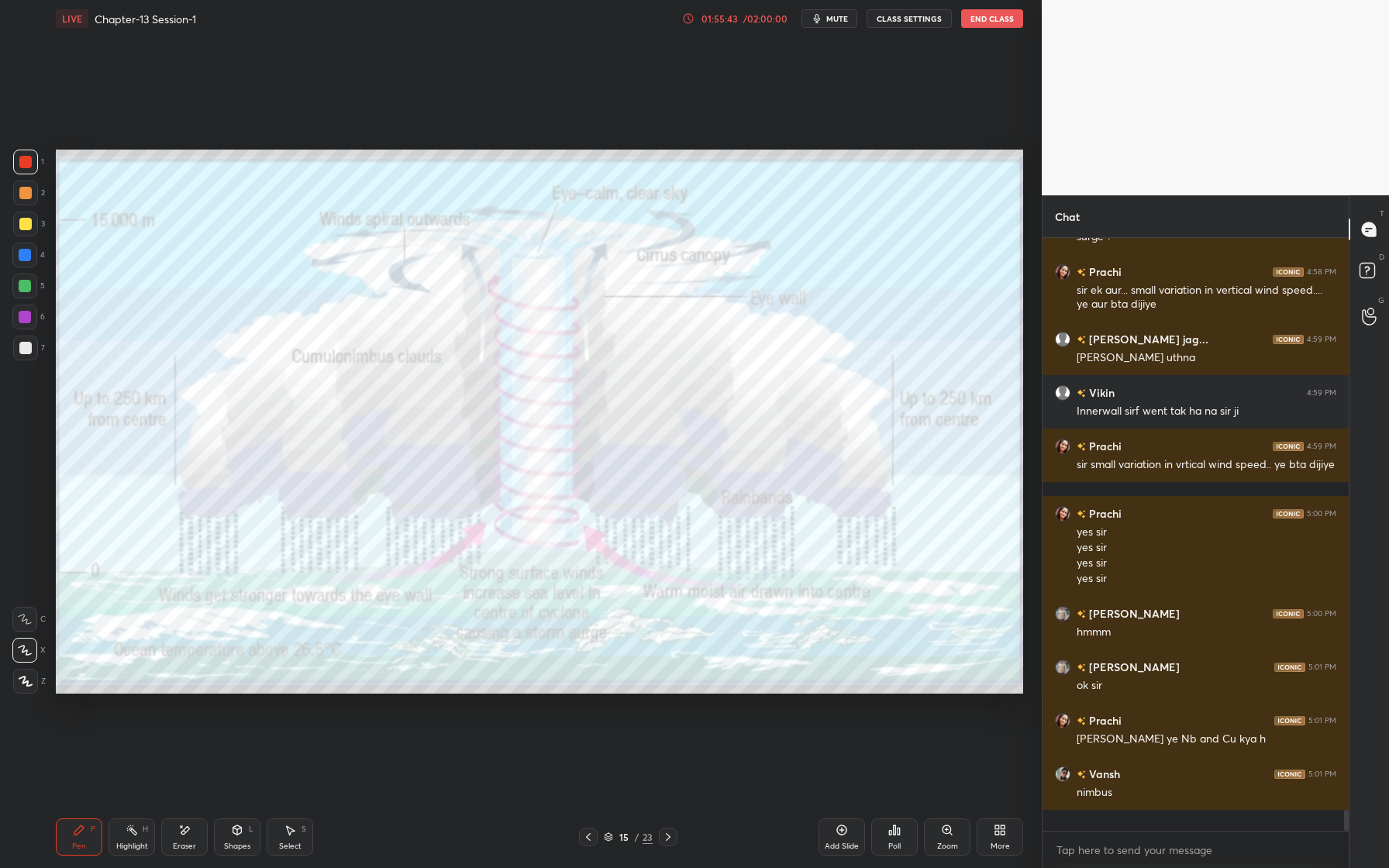
scroll to position [15445, 0]
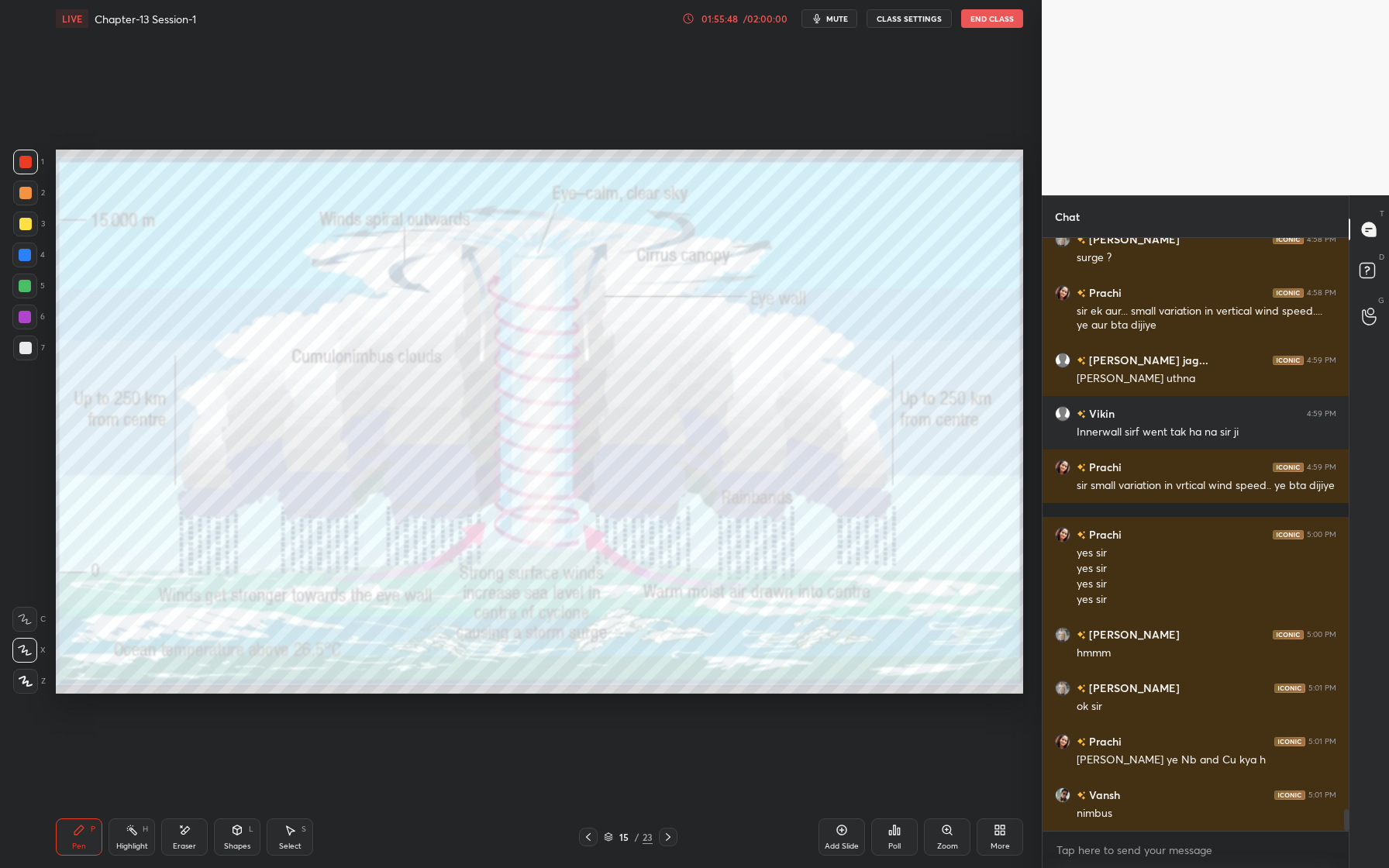
click at [179, 832] on icon at bounding box center [185, 831] width 13 height 14
click at [13, 688] on div "Erase all" at bounding box center [25, 681] width 25 height 25
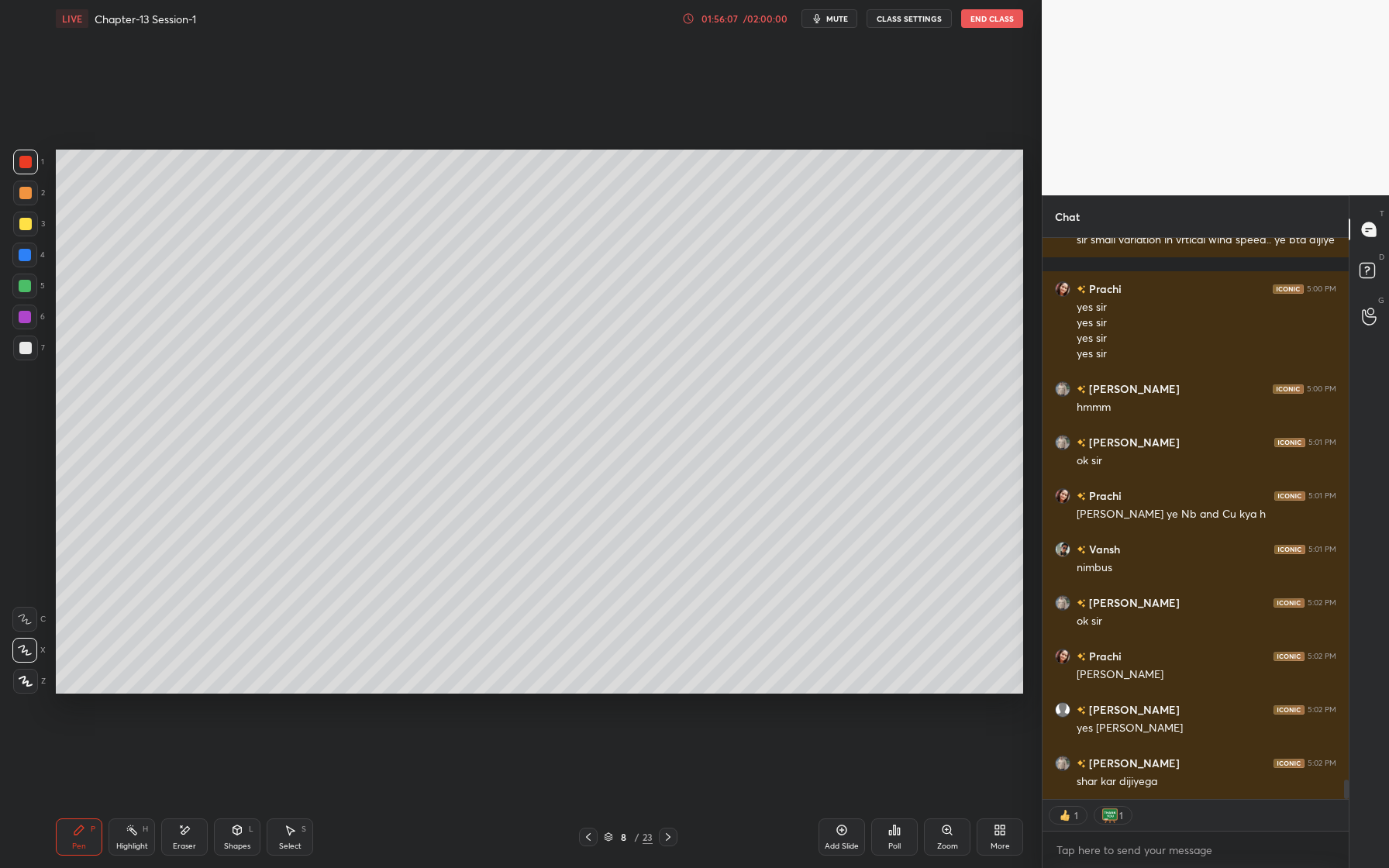
scroll to position [15744, 0]
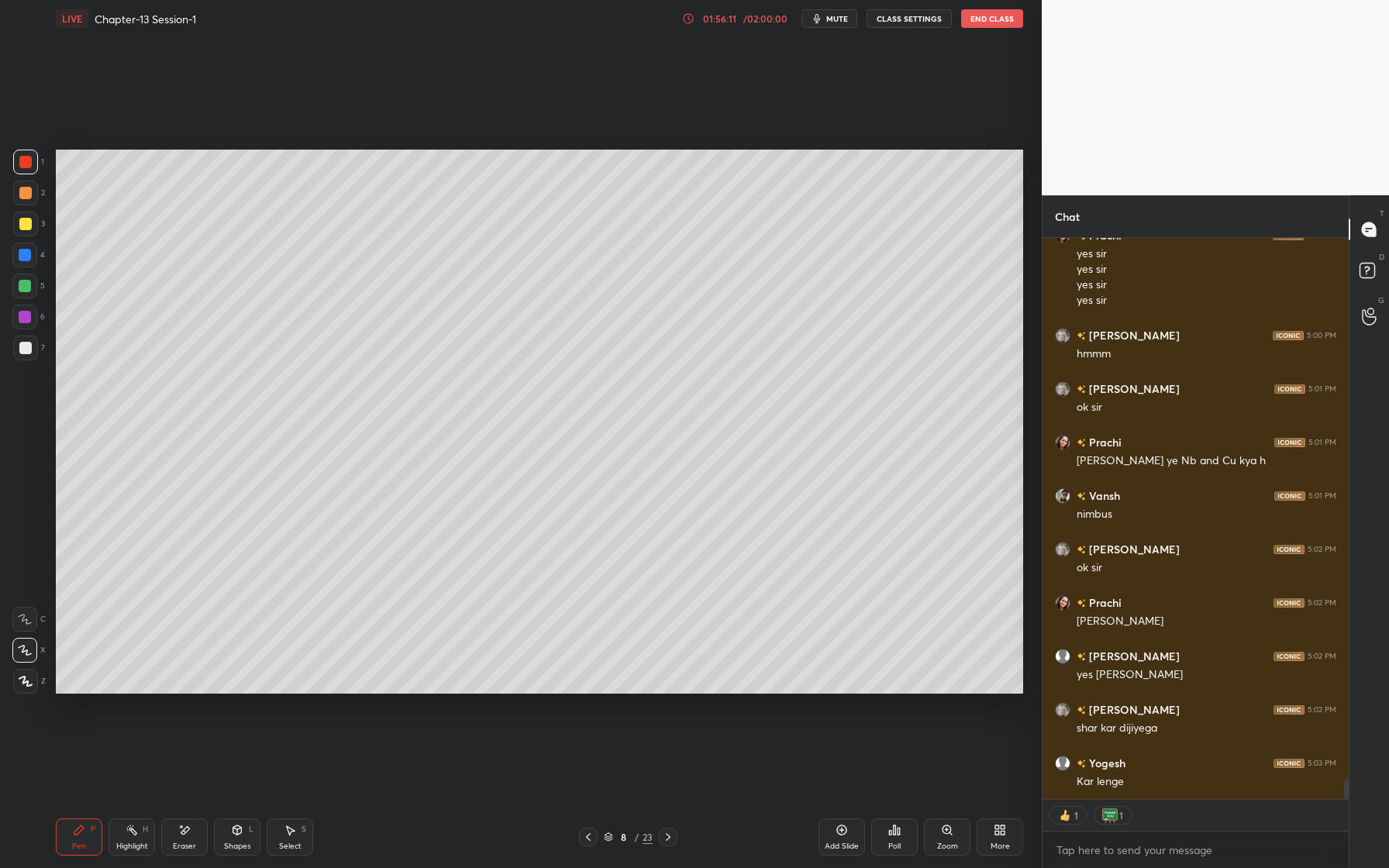
click at [847, 830] on icon at bounding box center [842, 830] width 10 height 10
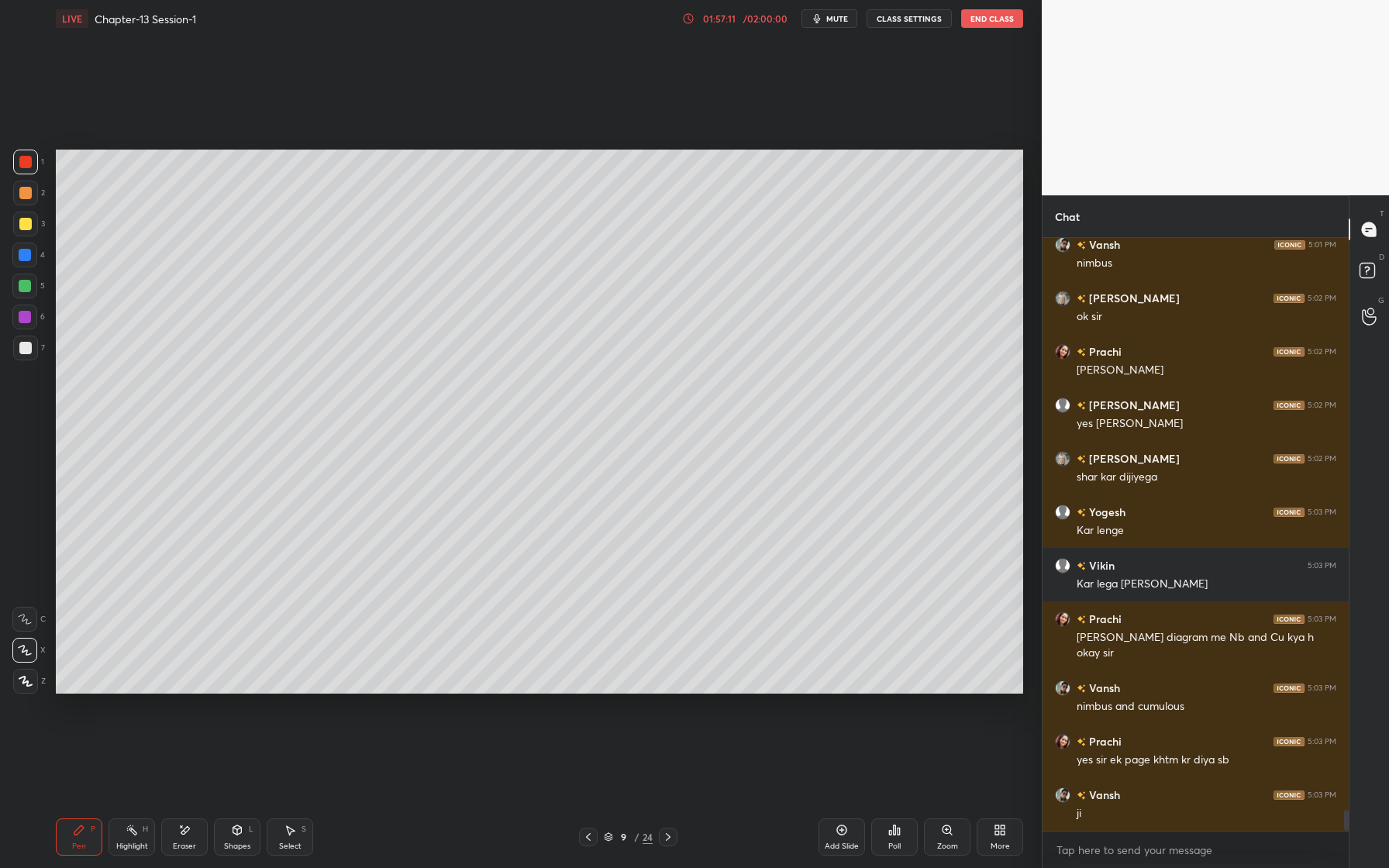
scroll to position [16050, 0]
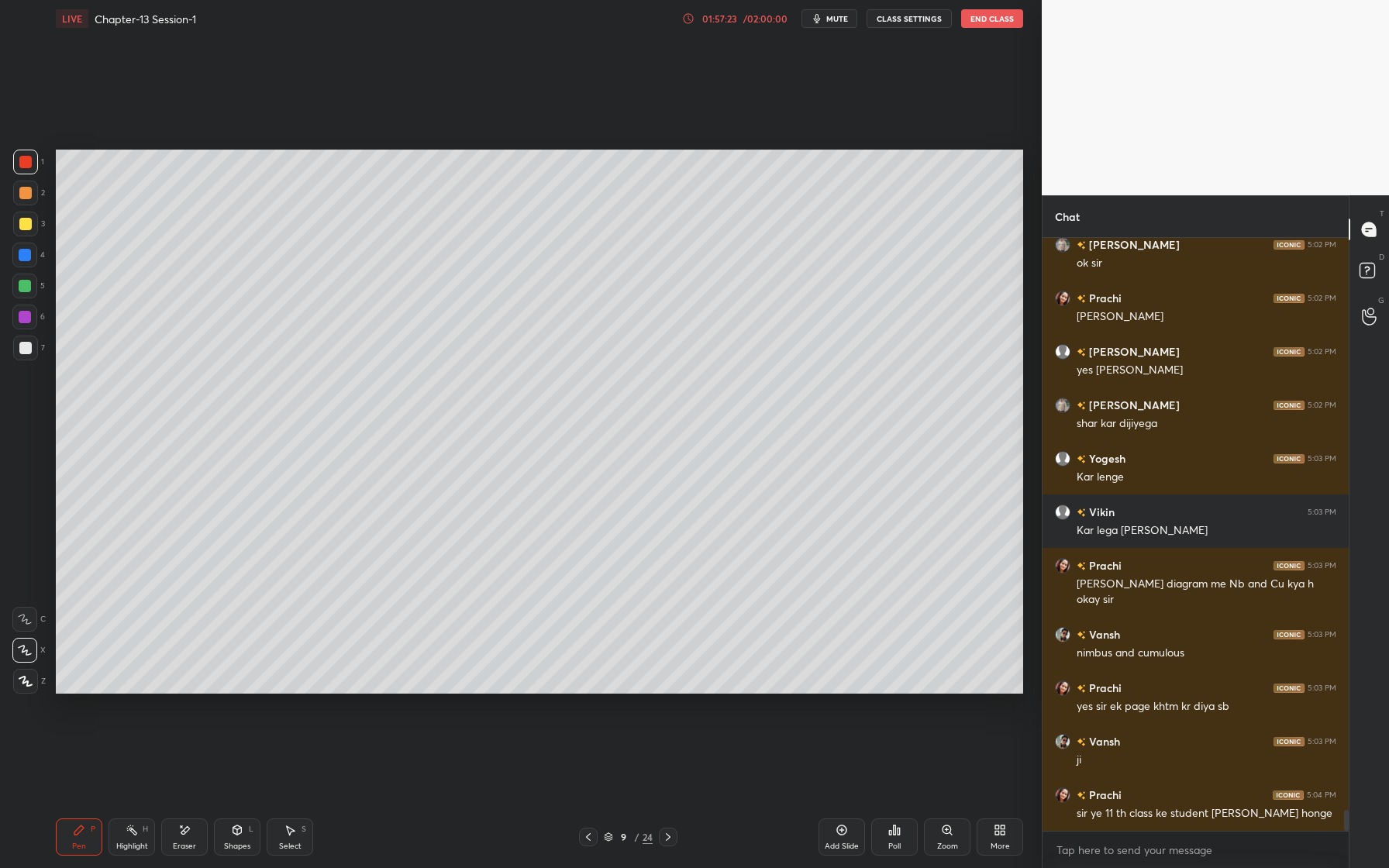
click at [29, 194] on div at bounding box center [26, 193] width 13 height 13
drag, startPoint x: 30, startPoint y: 348, endPoint x: 42, endPoint y: 329, distance: 22.5
click at [30, 348] on div at bounding box center [26, 348] width 13 height 13
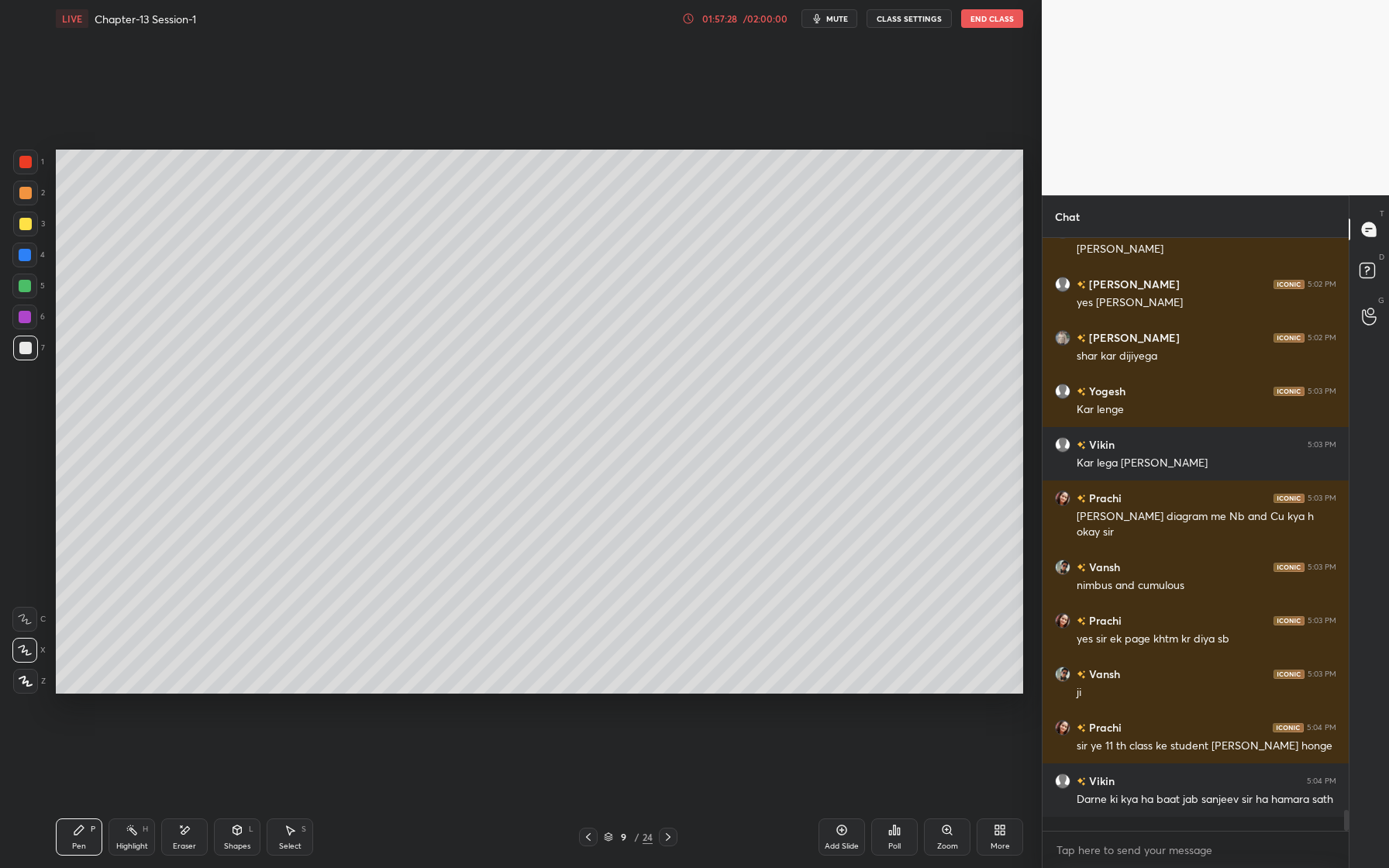
scroll to position [16170, 0]
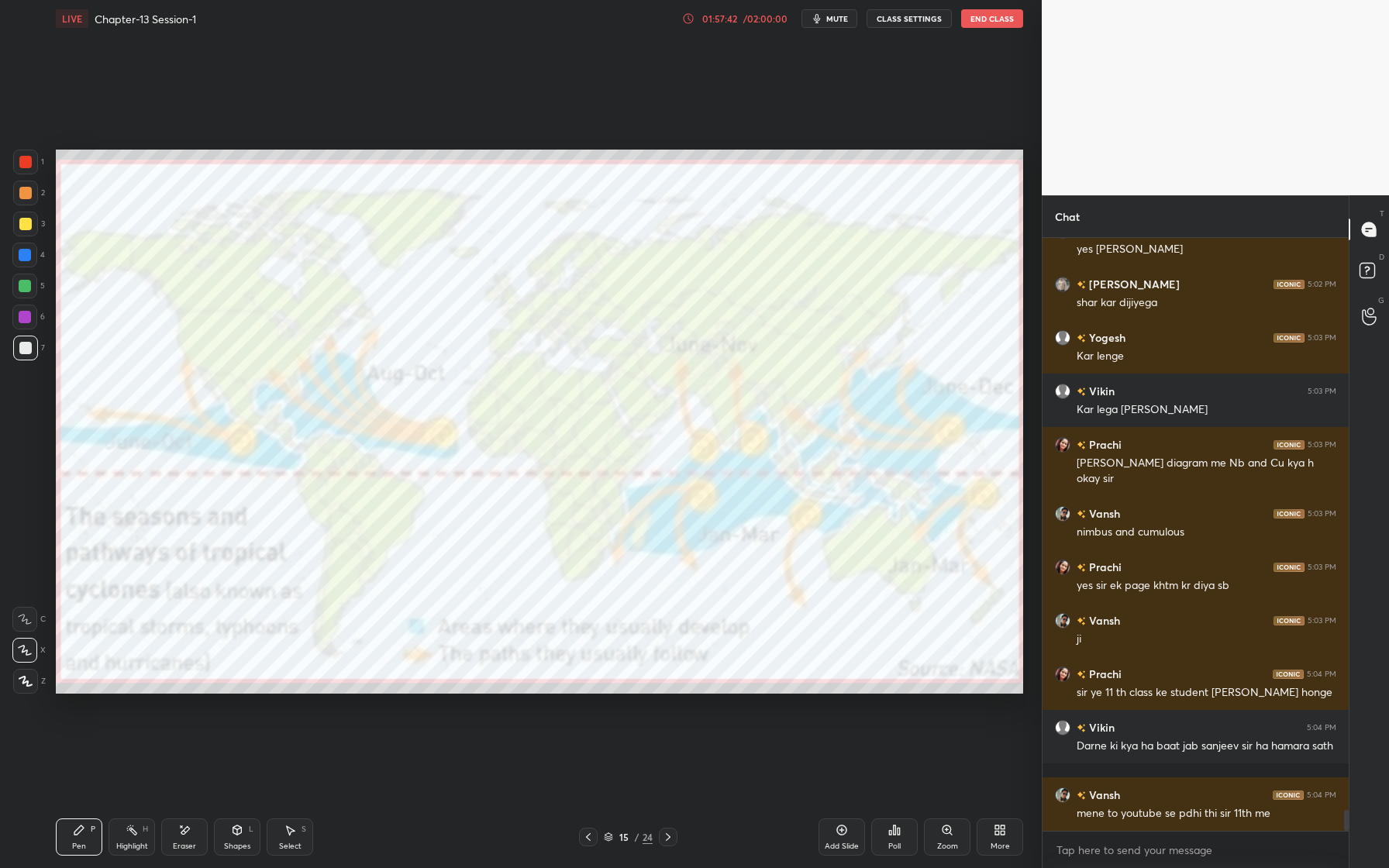
drag, startPoint x: 28, startPoint y: 155, endPoint x: 50, endPoint y: 184, distance: 36.4
click at [32, 159] on div at bounding box center [26, 162] width 25 height 25
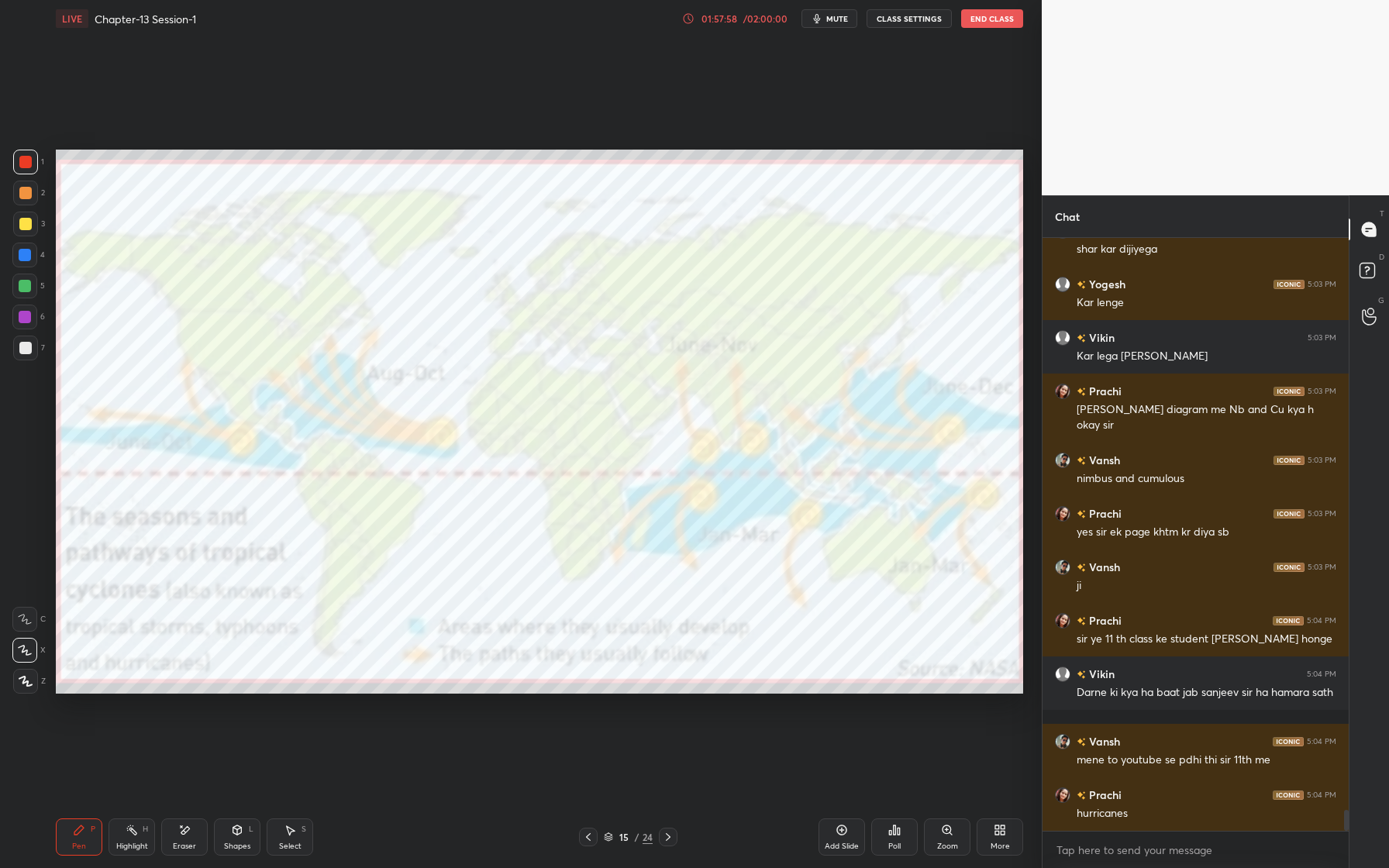
scroll to position [16239, 0]
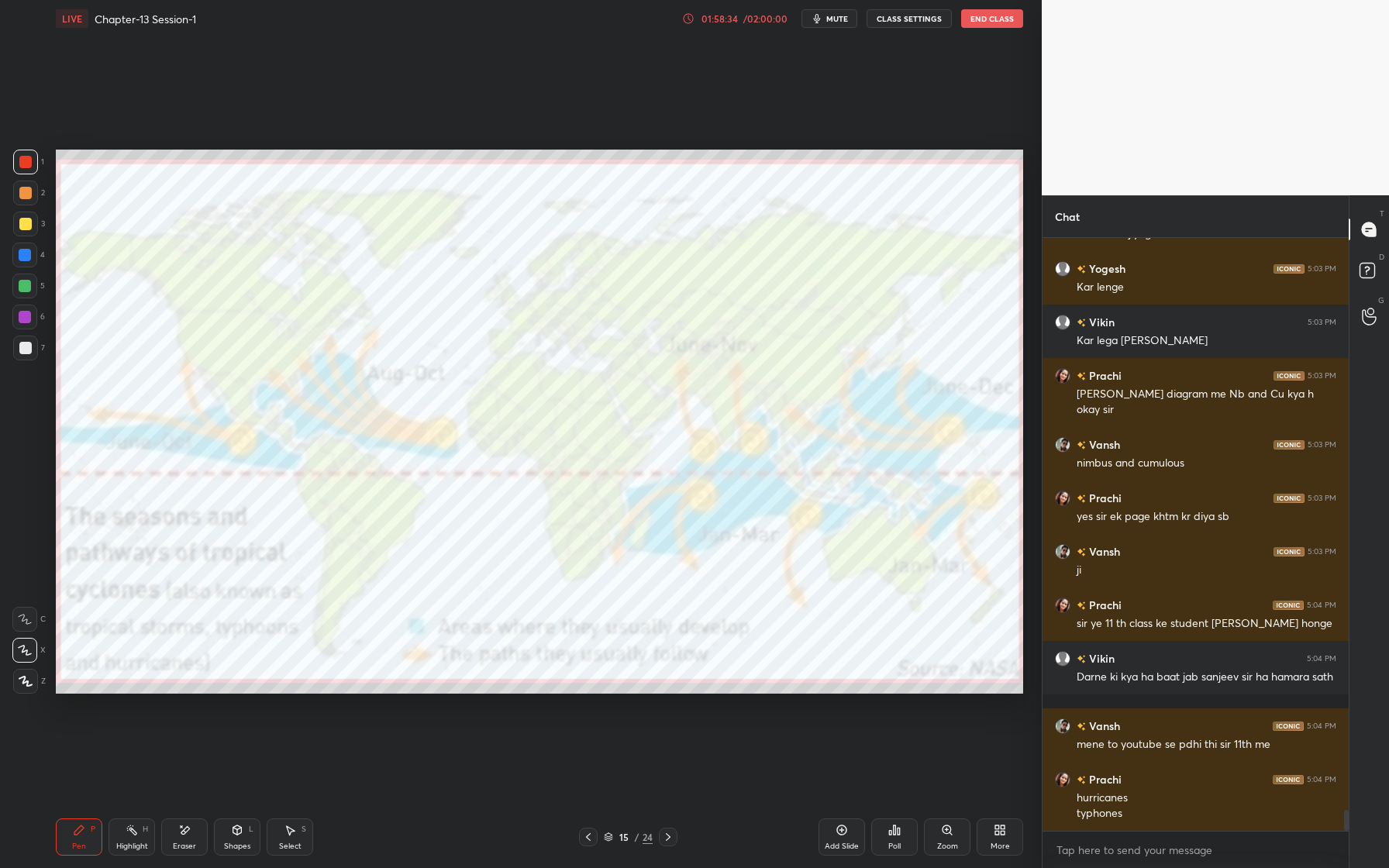
click at [184, 846] on div "Eraser" at bounding box center [184, 846] width 23 height 8
click at [27, 685] on span "Erase all" at bounding box center [25, 681] width 23 height 11
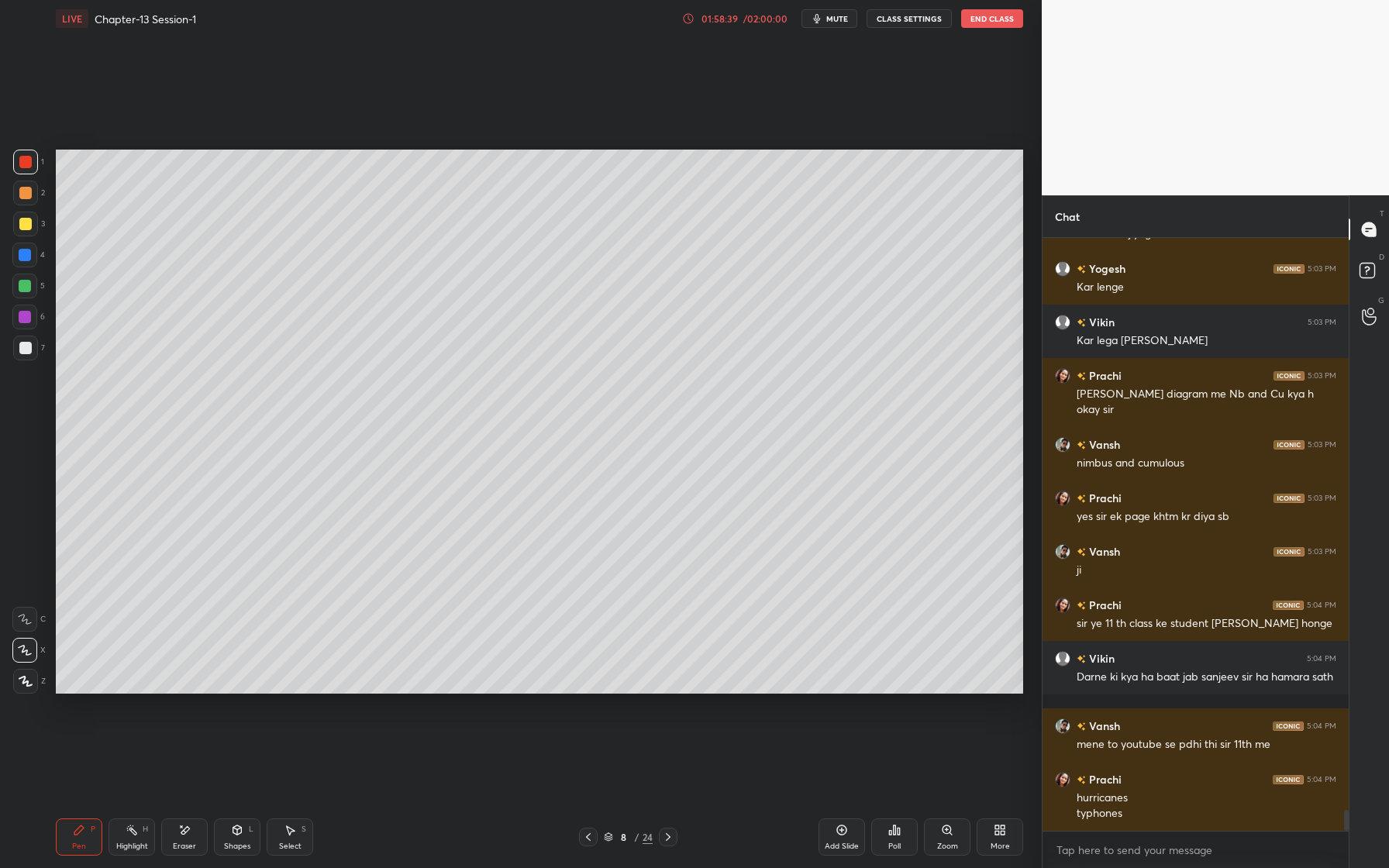
scroll to position [16293, 0]
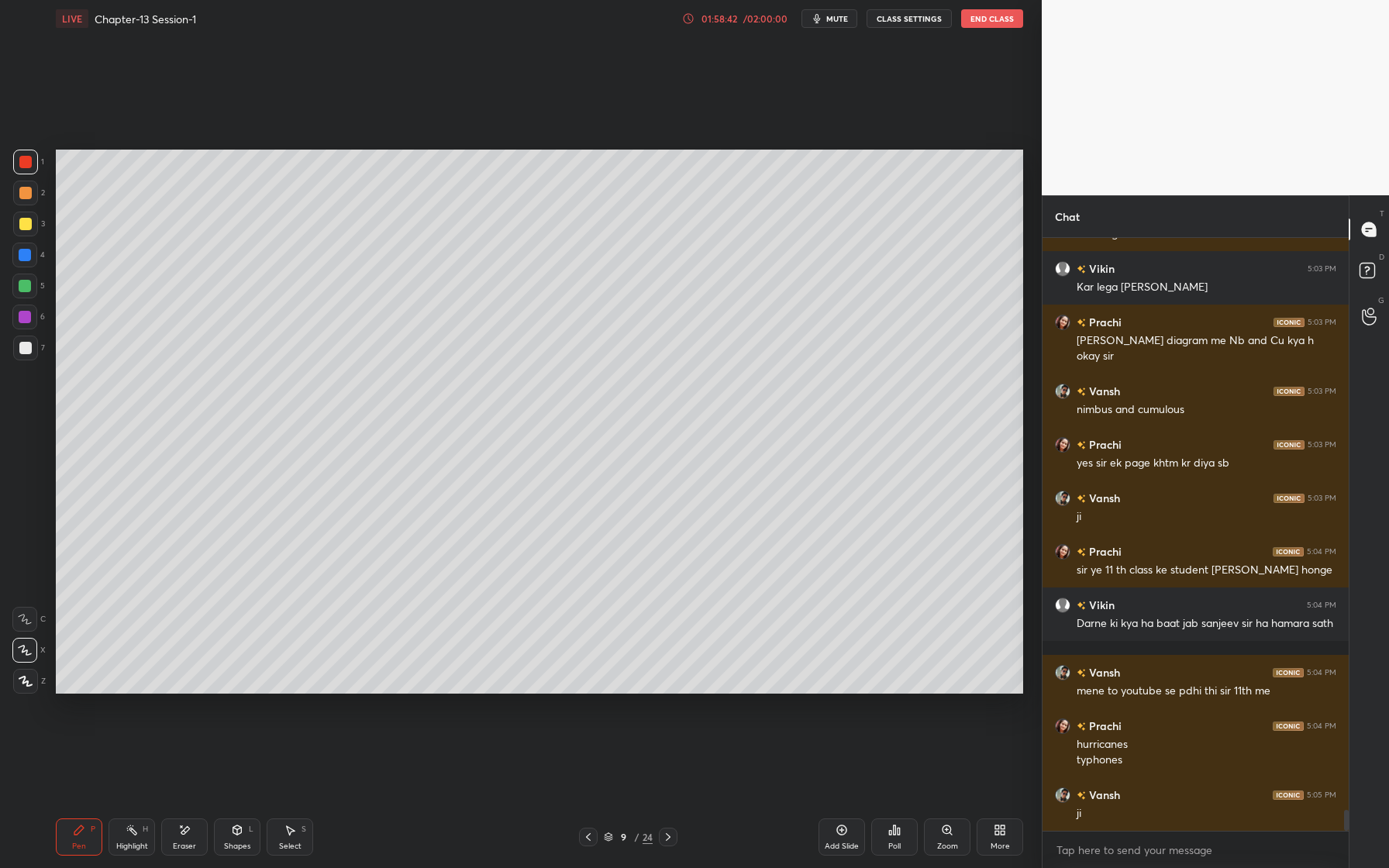
click at [34, 348] on div at bounding box center [26, 348] width 25 height 25
click at [746, 20] on div "/ 02:00:00" at bounding box center [765, 19] width 48 height 10
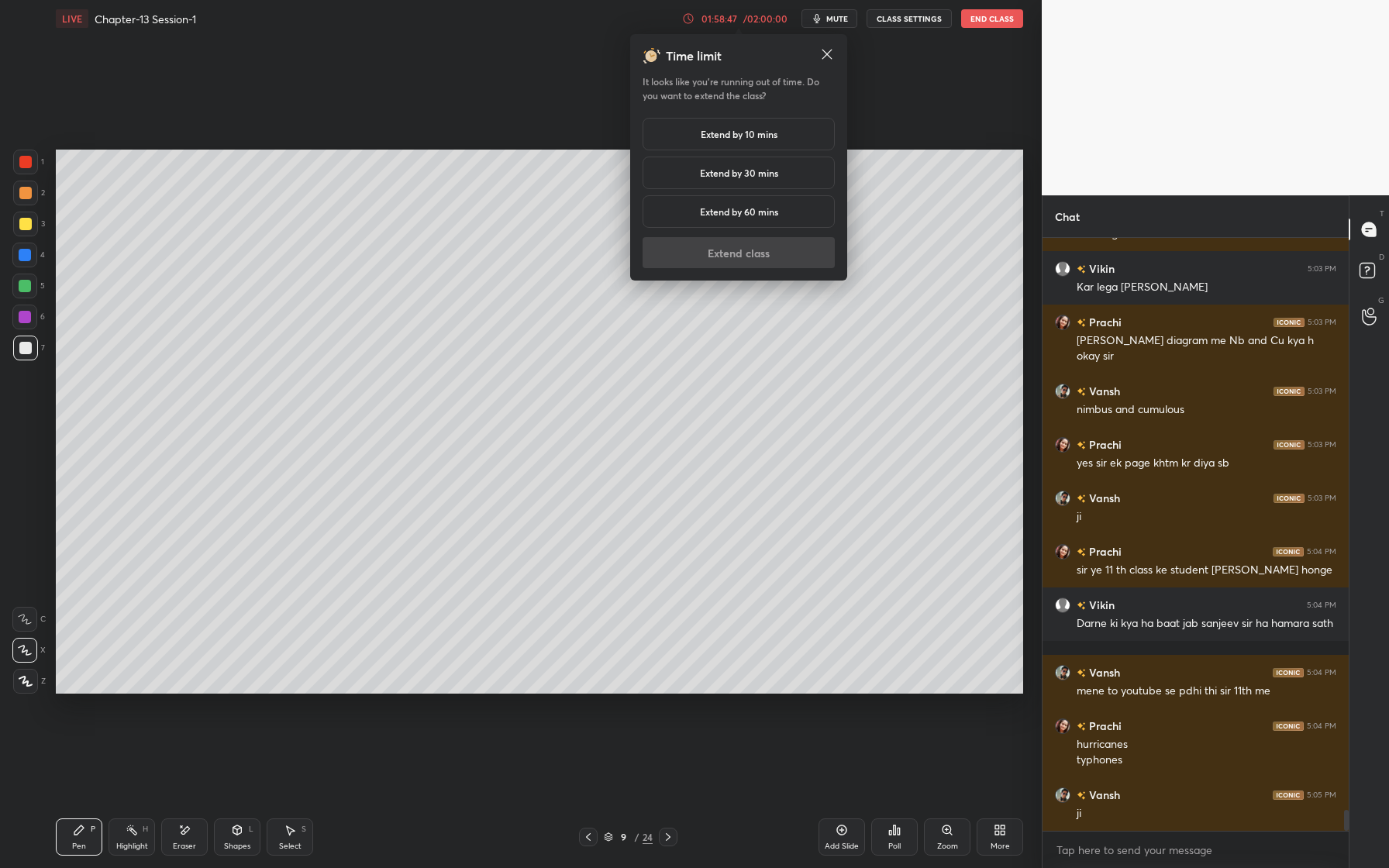
click at [738, 179] on h5 "Extend by 30 mins" at bounding box center [739, 173] width 78 height 14
click at [755, 254] on button "Extend class" at bounding box center [738, 253] width 192 height 31
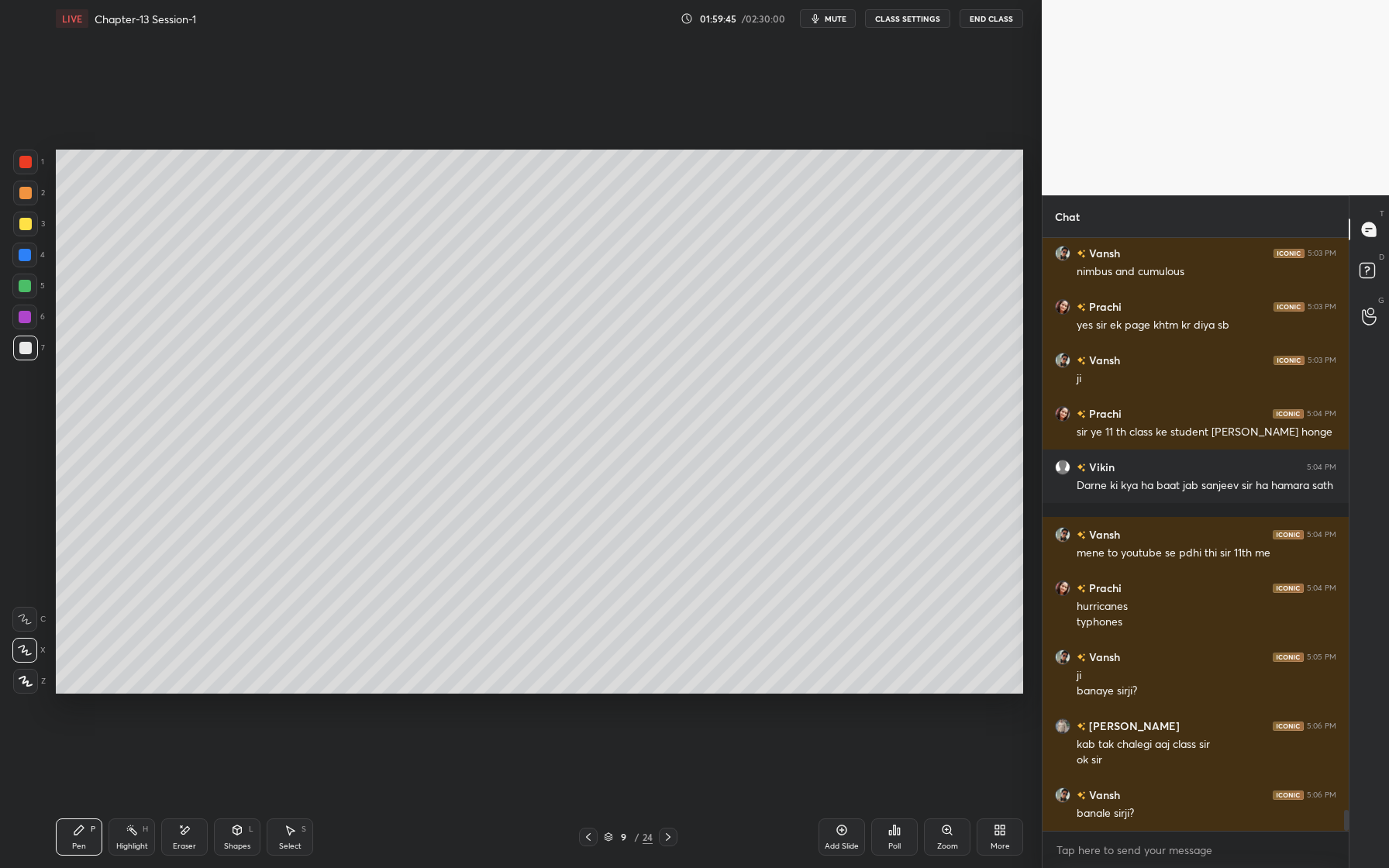
scroll to position [16484, 0]
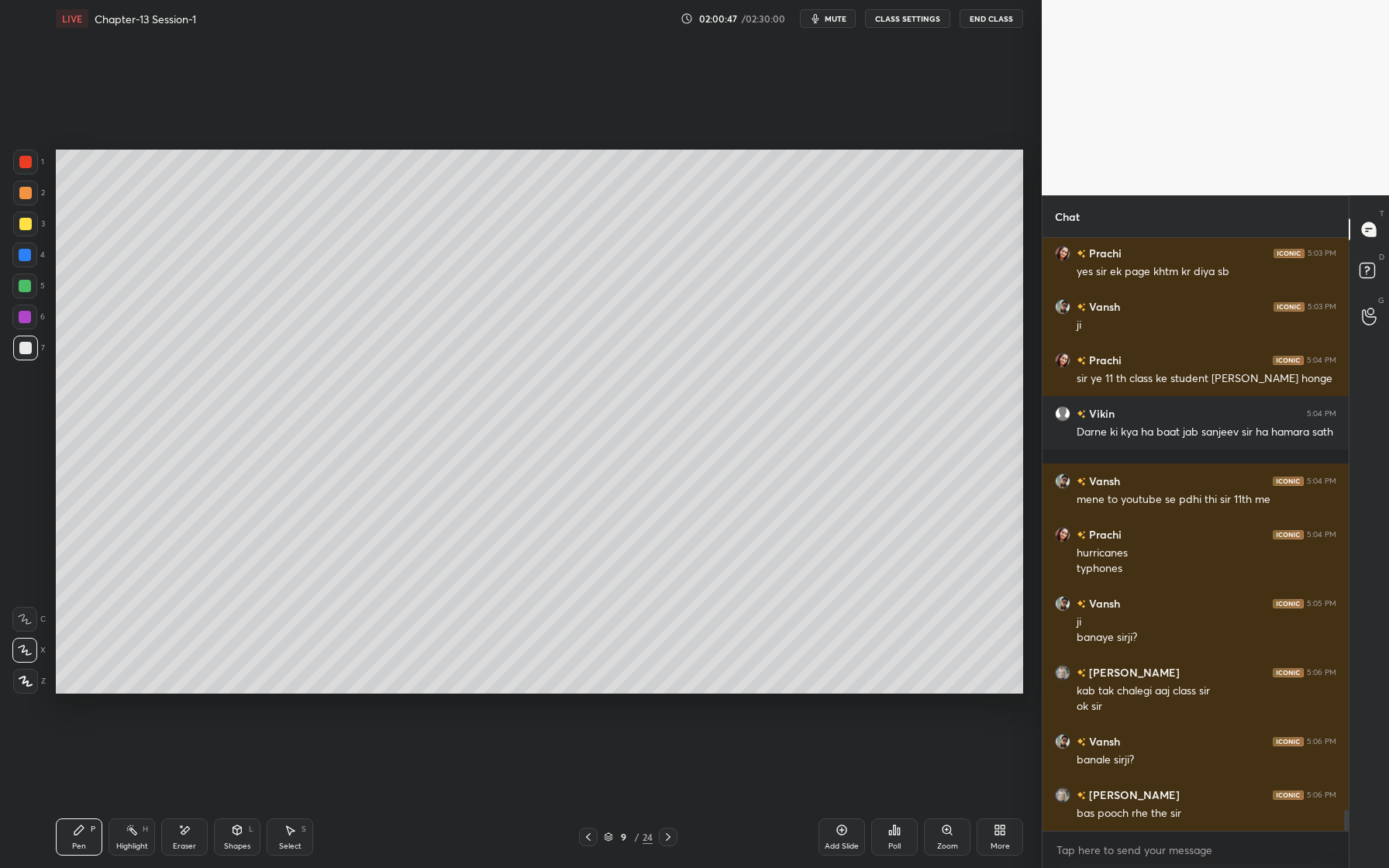
drag, startPoint x: 242, startPoint y: 831, endPoint x: 244, endPoint y: 844, distance: 13.2
click at [242, 831] on icon at bounding box center [238, 831] width 13 height 13
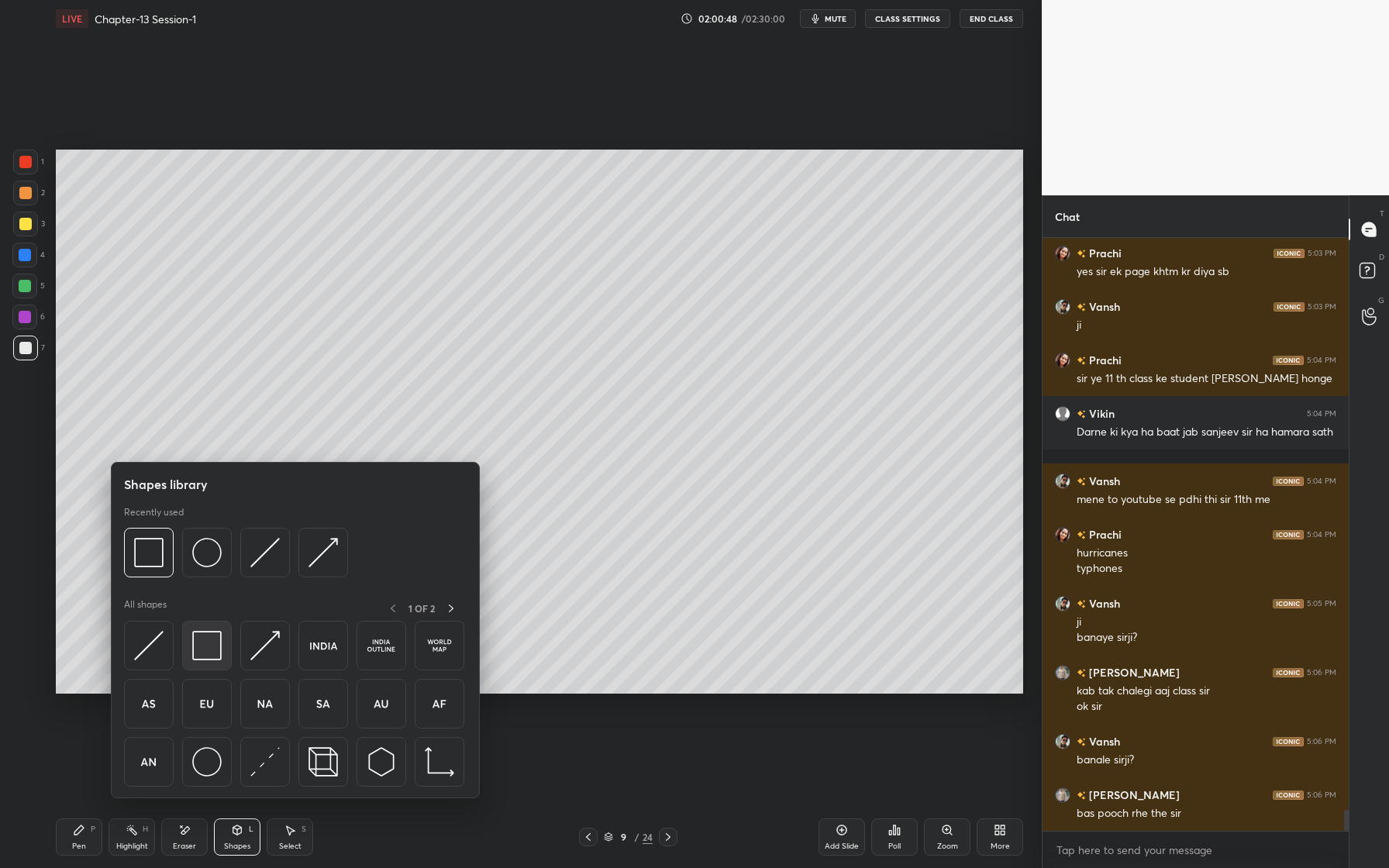
click at [218, 659] on div at bounding box center [207, 646] width 49 height 49
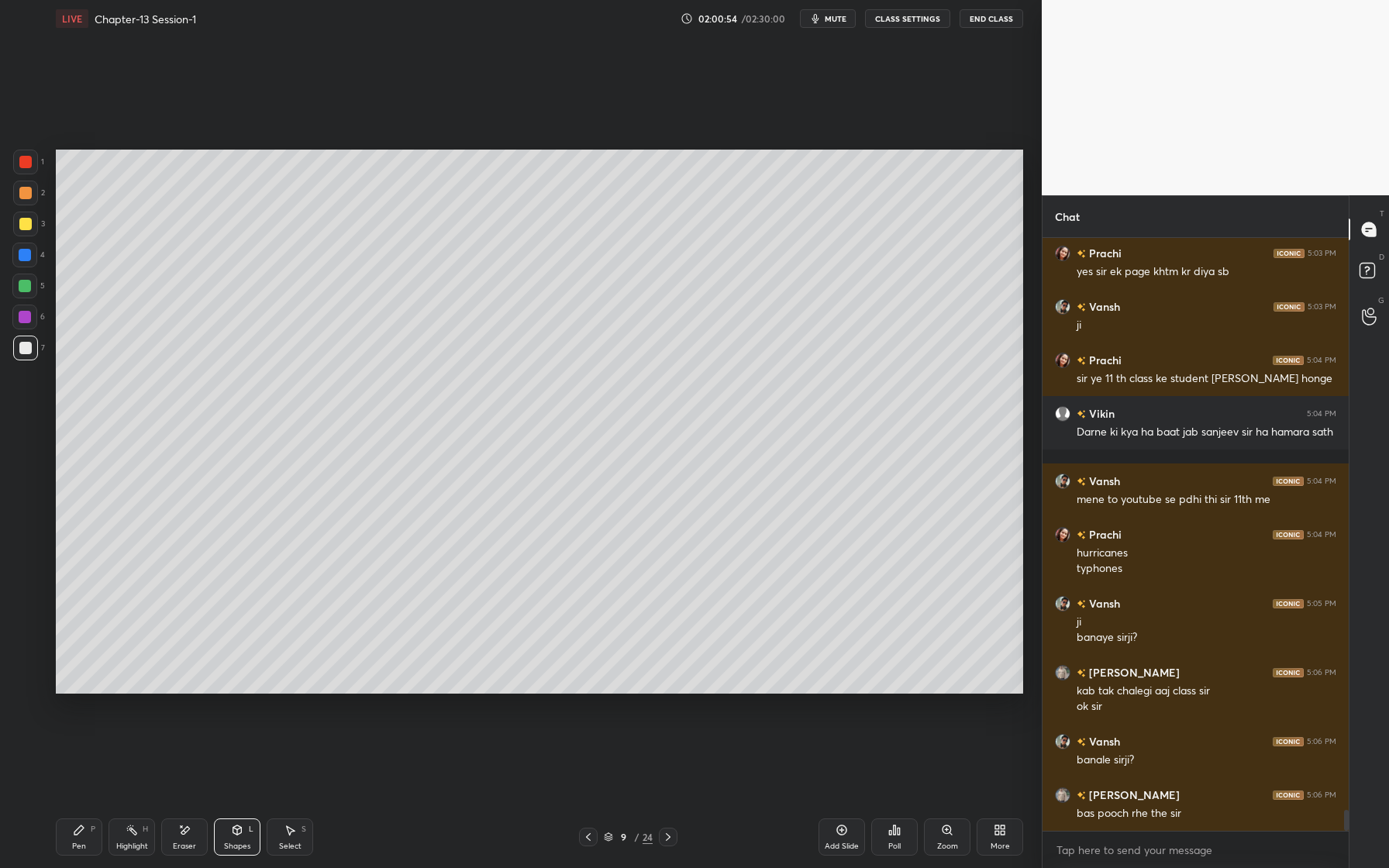
click at [90, 846] on div "Pen P" at bounding box center [79, 837] width 46 height 37
drag, startPoint x: 26, startPoint y: 218, endPoint x: 16, endPoint y: 219, distance: 10.0
click at [22, 219] on div at bounding box center [26, 224] width 13 height 13
click at [27, 254] on div at bounding box center [25, 255] width 13 height 13
click at [35, 226] on div at bounding box center [26, 223] width 25 height 25
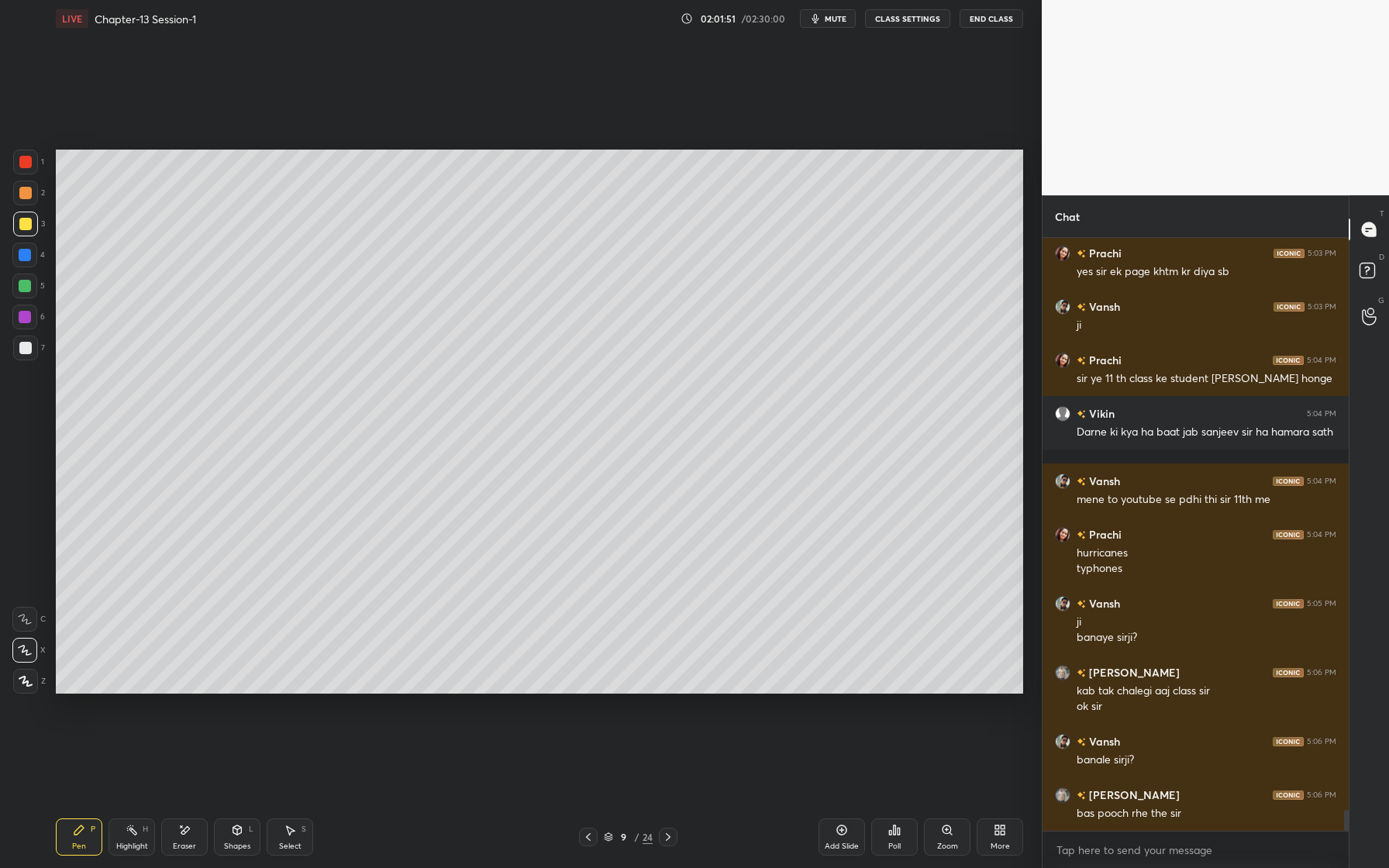
click at [183, 842] on div "Eraser" at bounding box center [184, 846] width 23 height 8
click at [85, 828] on icon at bounding box center [79, 831] width 13 height 13
click at [23, 251] on div at bounding box center [25, 255] width 13 height 13
click at [26, 258] on div at bounding box center [25, 255] width 13 height 13
drag, startPoint x: 28, startPoint y: 316, endPoint x: 19, endPoint y: 316, distance: 9.0
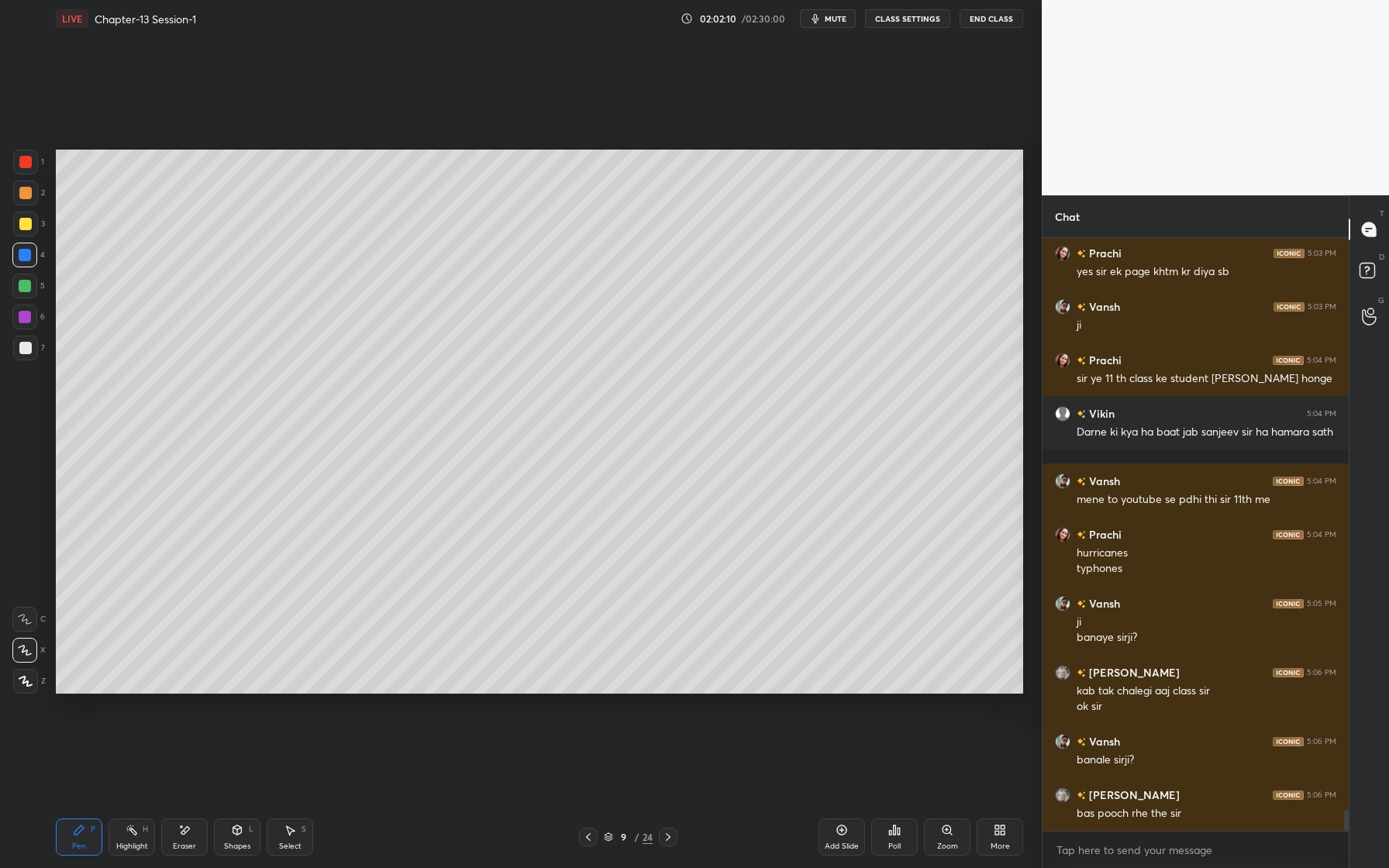
click at [26, 318] on div at bounding box center [25, 317] width 13 height 13
click at [33, 679] on div at bounding box center [26, 681] width 25 height 25
click at [183, 842] on div "Eraser" at bounding box center [184, 846] width 23 height 8
click at [72, 838] on div "Pen P" at bounding box center [79, 837] width 46 height 37
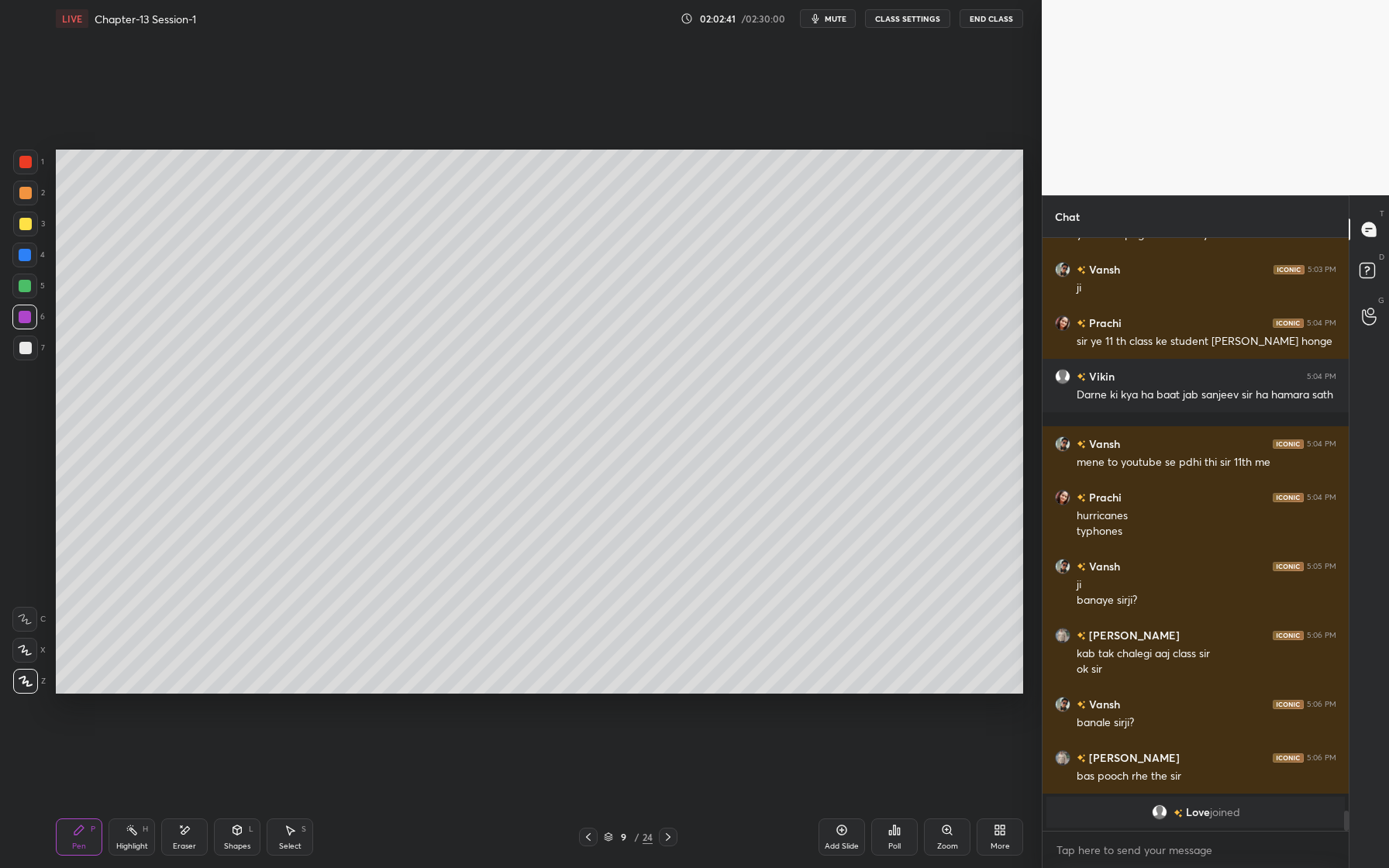
click at [19, 344] on div at bounding box center [26, 348] width 13 height 13
click at [31, 249] on div at bounding box center [25, 254] width 25 height 25
click at [27, 229] on div at bounding box center [26, 224] width 13 height 13
click at [29, 201] on div at bounding box center [26, 193] width 25 height 25
drag, startPoint x: 25, startPoint y: 654, endPoint x: 51, endPoint y: 620, distance: 42.8
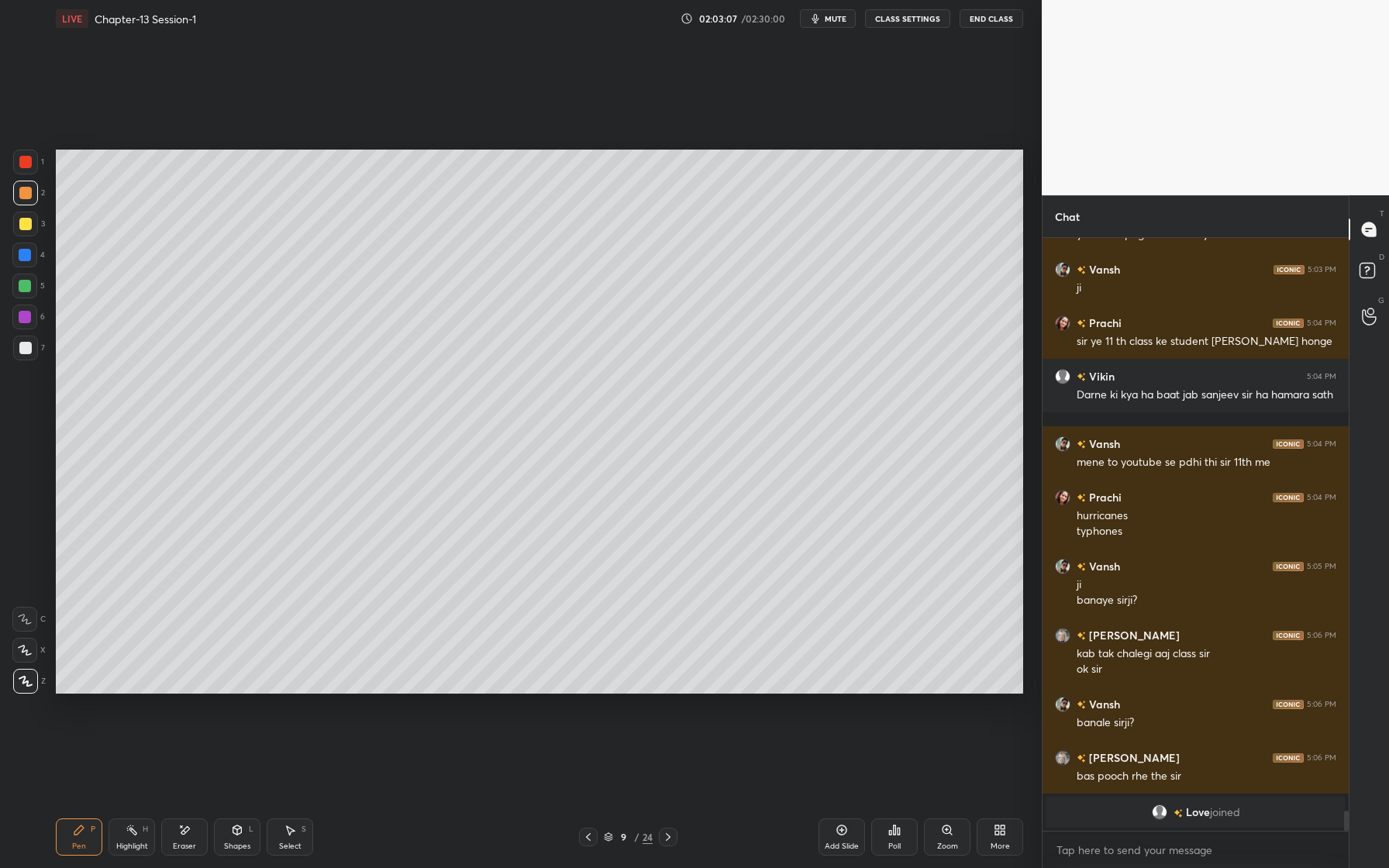
click at [25, 654] on icon at bounding box center [25, 650] width 14 height 11
drag, startPoint x: 146, startPoint y: 827, endPoint x: 168, endPoint y: 796, distance: 38.0
click at [147, 828] on div "H" at bounding box center [145, 829] width 6 height 8
click at [193, 839] on div "Eraser" at bounding box center [184, 837] width 46 height 37
click at [33, 620] on div at bounding box center [25, 619] width 25 height 25
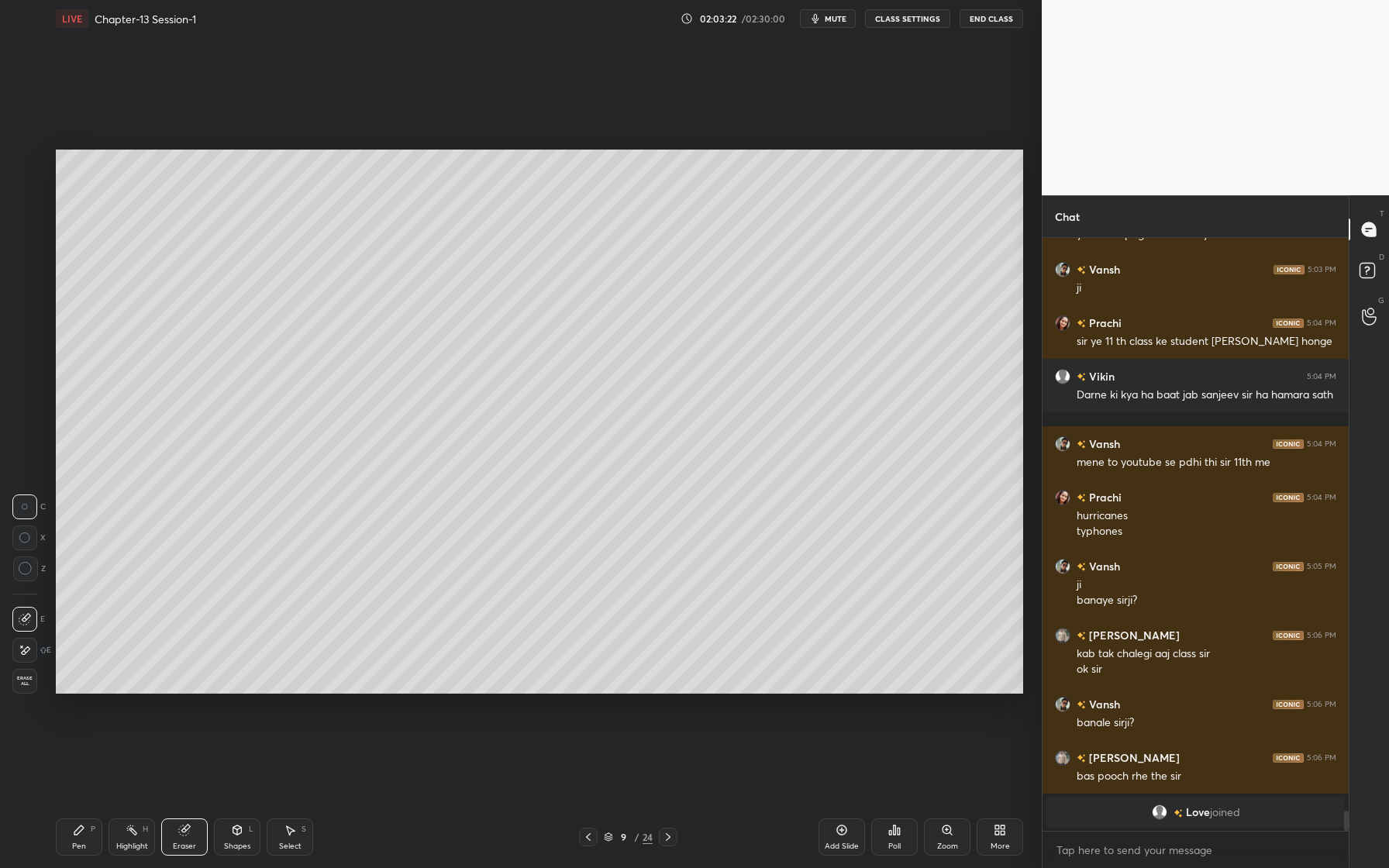
drag, startPoint x: 80, startPoint y: 835, endPoint x: 89, endPoint y: 823, distance: 15.0
click at [80, 835] on icon at bounding box center [79, 831] width 13 height 13
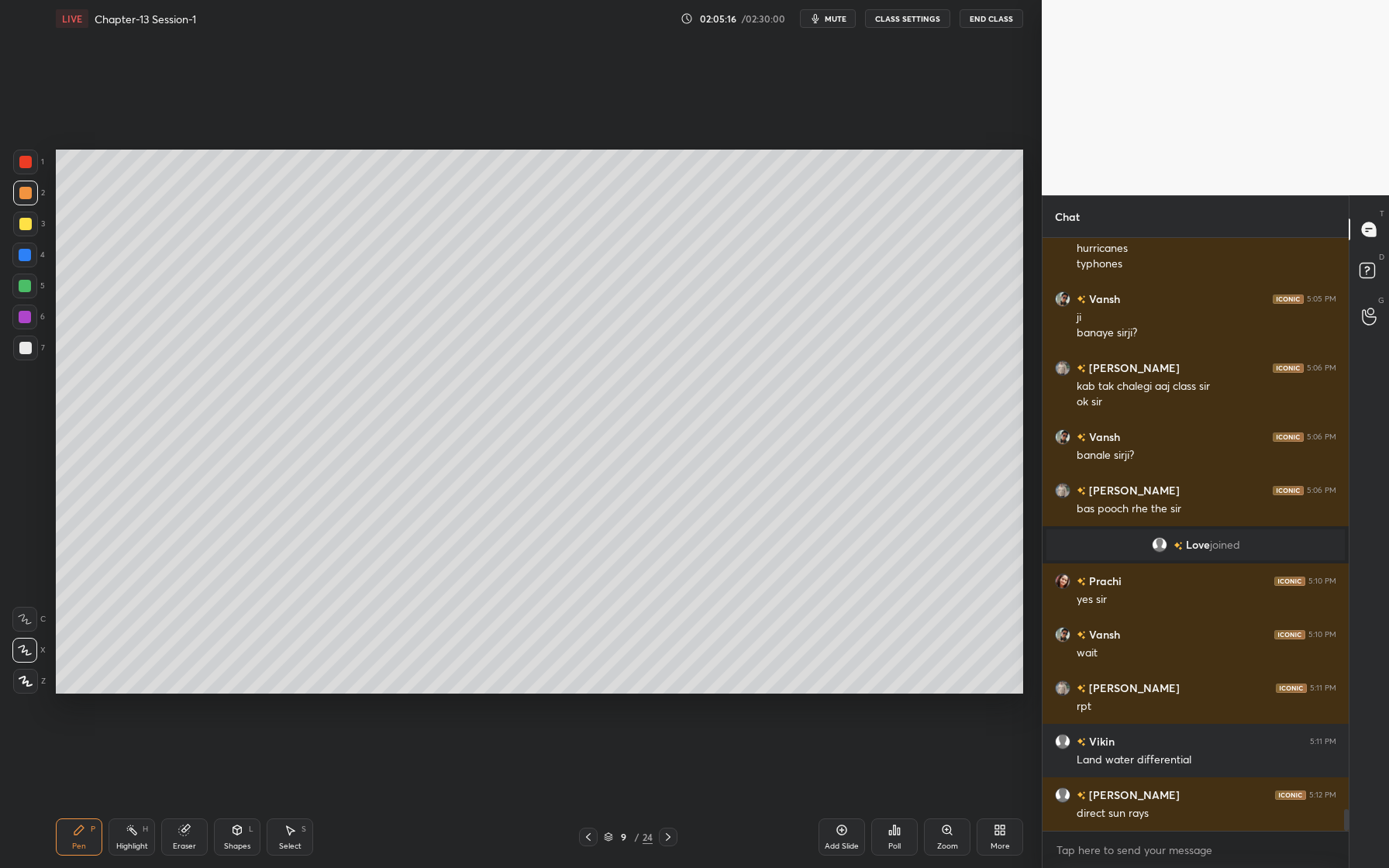
scroll to position [15742, 0]
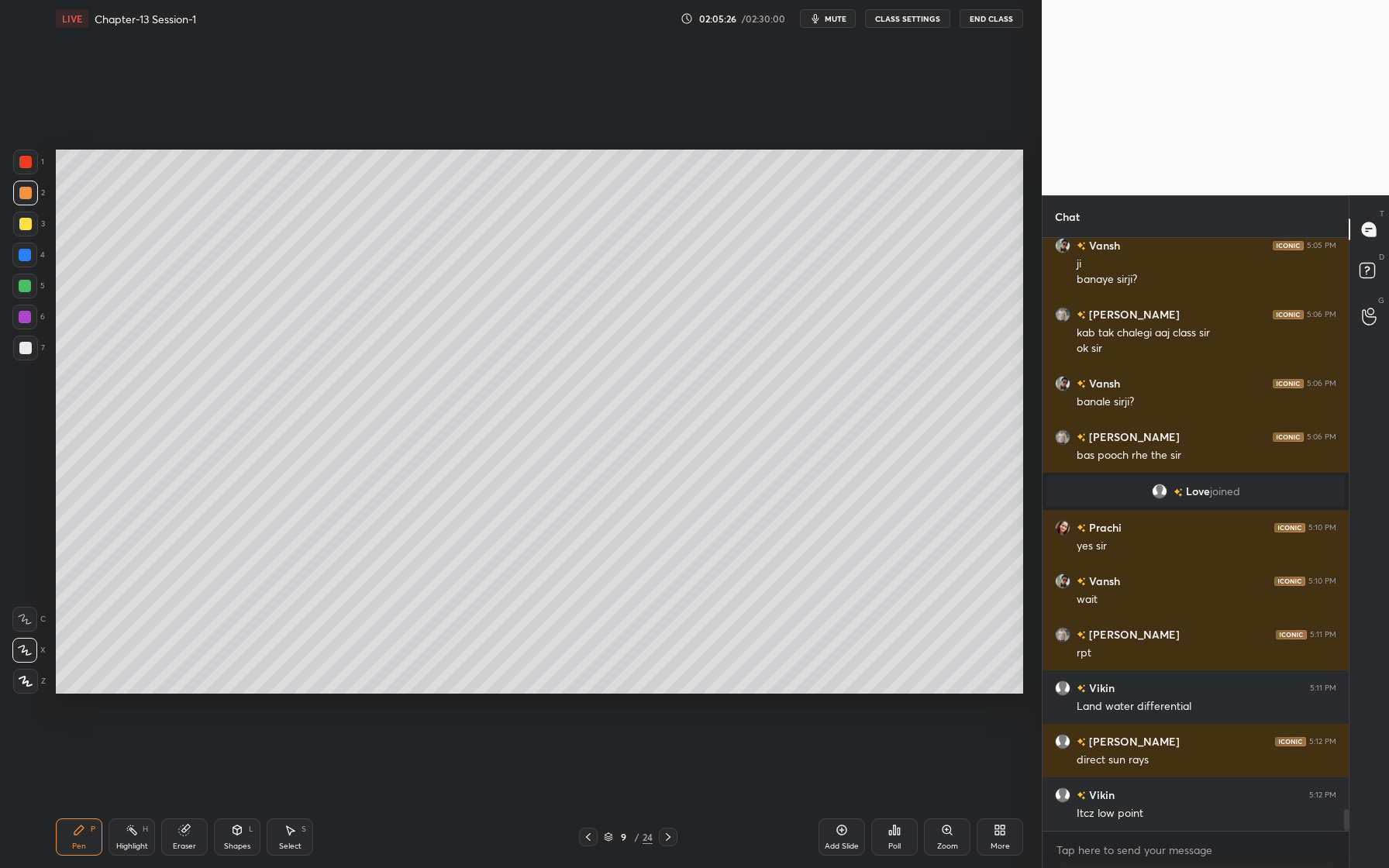
drag, startPoint x: 22, startPoint y: 289, endPoint x: 16, endPoint y: 297, distance: 10.0
click at [22, 289] on div at bounding box center [25, 286] width 13 height 13
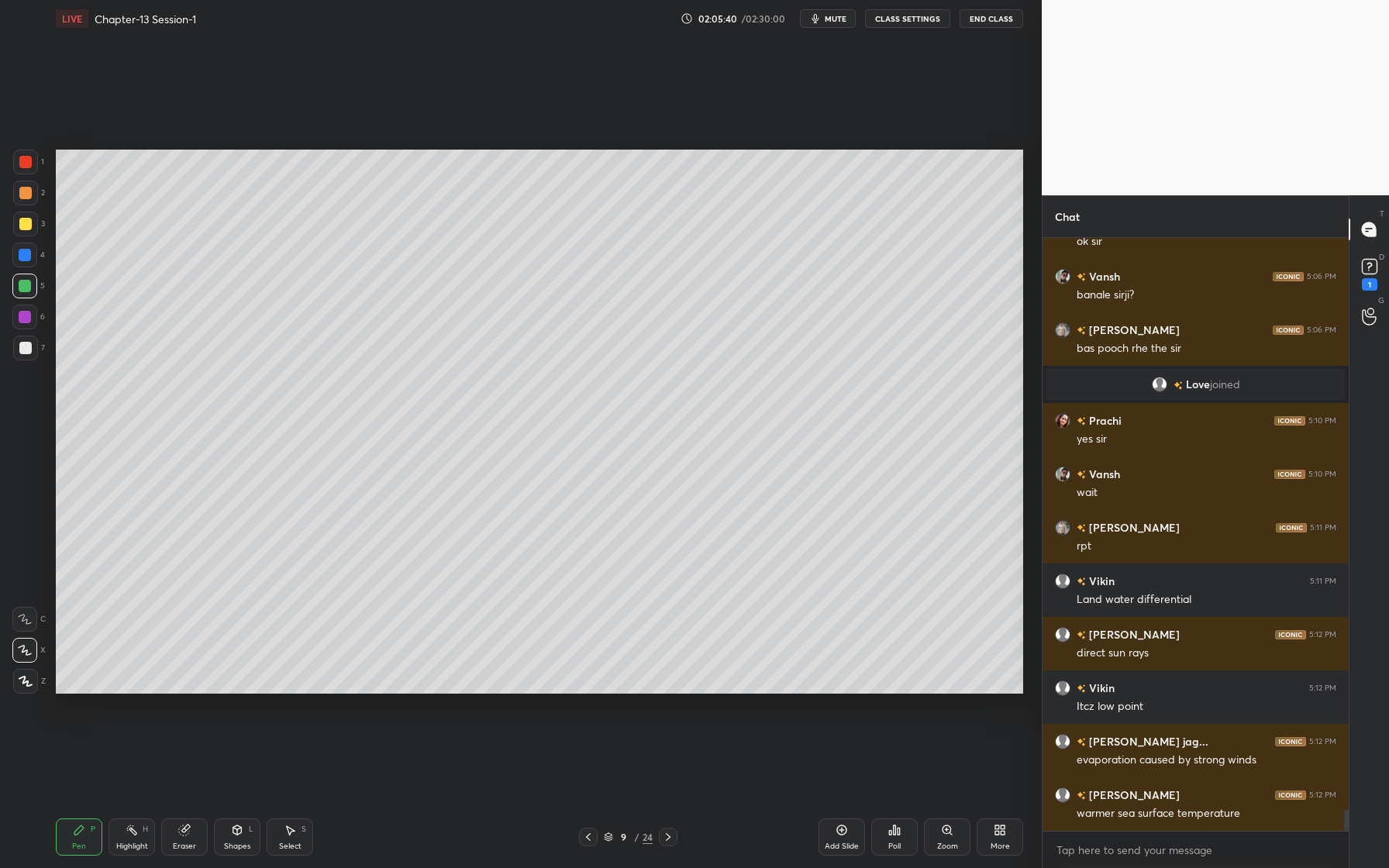
scroll to position [15915, 0]
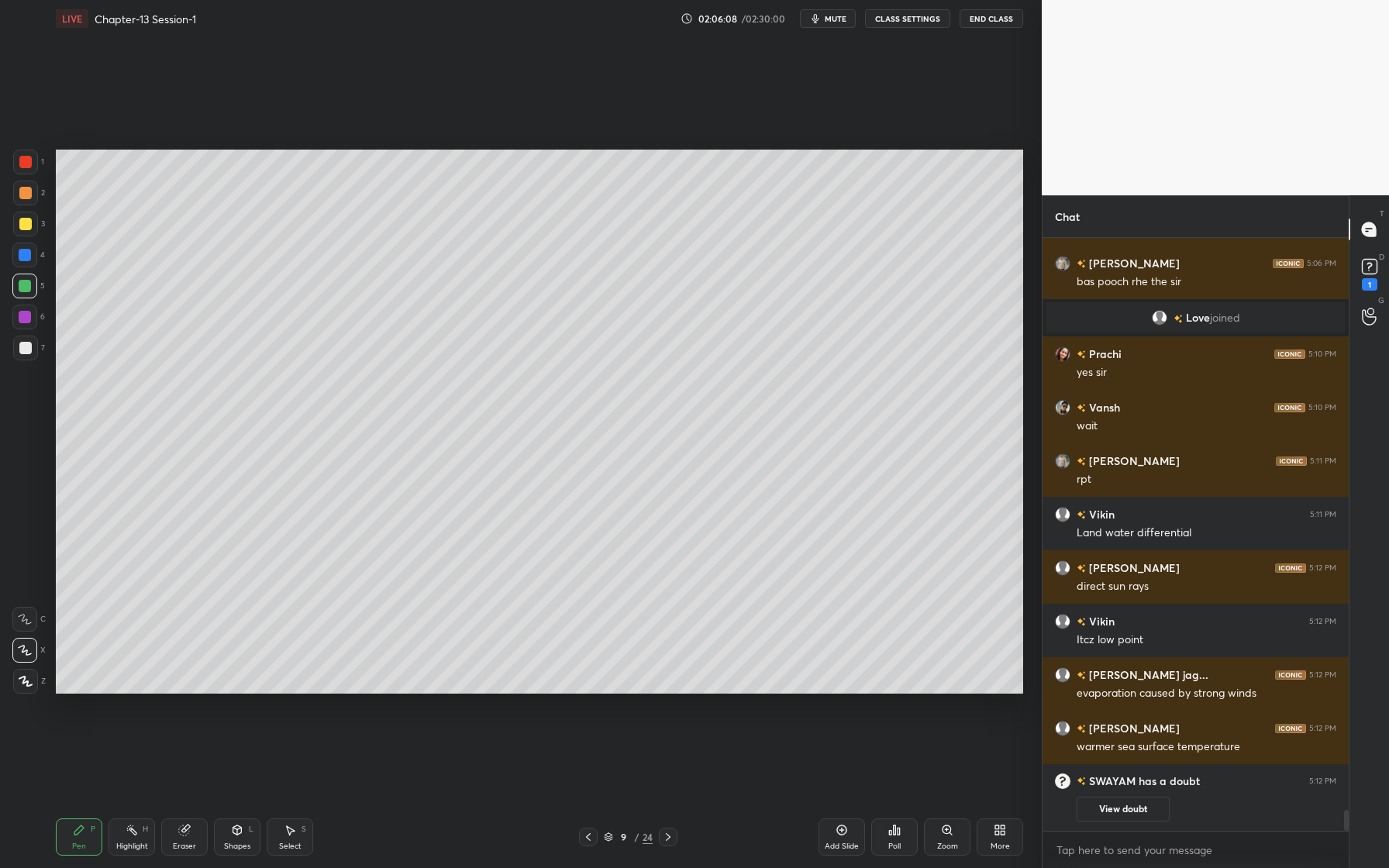
click at [711, 693] on div "Setting up your live class Poll for secs No correct answer Start poll" at bounding box center [539, 422] width 980 height 768
click at [744, 694] on div "Setting up your live class Poll for secs No correct answer Start poll" at bounding box center [539, 422] width 980 height 768
drag, startPoint x: 24, startPoint y: 254, endPoint x: 49, endPoint y: 249, distance: 25.5
click at [22, 256] on div at bounding box center [25, 255] width 13 height 13
click at [32, 317] on div at bounding box center [25, 316] width 25 height 25
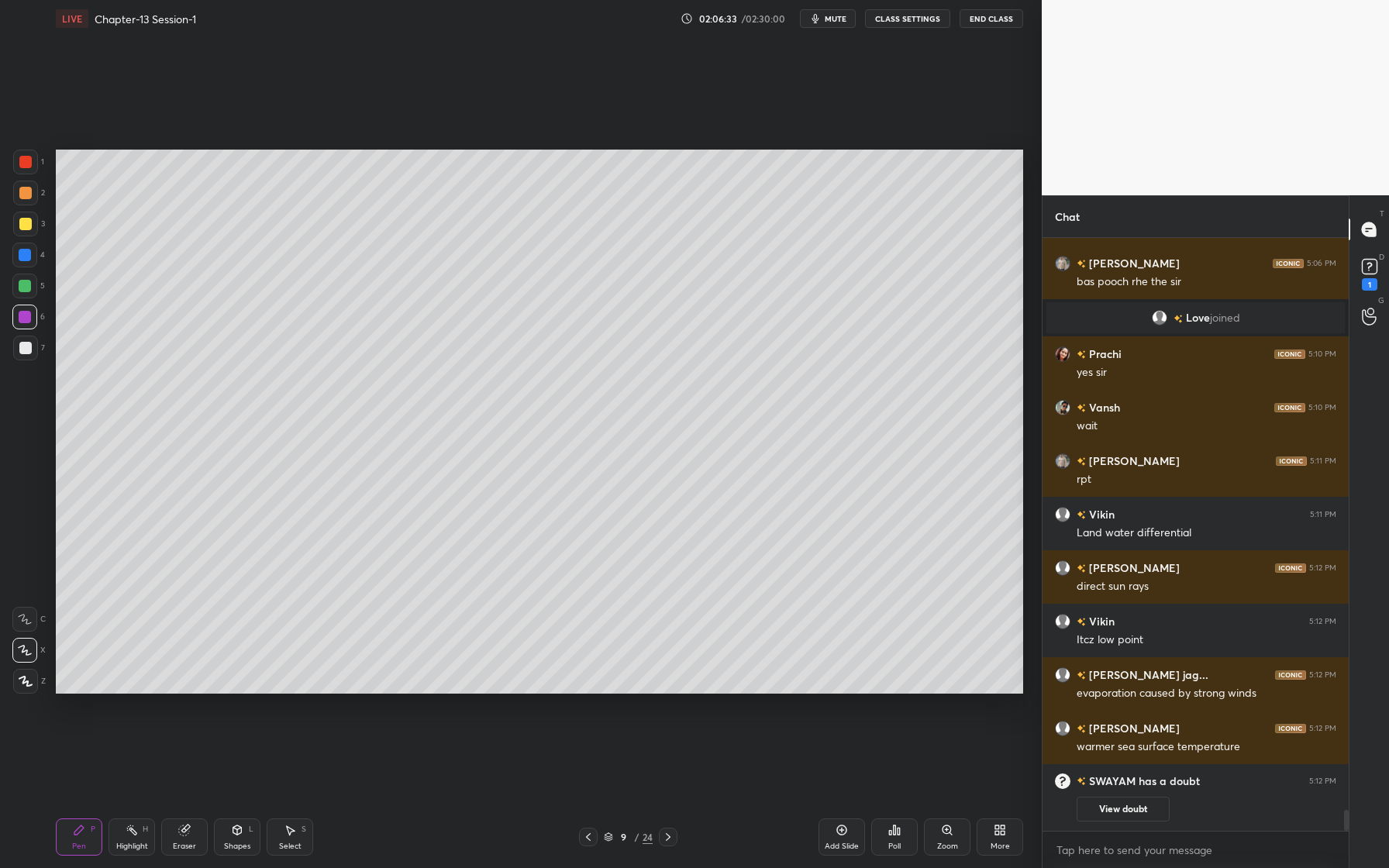
drag, startPoint x: 29, startPoint y: 191, endPoint x: 18, endPoint y: 194, distance: 11.4
click at [26, 193] on div at bounding box center [26, 193] width 13 height 13
drag, startPoint x: 28, startPoint y: 163, endPoint x: 34, endPoint y: 183, distance: 20.9
click at [28, 165] on div at bounding box center [26, 162] width 13 height 13
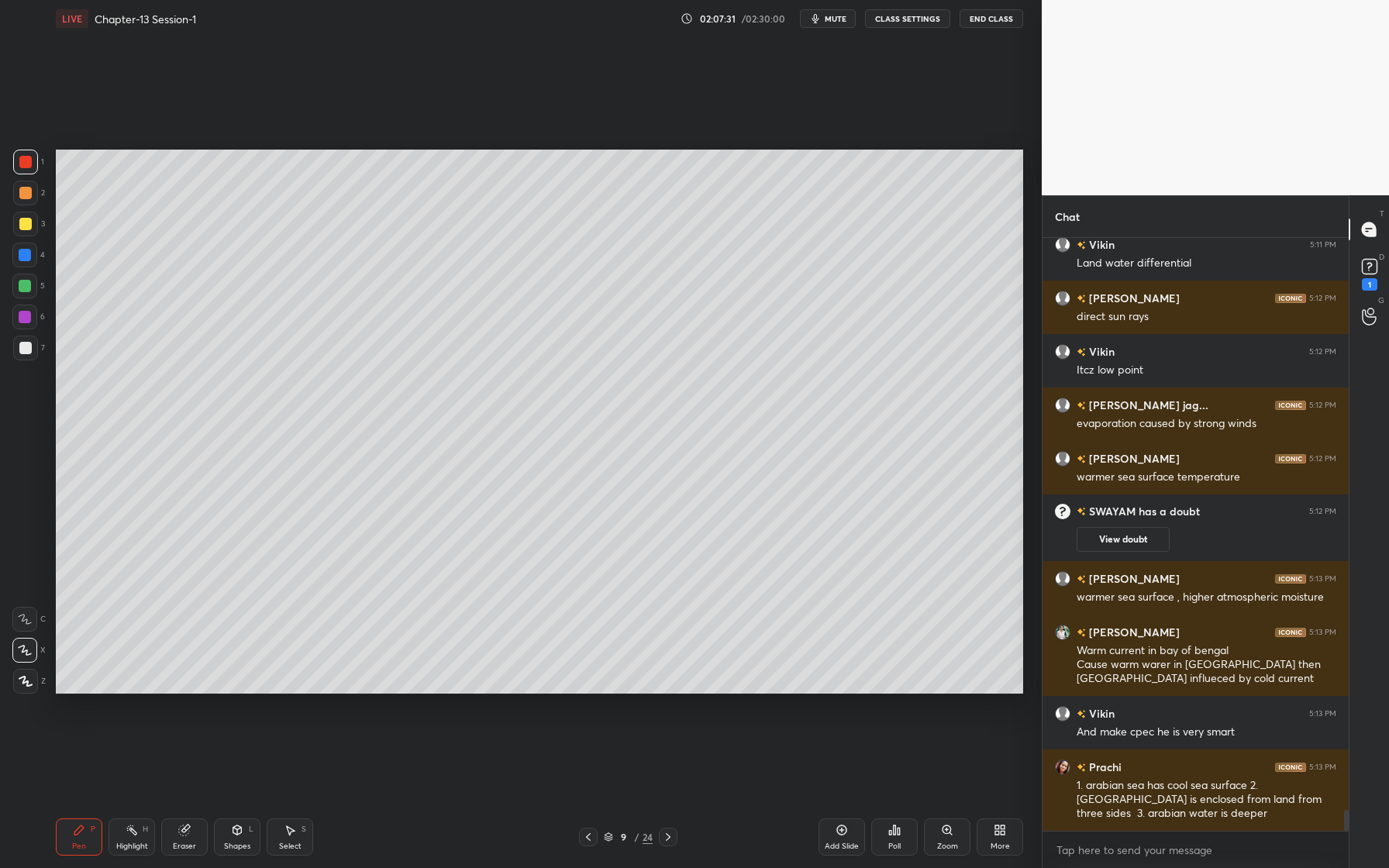
scroll to position [16121, 0]
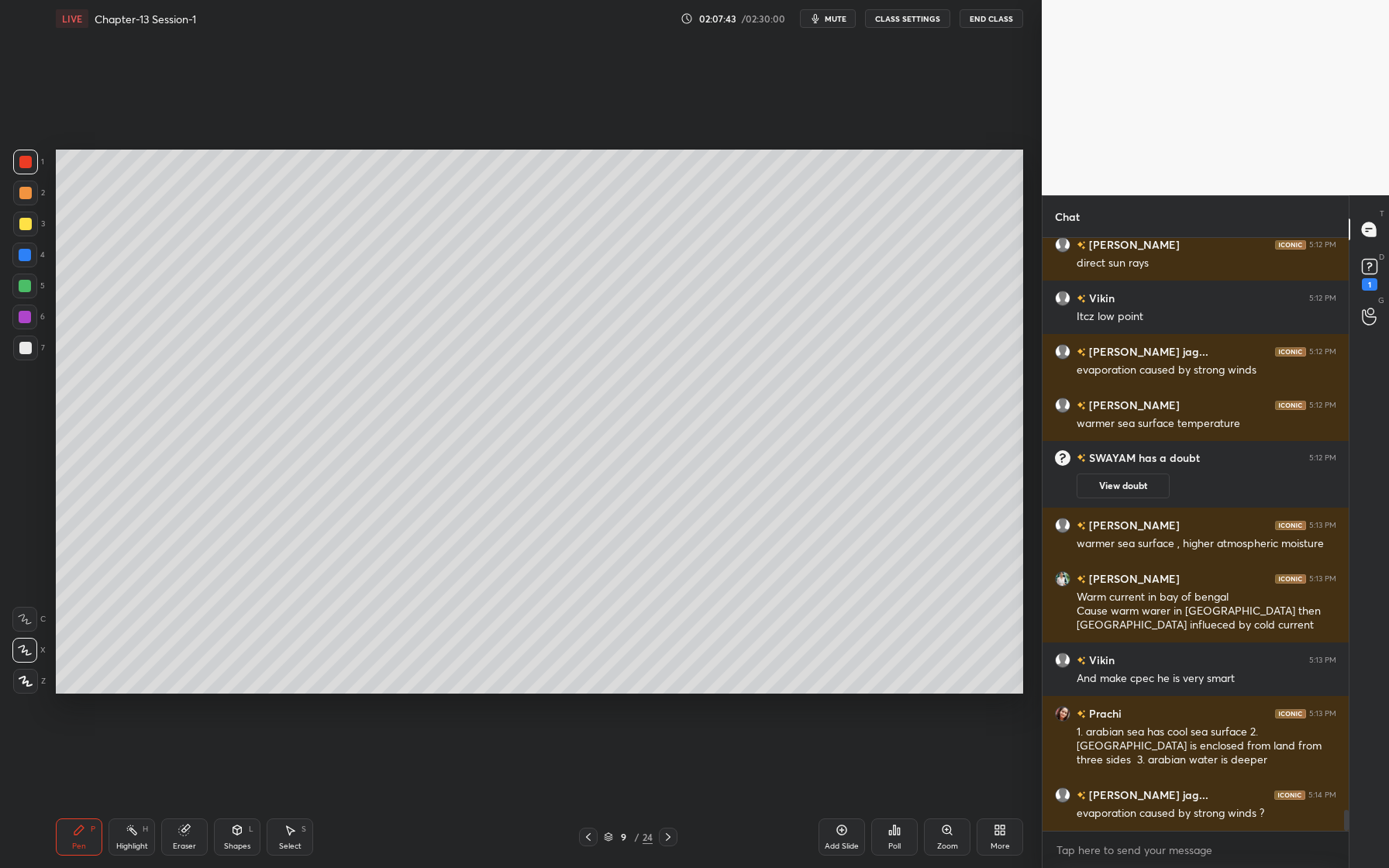
click at [325, 694] on div "Setting up your live class Poll for secs No correct answer Start poll" at bounding box center [539, 422] width 980 height 768
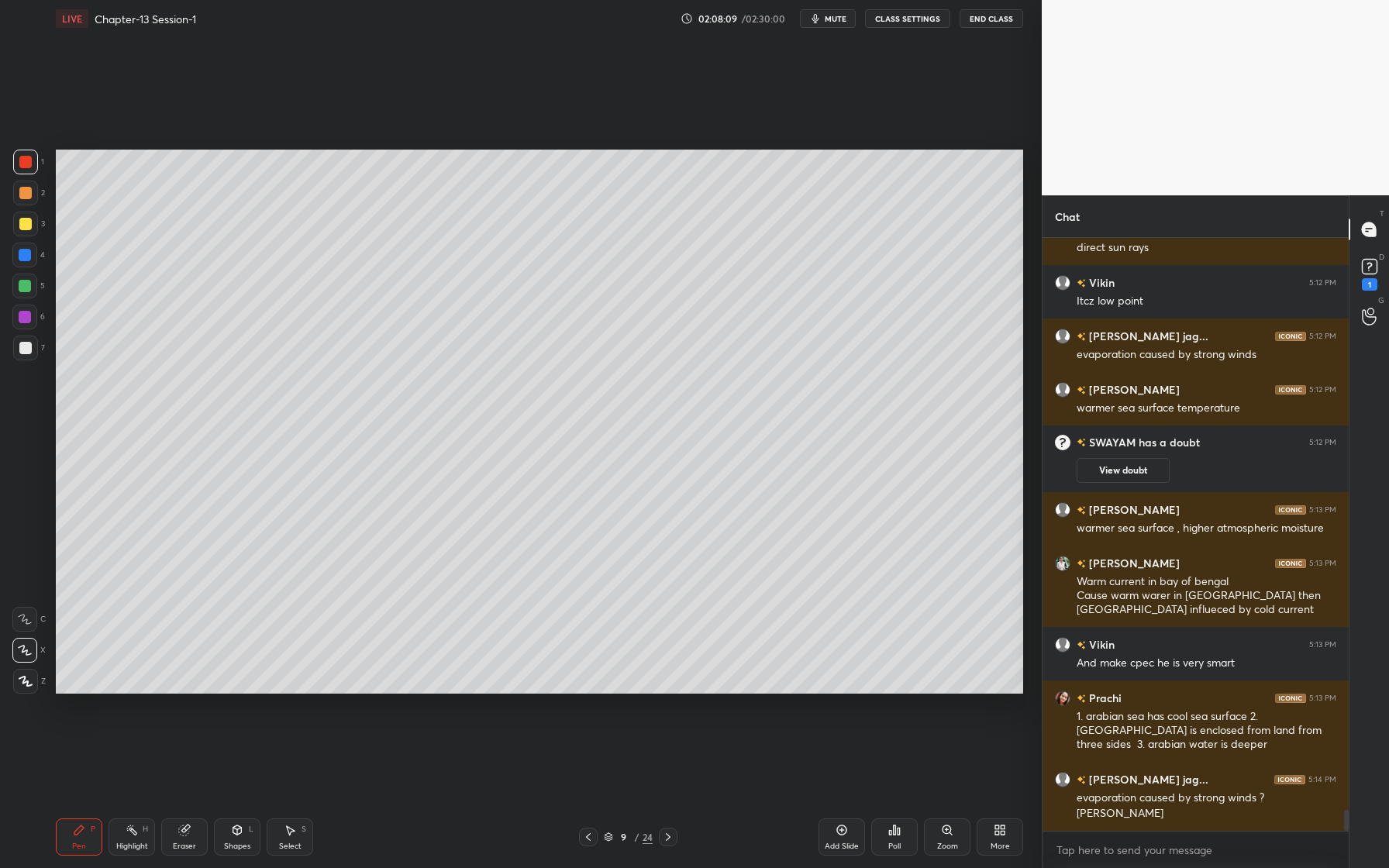
scroll to position [16203, 0]
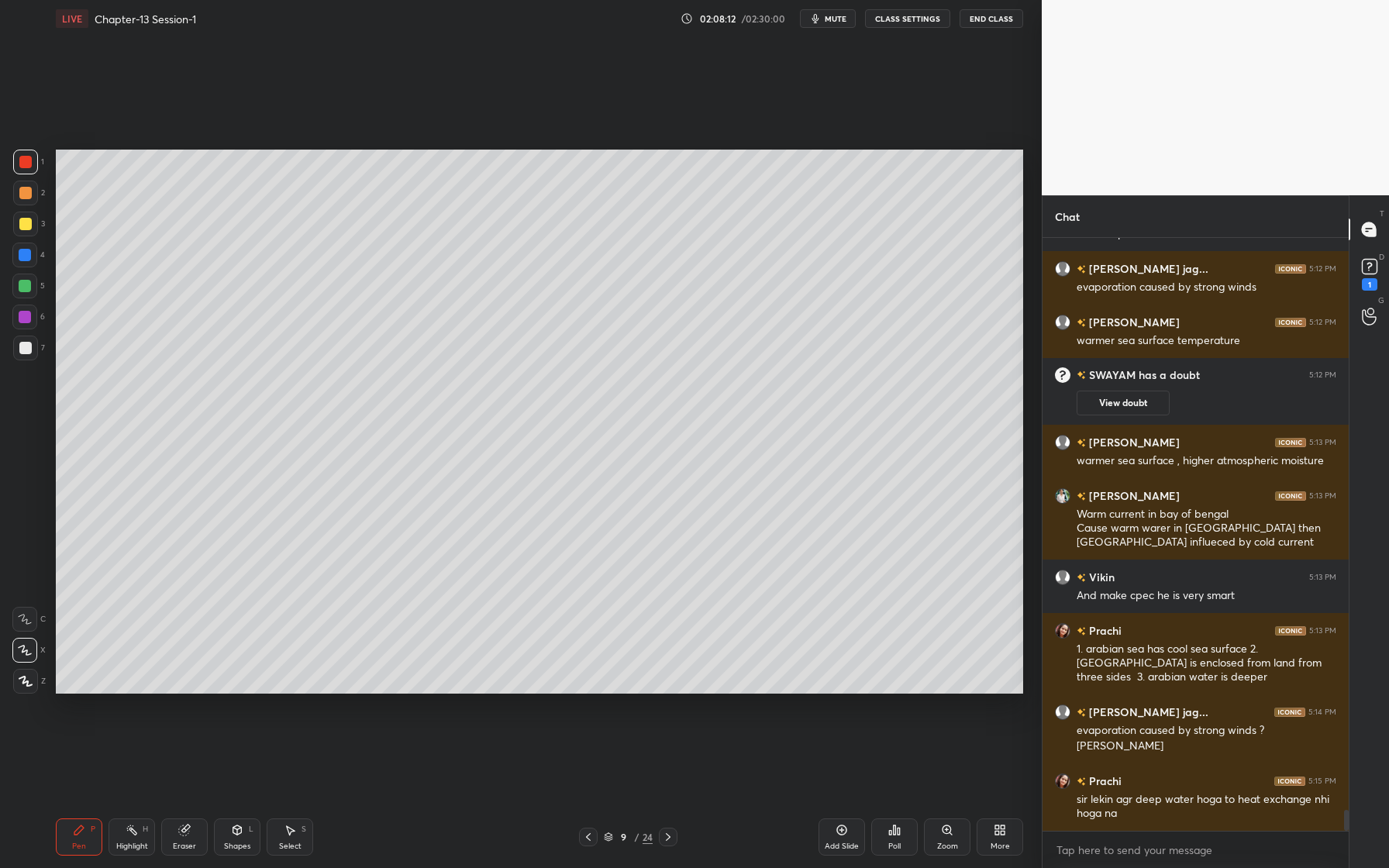
click at [29, 224] on div at bounding box center [26, 223] width 25 height 25
click at [33, 257] on div at bounding box center [25, 254] width 25 height 25
click at [30, 193] on div at bounding box center [26, 193] width 13 height 13
click at [24, 349] on div at bounding box center [26, 348] width 13 height 13
click at [26, 317] on div at bounding box center [25, 317] width 13 height 13
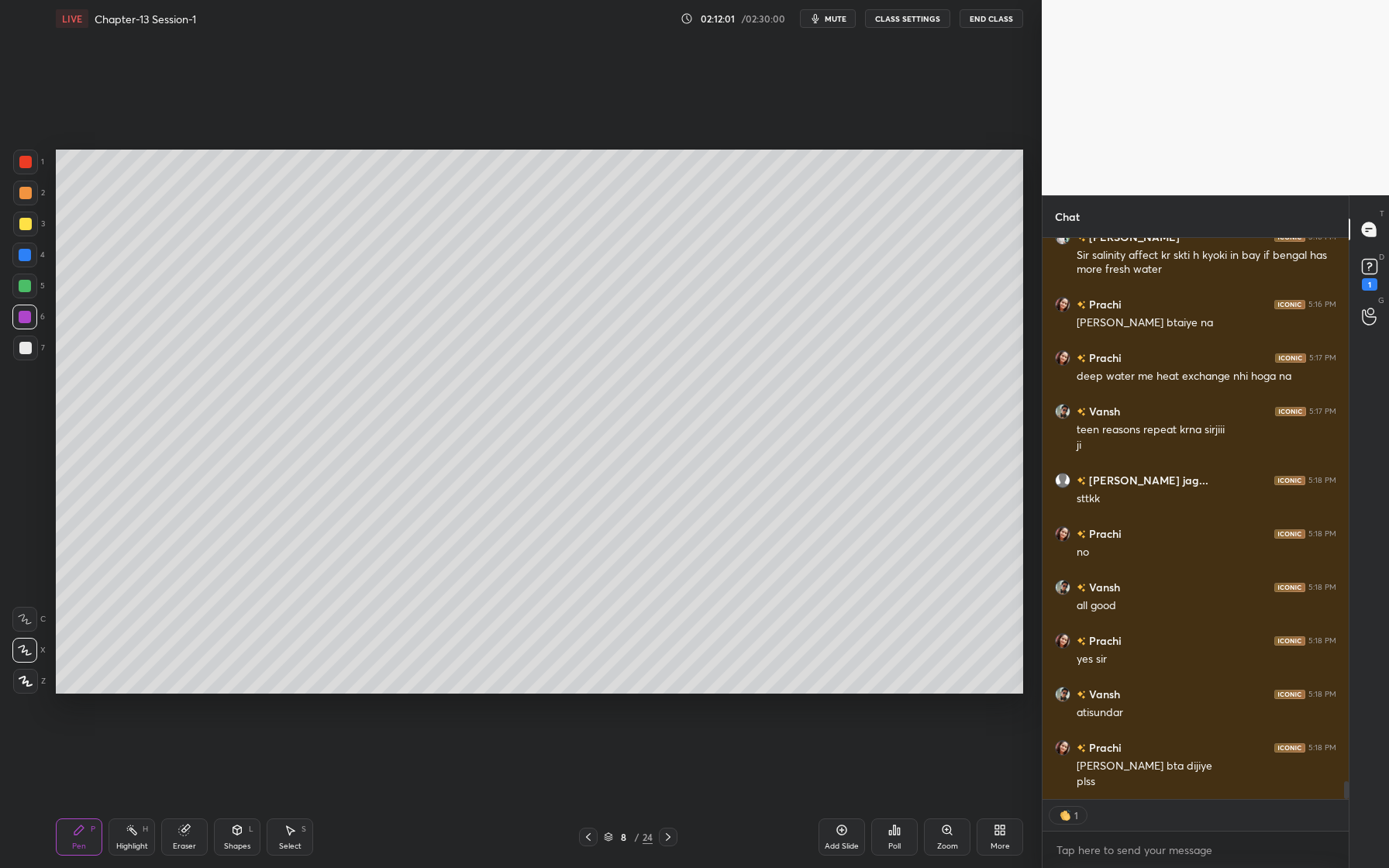
scroll to position [16868, 0]
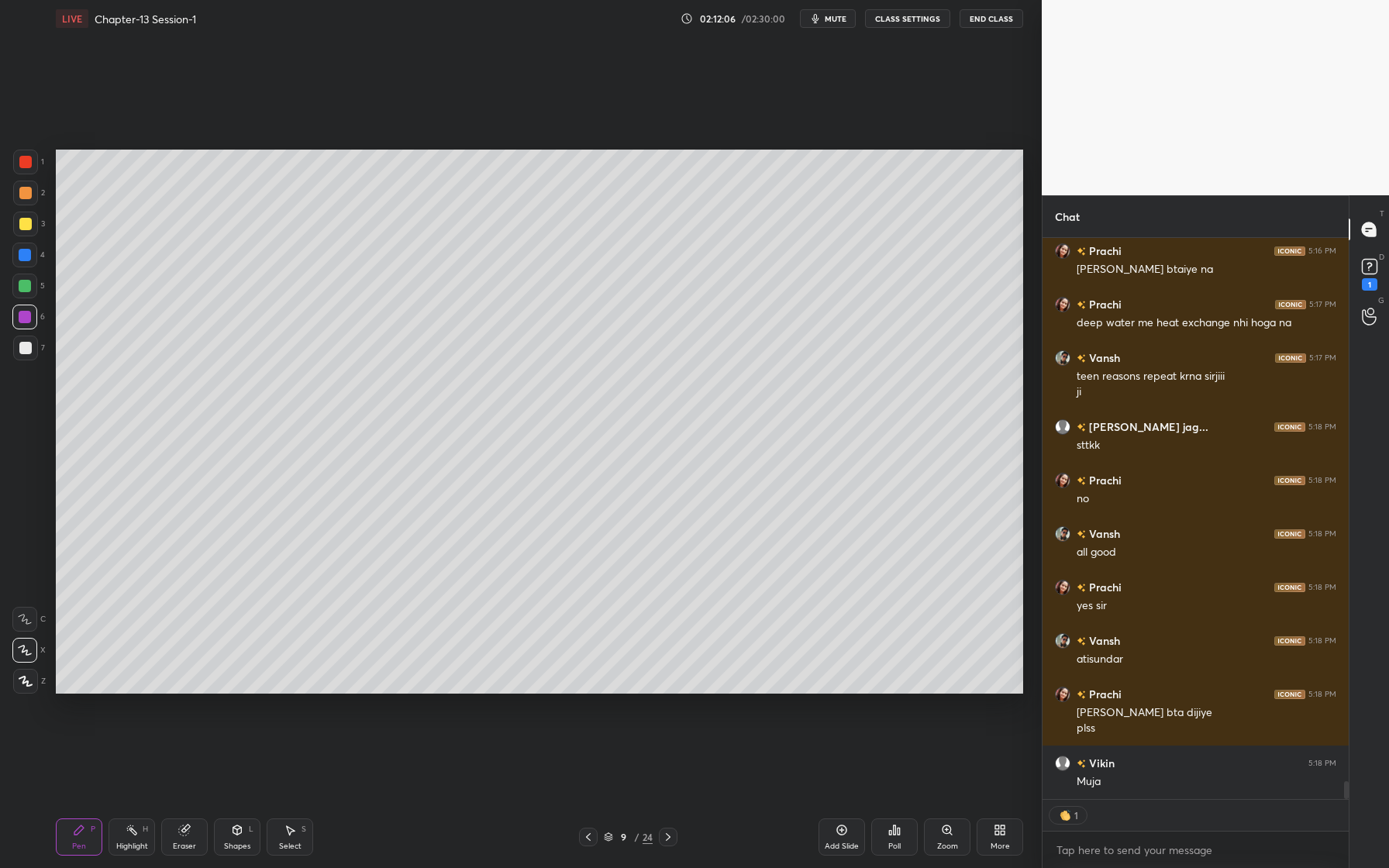
click at [846, 842] on div "Add Slide" at bounding box center [841, 846] width 34 height 8
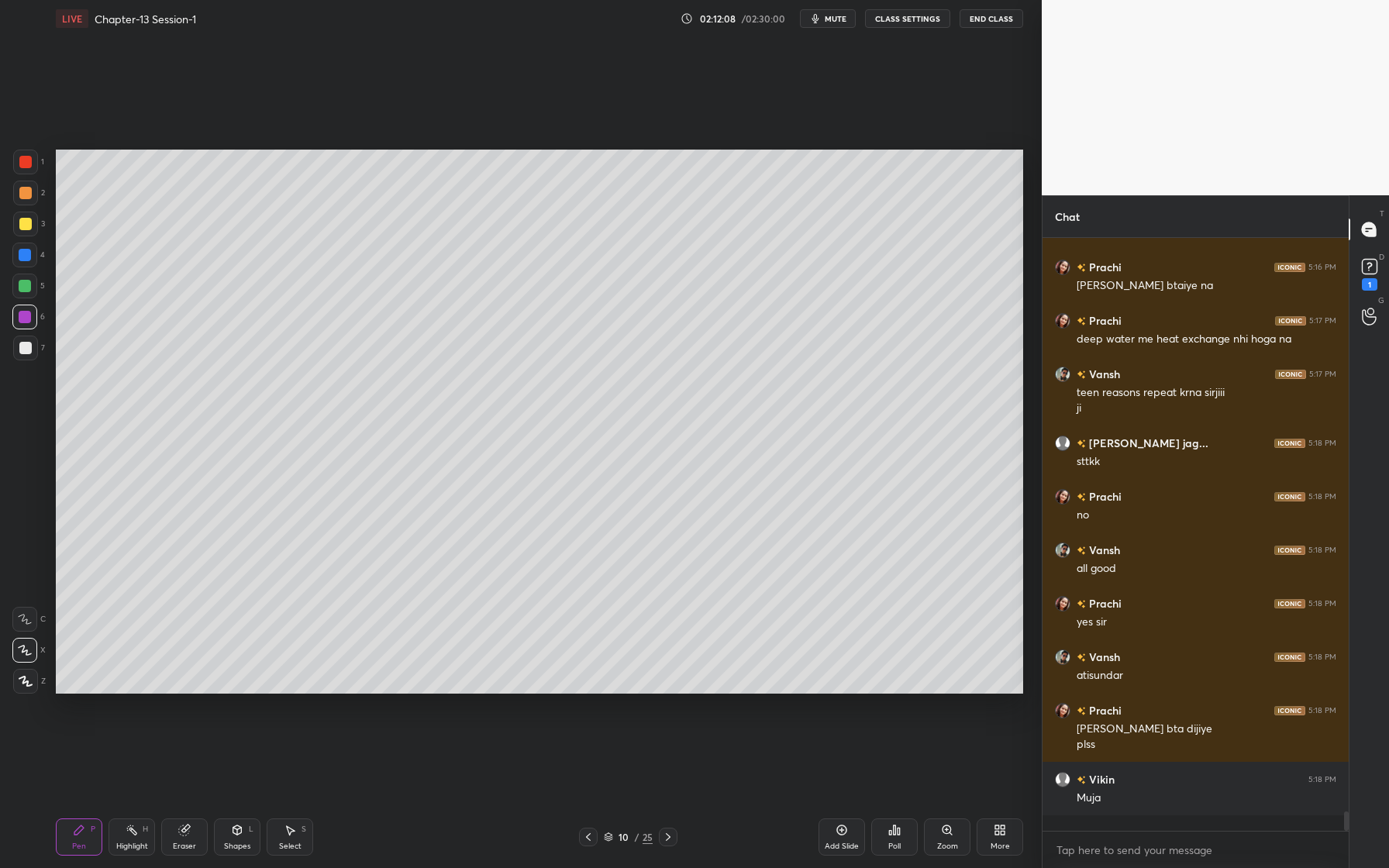
scroll to position [16836, 0]
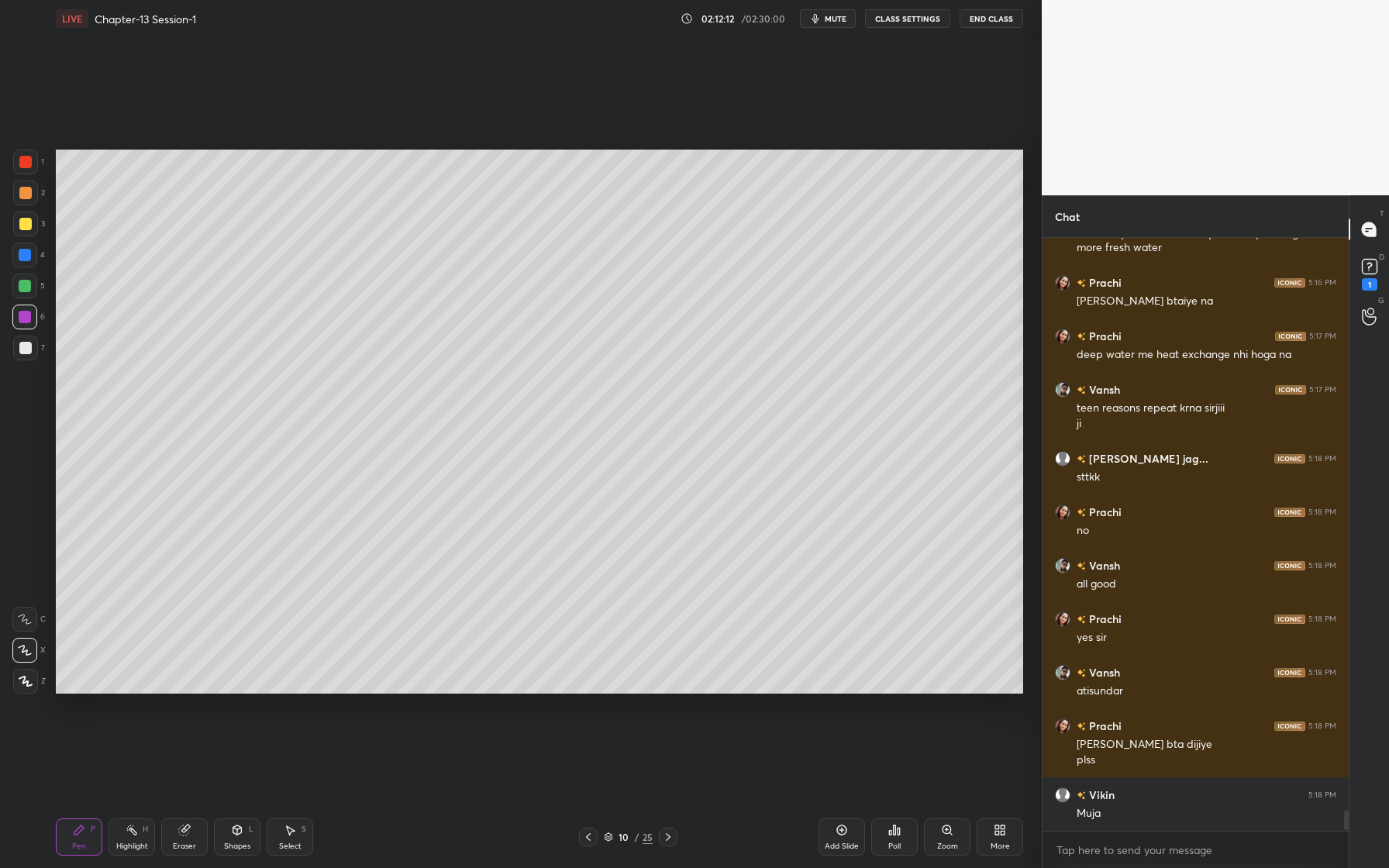
click at [22, 165] on div at bounding box center [26, 162] width 13 height 13
click at [31, 192] on div at bounding box center [26, 193] width 25 height 25
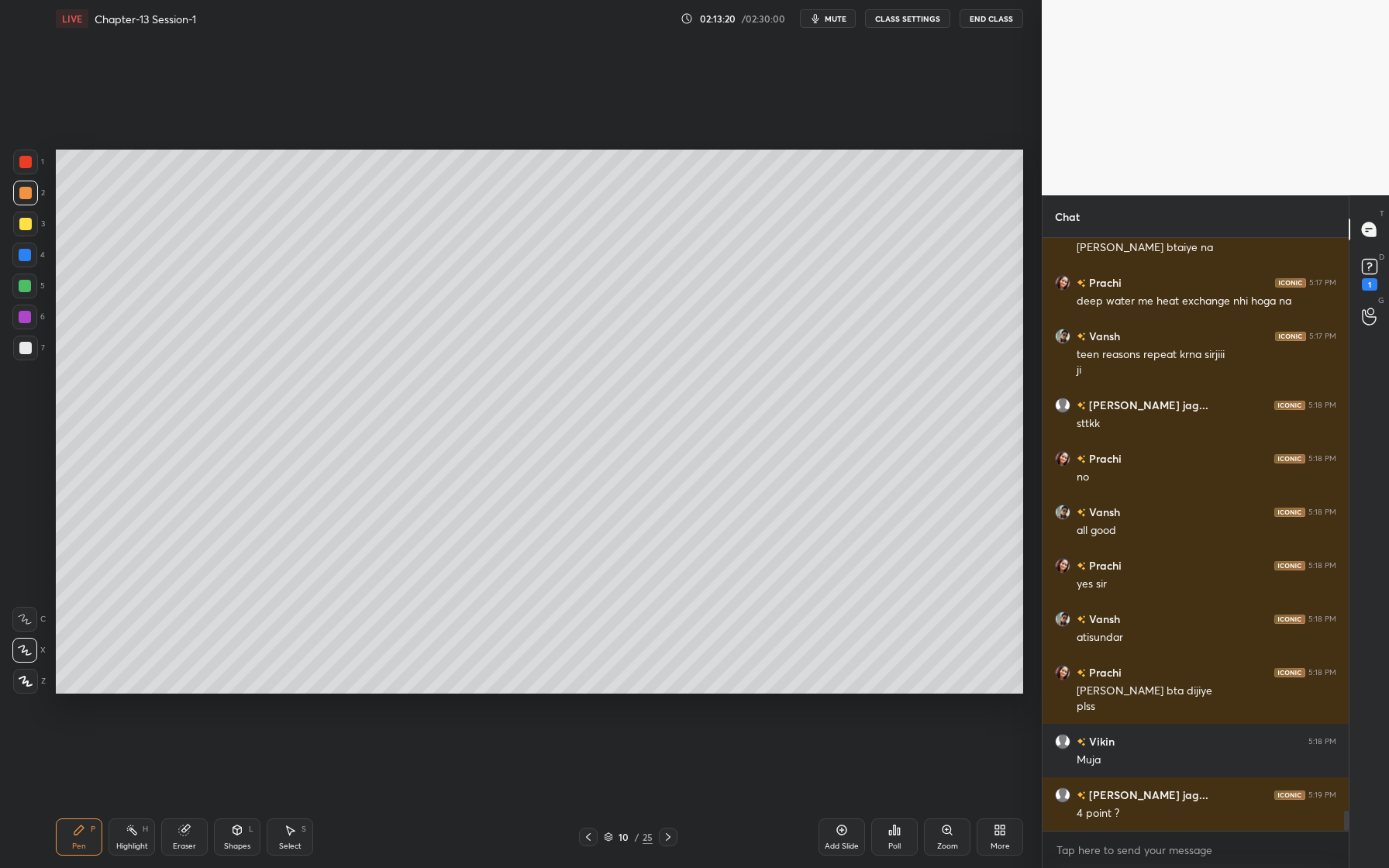
click at [22, 253] on div at bounding box center [25, 255] width 13 height 13
click at [188, 827] on icon at bounding box center [185, 831] width 13 height 13
click at [32, 650] on div at bounding box center [25, 650] width 25 height 25
click at [96, 822] on div "Pen P" at bounding box center [79, 837] width 46 height 37
click at [26, 286] on div at bounding box center [25, 286] width 13 height 13
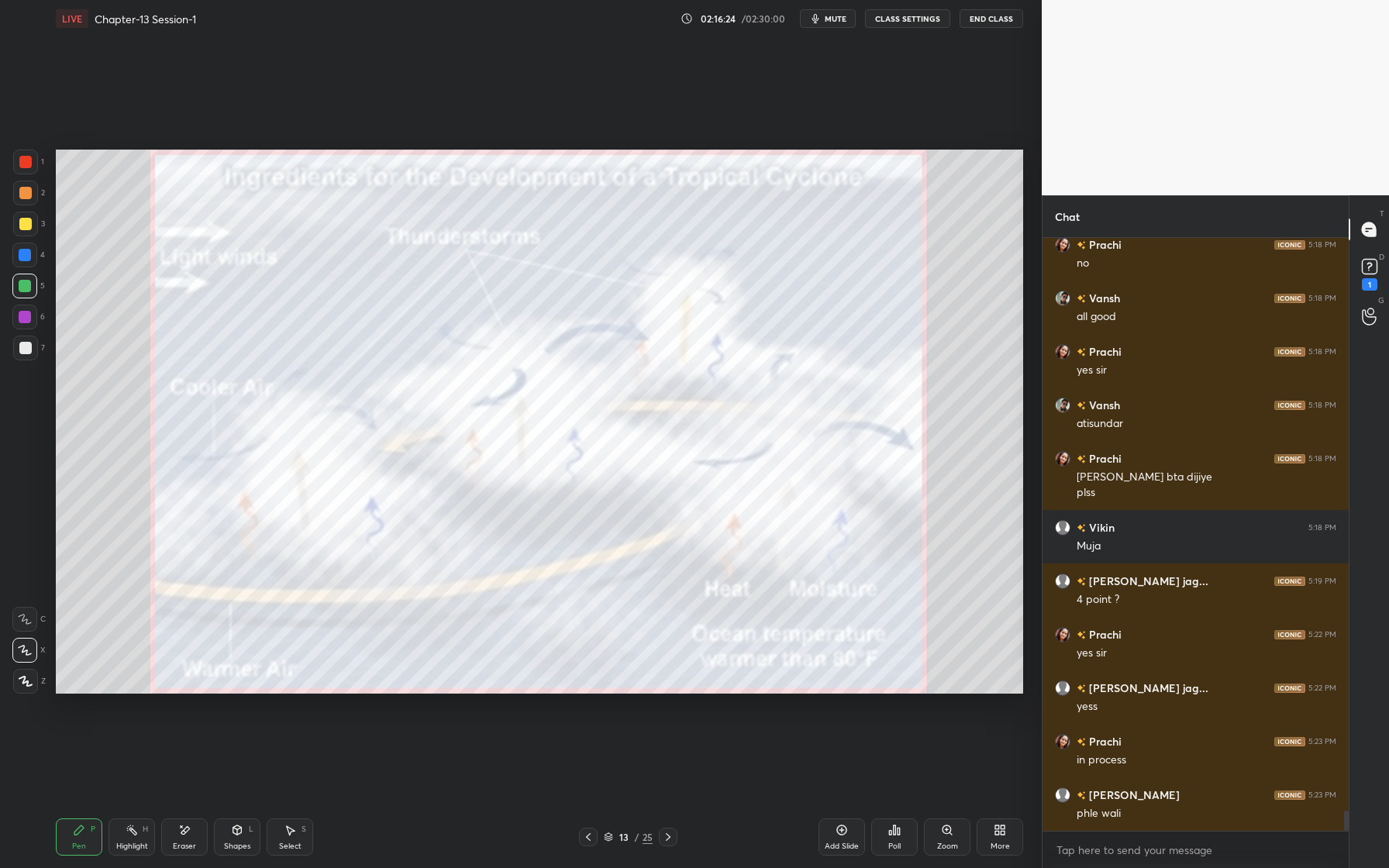
scroll to position [17158, 0]
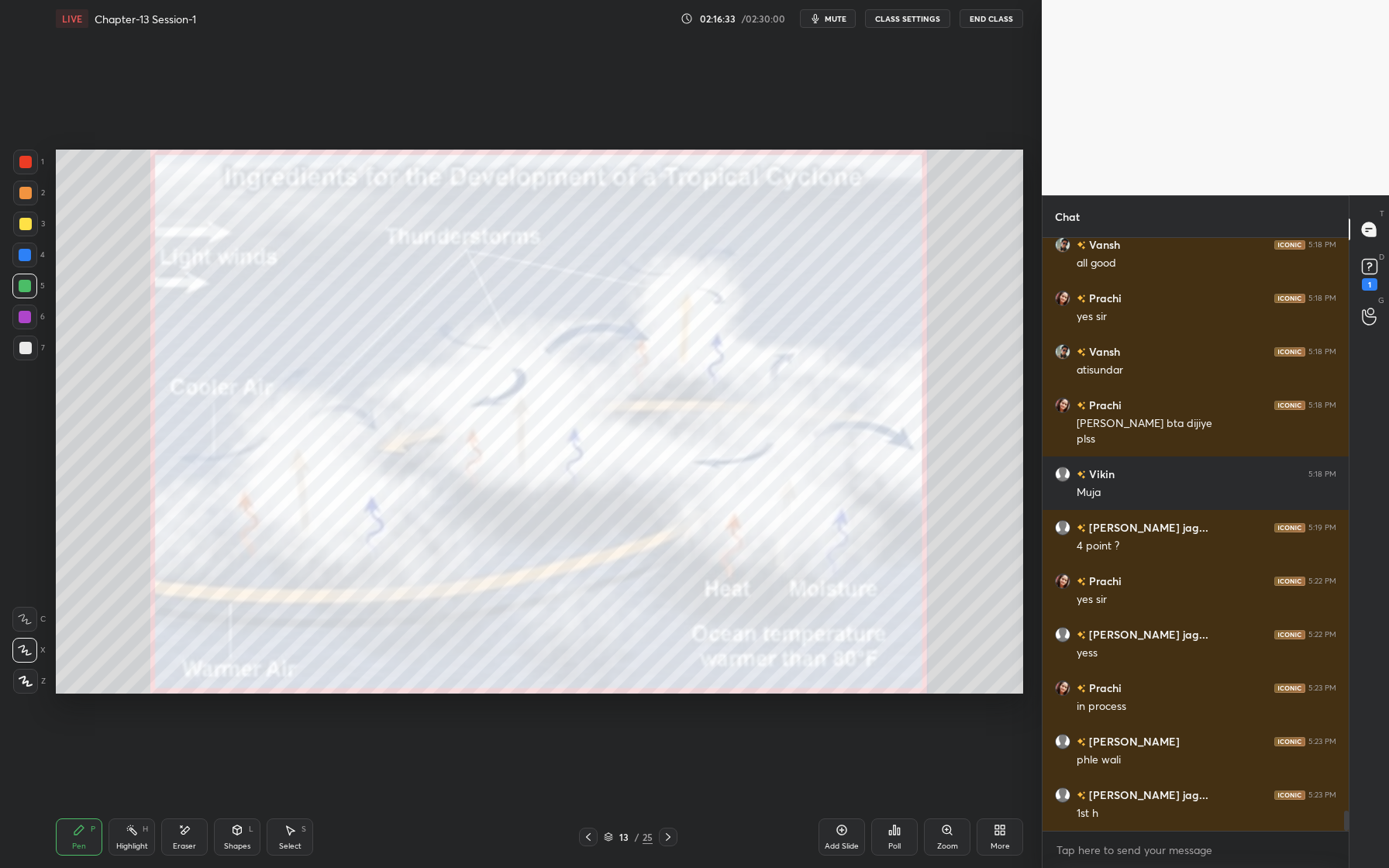
click at [25, 163] on div at bounding box center [26, 162] width 13 height 13
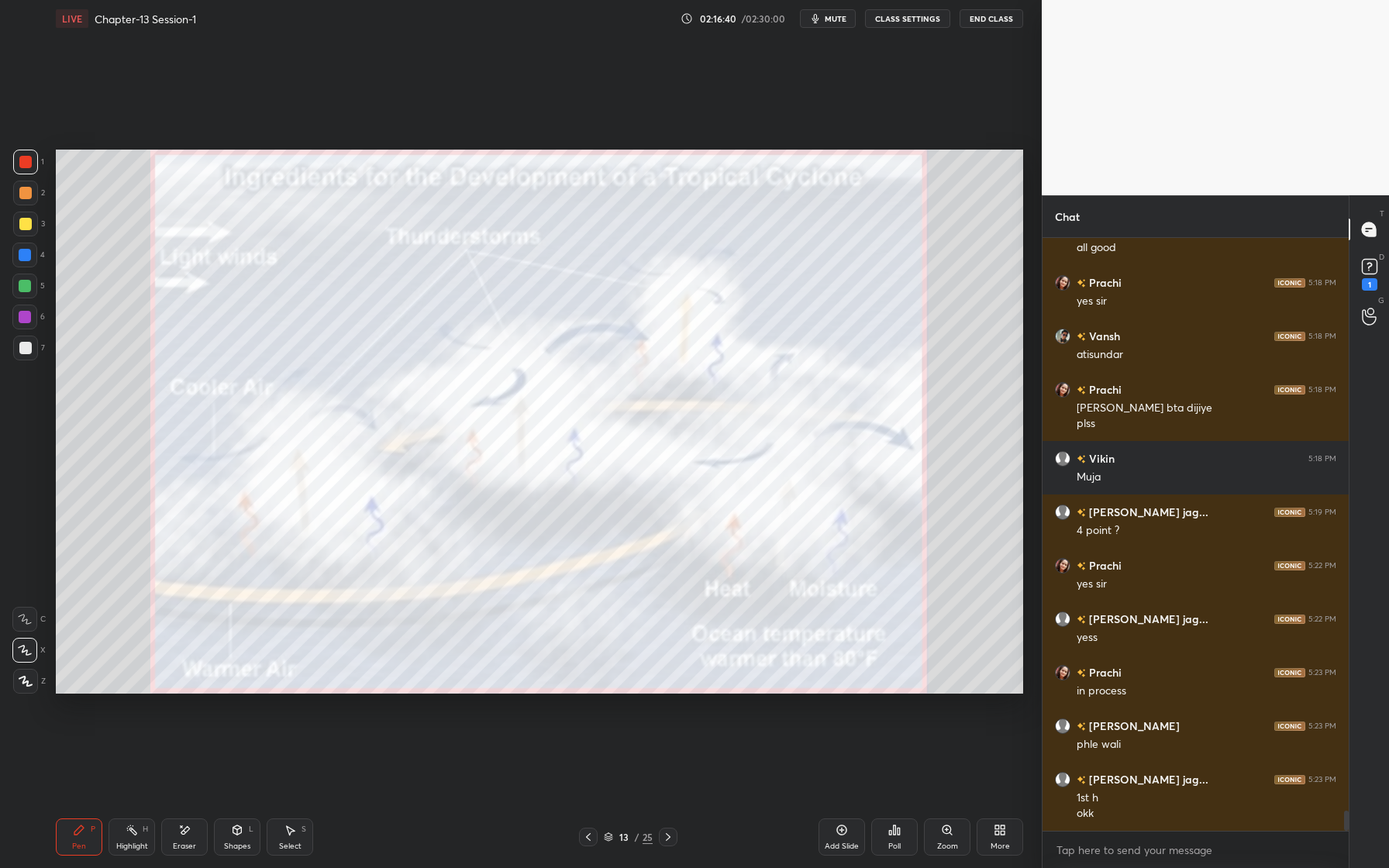
scroll to position [17226, 0]
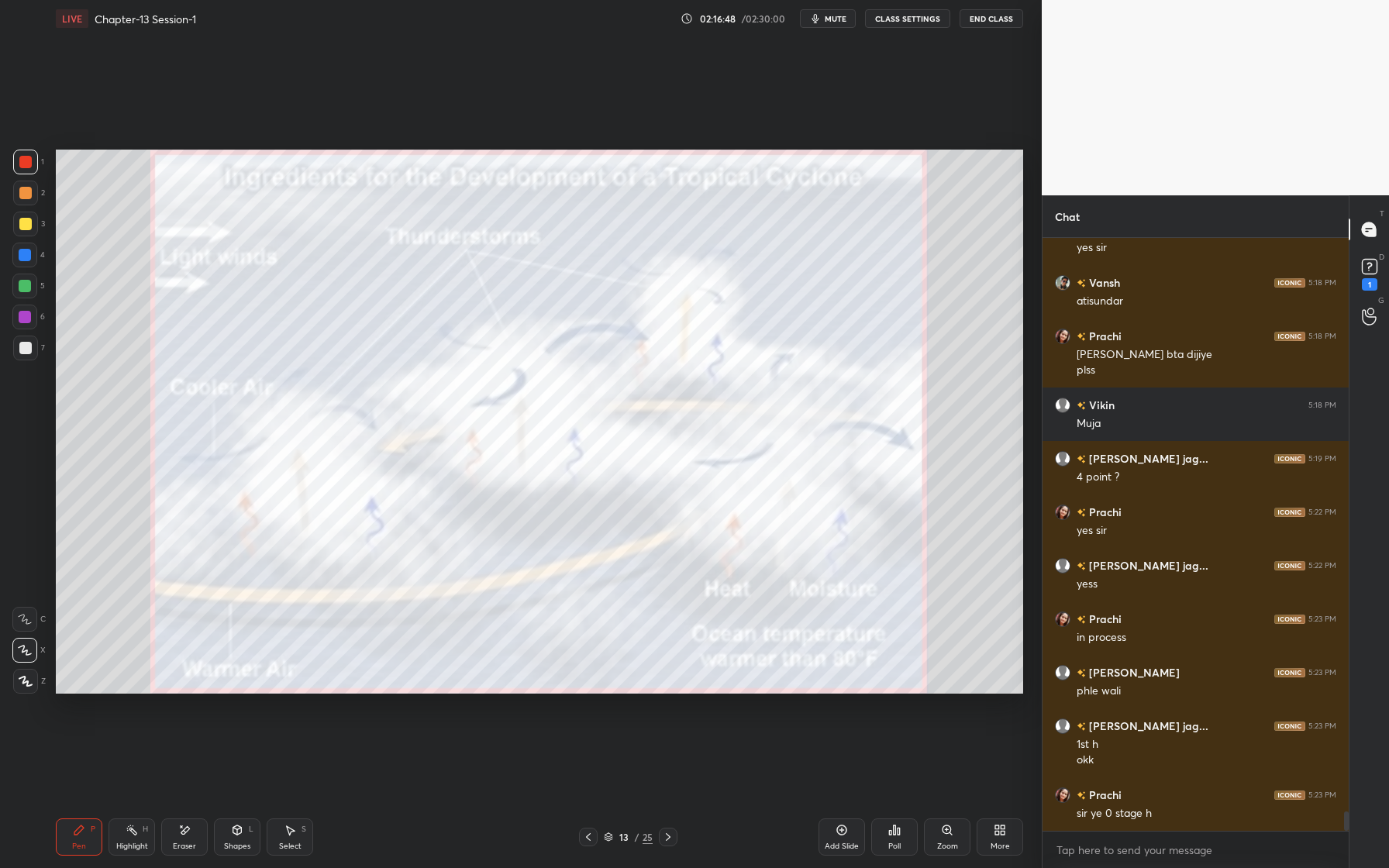
click at [186, 851] on div "Eraser" at bounding box center [184, 837] width 46 height 37
click at [24, 690] on div "Erase all" at bounding box center [25, 681] width 25 height 25
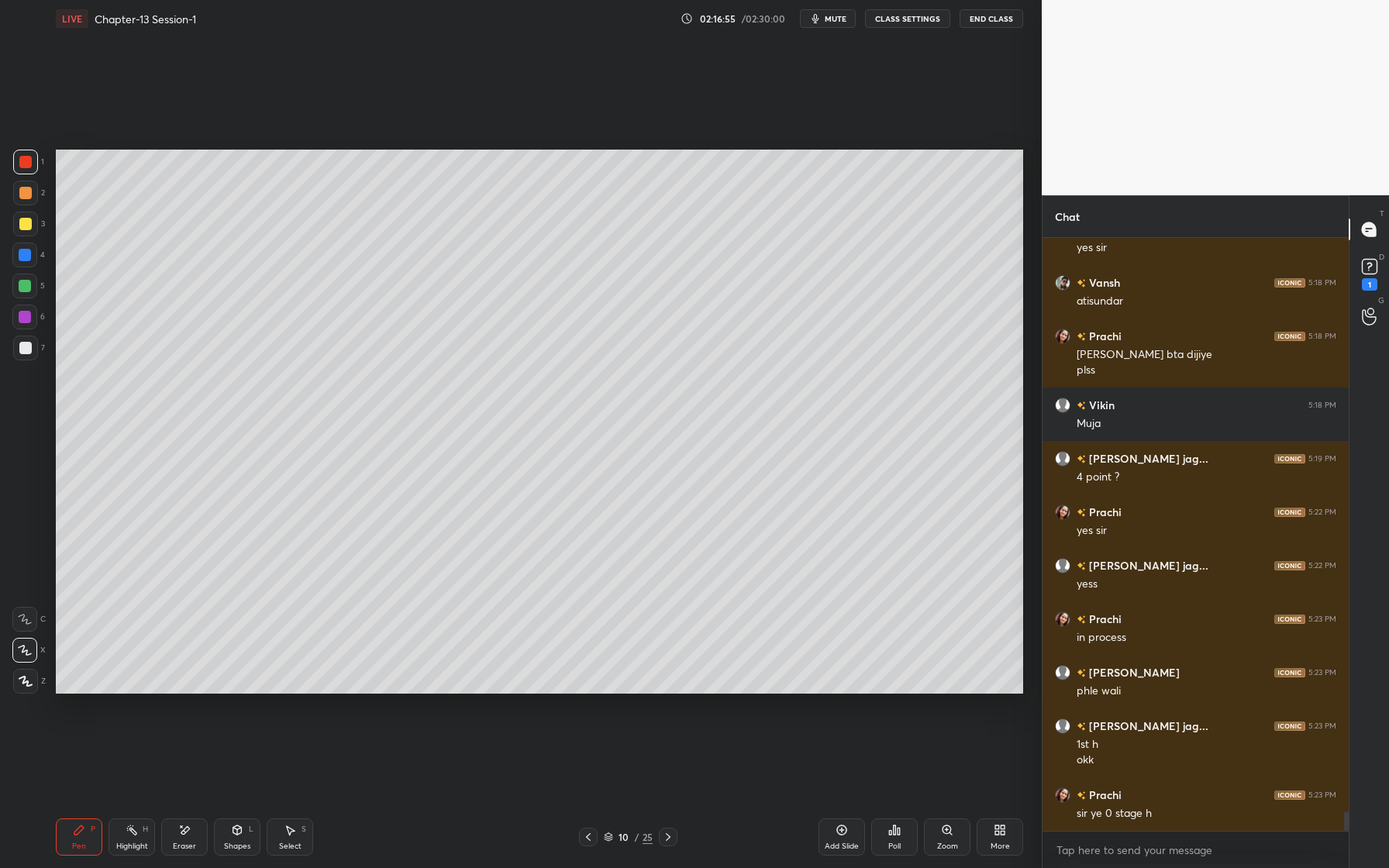
click at [27, 227] on div at bounding box center [26, 224] width 13 height 13
click at [697, 689] on div "Setting up your live class Poll for secs No correct answer Start poll" at bounding box center [539, 422] width 980 height 768
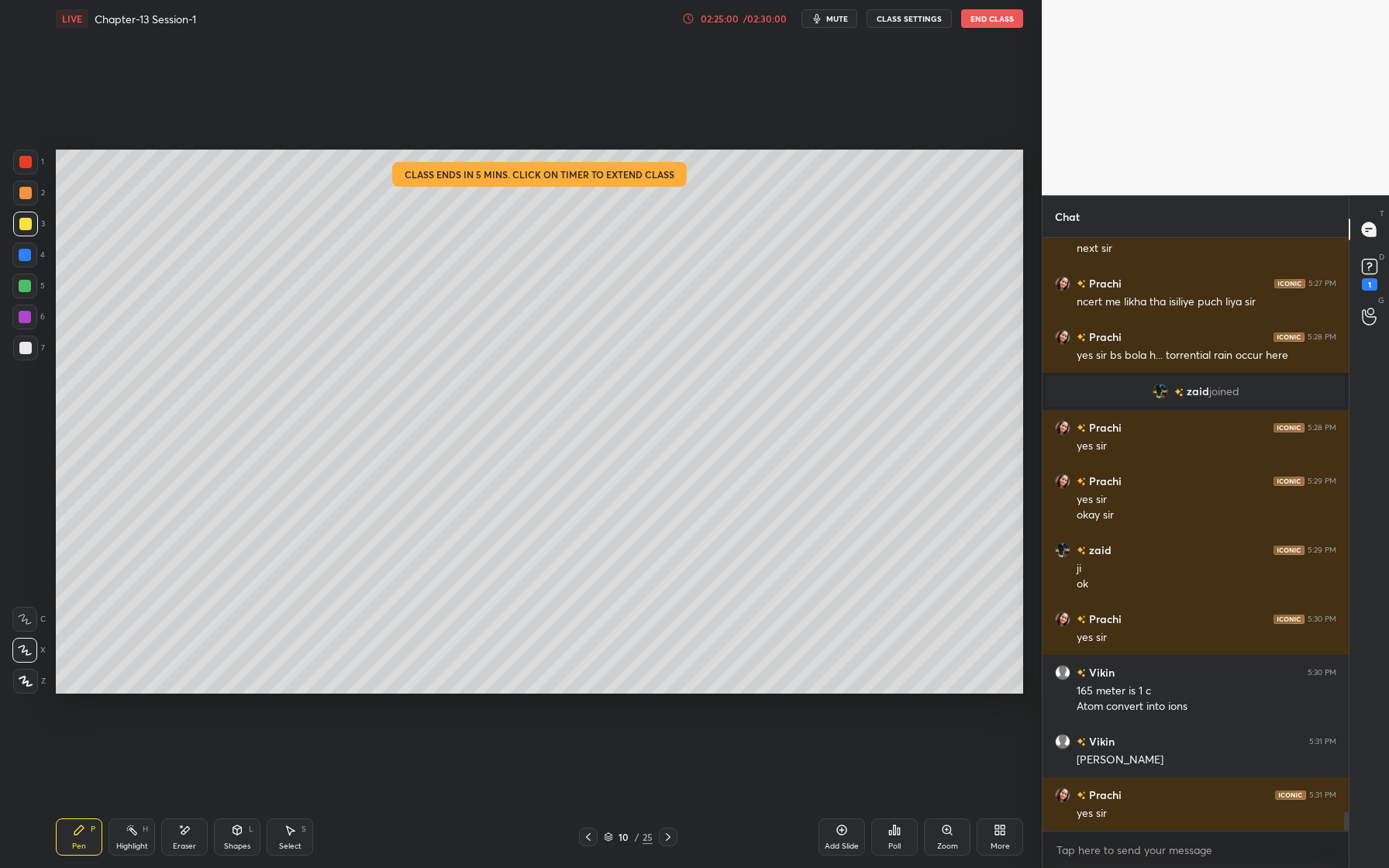
scroll to position [17639, 0]
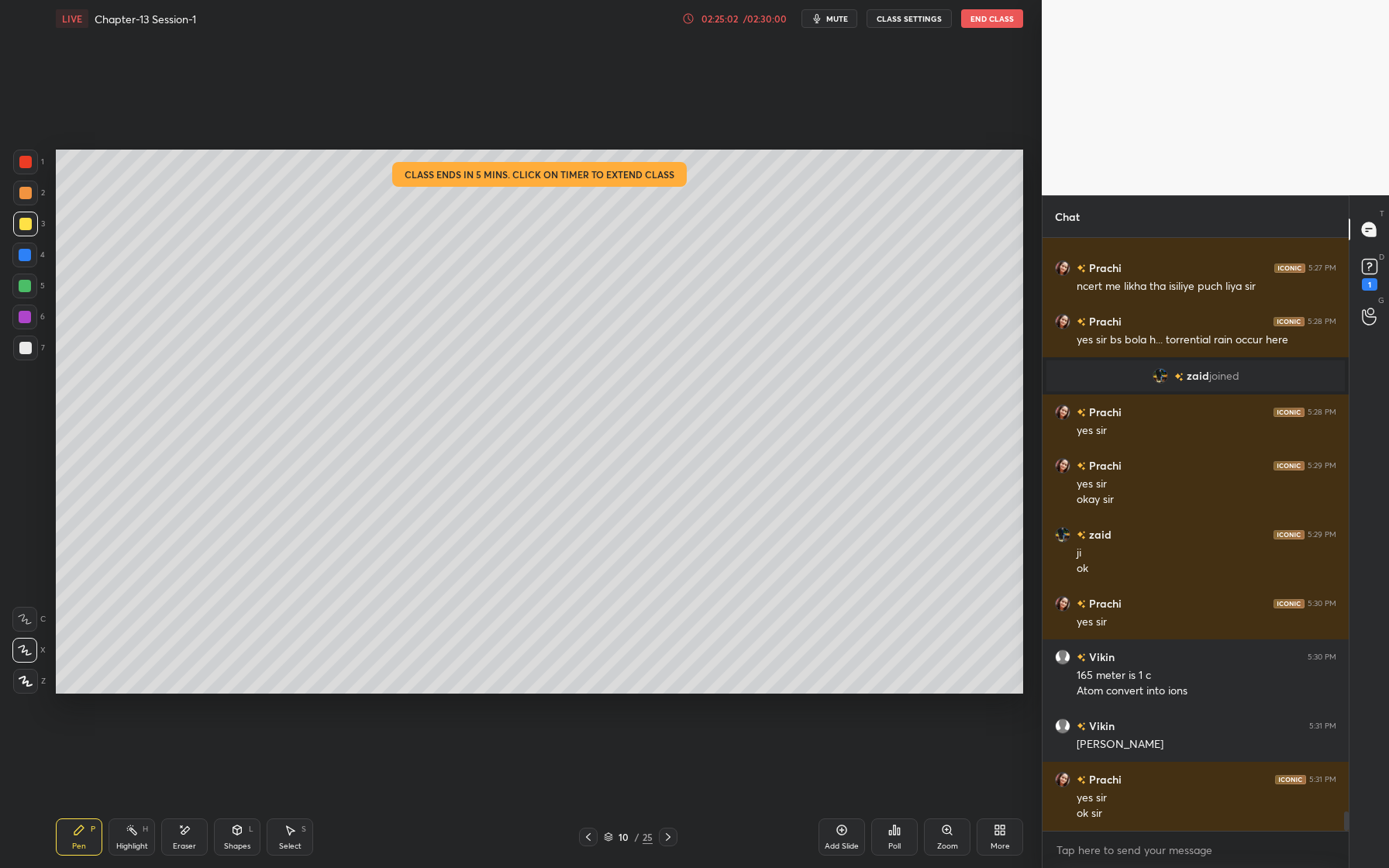
drag, startPoint x: 754, startPoint y: 16, endPoint x: 754, endPoint y: 782, distance: 766.0
click at [754, 16] on div "/ 02:30:00" at bounding box center [765, 19] width 48 height 10
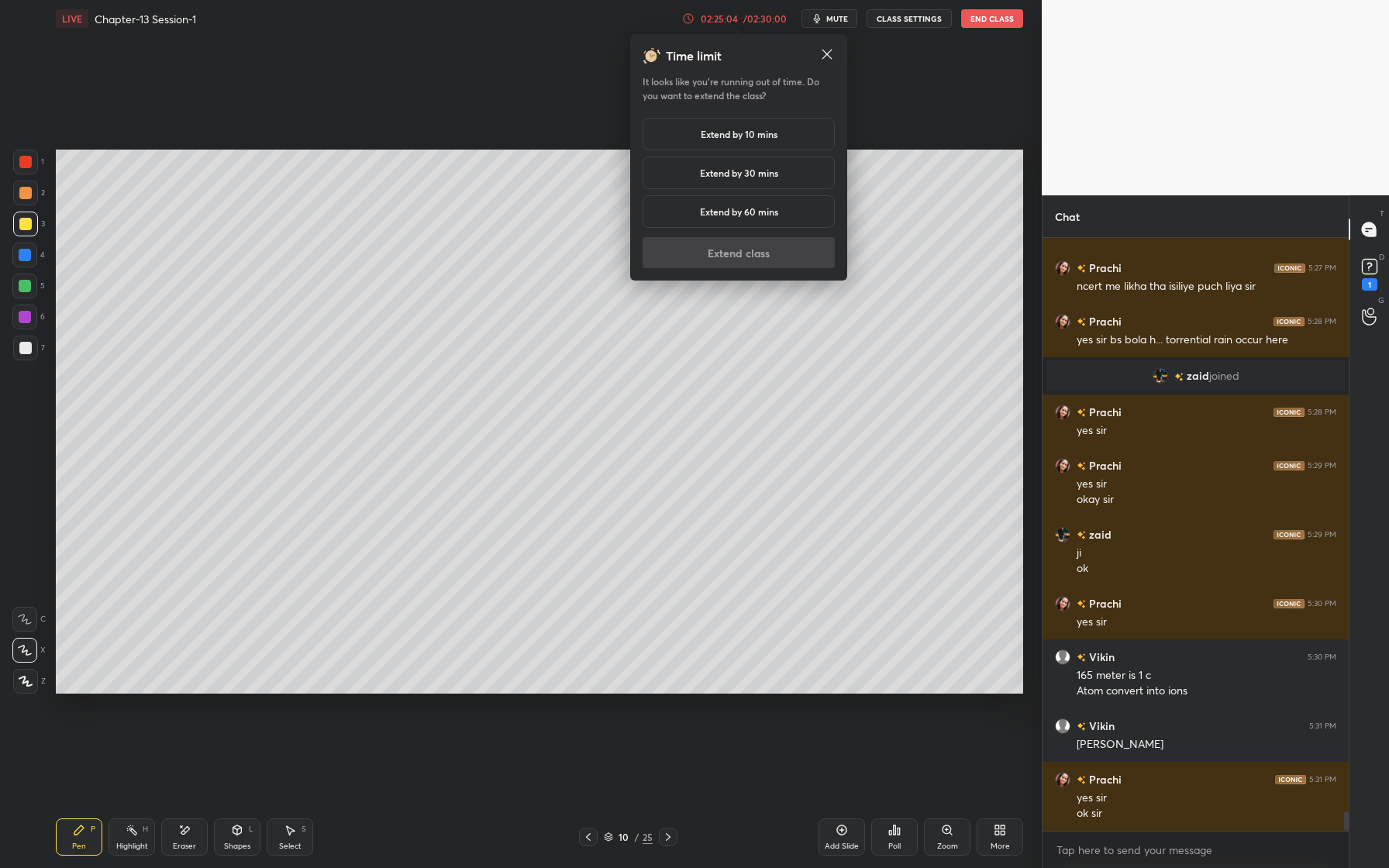
click at [771, 178] on h5 "Extend by 30 mins" at bounding box center [739, 173] width 78 height 14
click at [758, 264] on button "Extend class" at bounding box center [738, 253] width 192 height 31
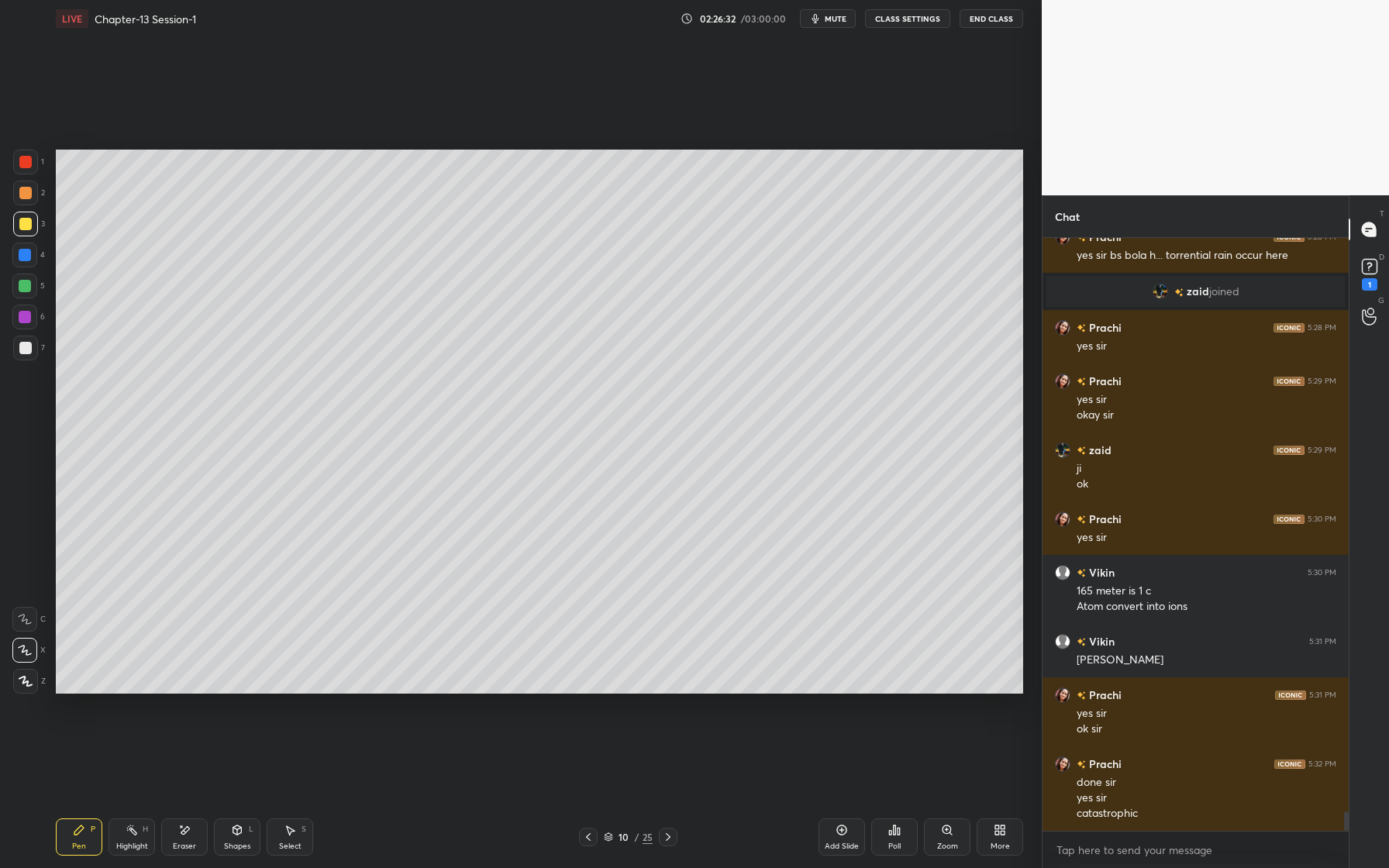
scroll to position [17777, 0]
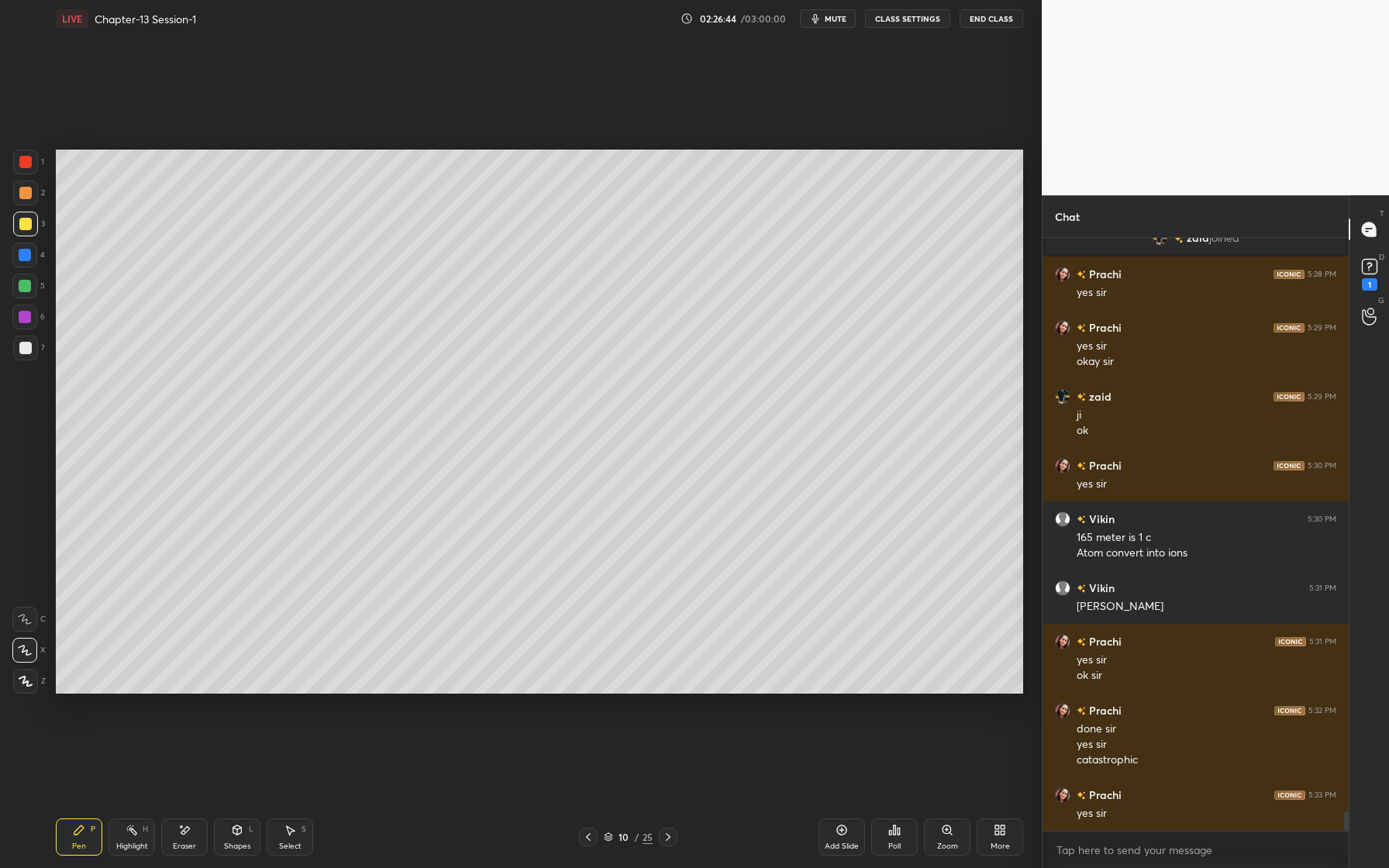
click at [841, 842] on div "Add Slide" at bounding box center [841, 846] width 34 height 8
click at [31, 254] on div at bounding box center [25, 254] width 25 height 25
click at [18, 284] on div at bounding box center [25, 285] width 25 height 25
drag, startPoint x: 28, startPoint y: 168, endPoint x: 49, endPoint y: 170, distance: 21.1
click at [22, 169] on div at bounding box center [26, 162] width 25 height 25
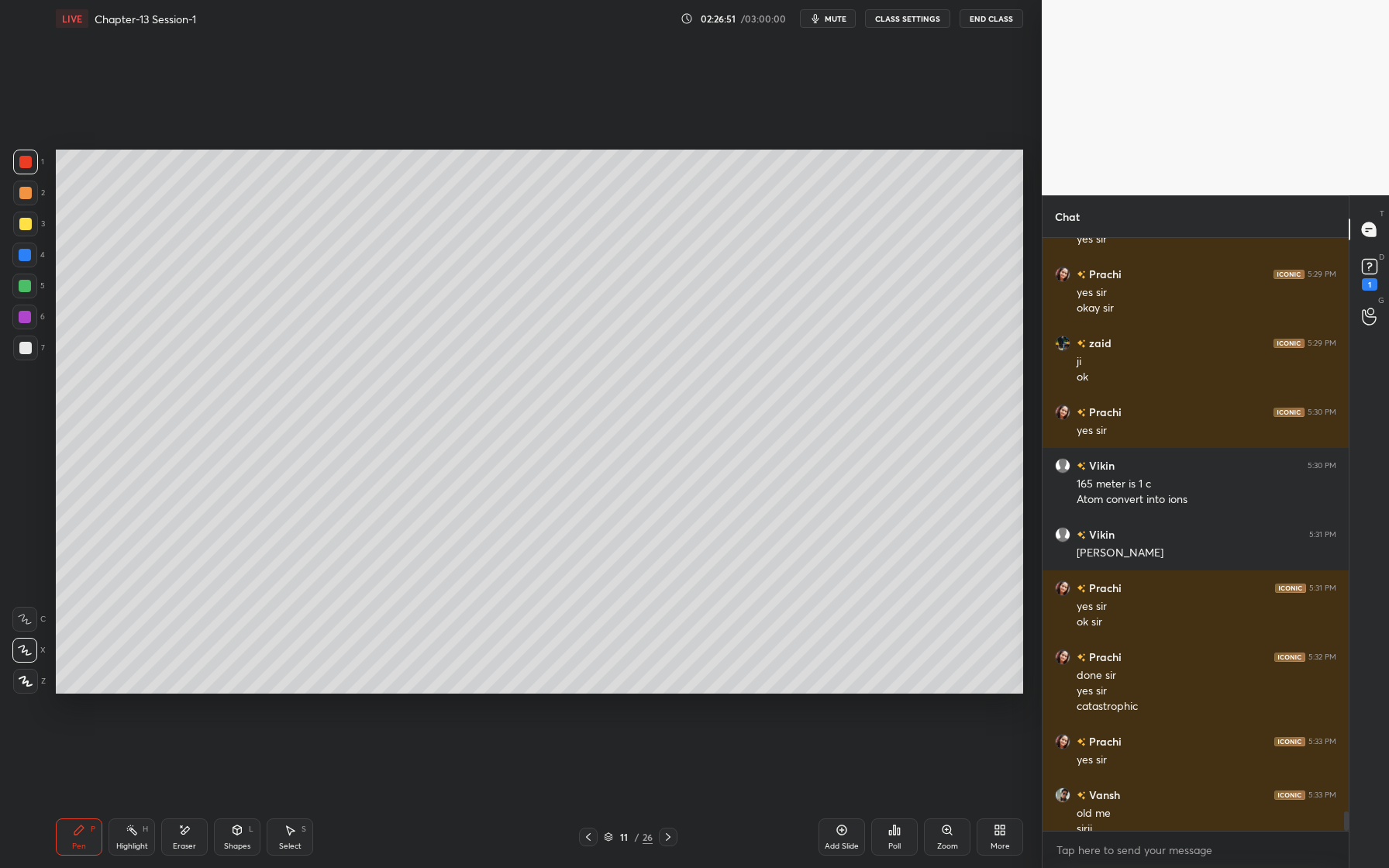
scroll to position [17845, 0]
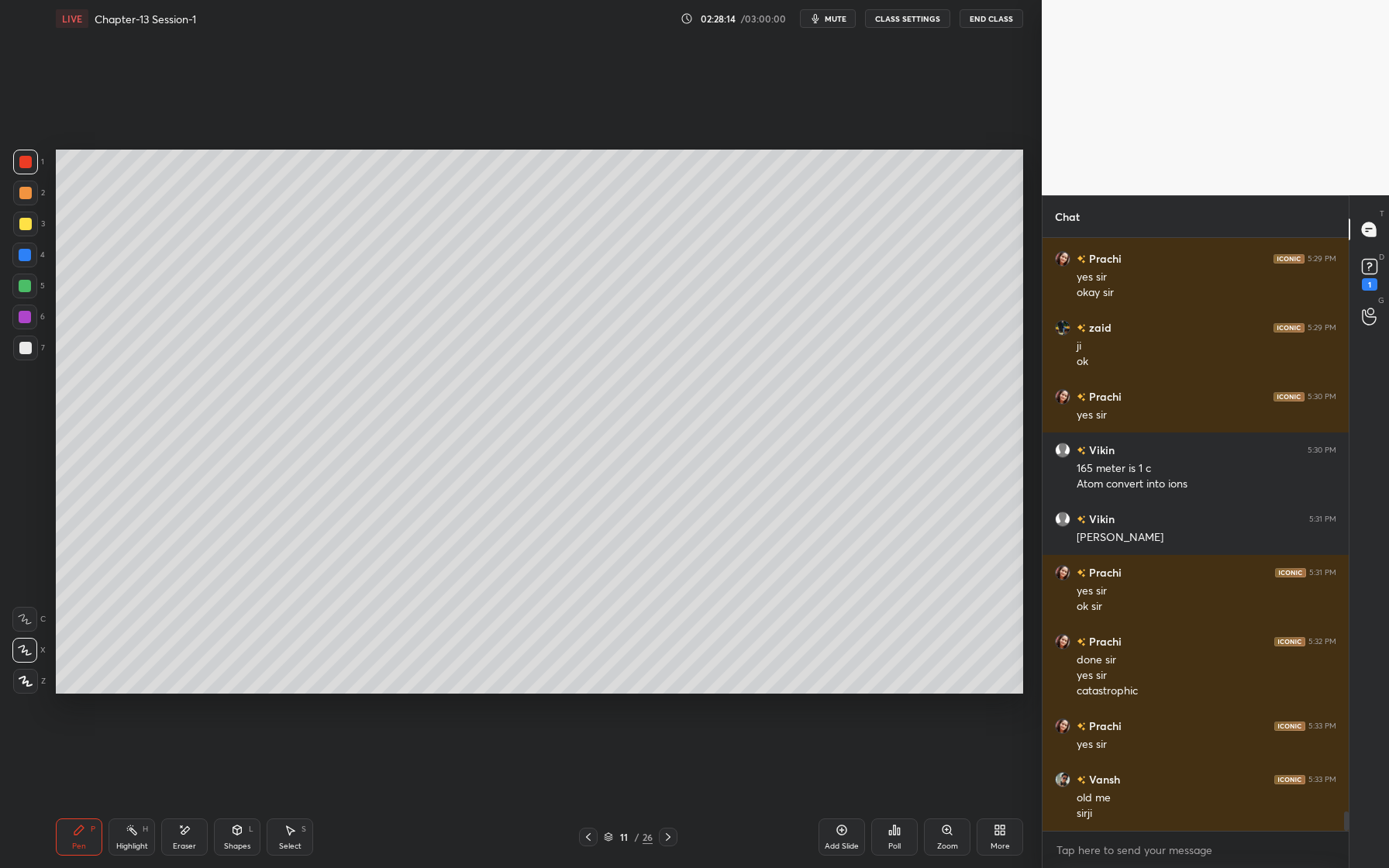
click at [29, 255] on div at bounding box center [25, 255] width 13 height 13
click at [33, 234] on div at bounding box center [26, 223] width 25 height 25
drag, startPoint x: 184, startPoint y: 839, endPoint x: 193, endPoint y: 825, distance: 16.6
click at [184, 839] on div "Eraser" at bounding box center [184, 837] width 46 height 37
drag, startPoint x: 89, startPoint y: 846, endPoint x: 98, endPoint y: 823, distance: 24.7
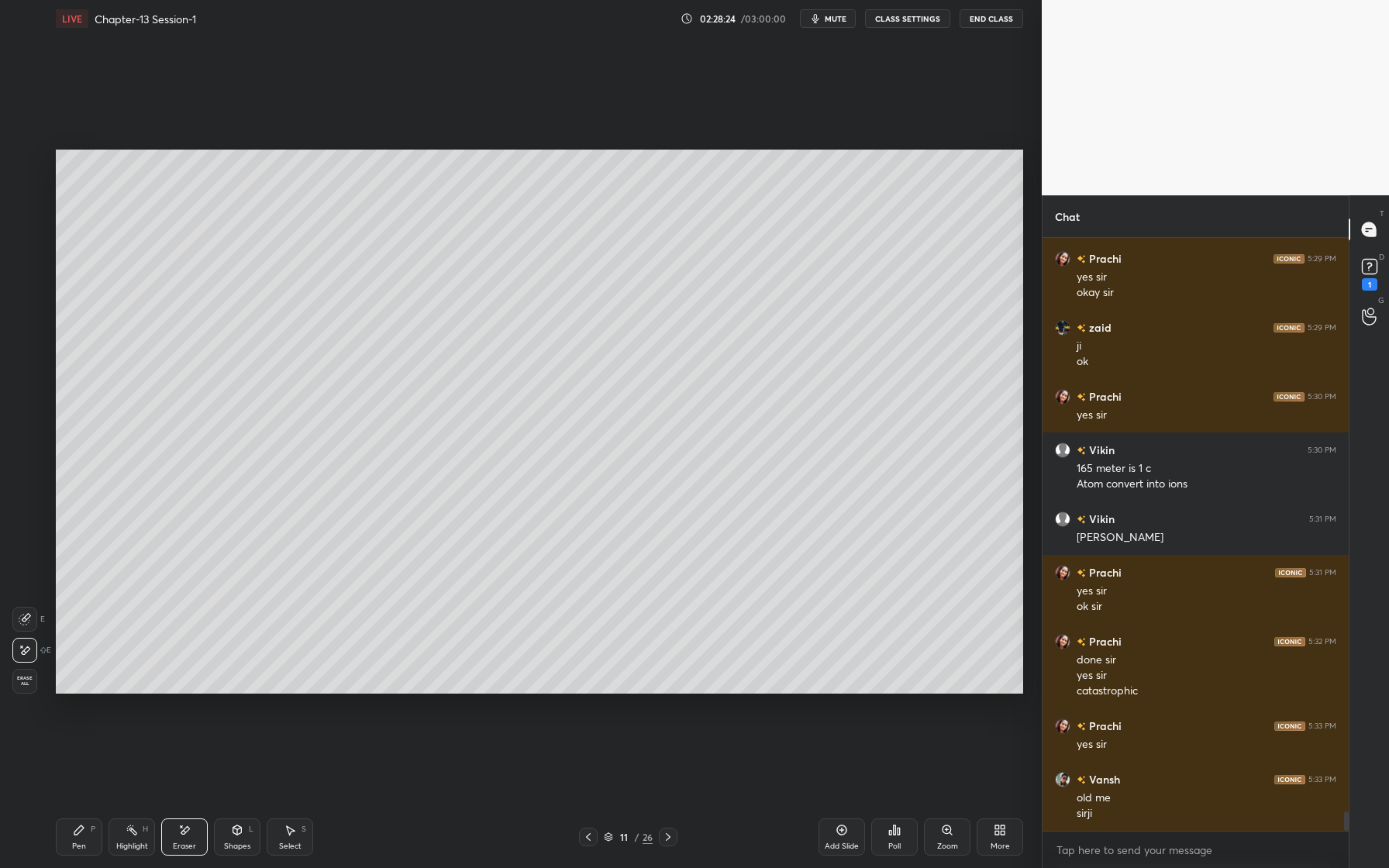
click at [89, 846] on div "Pen P" at bounding box center [79, 837] width 46 height 37
drag, startPoint x: 183, startPoint y: 822, endPoint x: 211, endPoint y: 748, distance: 79.1
click at [181, 821] on div "Eraser" at bounding box center [184, 837] width 46 height 37
click at [77, 827] on icon at bounding box center [79, 831] width 13 height 13
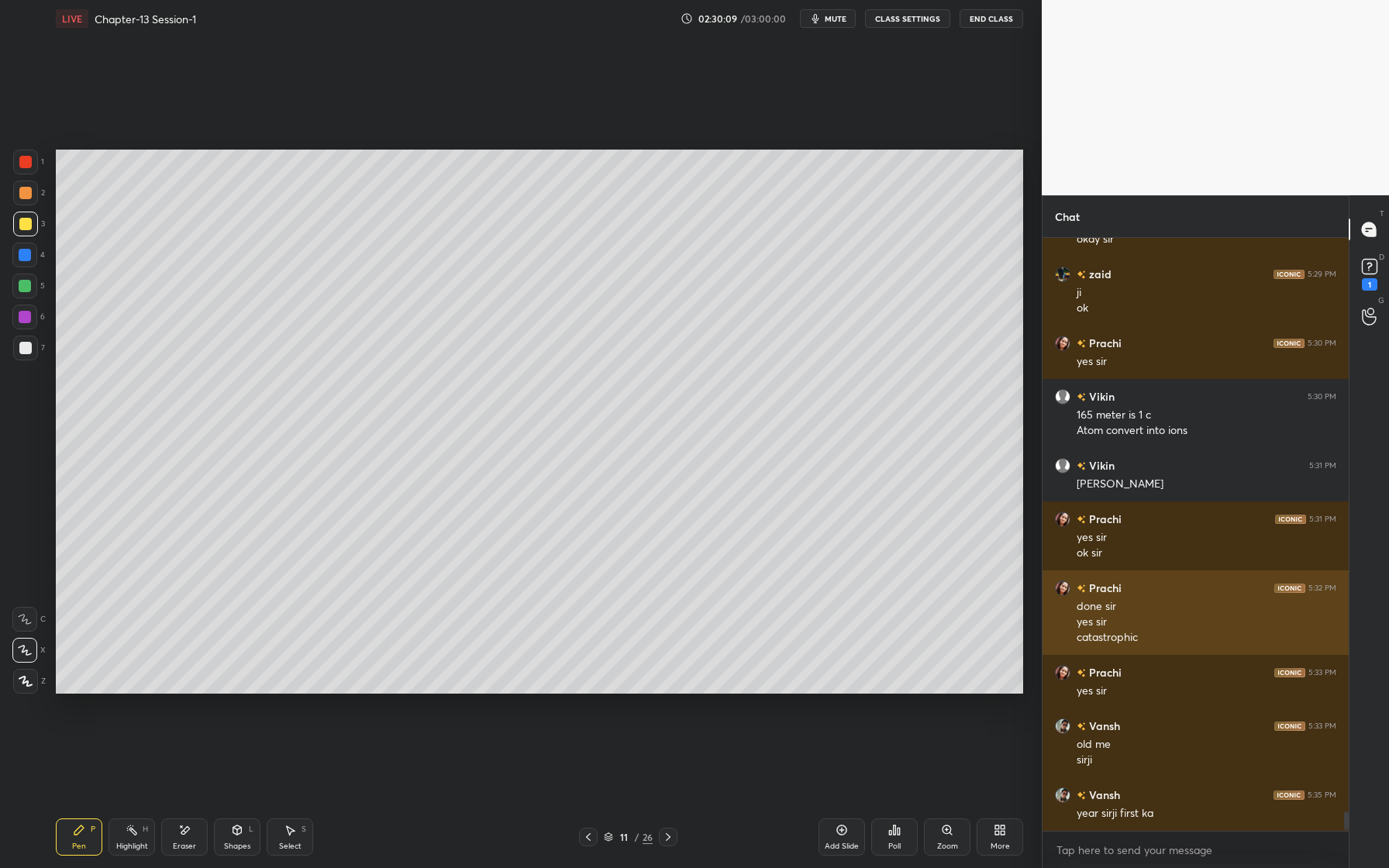
scroll to position [17952, 0]
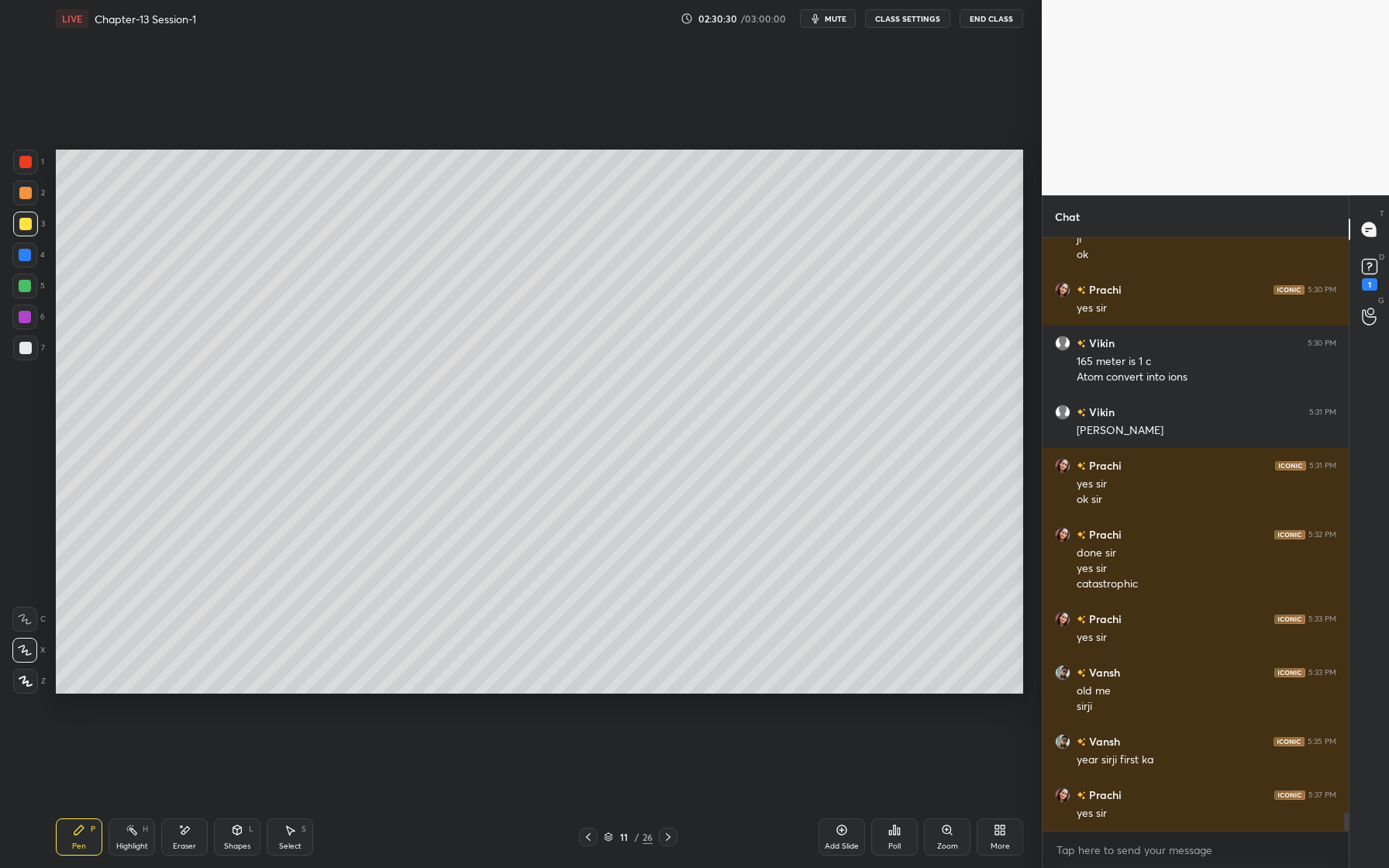
drag, startPoint x: 202, startPoint y: 839, endPoint x: 307, endPoint y: 763, distance: 129.6
click at [202, 839] on div "Eraser" at bounding box center [184, 837] width 46 height 37
drag, startPoint x: 88, startPoint y: 835, endPoint x: 122, endPoint y: 807, distance: 44.0
click at [92, 837] on div "Pen P" at bounding box center [79, 837] width 46 height 37
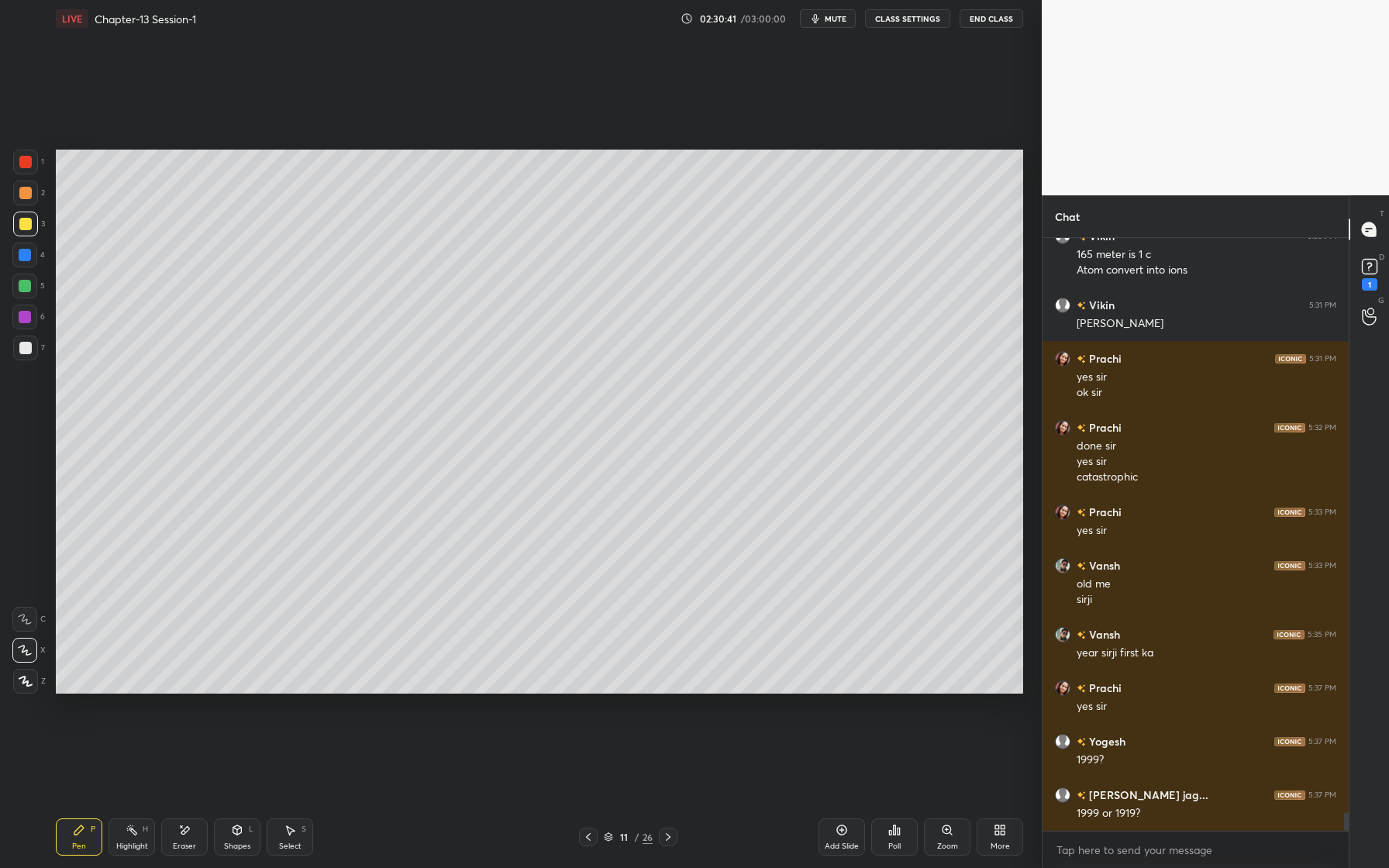
scroll to position [18113, 0]
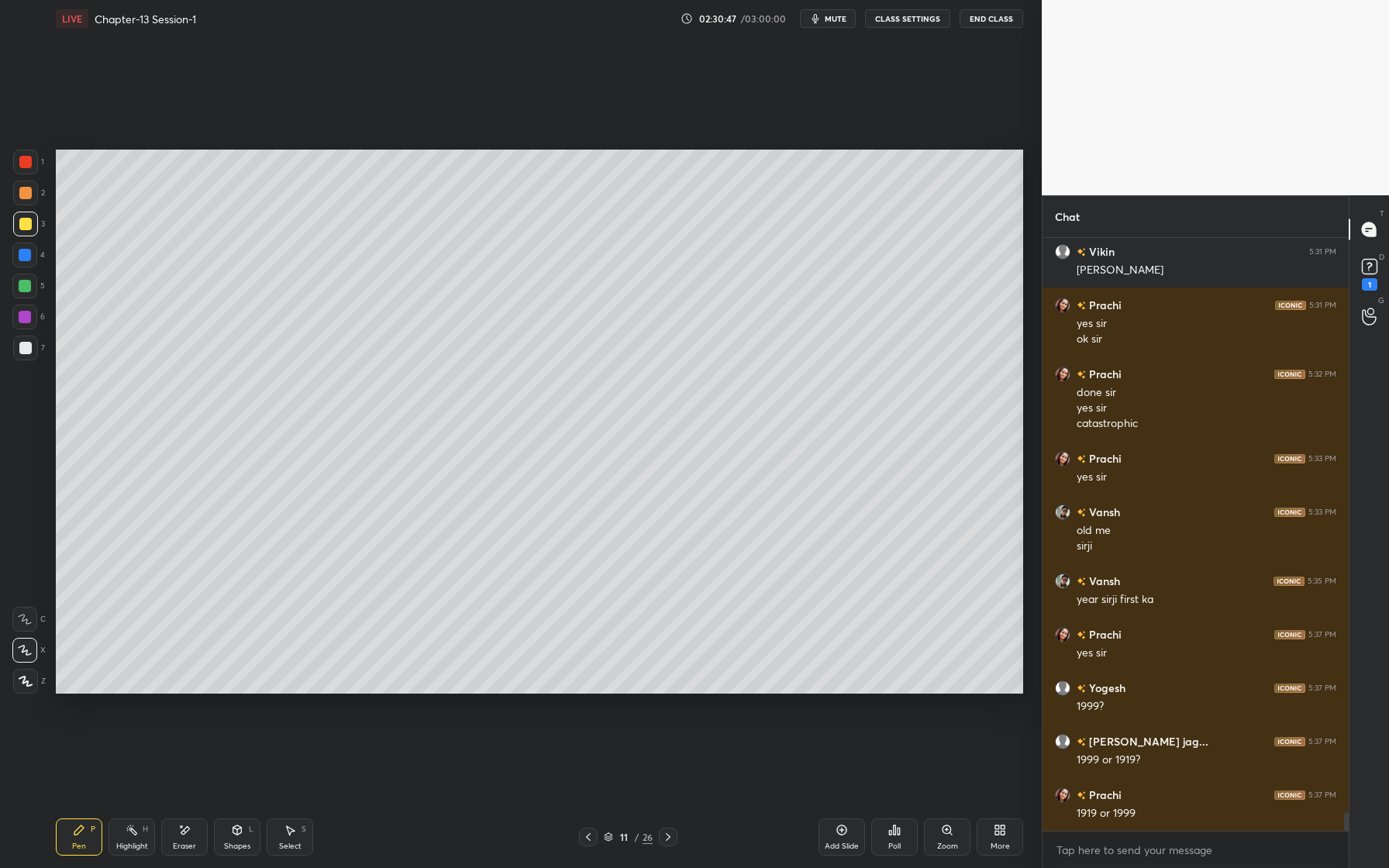
click at [182, 842] on div "Eraser" at bounding box center [184, 846] width 23 height 8
click at [85, 839] on div "Pen P" at bounding box center [79, 837] width 46 height 37
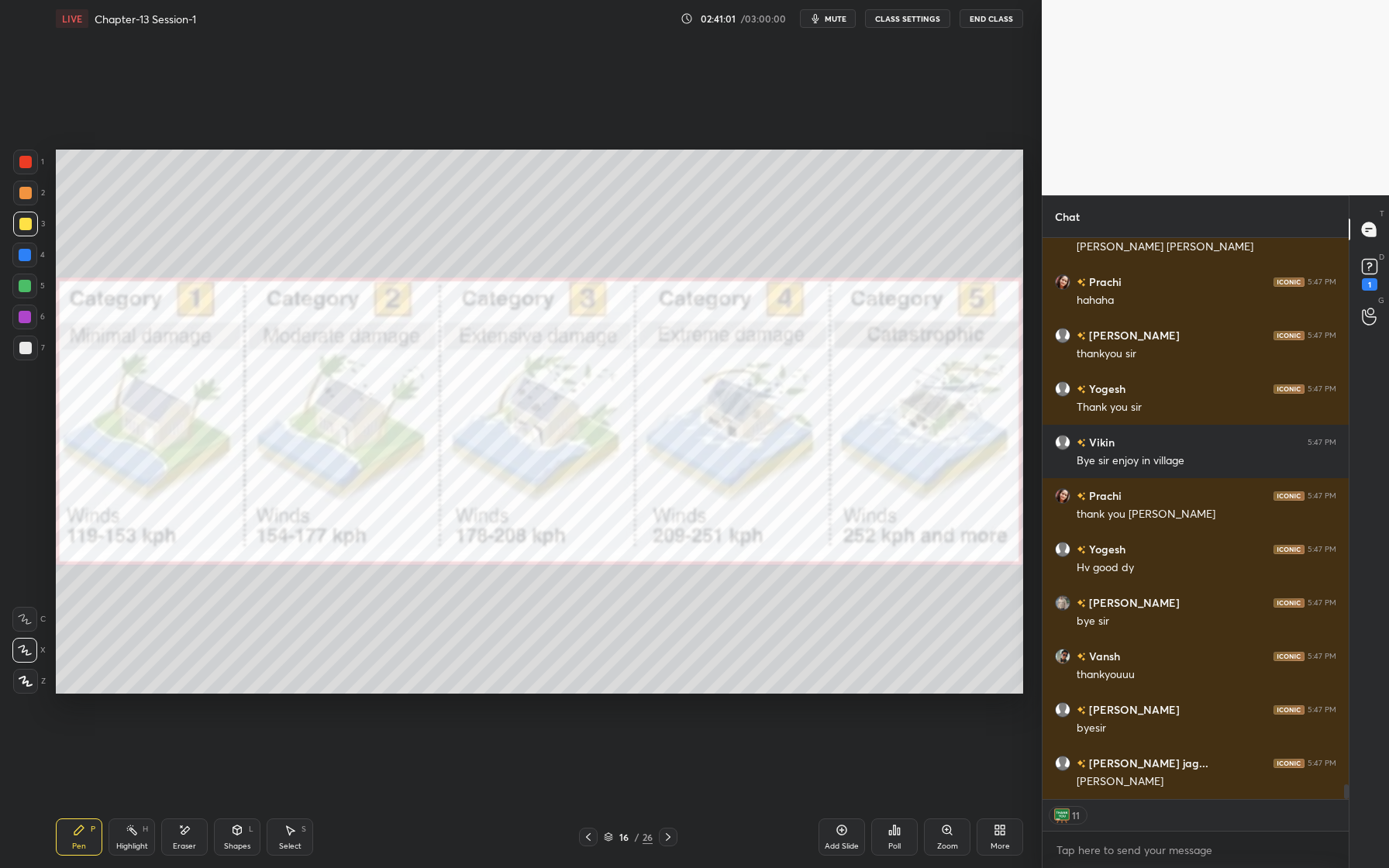
scroll to position [21129, 0]
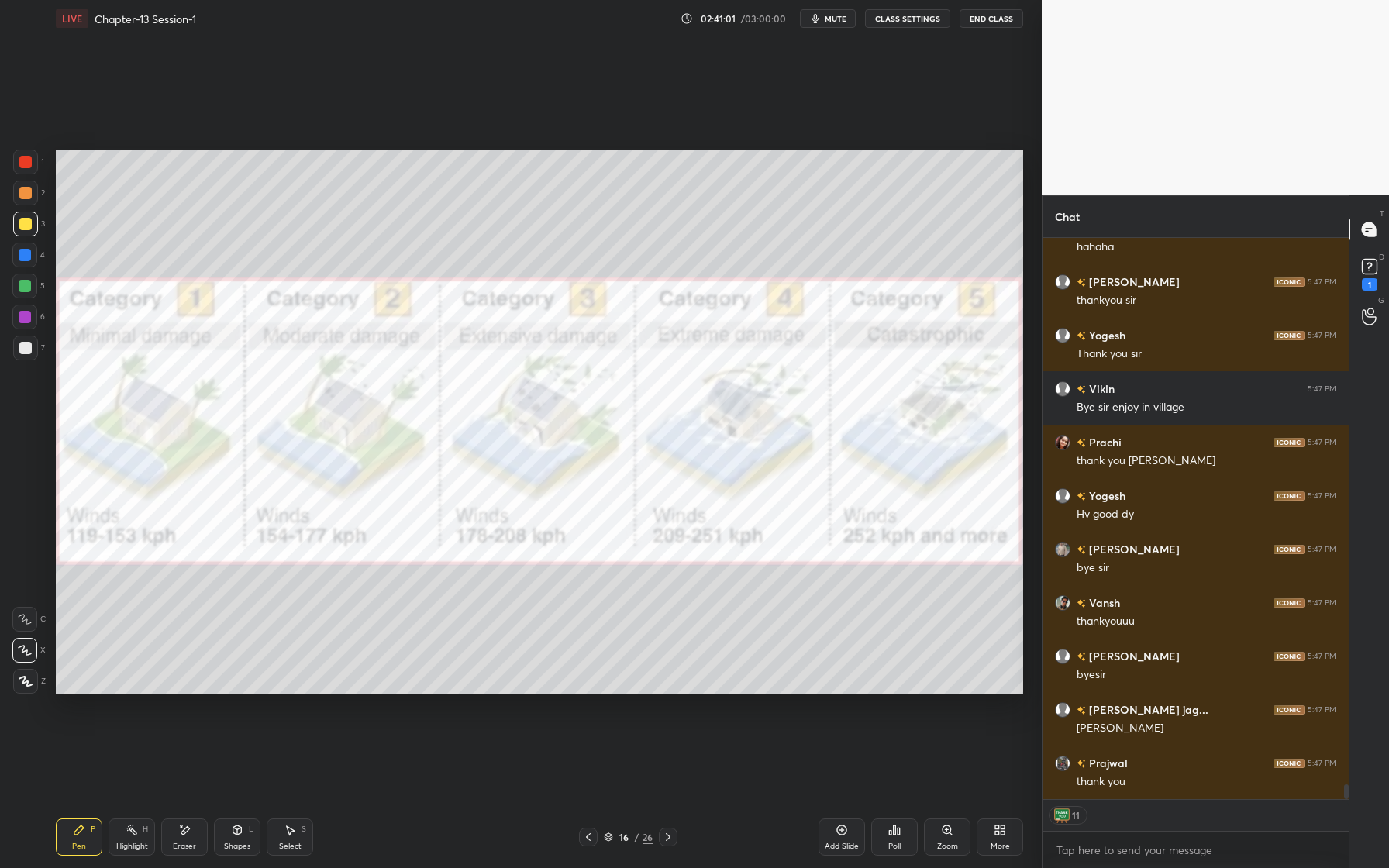
click at [996, 21] on button "End Class" at bounding box center [992, 18] width 64 height 18
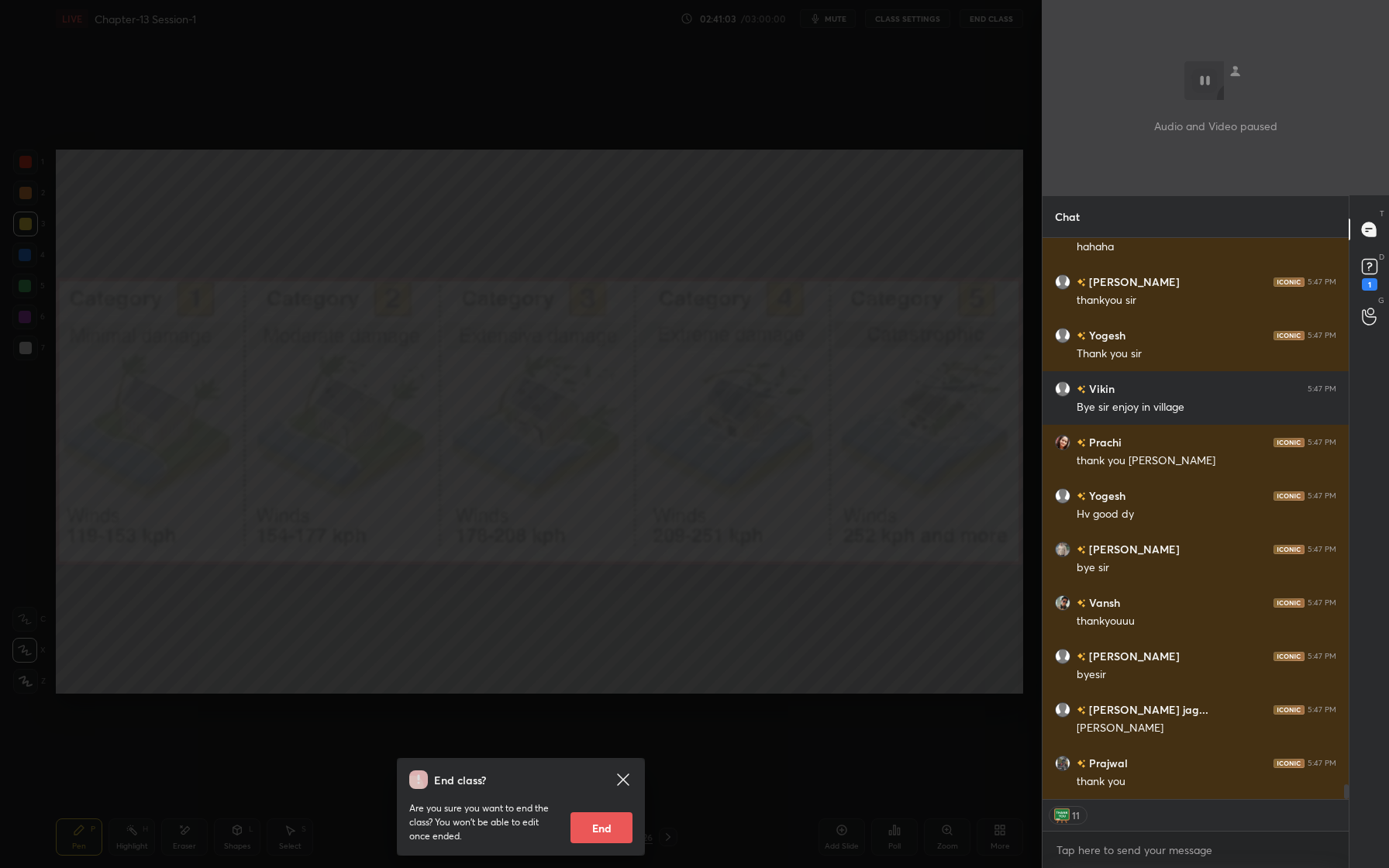
click at [597, 836] on button "End" at bounding box center [602, 827] width 62 height 31
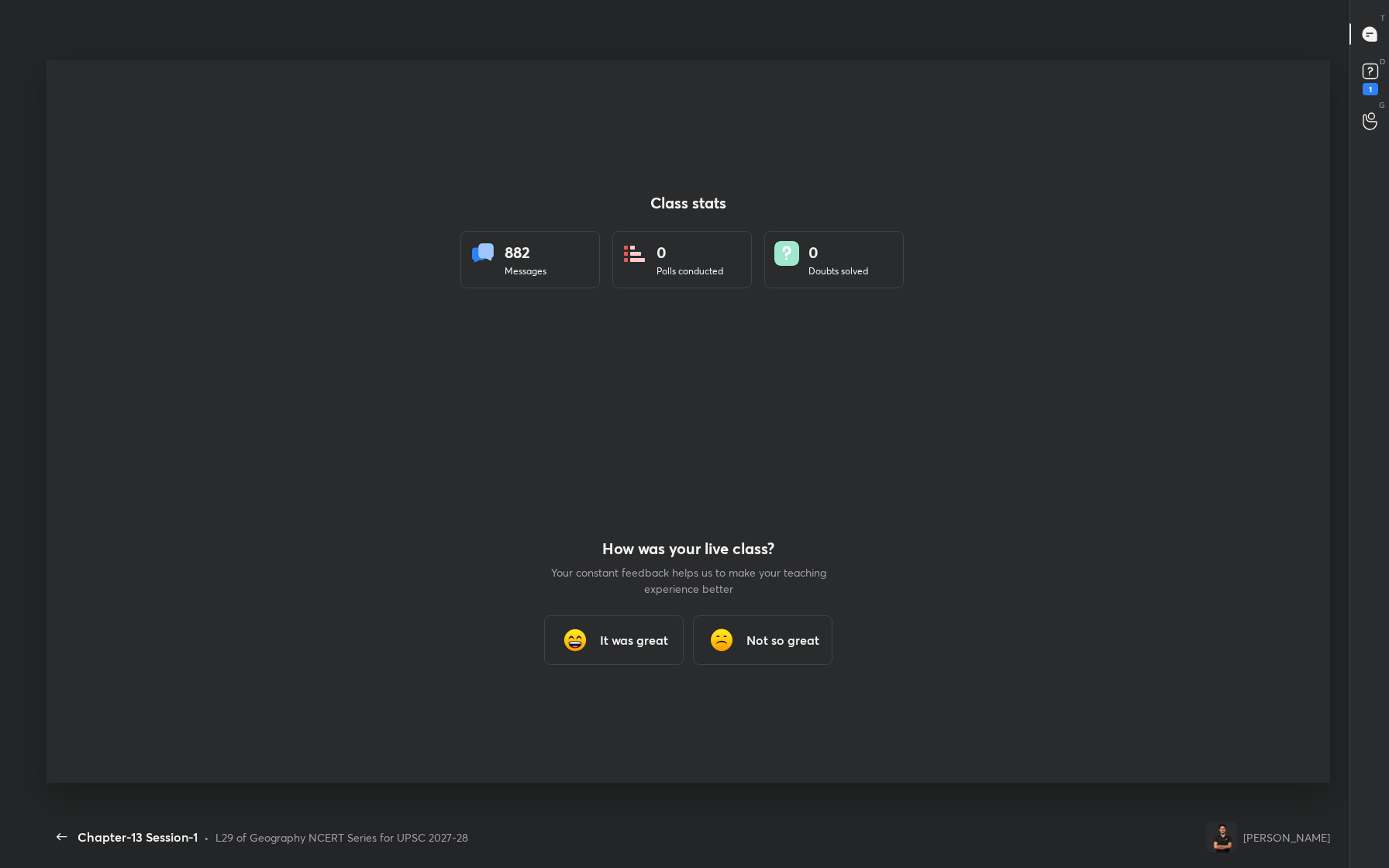
scroll to position [0, 0]
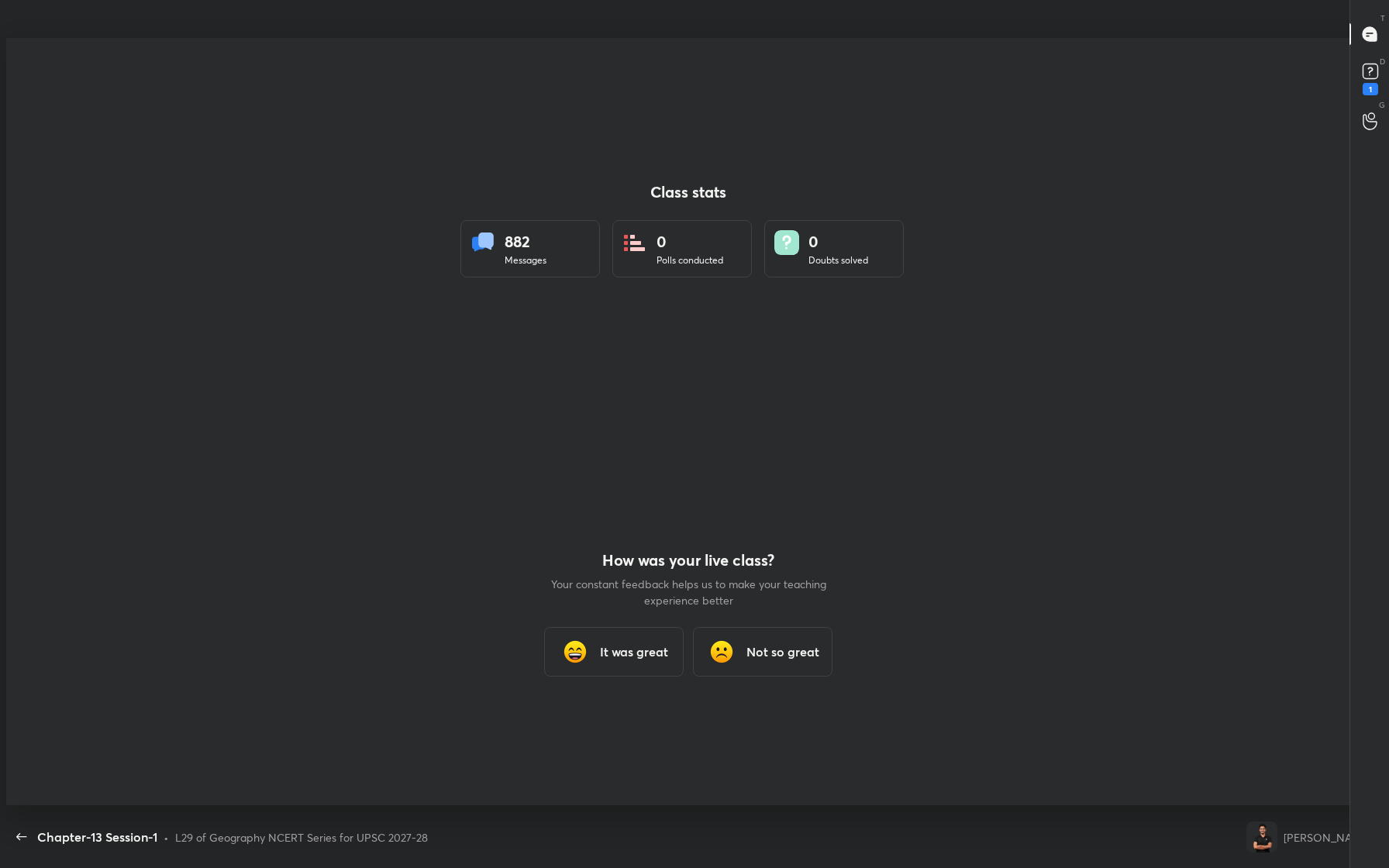
type textarea "x"
click at [627, 669] on div "It was great" at bounding box center [614, 652] width 140 height 49
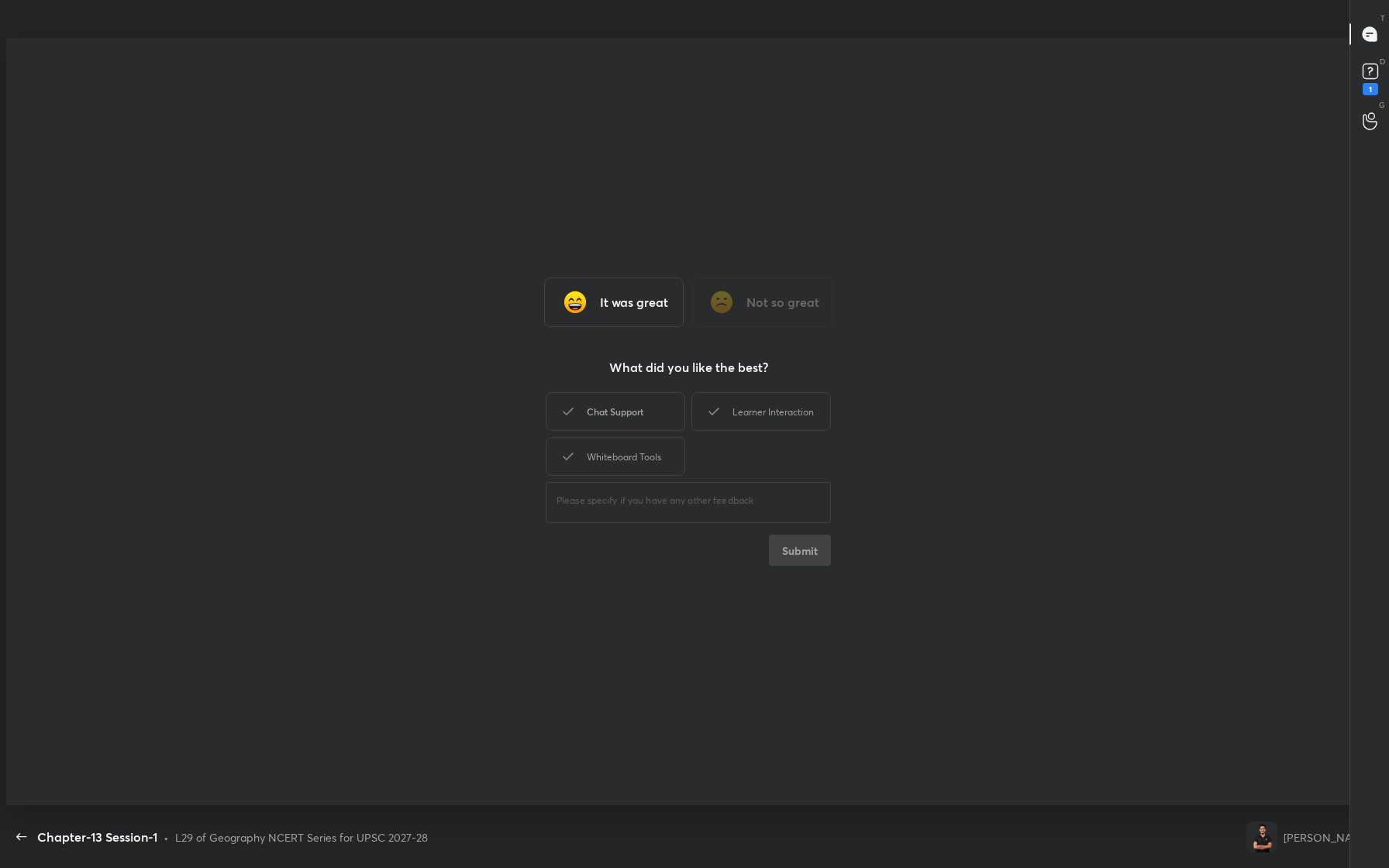
click at [637, 408] on div "Chat Support" at bounding box center [615, 411] width 140 height 39
click at [767, 408] on div "Learner Interaction" at bounding box center [761, 411] width 140 height 39
click at [625, 467] on div "Whiteboard Tools" at bounding box center [615, 456] width 140 height 39
click at [792, 551] on button "Submit" at bounding box center [800, 550] width 62 height 31
